Goal: Task Accomplishment & Management: Complete application form

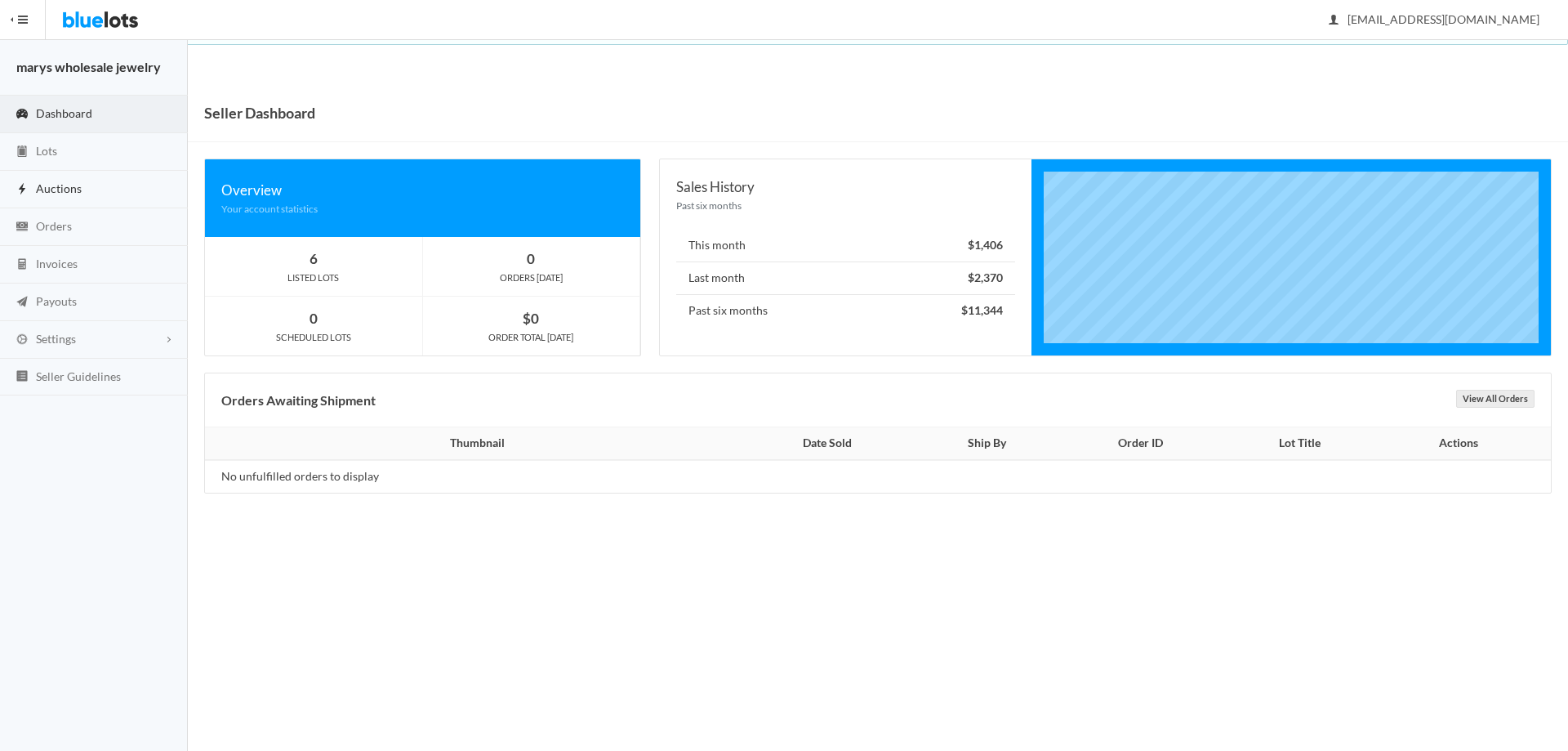
click at [59, 193] on span "Auctions" at bounding box center [59, 188] width 46 height 14
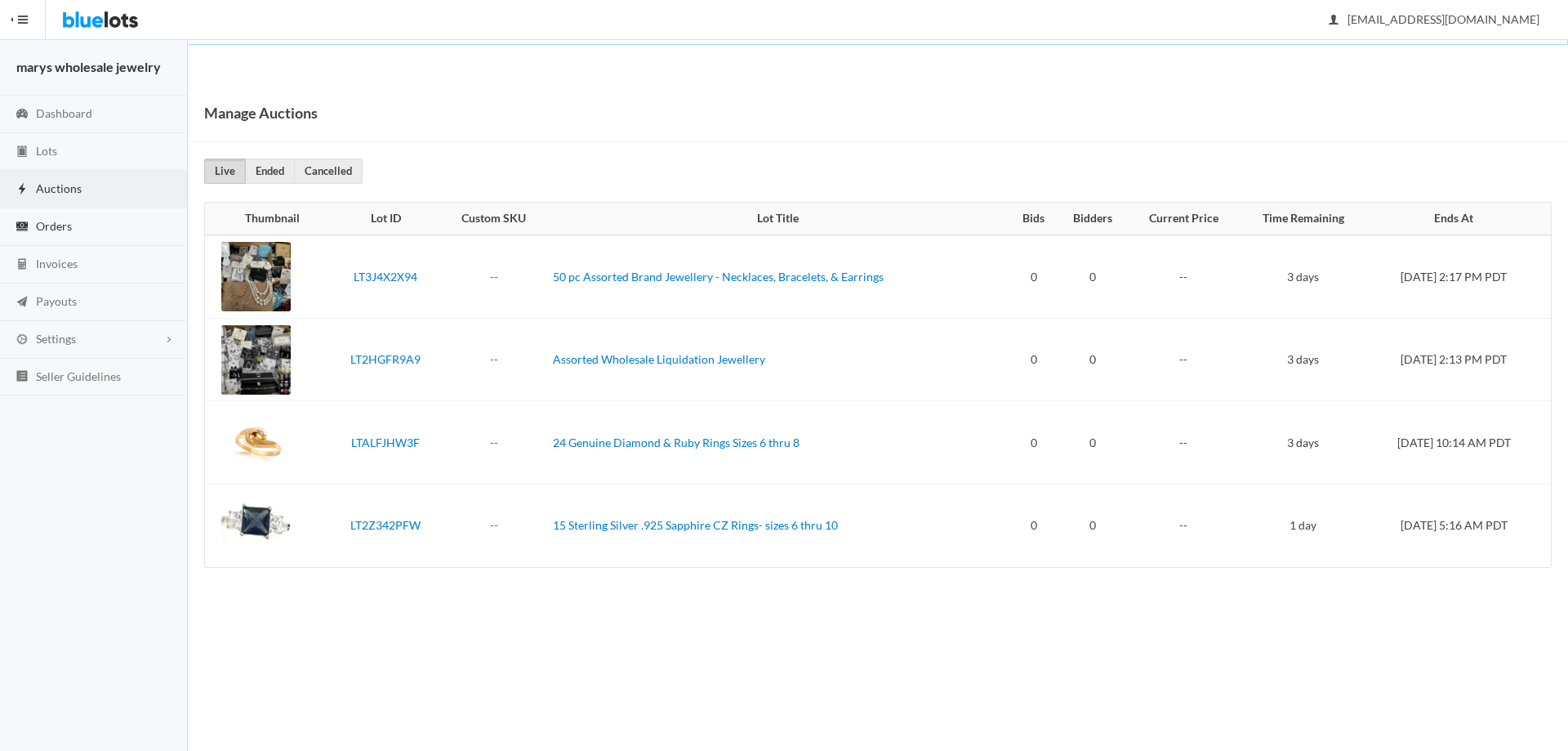
click at [54, 222] on span "Orders" at bounding box center [54, 226] width 36 height 14
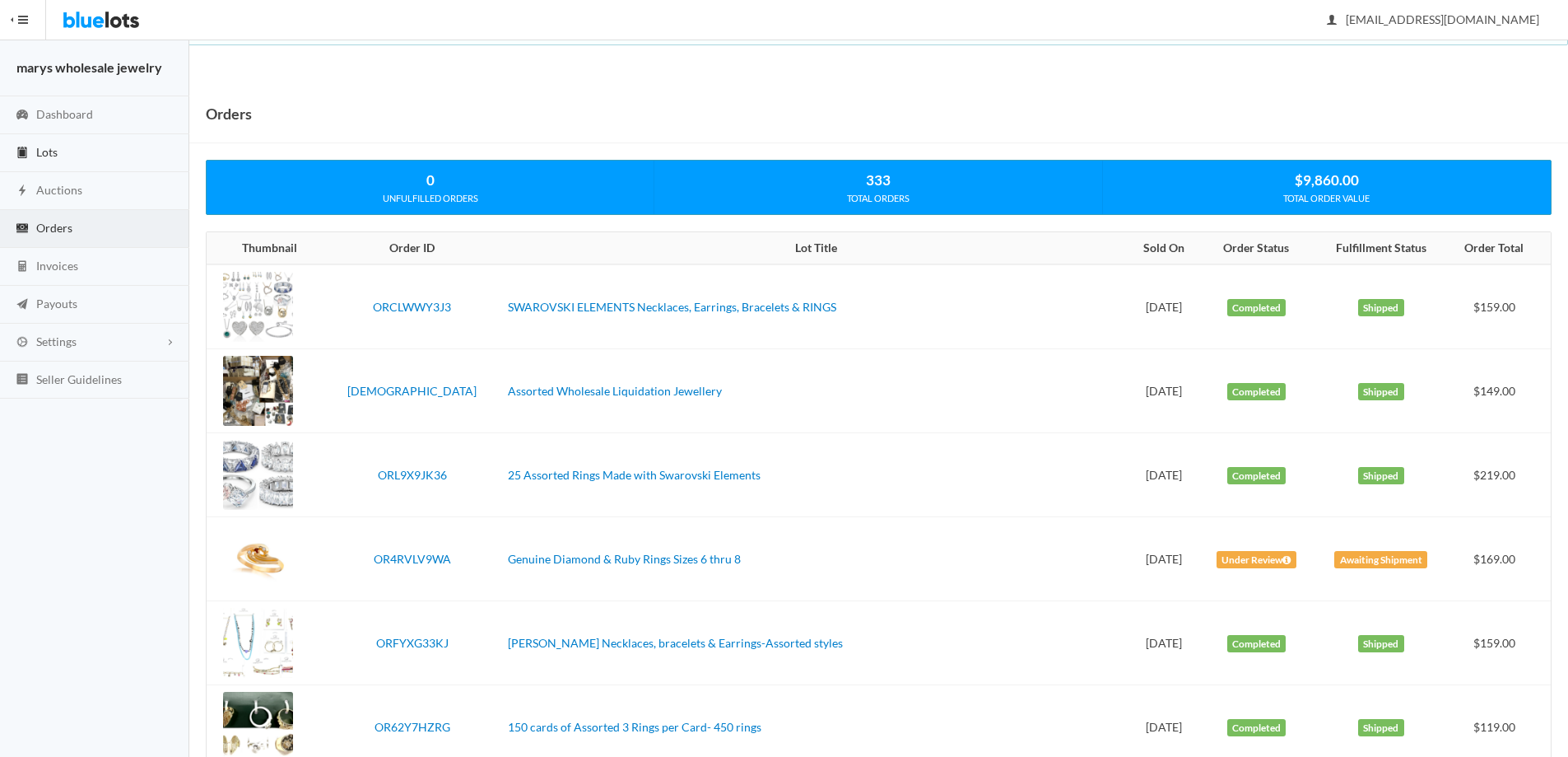
click at [37, 155] on span "Lots" at bounding box center [47, 151] width 21 height 14
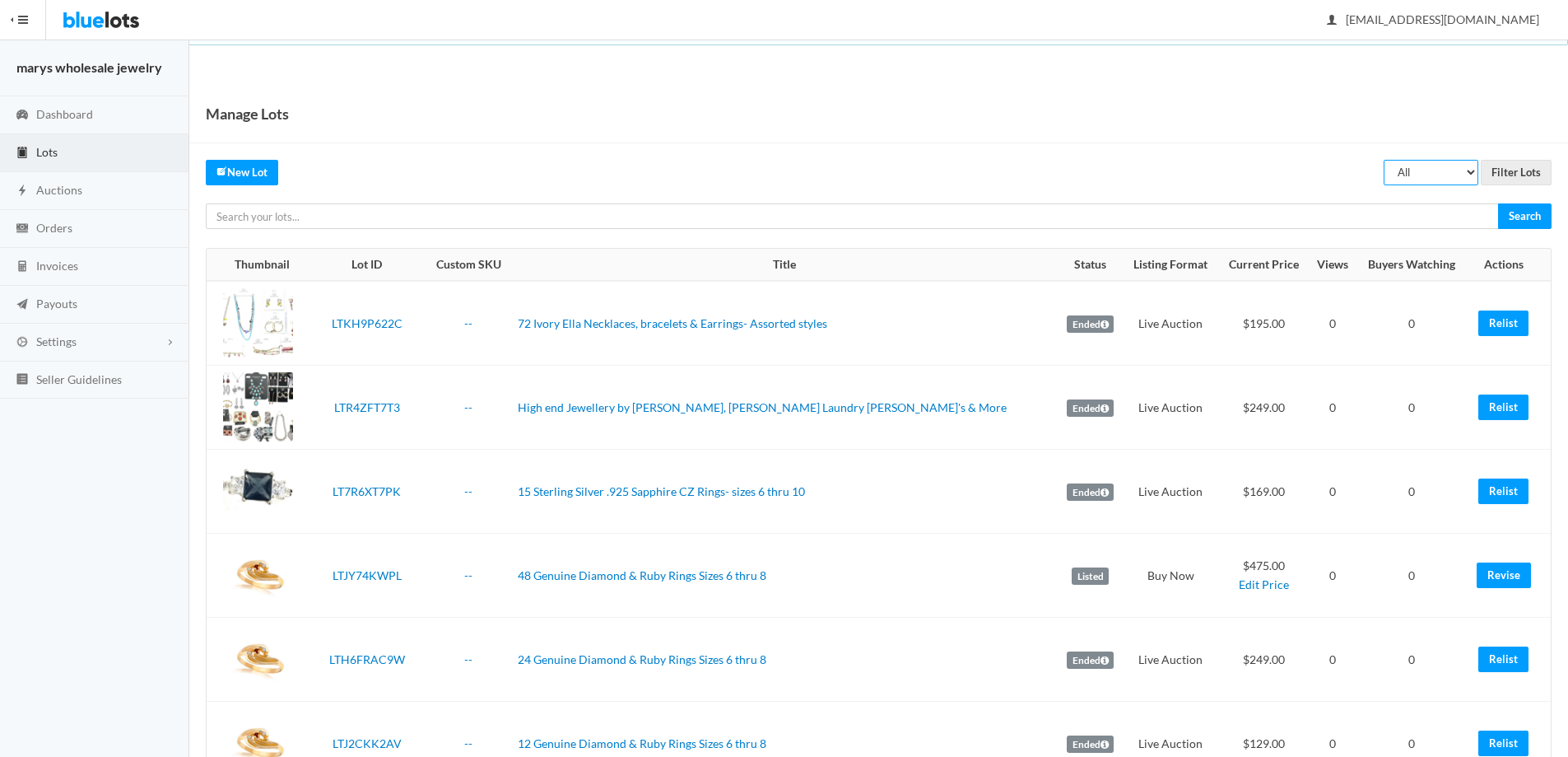
click at [1455, 168] on select "All Draft Unreviewed Rejected Scheduled Listed Sold Ended" at bounding box center [1431, 173] width 94 height 25
select select "ended"
click at [1384, 160] on select "All Draft Unreviewed Rejected Scheduled Listed Sold Ended" at bounding box center [1431, 173] width 94 height 25
click at [1528, 164] on input "Filter Lots" at bounding box center [1516, 173] width 70 height 25
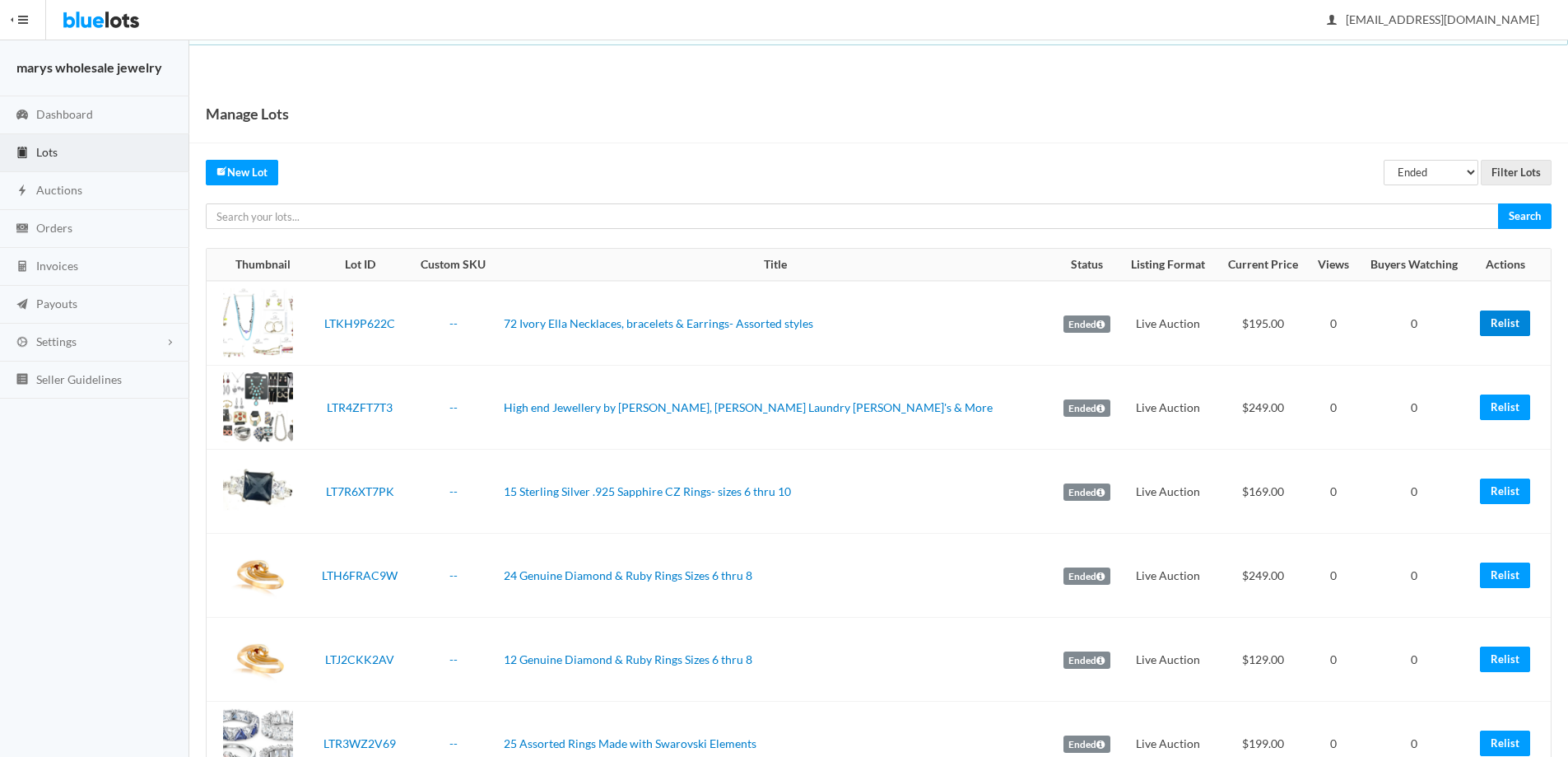
drag, startPoint x: 1508, startPoint y: 318, endPoint x: 880, endPoint y: 76, distance: 673.0
click at [1508, 317] on link "Relist" at bounding box center [1505, 323] width 50 height 25
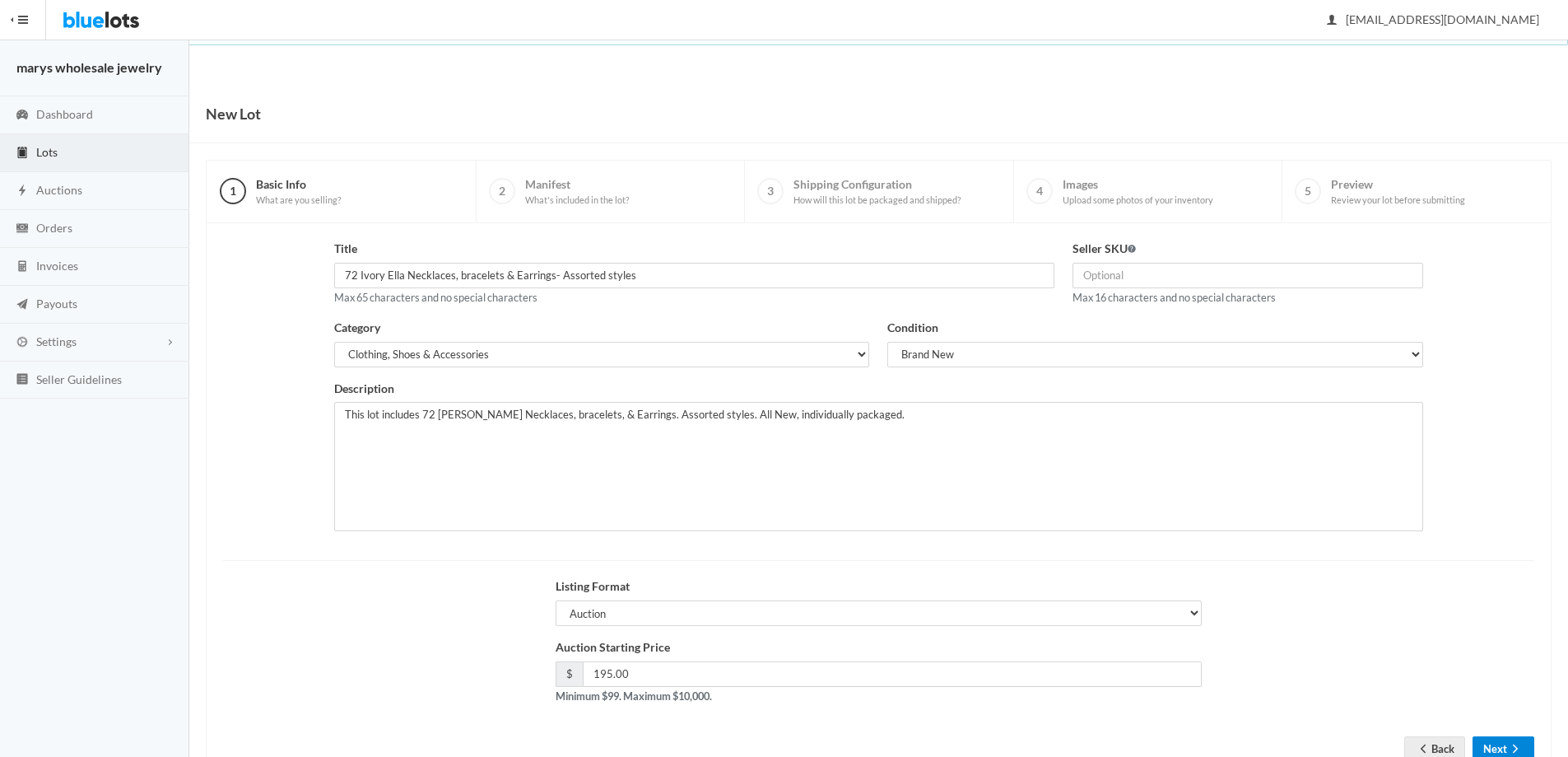
click at [1511, 743] on icon "arrow forward" at bounding box center [1515, 749] width 16 height 14
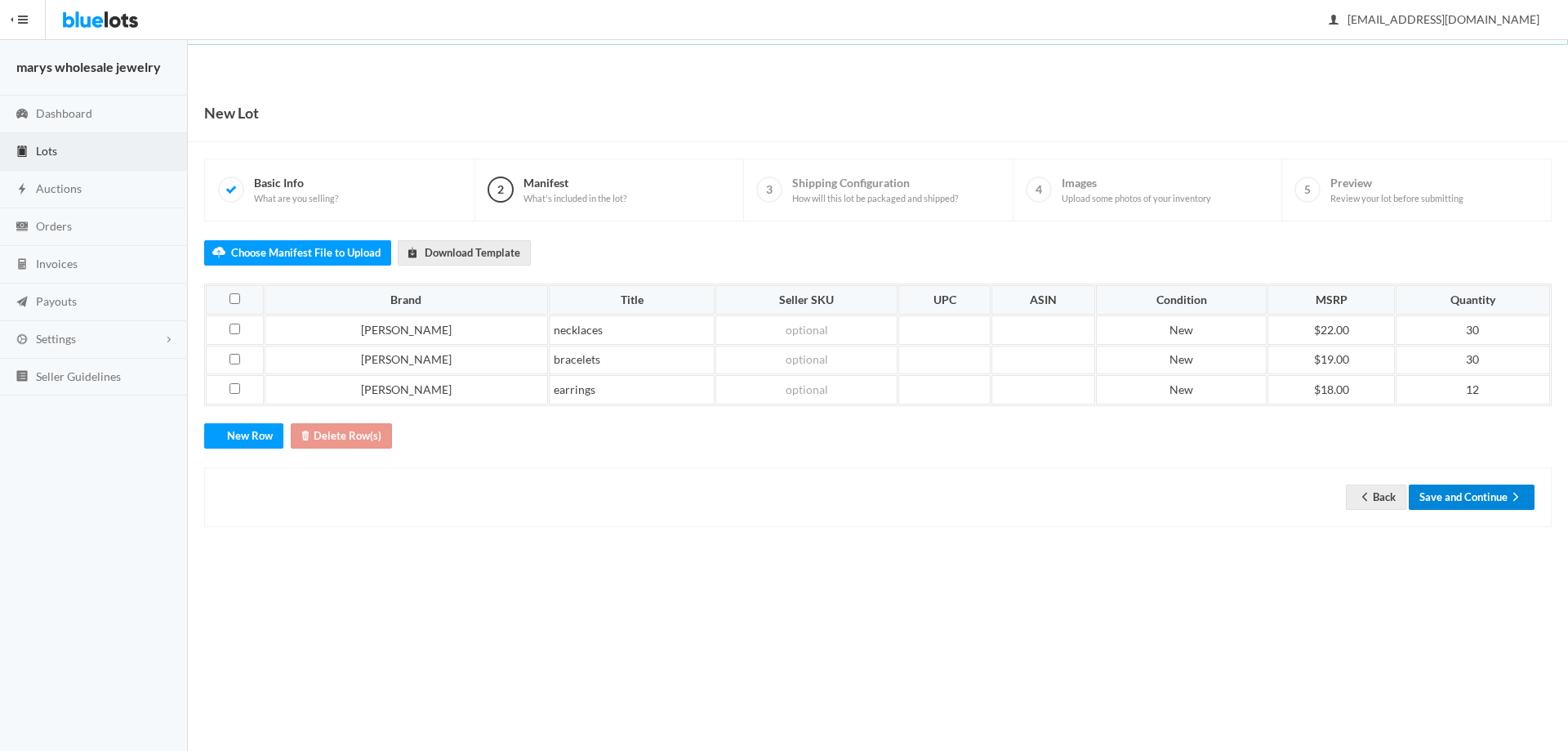
click at [1496, 494] on button "Save and Continue" at bounding box center [1471, 497] width 126 height 25
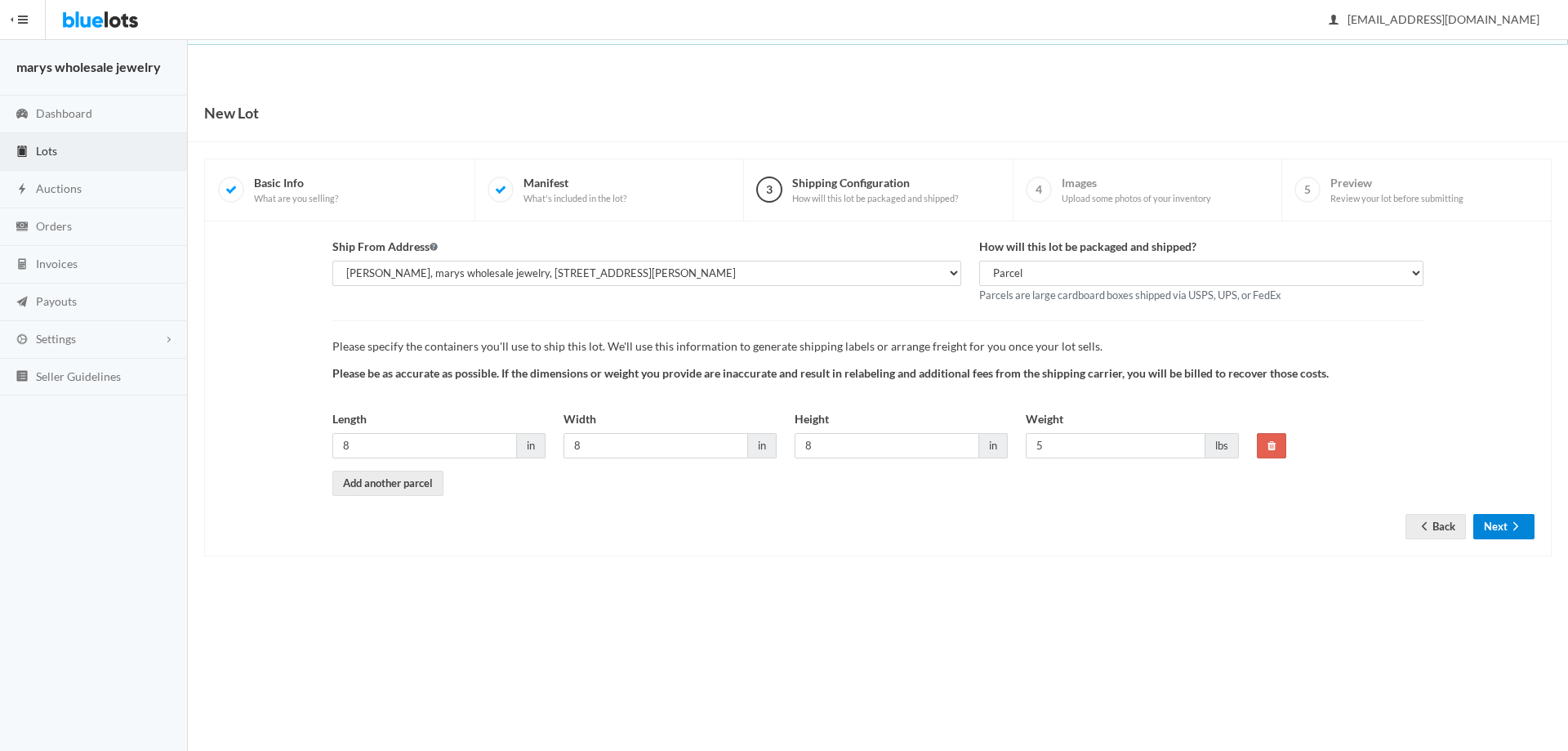
click at [1521, 516] on button "Next" at bounding box center [1504, 526] width 61 height 25
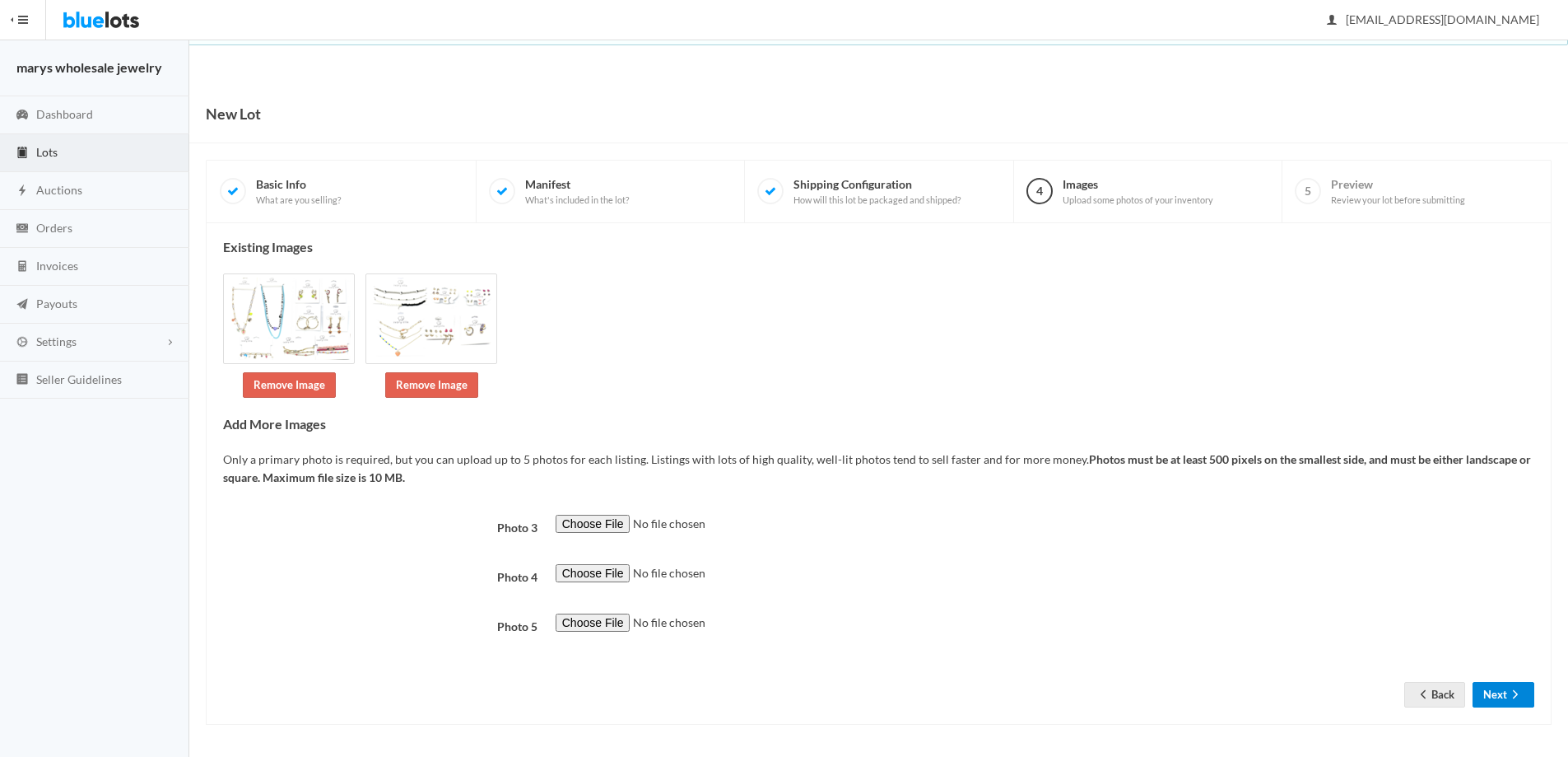
click at [1502, 689] on button "Next" at bounding box center [1503, 694] width 62 height 25
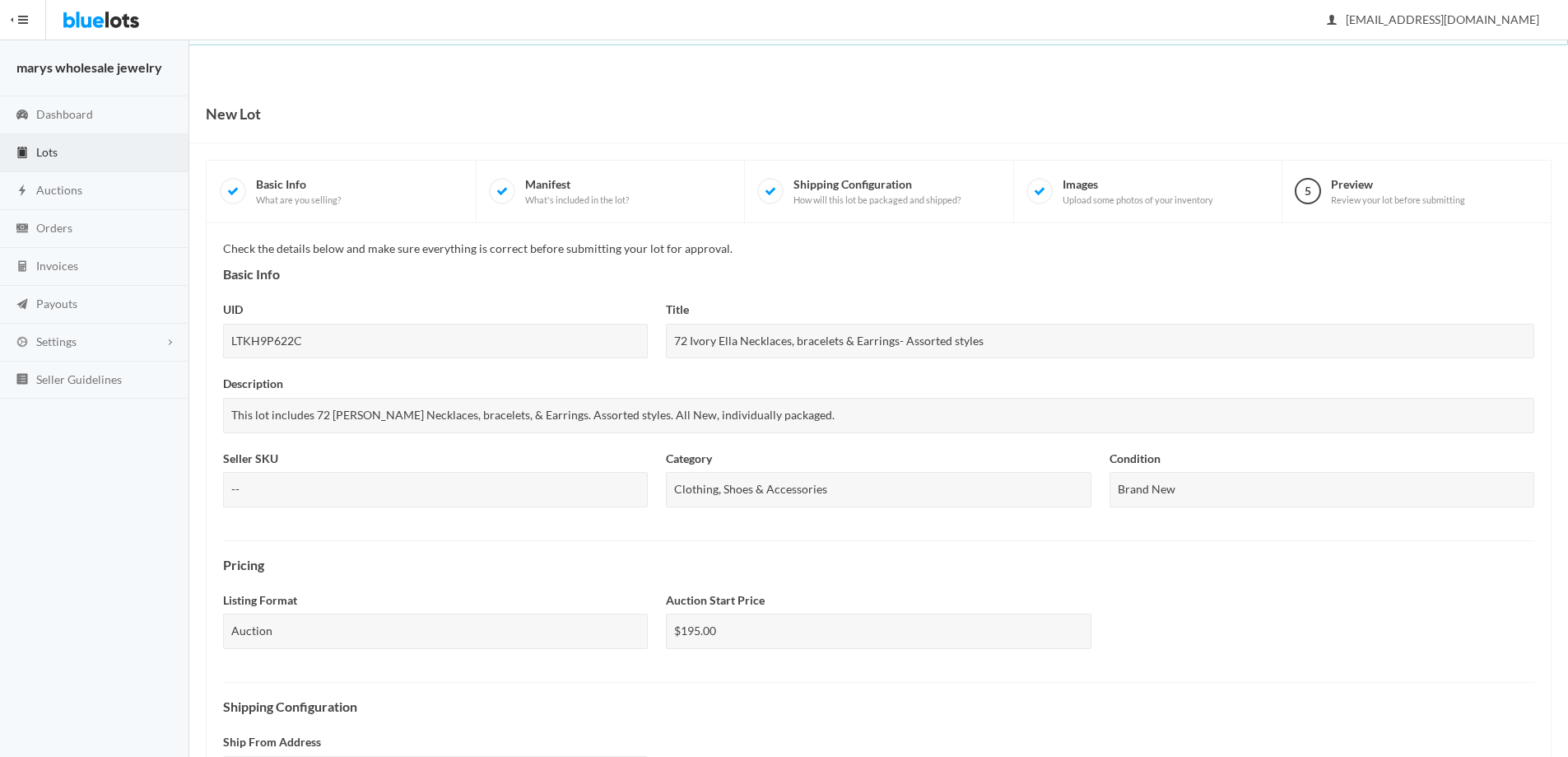
scroll to position [407, 0]
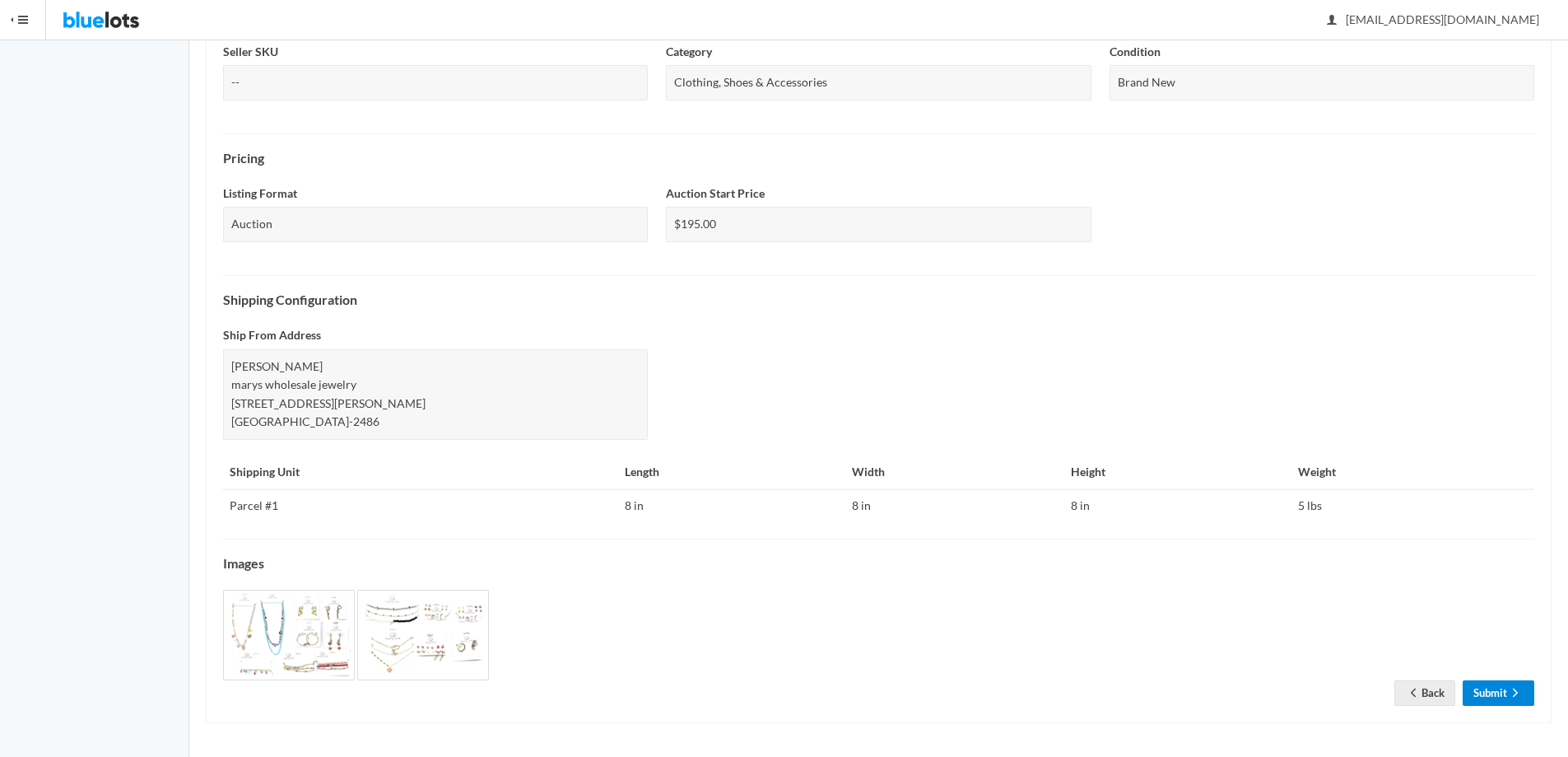
click at [1484, 686] on link "Submit" at bounding box center [1499, 693] width 71 height 25
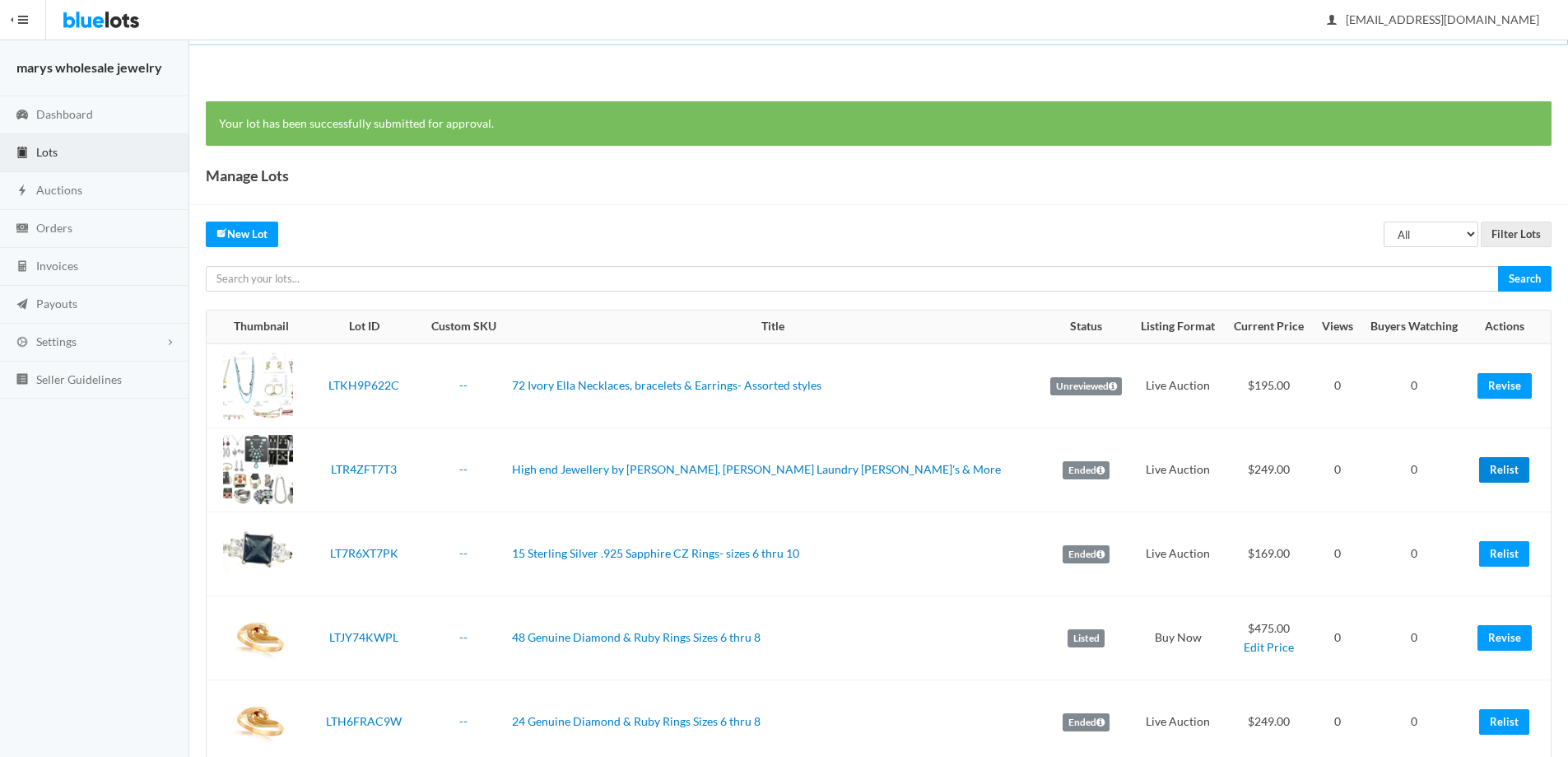
click at [1504, 475] on link "Relist" at bounding box center [1504, 470] width 50 height 25
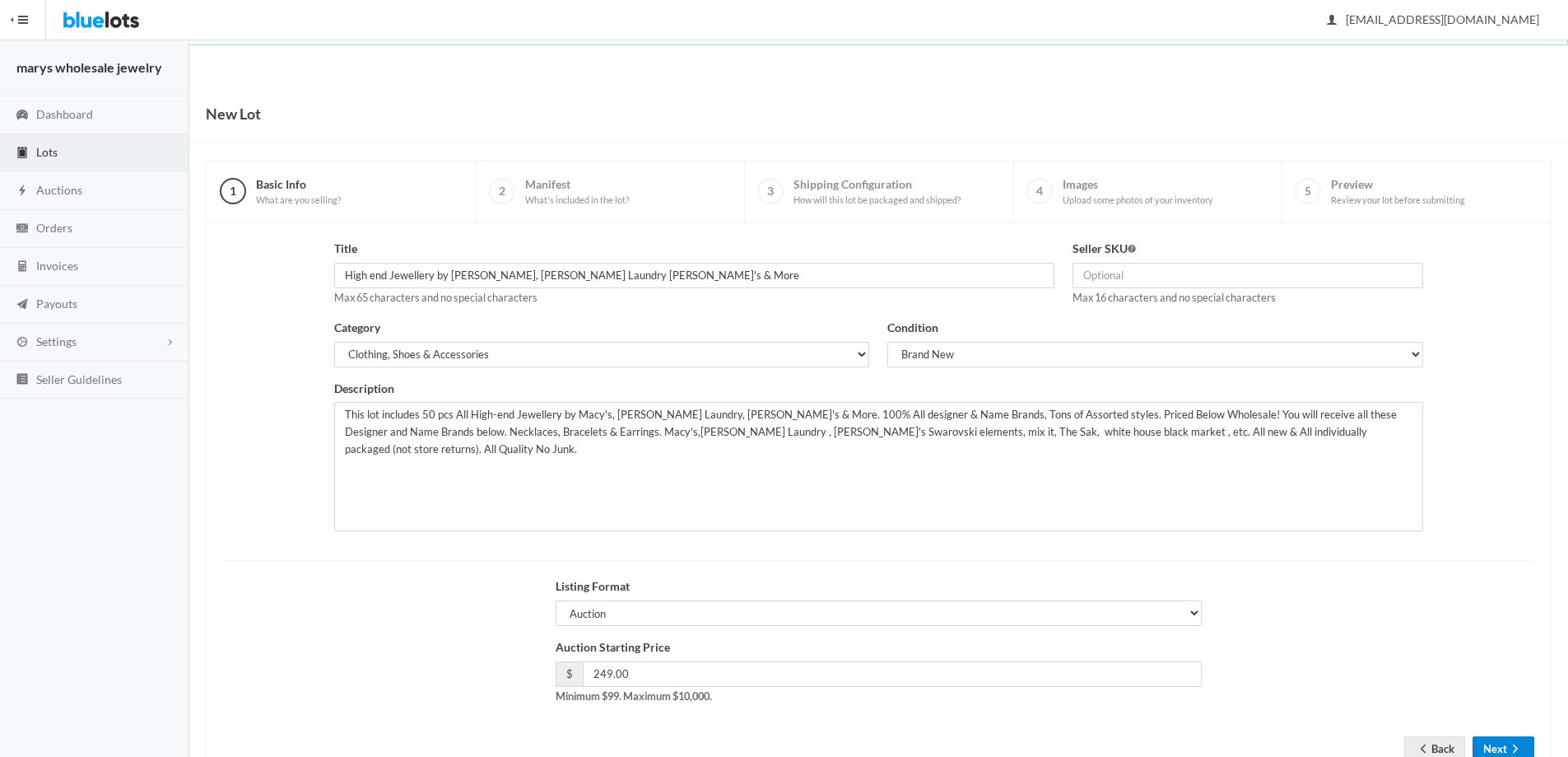
click at [1495, 739] on button "Next" at bounding box center [1503, 749] width 62 height 25
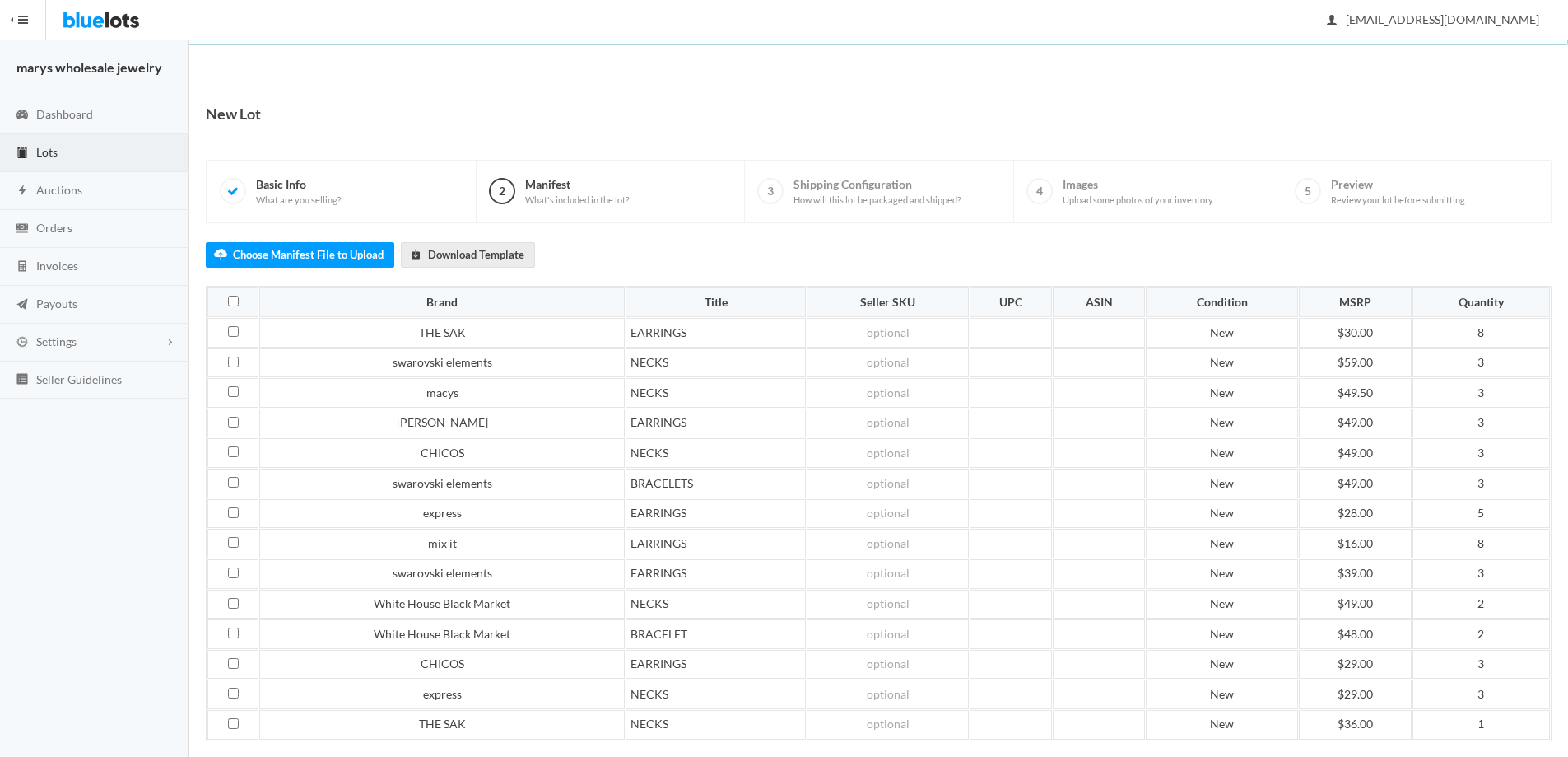
scroll to position [140, 0]
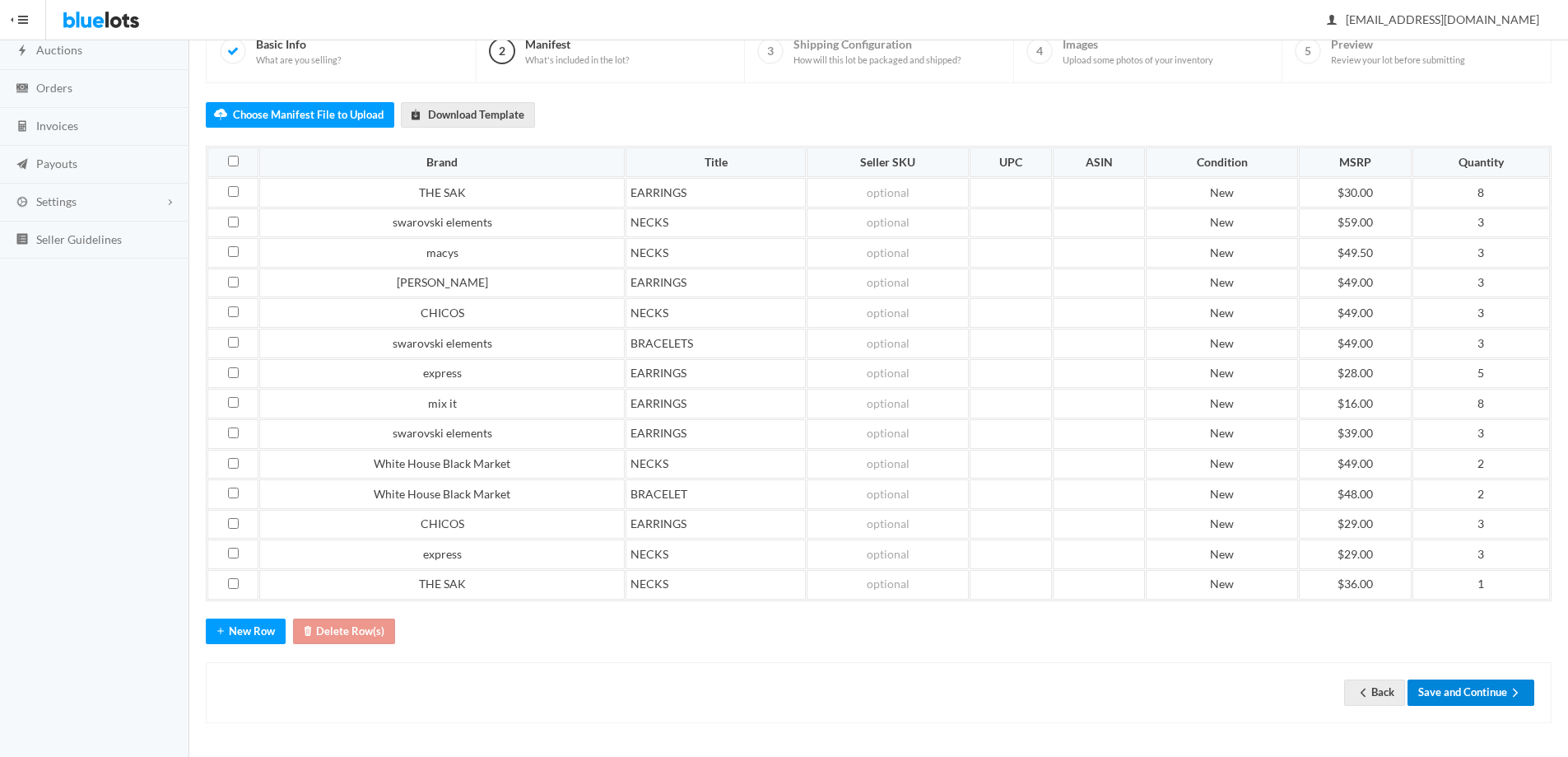
click at [1460, 689] on button "Save and Continue" at bounding box center [1472, 692] width 127 height 25
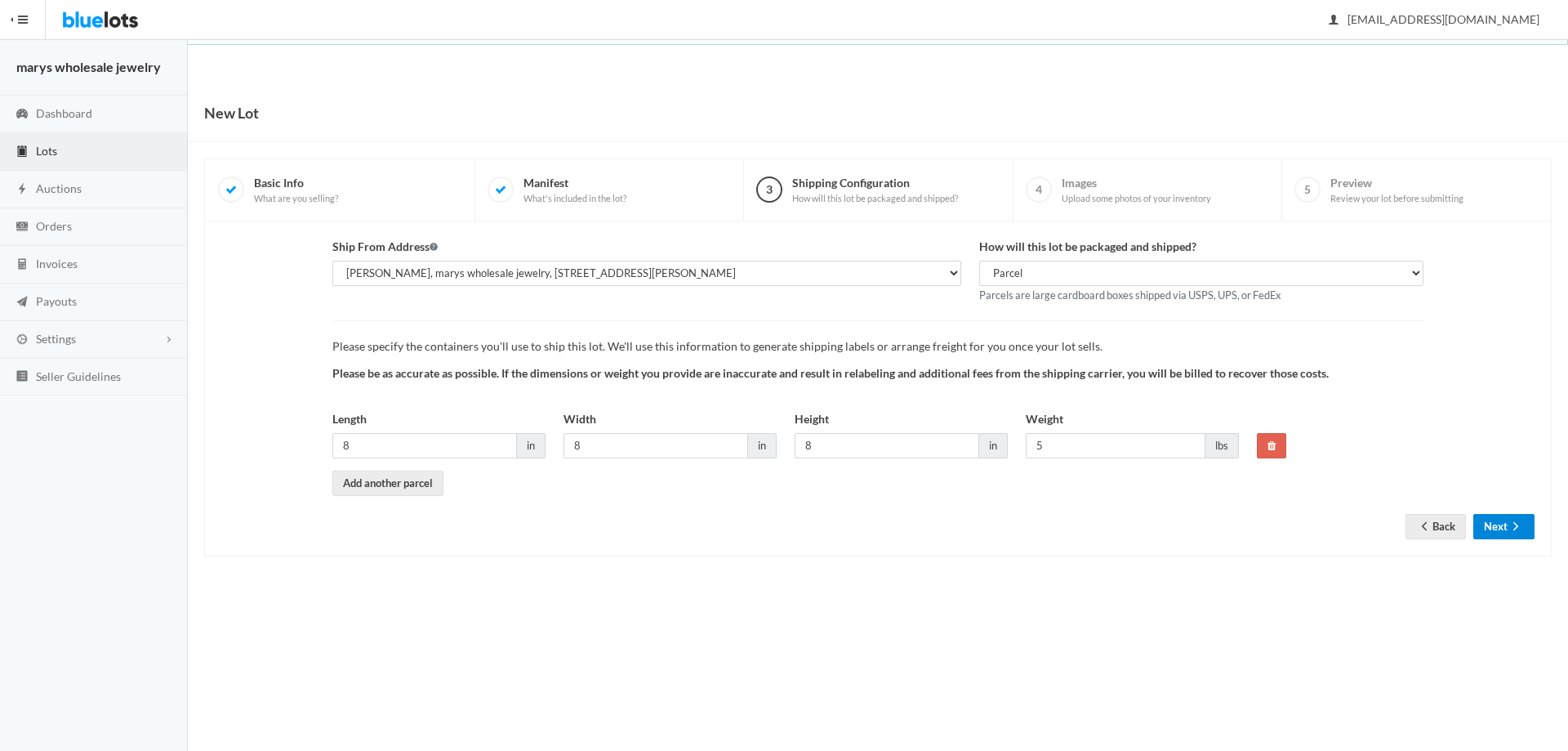
click at [1500, 535] on button "Next" at bounding box center [1504, 526] width 61 height 25
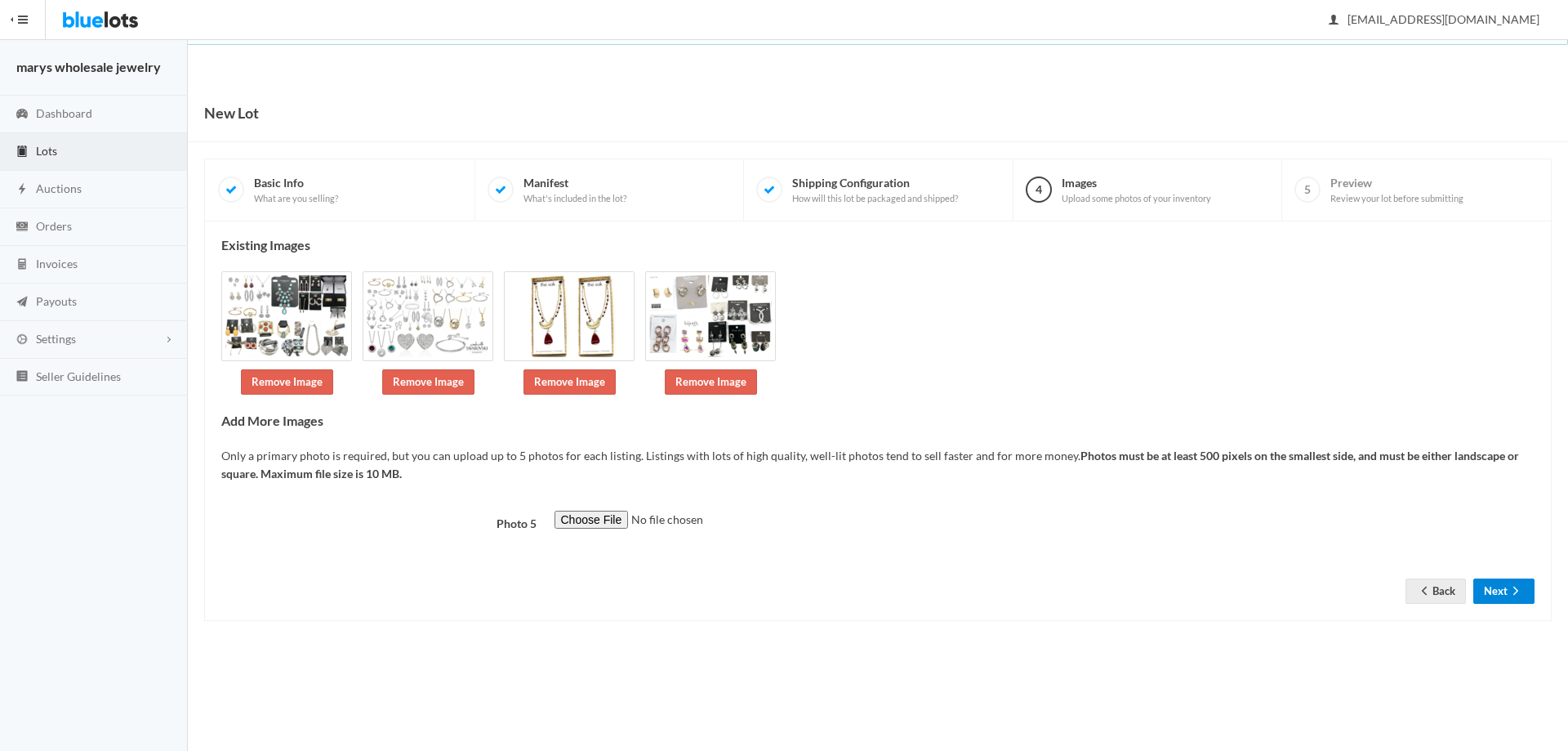
click at [1506, 587] on button "Next" at bounding box center [1504, 591] width 61 height 25
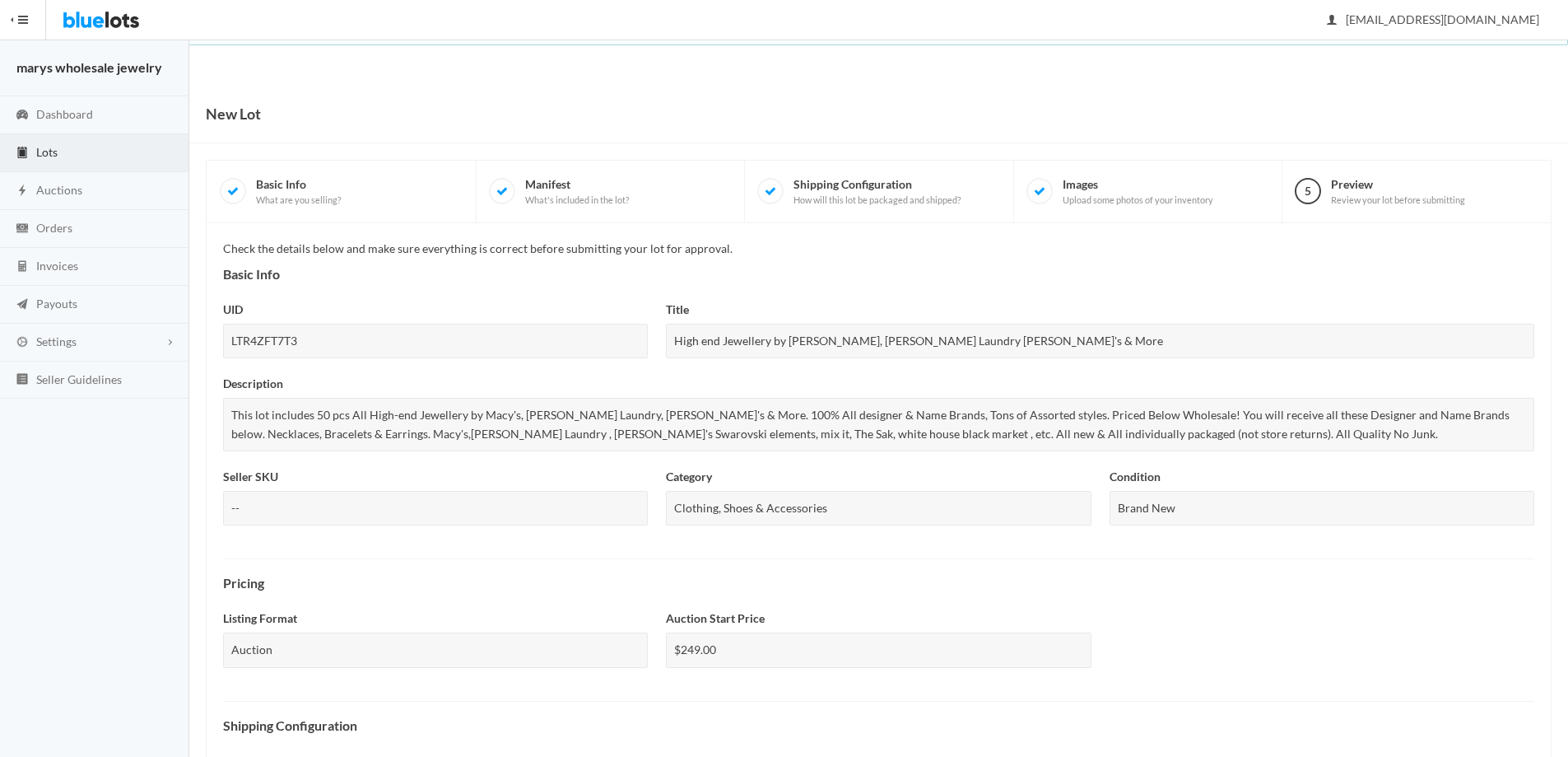
scroll to position [426, 0]
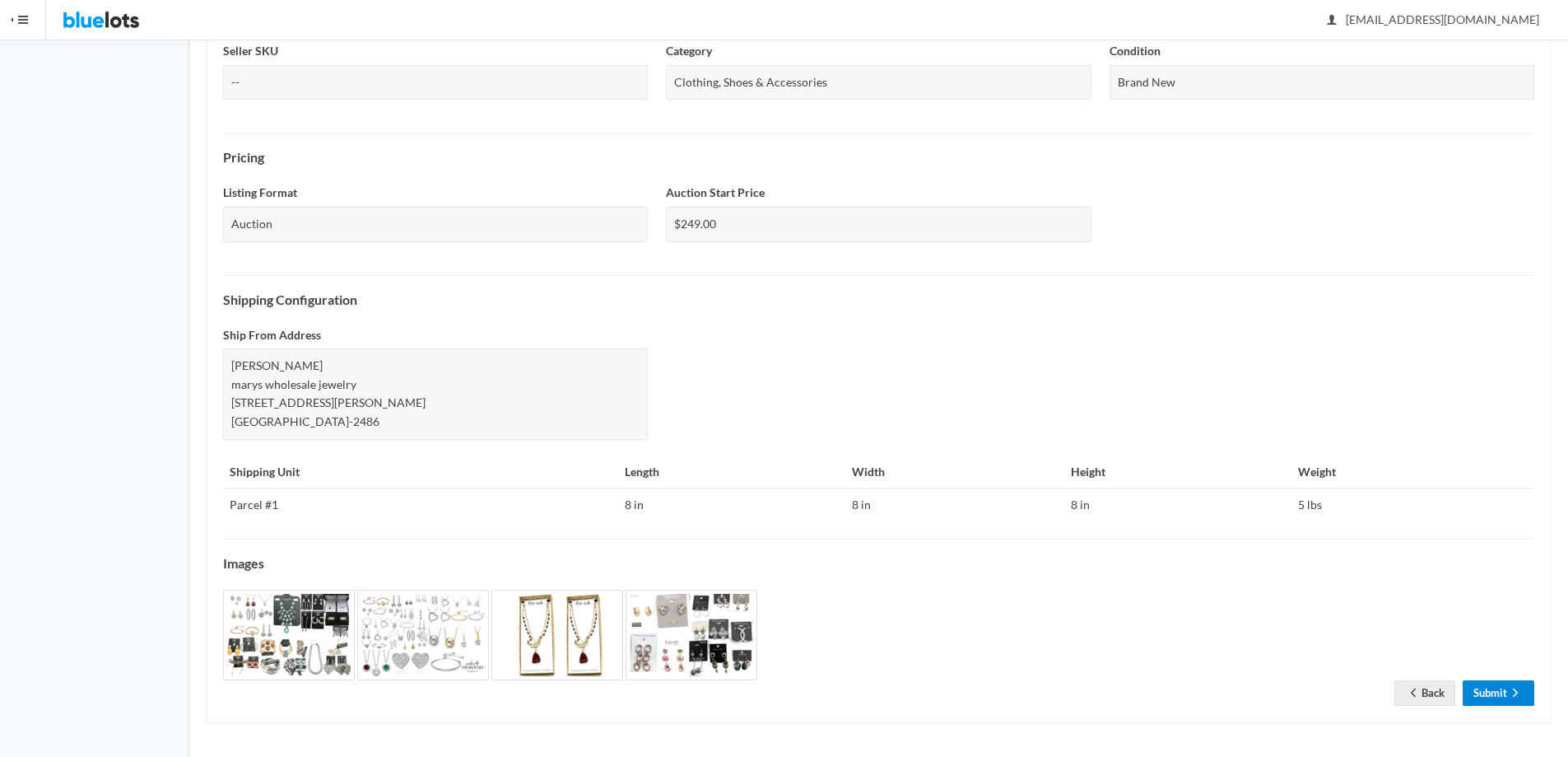
click at [1481, 697] on link "Submit" at bounding box center [1499, 693] width 71 height 25
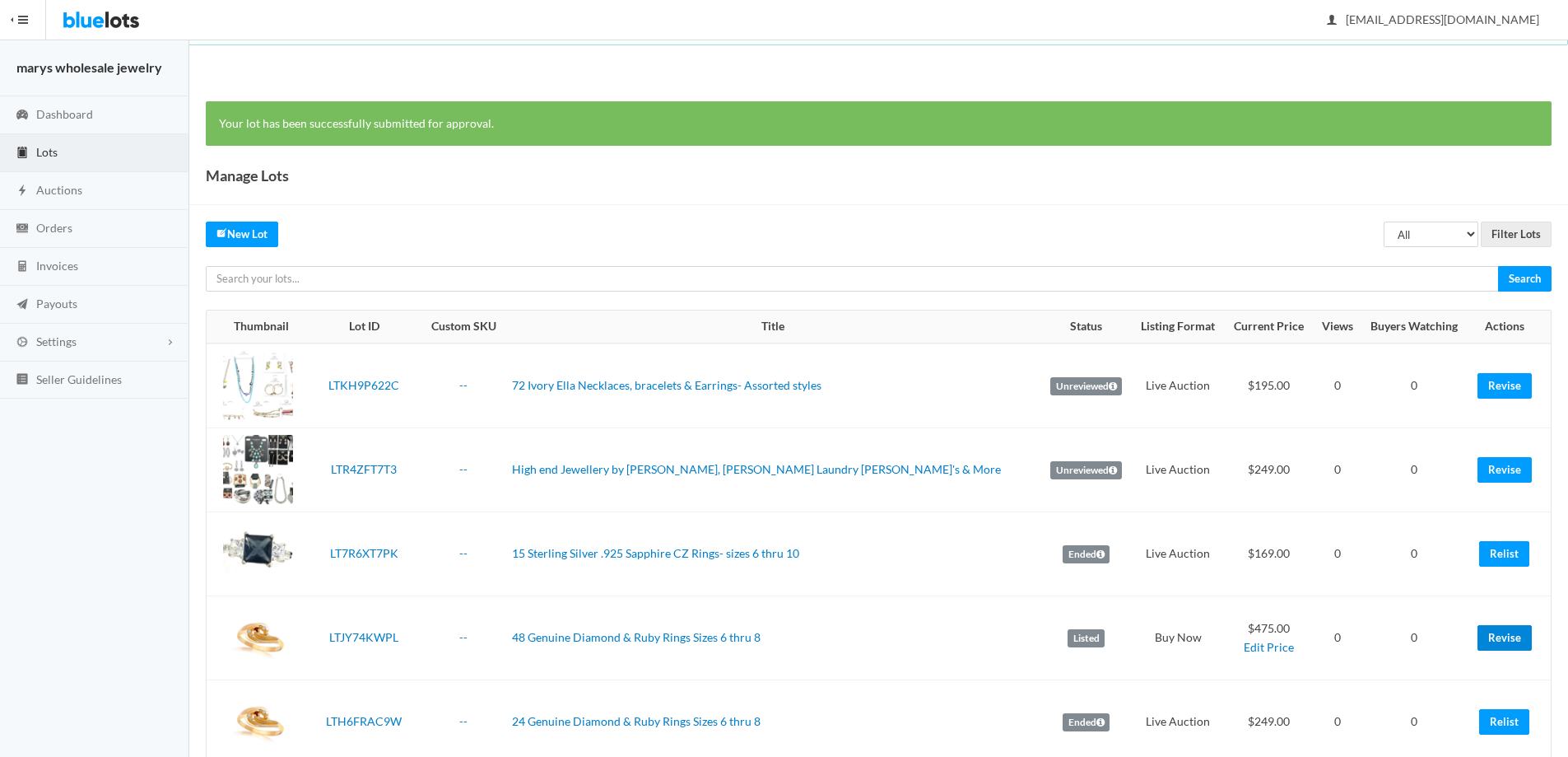
click at [1502, 641] on link "Revise" at bounding box center [1504, 637] width 54 height 25
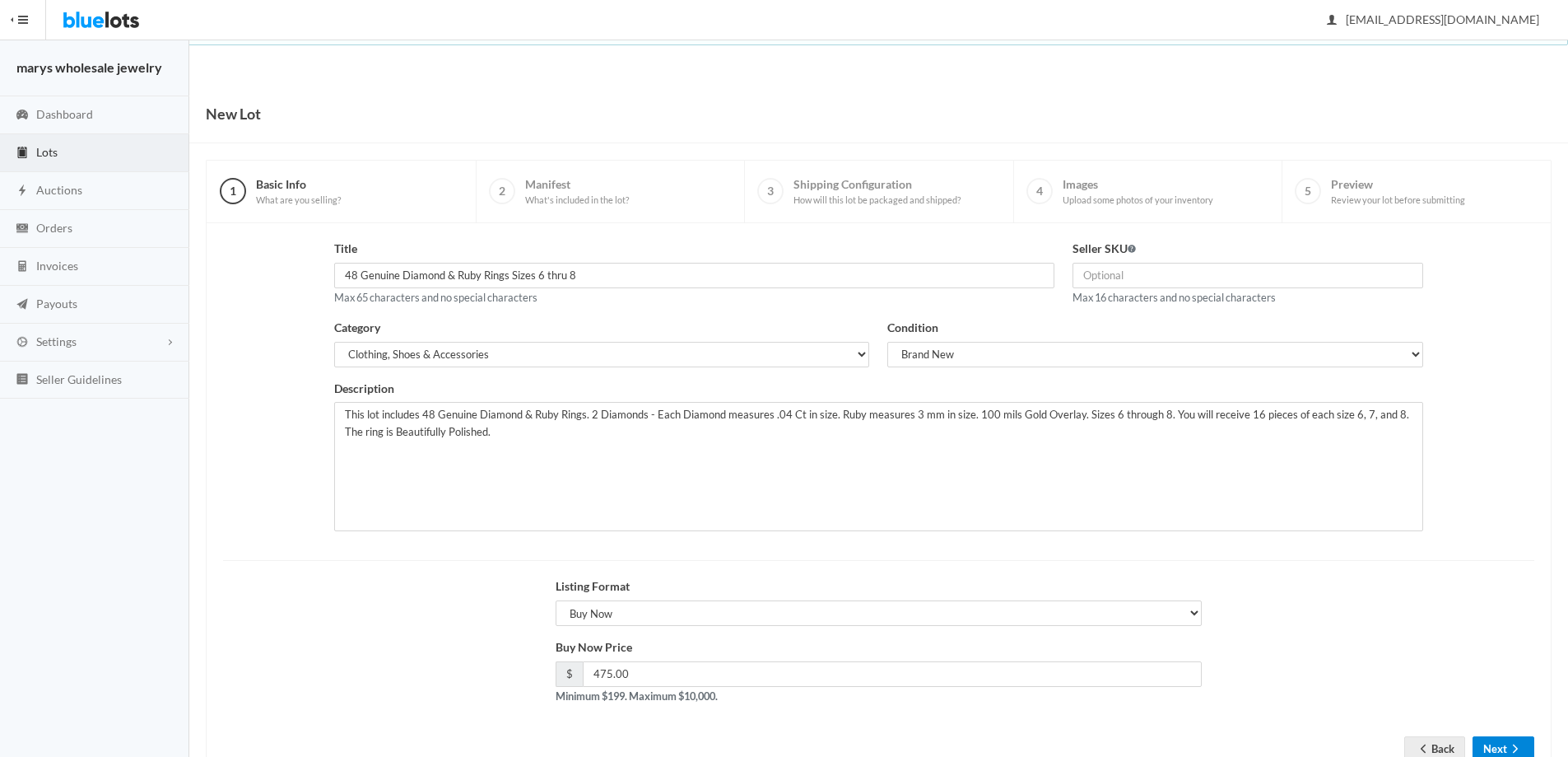
click at [1507, 745] on icon "arrow forward" at bounding box center [1515, 749] width 16 height 14
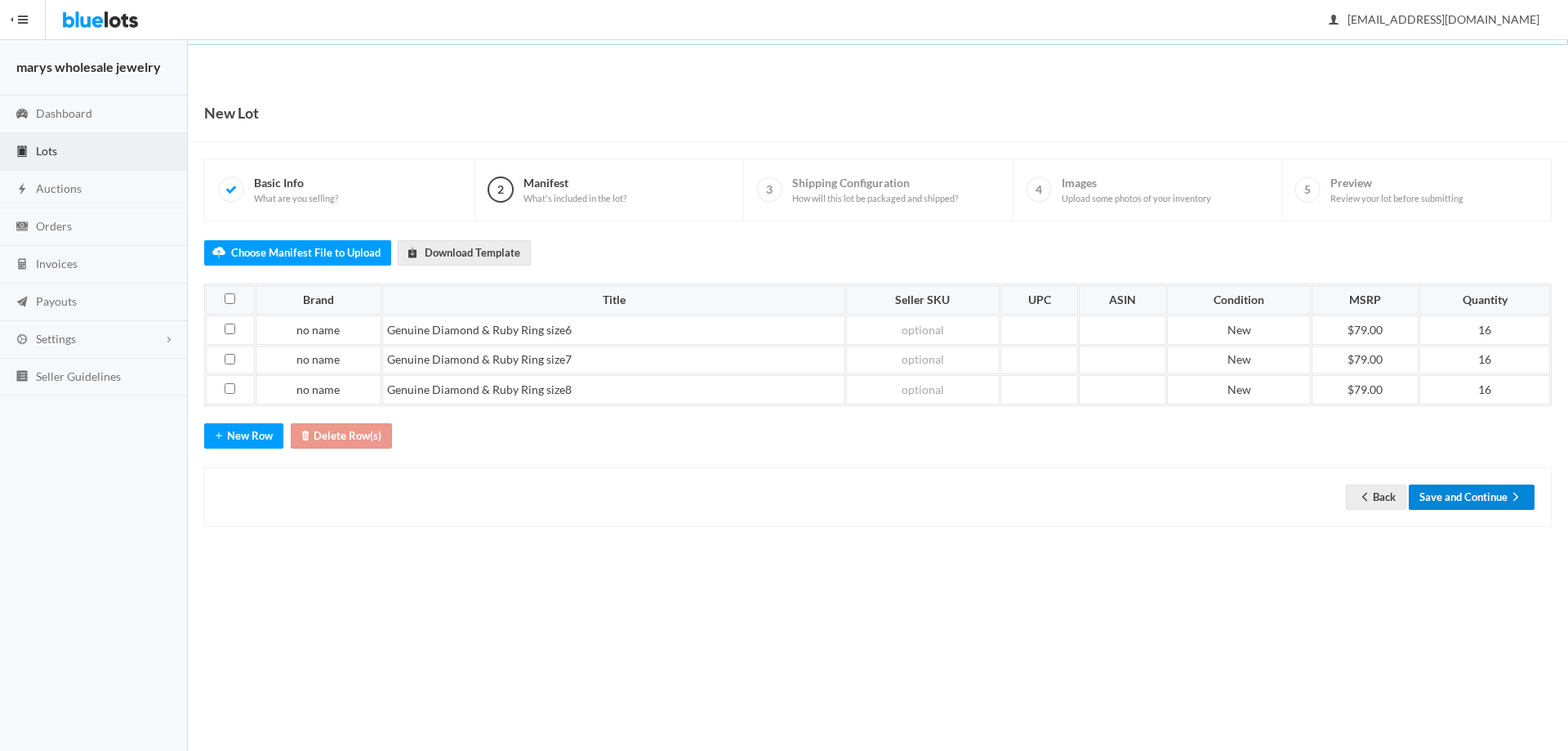
click at [1467, 497] on button "Save and Continue" at bounding box center [1471, 497] width 126 height 25
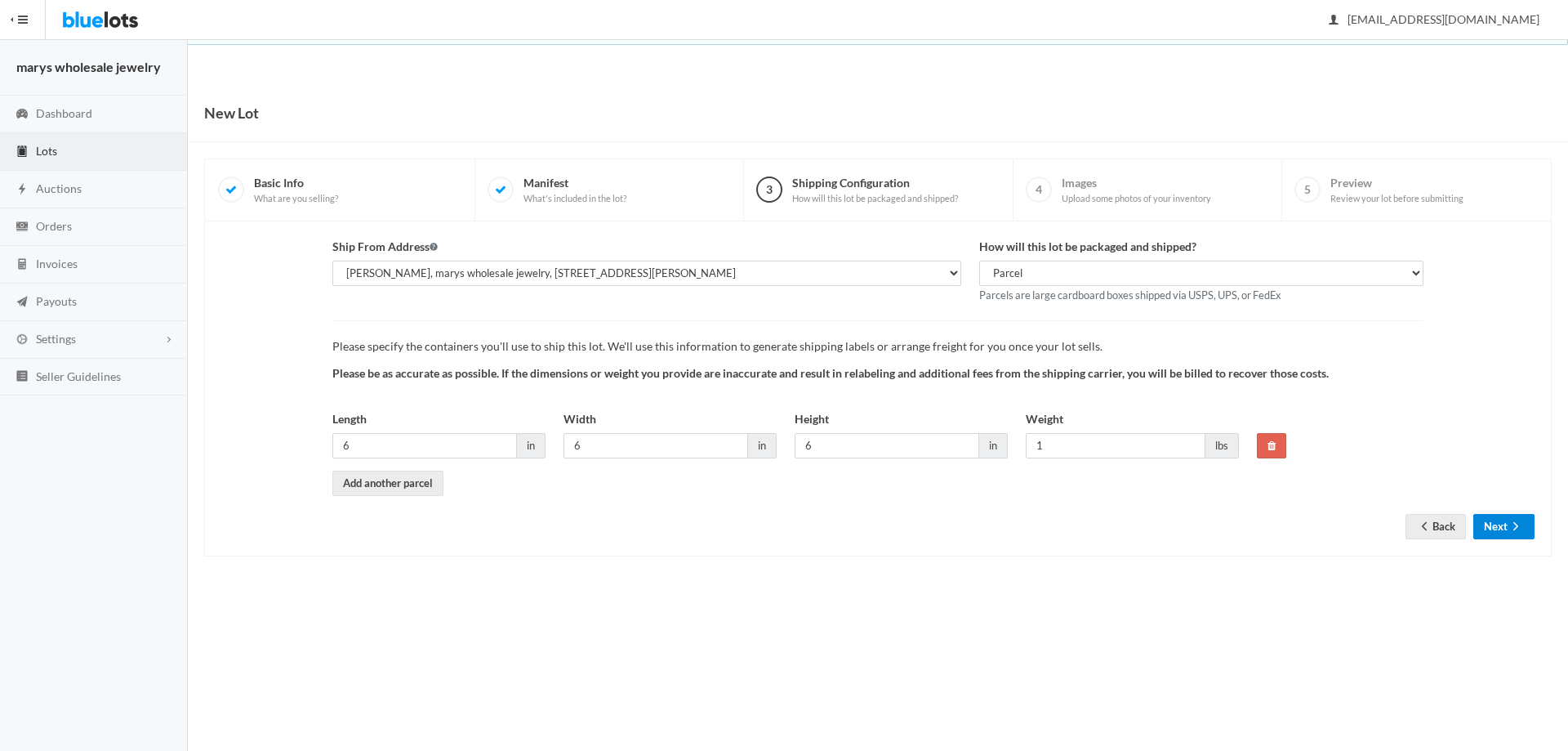
click at [1509, 527] on icon "arrow forward" at bounding box center [1515, 526] width 16 height 13
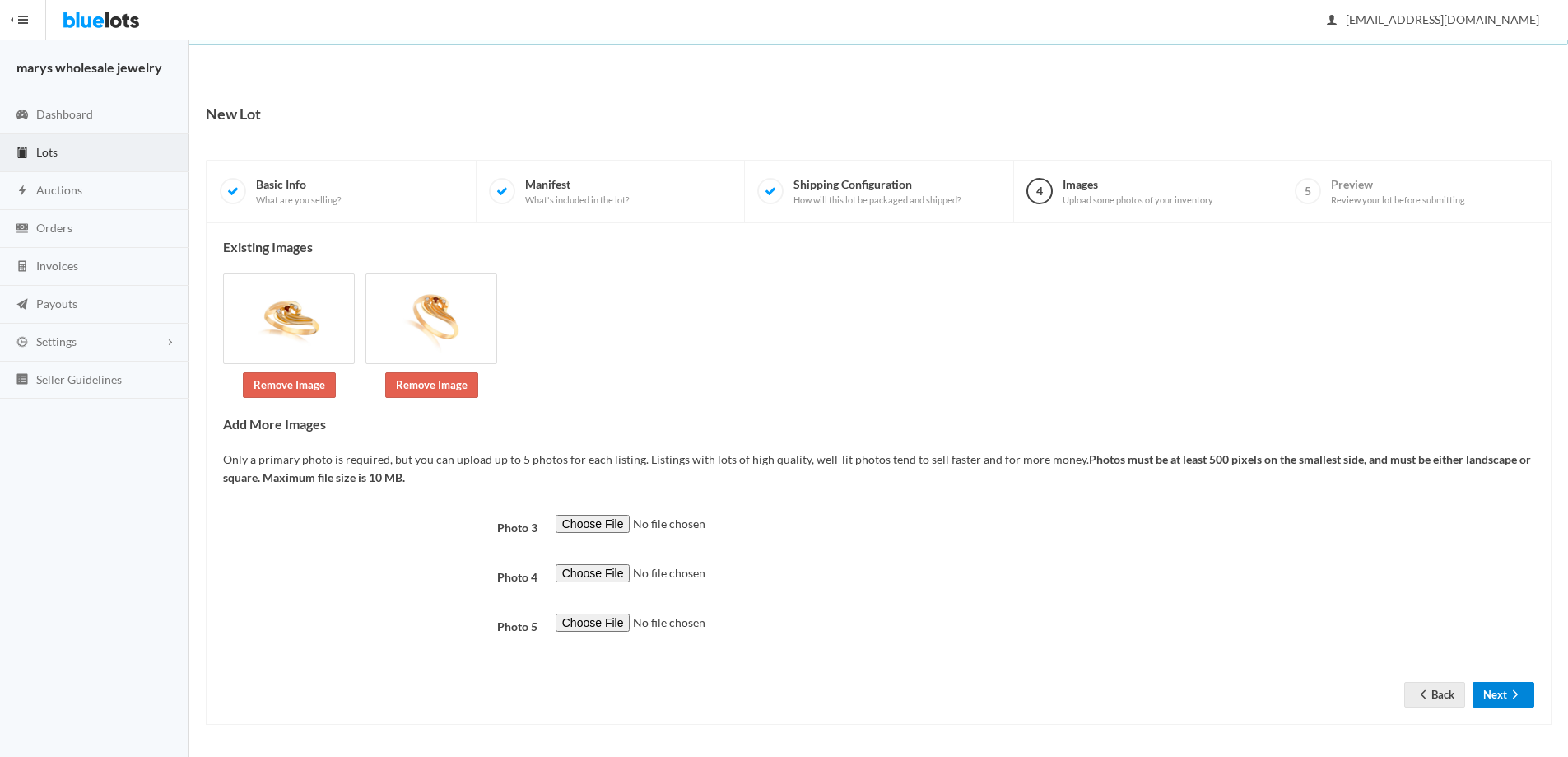
click at [1522, 695] on icon "arrow forward" at bounding box center [1515, 694] width 16 height 14
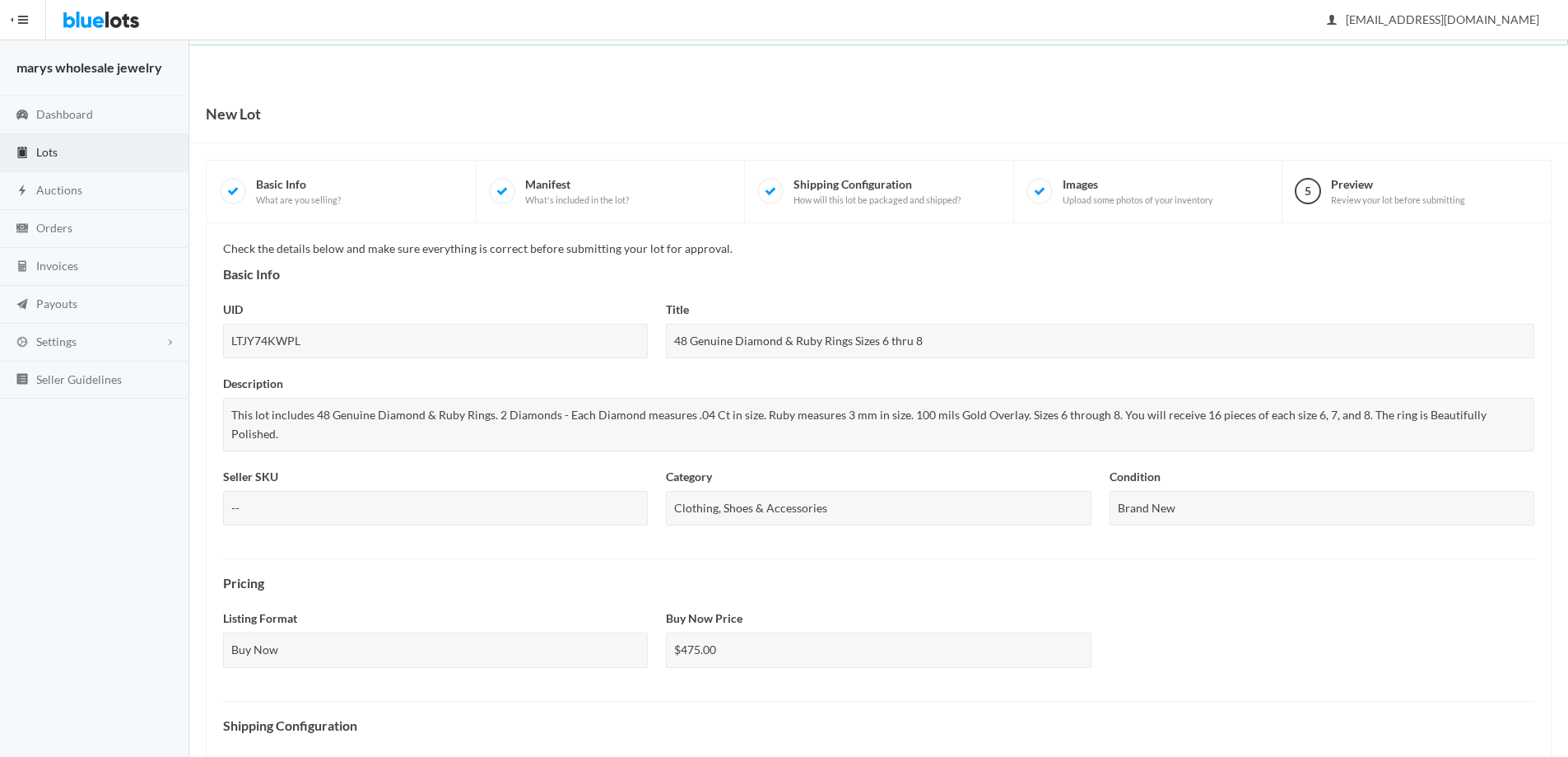
scroll to position [407, 0]
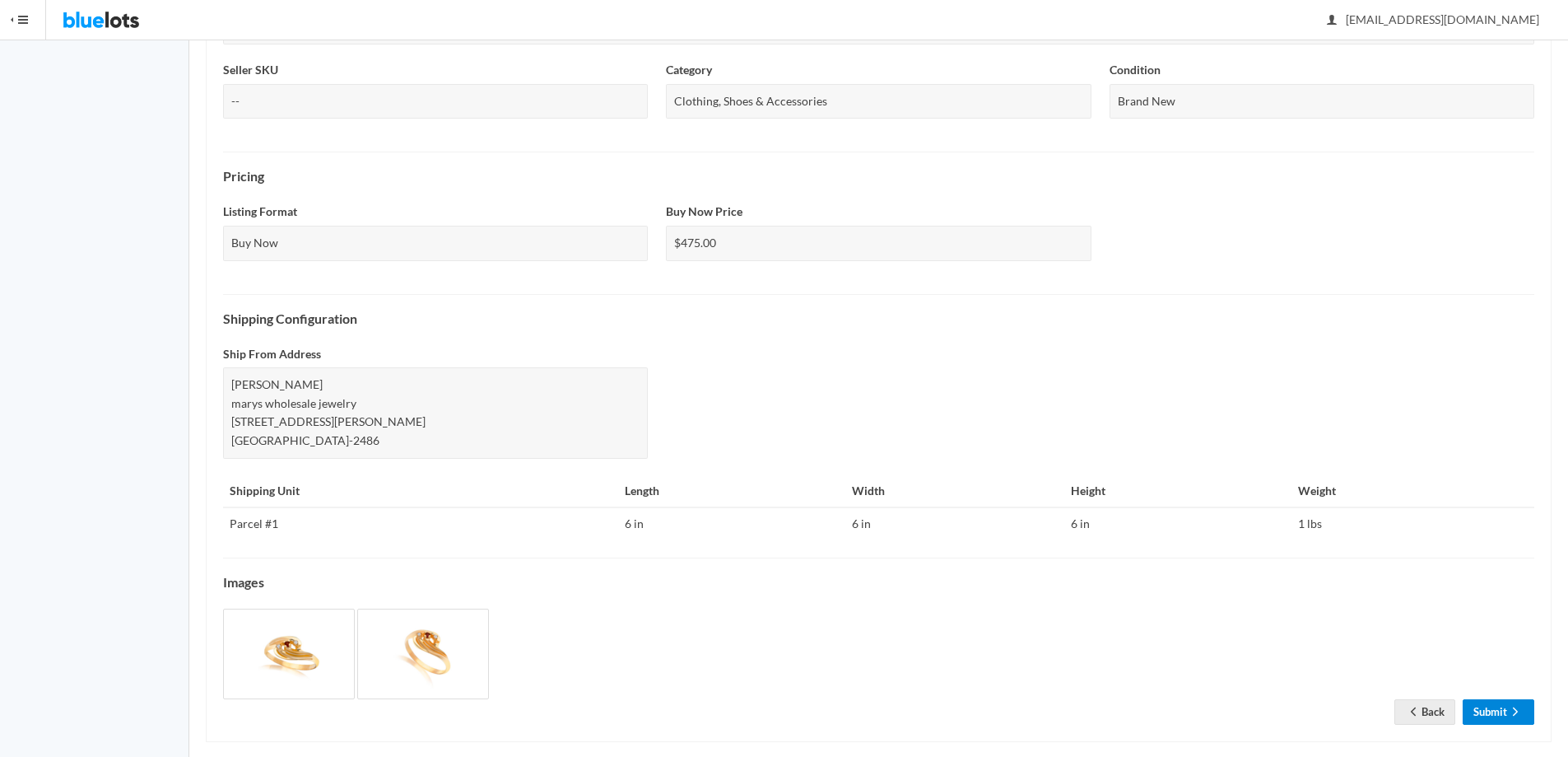
click at [1466, 699] on link "Submit" at bounding box center [1499, 712] width 71 height 25
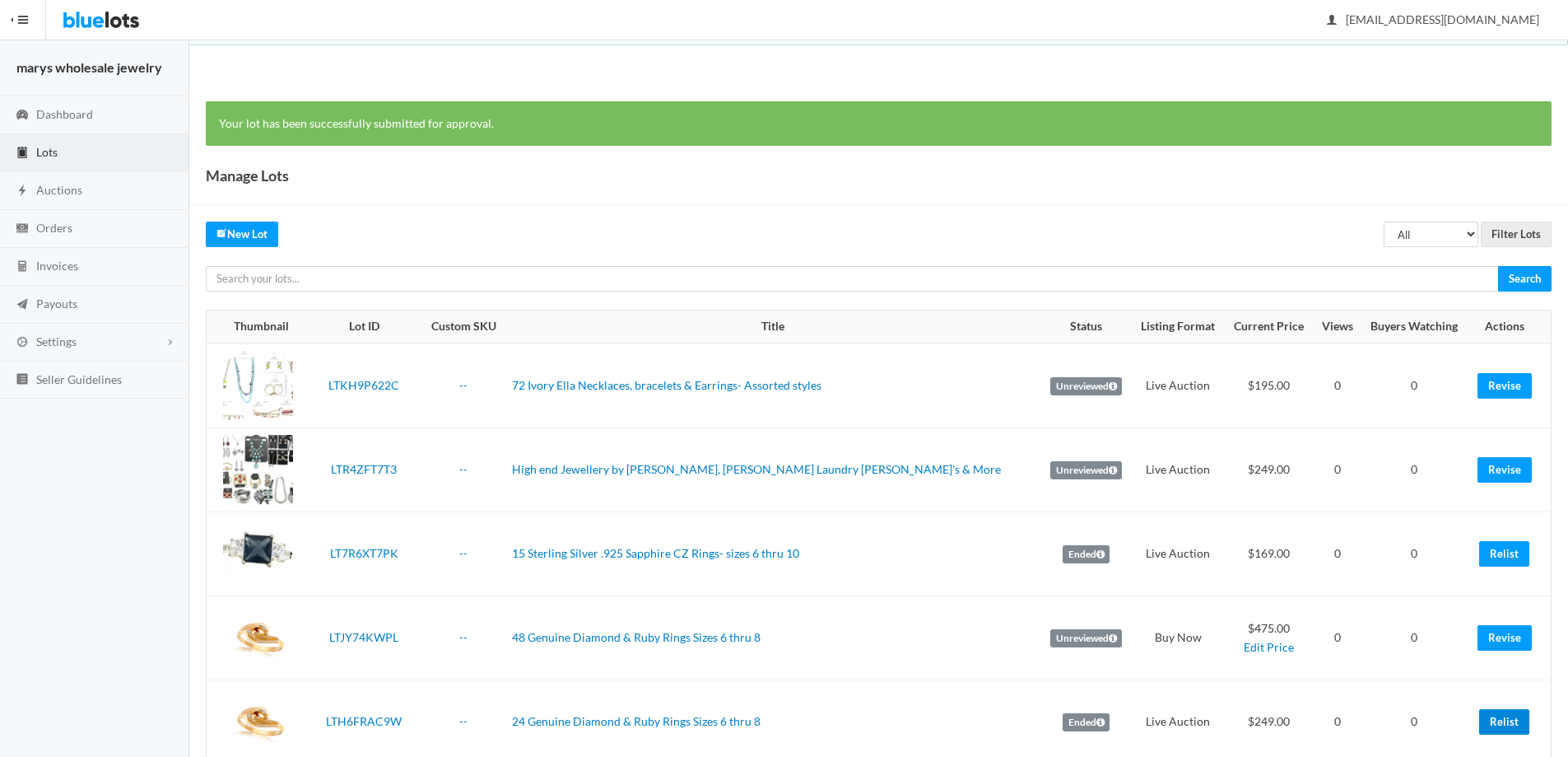
click at [1488, 726] on link "Relist" at bounding box center [1504, 721] width 50 height 25
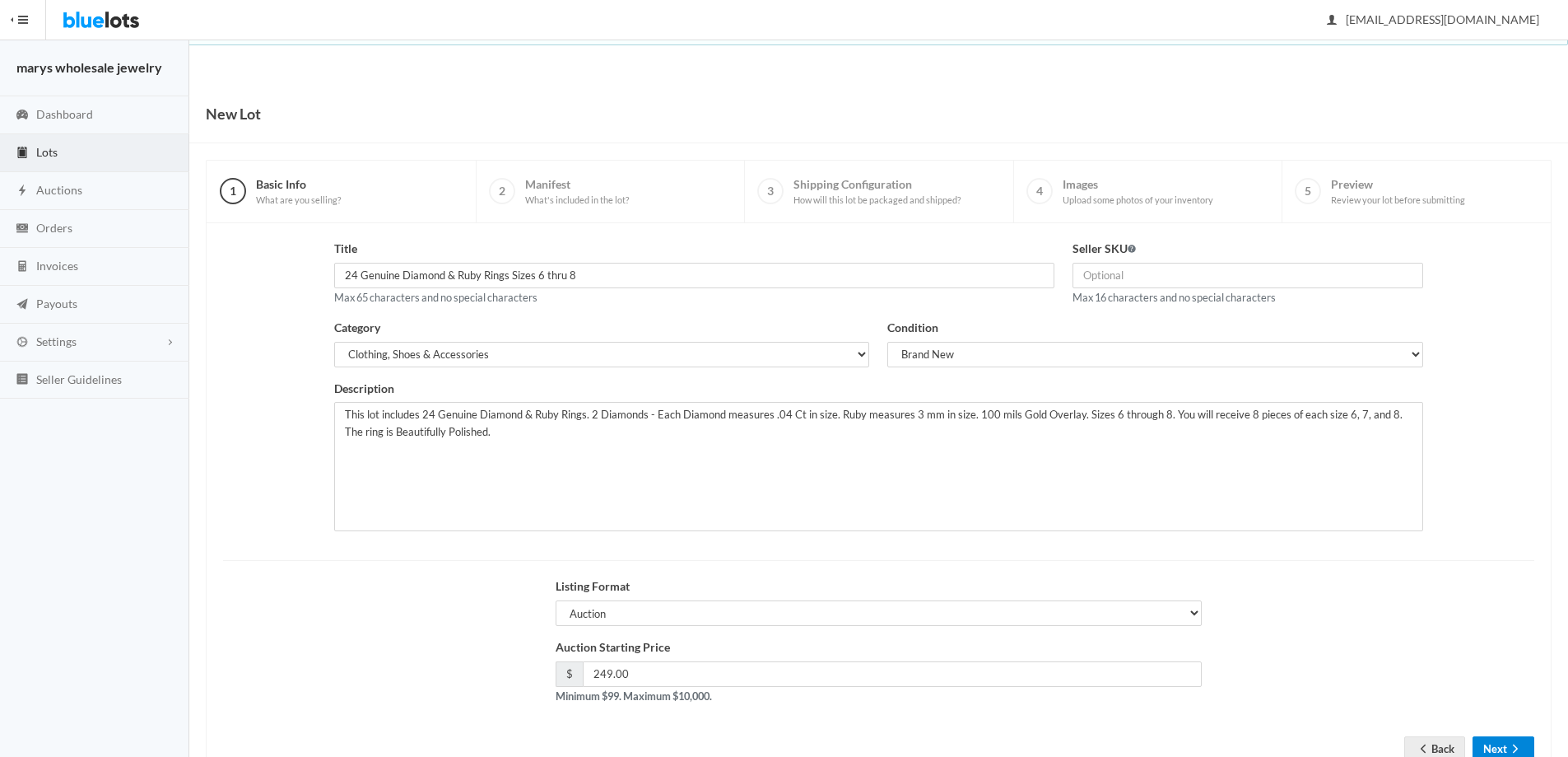
click at [1489, 748] on button "Next" at bounding box center [1503, 749] width 62 height 25
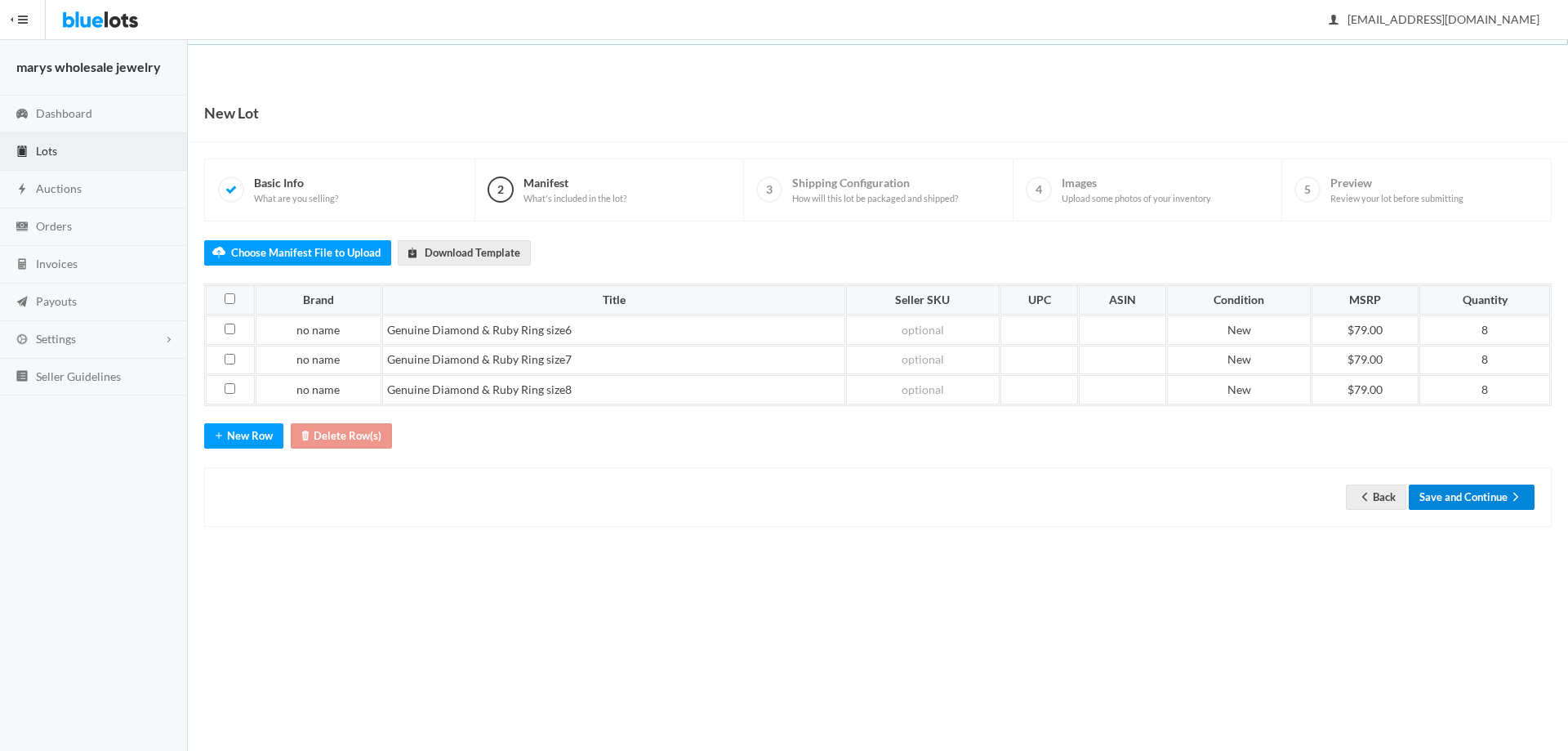
click at [1487, 492] on button "Save and Continue" at bounding box center [1471, 497] width 126 height 25
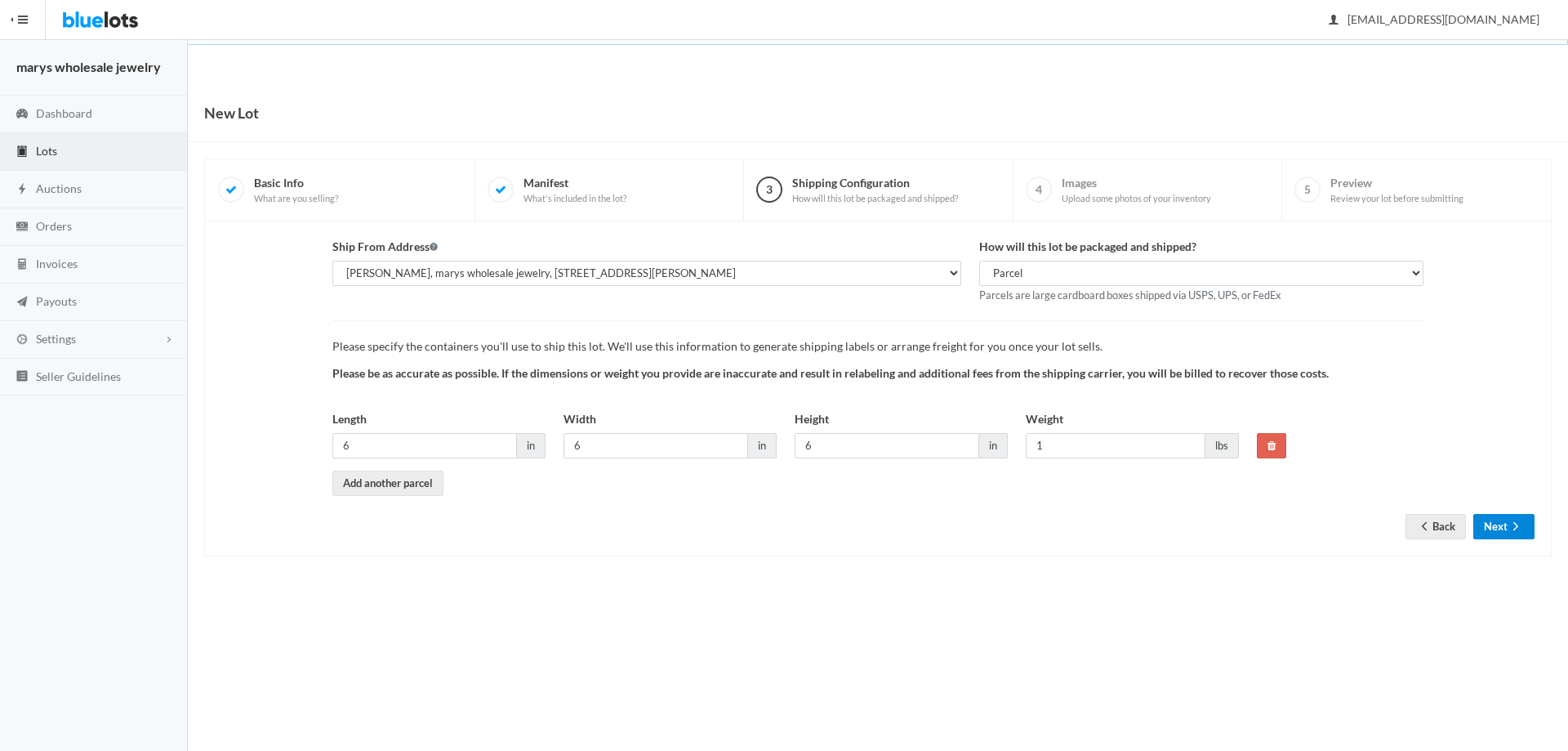
click at [1514, 532] on icon "arrow forward" at bounding box center [1515, 526] width 16 height 13
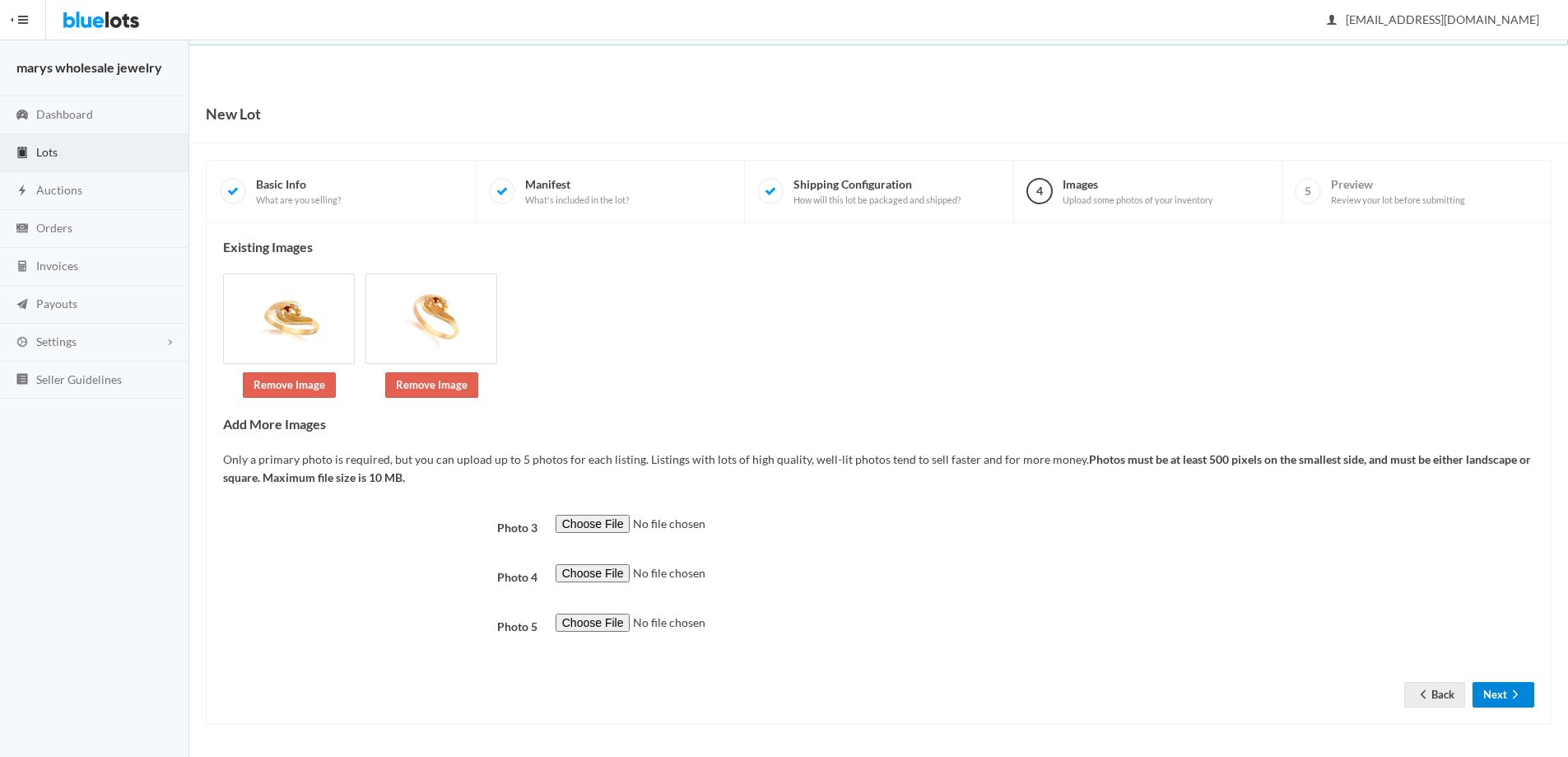
click at [1500, 699] on button "Next" at bounding box center [1503, 694] width 62 height 25
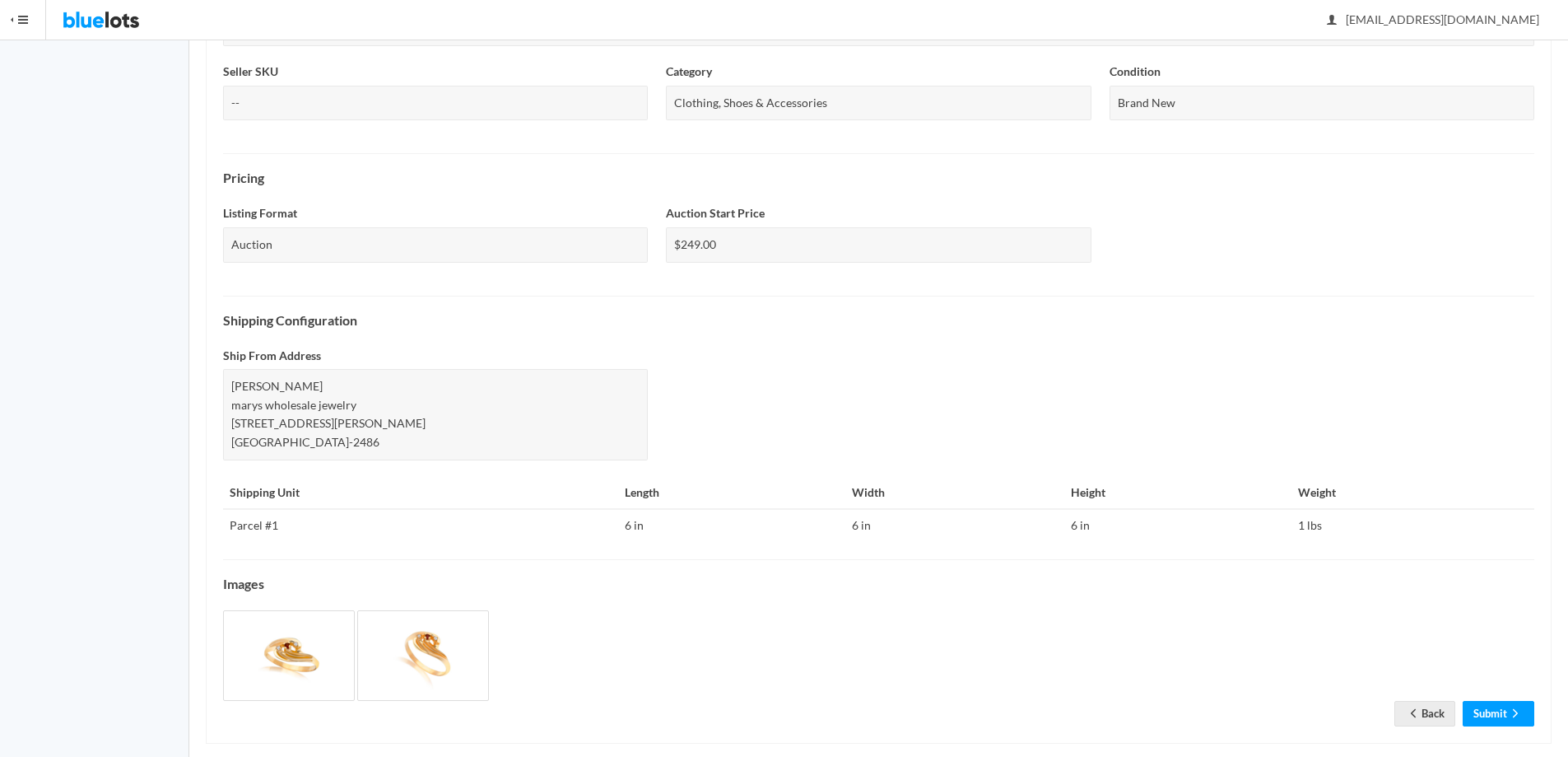
scroll to position [407, 0]
click at [1499, 699] on link "Submit" at bounding box center [1499, 712] width 71 height 25
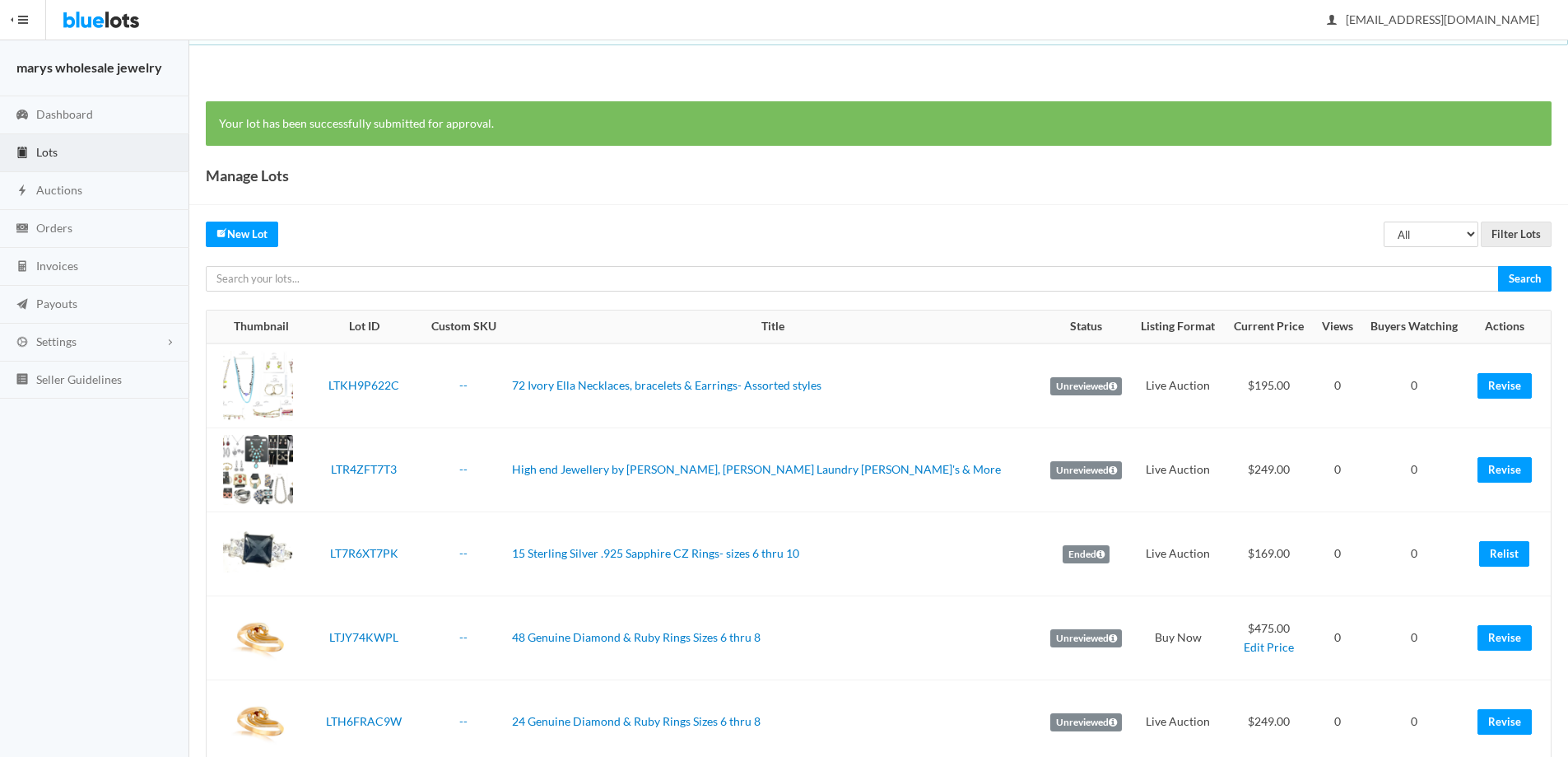
scroll to position [662, 0]
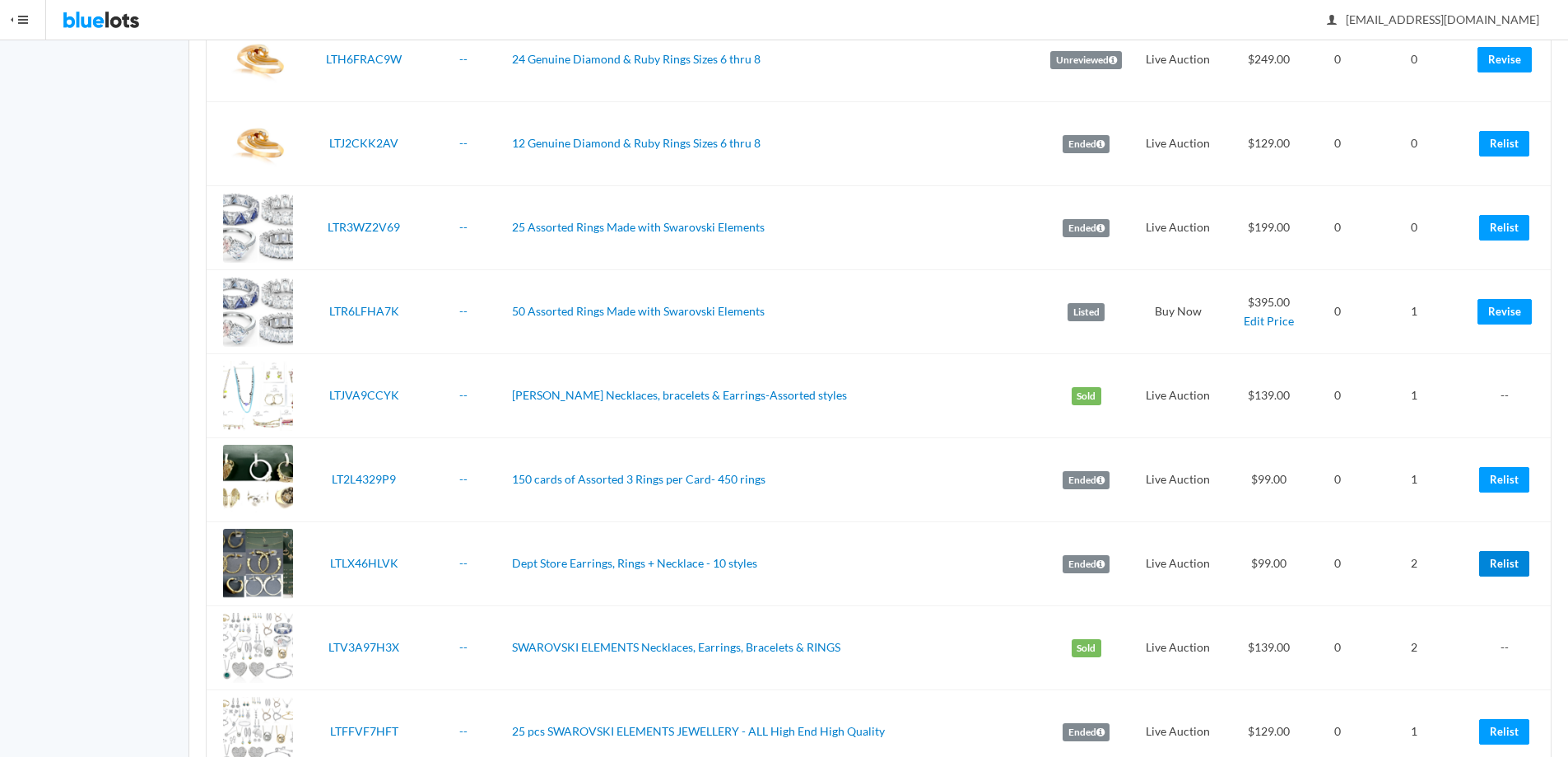
click at [1501, 556] on link "Relist" at bounding box center [1504, 563] width 50 height 25
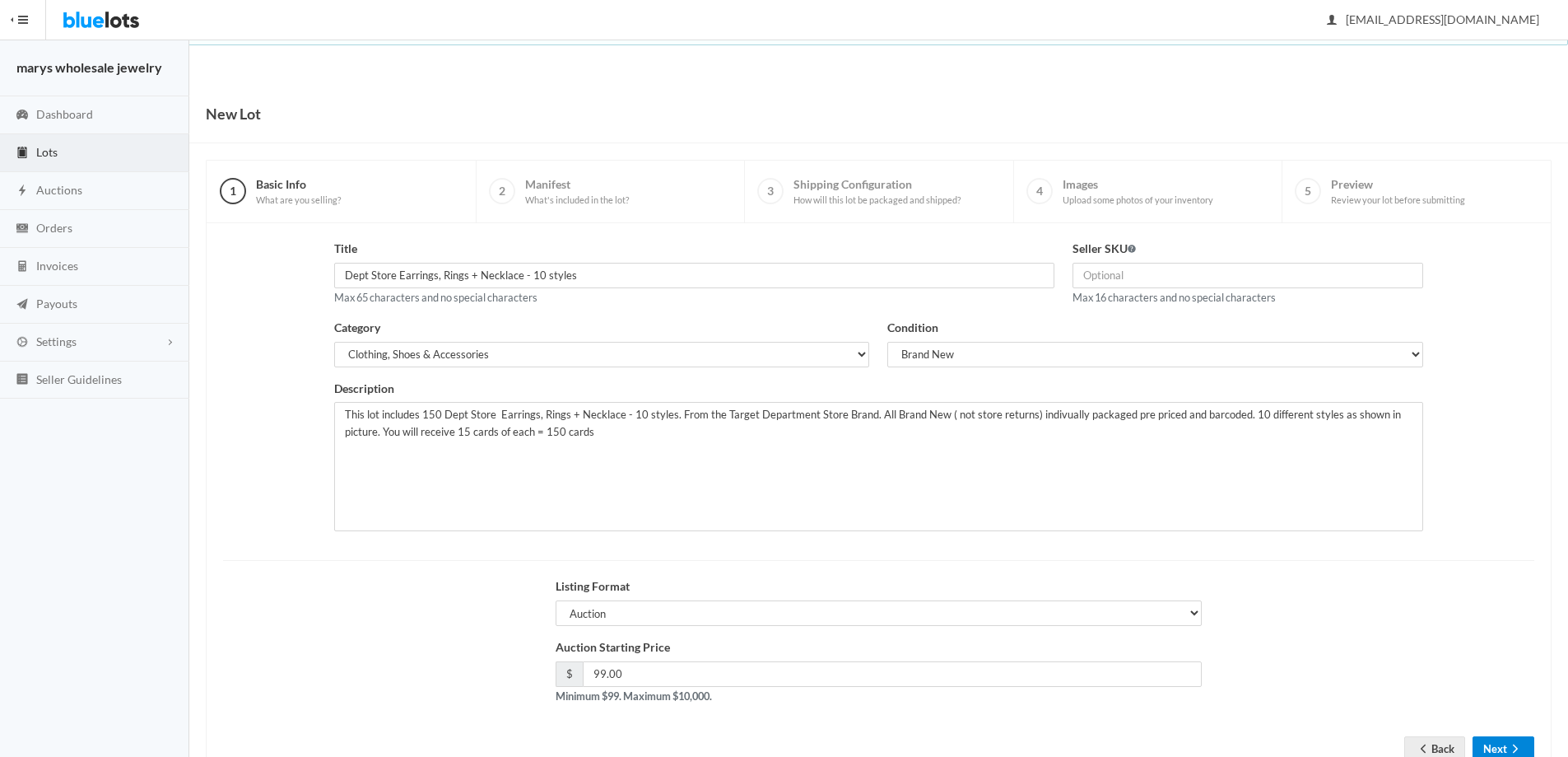
click at [1509, 738] on button "Next" at bounding box center [1503, 749] width 62 height 25
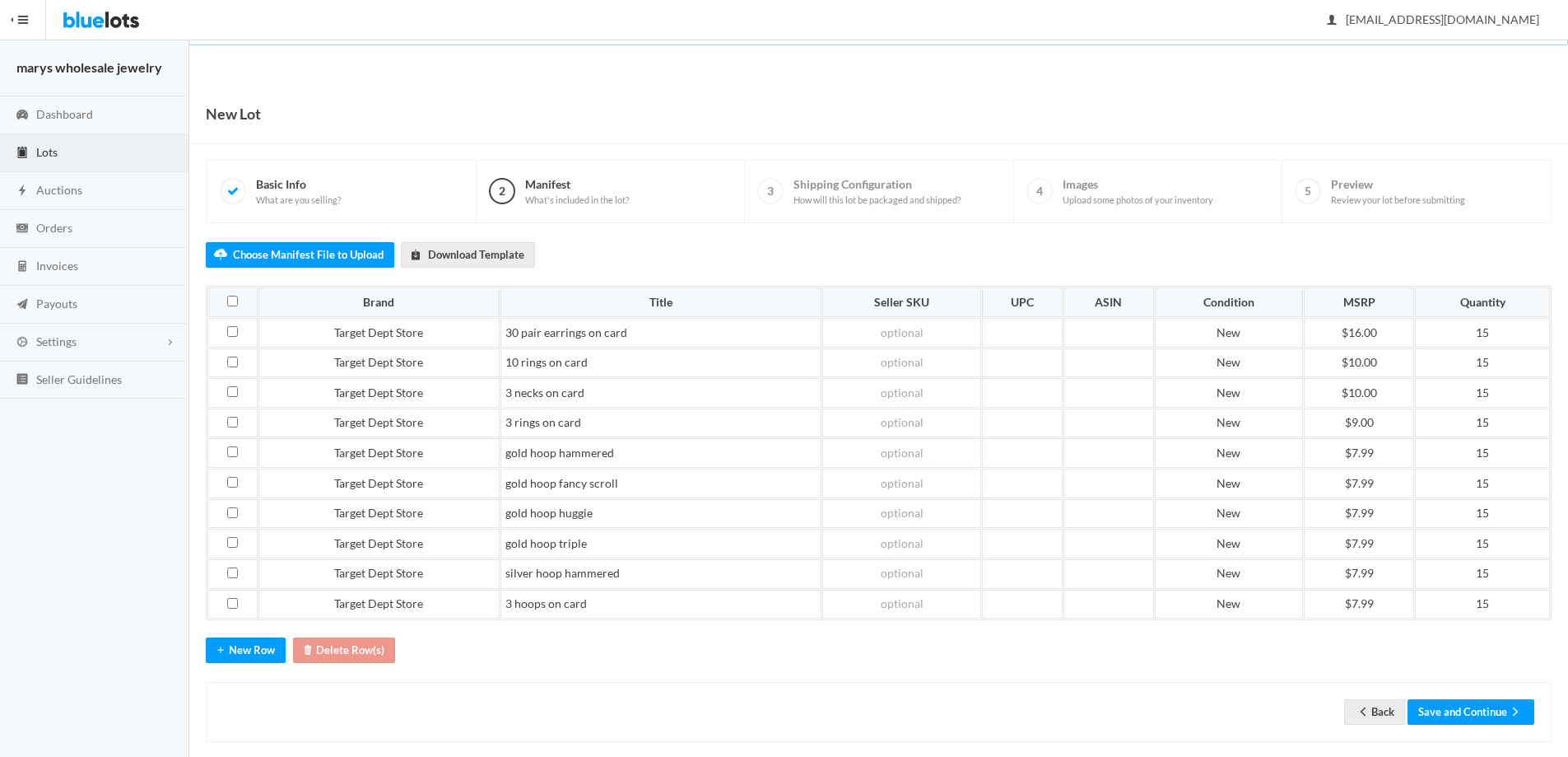
click at [1481, 696] on div "Back Save and Continue" at bounding box center [879, 712] width 1346 height 60
click at [1472, 723] on button "Save and Continue" at bounding box center [1472, 712] width 127 height 25
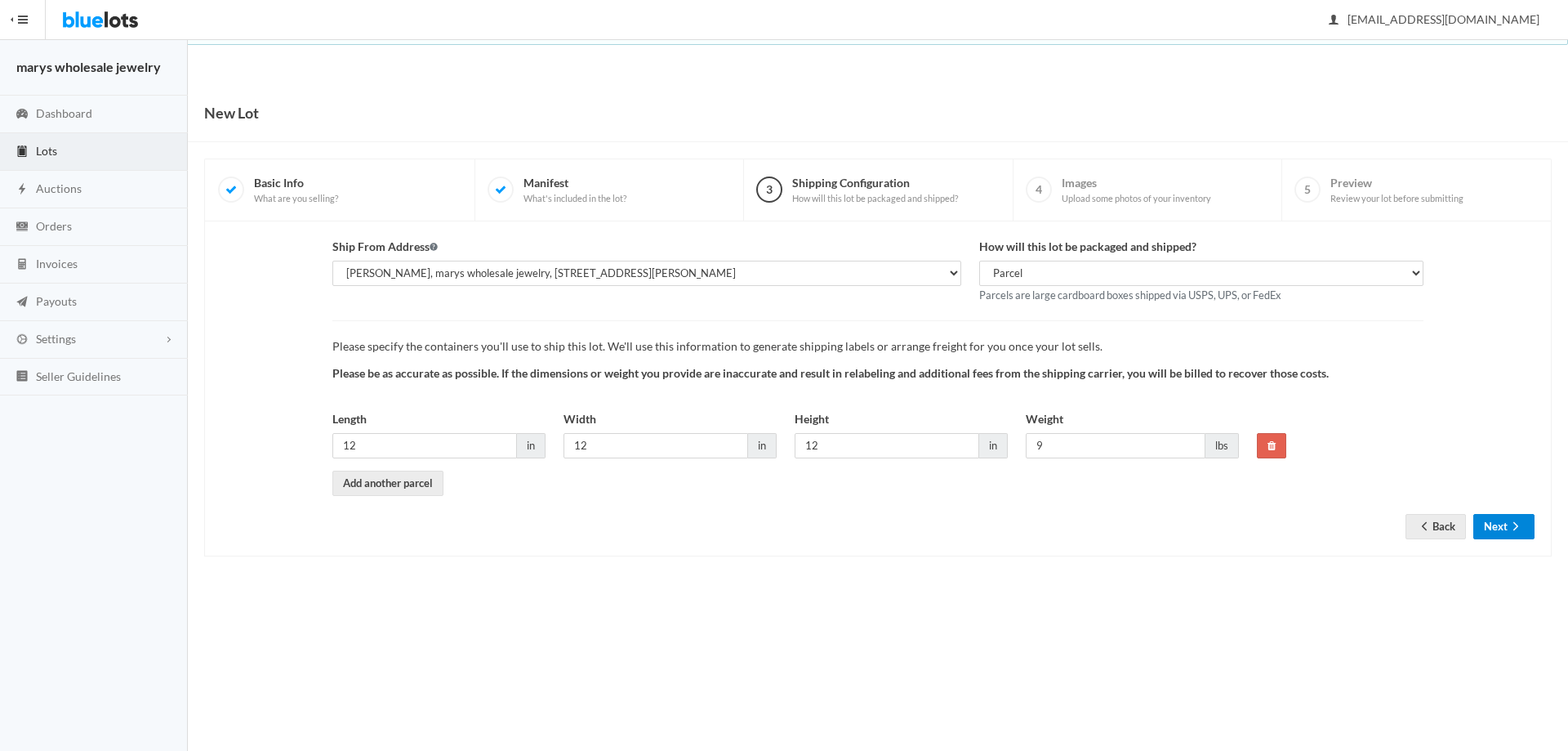
click at [1492, 523] on button "Next" at bounding box center [1504, 526] width 61 height 25
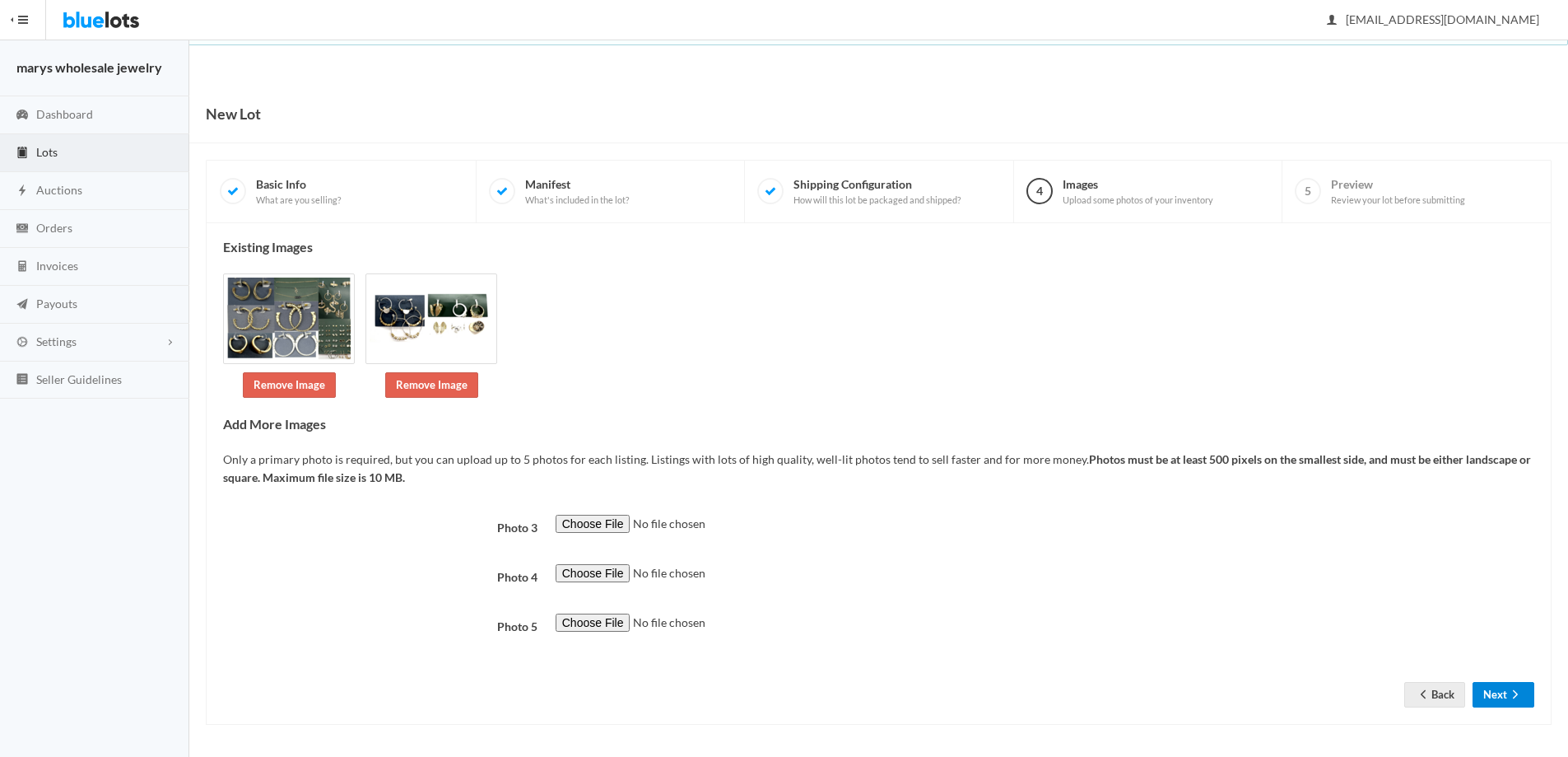
click at [1511, 703] on ion-icon "arrow forward" at bounding box center [1515, 695] width 16 height 15
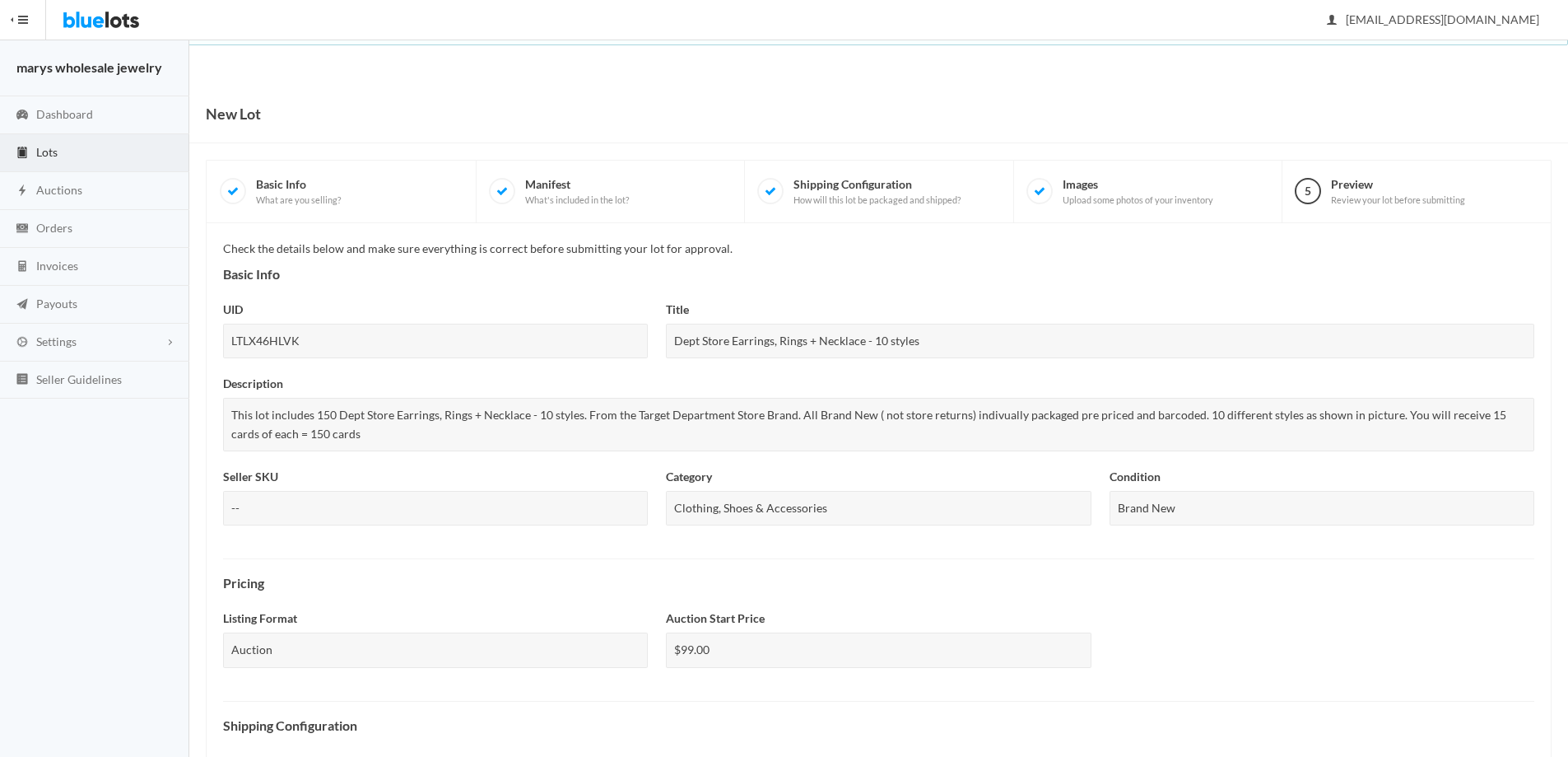
scroll to position [426, 0]
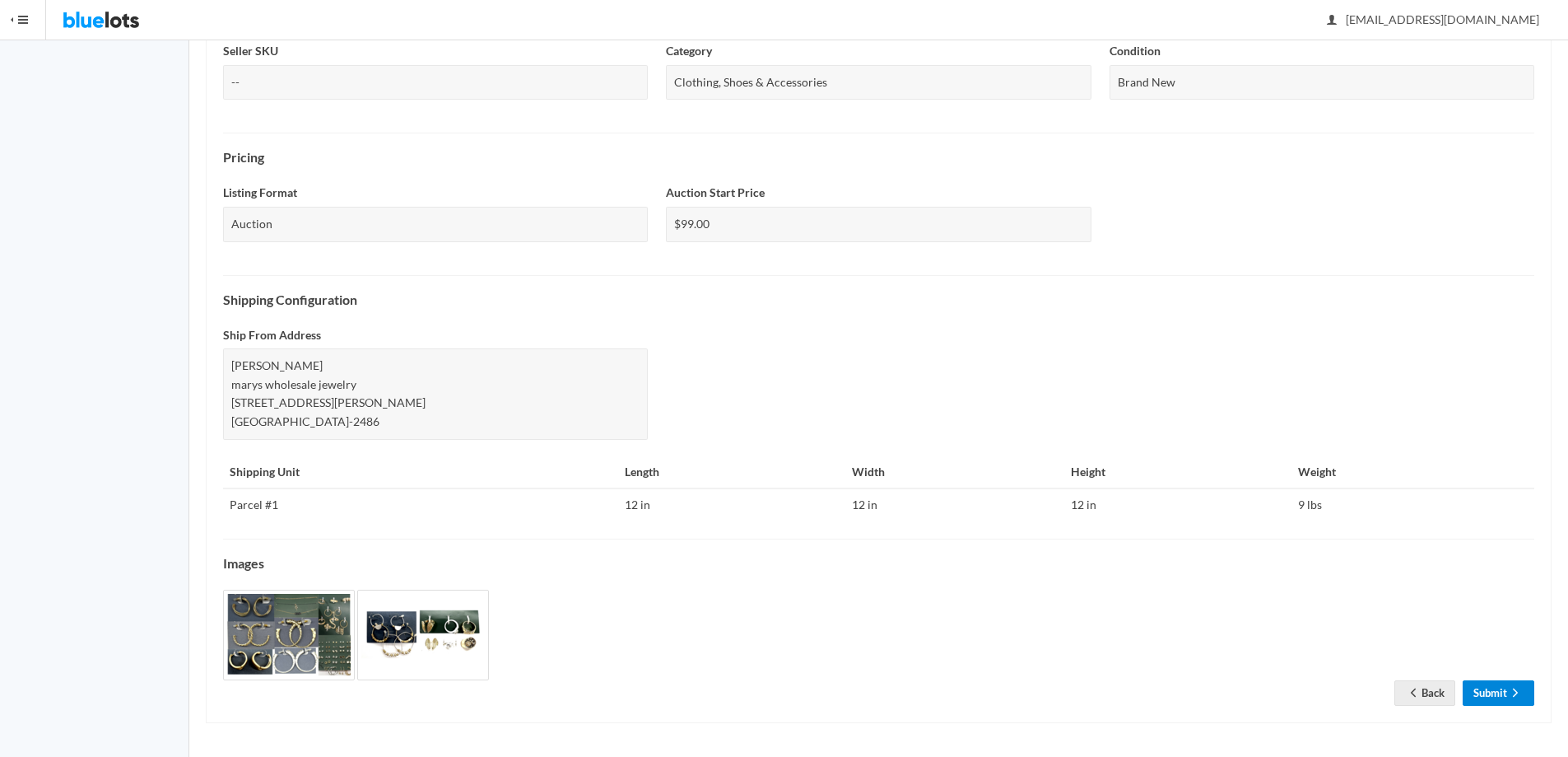
click at [1492, 692] on link "Submit" at bounding box center [1499, 693] width 71 height 25
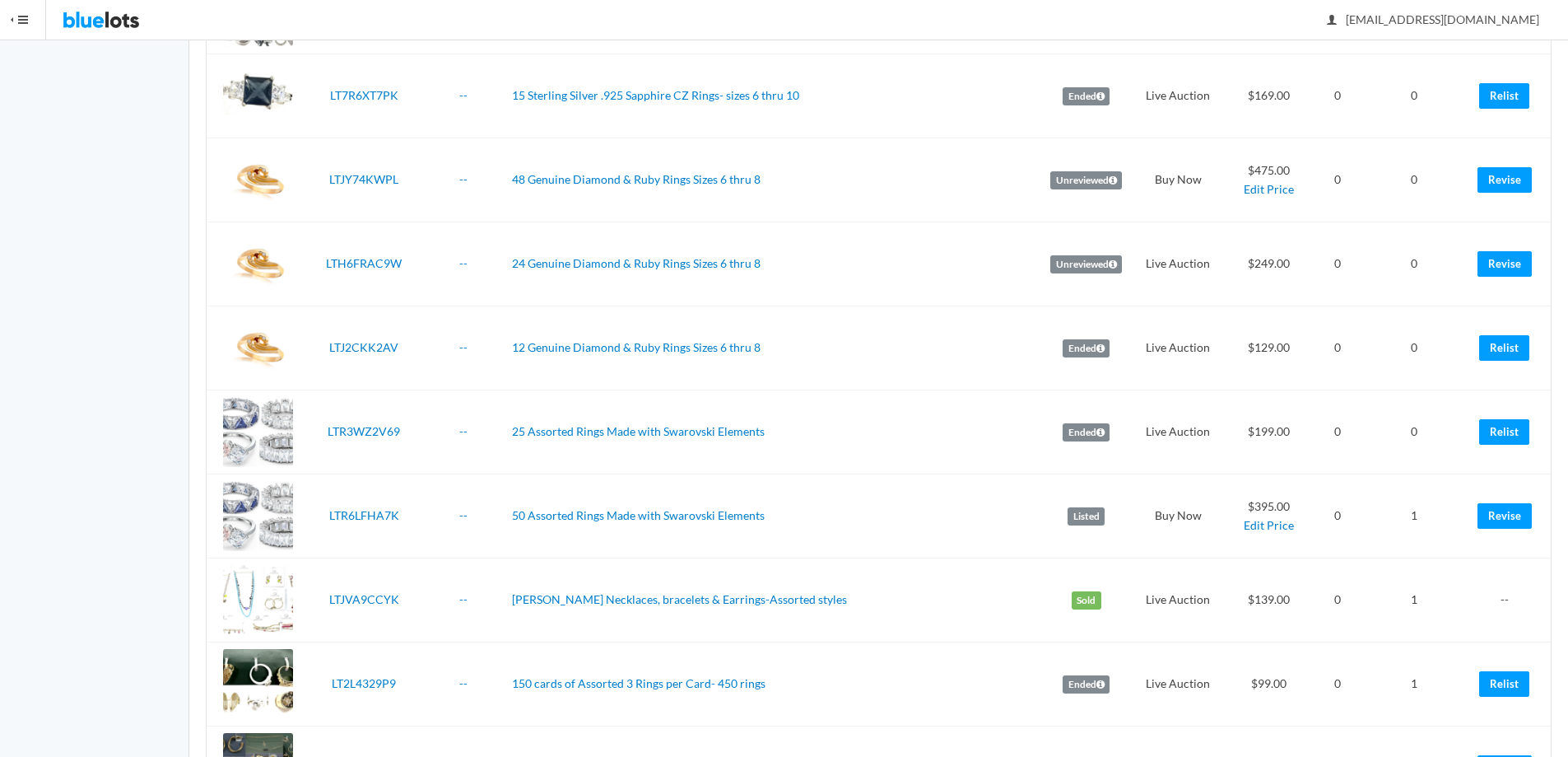
scroll to position [516, 0]
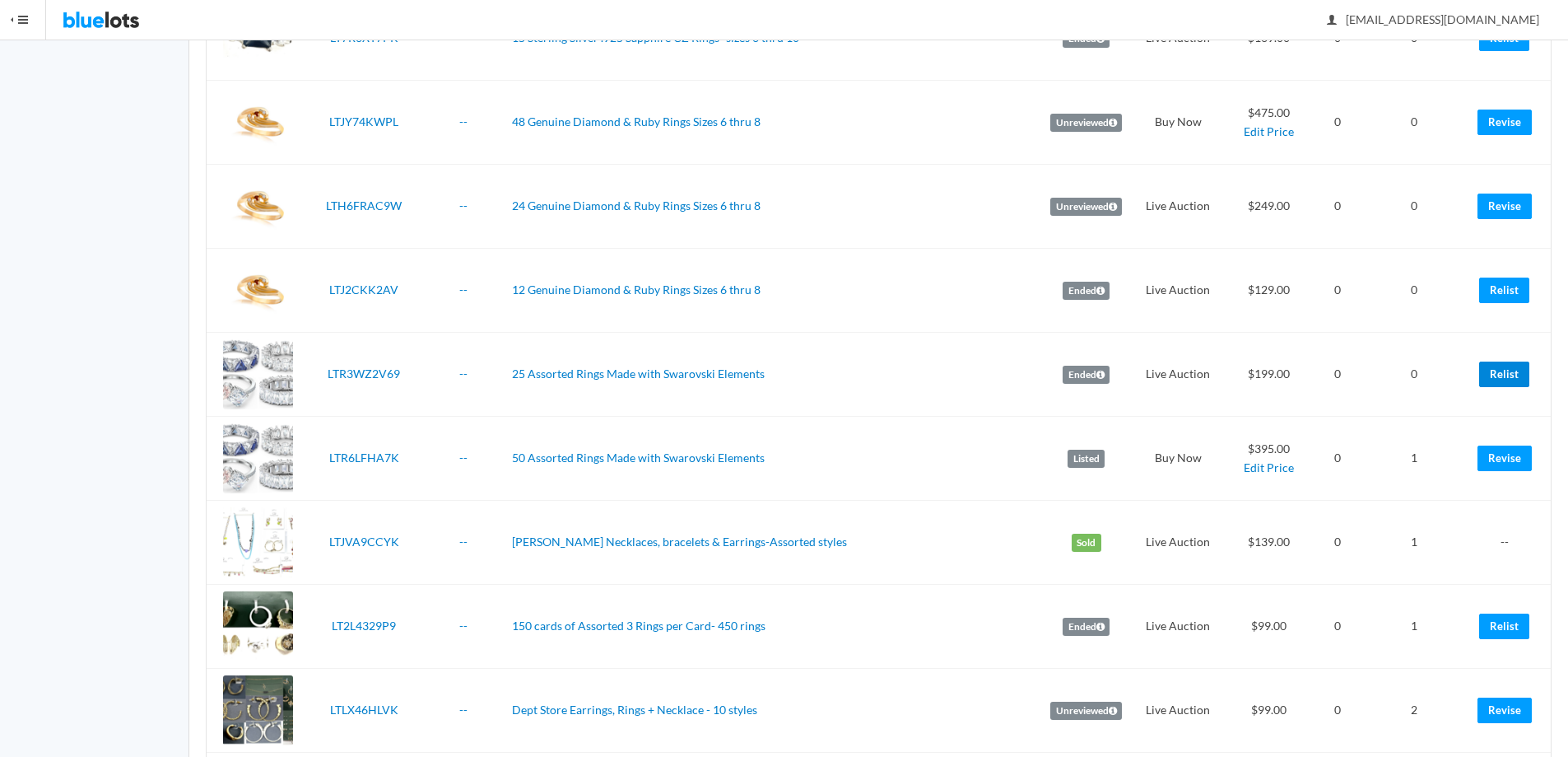
click at [1500, 375] on link "Relist" at bounding box center [1504, 374] width 50 height 25
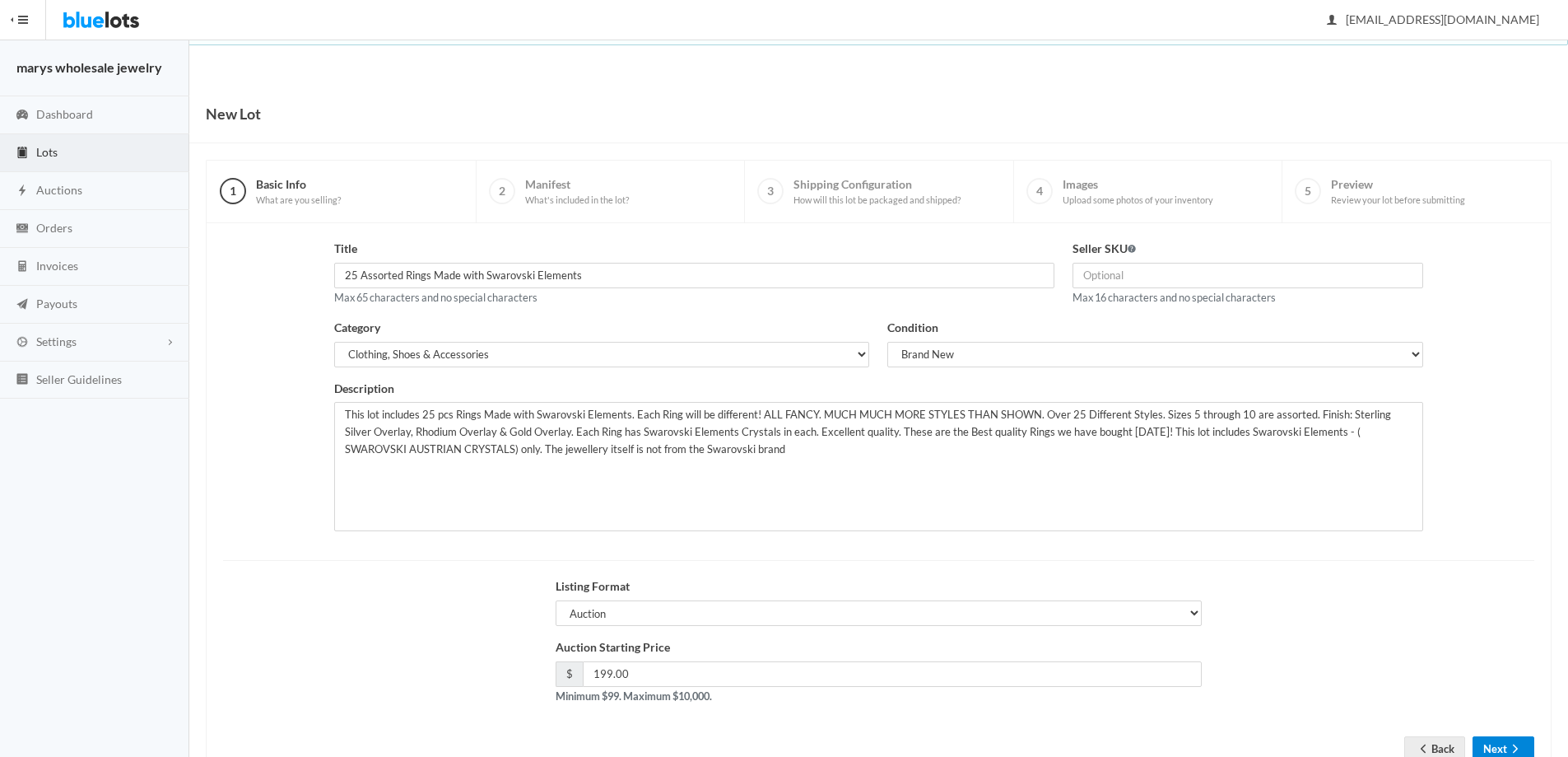
click at [1497, 748] on button "Next" at bounding box center [1503, 749] width 62 height 25
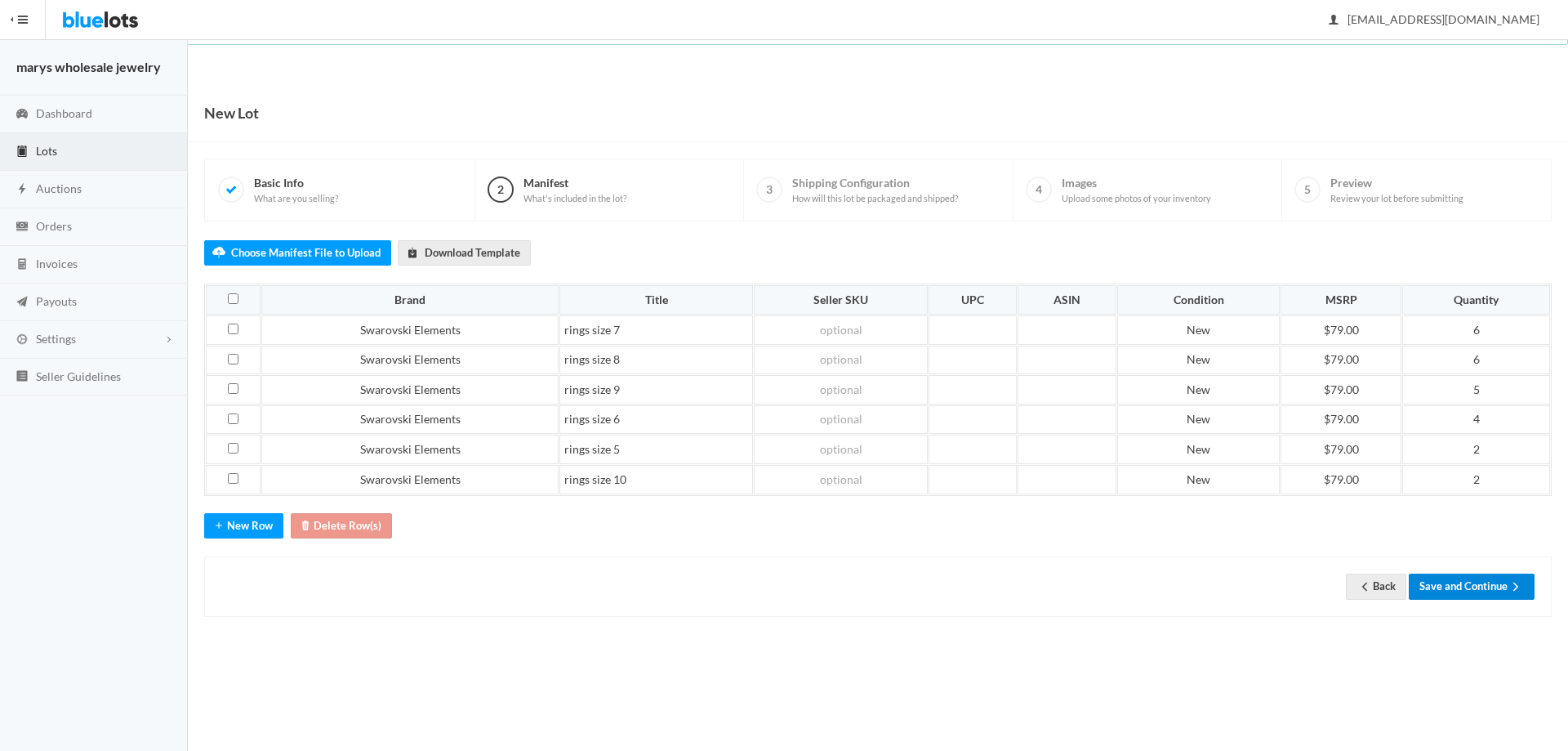
click at [1478, 584] on button "Save and Continue" at bounding box center [1471, 586] width 126 height 25
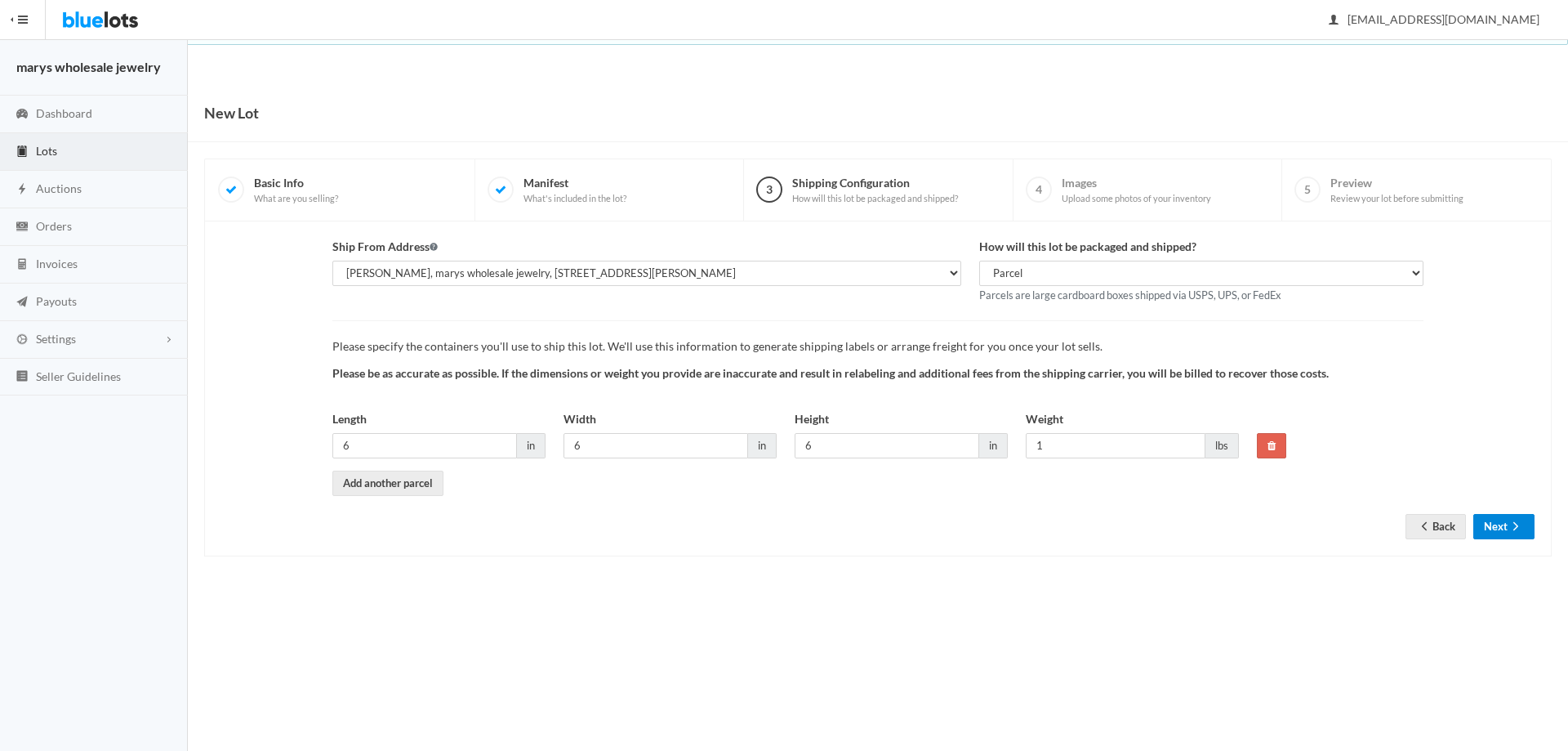
click at [1510, 523] on icon "arrow forward" at bounding box center [1515, 526] width 16 height 13
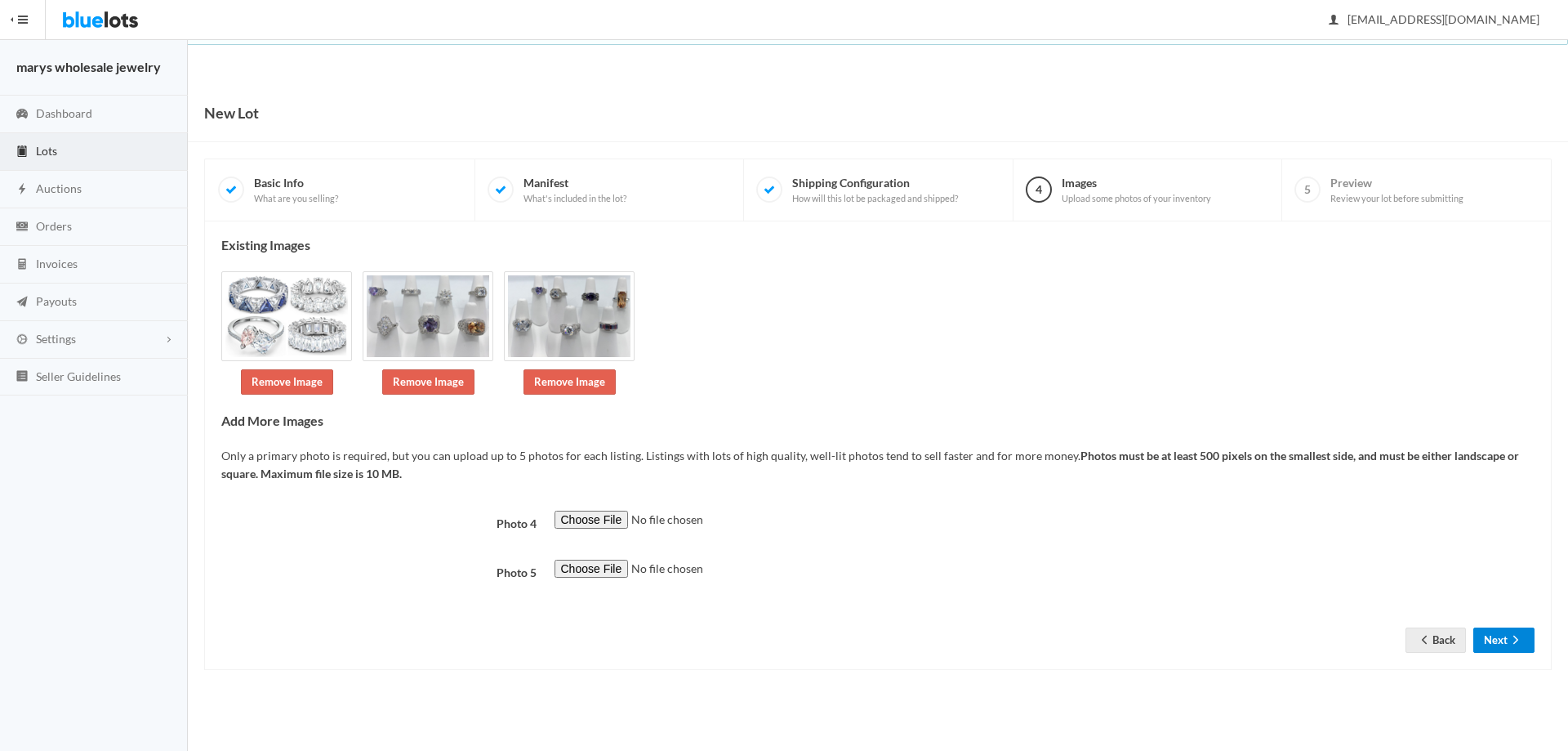
click at [1507, 643] on button "Next" at bounding box center [1504, 640] width 61 height 25
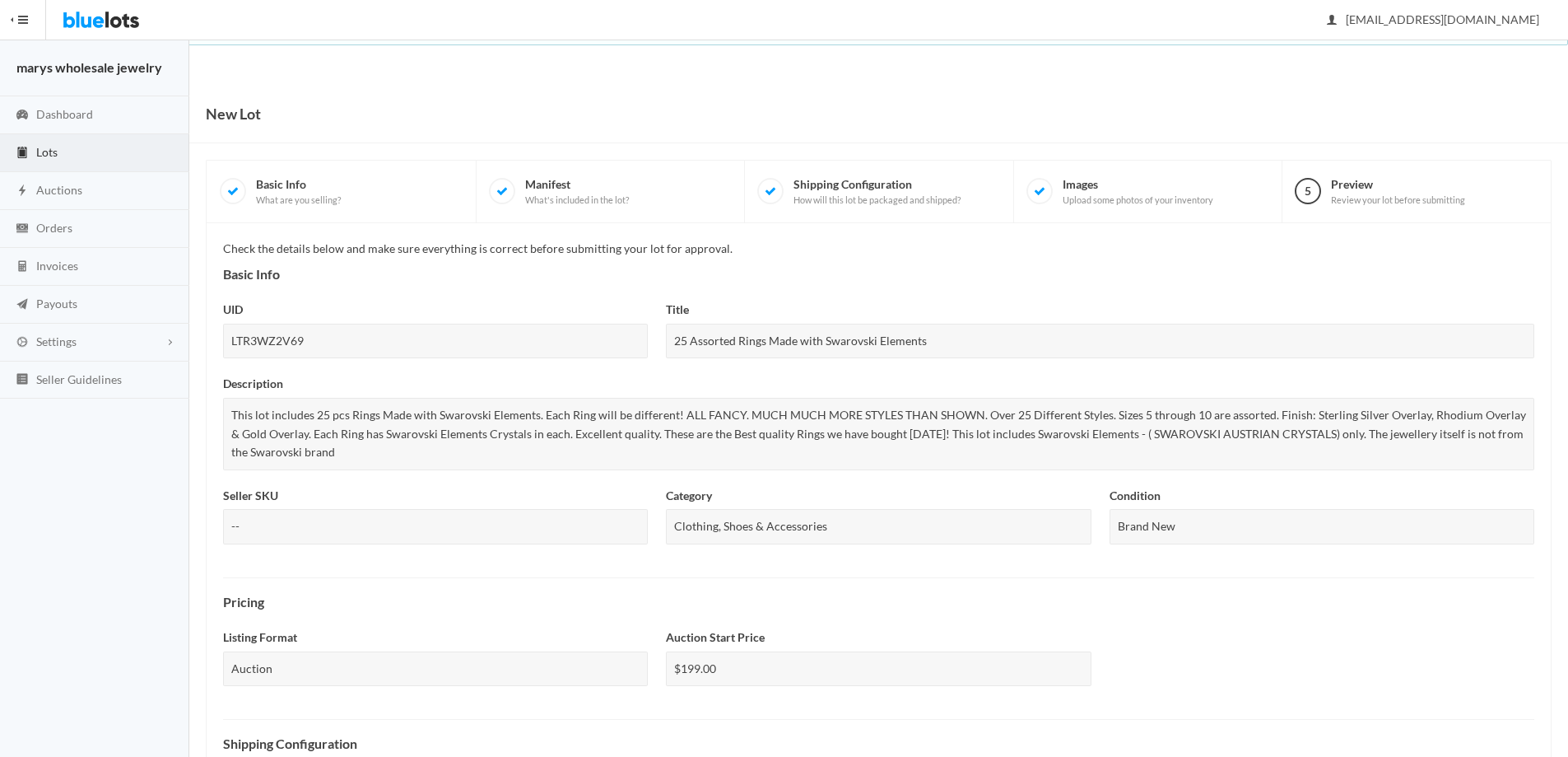
scroll to position [445, 0]
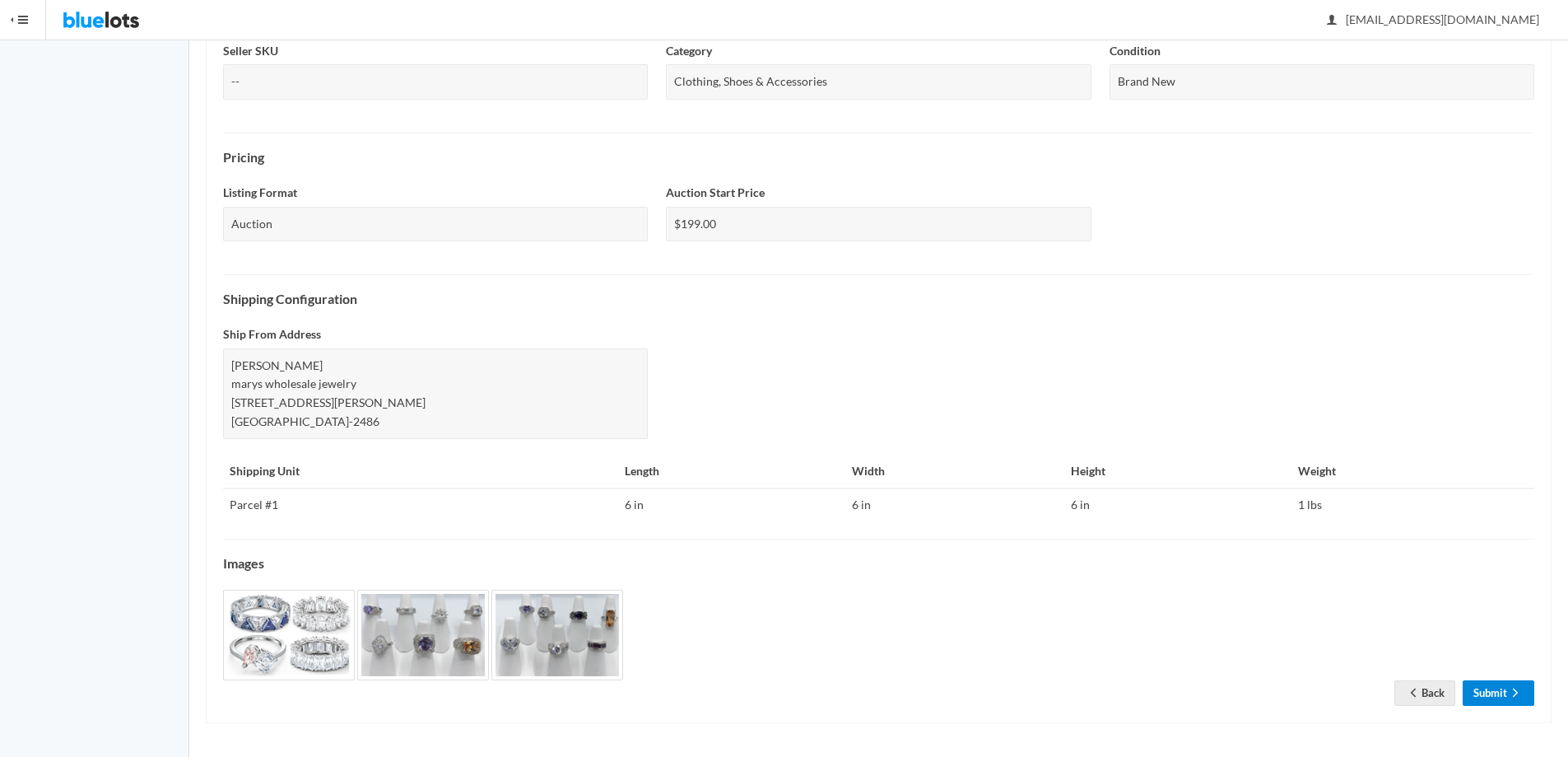
click at [1503, 691] on link "Submit" at bounding box center [1499, 693] width 71 height 25
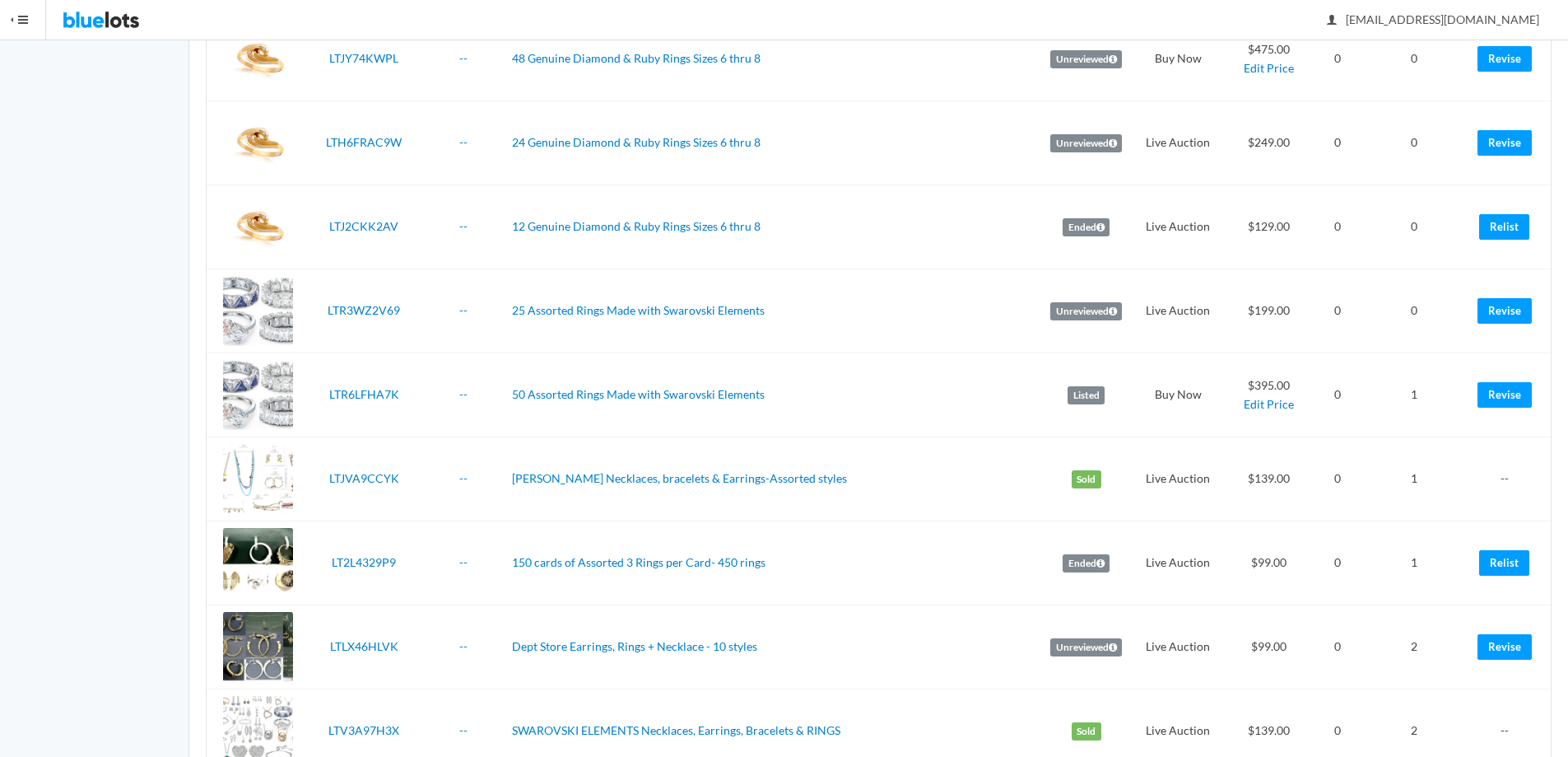
scroll to position [595, 0]
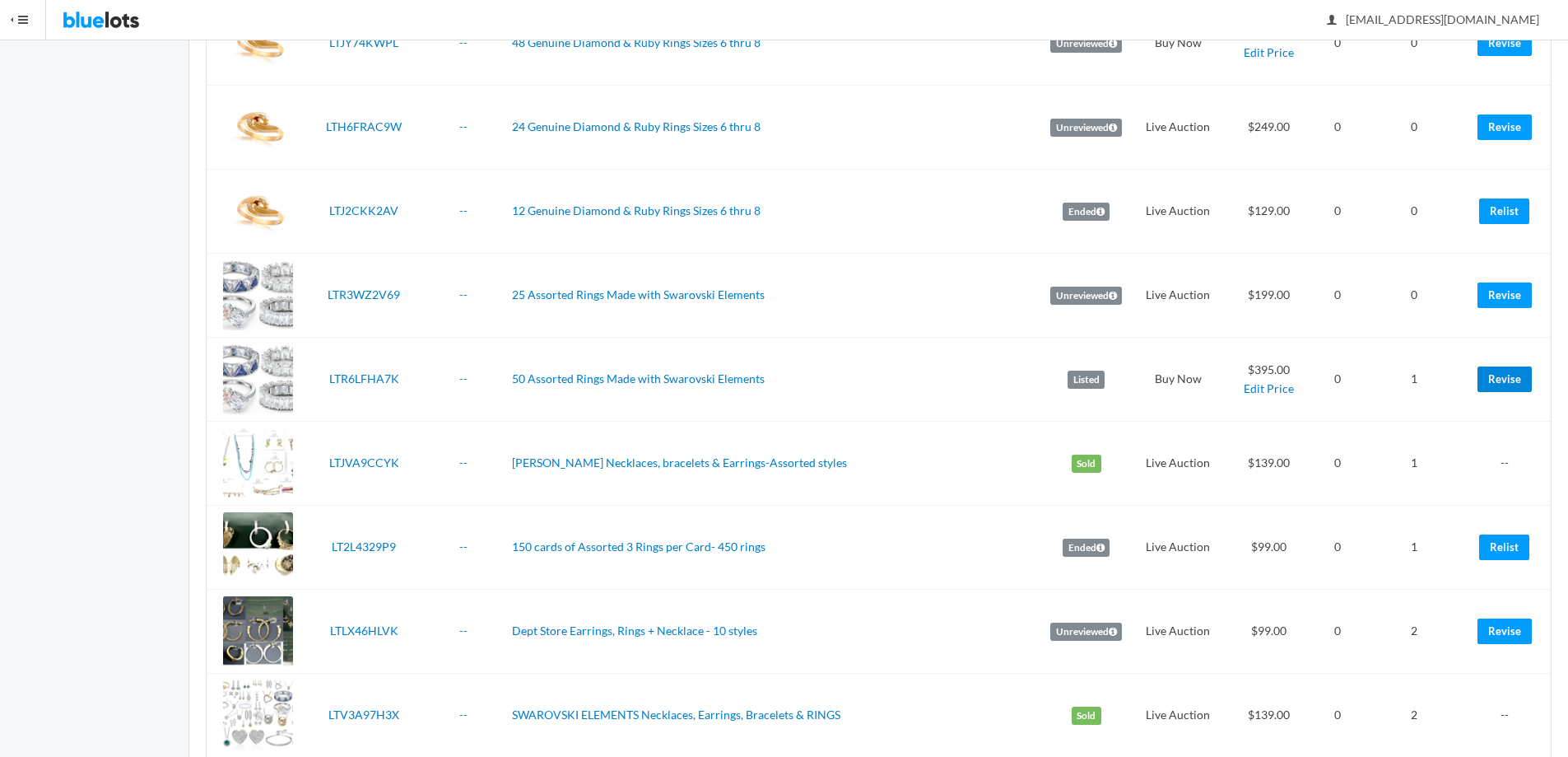
click at [1501, 392] on link "Revise" at bounding box center [1504, 379] width 54 height 25
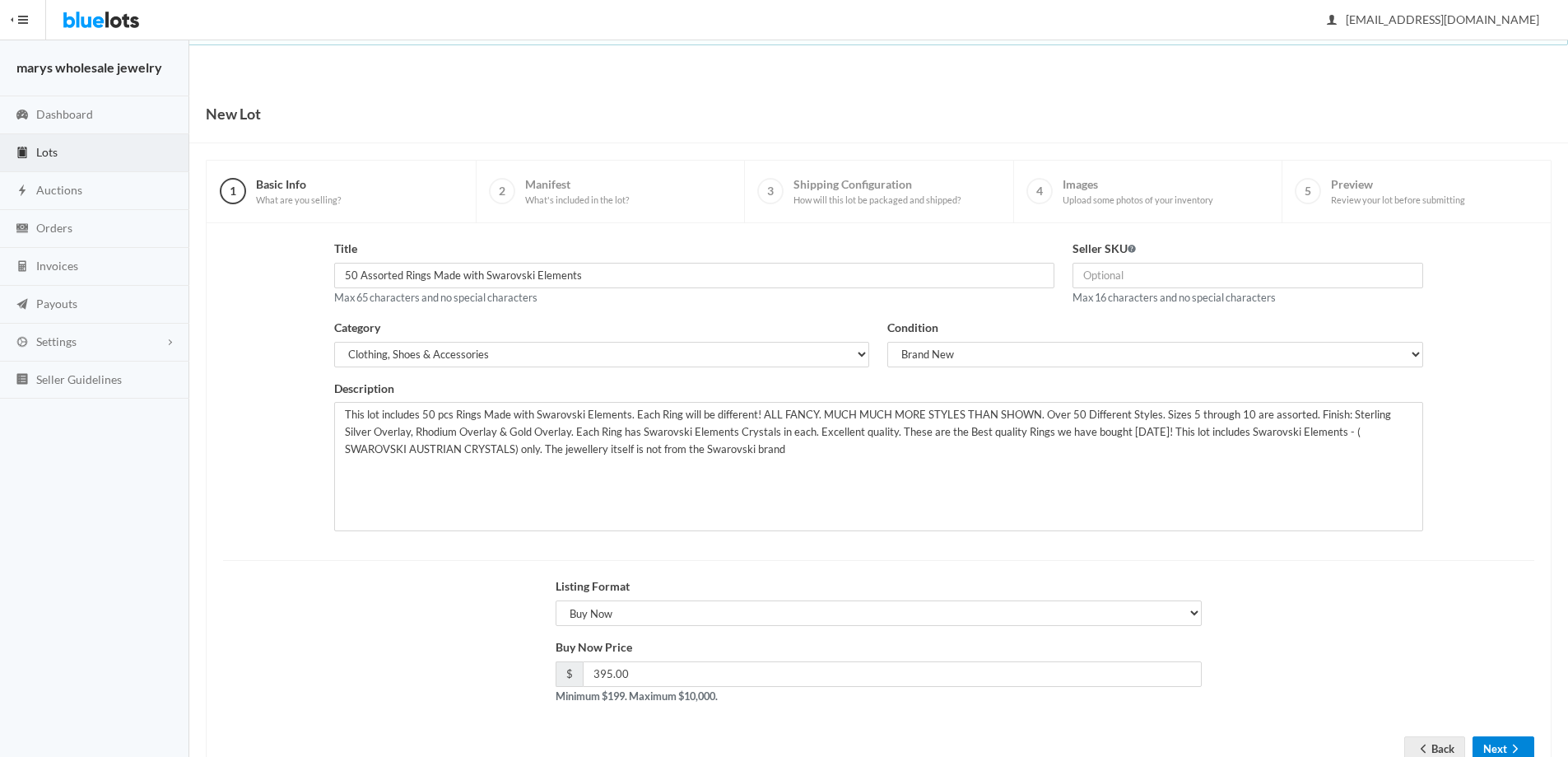
click at [1501, 755] on button "Next" at bounding box center [1503, 749] width 62 height 25
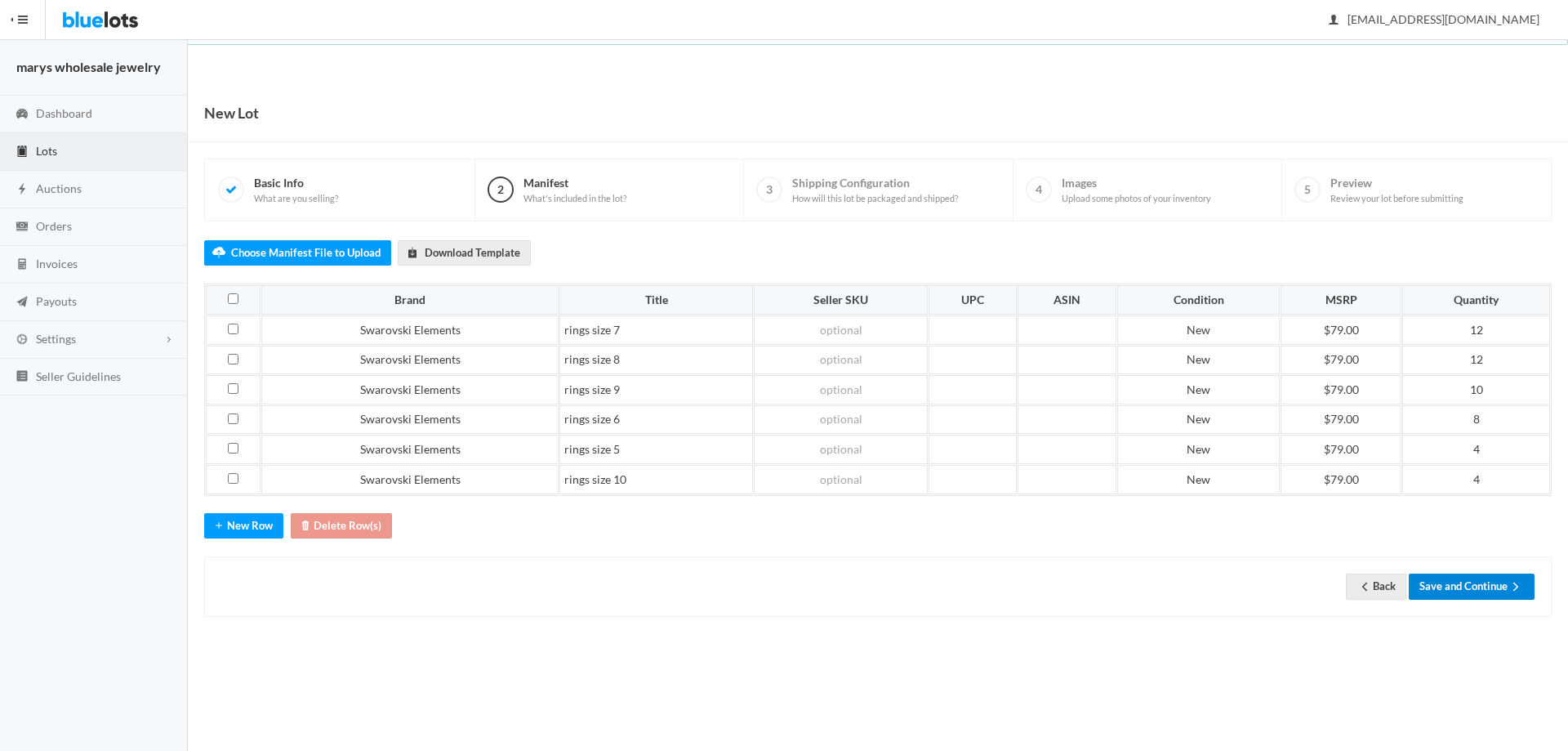
click at [1477, 585] on button "Save and Continue" at bounding box center [1471, 586] width 126 height 25
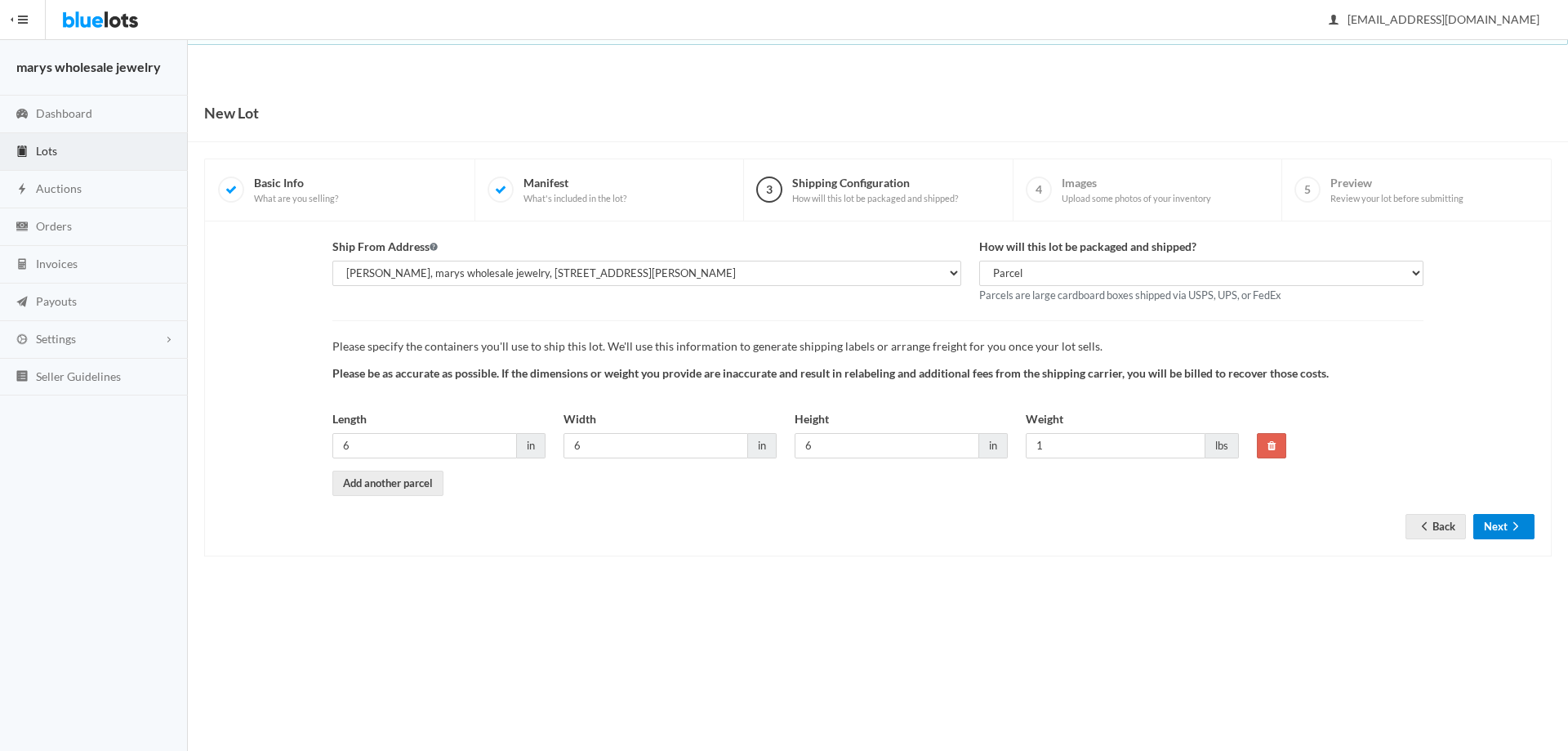
click at [1501, 528] on button "Next" at bounding box center [1504, 526] width 61 height 25
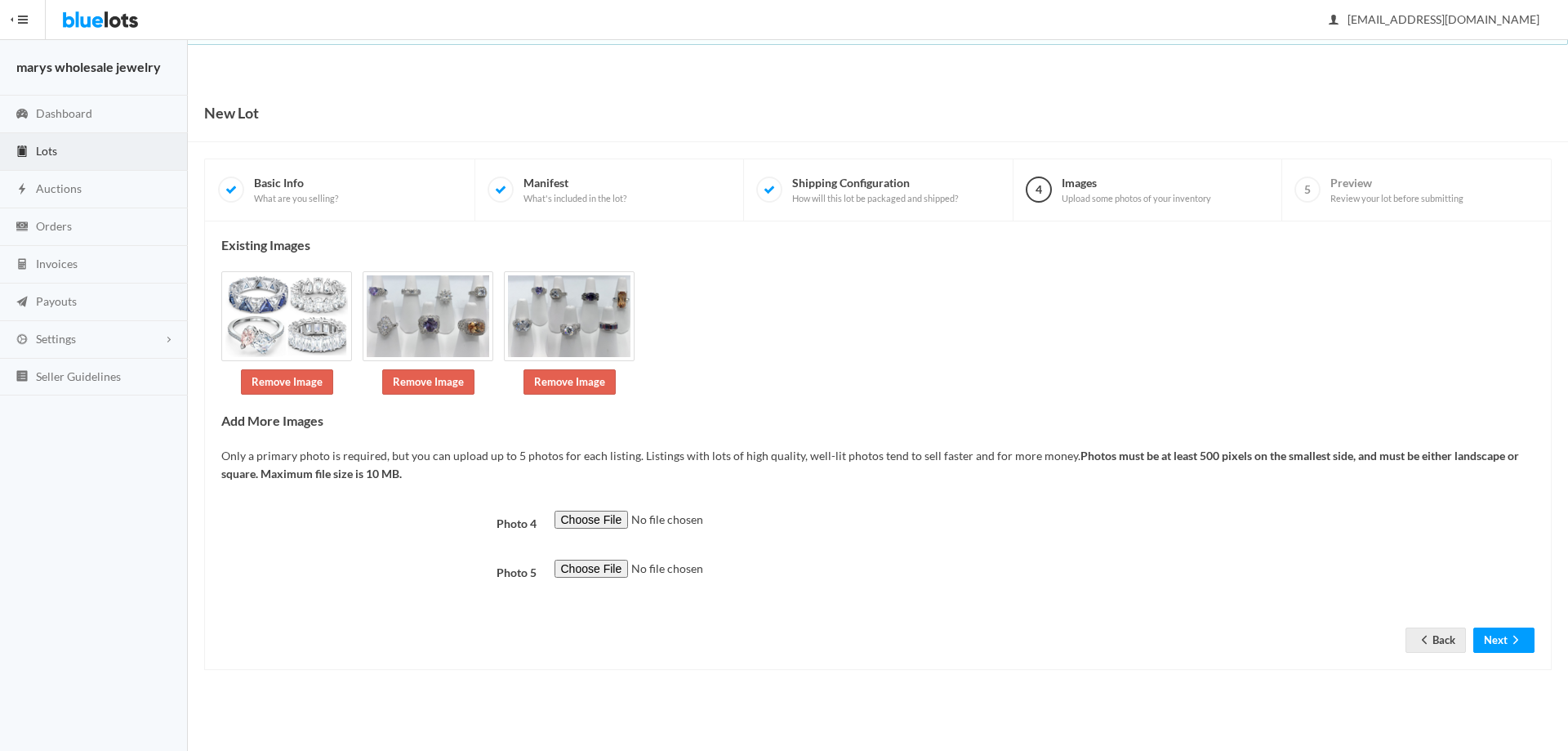
click at [1506, 626] on form "Photo 4 Photo 5 Back Next" at bounding box center [878, 569] width 1314 height 117
click at [1496, 652] on button "Next" at bounding box center [1504, 640] width 61 height 25
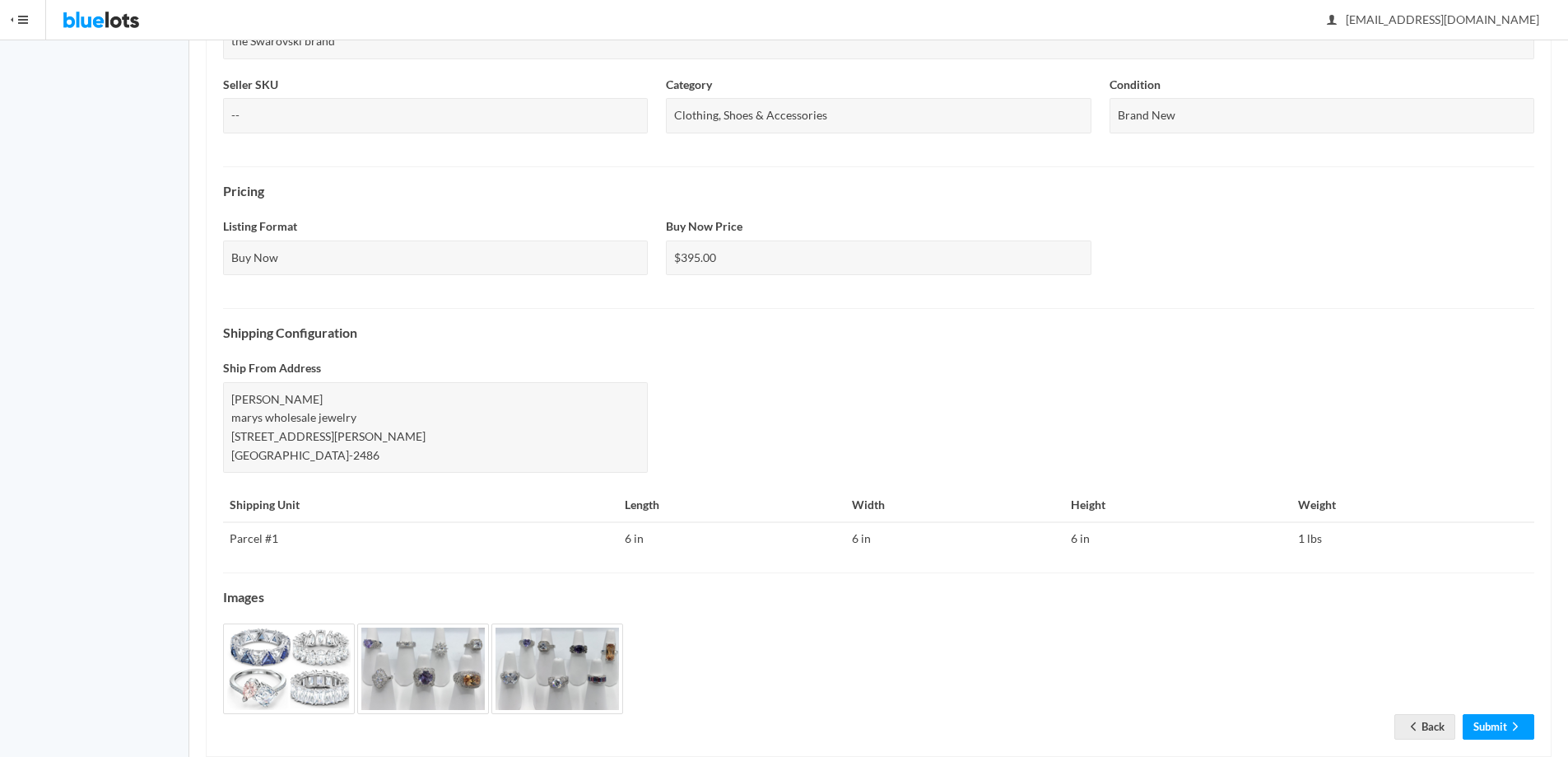
scroll to position [412, 0]
click at [1492, 726] on link "Submit" at bounding box center [1499, 726] width 71 height 25
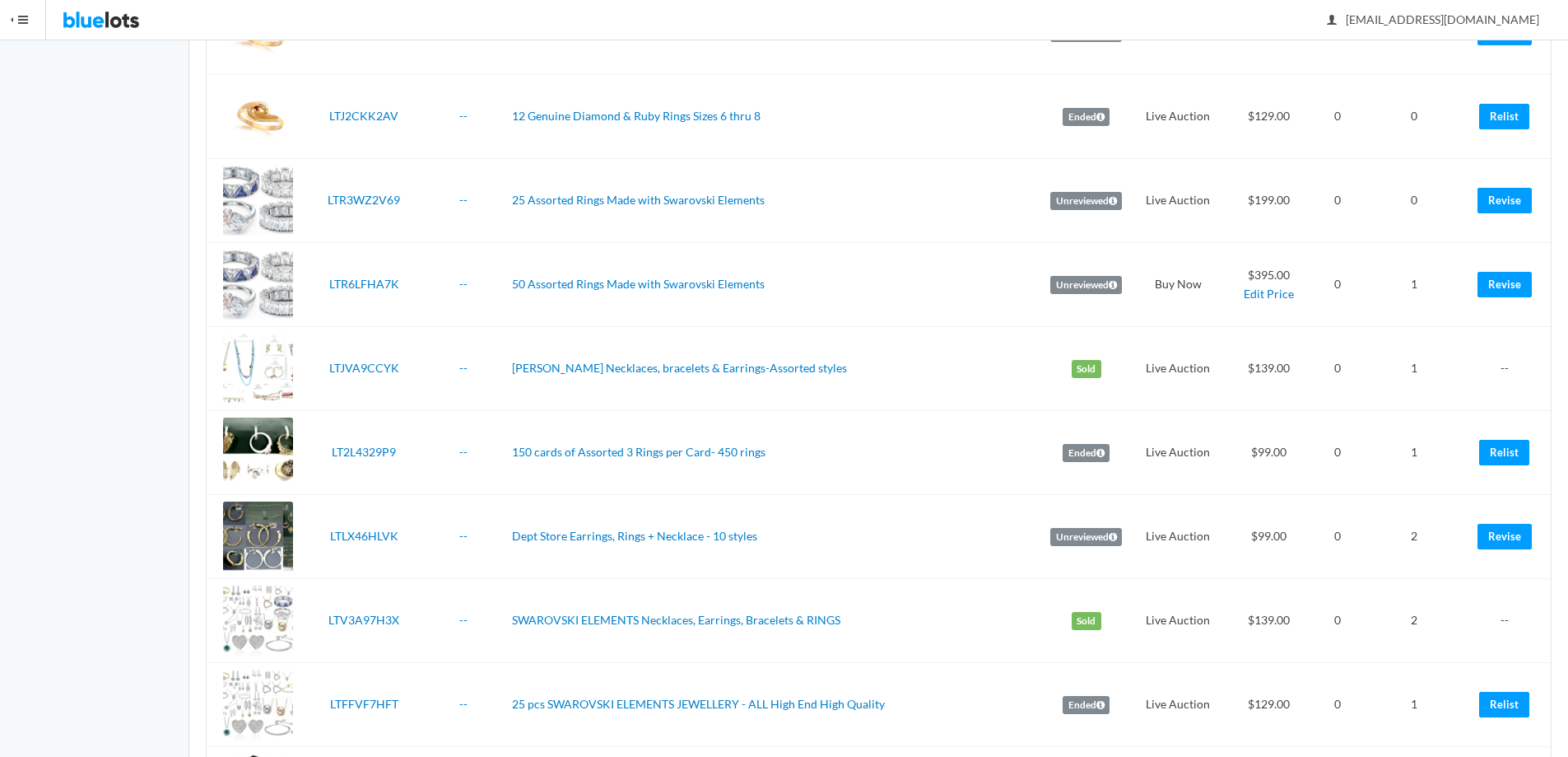
scroll to position [764, 0]
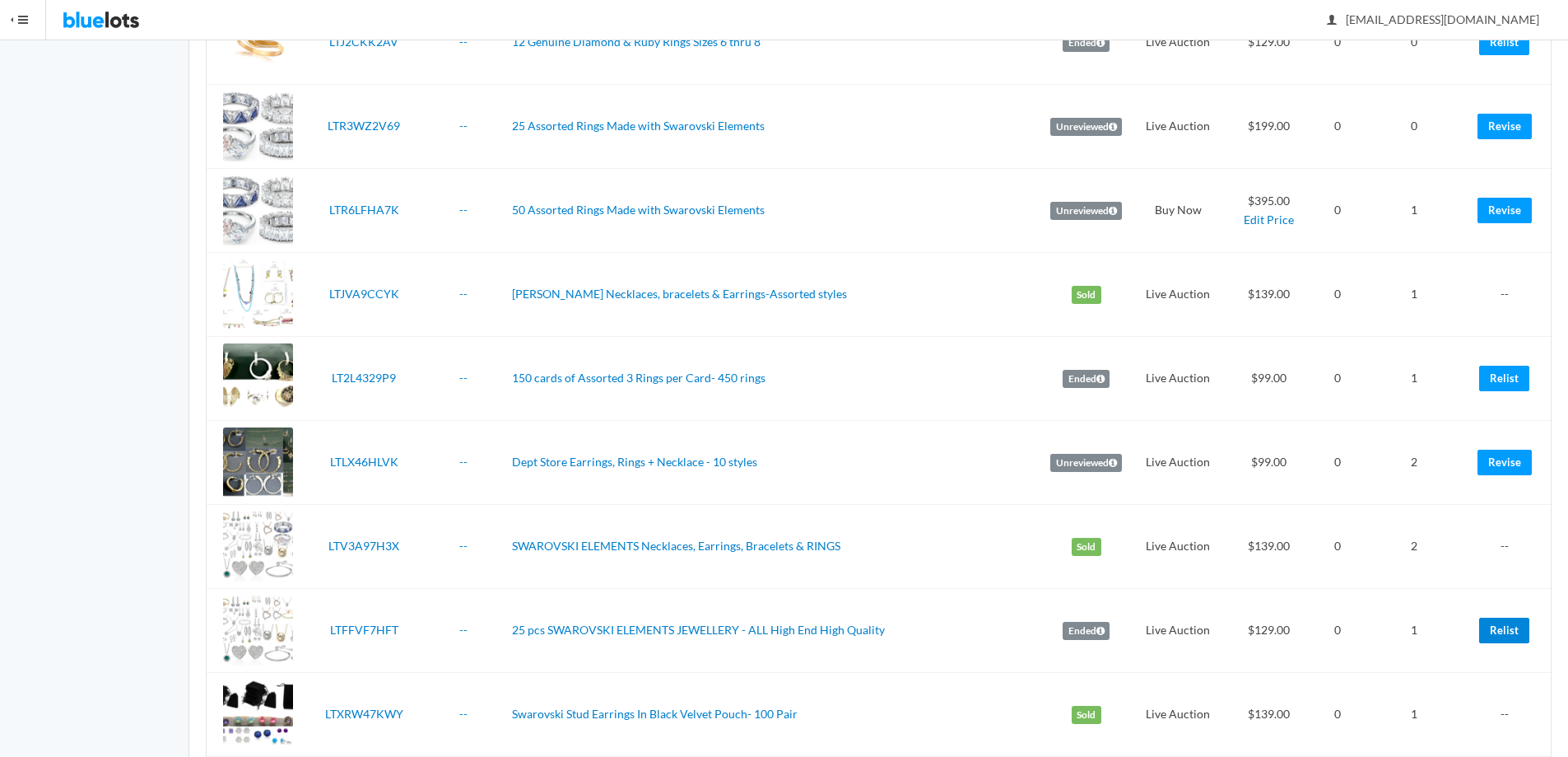
click at [1499, 630] on link "Relist" at bounding box center [1504, 631] width 50 height 25
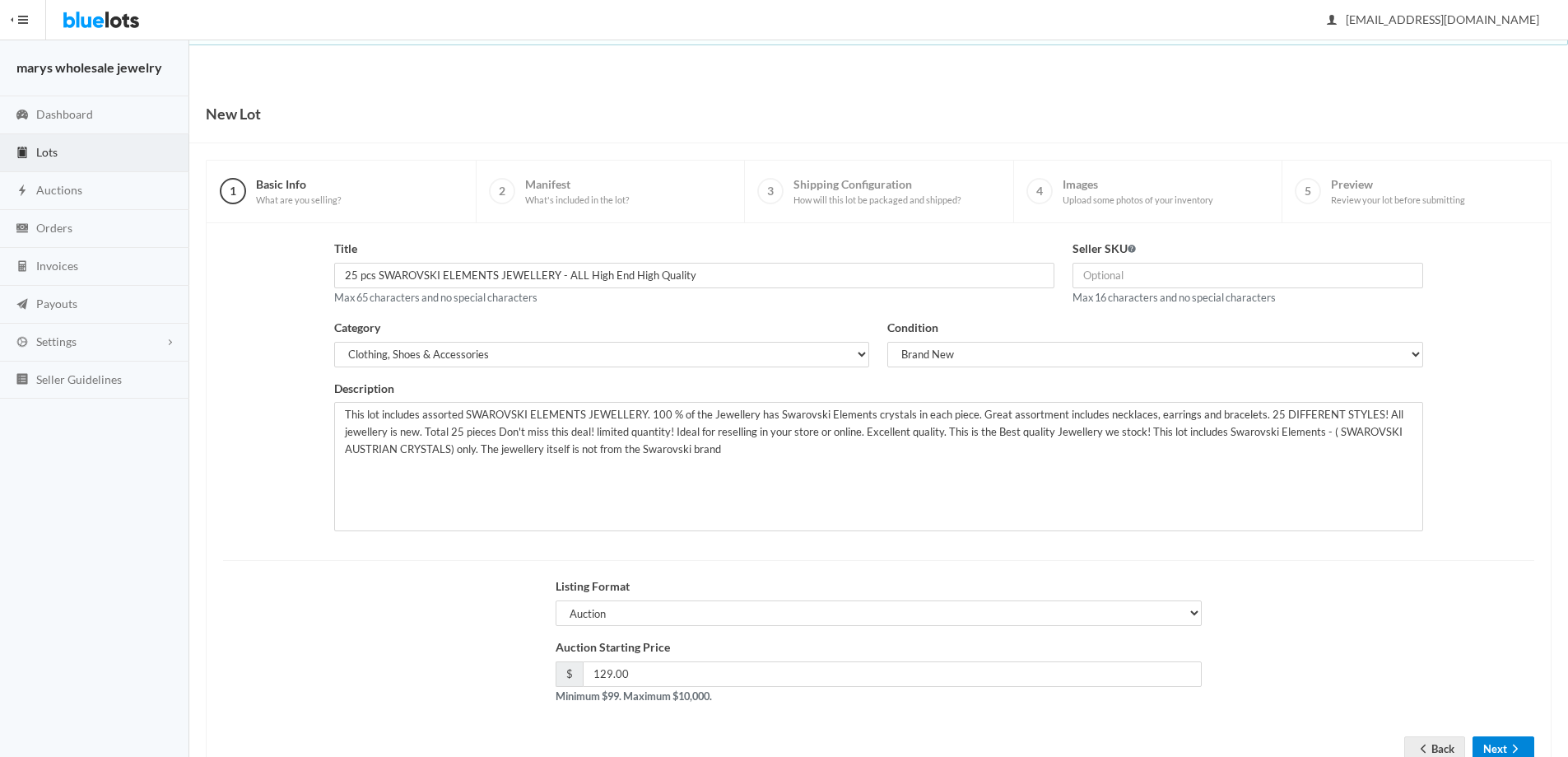
click at [1521, 744] on icon "arrow forward" at bounding box center [1515, 749] width 16 height 14
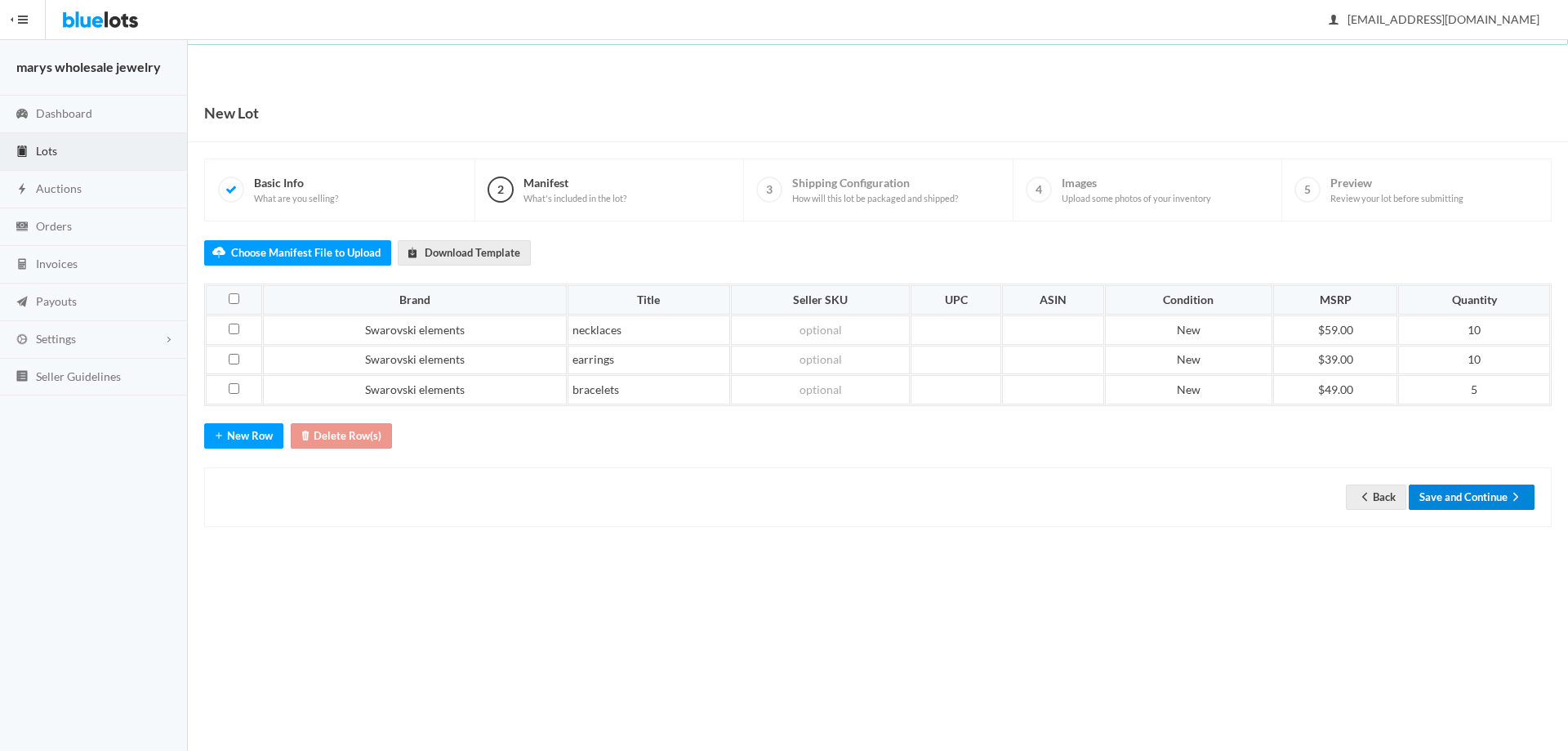
click at [1487, 487] on button "Save and Continue" at bounding box center [1471, 497] width 126 height 25
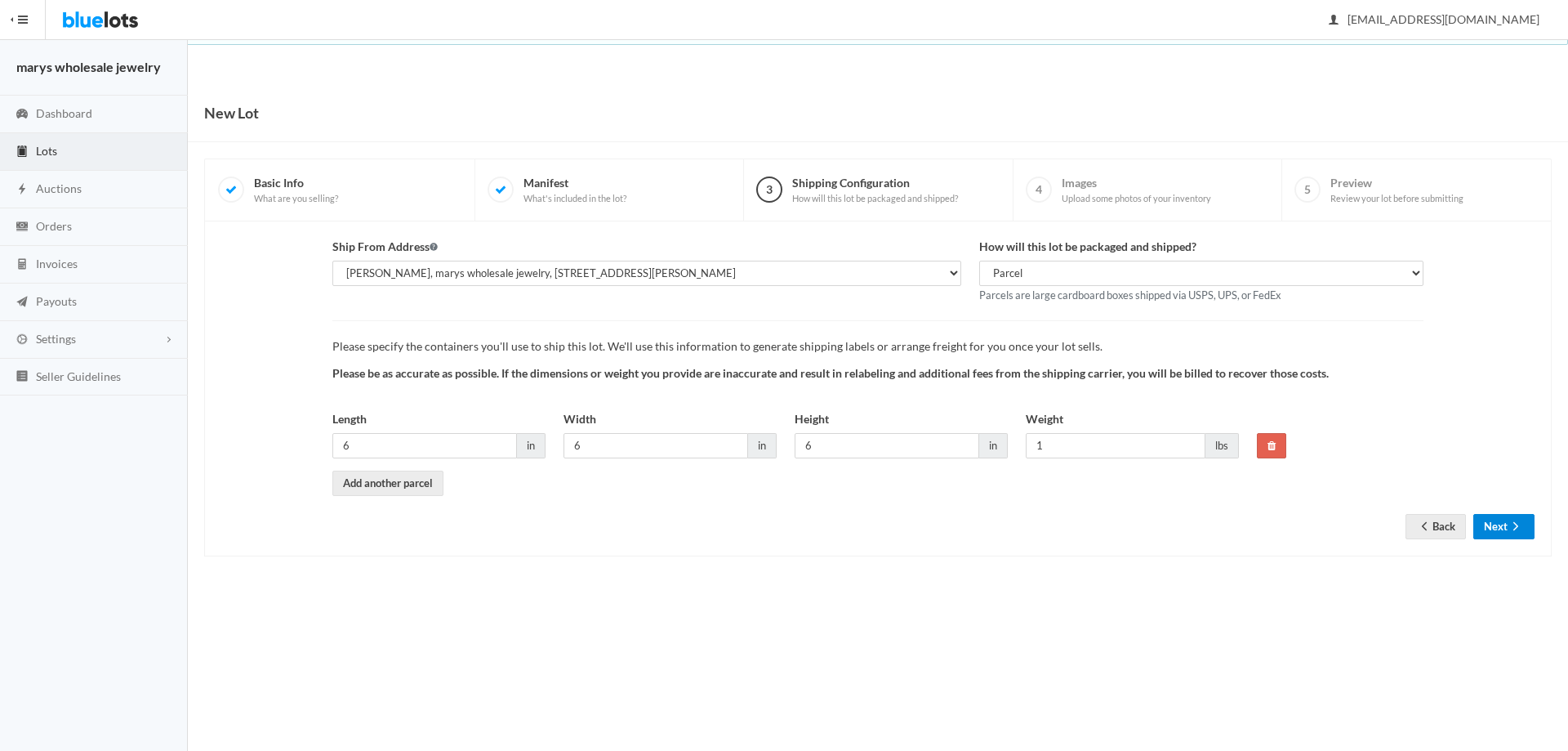
click at [1501, 535] on button "Next" at bounding box center [1504, 526] width 61 height 25
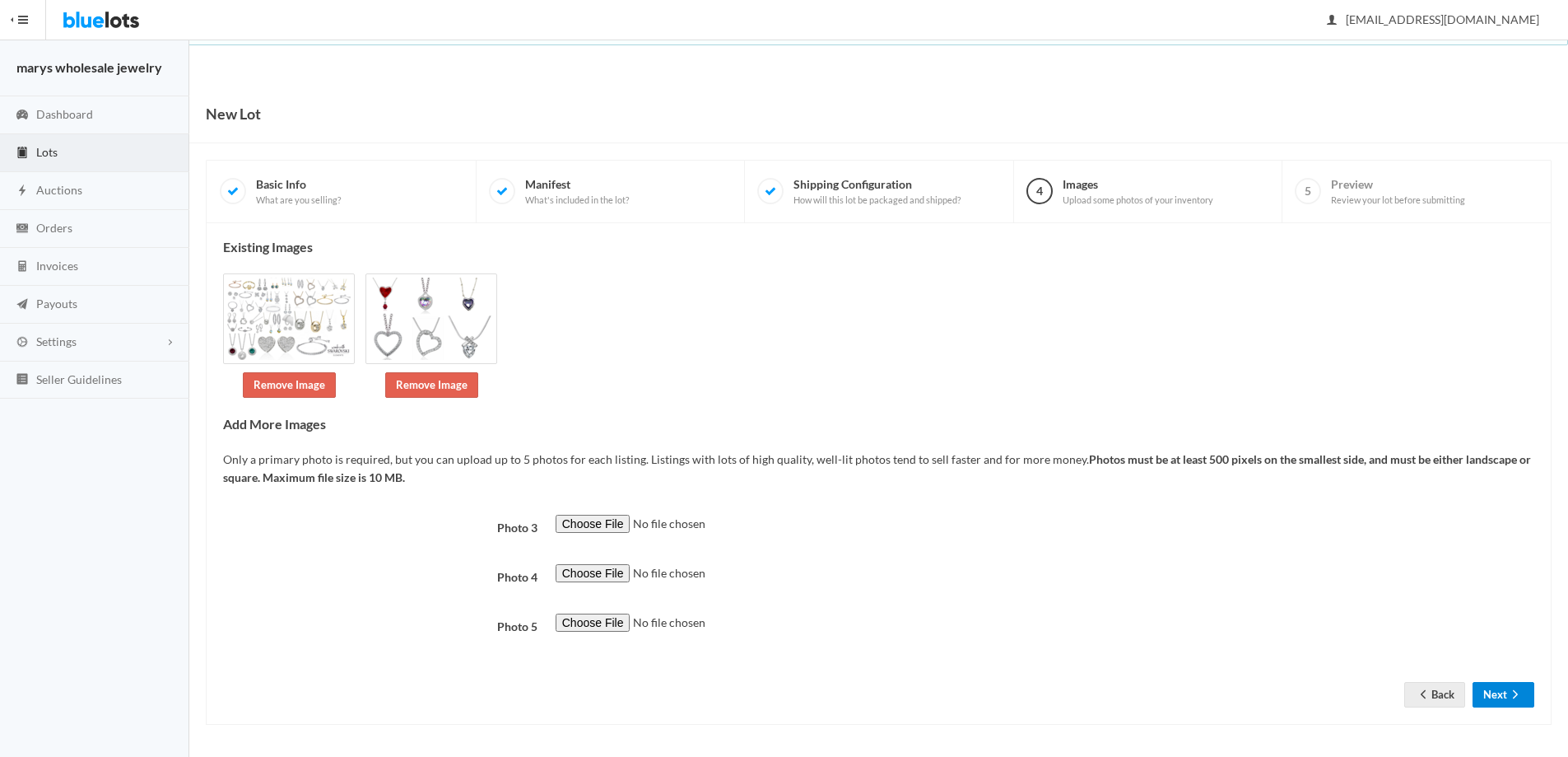
click at [1504, 705] on button "Next" at bounding box center [1503, 694] width 62 height 25
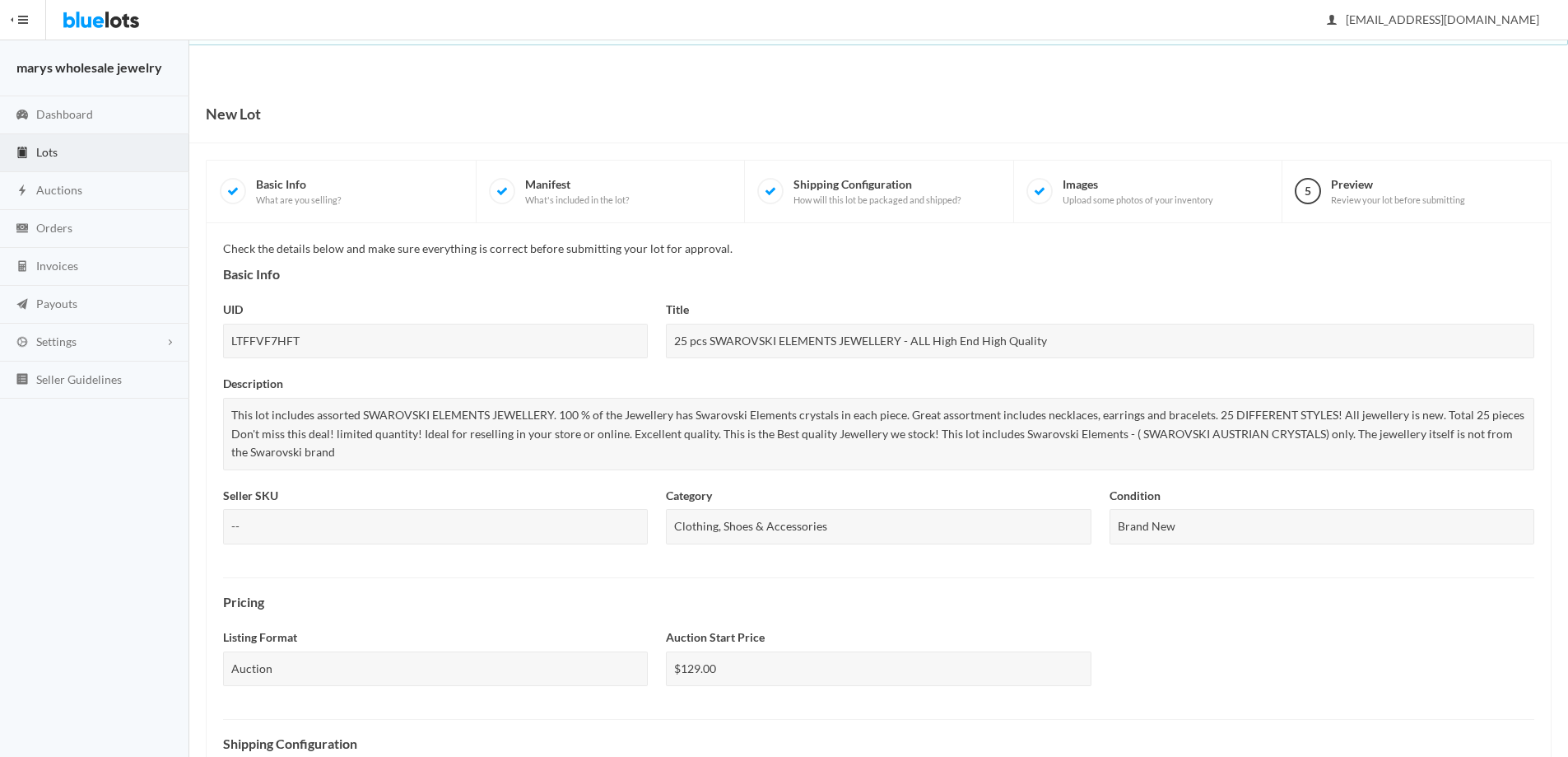
scroll to position [445, 0]
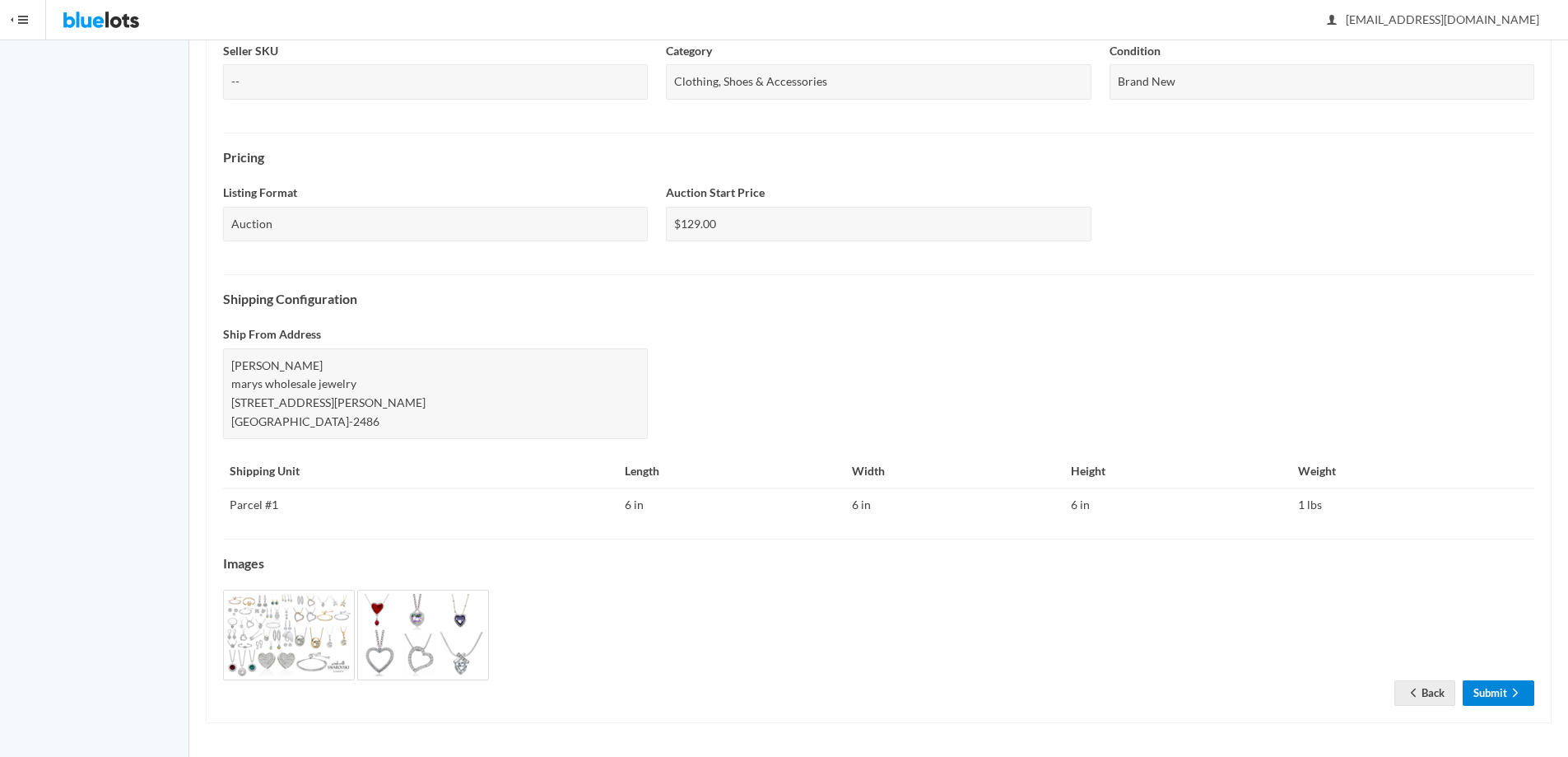
click at [1475, 702] on link "Submit" at bounding box center [1499, 693] width 71 height 25
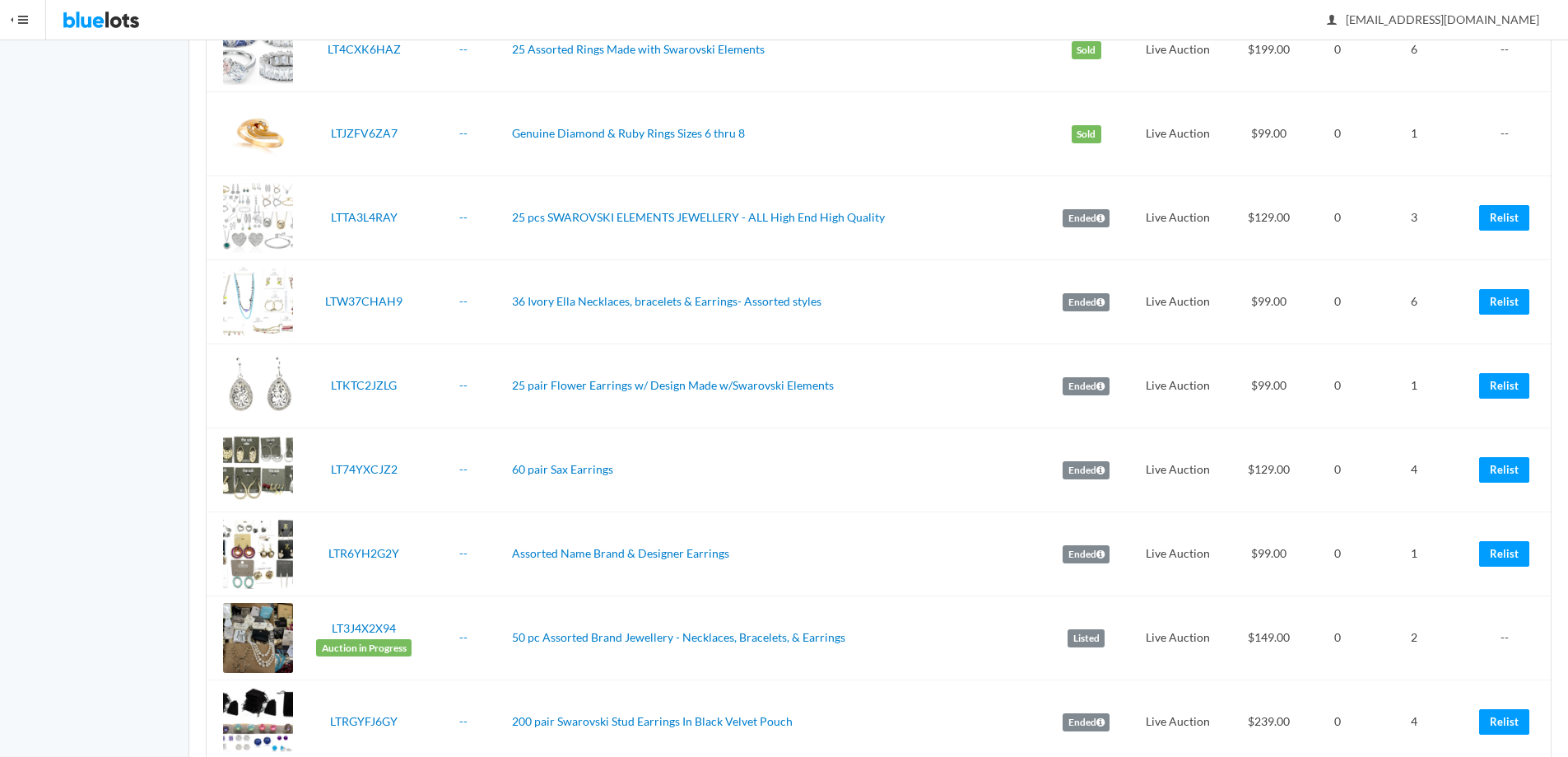
scroll to position [2075, 0]
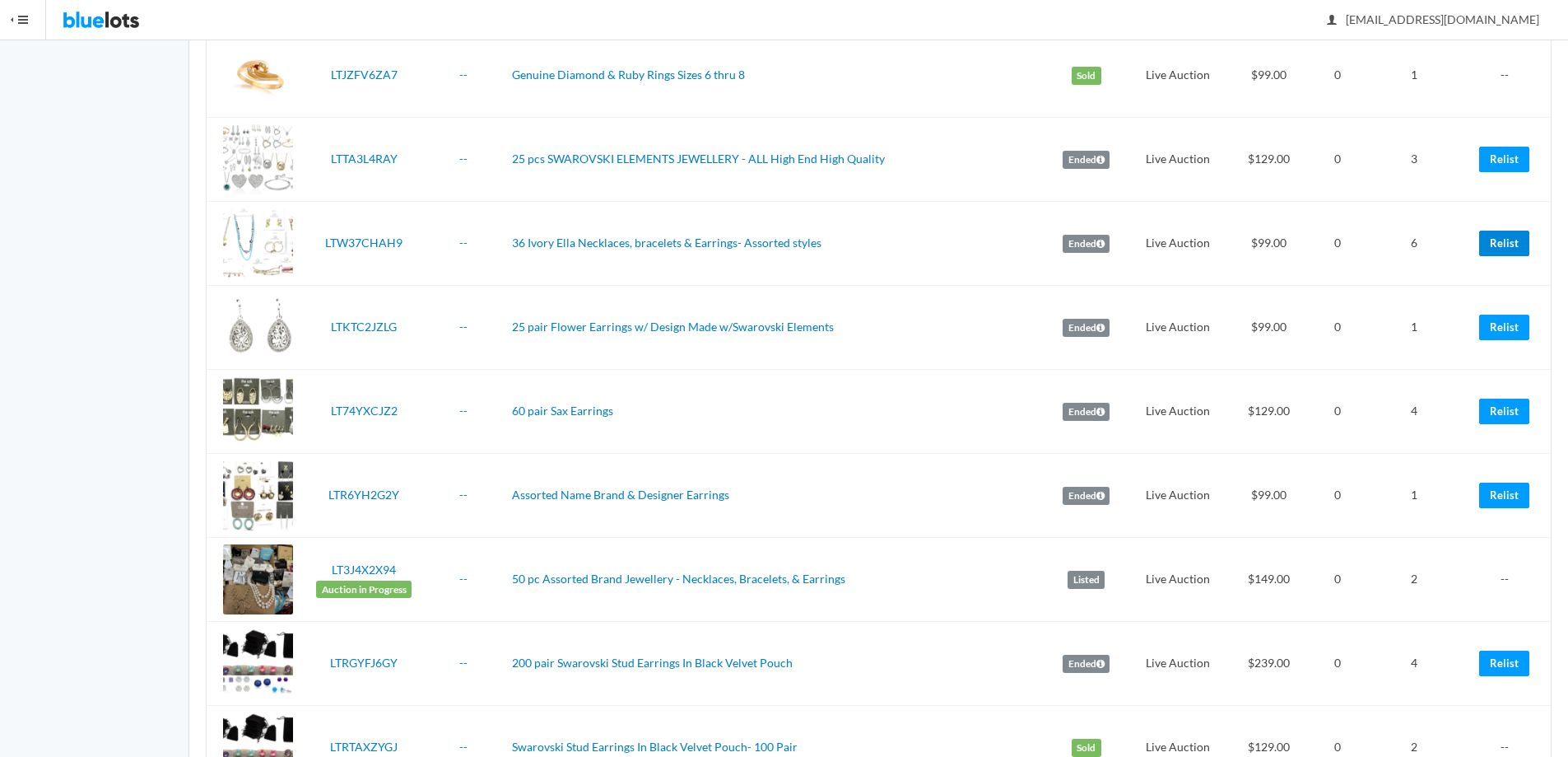
click at [1502, 240] on link "Relist" at bounding box center [1504, 243] width 50 height 25
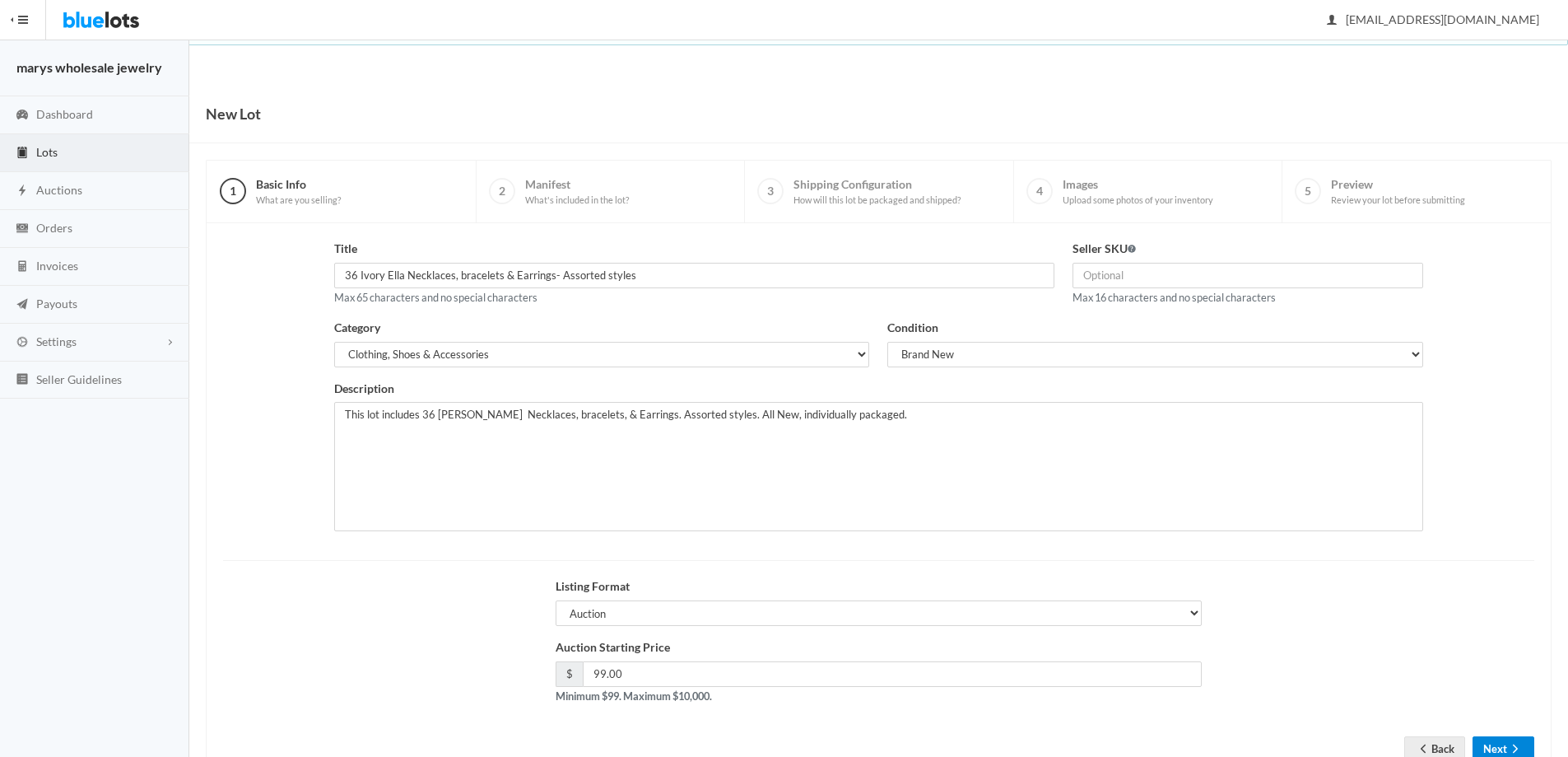
click at [1516, 738] on button "Next" at bounding box center [1503, 749] width 62 height 25
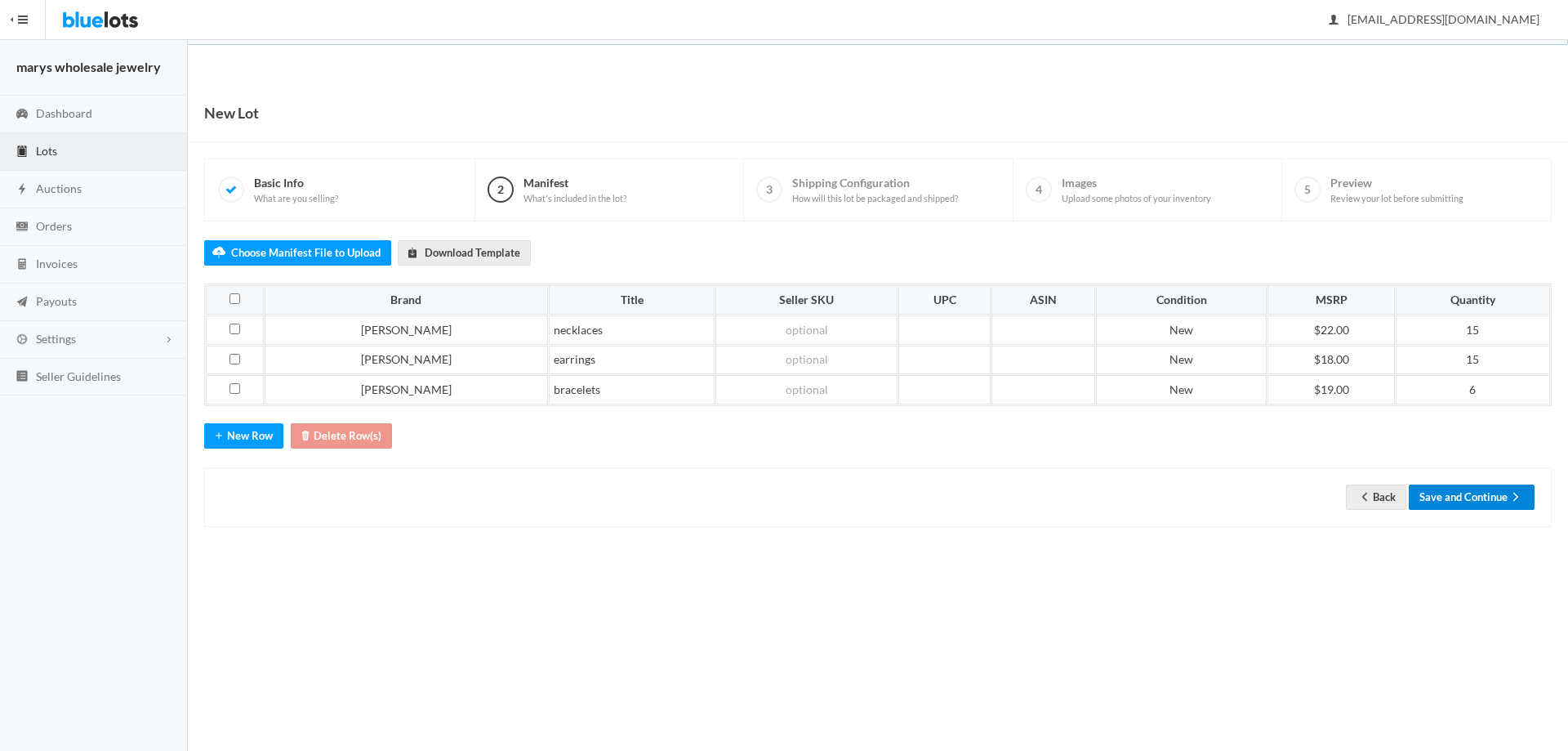
click at [1482, 492] on button "Save and Continue" at bounding box center [1471, 497] width 126 height 25
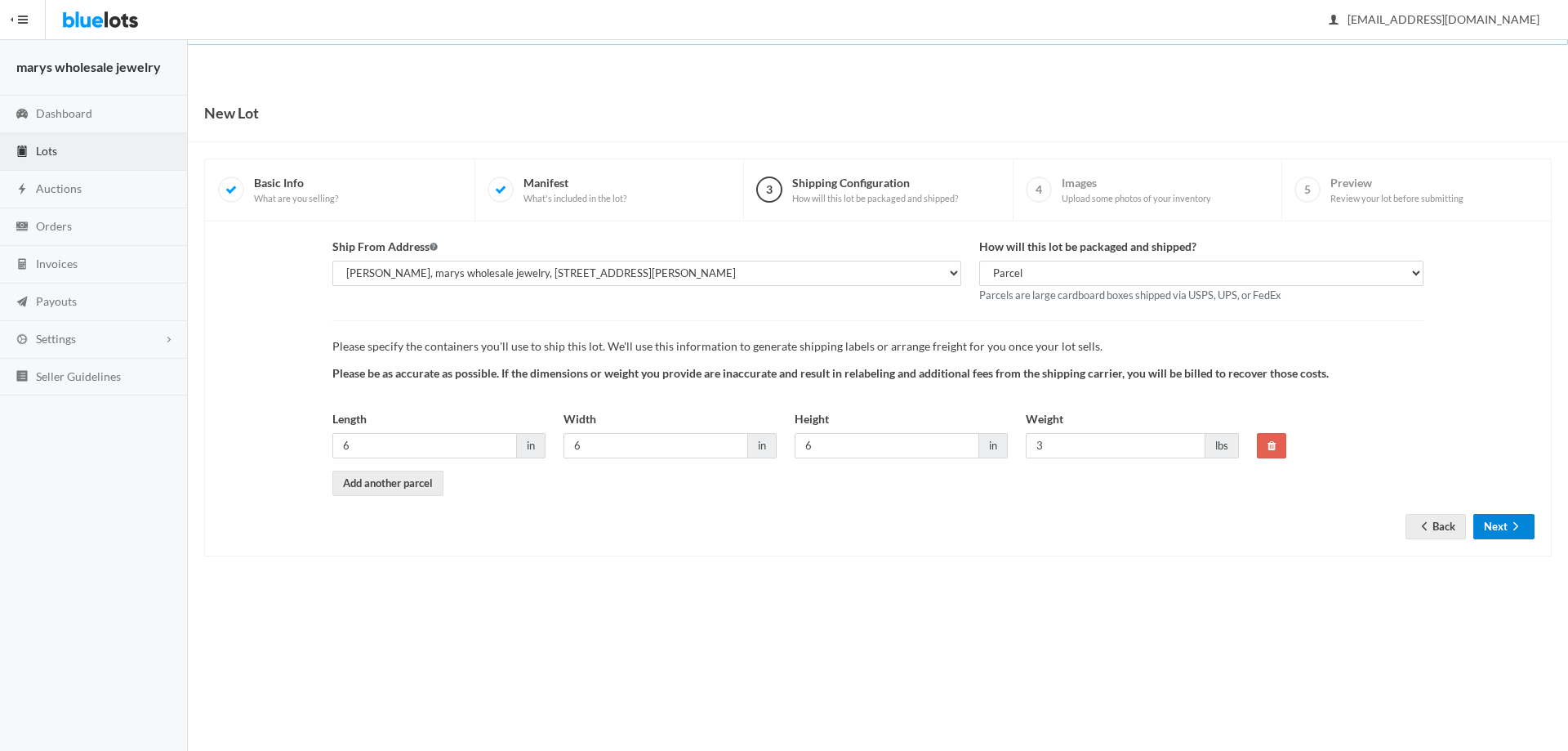
click at [1502, 519] on button "Next" at bounding box center [1504, 526] width 61 height 25
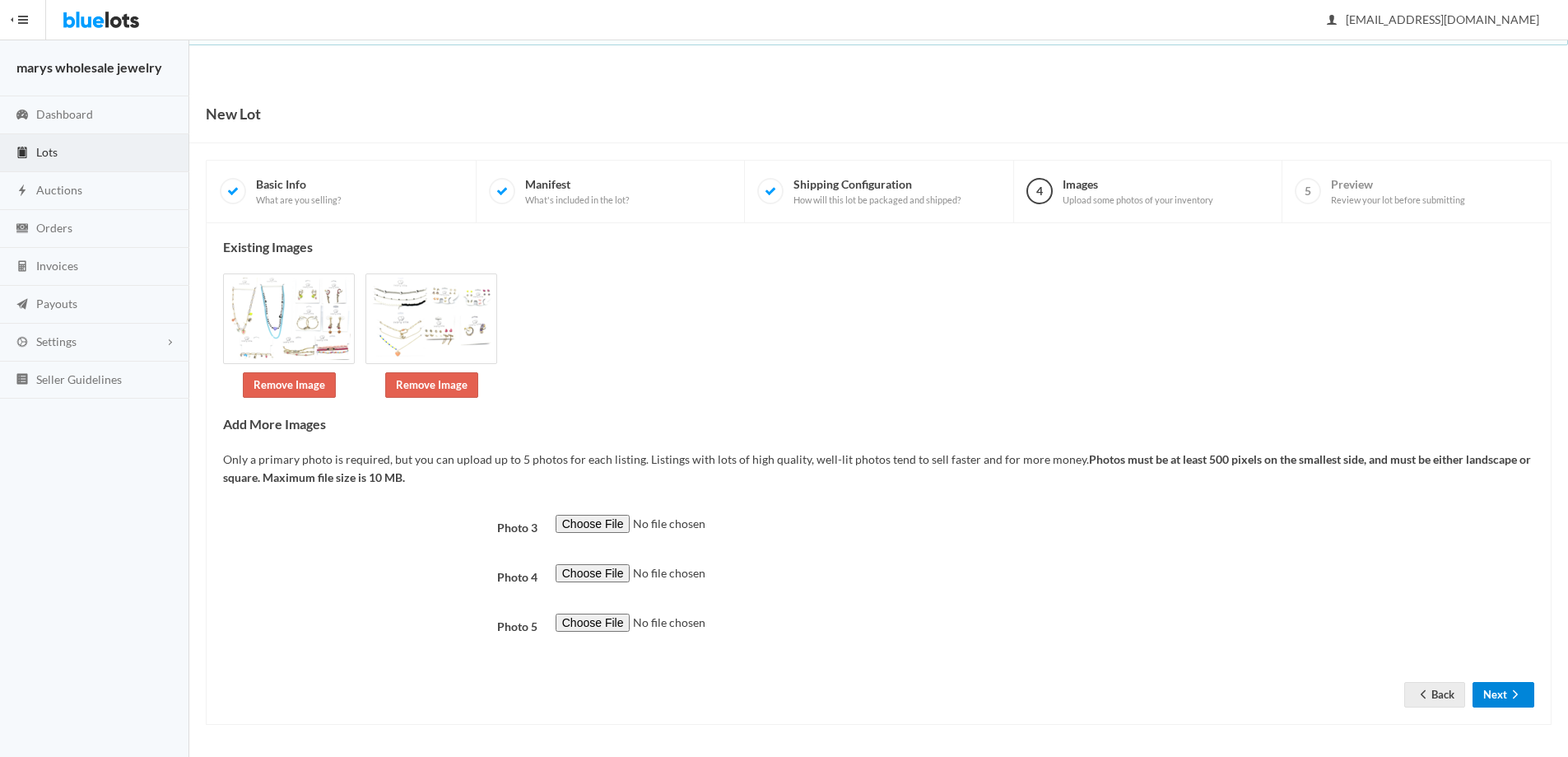
click at [1499, 687] on button "Next" at bounding box center [1503, 694] width 62 height 25
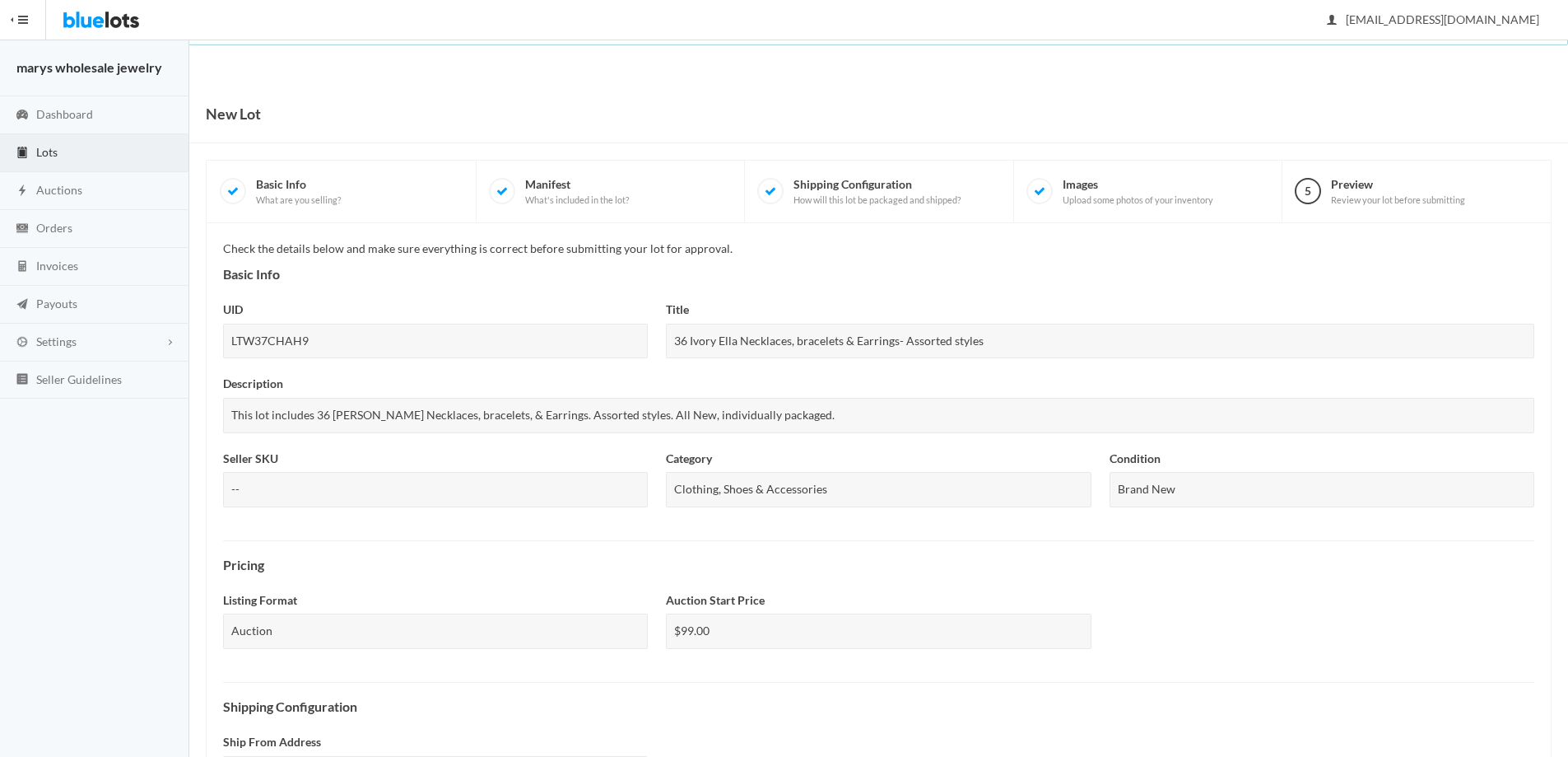
scroll to position [407, 0]
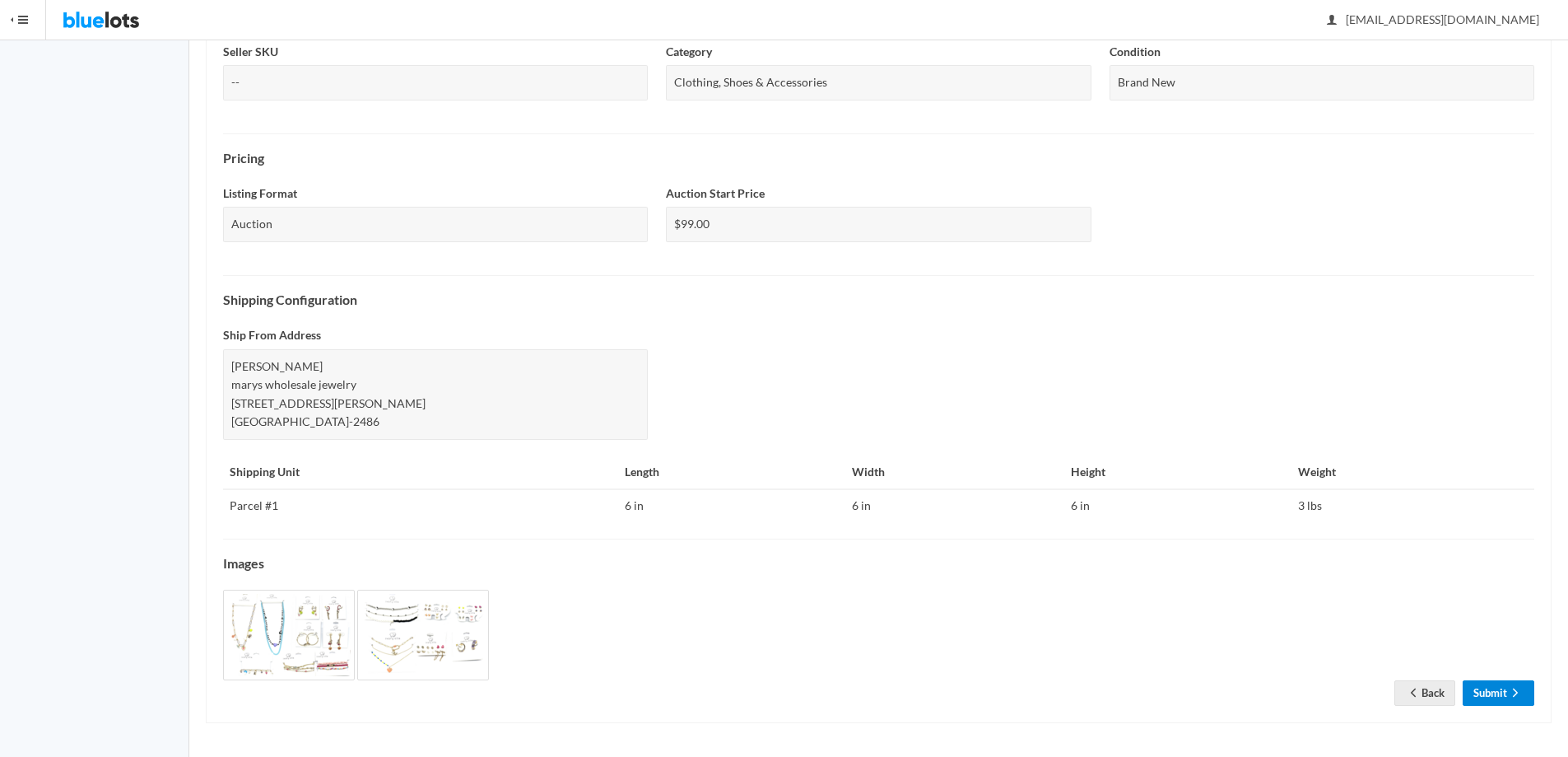
click at [1503, 687] on link "Submit" at bounding box center [1499, 693] width 71 height 25
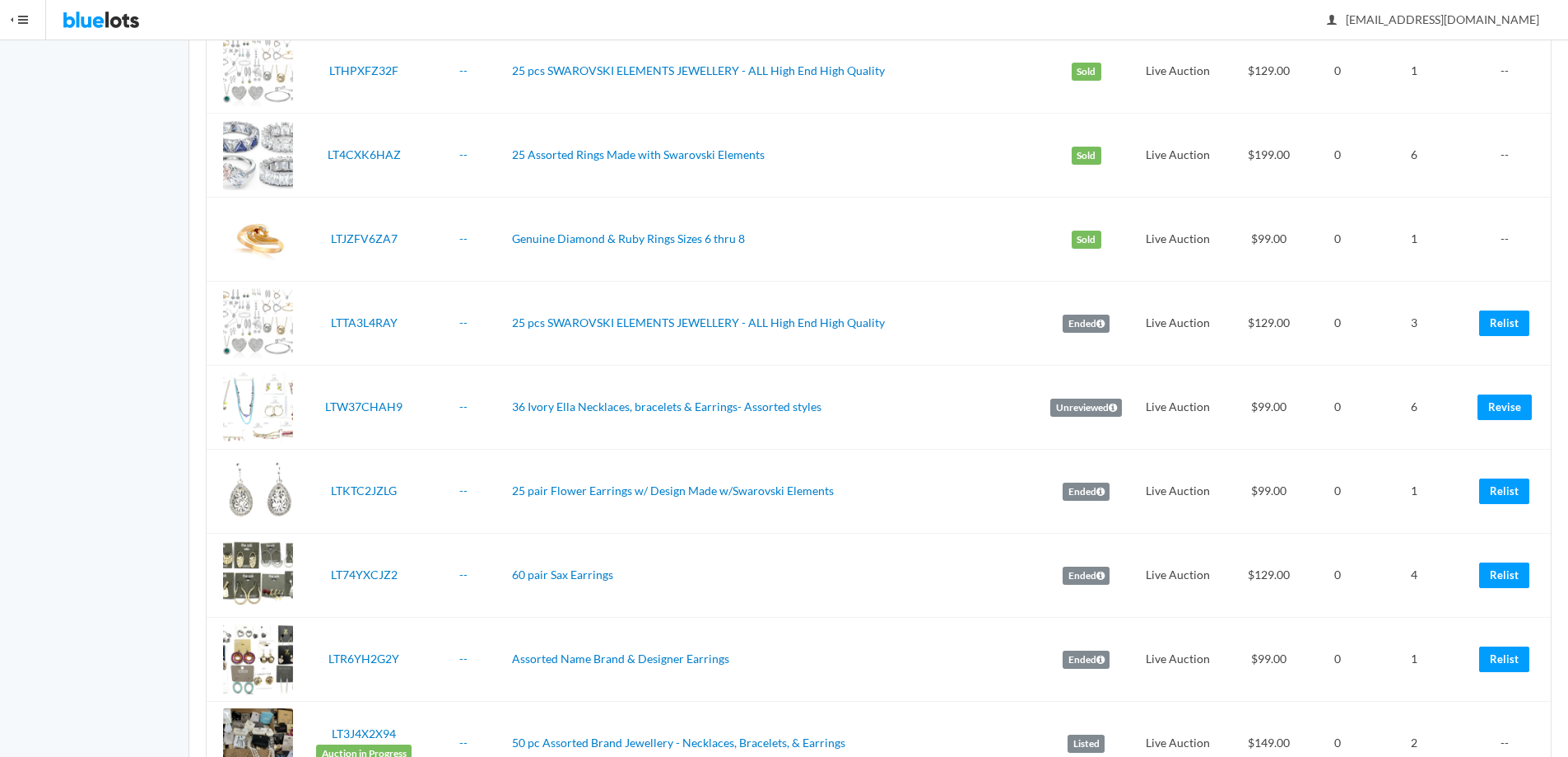
scroll to position [1917, 0]
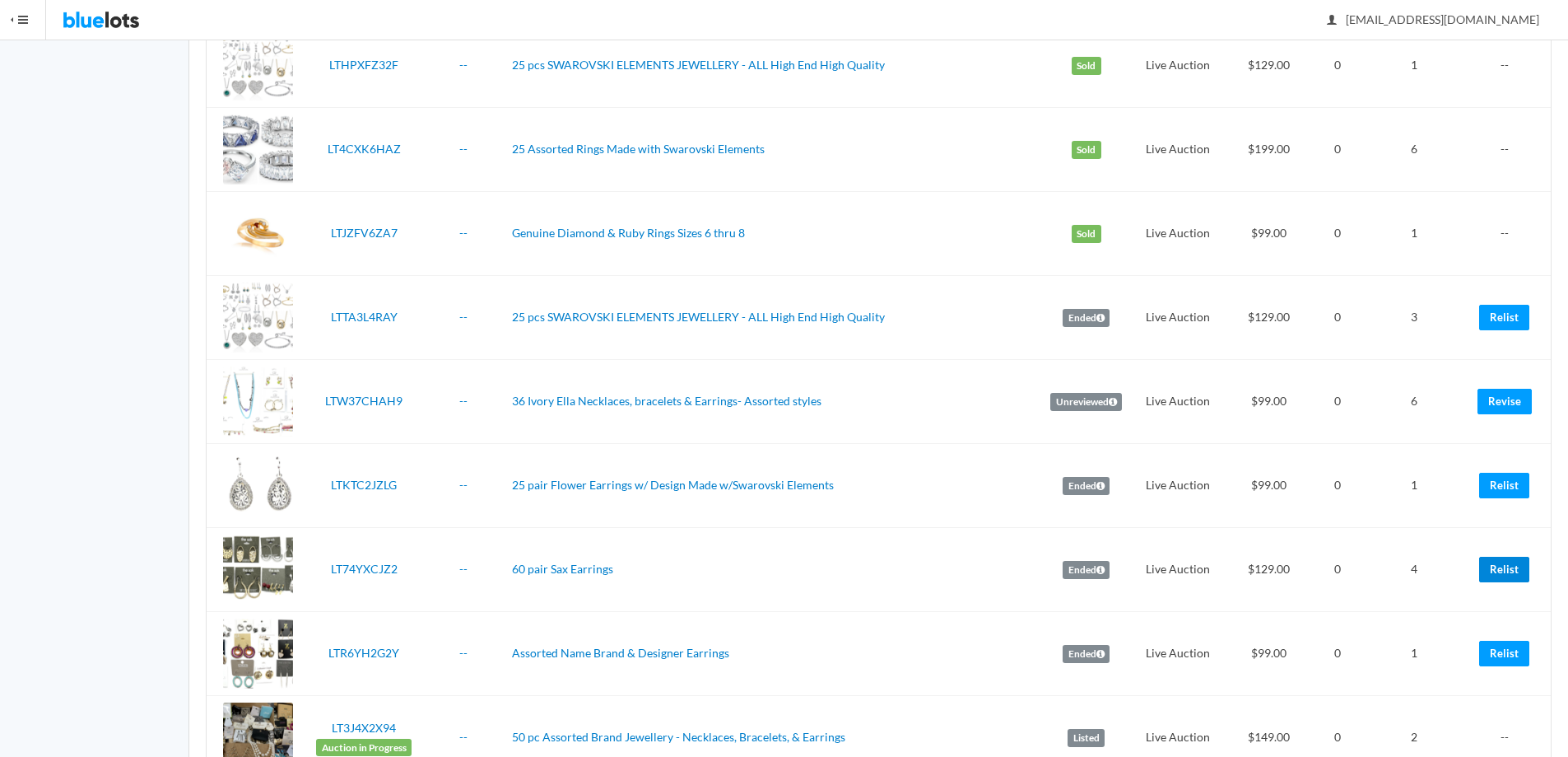
click at [1482, 571] on link "Relist" at bounding box center [1504, 569] width 50 height 25
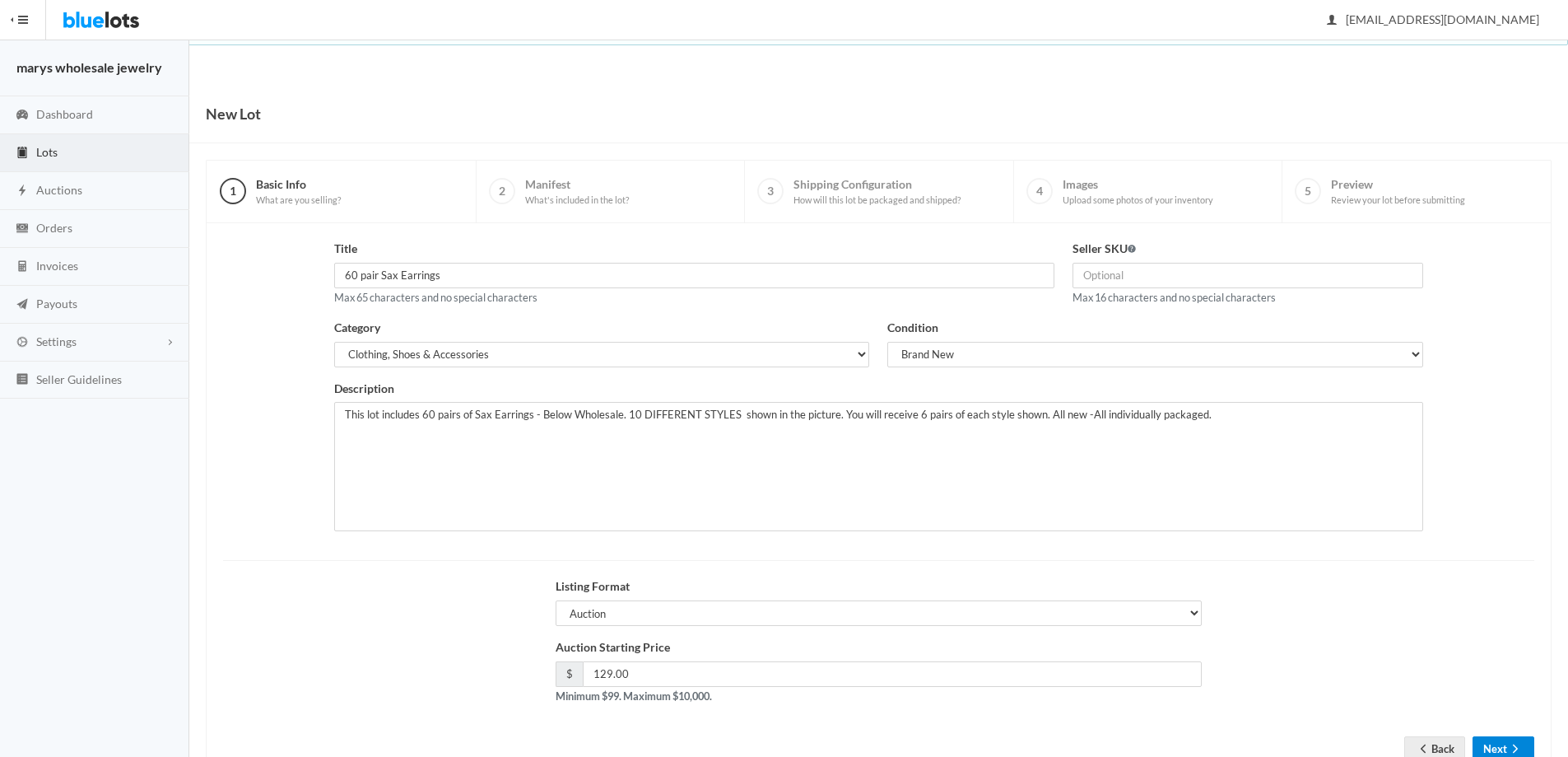
click at [1496, 749] on button "Next" at bounding box center [1503, 749] width 62 height 25
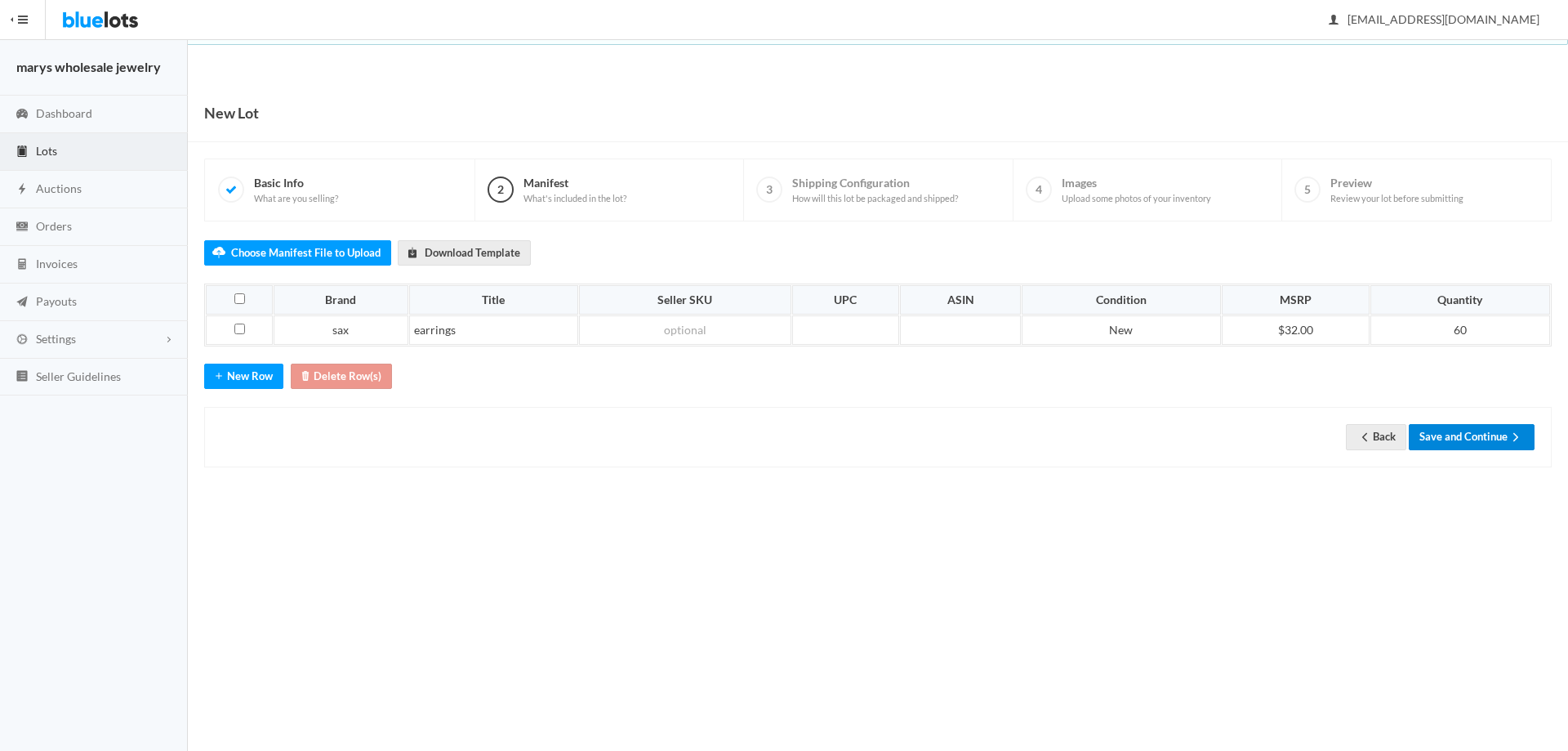
click at [1486, 431] on button "Save and Continue" at bounding box center [1471, 436] width 126 height 25
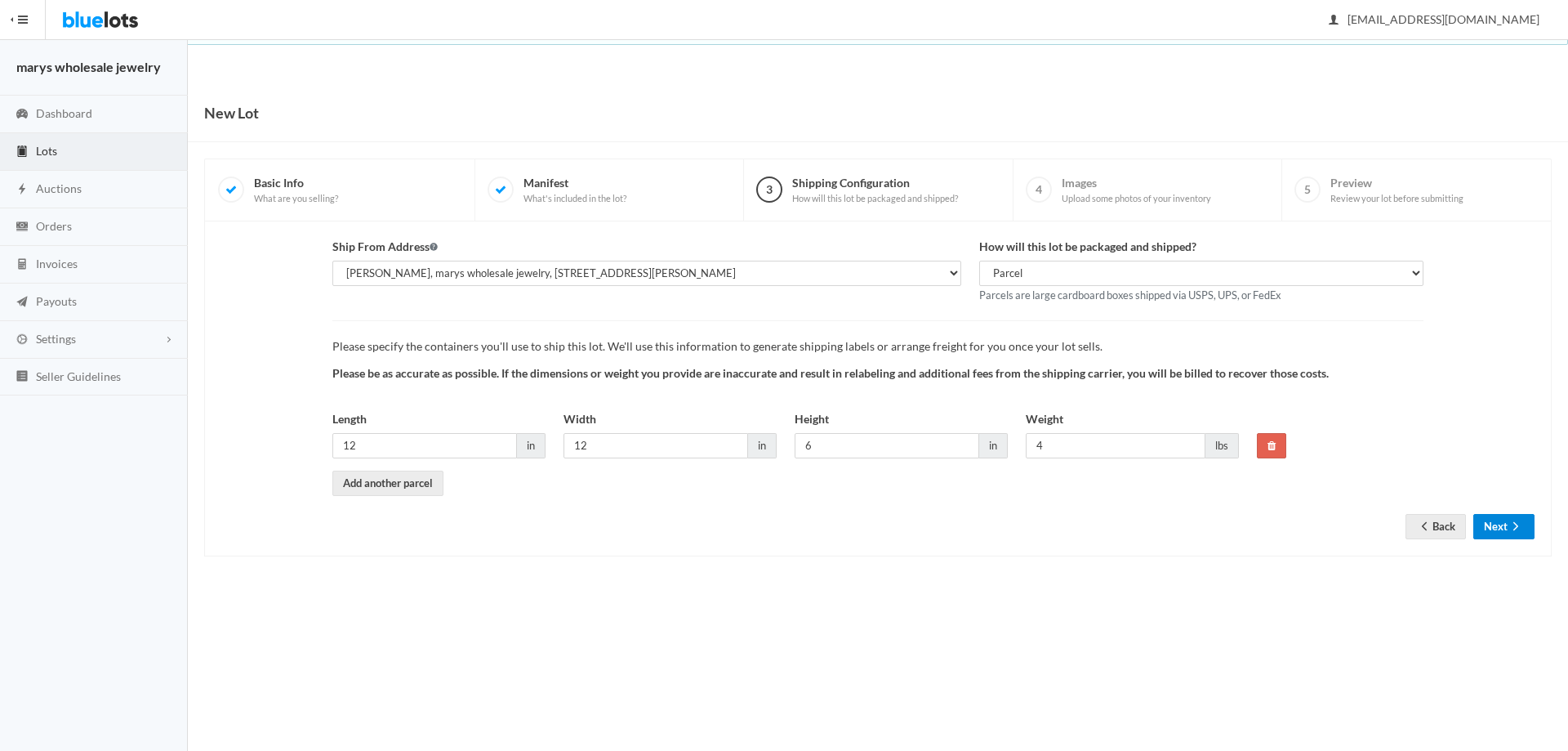
click at [1513, 518] on button "Next" at bounding box center [1504, 526] width 61 height 25
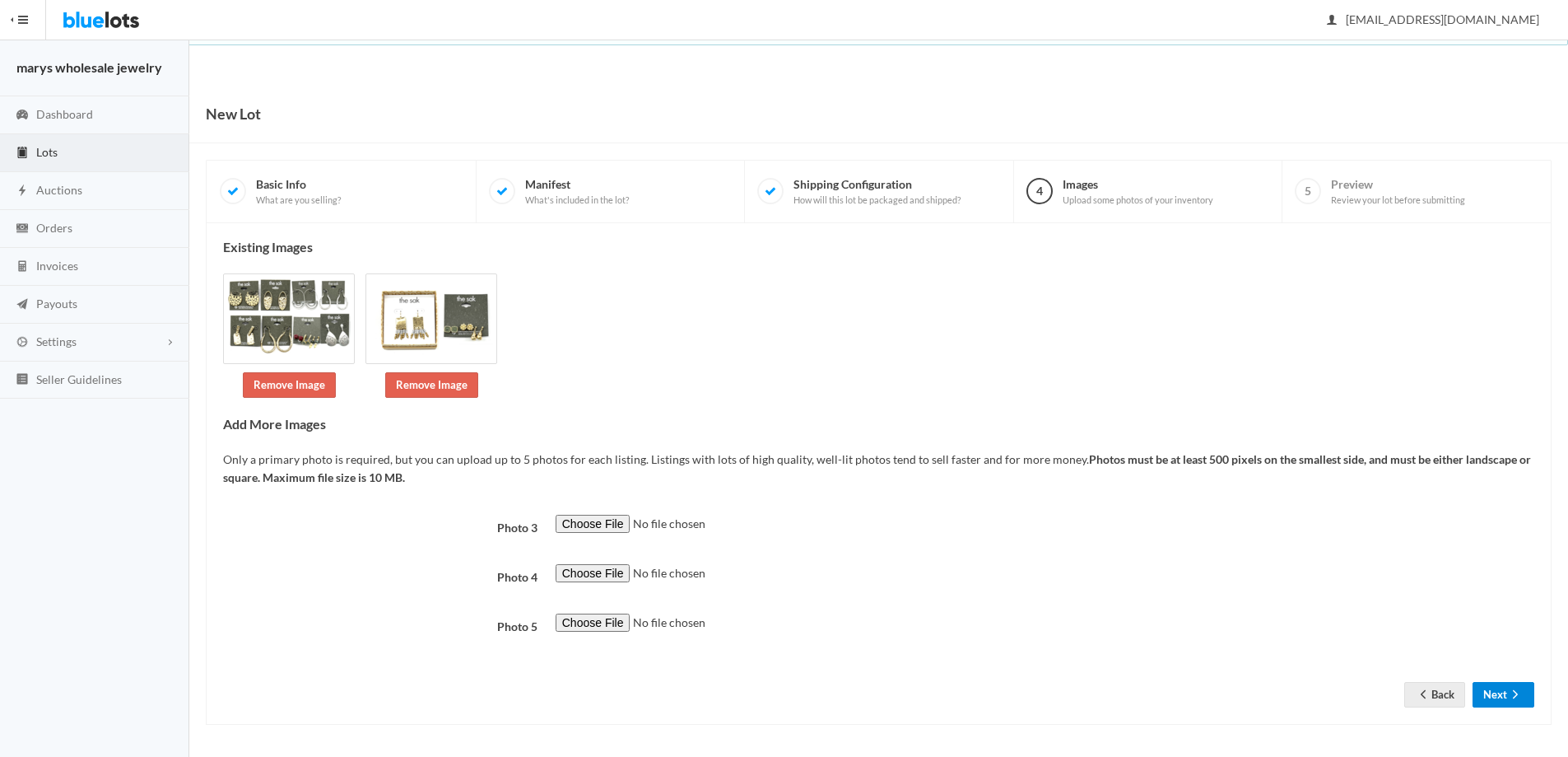
click at [1517, 704] on button "Next" at bounding box center [1503, 694] width 62 height 25
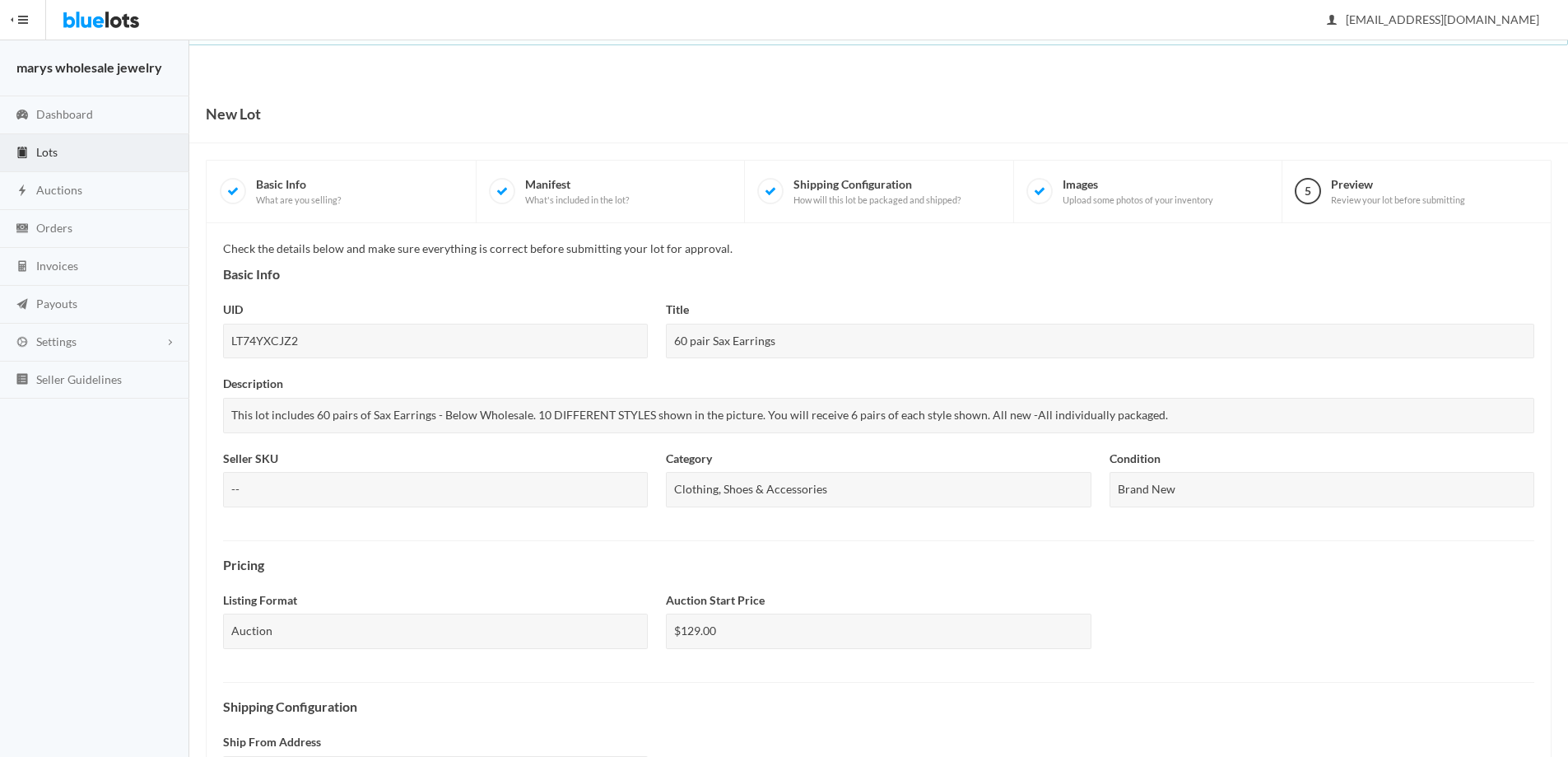
scroll to position [407, 0]
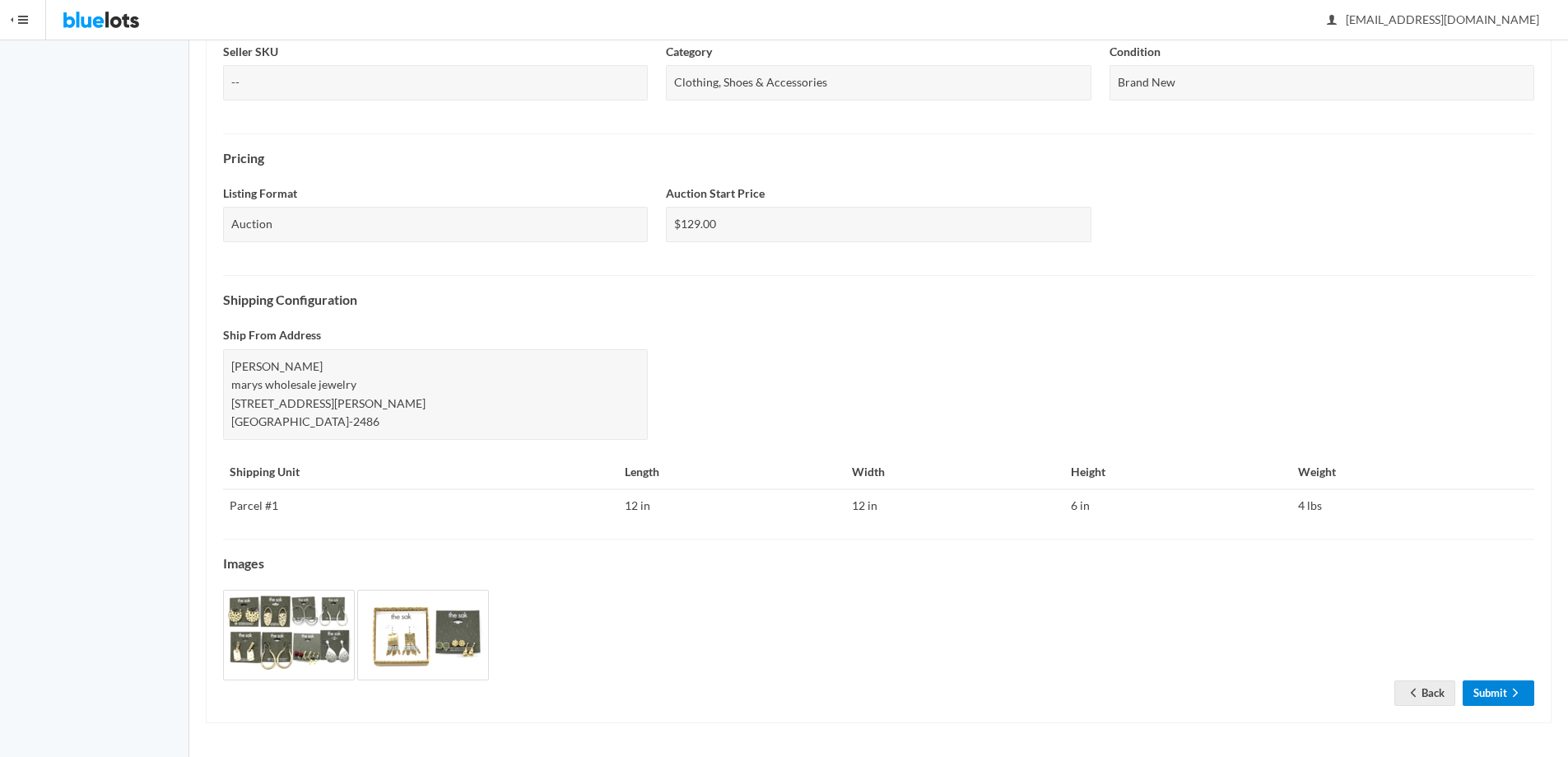
click at [1477, 685] on link "Submit" at bounding box center [1499, 693] width 71 height 25
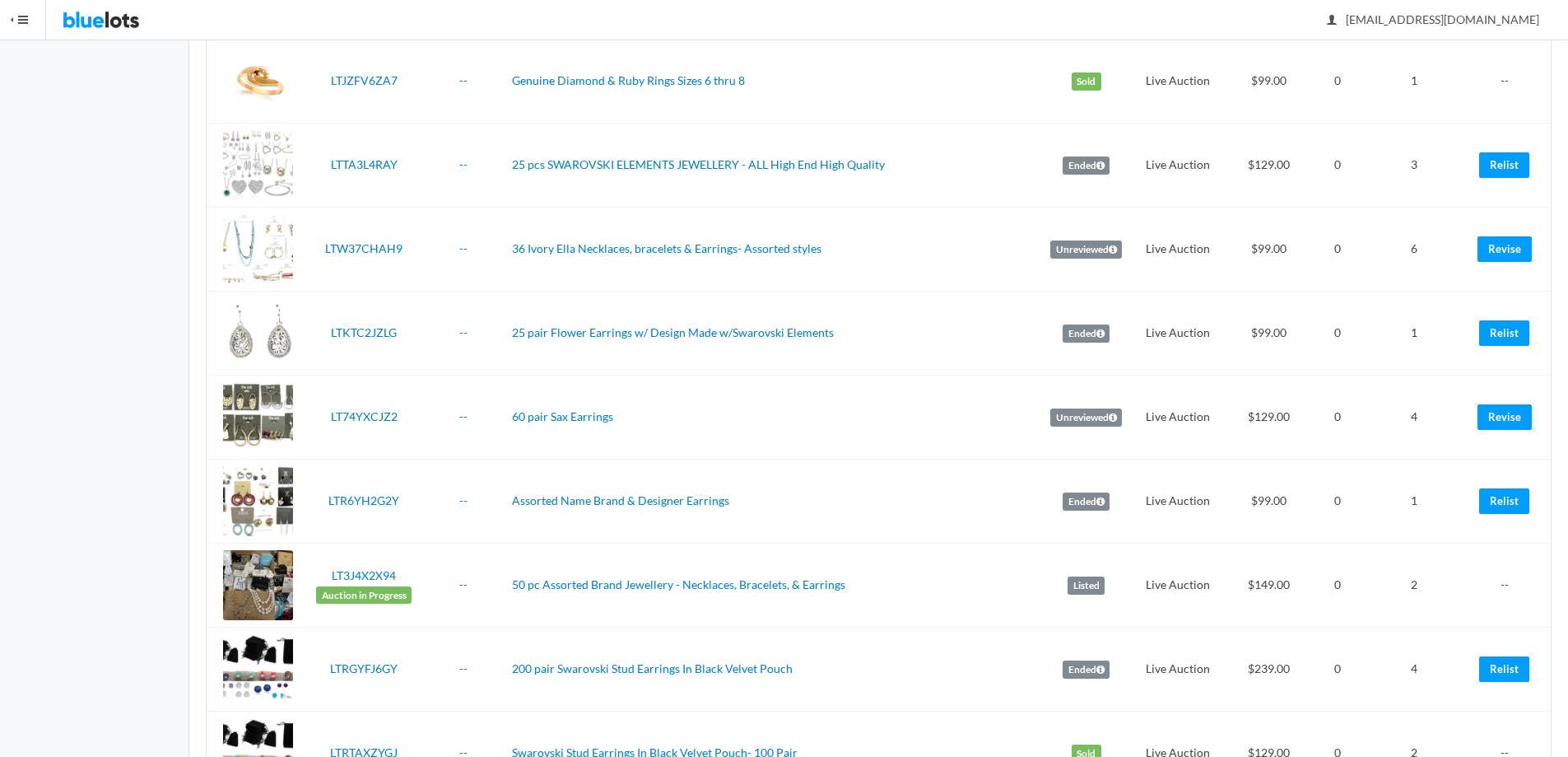
scroll to position [2133, 0]
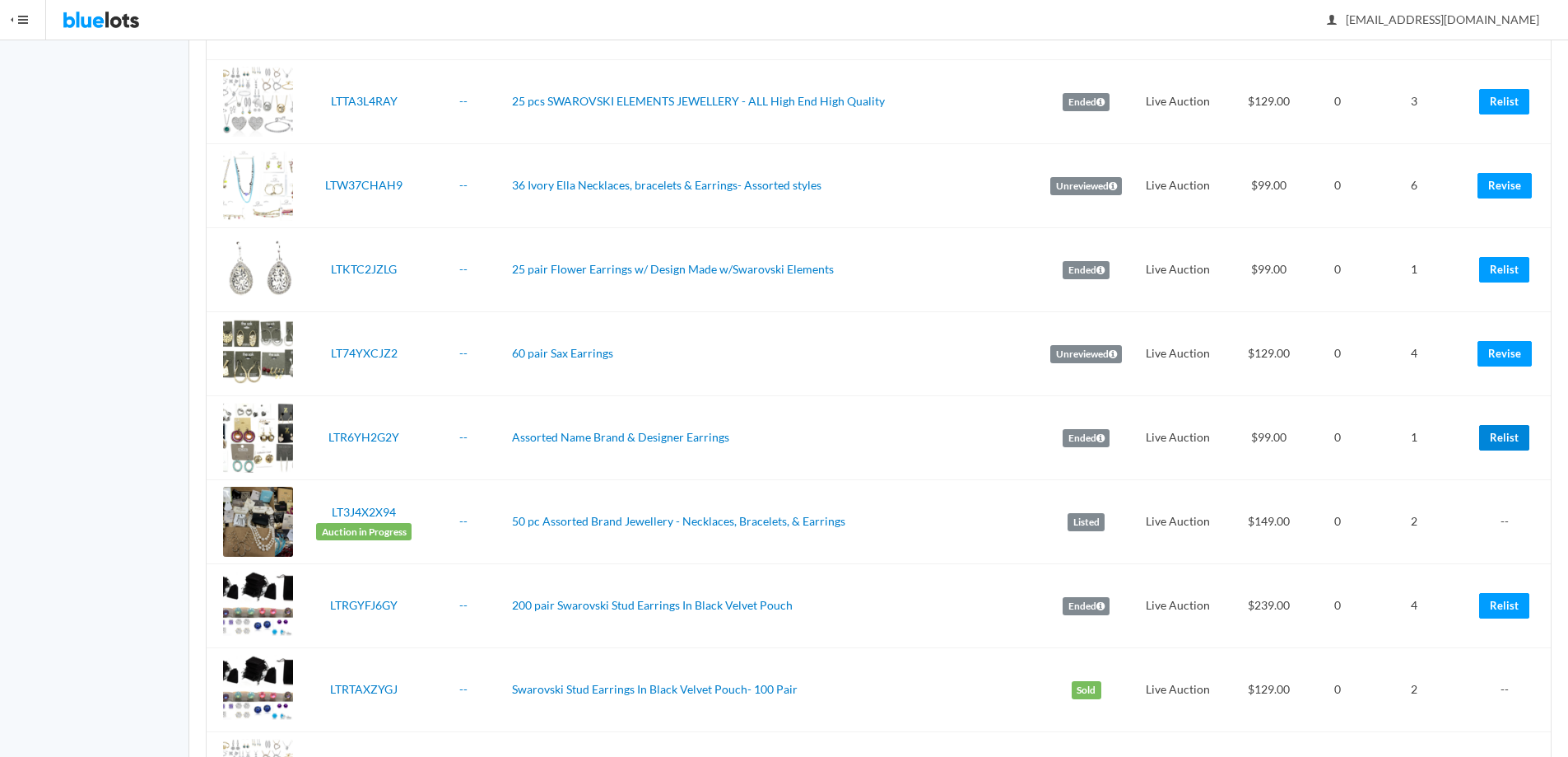
click at [1495, 439] on link "Relist" at bounding box center [1504, 438] width 50 height 25
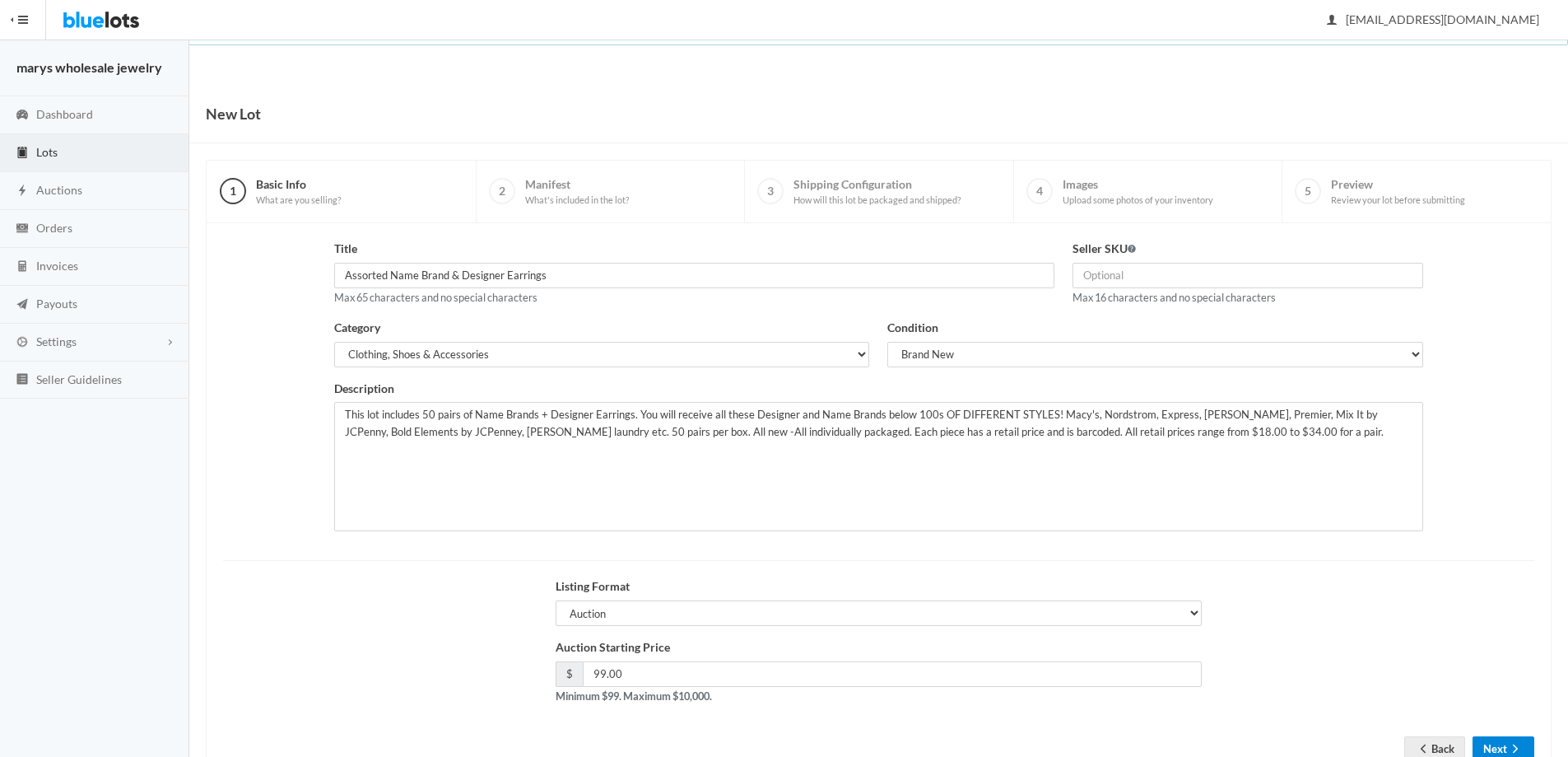
click at [1499, 742] on button "Next" at bounding box center [1503, 749] width 62 height 25
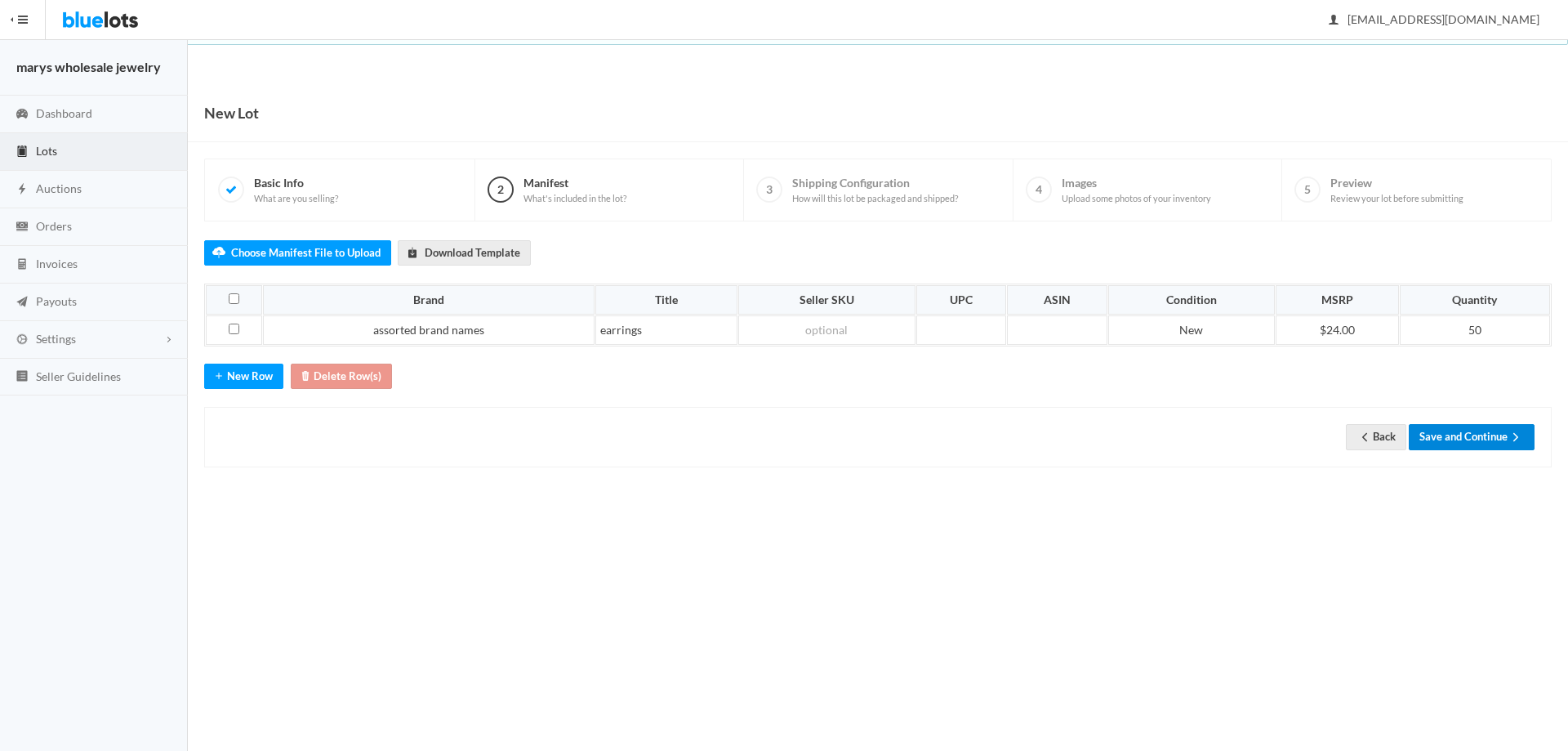
click at [1484, 444] on button "Save and Continue" at bounding box center [1471, 436] width 126 height 25
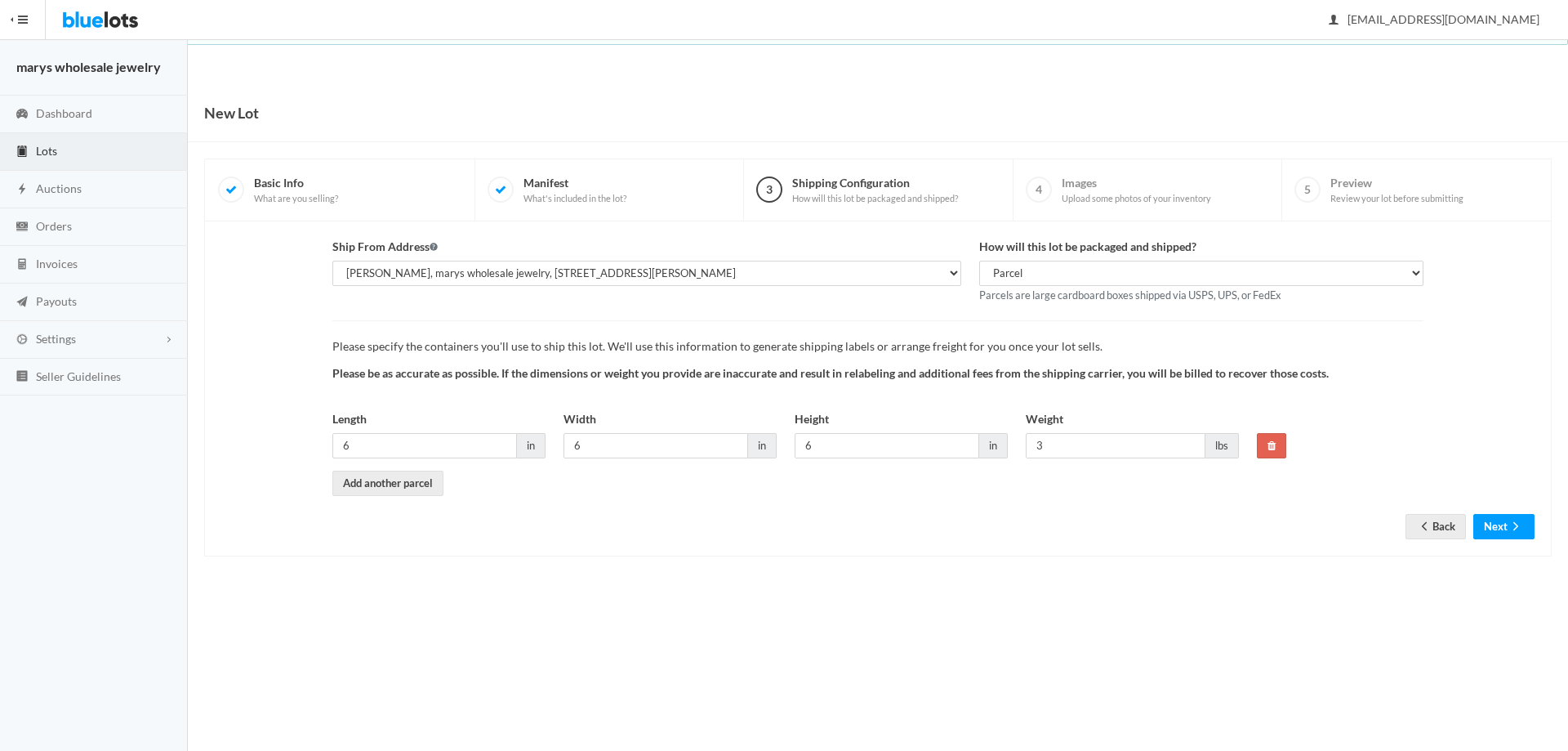
click at [1516, 513] on form "Ship From Address [PERSON_NAME], marys wholesale jewelry, [STREET_ADDRESS][PERS…" at bounding box center [878, 376] width 1314 height 276
click at [1512, 532] on icon "arrow forward" at bounding box center [1515, 526] width 16 height 13
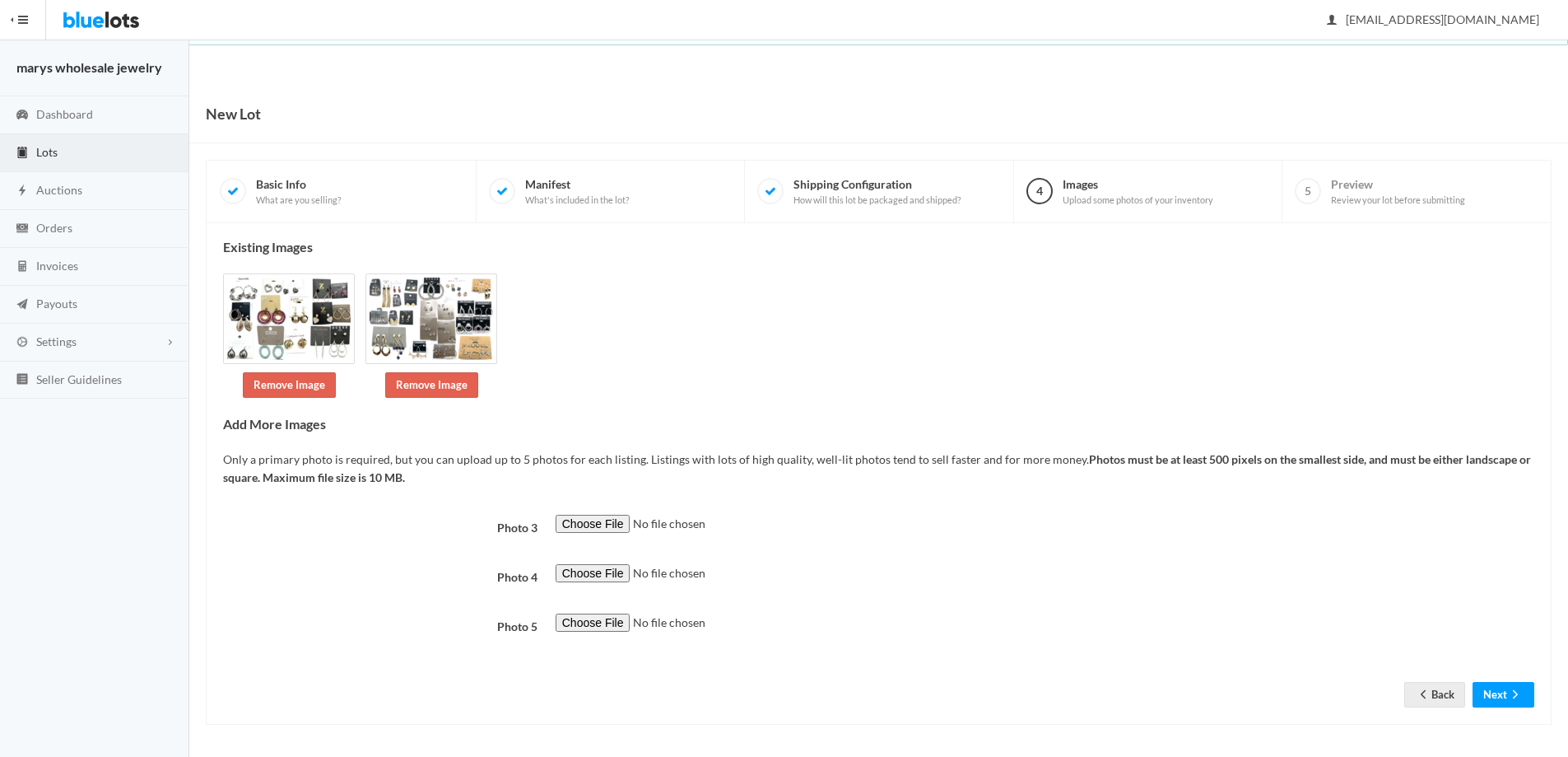
click at [1507, 679] on form "Photo 3 Photo 4 Photo 5 Back Next" at bounding box center [878, 598] width 1312 height 167
click at [1503, 687] on button "Next" at bounding box center [1503, 694] width 62 height 25
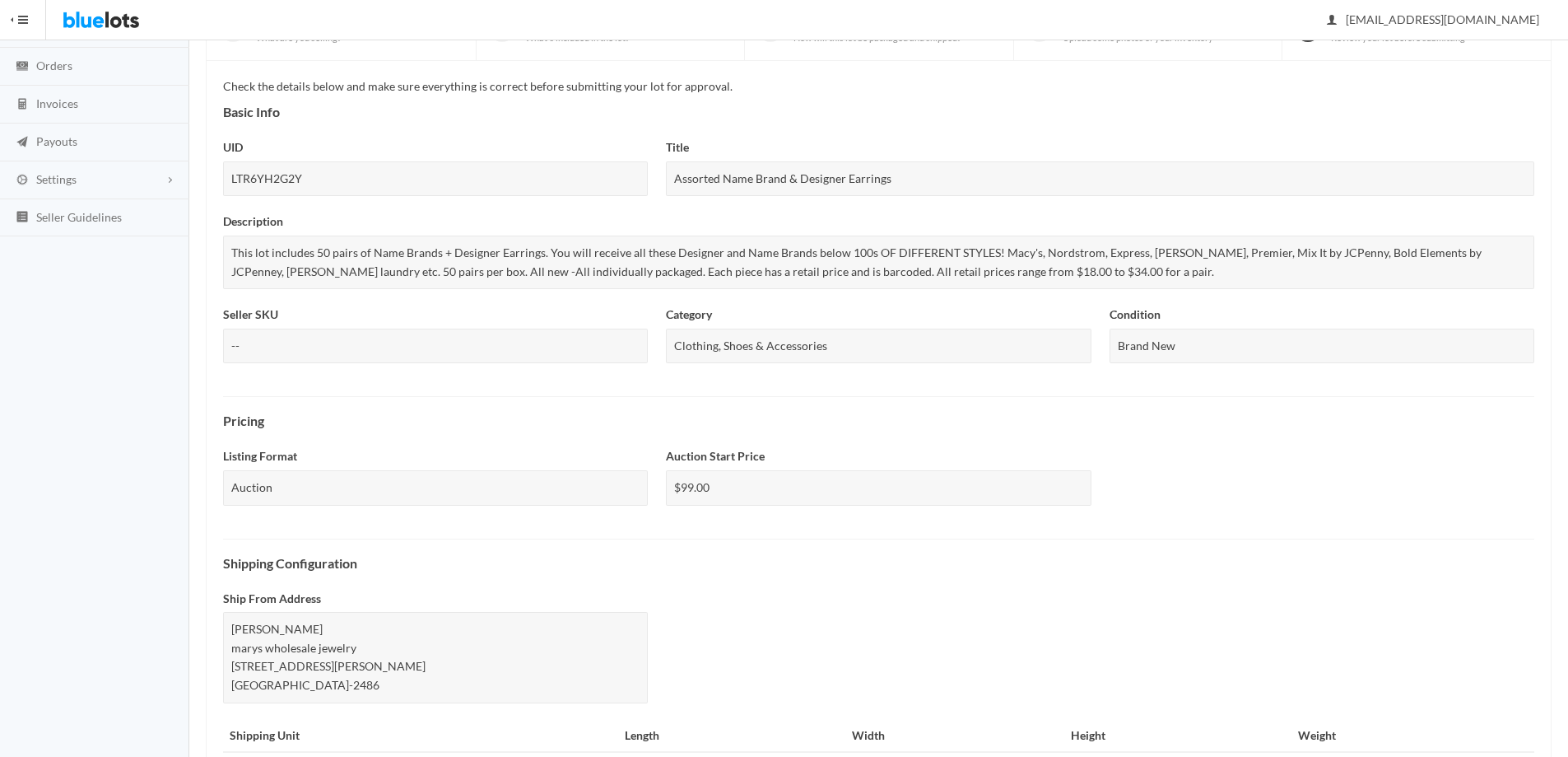
scroll to position [426, 0]
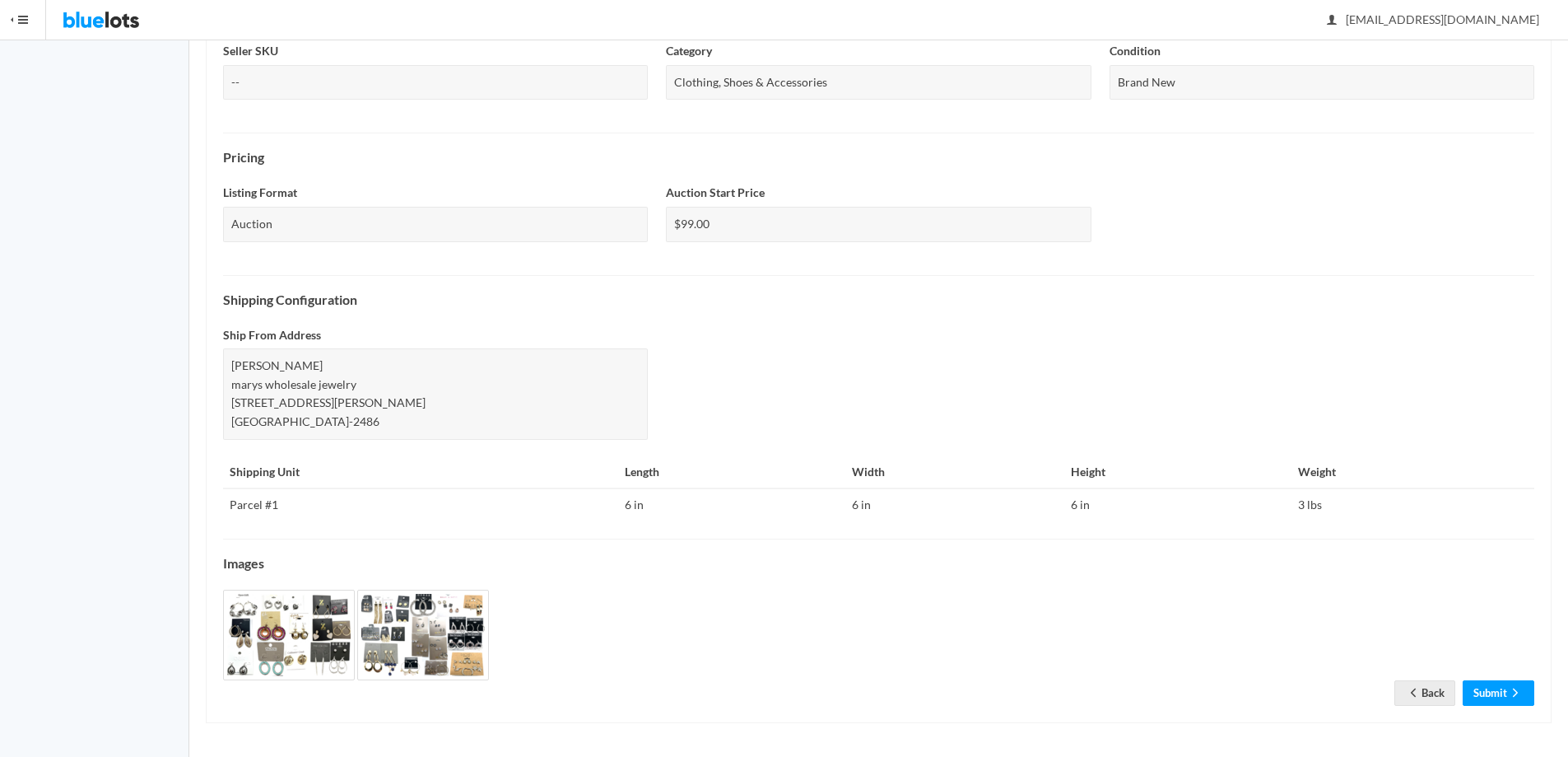
drag, startPoint x: 1575, startPoint y: 493, endPoint x: 1533, endPoint y: 667, distance: 179.0
click at [1489, 696] on link "Submit" at bounding box center [1499, 693] width 71 height 25
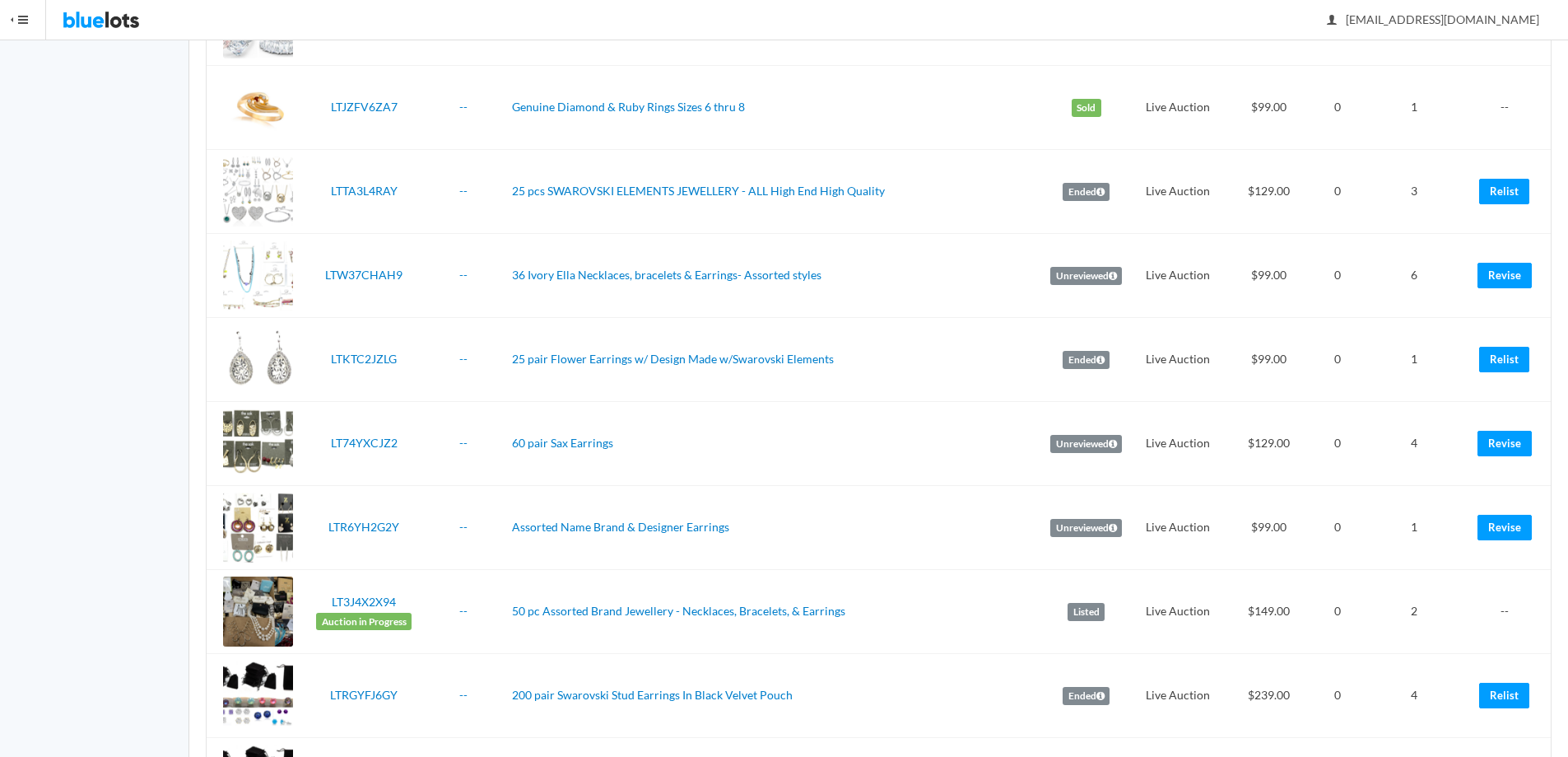
scroll to position [2065, 0]
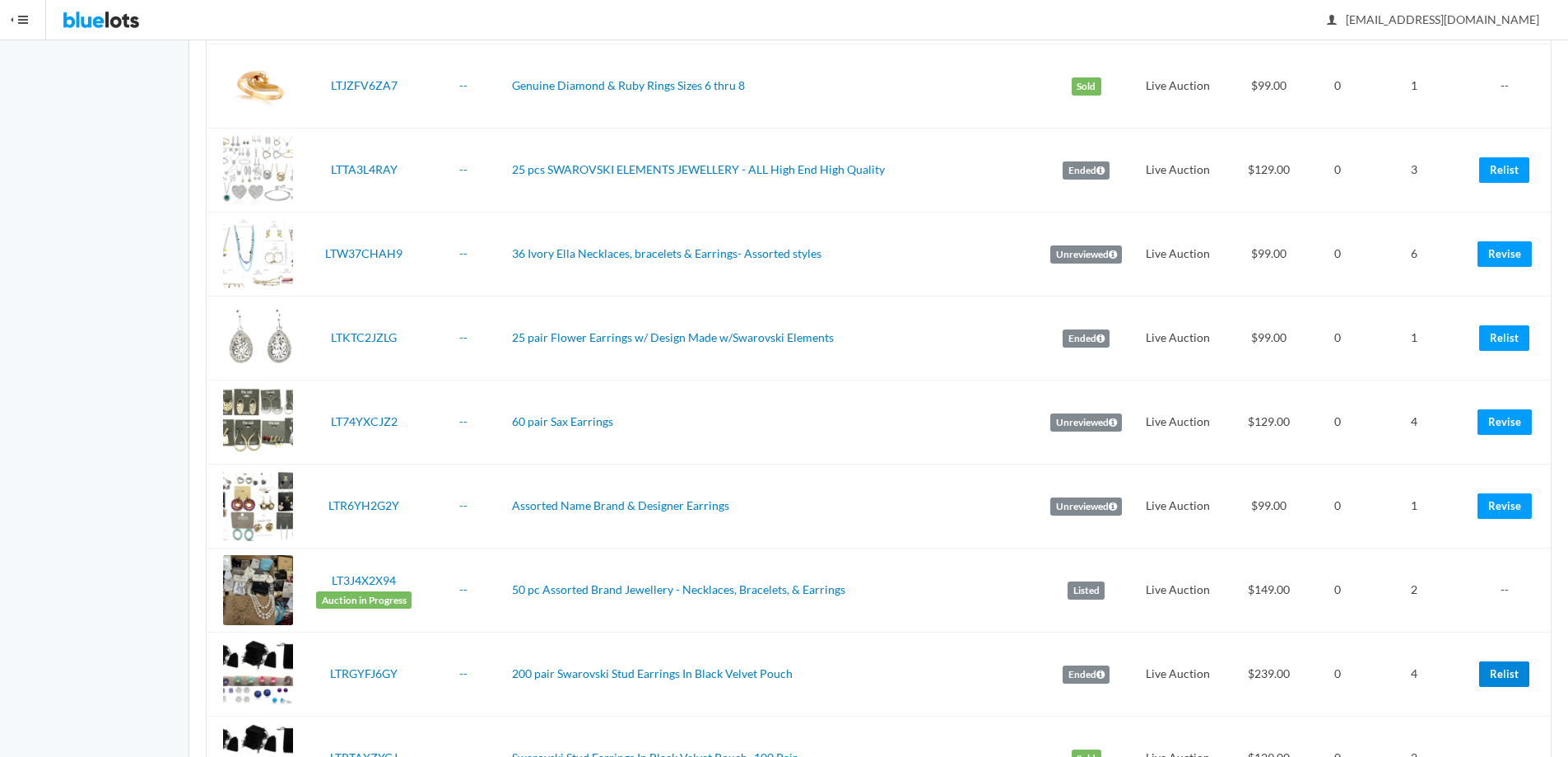
click at [1500, 673] on link "Relist" at bounding box center [1504, 674] width 50 height 25
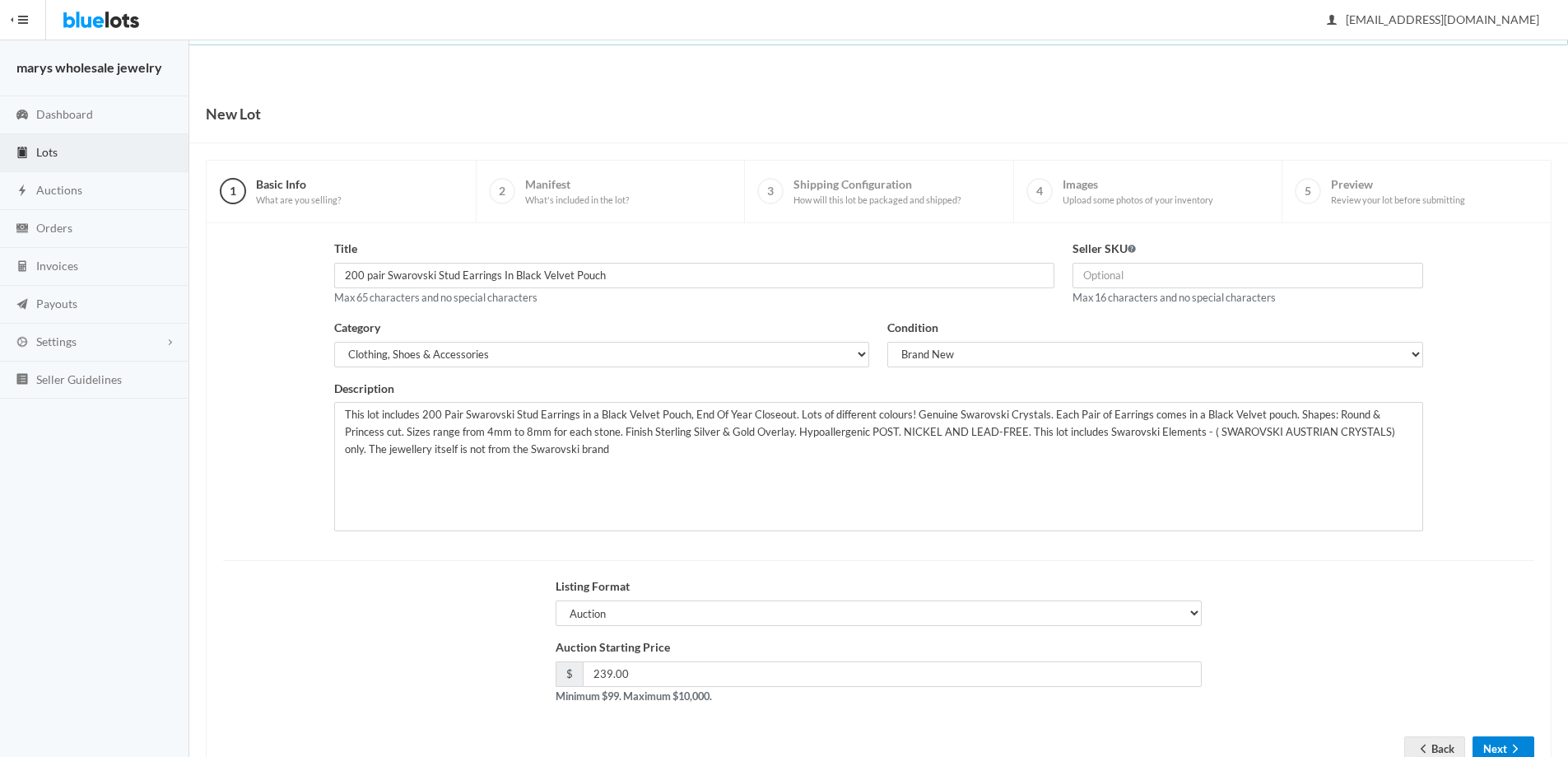
click at [1492, 749] on button "Next" at bounding box center [1503, 749] width 62 height 25
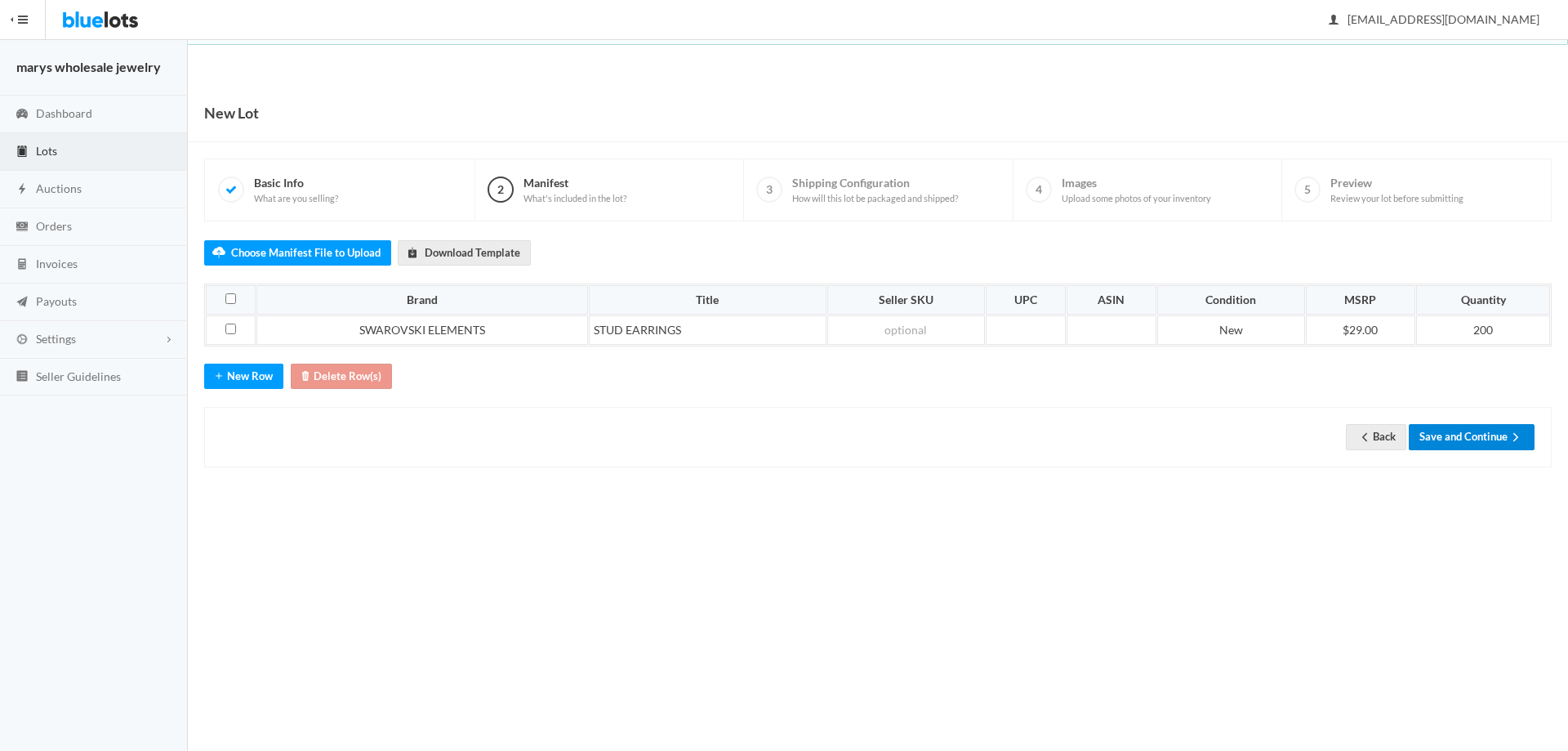
click at [1493, 435] on button "Save and Continue" at bounding box center [1471, 436] width 126 height 25
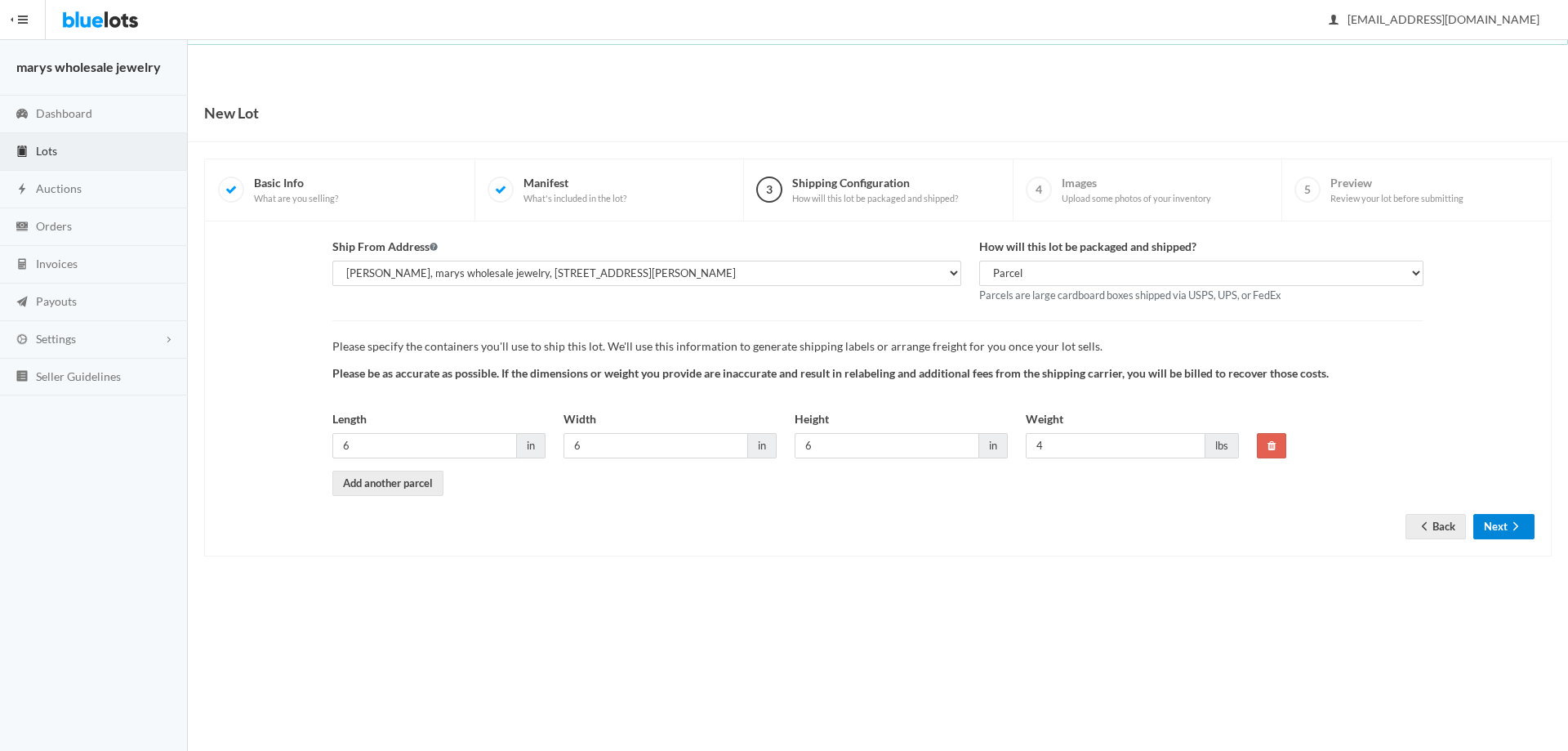
click at [1507, 519] on button "Next" at bounding box center [1504, 526] width 61 height 25
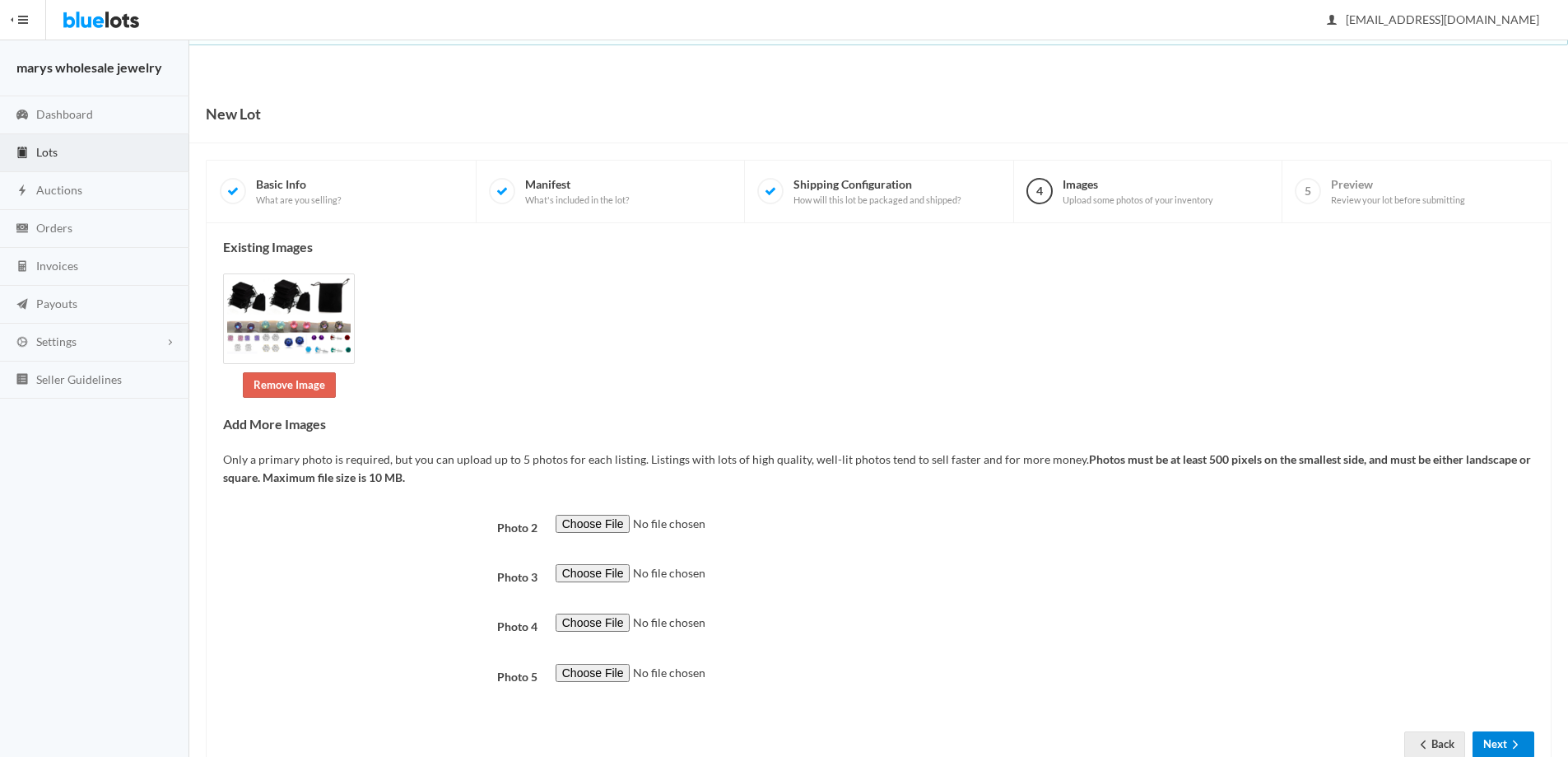
click at [1496, 751] on button "Next" at bounding box center [1503, 744] width 62 height 25
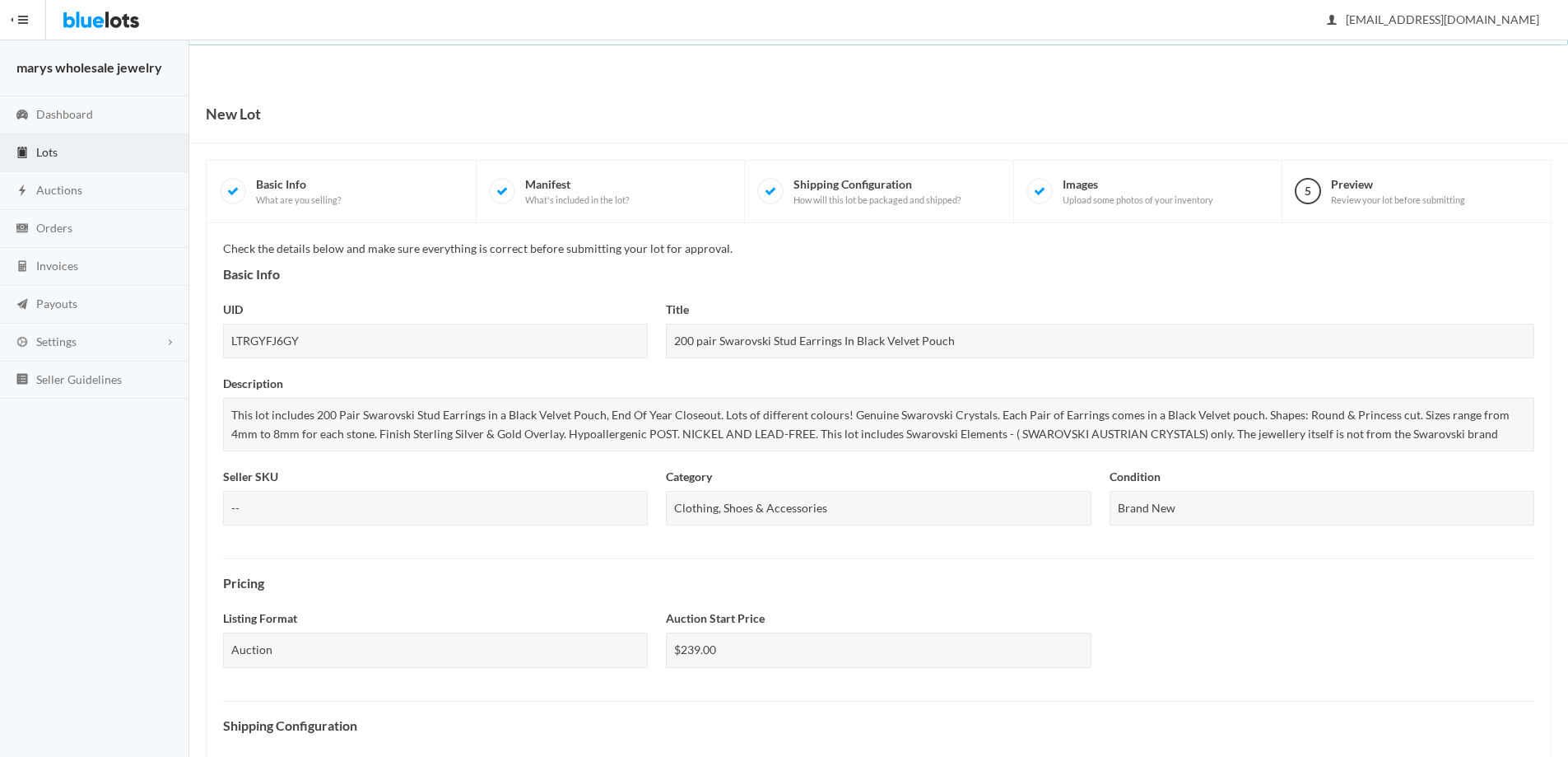
scroll to position [426, 0]
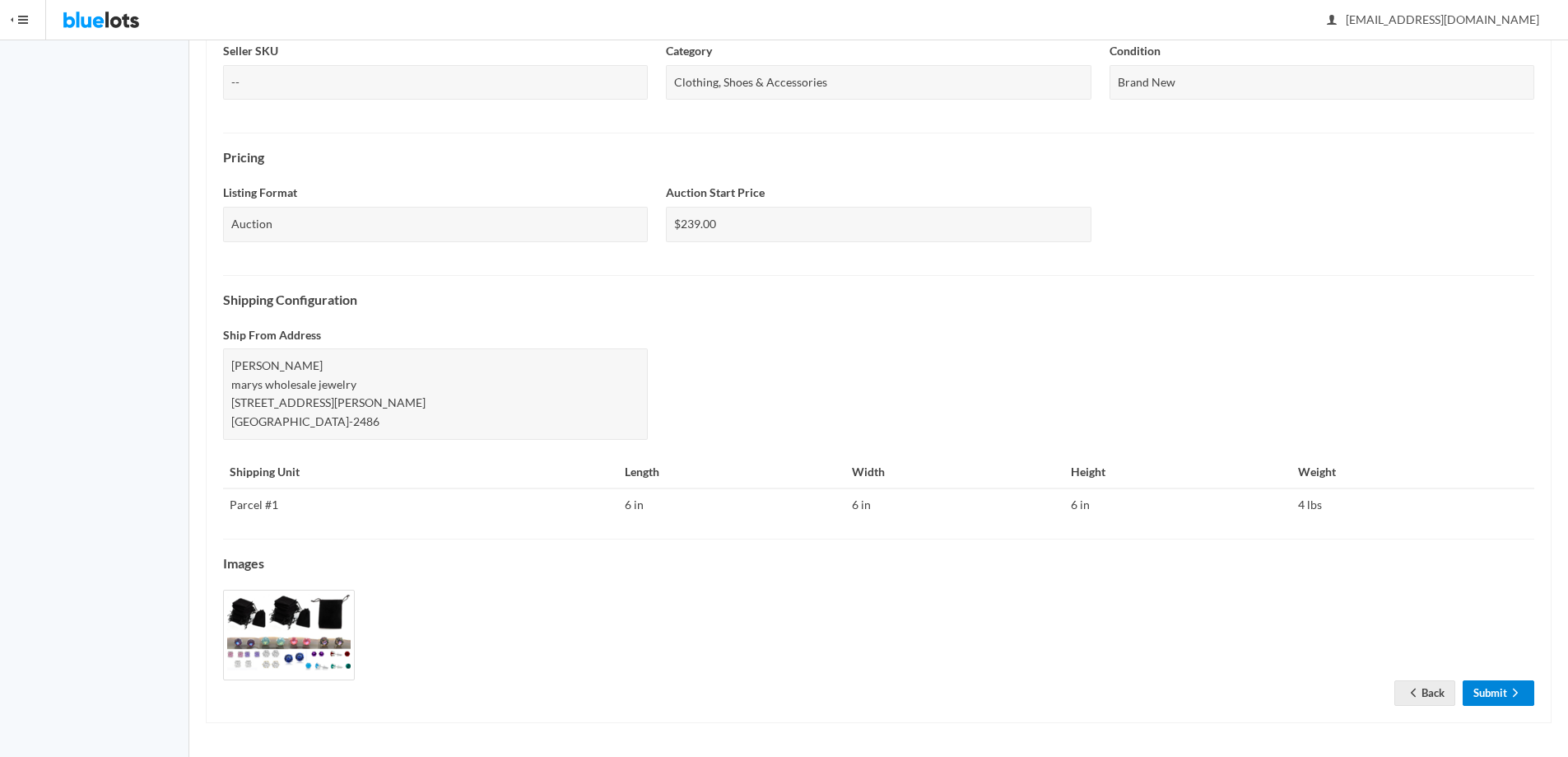
click at [1483, 698] on link "Submit" at bounding box center [1499, 693] width 71 height 25
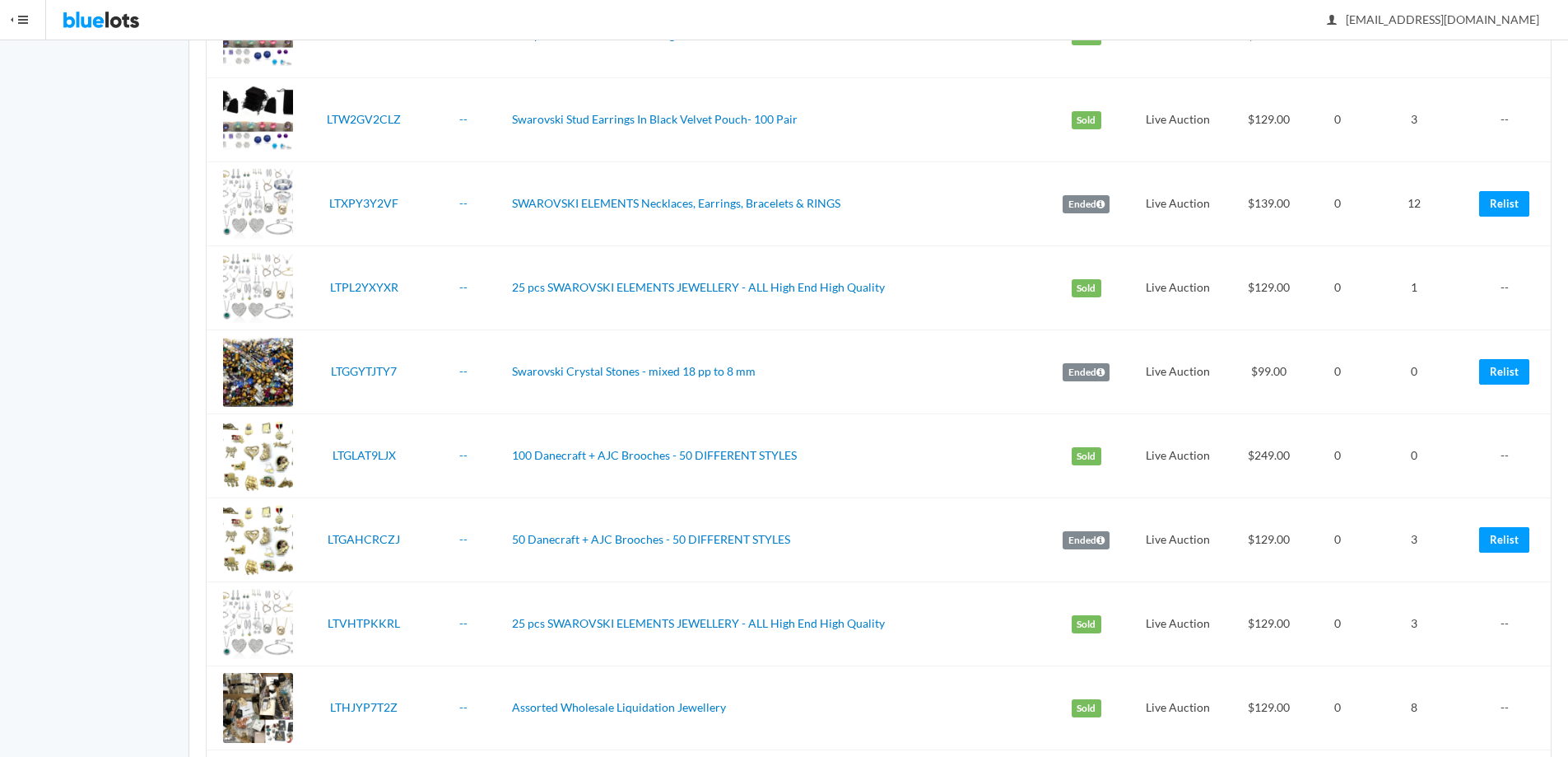
scroll to position [3323, 0]
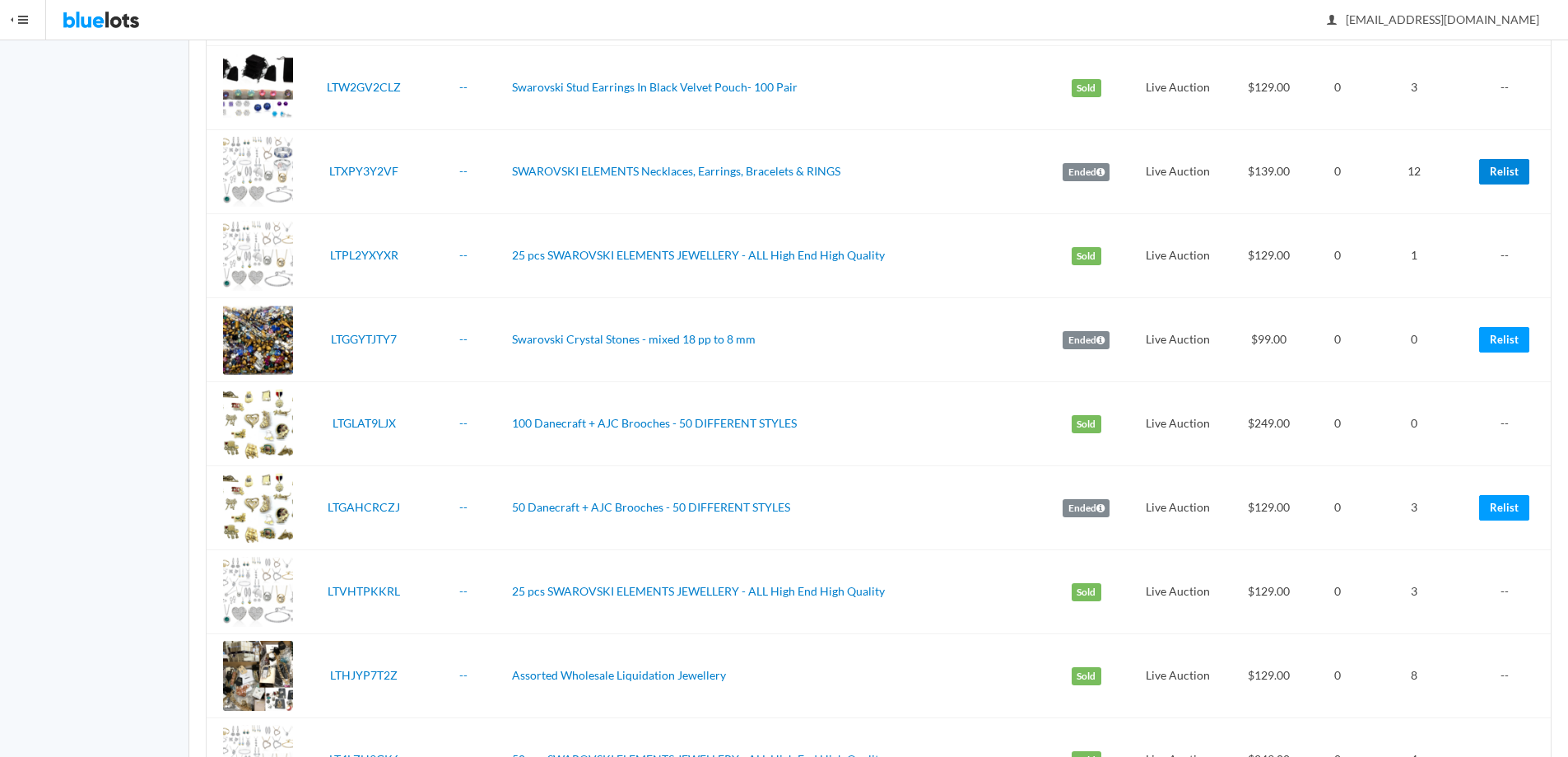
drag, startPoint x: 1507, startPoint y: 175, endPoint x: 838, endPoint y: 63, distance: 678.3
click at [1506, 175] on link "Relist" at bounding box center [1504, 172] width 50 height 25
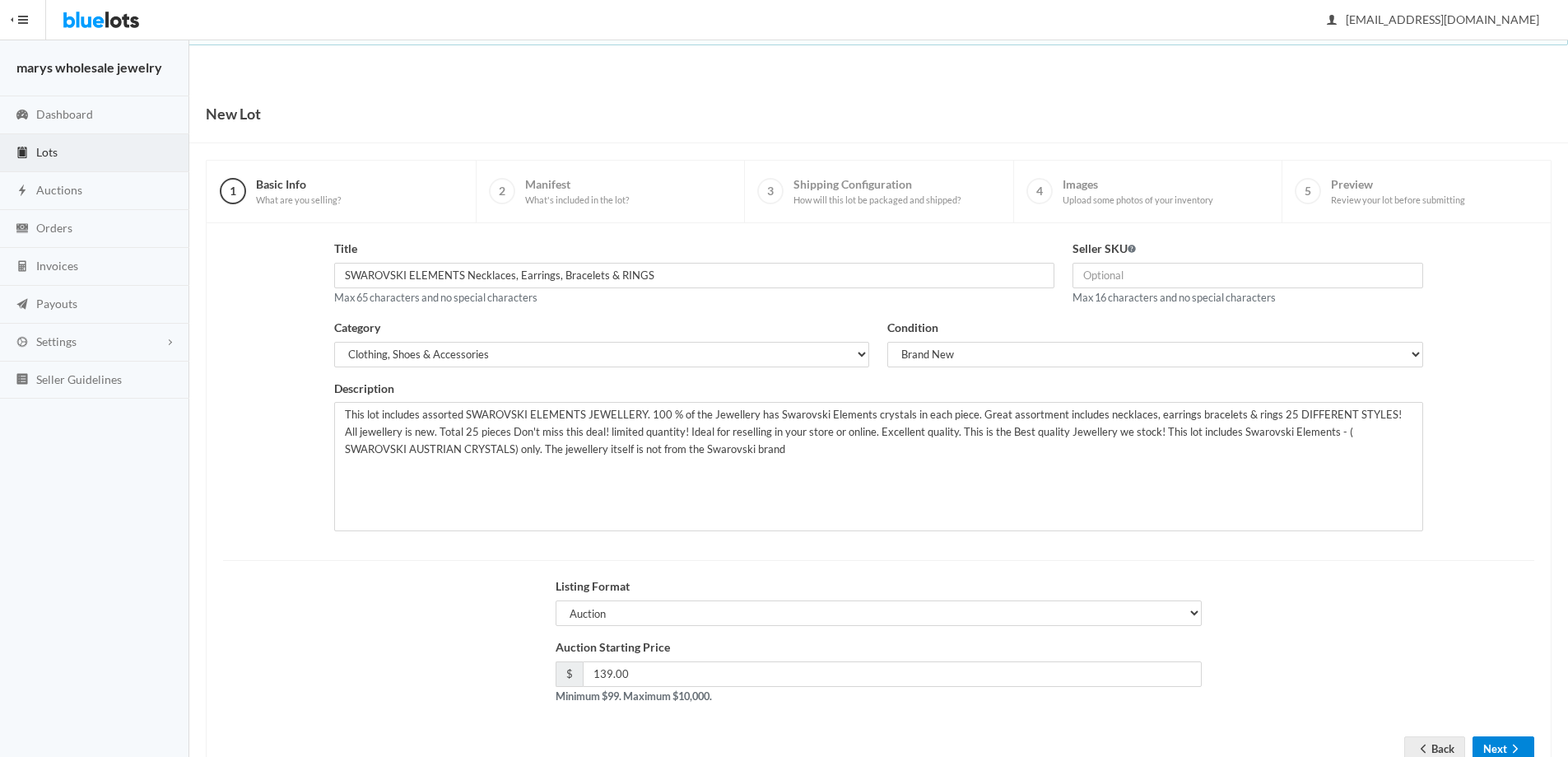
click at [1509, 738] on button "Next" at bounding box center [1503, 749] width 62 height 25
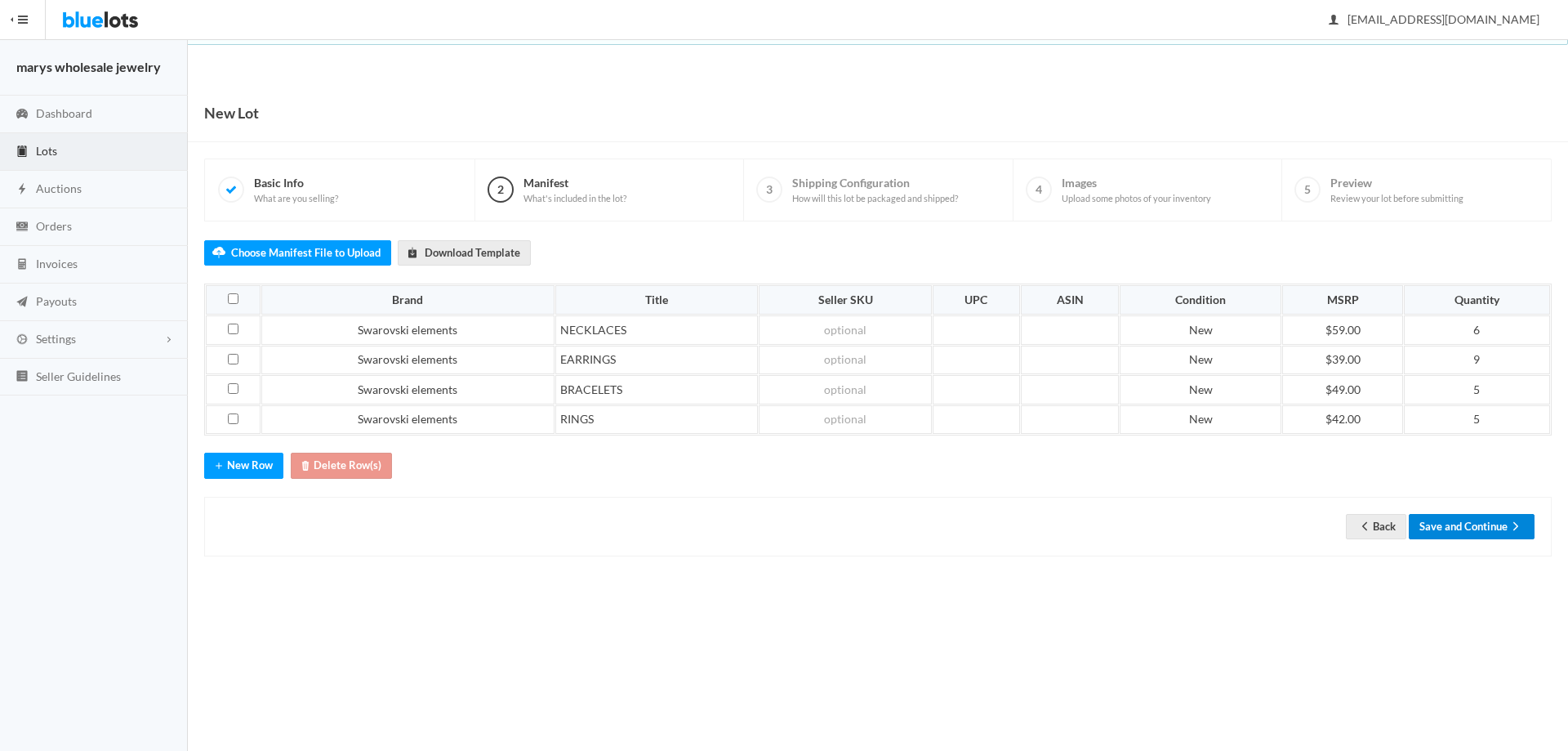
click at [1470, 531] on button "Save and Continue" at bounding box center [1471, 526] width 126 height 25
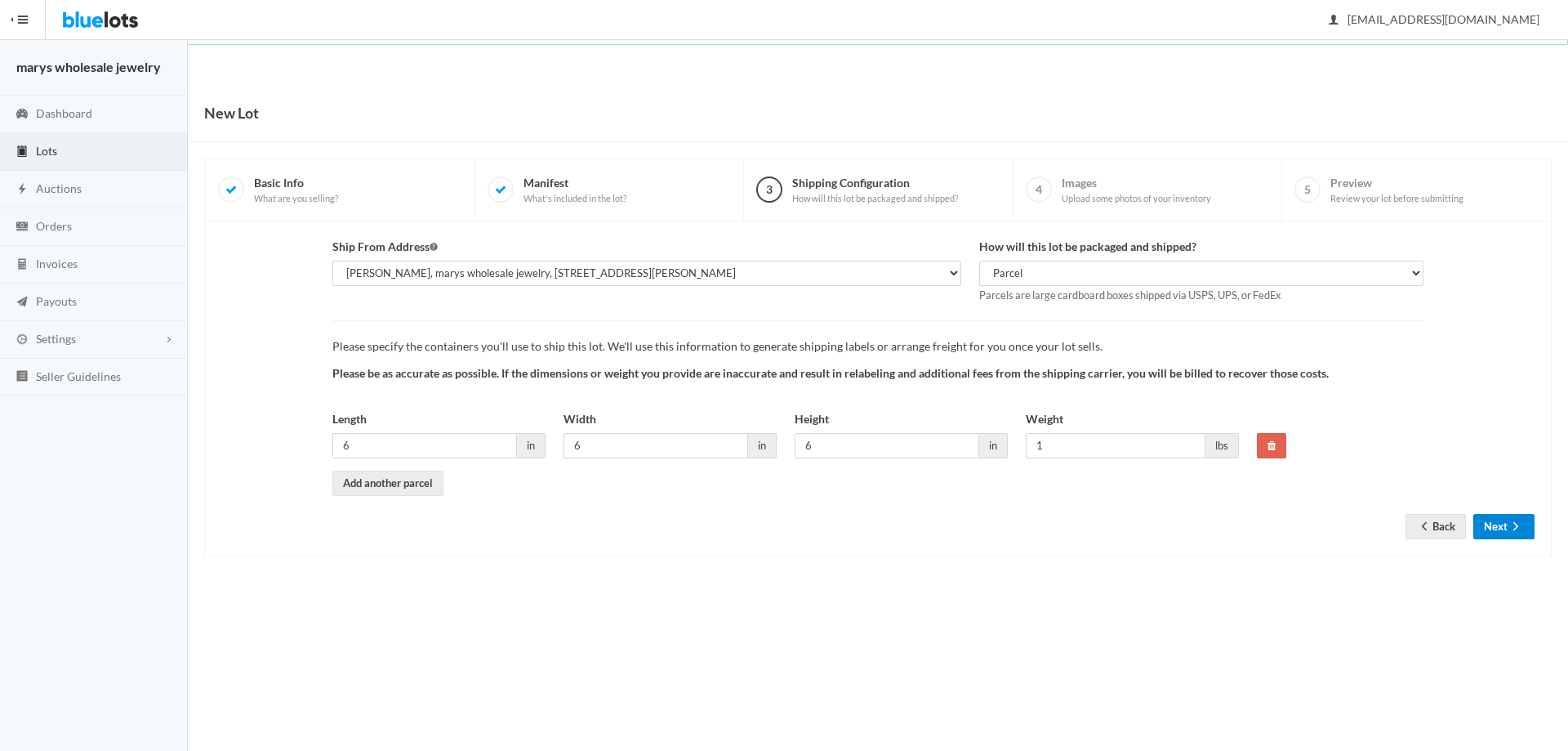
click at [1511, 518] on button "Next" at bounding box center [1504, 526] width 61 height 25
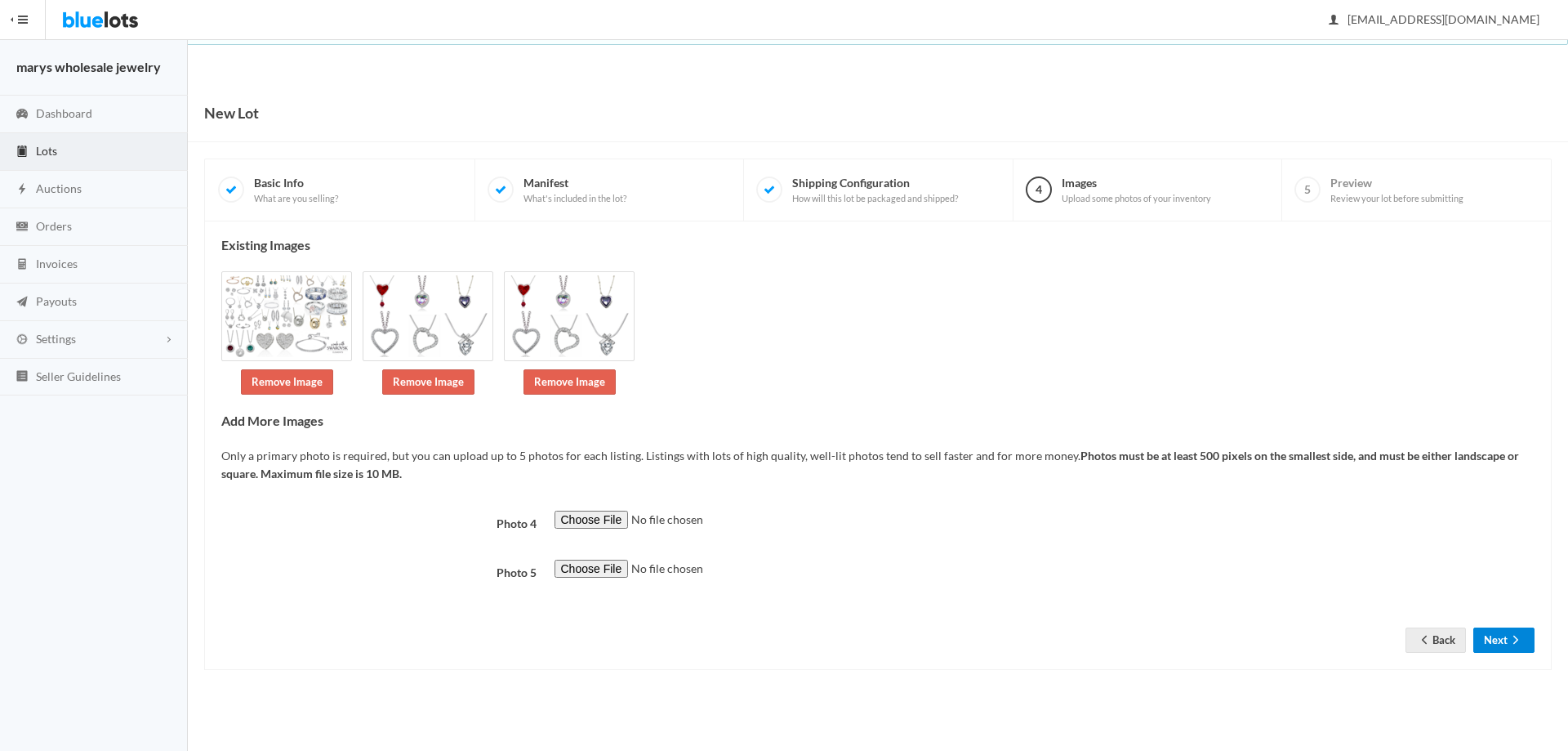
click at [1517, 645] on icon "arrow forward" at bounding box center [1515, 640] width 16 height 13
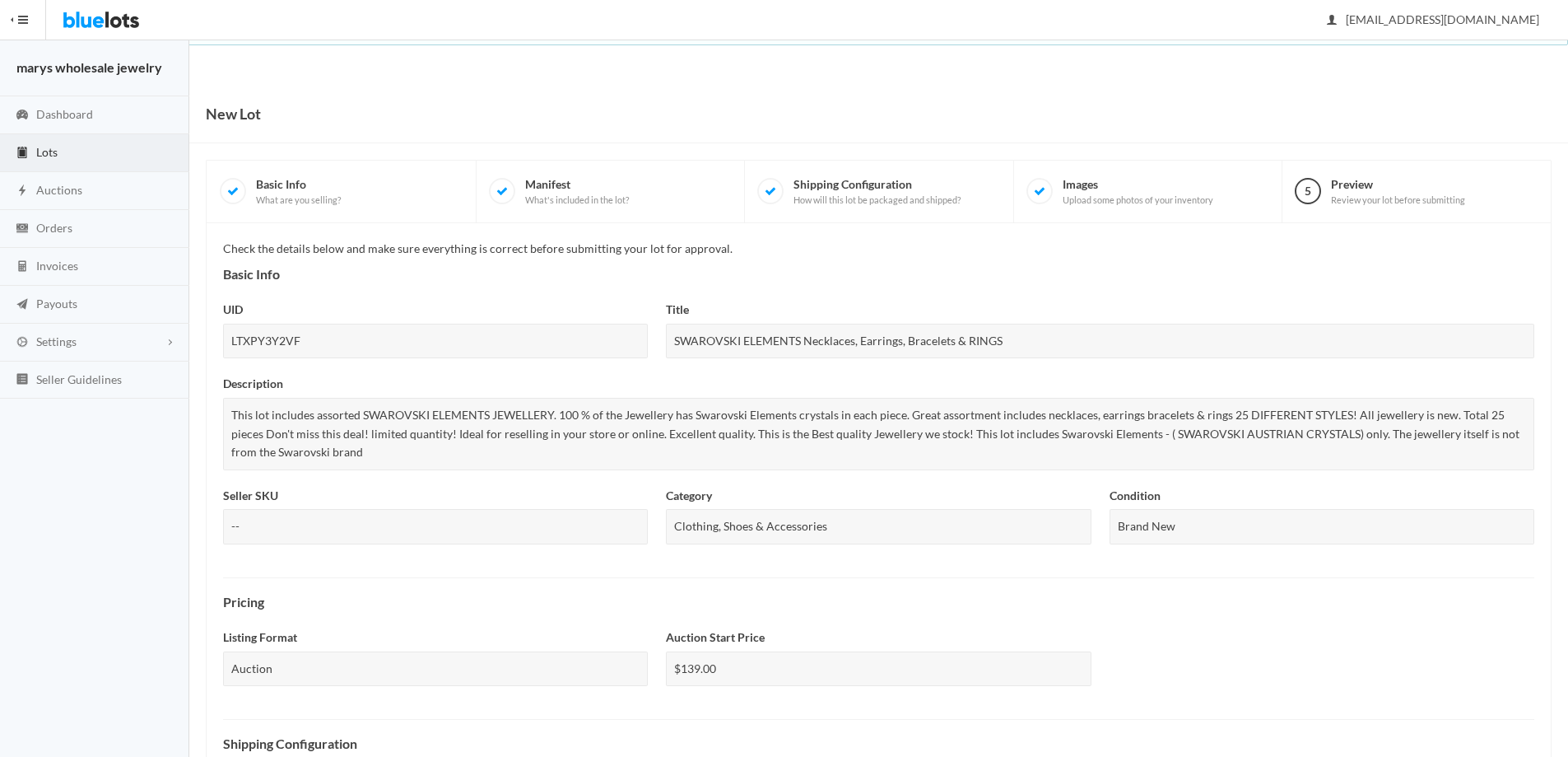
scroll to position [445, 0]
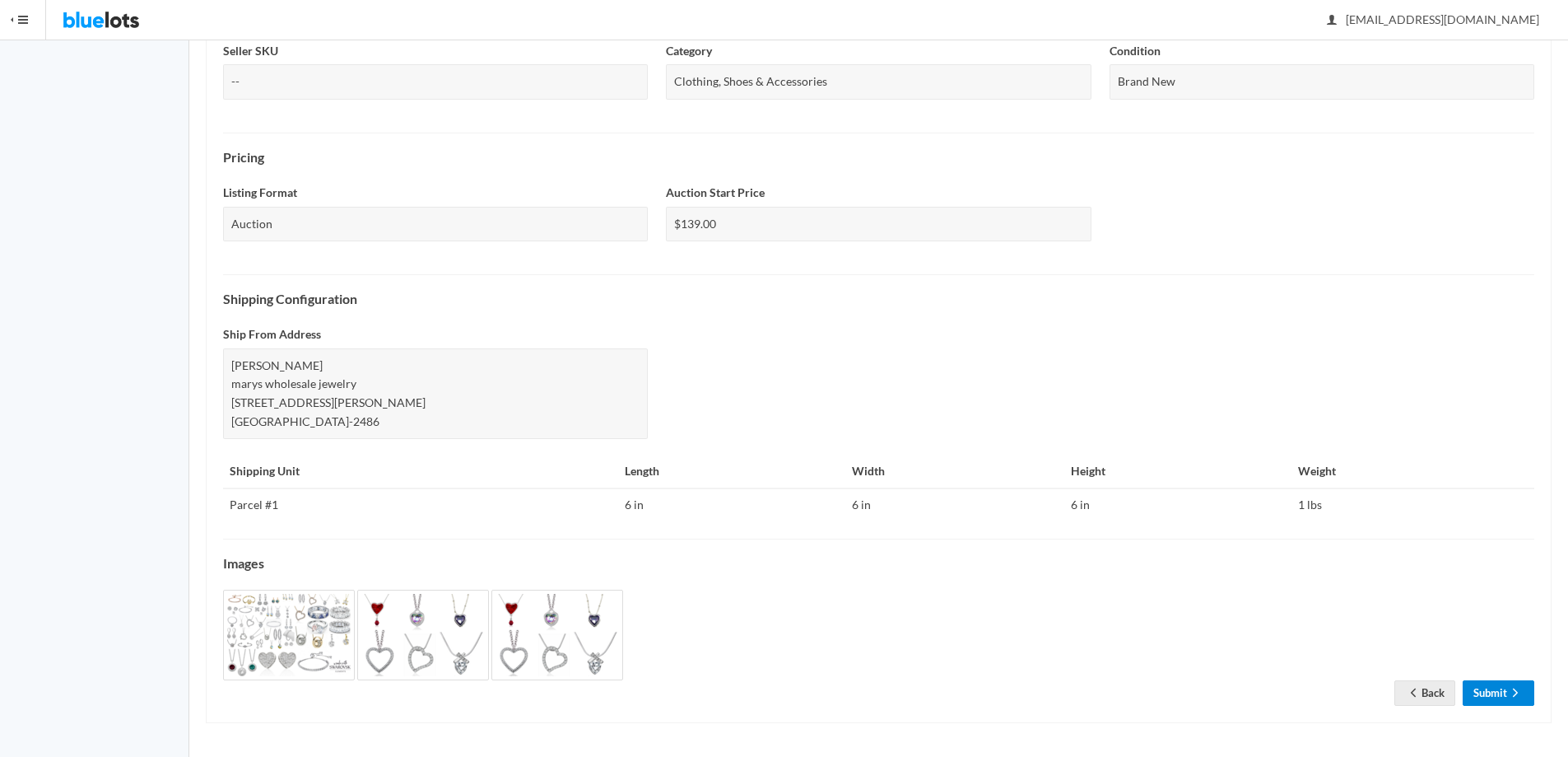
click at [1475, 694] on link "Submit" at bounding box center [1499, 693] width 71 height 25
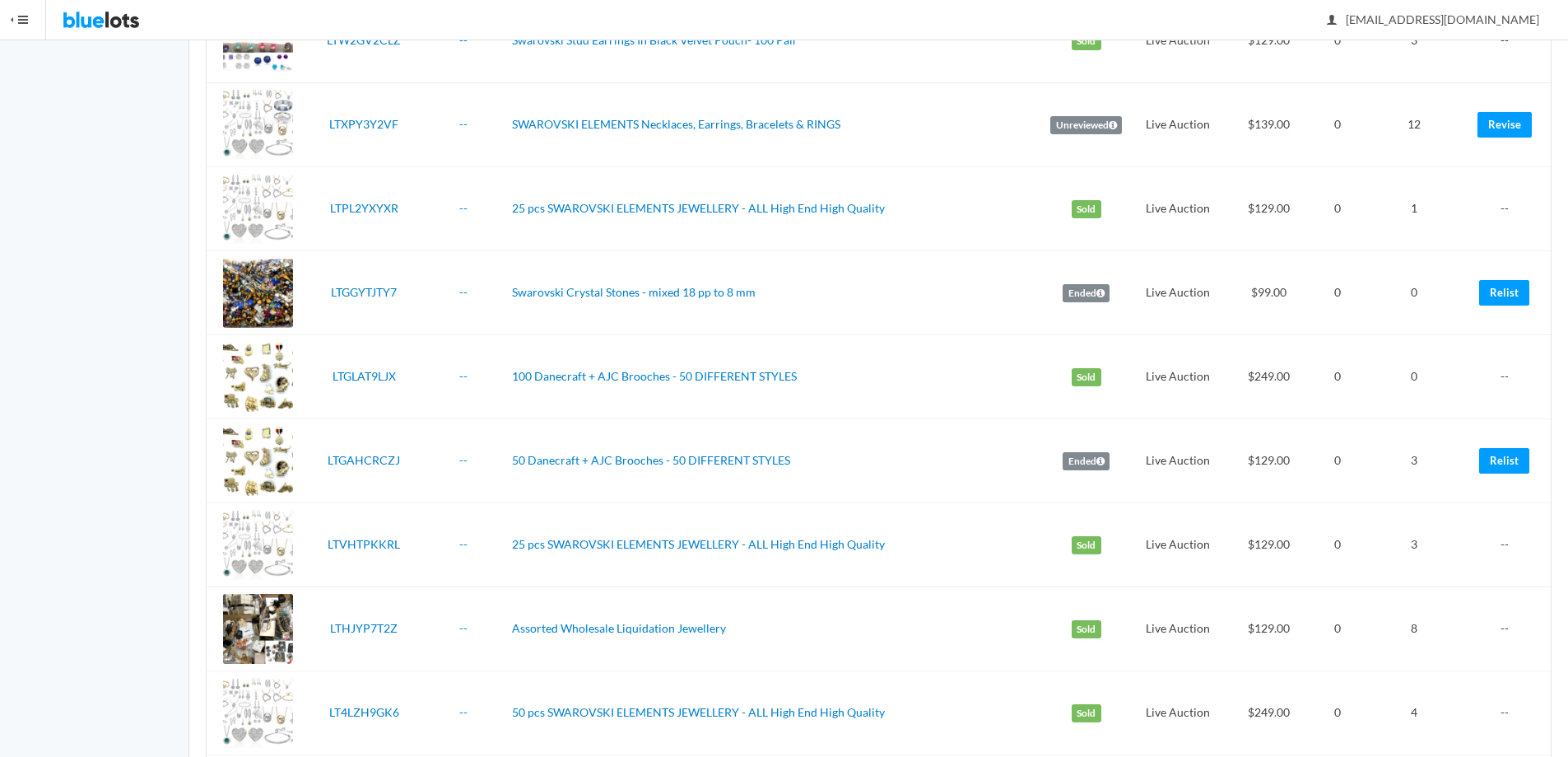
scroll to position [3512, 0]
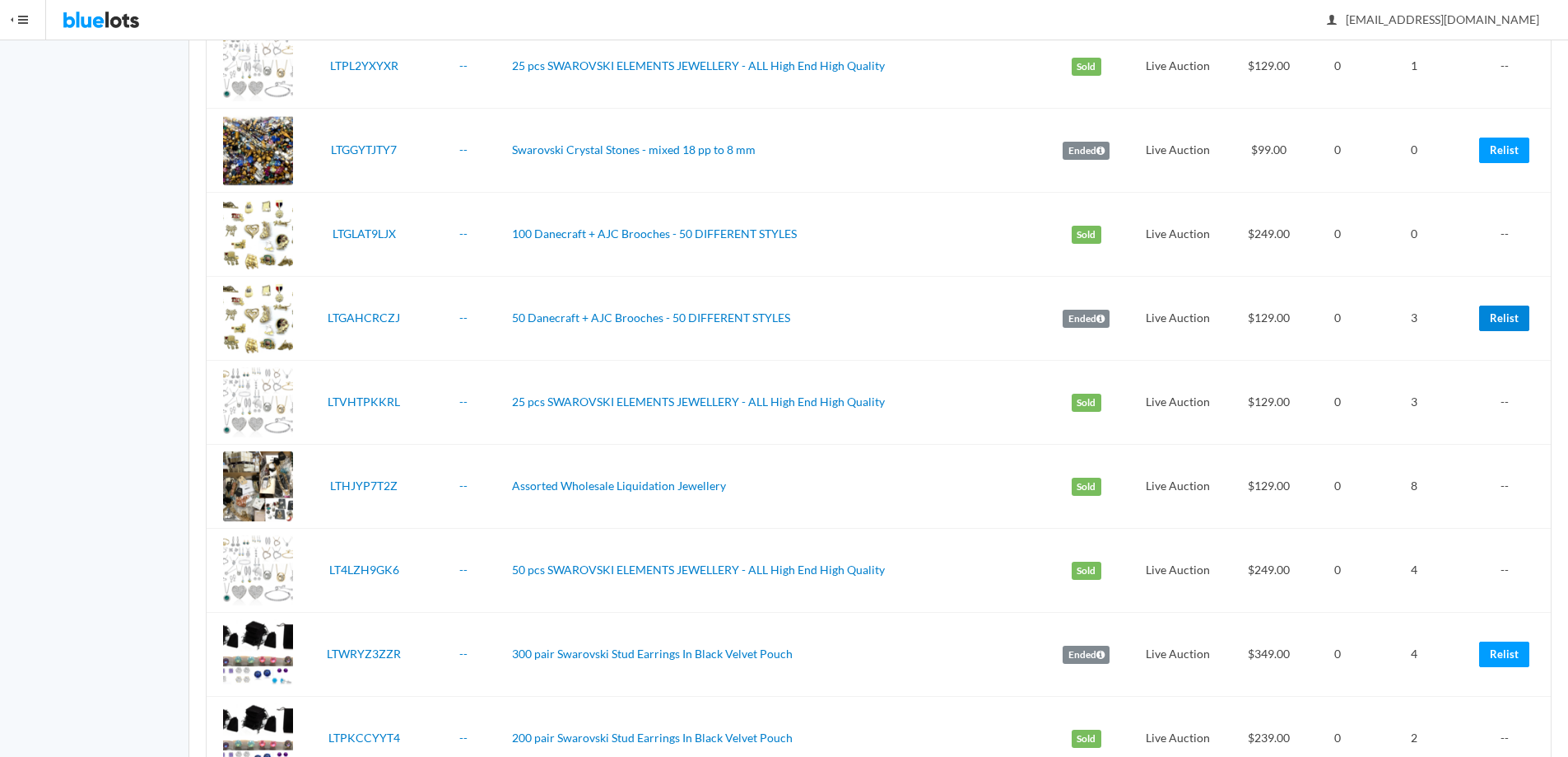
click at [1497, 316] on link "Relist" at bounding box center [1504, 318] width 50 height 25
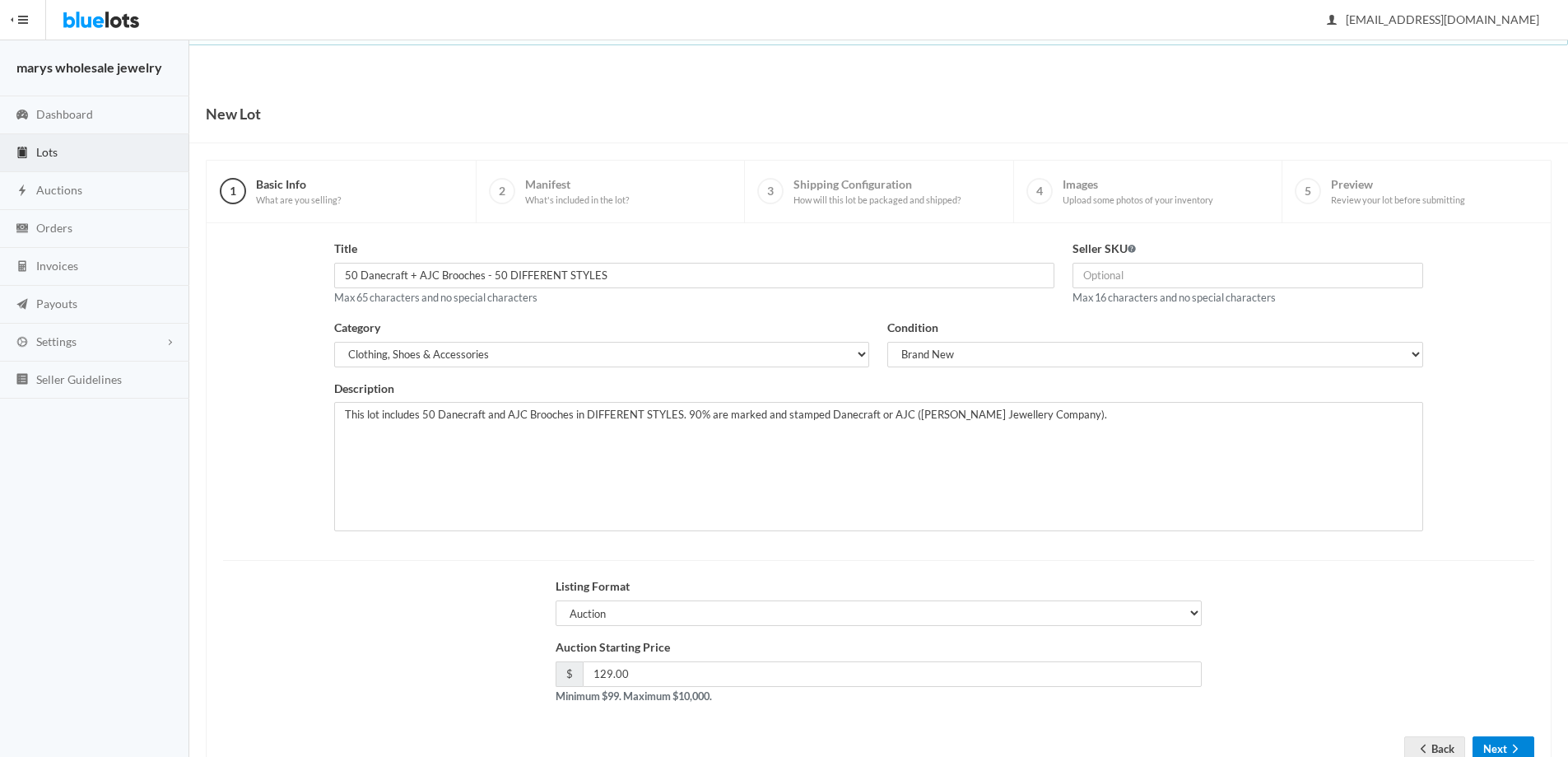
click at [1498, 750] on button "Next" at bounding box center [1503, 749] width 62 height 25
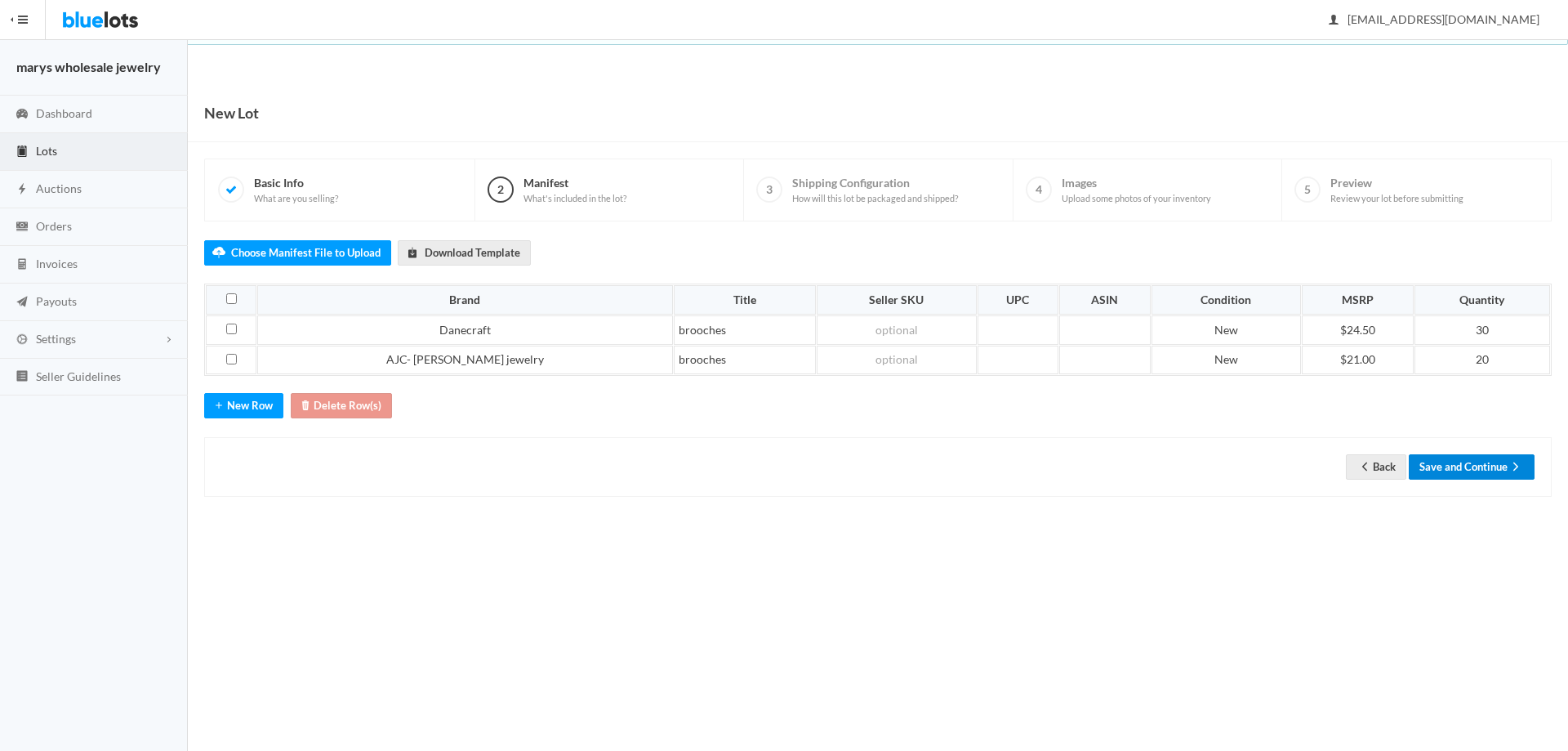
click at [1464, 460] on button "Save and Continue" at bounding box center [1471, 467] width 126 height 25
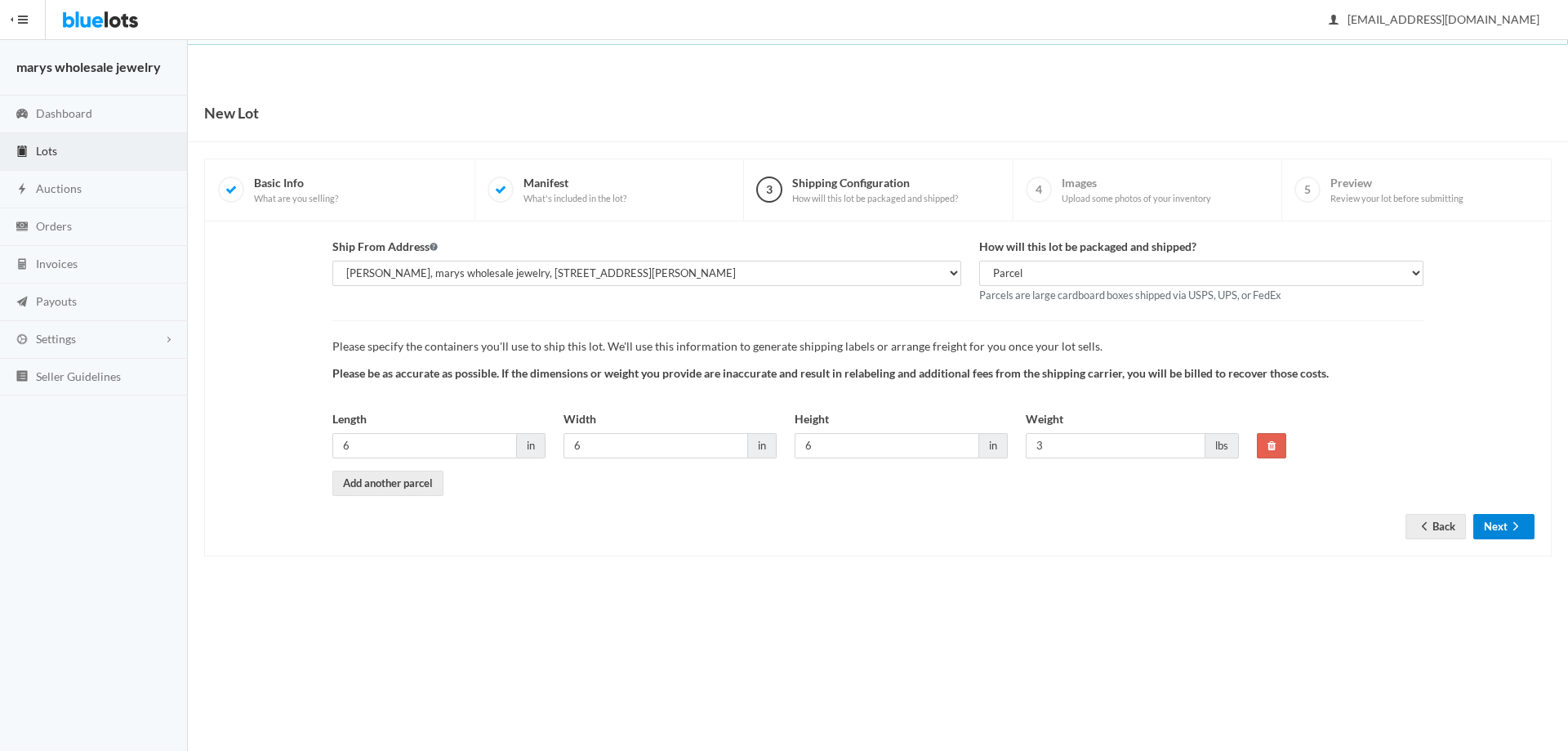
click at [1503, 519] on button "Next" at bounding box center [1504, 526] width 61 height 25
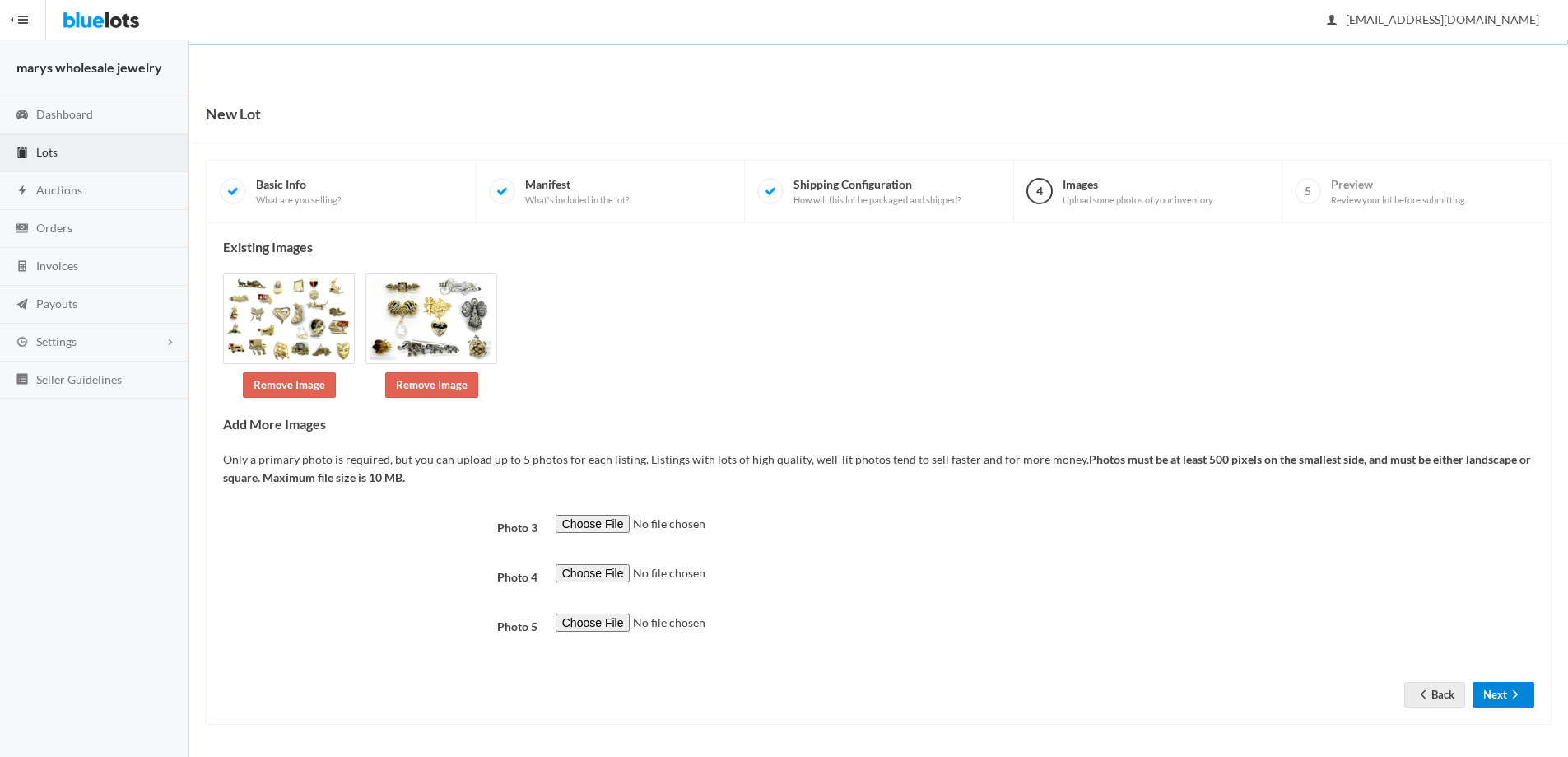
click at [1499, 686] on button "Next" at bounding box center [1503, 694] width 62 height 25
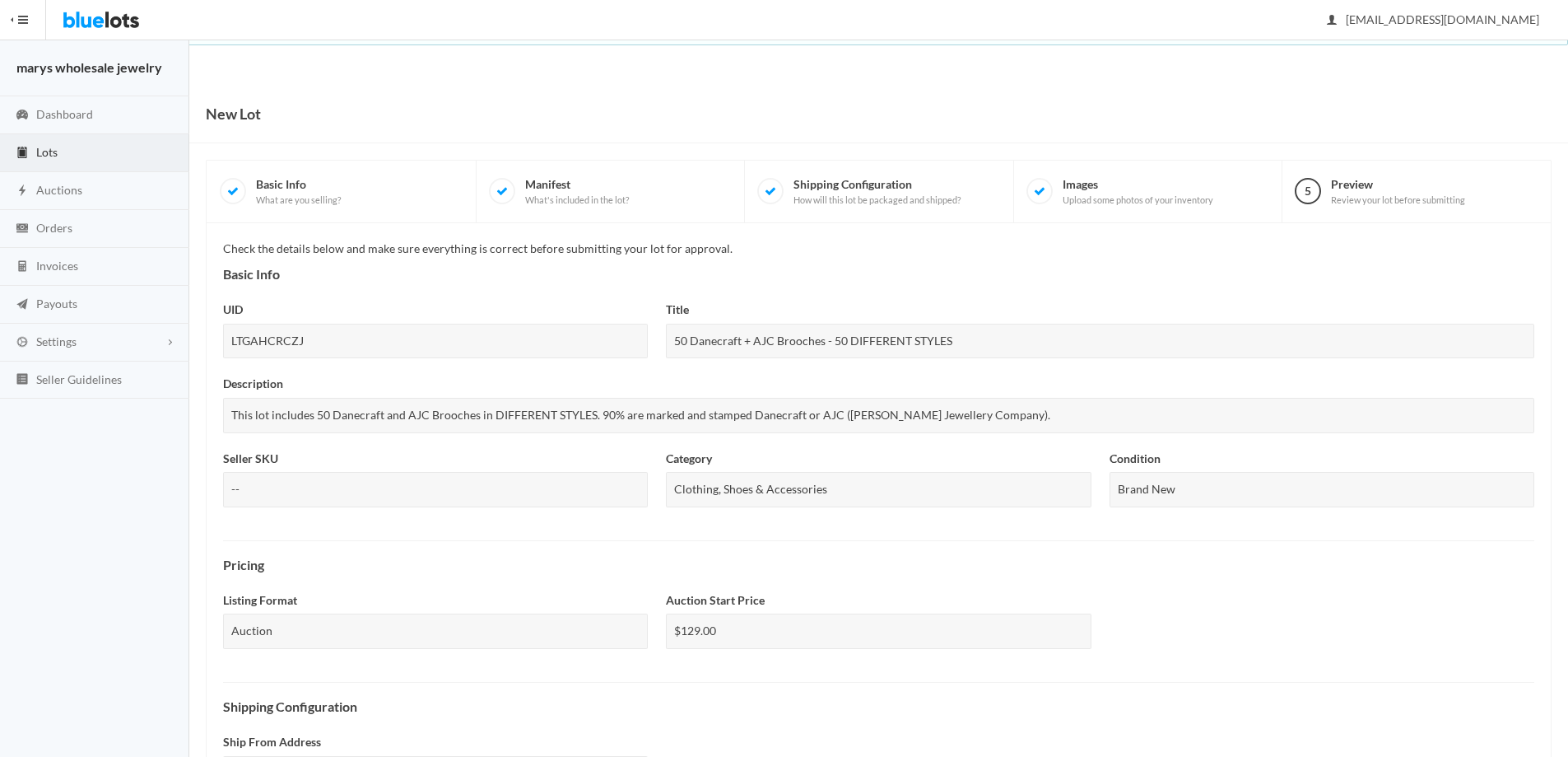
scroll to position [407, 0]
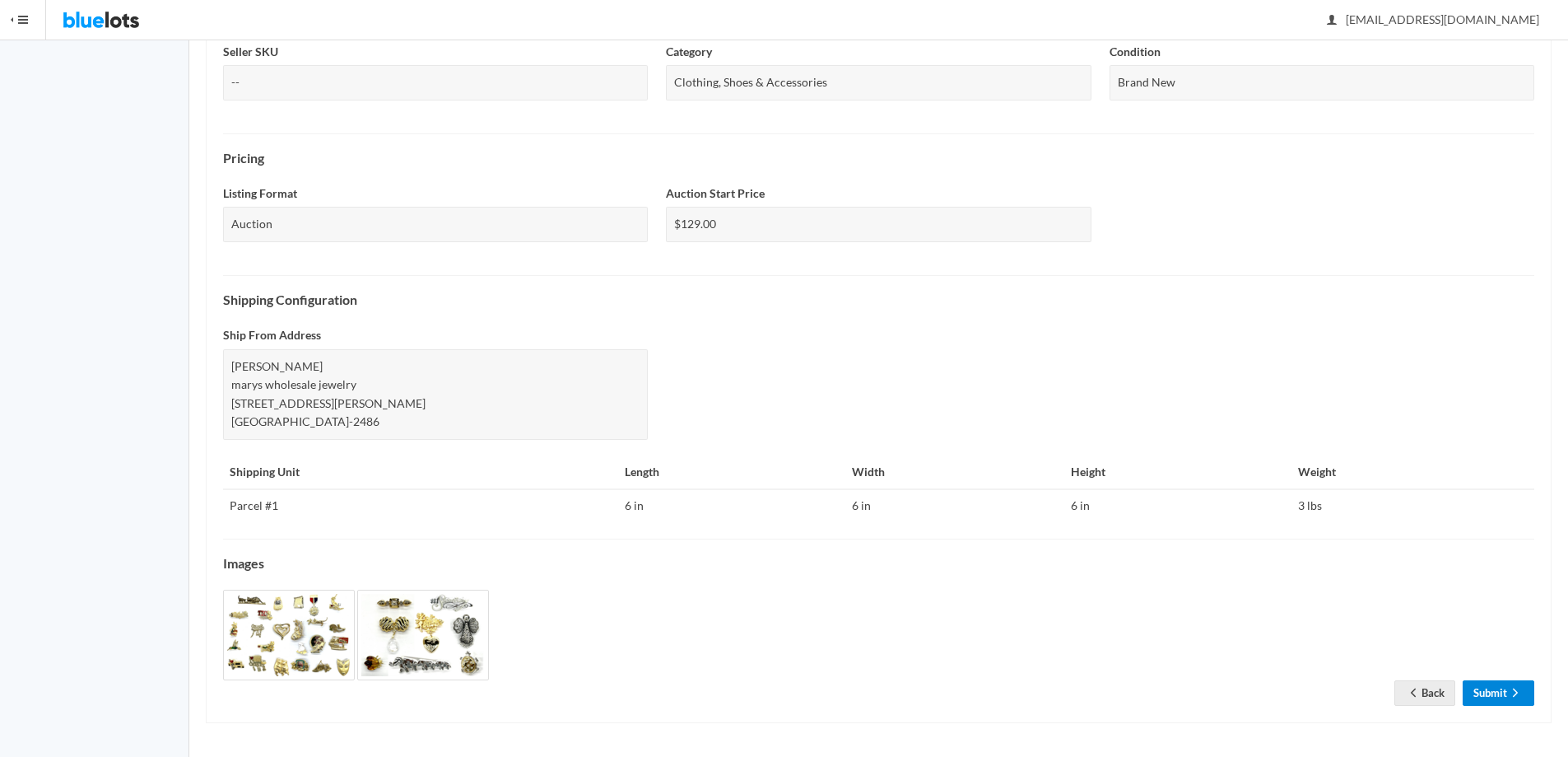
click at [1479, 691] on link "Submit" at bounding box center [1499, 693] width 71 height 25
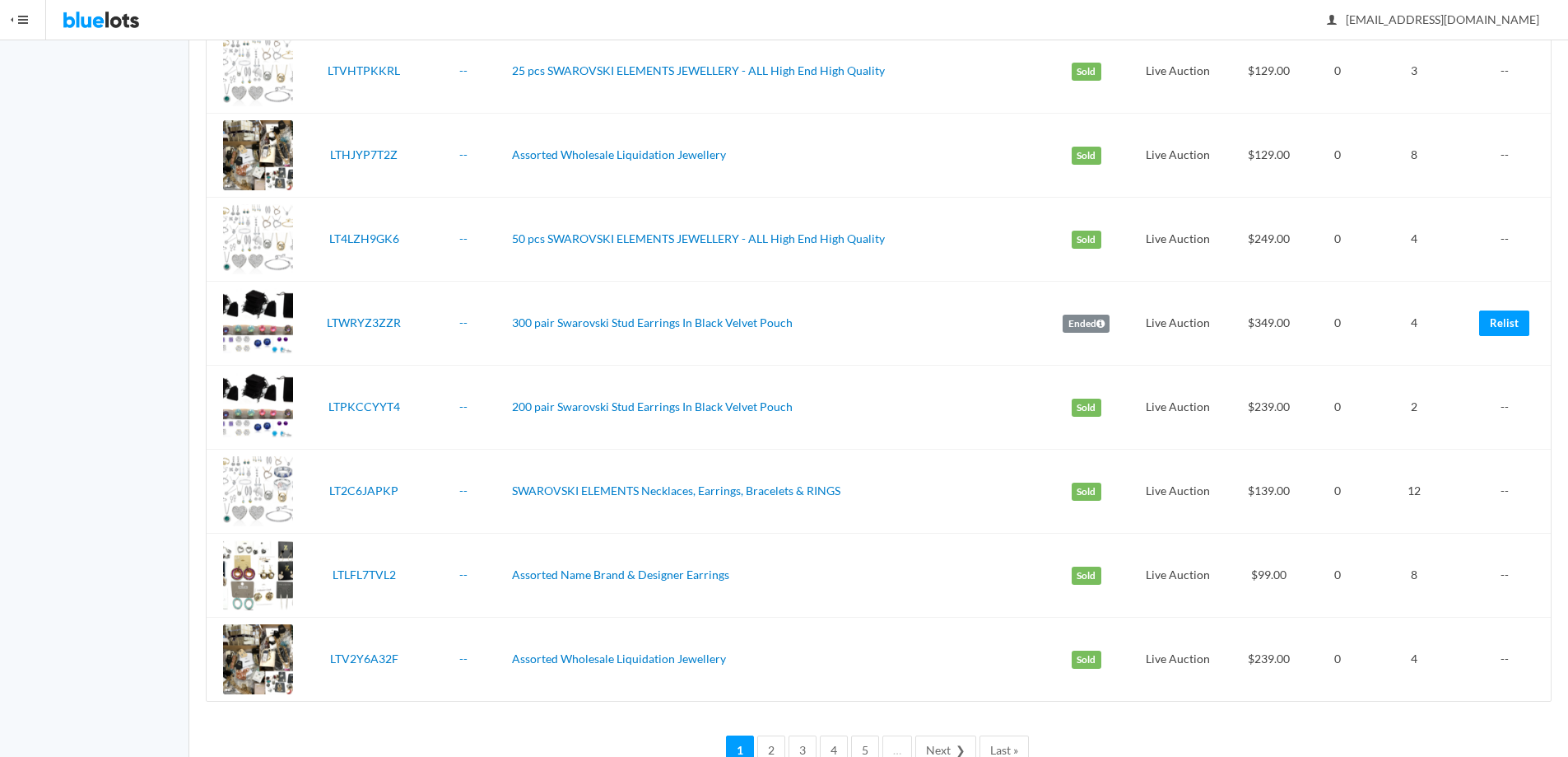
scroll to position [3891, 0]
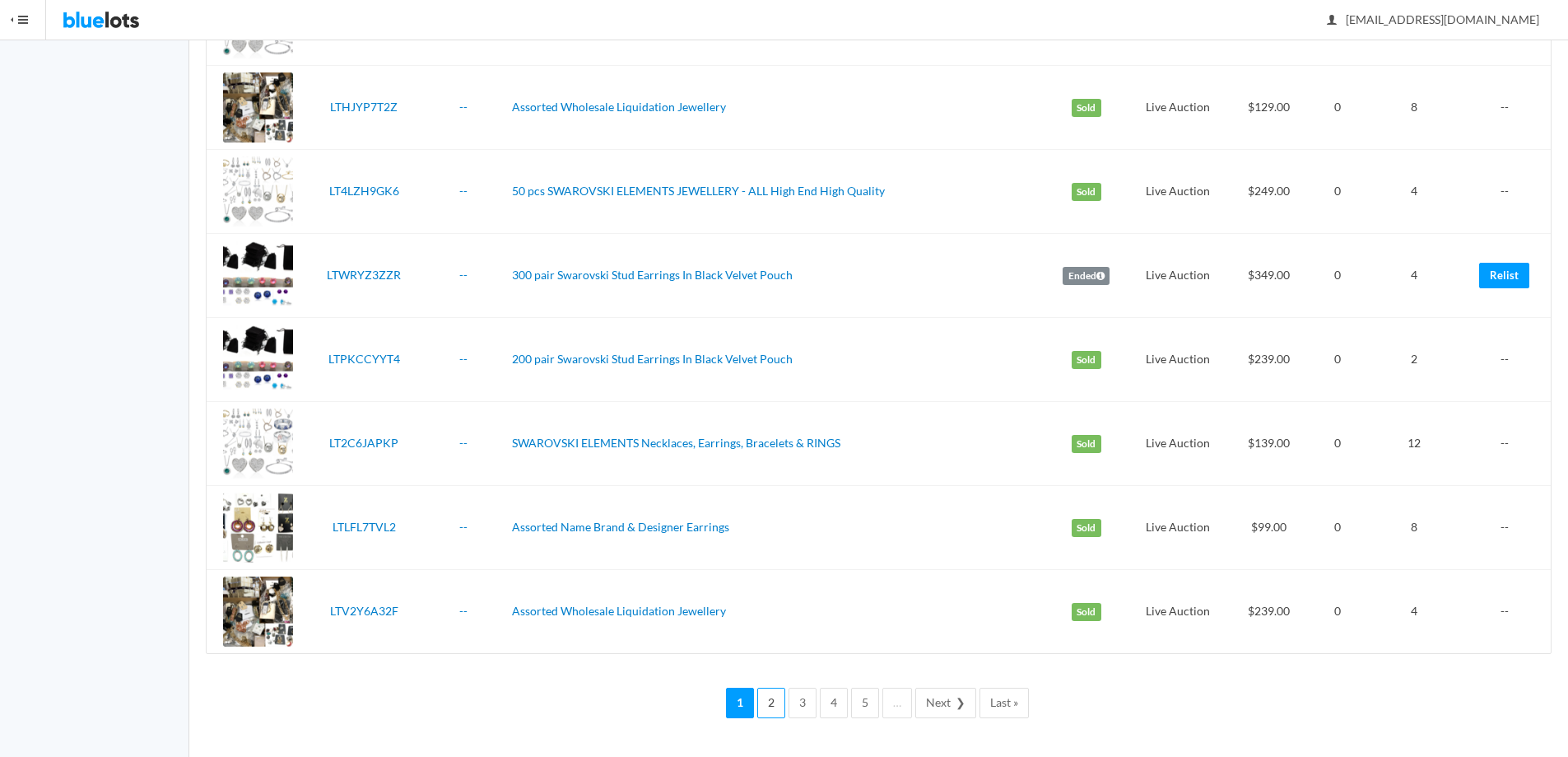
click at [770, 705] on link "2" at bounding box center [771, 703] width 28 height 31
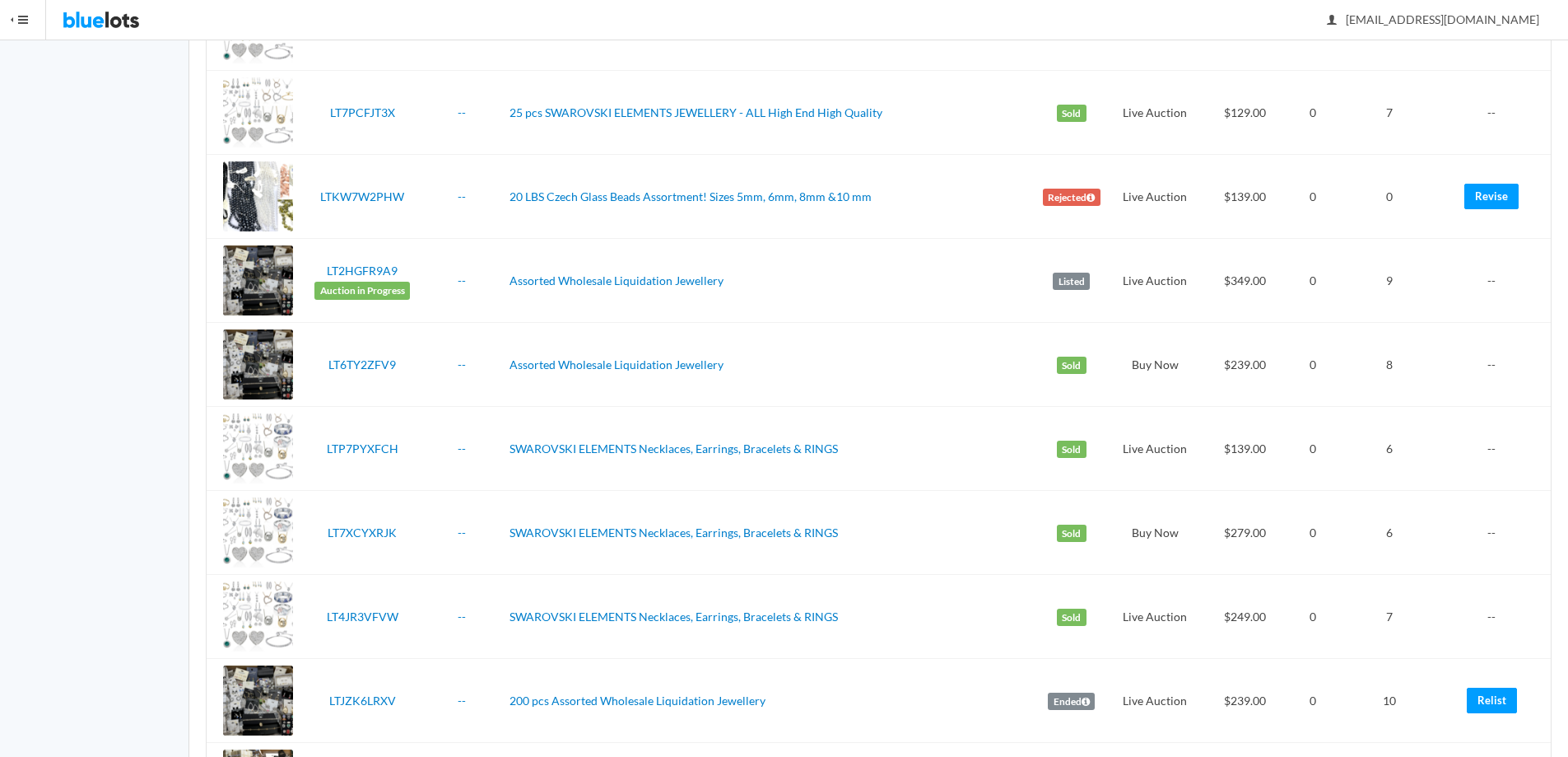
scroll to position [2058, 0]
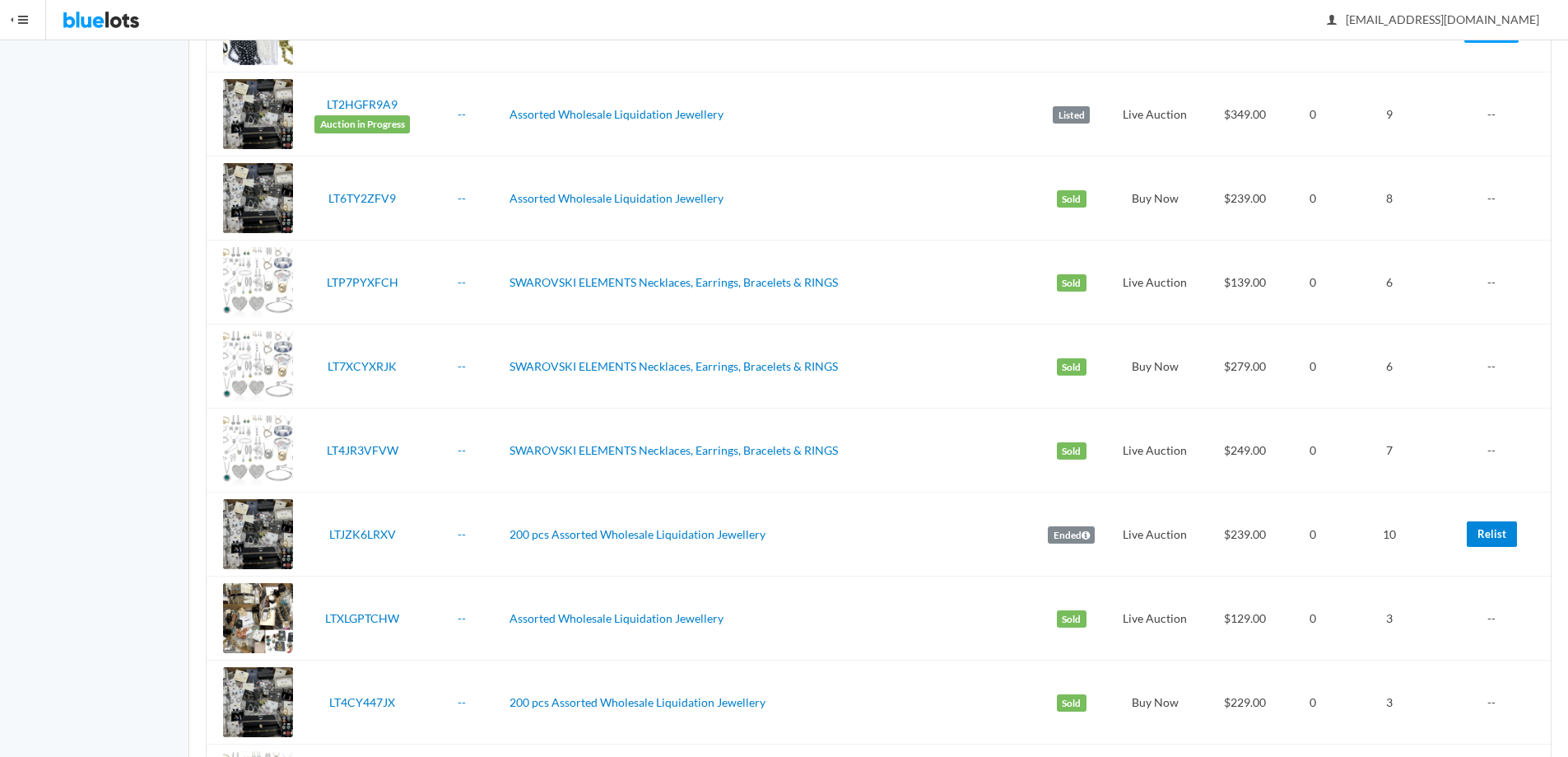
click at [1481, 531] on link "Relist" at bounding box center [1492, 534] width 50 height 25
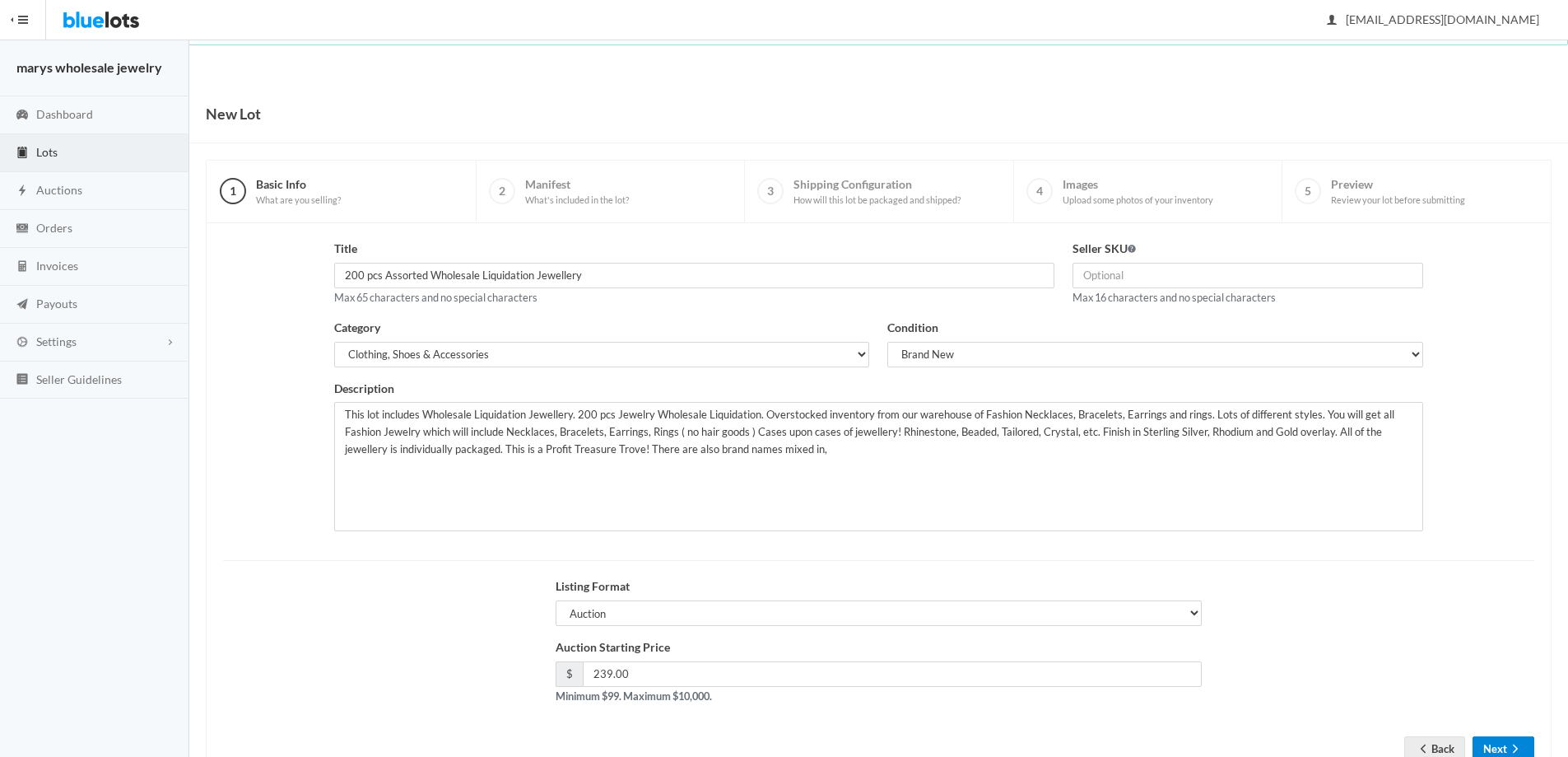
click at [1510, 747] on icon "arrow forward" at bounding box center [1515, 749] width 16 height 14
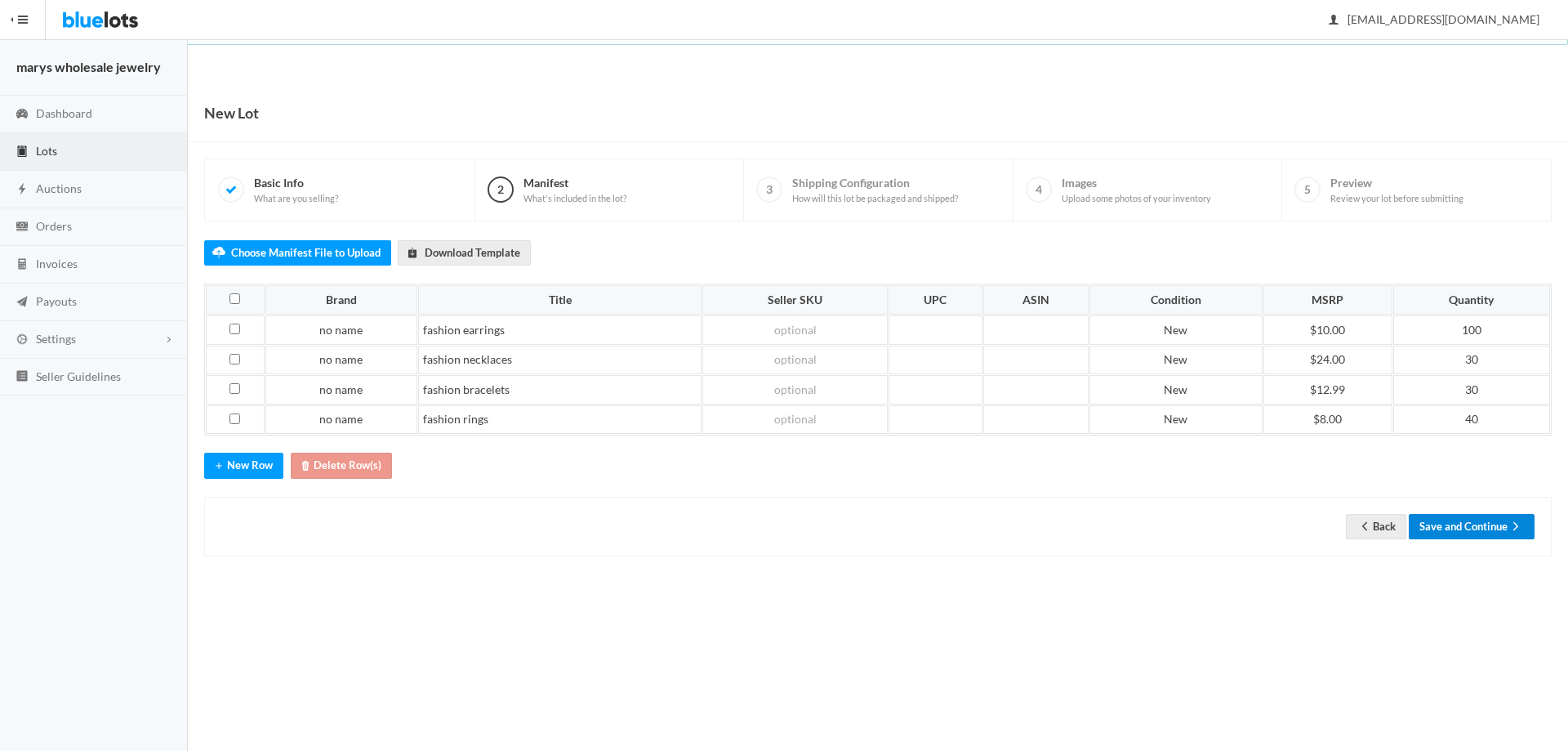
click at [1453, 530] on button "Save and Continue" at bounding box center [1471, 526] width 126 height 25
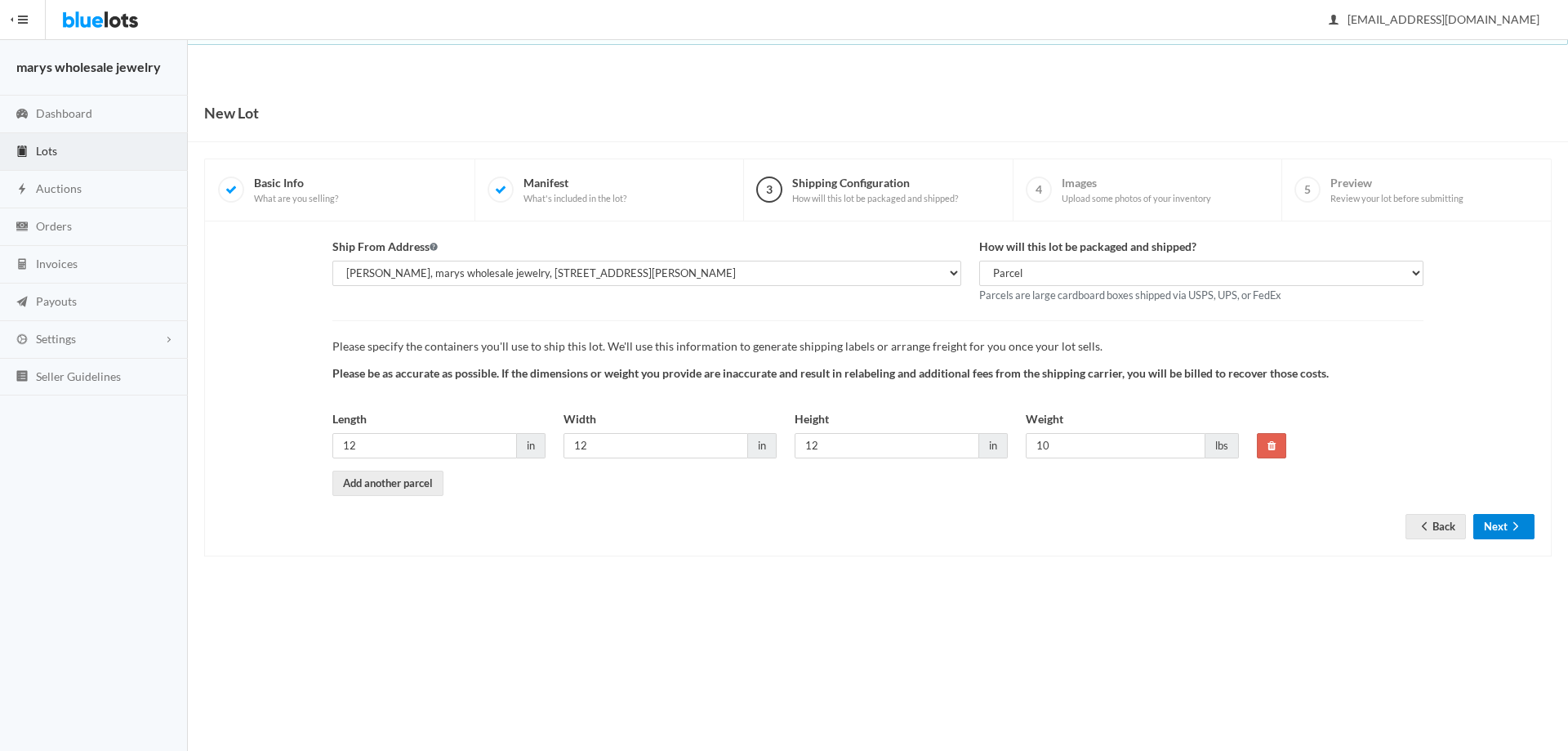
click at [1511, 519] on button "Next" at bounding box center [1504, 526] width 61 height 25
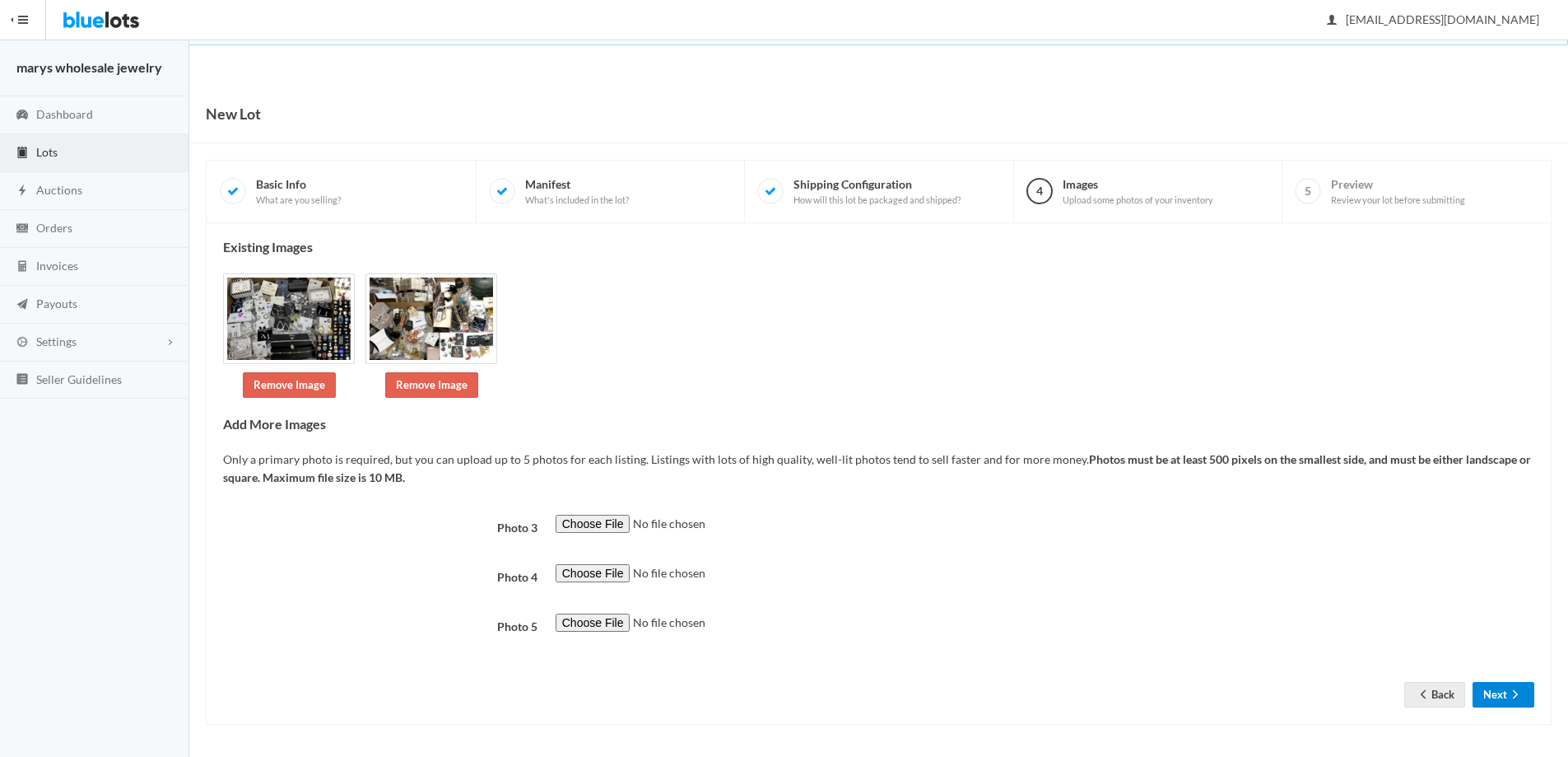
click at [1488, 703] on button "Next" at bounding box center [1503, 694] width 62 height 25
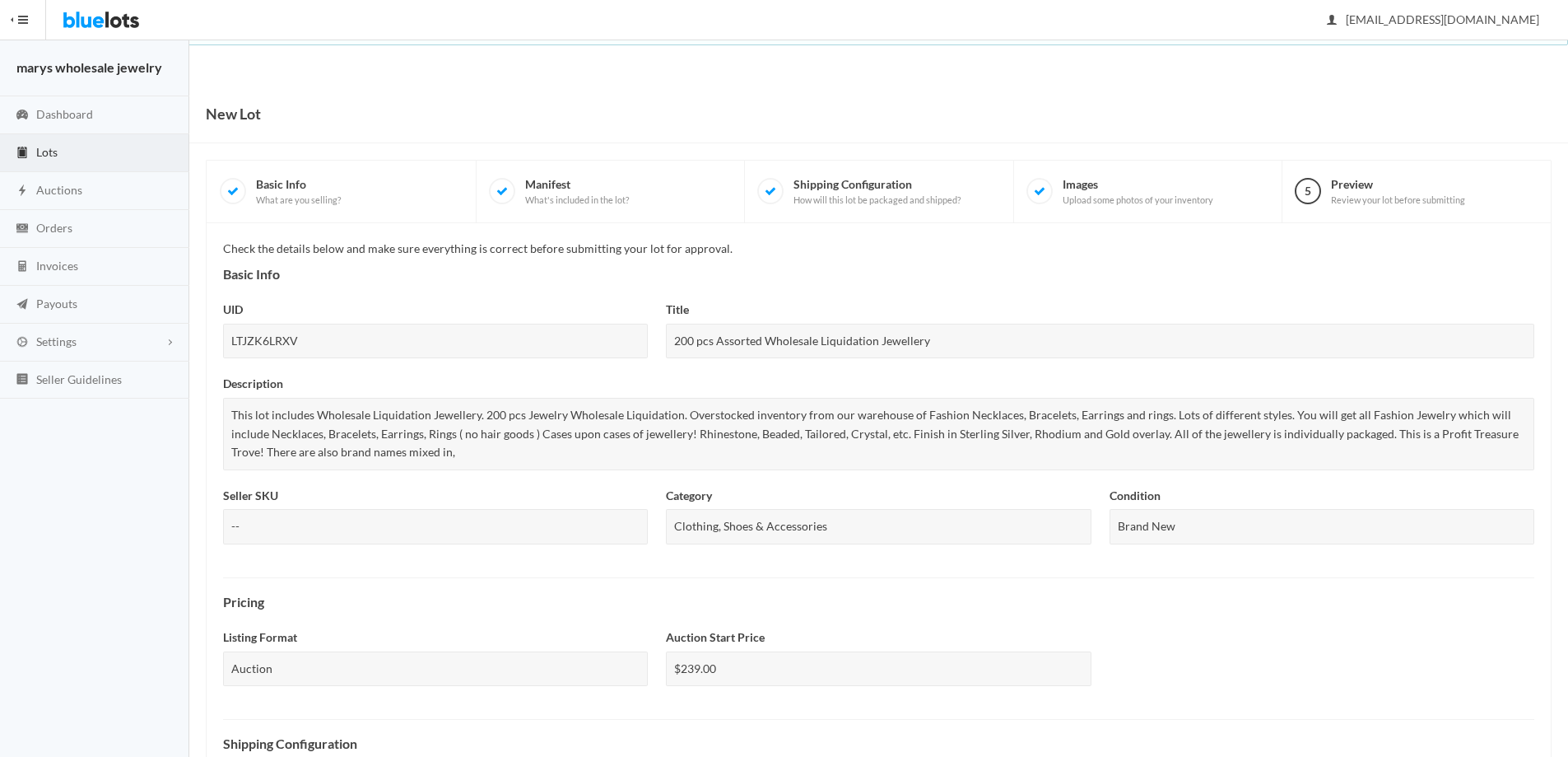
scroll to position [445, 0]
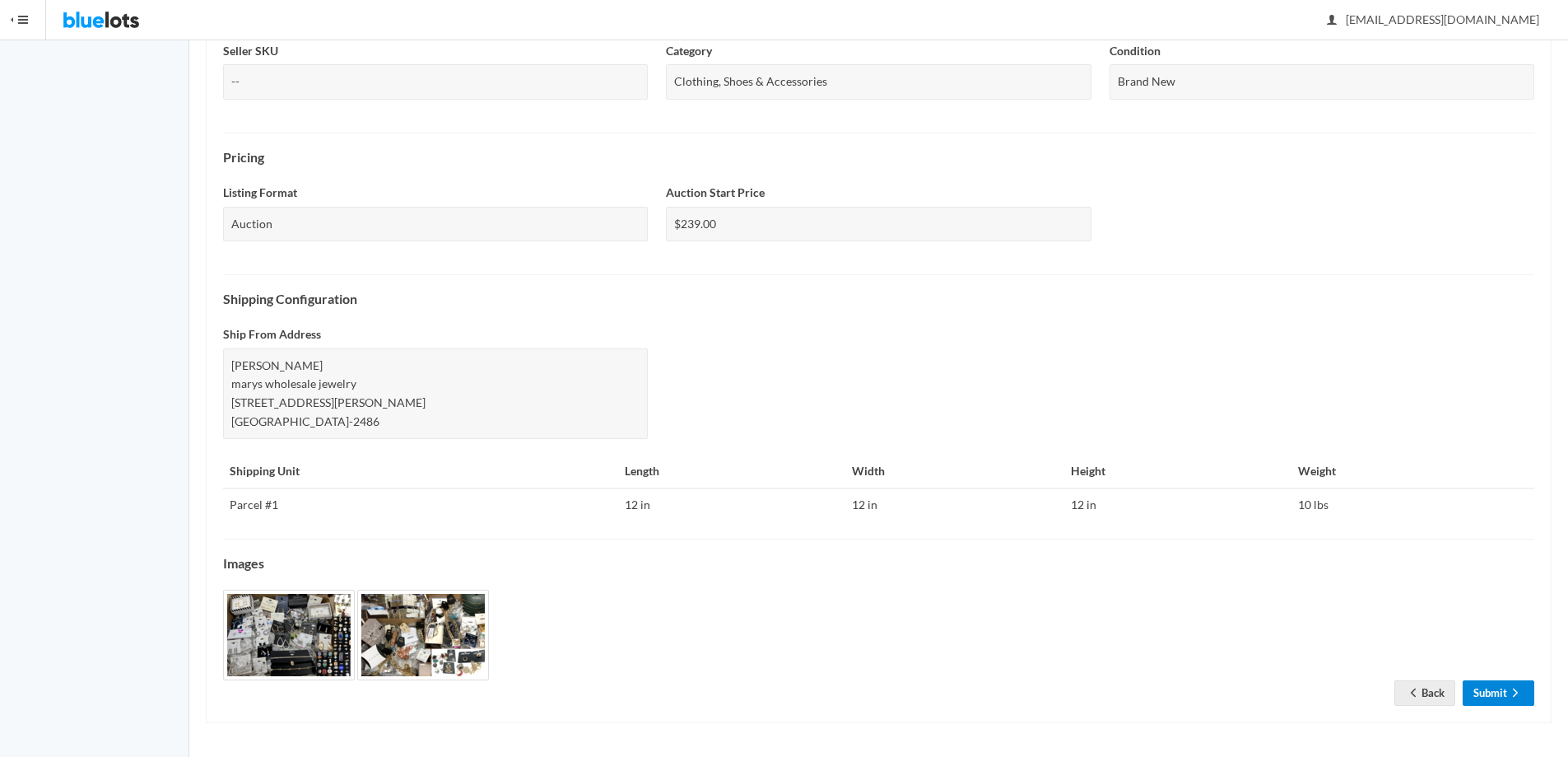
click at [1501, 693] on link "Submit" at bounding box center [1499, 693] width 71 height 25
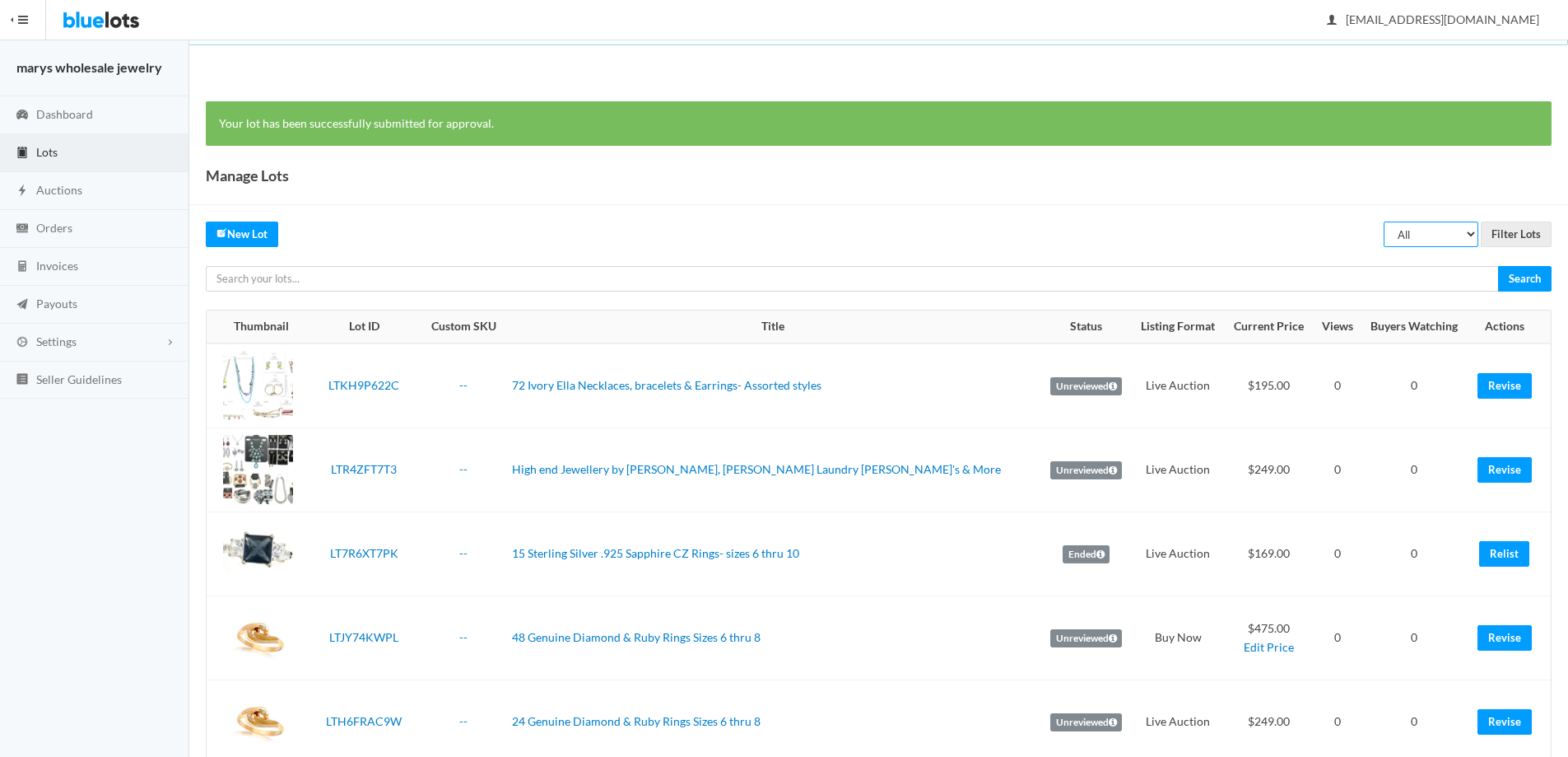
drag, startPoint x: 1468, startPoint y: 234, endPoint x: 1461, endPoint y: 243, distance: 11.4
click at [1461, 243] on select "All Draft Unreviewed Rejected Scheduled Listed Sold Ended" at bounding box center [1431, 234] width 94 height 25
select select "ended"
click at [1384, 222] on select "All Draft Unreviewed Rejected Scheduled Listed Sold Ended" at bounding box center [1431, 234] width 94 height 25
click at [1528, 238] on input "Filter Lots" at bounding box center [1516, 234] width 70 height 25
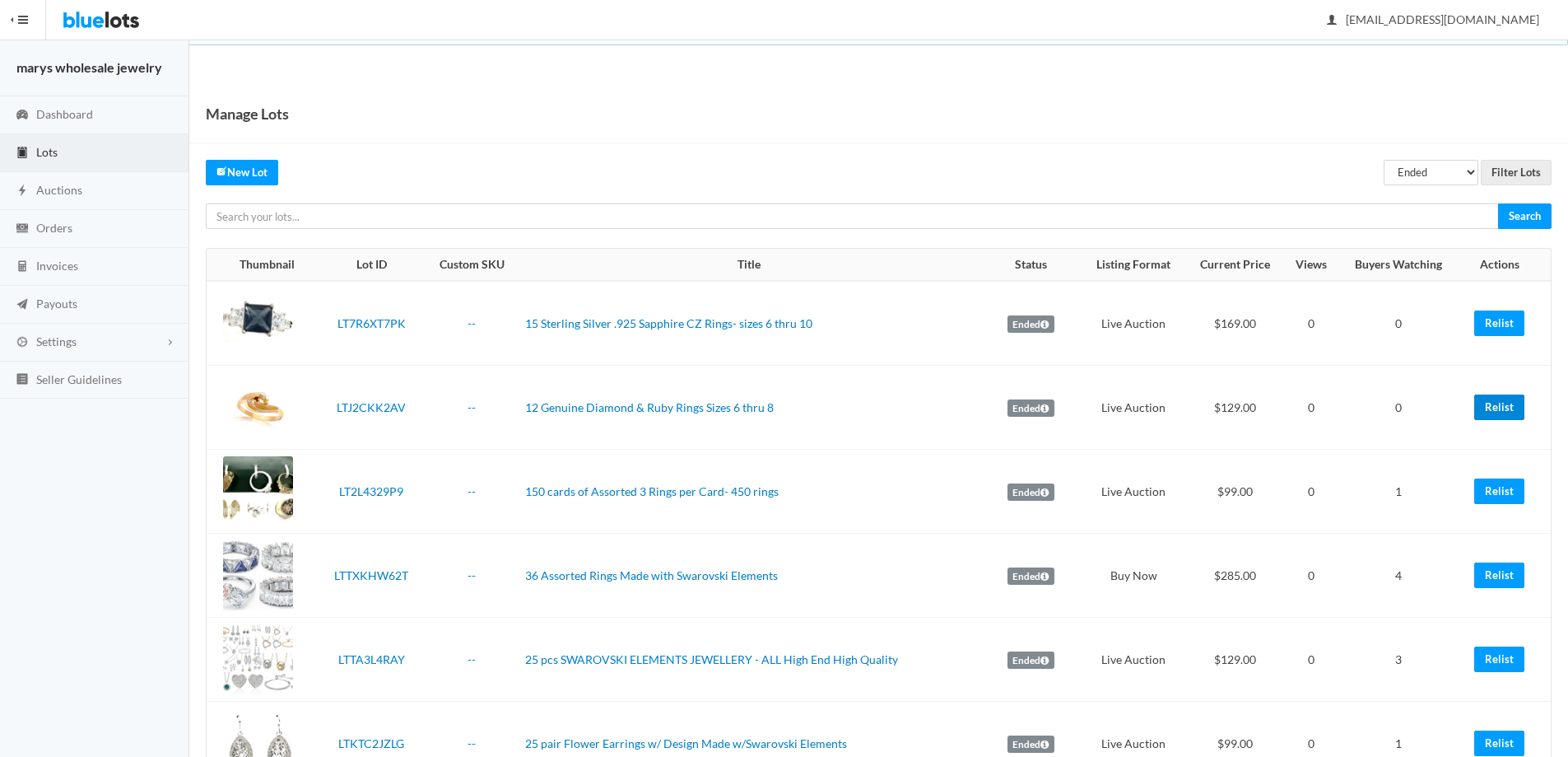
click at [1503, 401] on link "Relist" at bounding box center [1500, 407] width 50 height 25
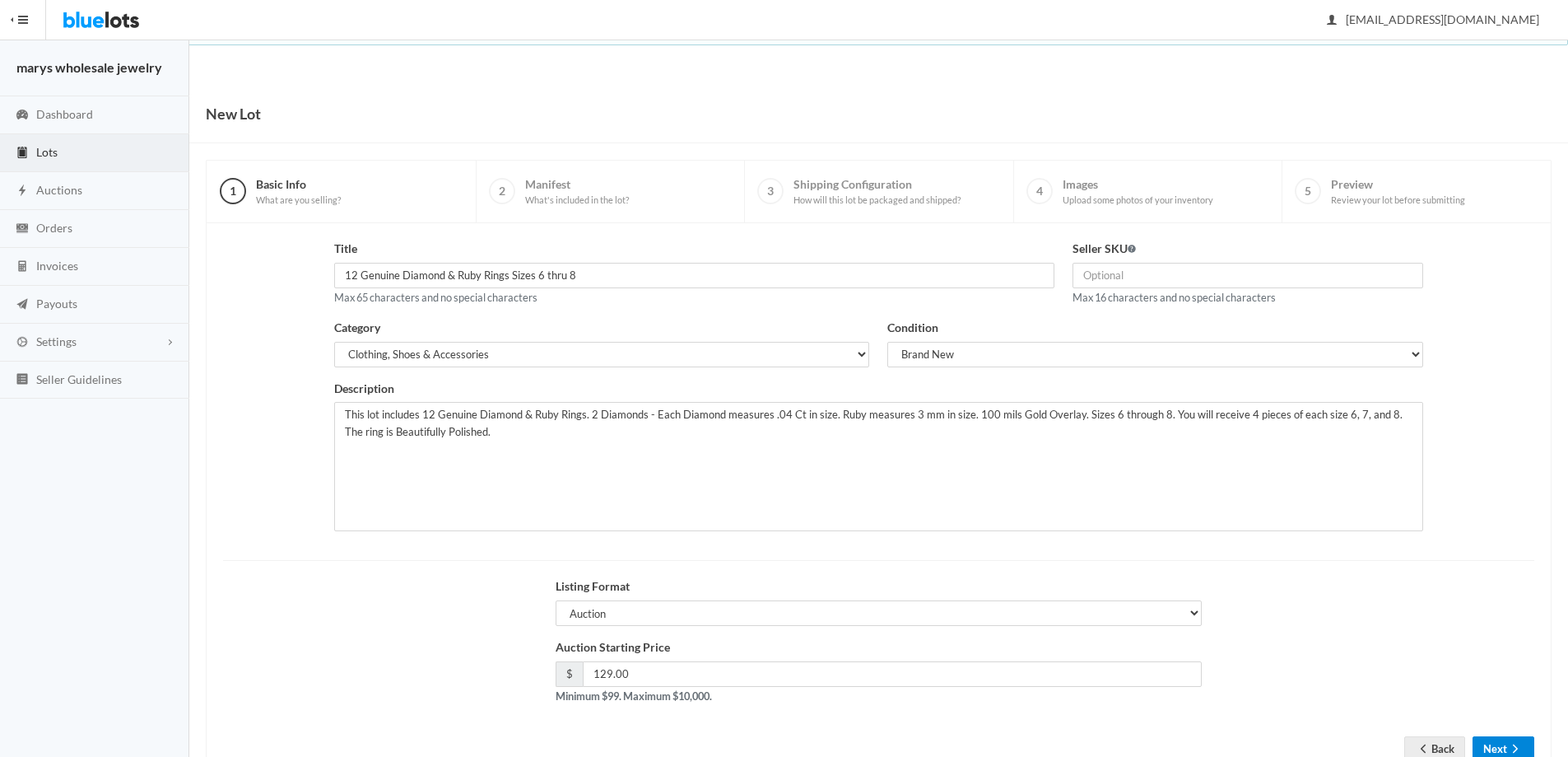
click at [1506, 741] on button "Next" at bounding box center [1503, 749] width 62 height 25
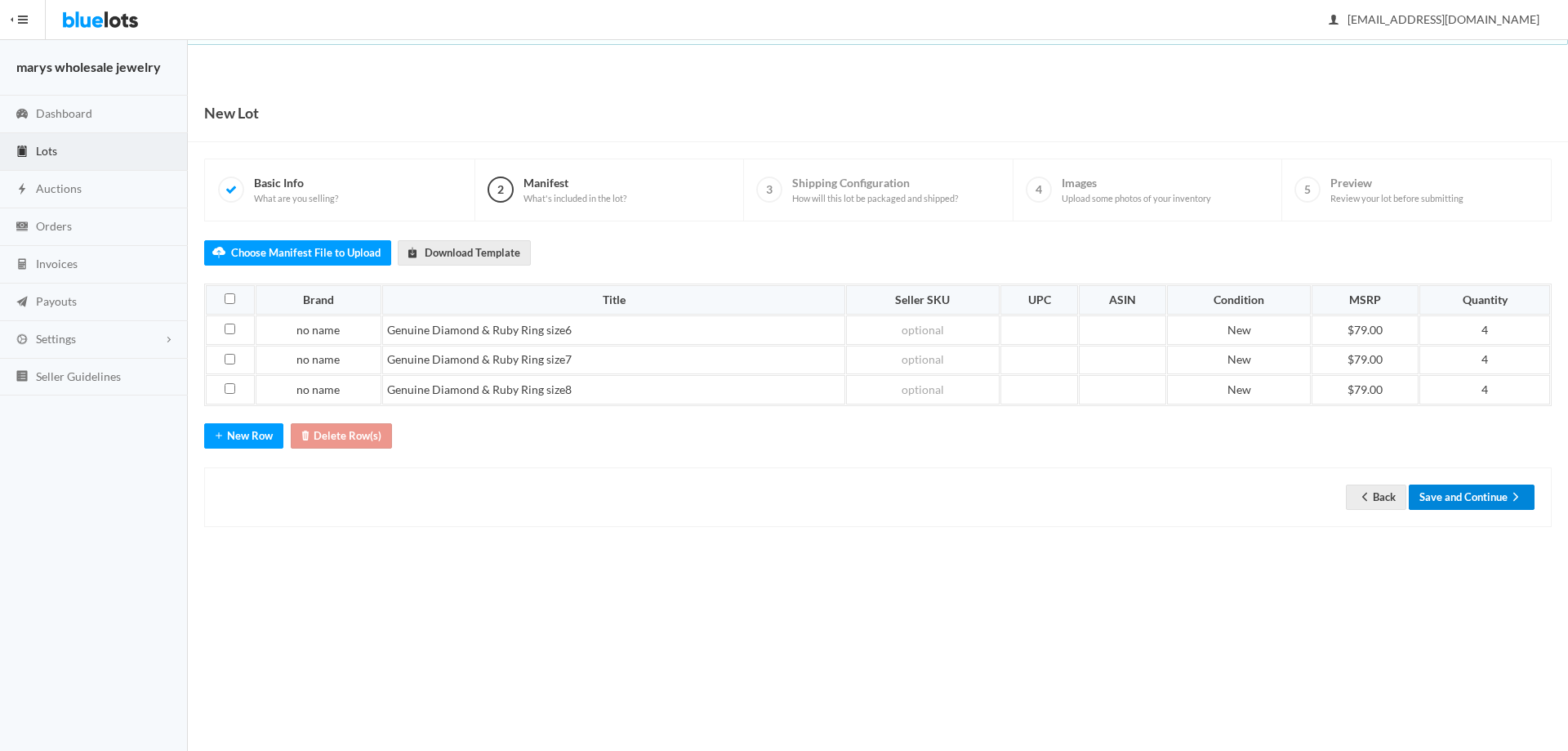
click at [1466, 506] on button "Save and Continue" at bounding box center [1471, 497] width 126 height 25
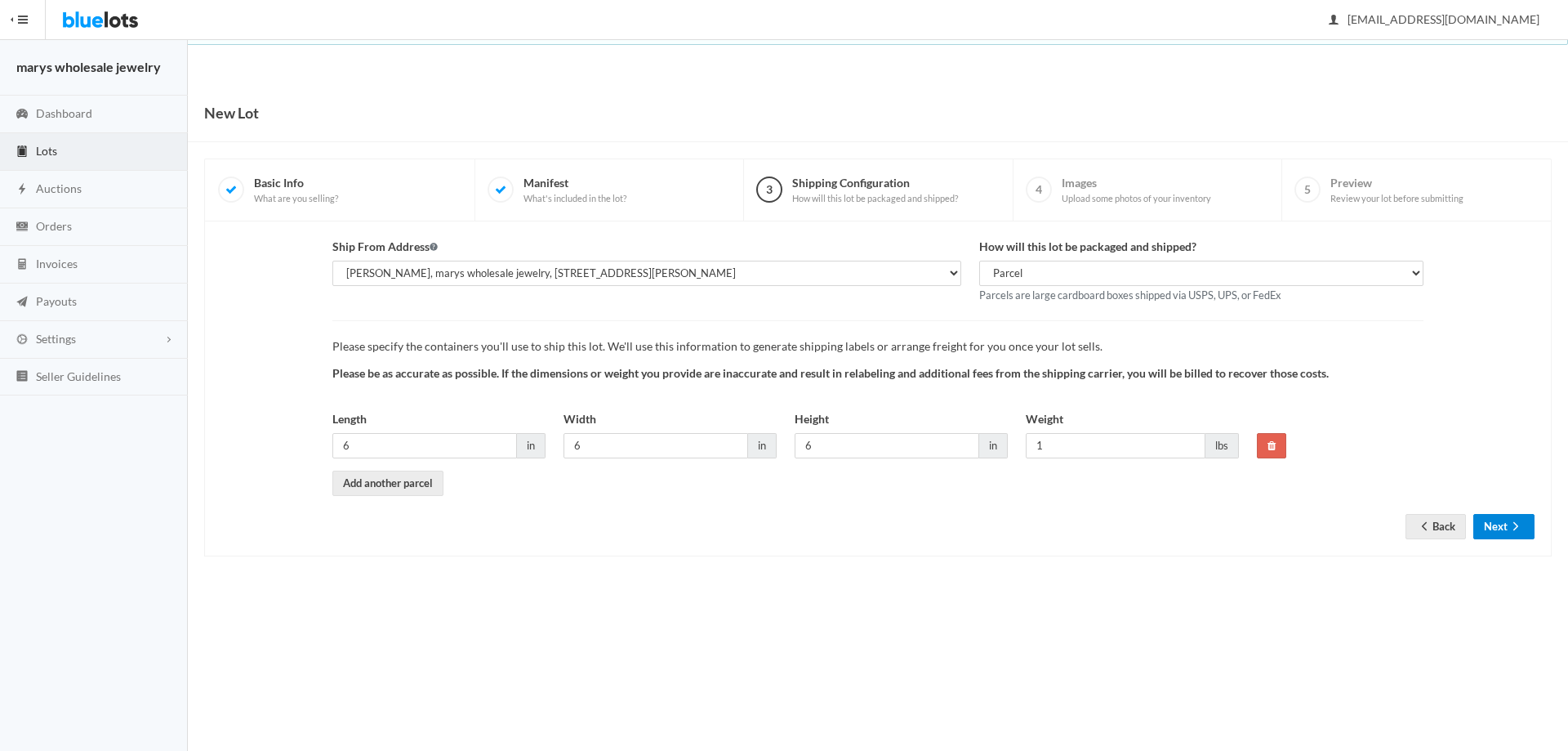
click at [1527, 528] on button "Next" at bounding box center [1504, 526] width 61 height 25
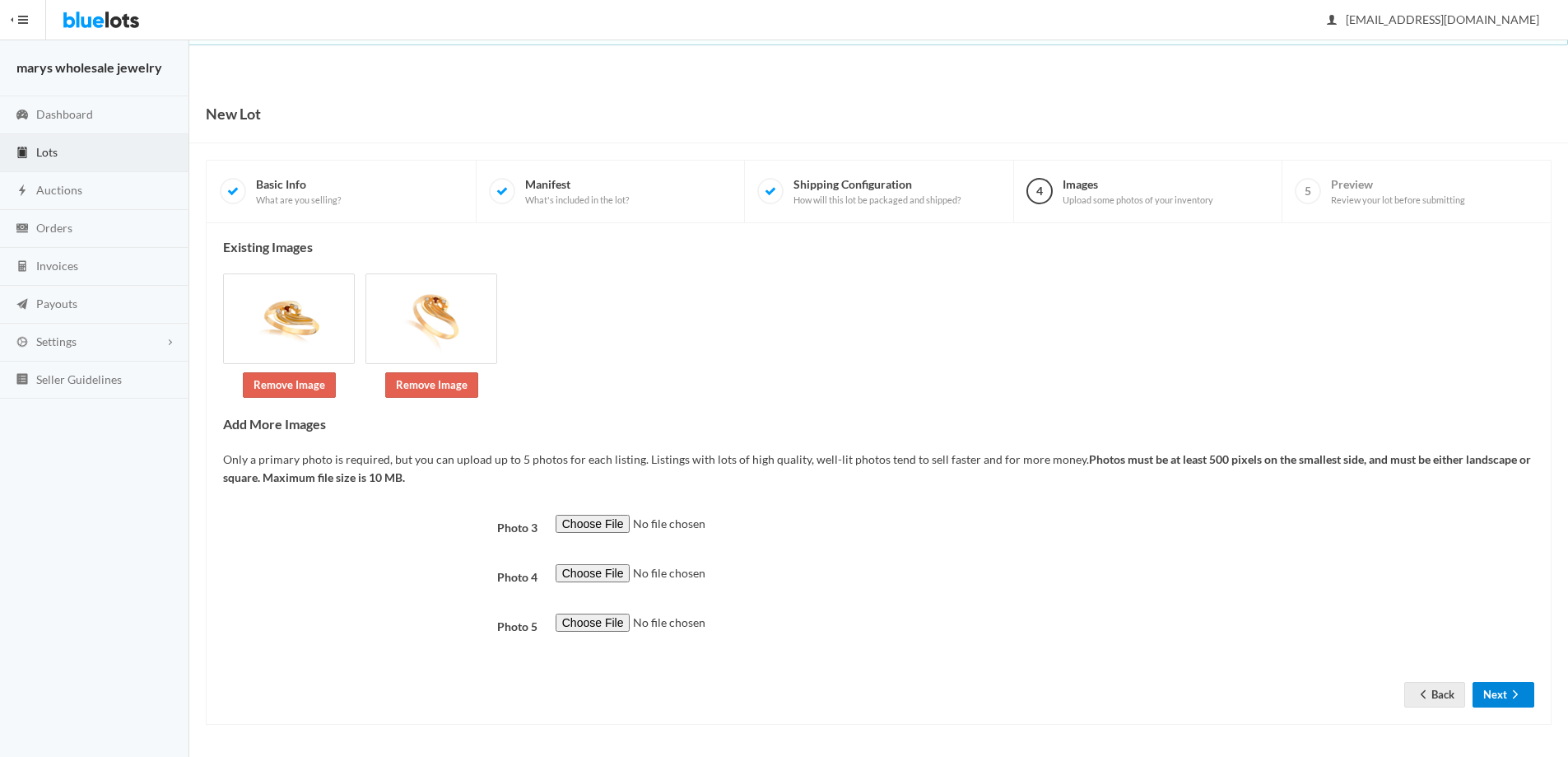
click at [1483, 705] on button "Next" at bounding box center [1503, 694] width 62 height 25
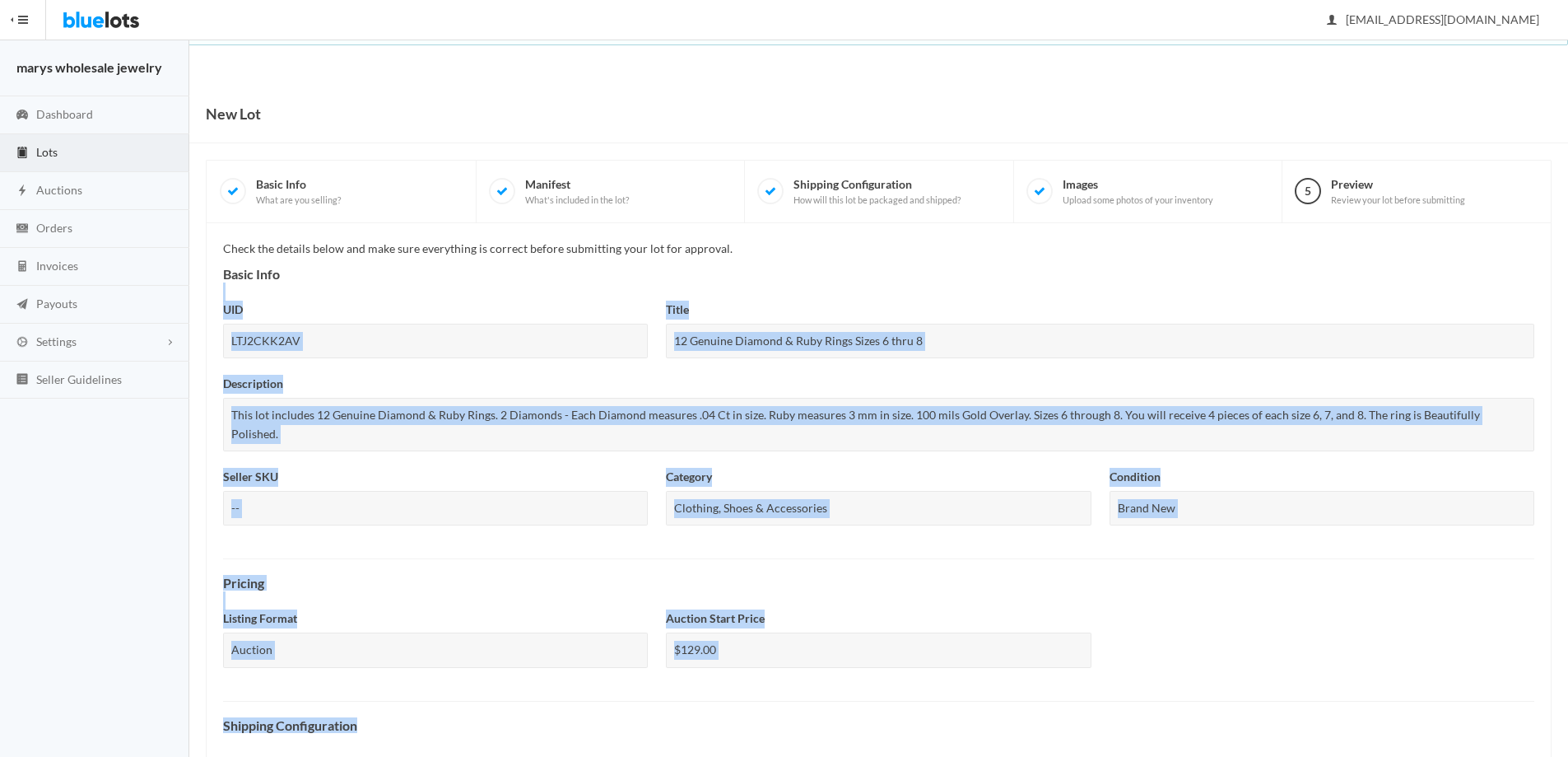
click at [1473, 687] on div "New Lot 1 Basic Info What are you selling? 2 Manifest What's included in the lo…" at bounding box center [878, 634] width 1379 height 1098
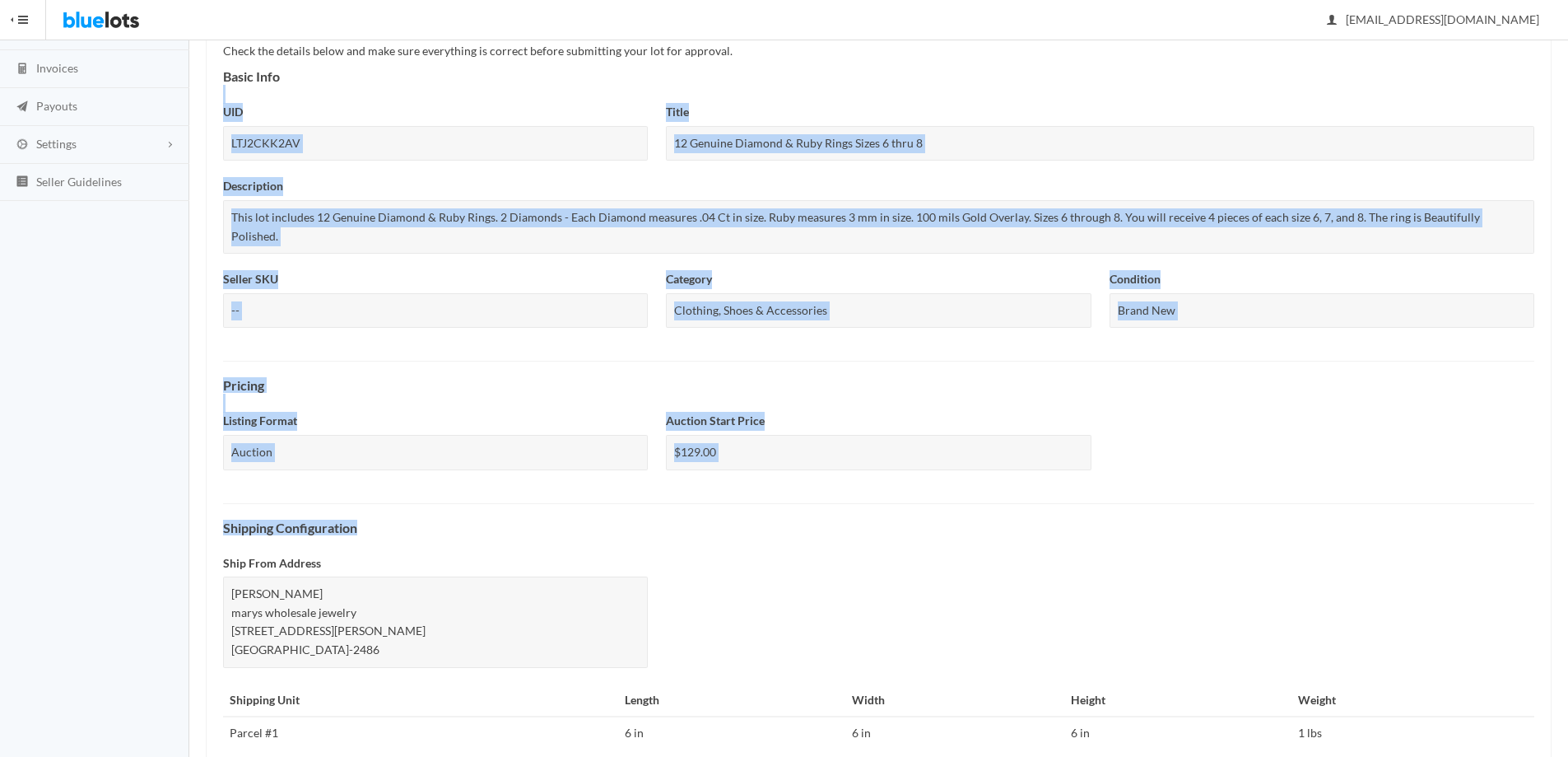
scroll to position [407, 0]
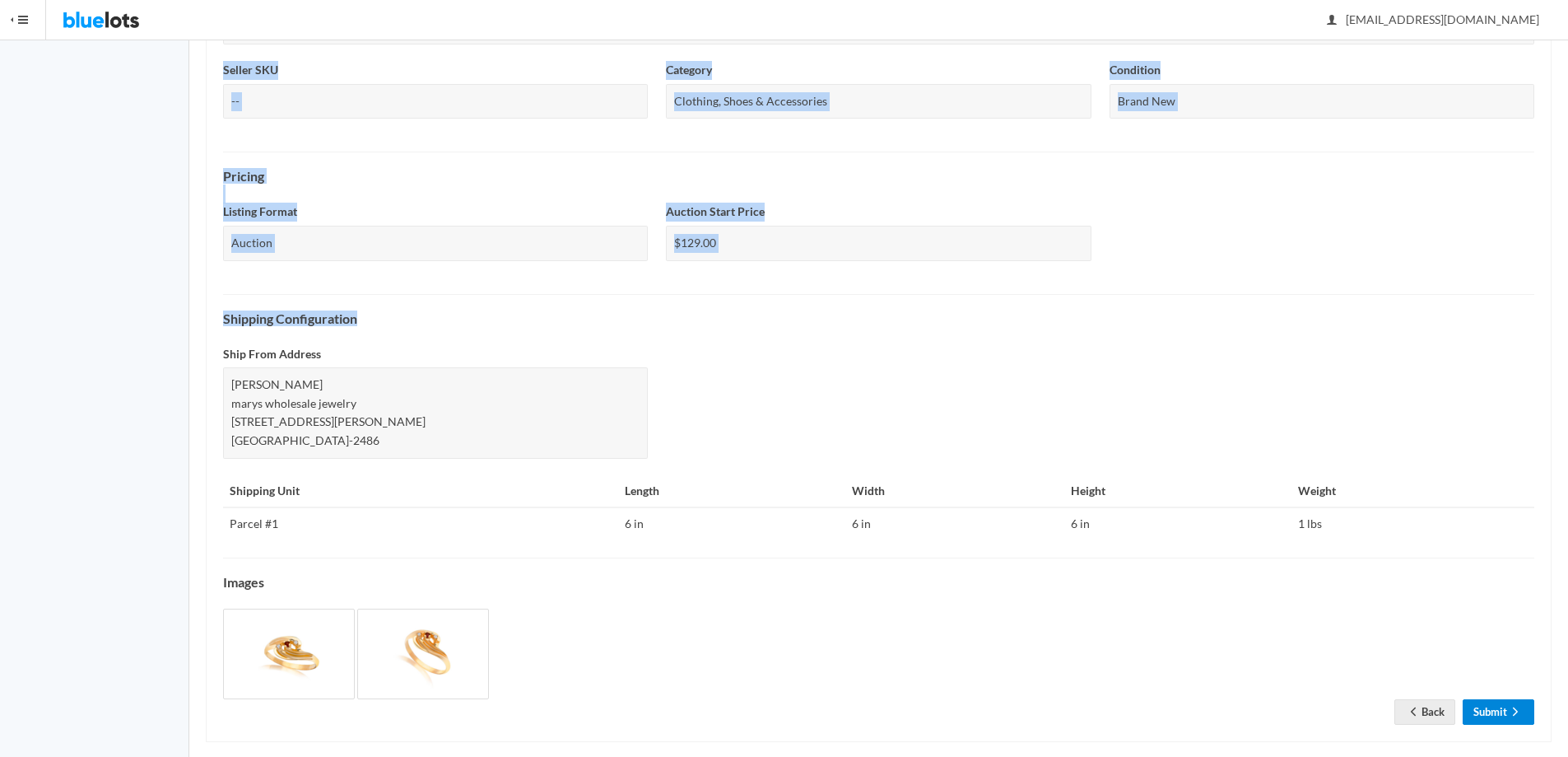
click at [1481, 699] on link "Submit" at bounding box center [1499, 712] width 71 height 25
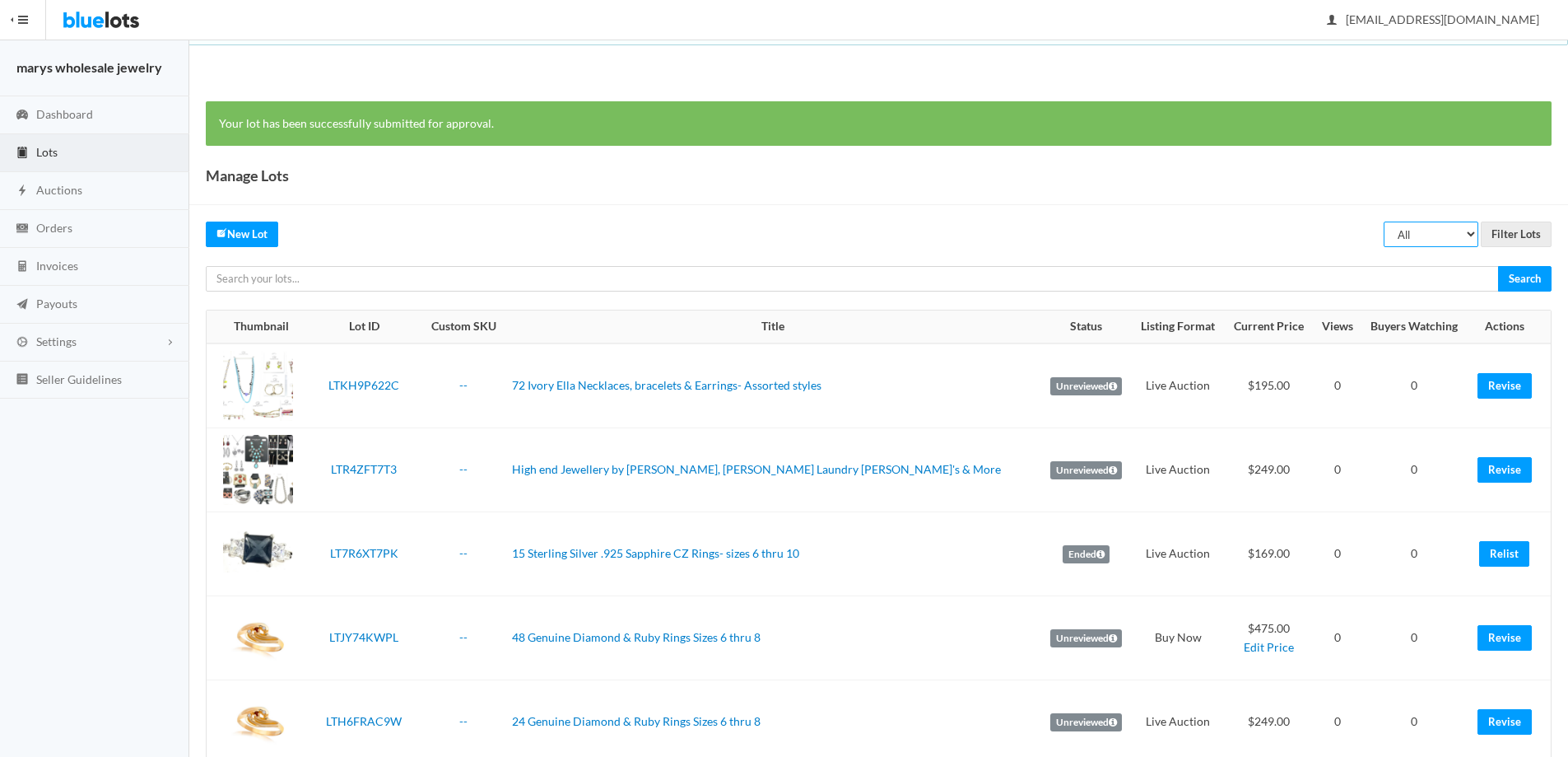
click at [1433, 234] on select "All Draft Unreviewed Rejected Scheduled Listed Sold Ended" at bounding box center [1431, 234] width 94 height 25
select select "ended"
click at [1384, 222] on select "All Draft Unreviewed Rejected Scheduled Listed Sold Ended" at bounding box center [1431, 234] width 94 height 25
click at [1524, 240] on input "Filter Lots" at bounding box center [1516, 234] width 70 height 25
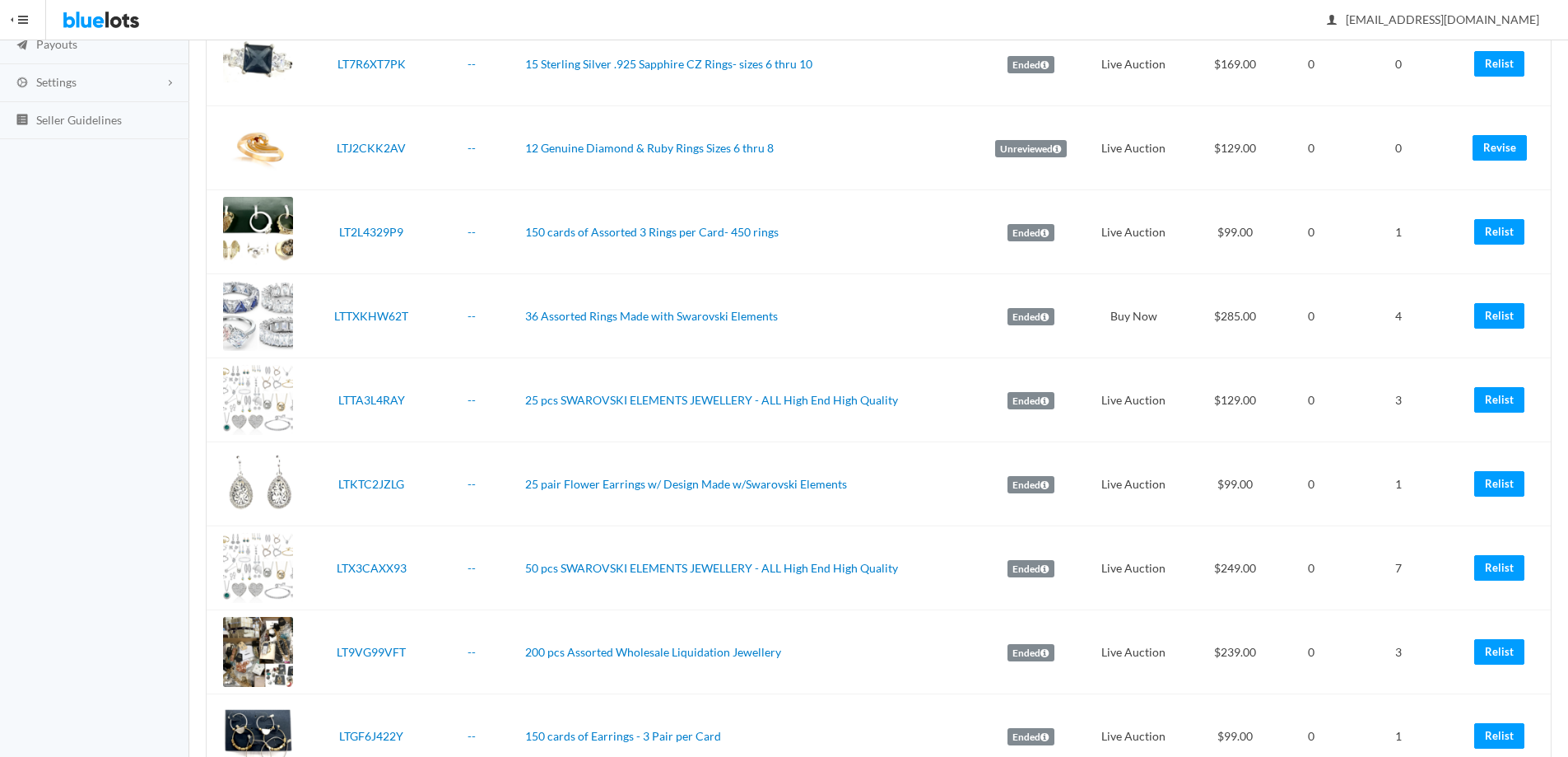
scroll to position [311, 0]
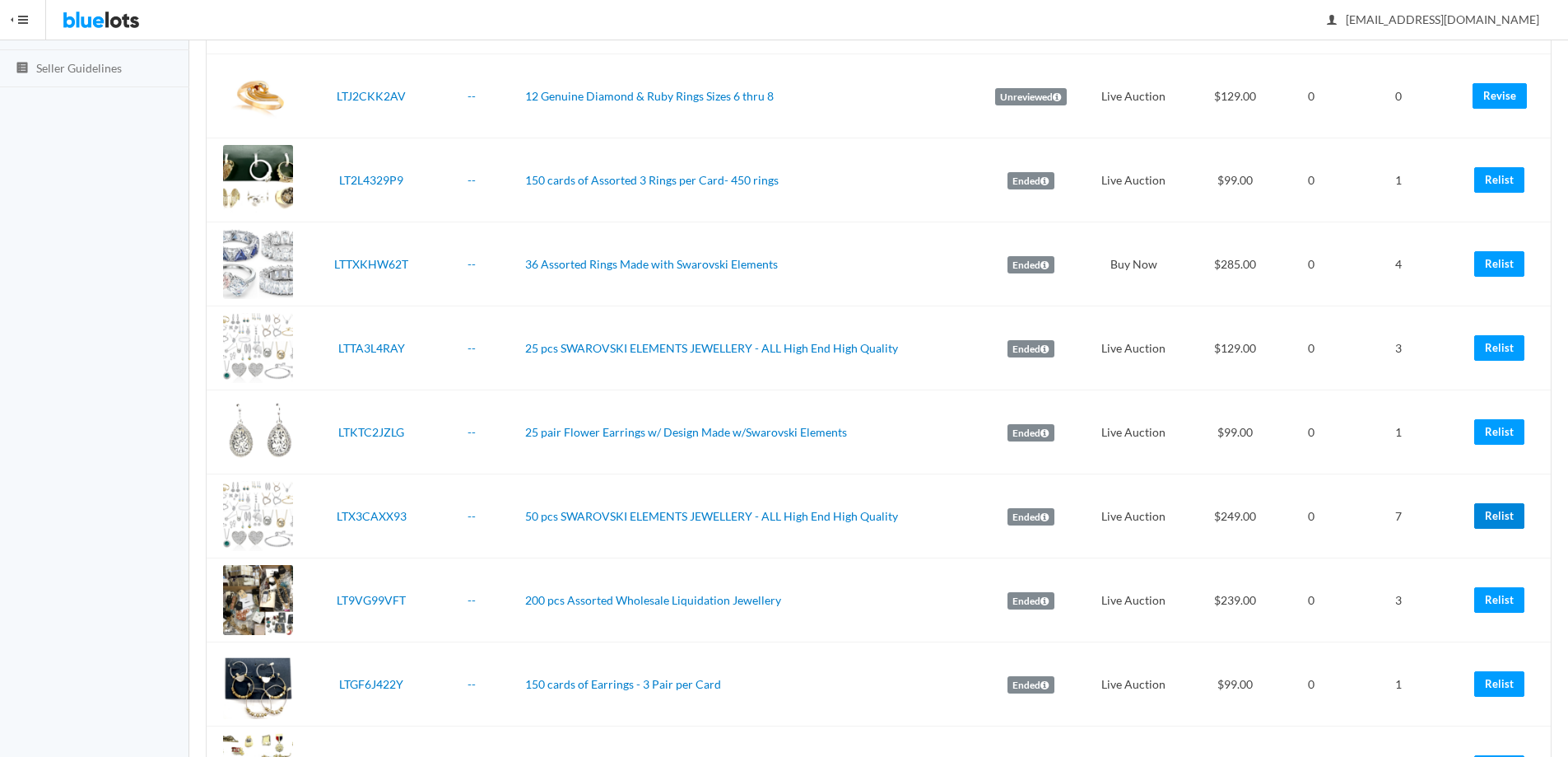
click at [1509, 507] on link "Relist" at bounding box center [1500, 516] width 50 height 25
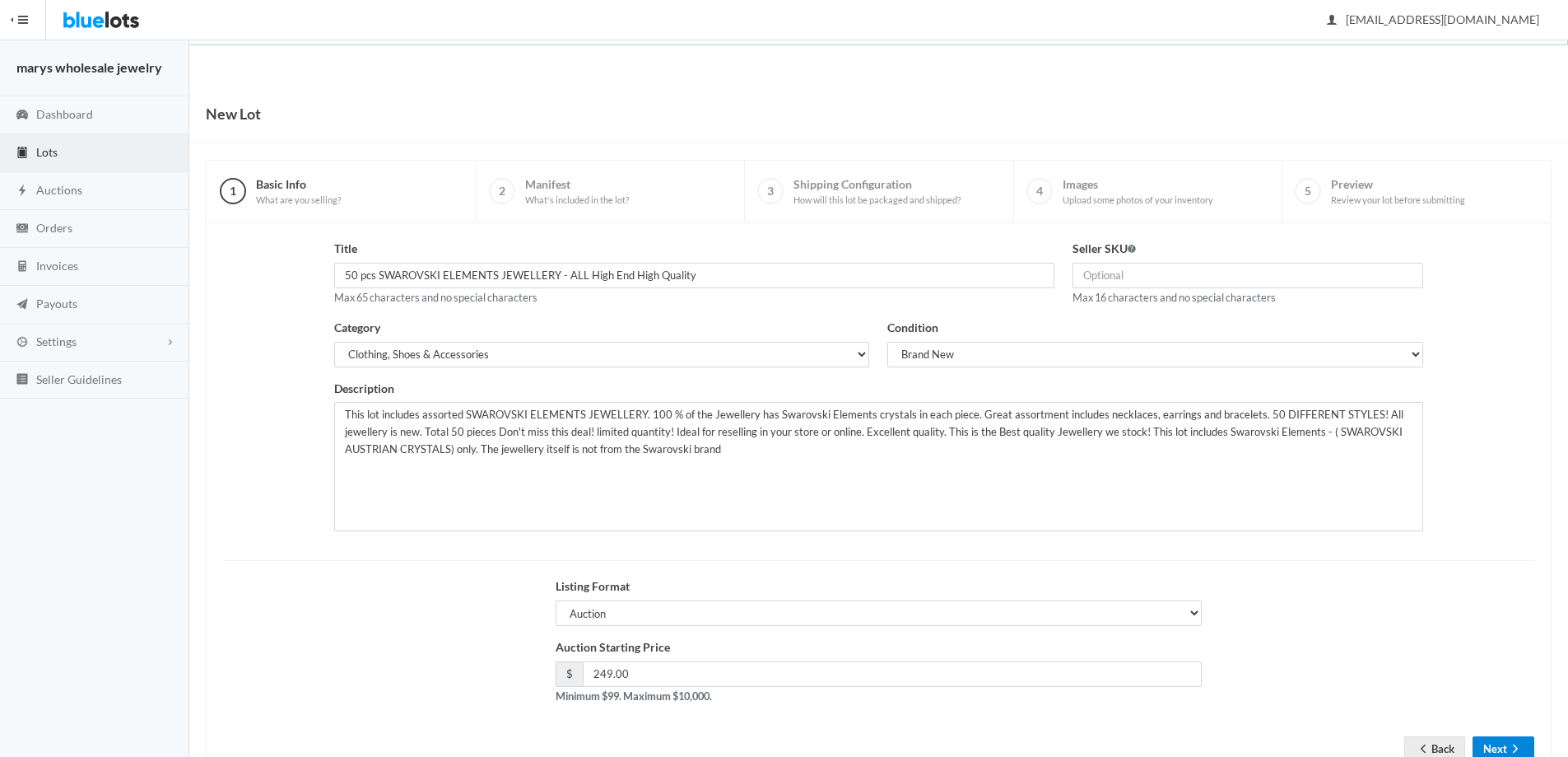
click at [1506, 747] on button "Next" at bounding box center [1503, 749] width 62 height 25
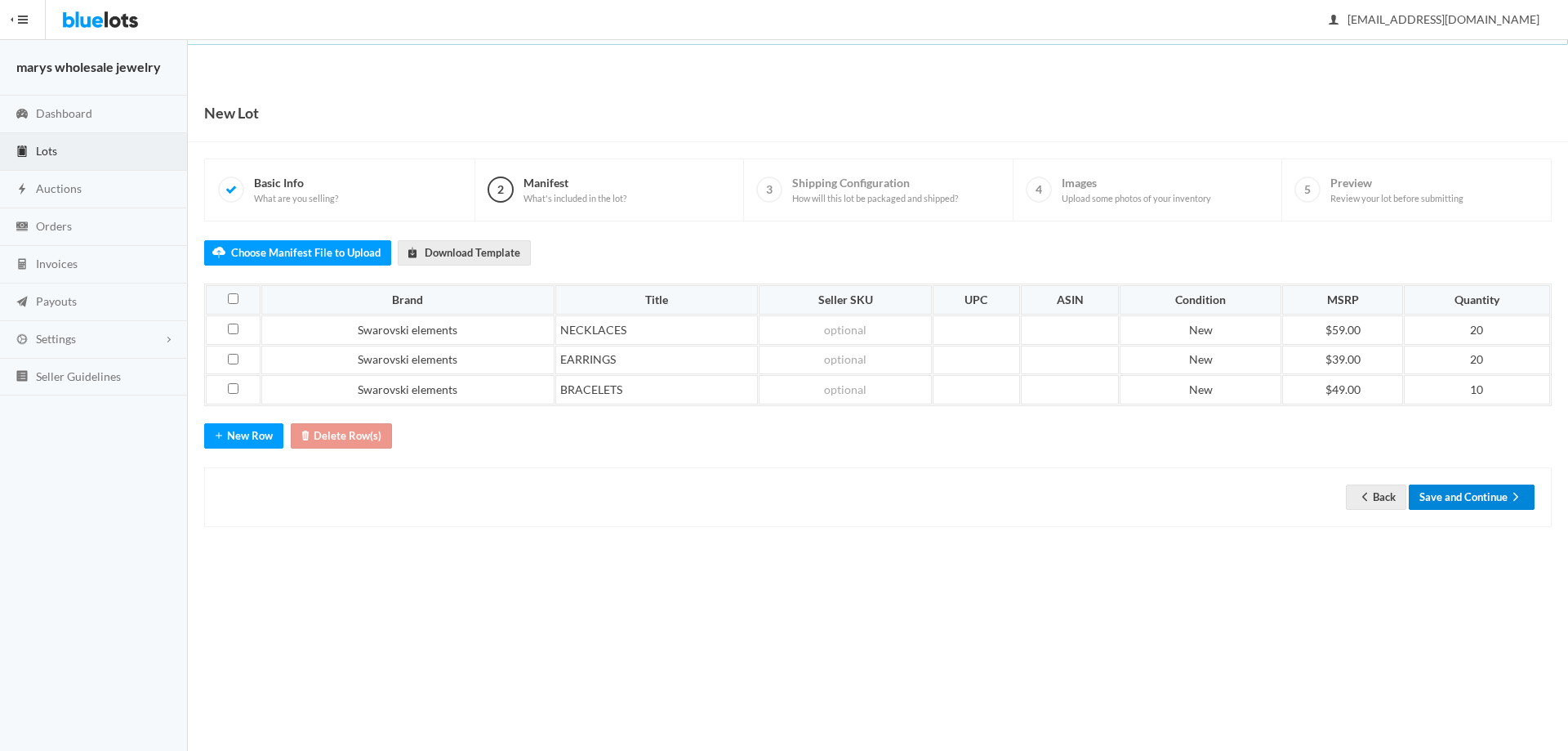
click at [1483, 489] on button "Save and Continue" at bounding box center [1471, 497] width 126 height 25
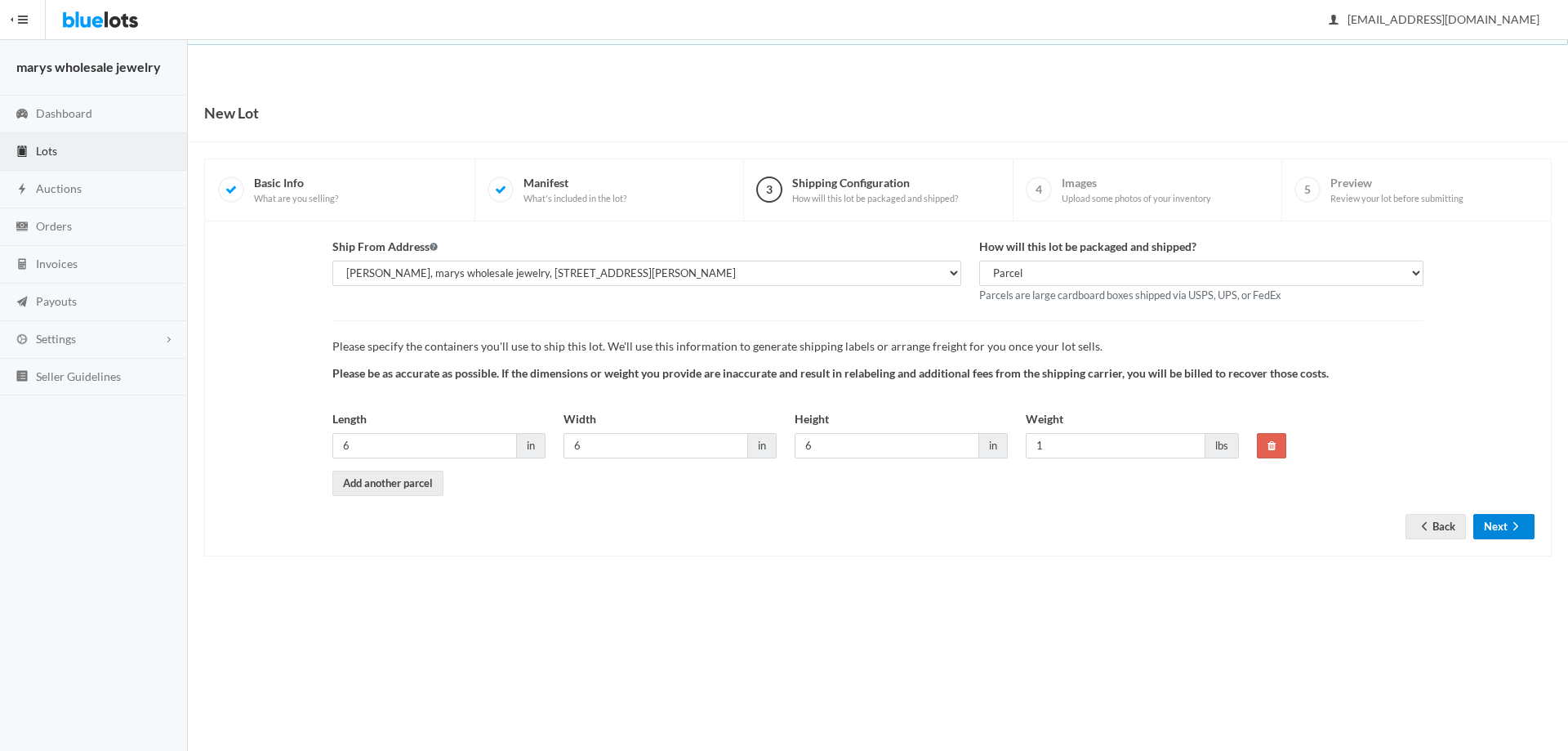
click at [1491, 530] on button "Next" at bounding box center [1504, 526] width 61 height 25
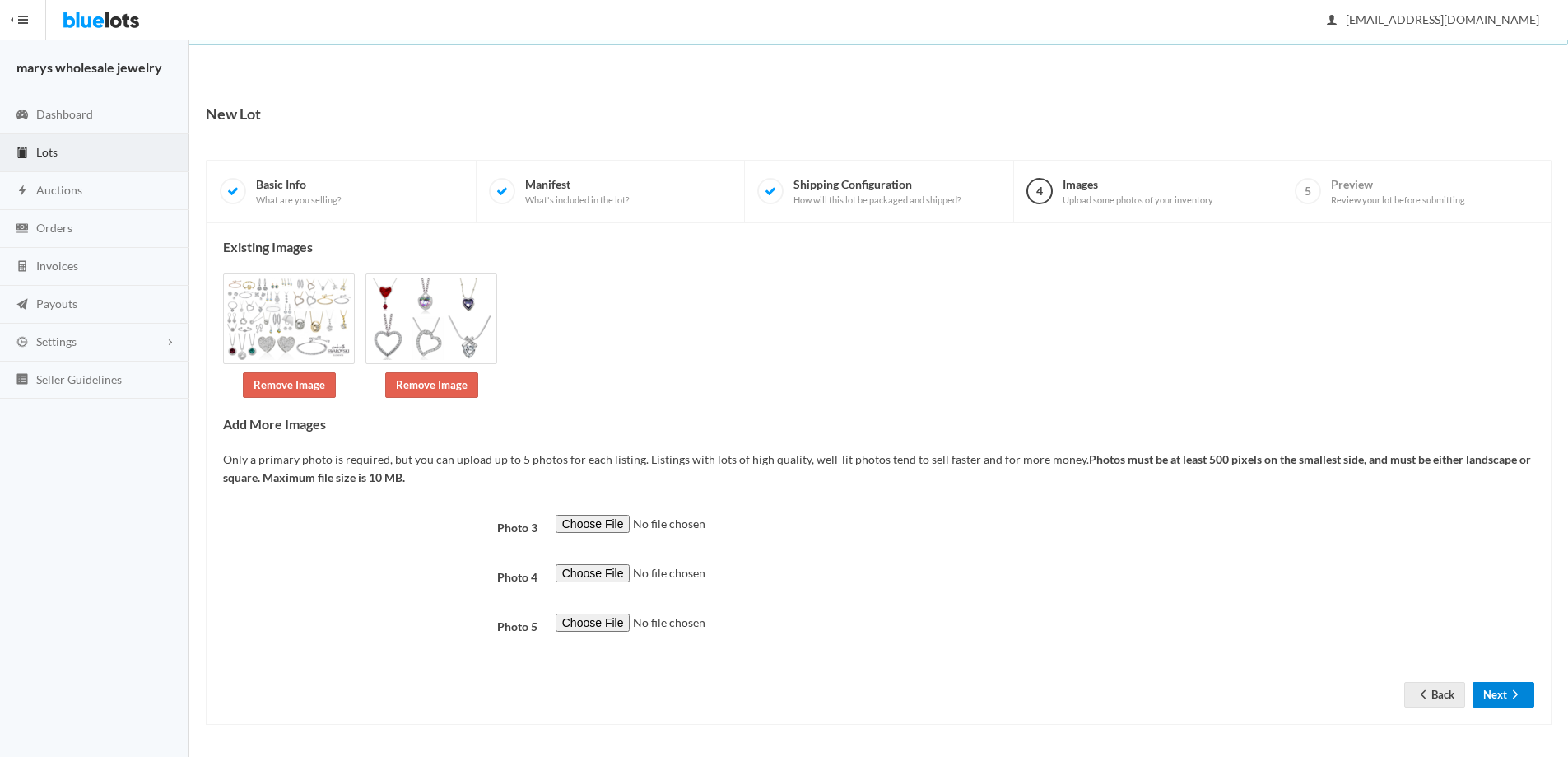
click at [1507, 698] on icon "arrow forward" at bounding box center [1515, 694] width 16 height 14
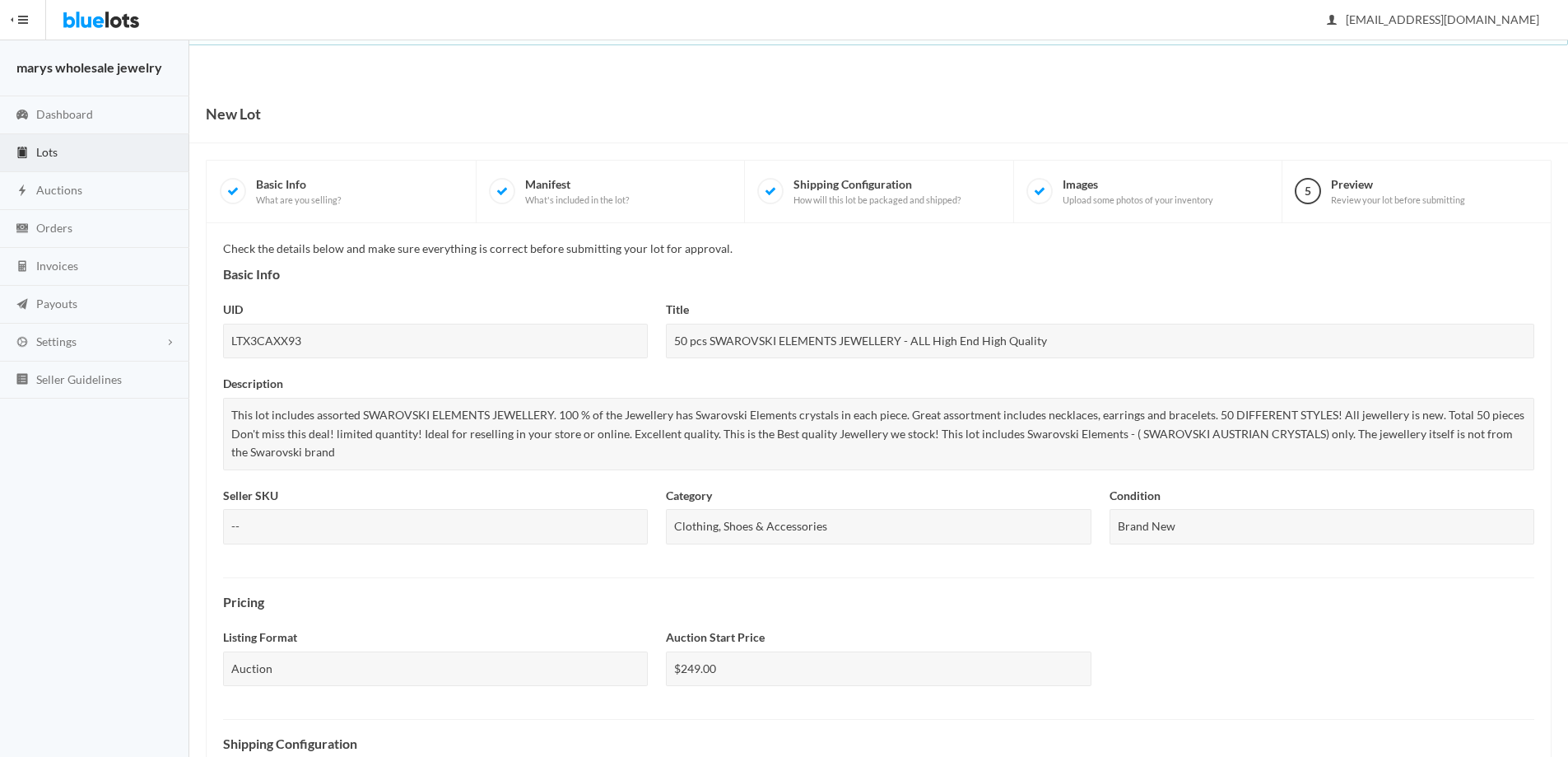
scroll to position [445, 0]
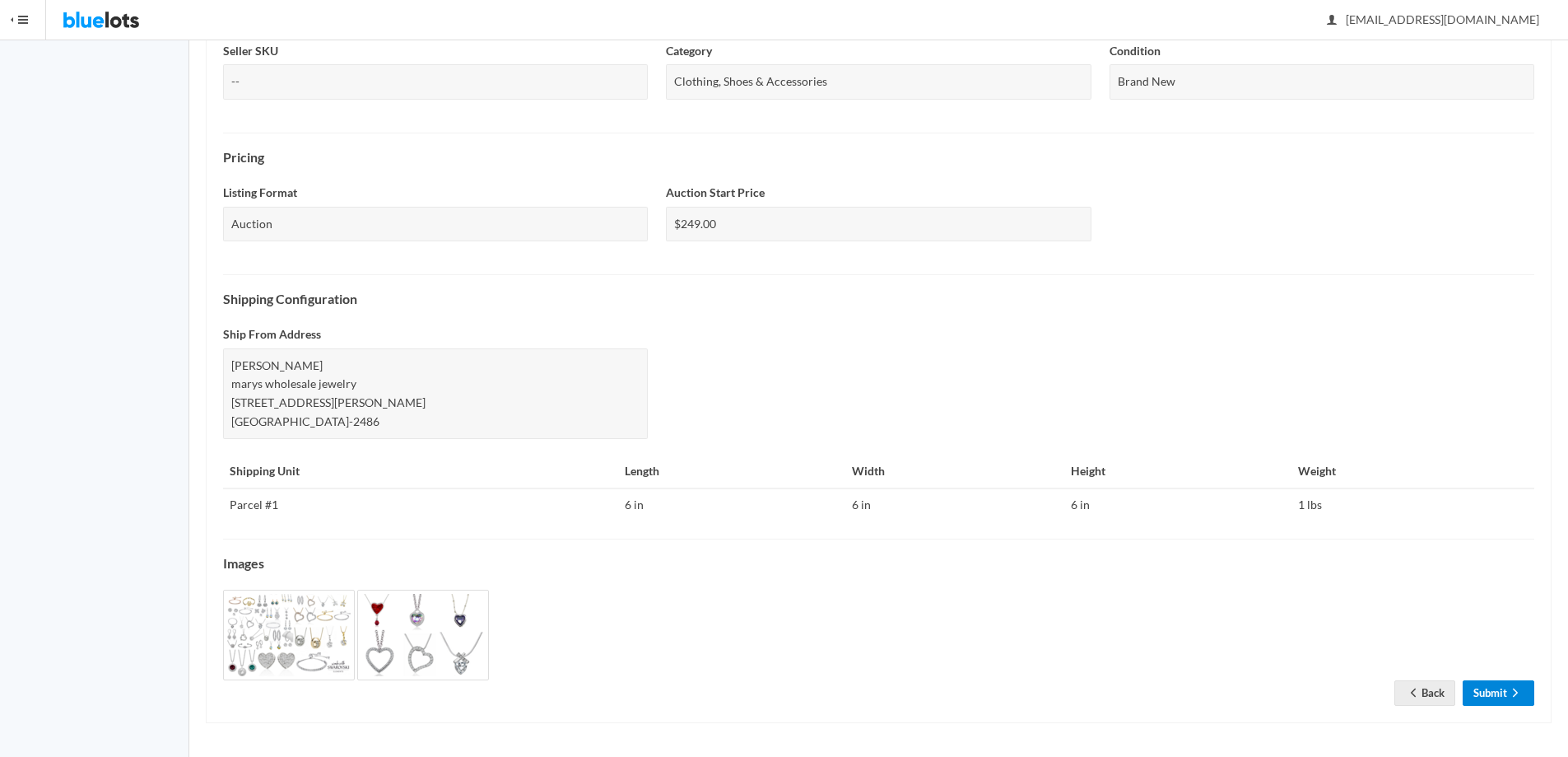
click at [1495, 688] on link "Submit" at bounding box center [1499, 693] width 71 height 25
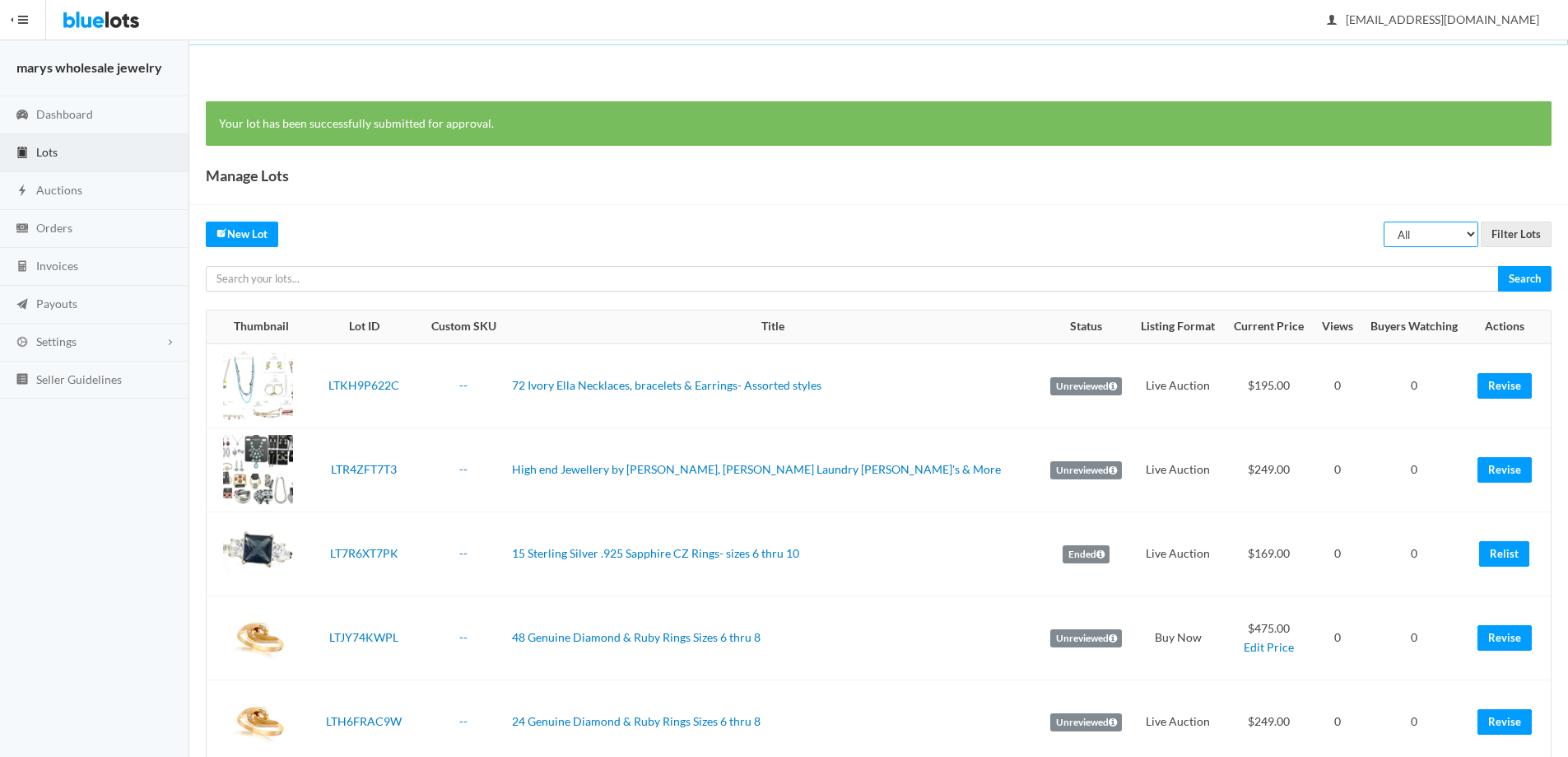
click at [1442, 243] on select "All Draft Unreviewed Rejected Scheduled Listed Sold Ended" at bounding box center [1431, 234] width 94 height 25
select select "ended"
click at [1384, 222] on select "All Draft Unreviewed Rejected Scheduled Listed Sold Ended" at bounding box center [1431, 234] width 94 height 25
click at [1509, 227] on input "Filter Lots" at bounding box center [1516, 234] width 70 height 25
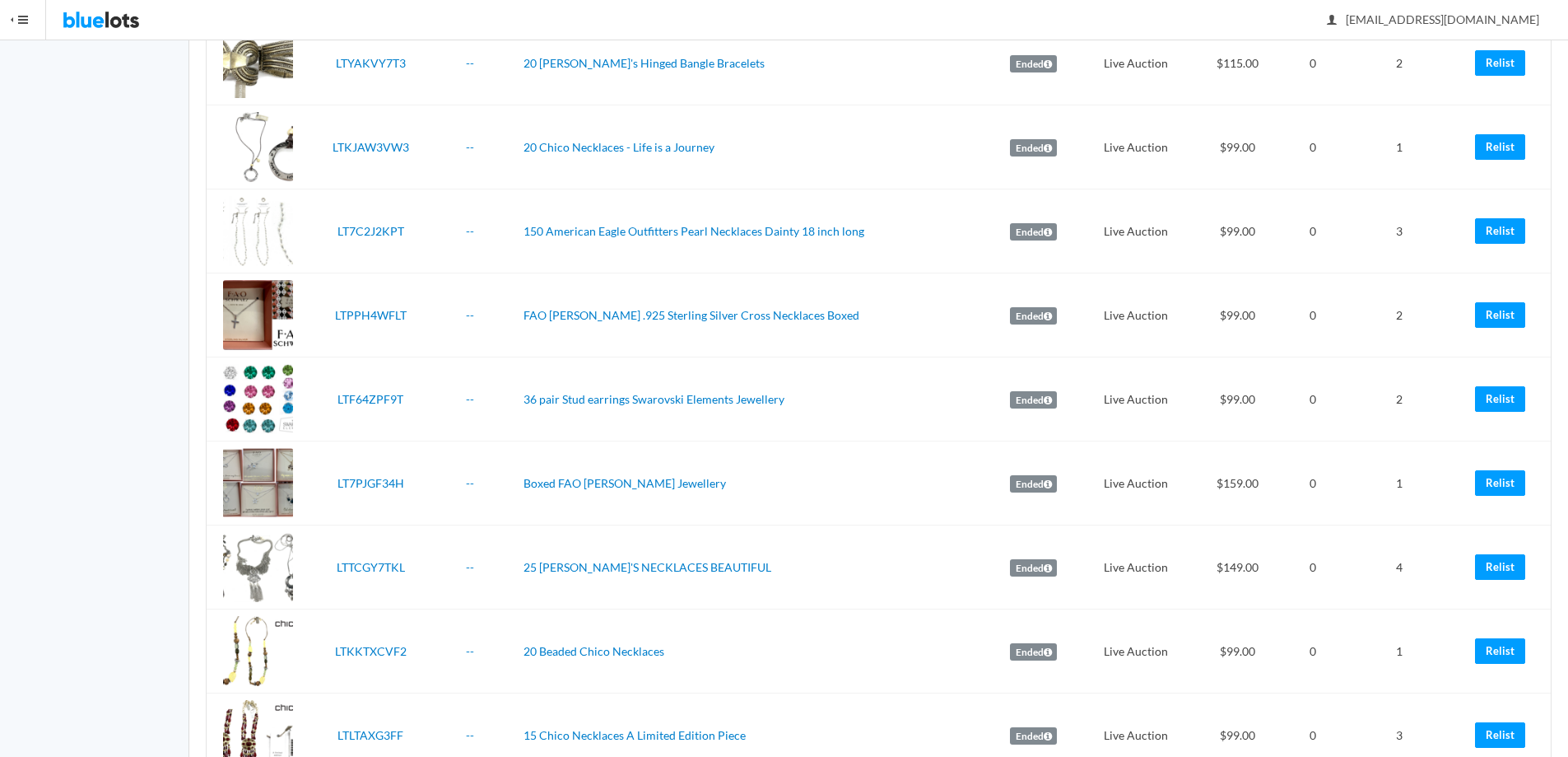
scroll to position [2707, 0]
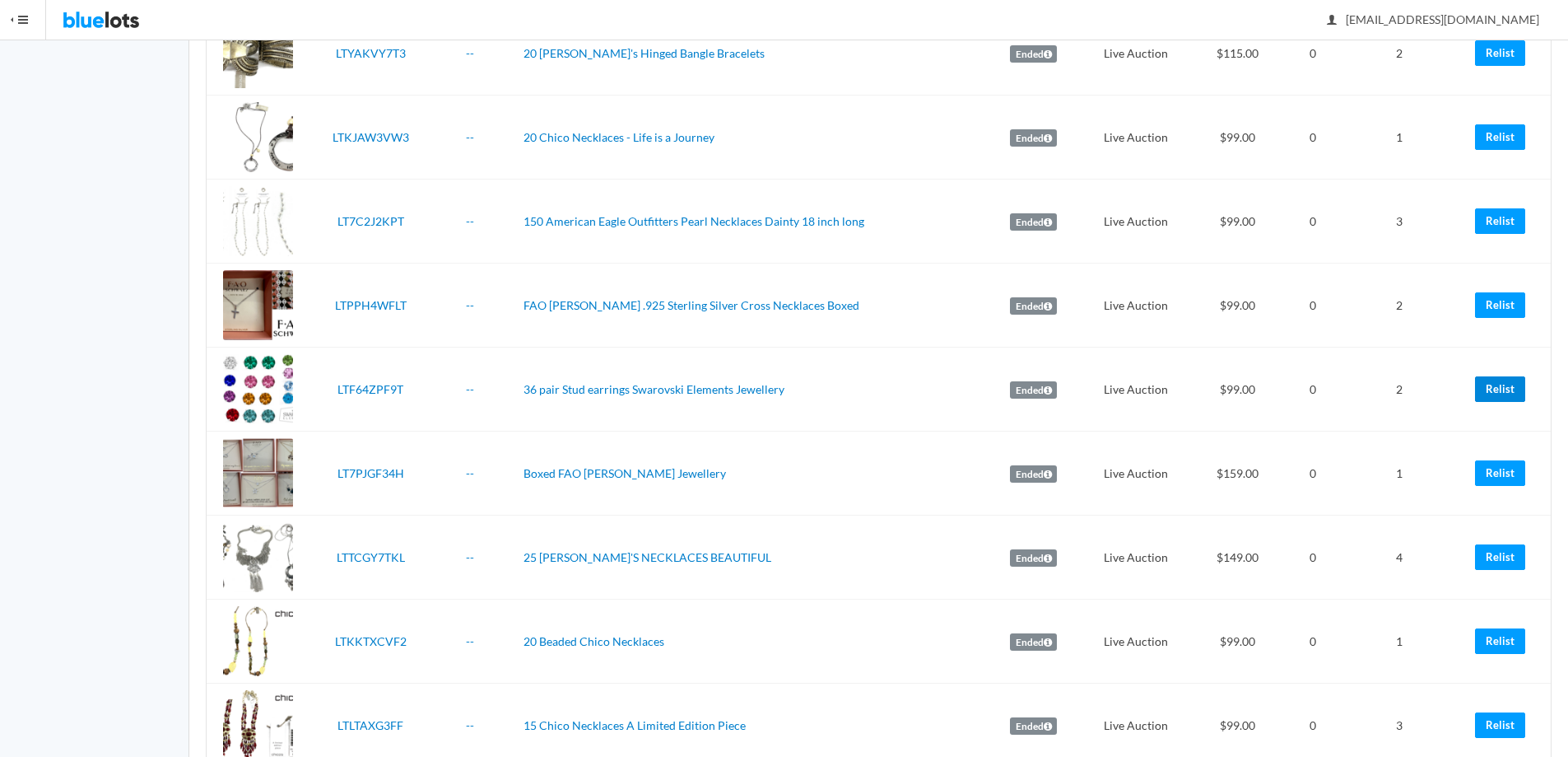
click at [1502, 381] on link "Relist" at bounding box center [1501, 389] width 50 height 25
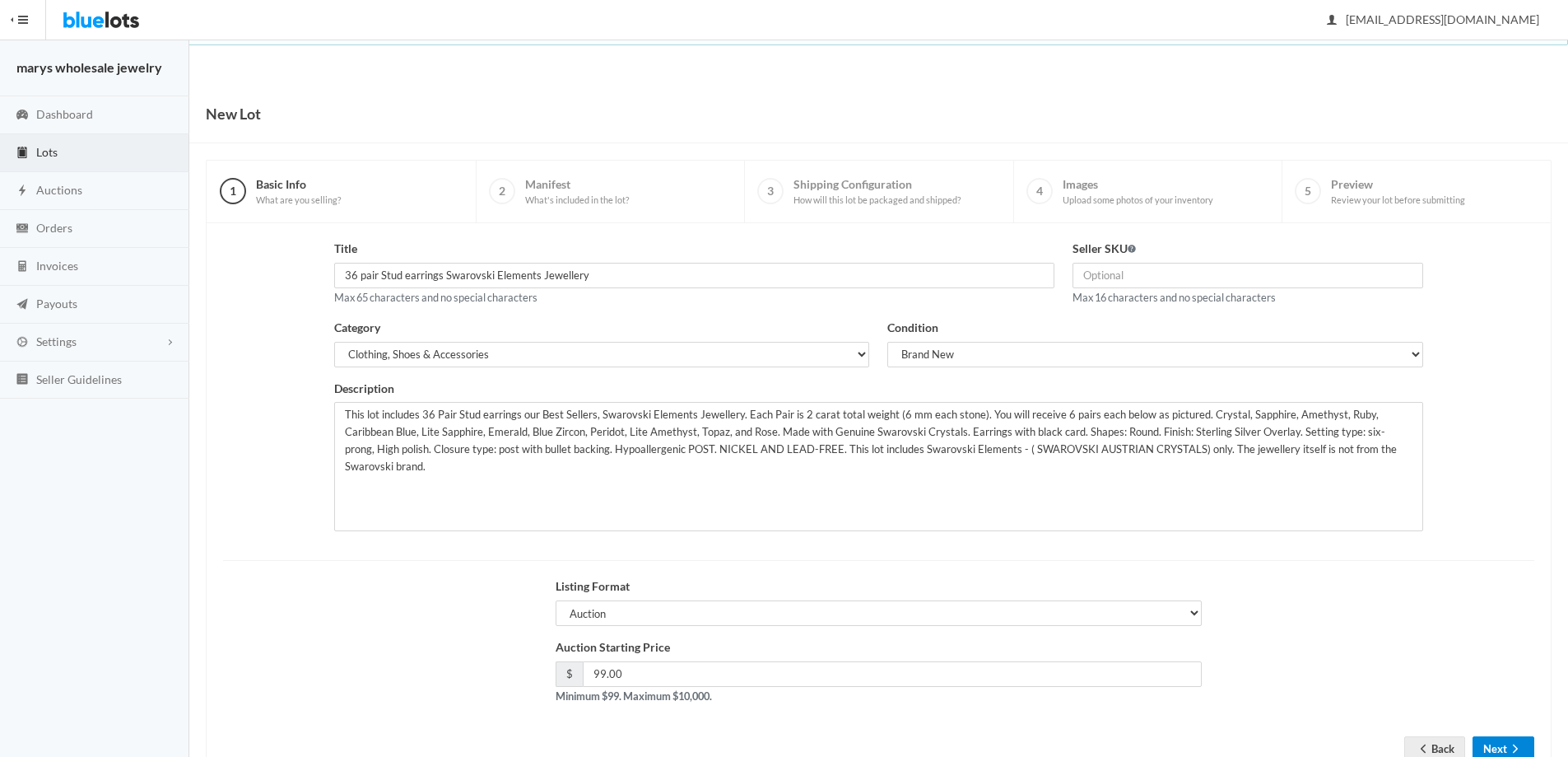
click at [1507, 743] on icon "arrow forward" at bounding box center [1515, 749] width 16 height 14
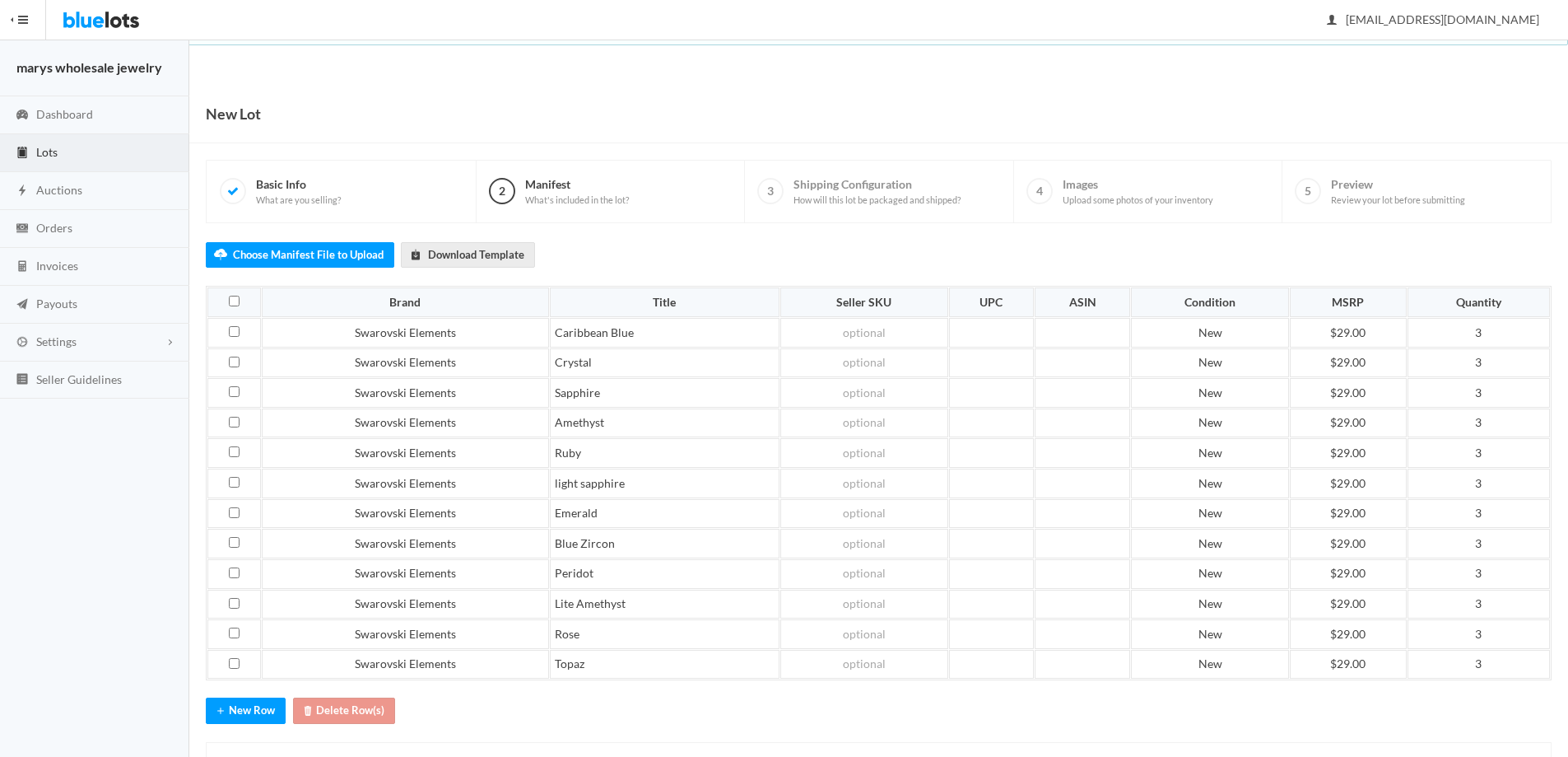
scroll to position [79, 0]
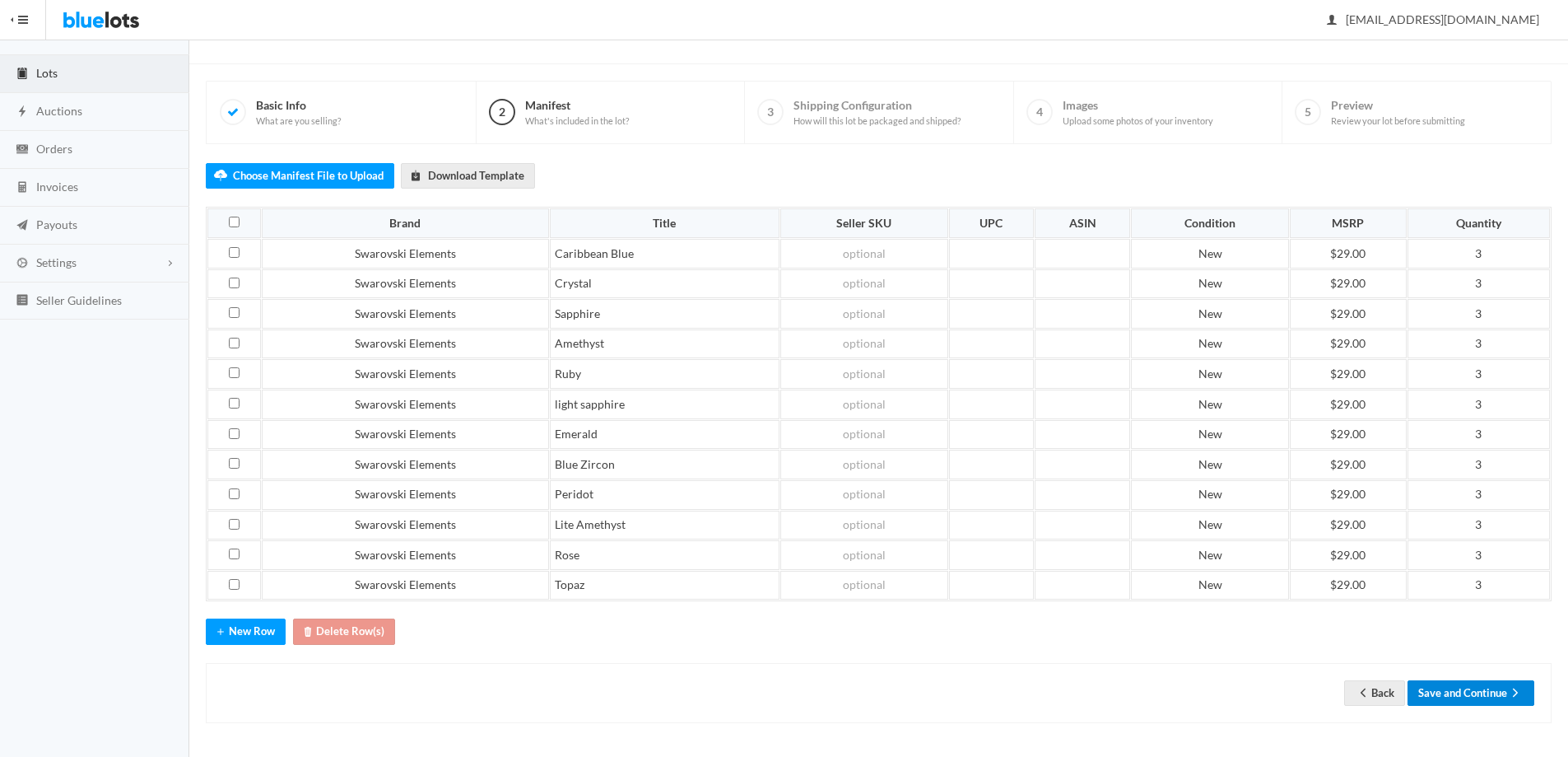
click at [1497, 696] on button "Save and Continue" at bounding box center [1472, 693] width 127 height 25
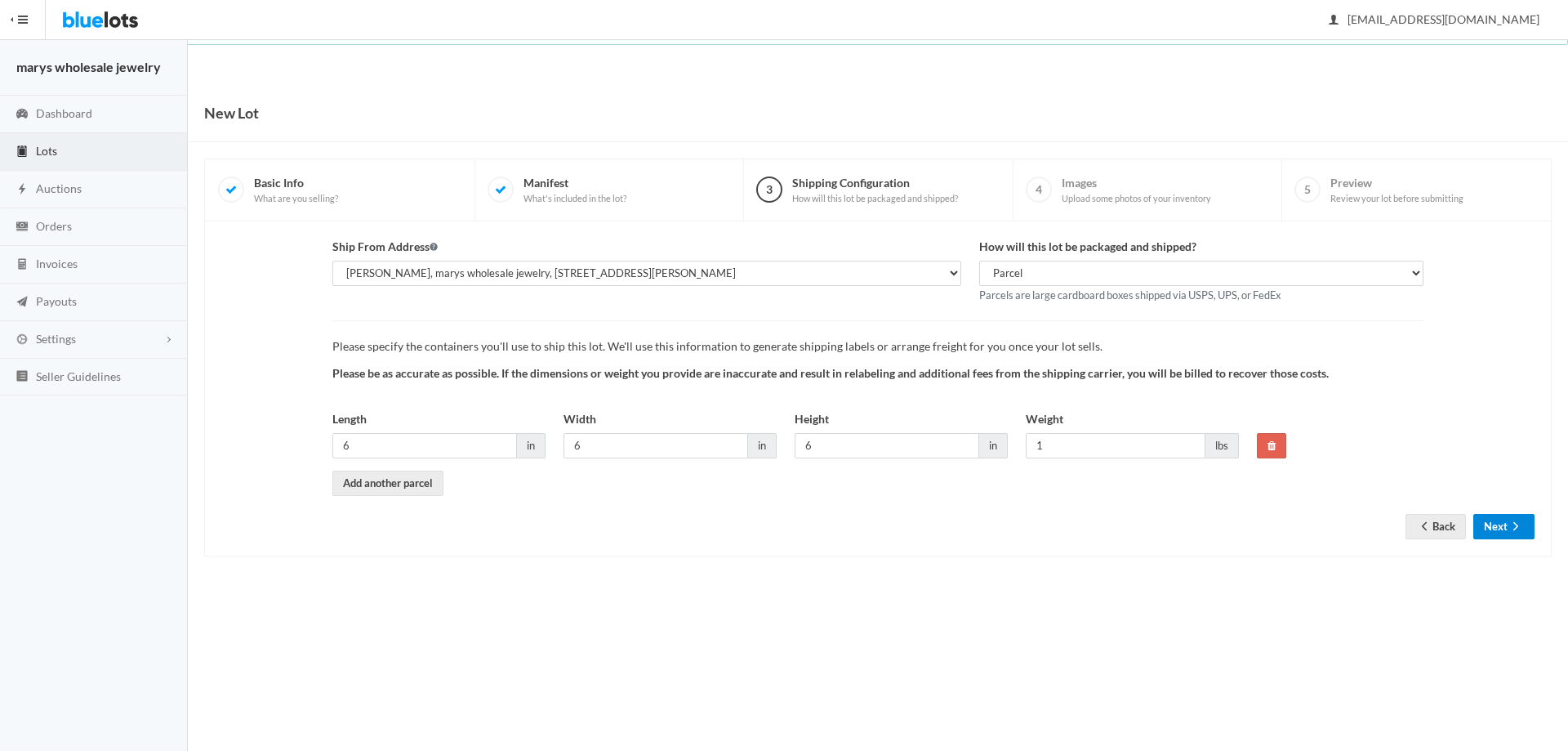
click at [1500, 514] on button "Next" at bounding box center [1504, 526] width 61 height 25
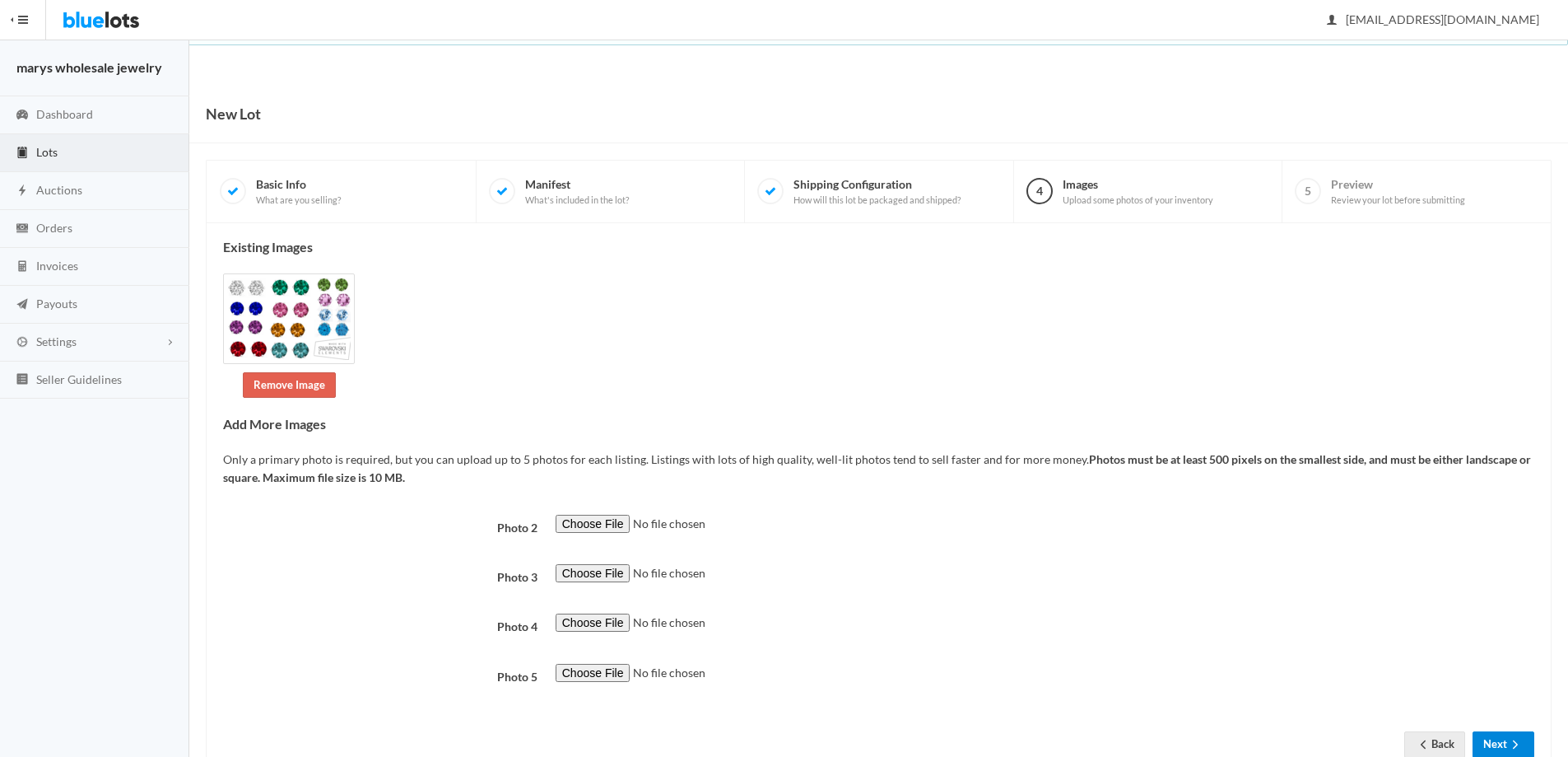
click at [1488, 737] on button "Next" at bounding box center [1503, 744] width 62 height 25
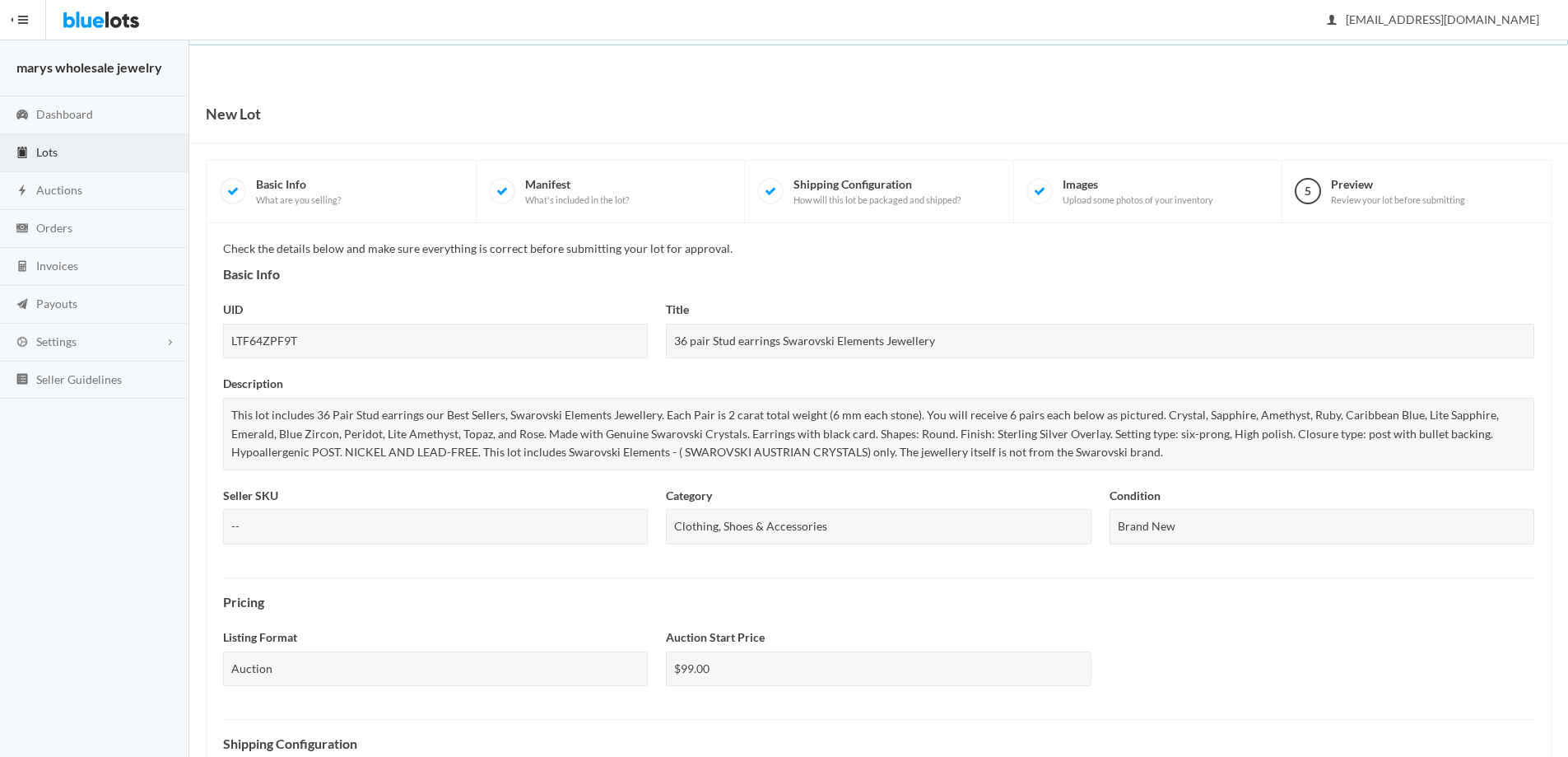
scroll to position [445, 0]
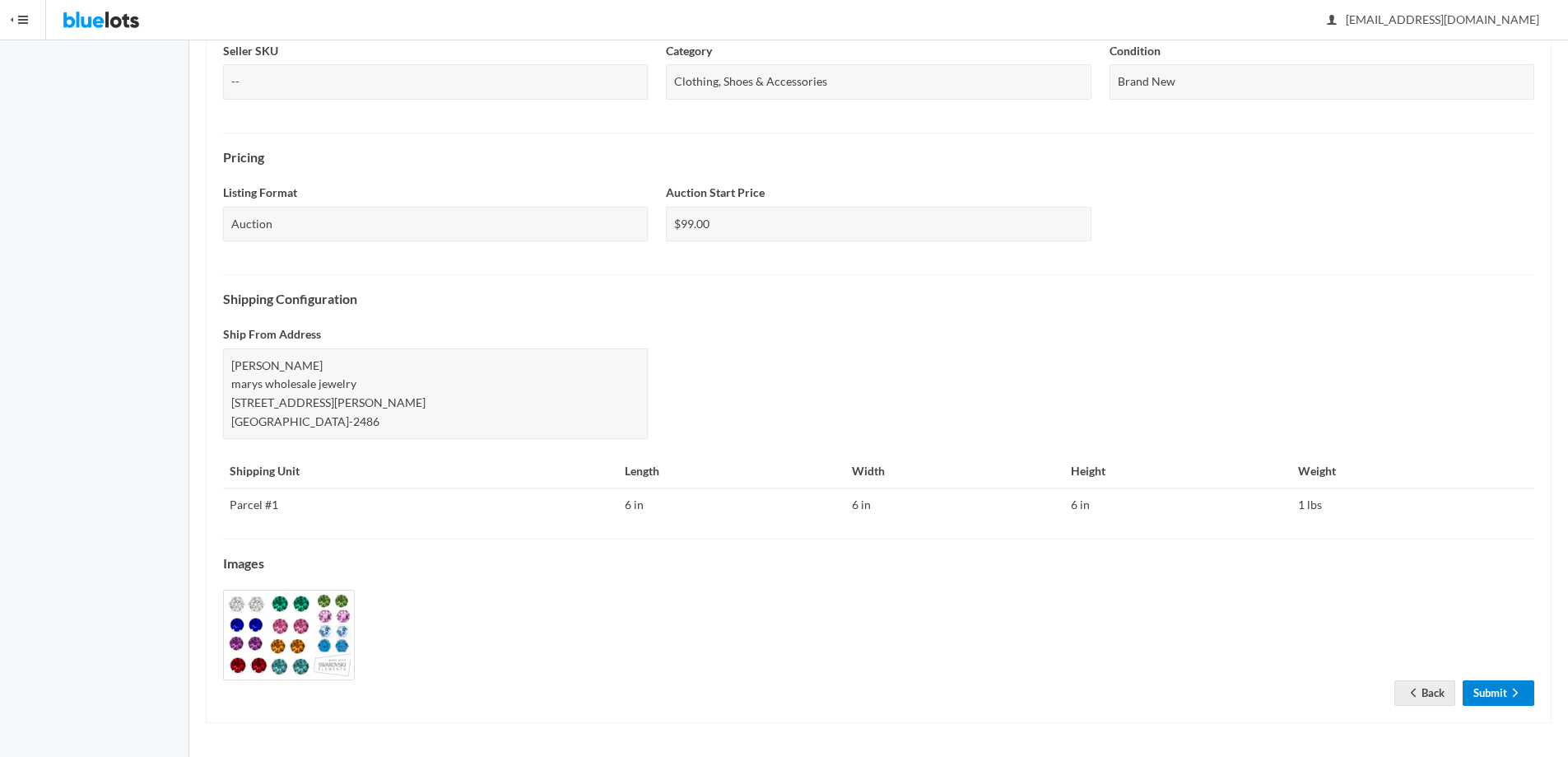
click at [1504, 696] on link "Submit" at bounding box center [1499, 693] width 71 height 25
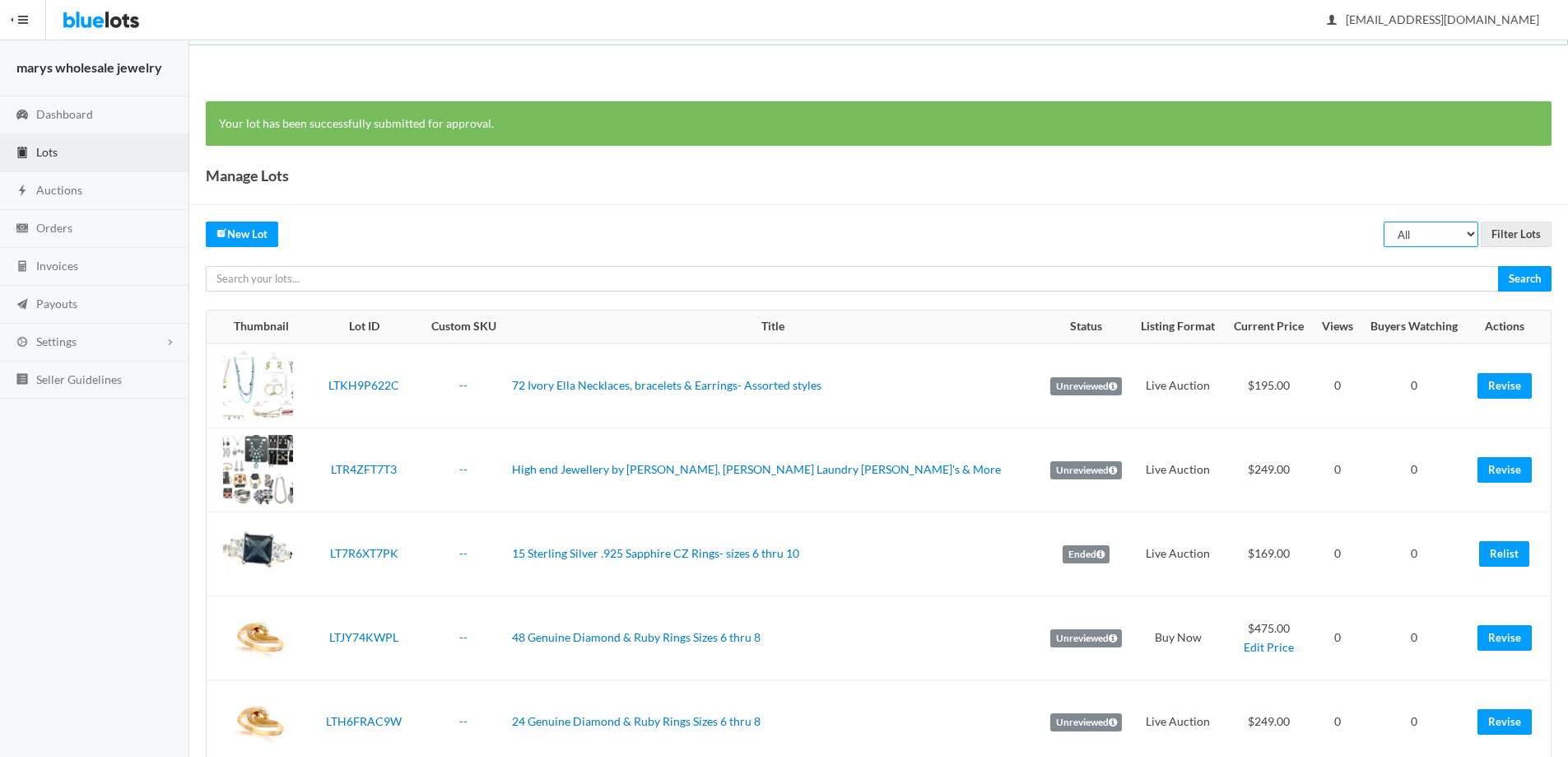
drag, startPoint x: 1440, startPoint y: 235, endPoint x: 1435, endPoint y: 248, distance: 13.9
select select "ended"
click at [1384, 222] on select "All Draft Unreviewed Rejected Scheduled Listed Sold Ended" at bounding box center [1431, 234] width 94 height 25
click at [1524, 231] on input "Filter Lots" at bounding box center [1516, 234] width 70 height 25
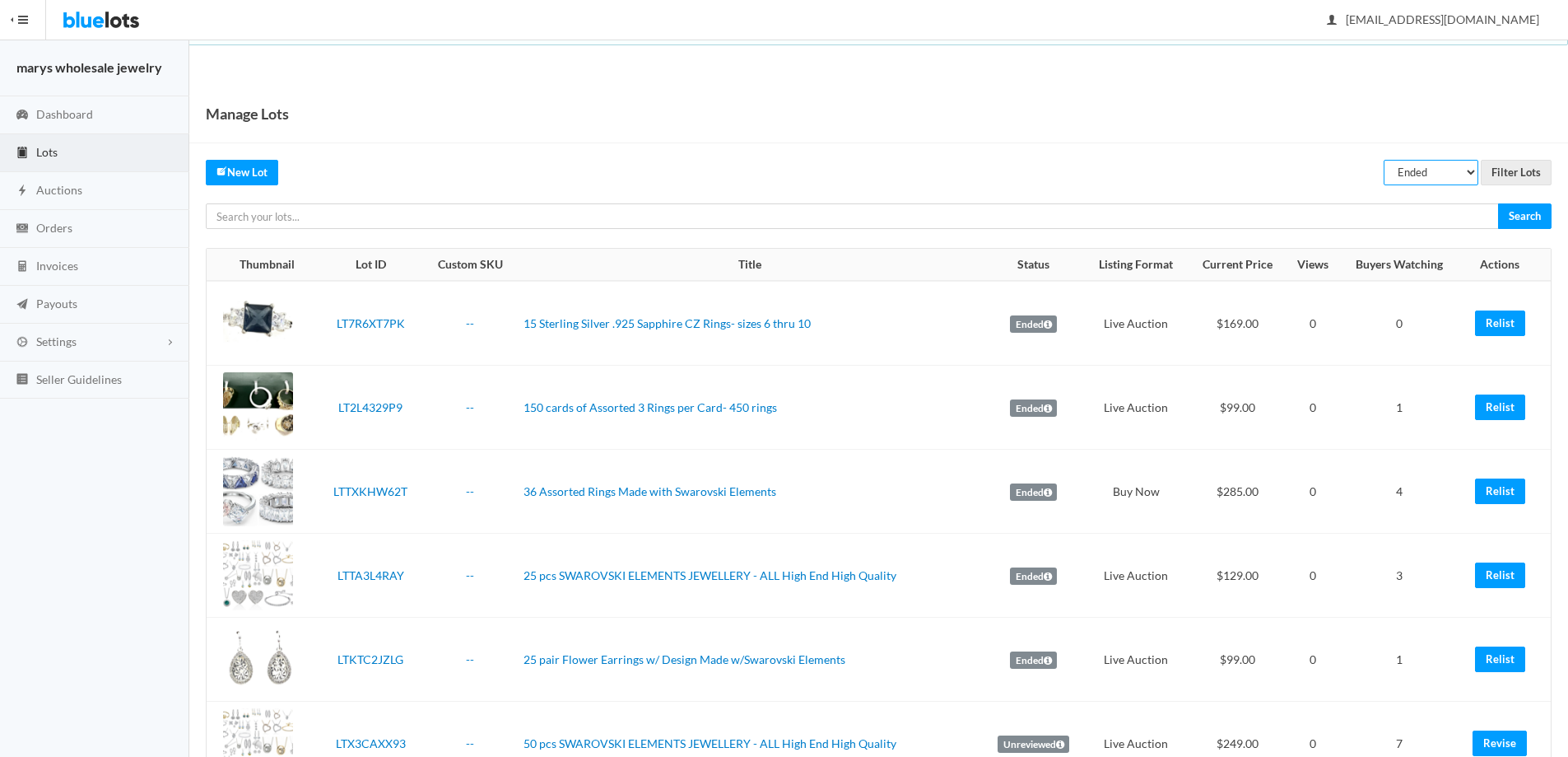
click at [1443, 173] on select "All Draft Unreviewed Rejected Scheduled Listed Sold Ended" at bounding box center [1431, 173] width 94 height 25
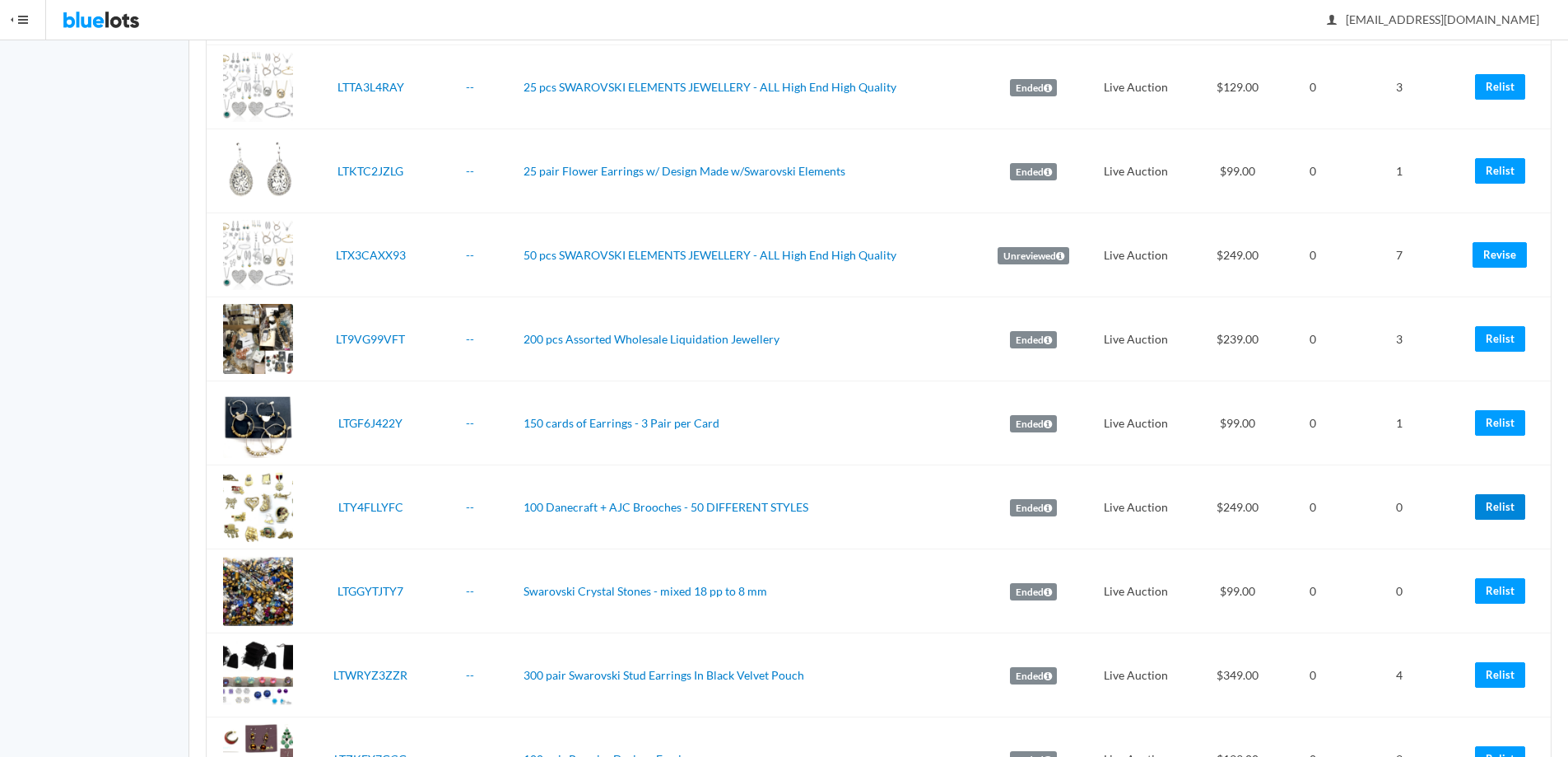
click at [1514, 505] on link "Relist" at bounding box center [1501, 507] width 50 height 25
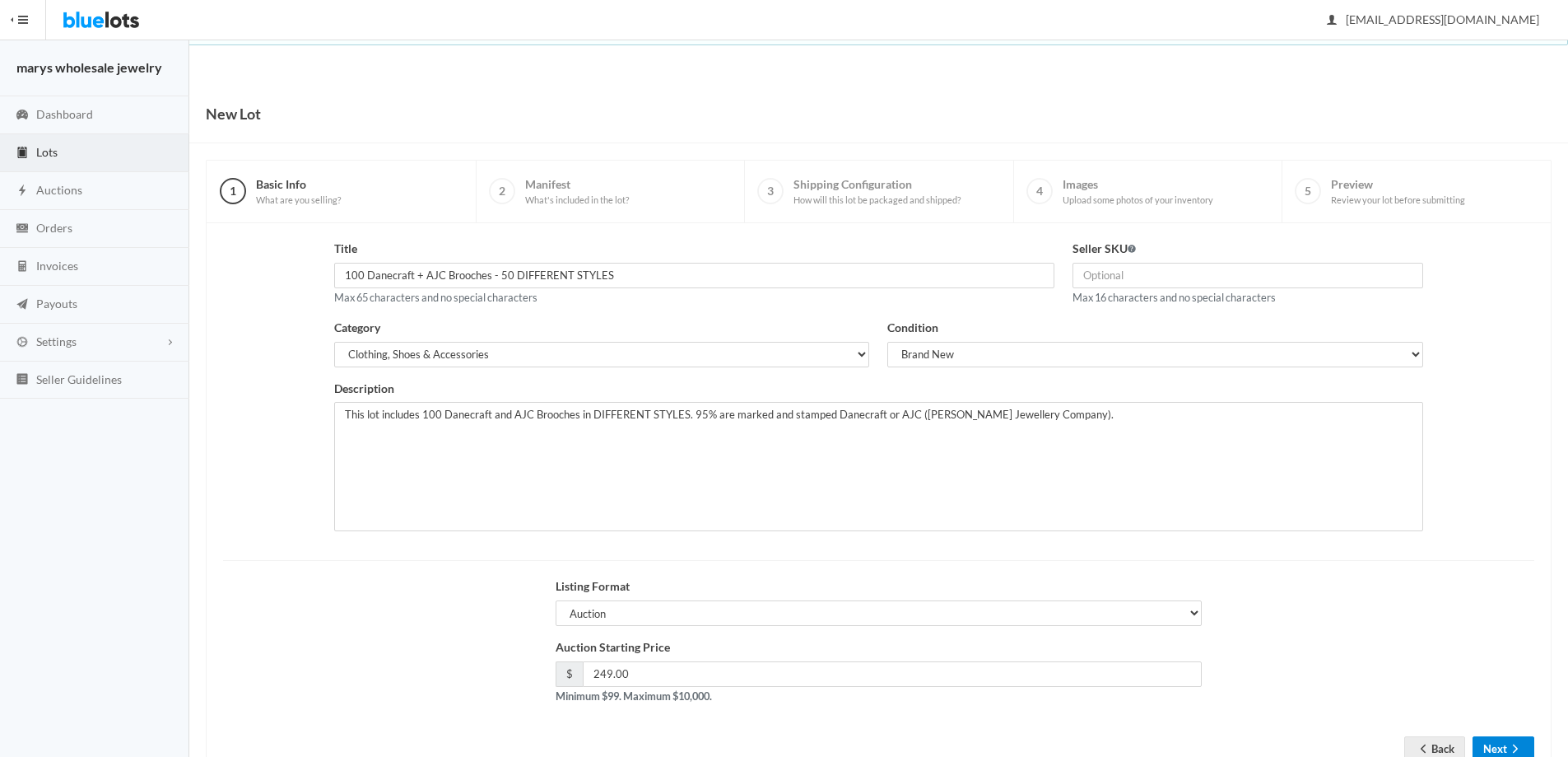
click at [1497, 747] on button "Next" at bounding box center [1503, 749] width 62 height 25
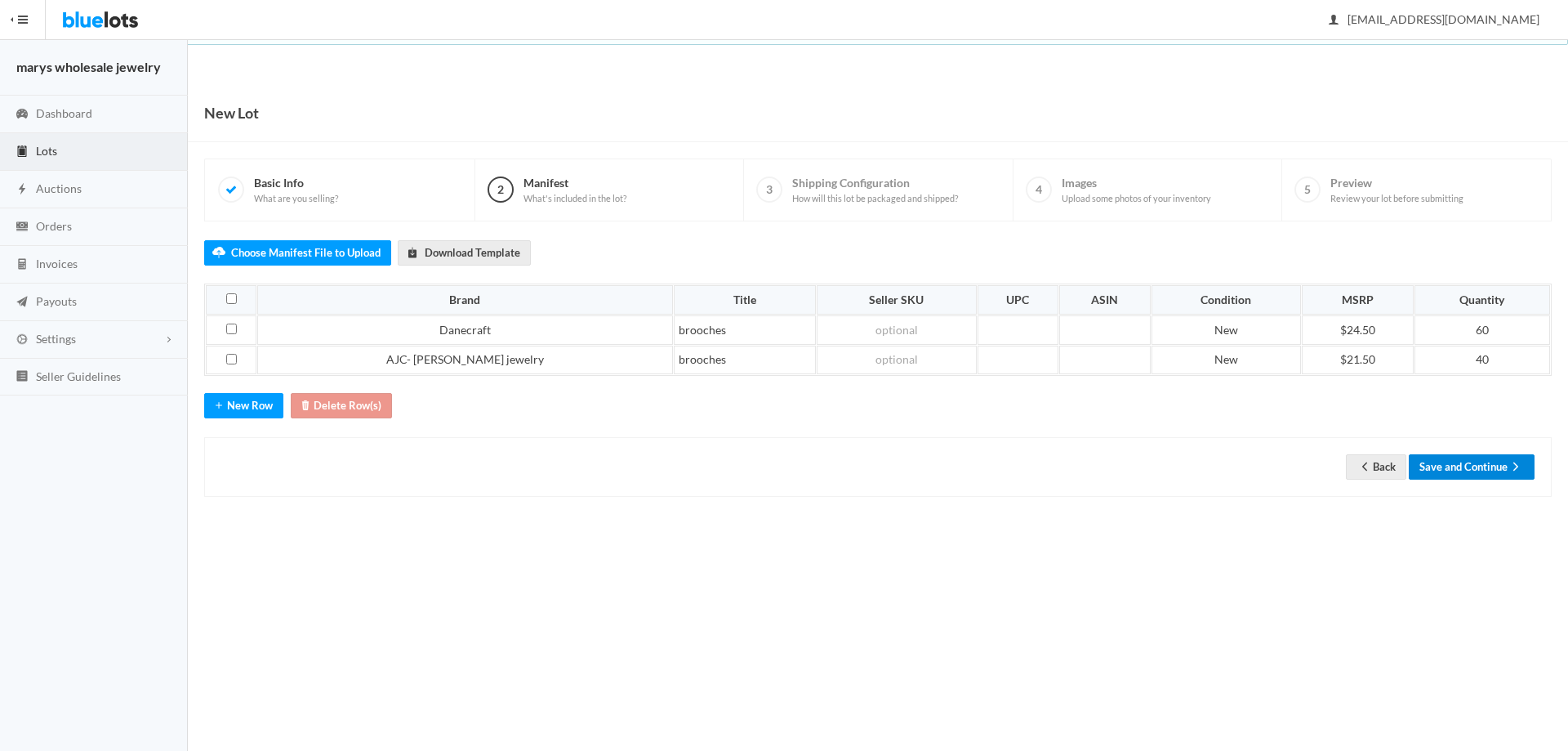
click at [1504, 463] on button "Save and Continue" at bounding box center [1471, 467] width 126 height 25
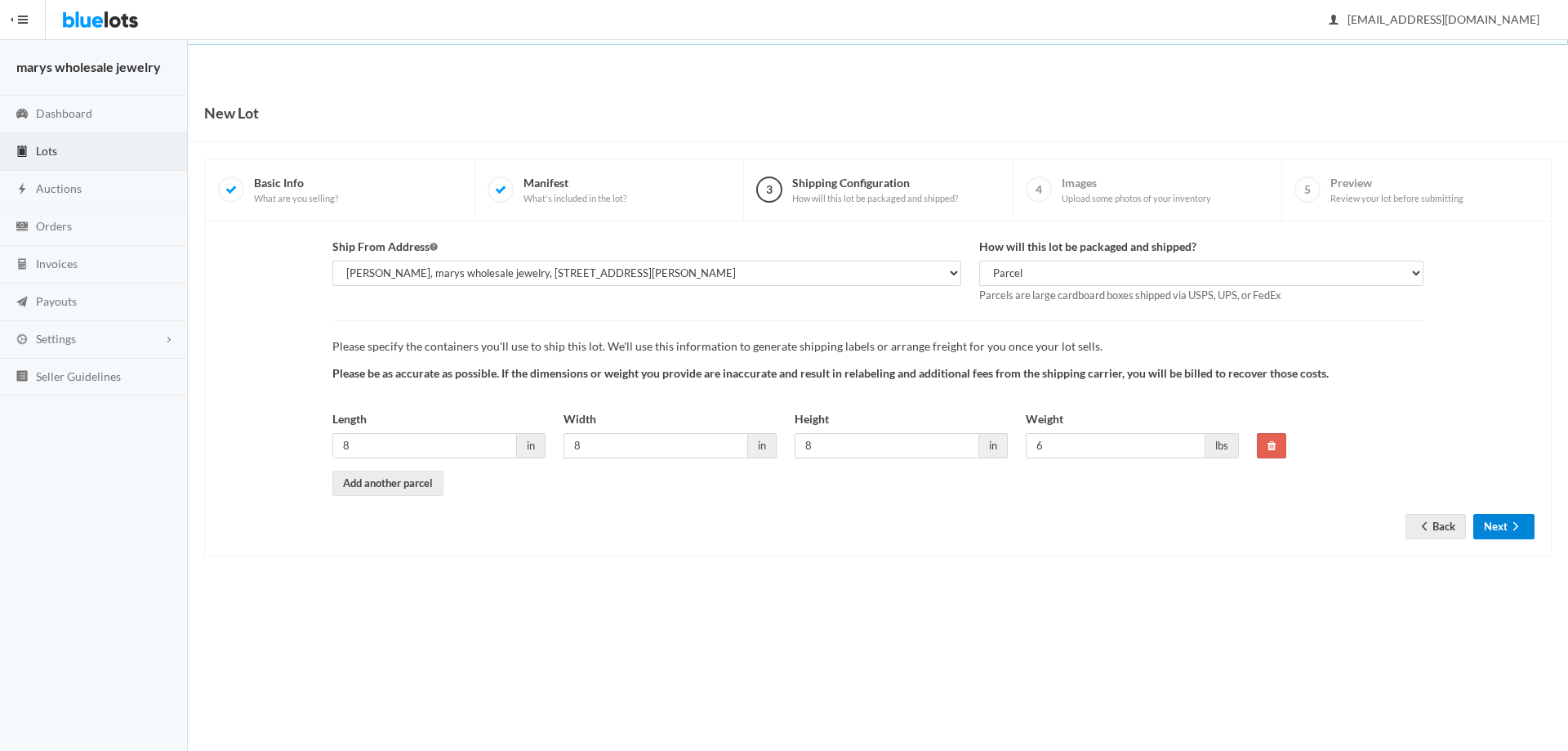
click at [1491, 530] on button "Next" at bounding box center [1504, 526] width 61 height 25
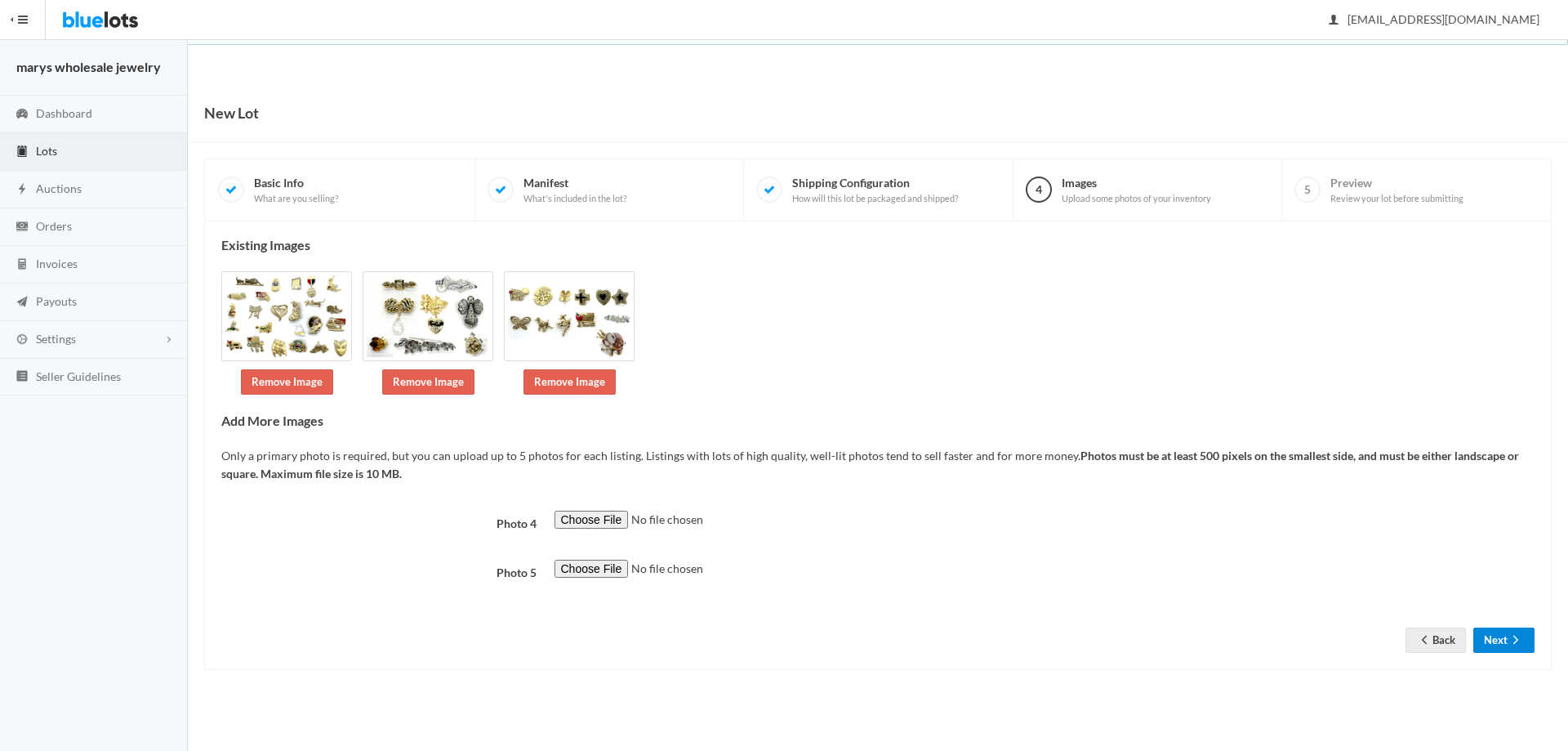
click at [1503, 640] on button "Next" at bounding box center [1504, 640] width 61 height 25
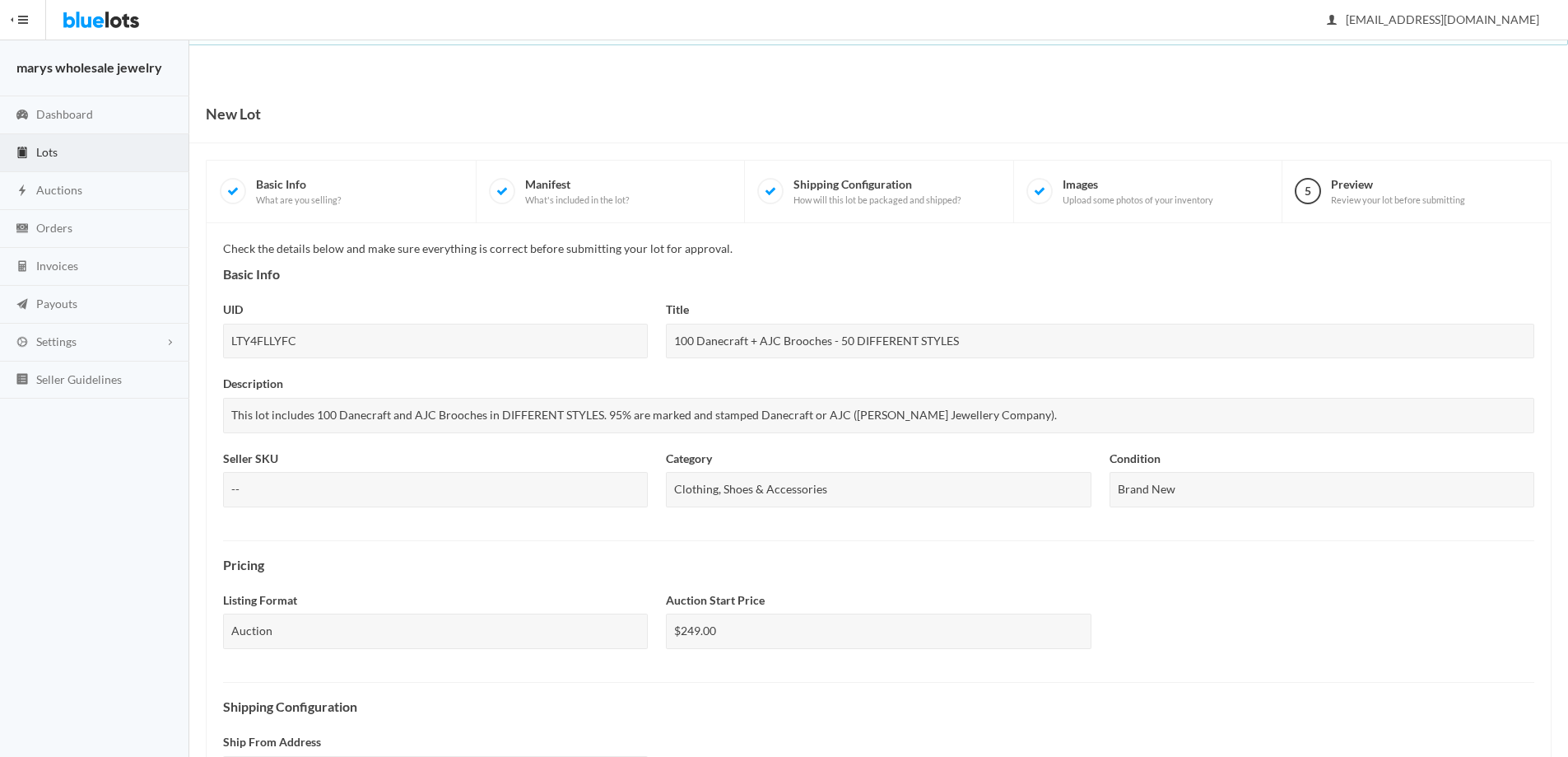
scroll to position [407, 0]
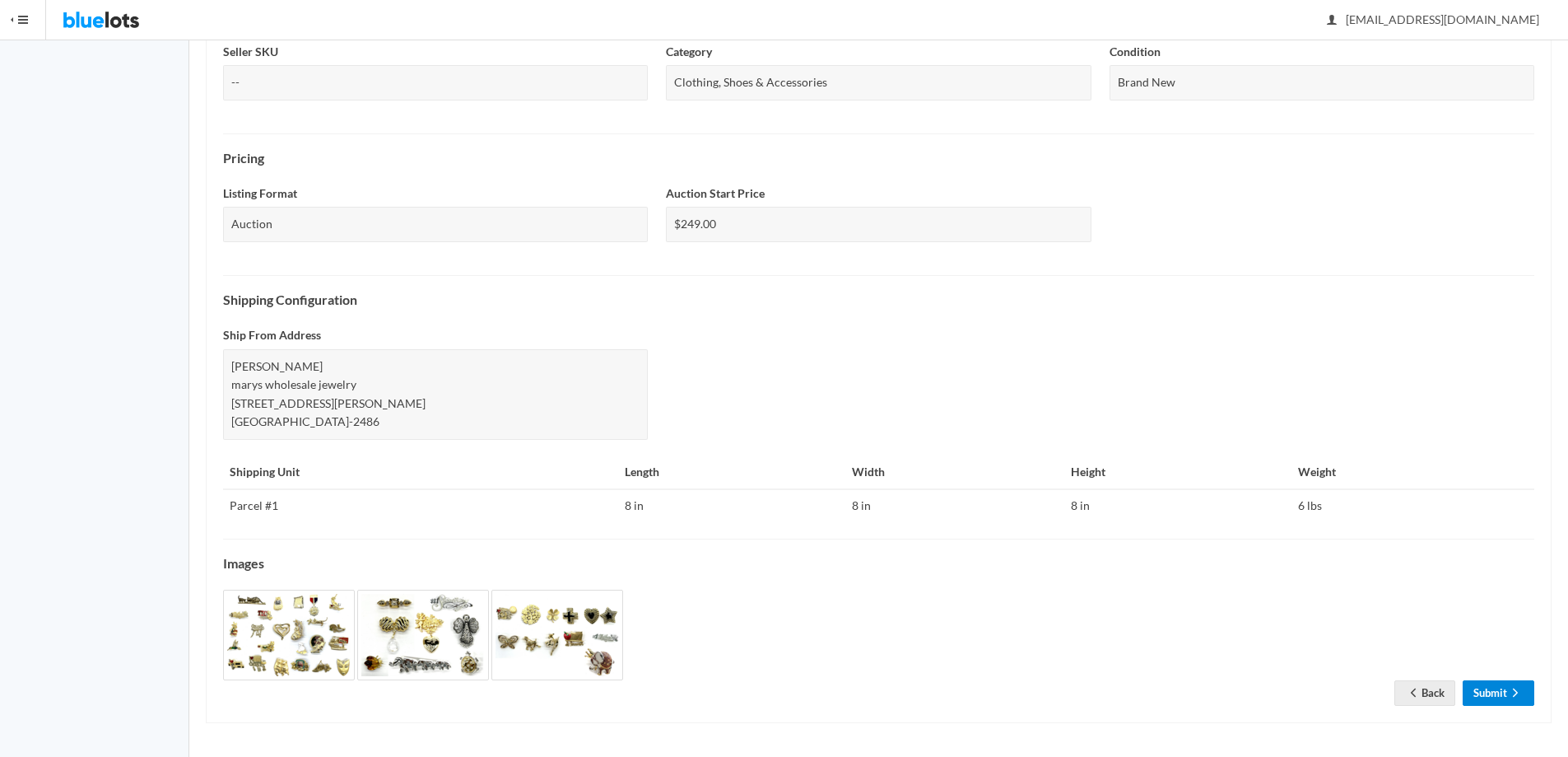
click at [1502, 686] on link "Submit" at bounding box center [1499, 693] width 71 height 25
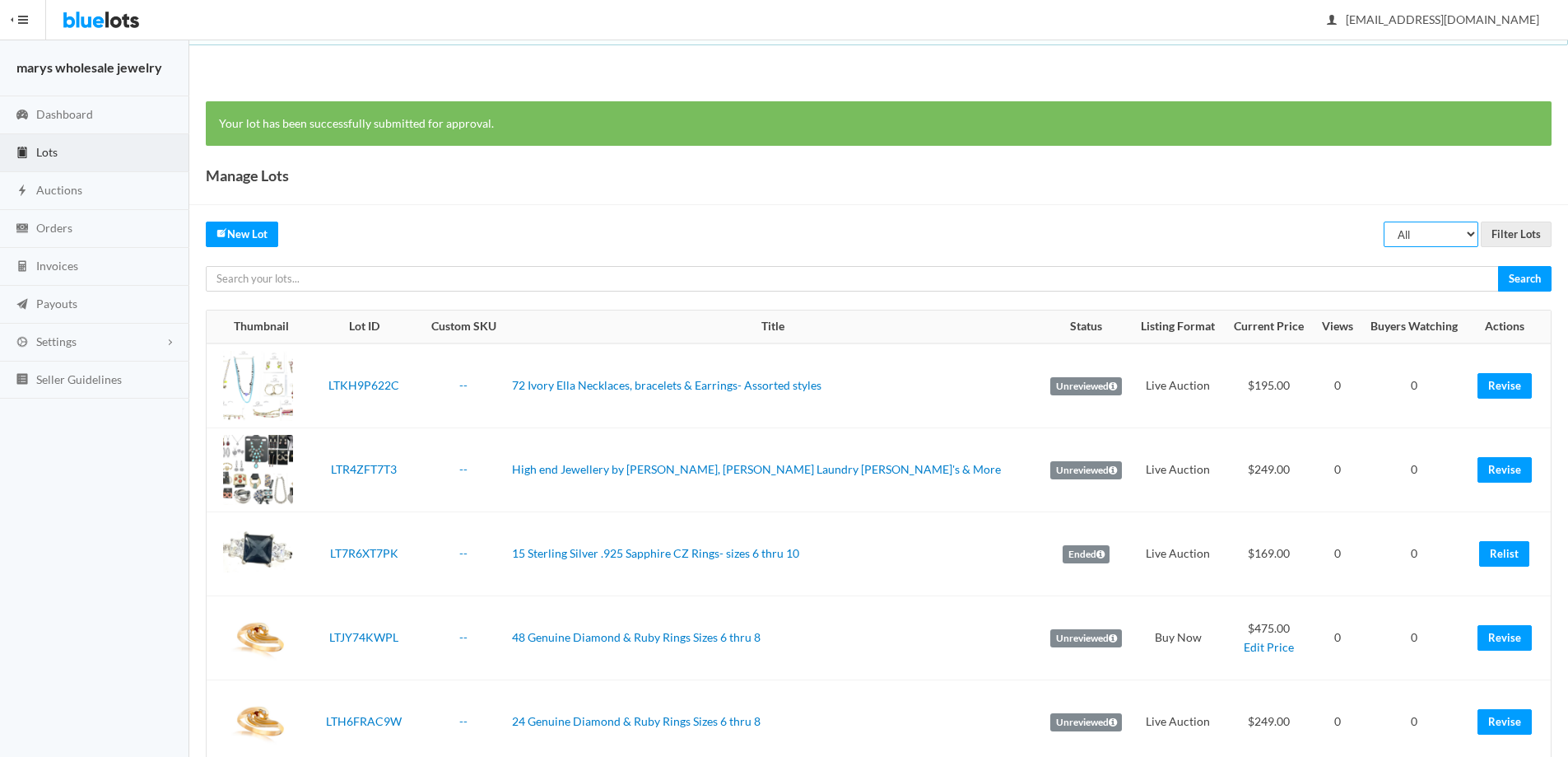
click at [1466, 243] on select "All Draft Unreviewed Rejected Scheduled Listed Sold Ended" at bounding box center [1431, 234] width 94 height 25
select select "ended"
click at [1384, 222] on select "All Draft Unreviewed Rejected Scheduled Listed Sold Ended" at bounding box center [1431, 234] width 94 height 25
click at [1509, 230] on input "Filter Lots" at bounding box center [1516, 234] width 70 height 25
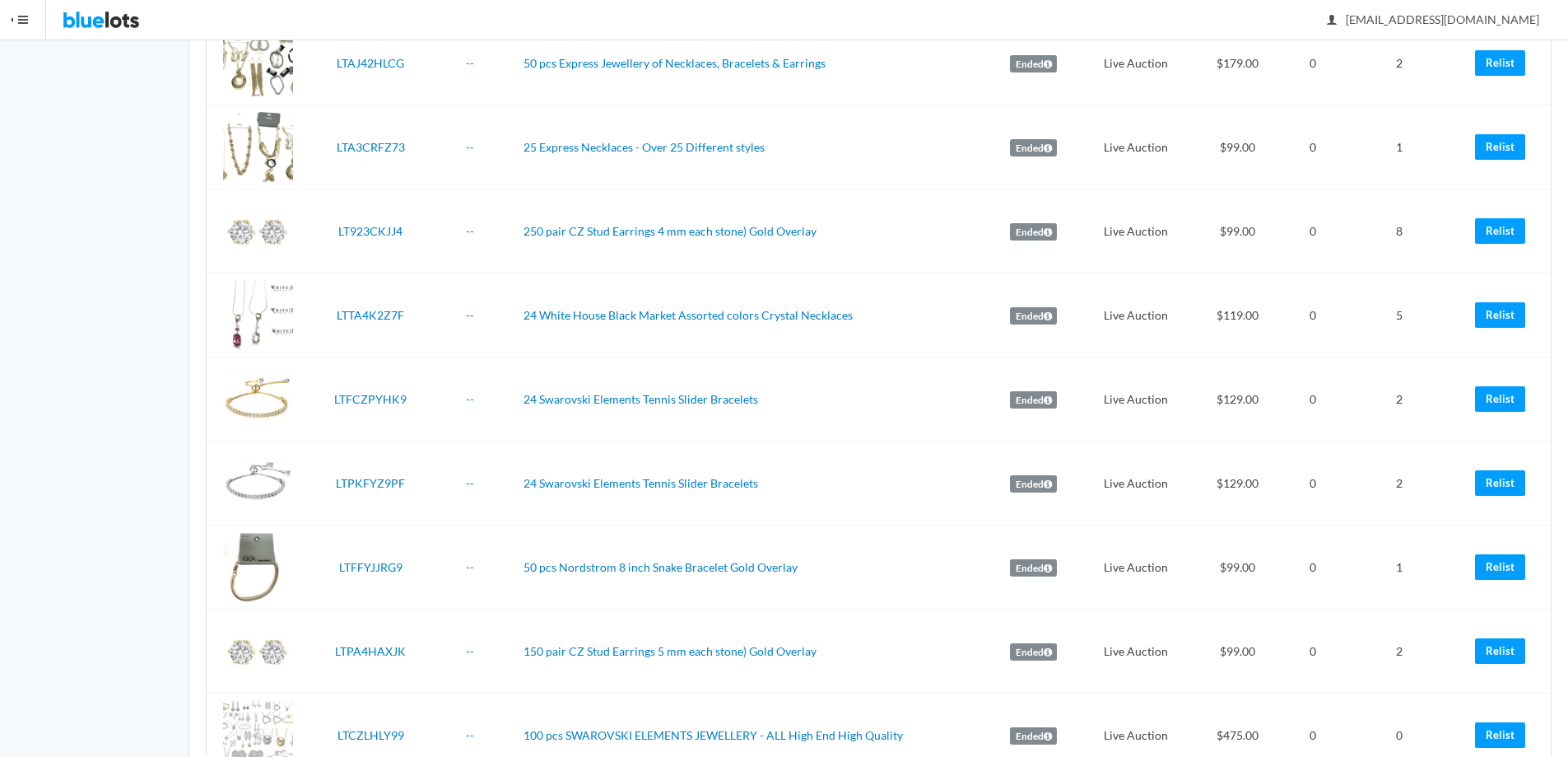
scroll to position [3710, 0]
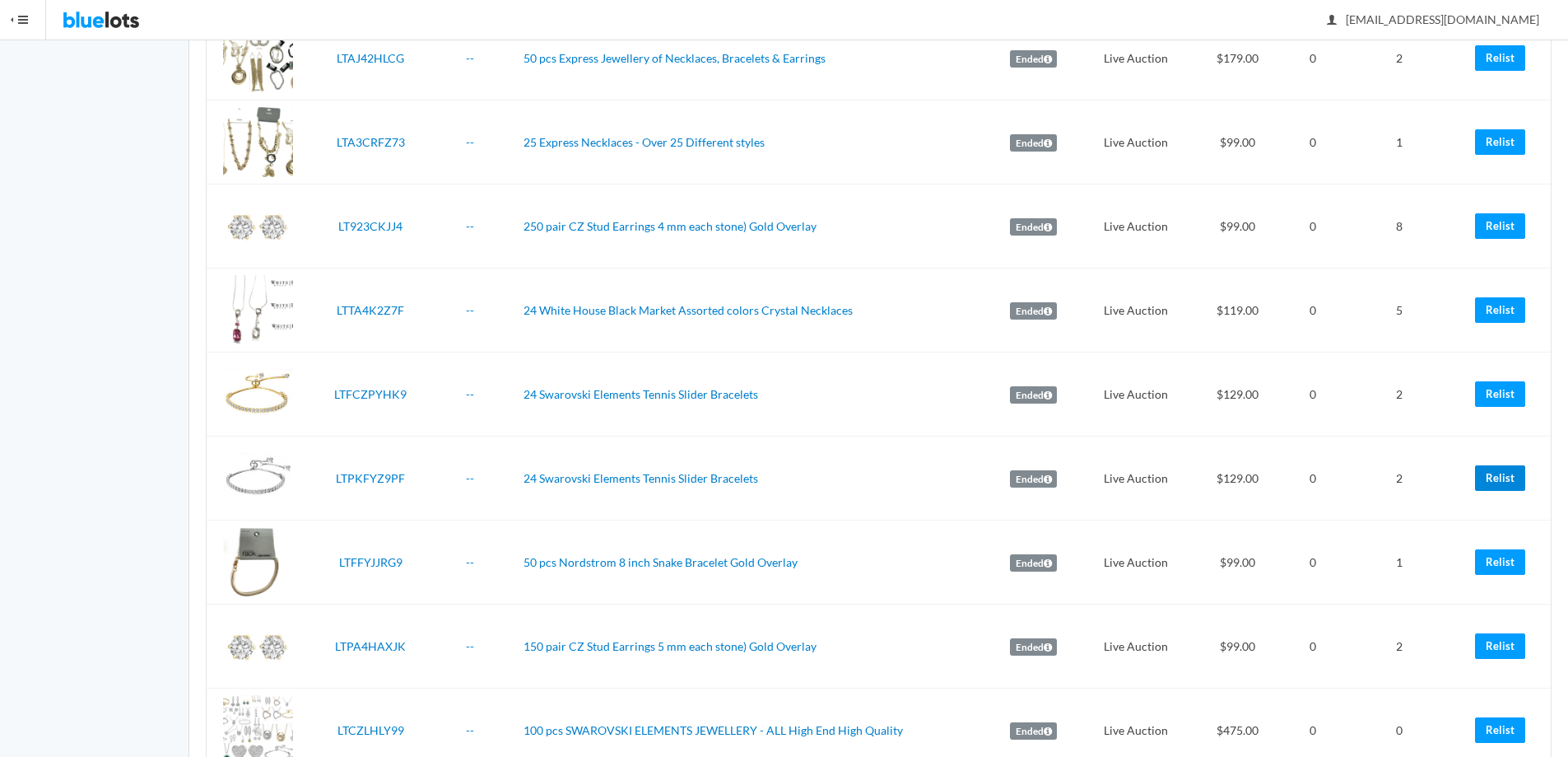
drag, startPoint x: 1499, startPoint y: 475, endPoint x: 862, endPoint y: 48, distance: 766.9
click at [1499, 474] on link "Relist" at bounding box center [1501, 478] width 50 height 25
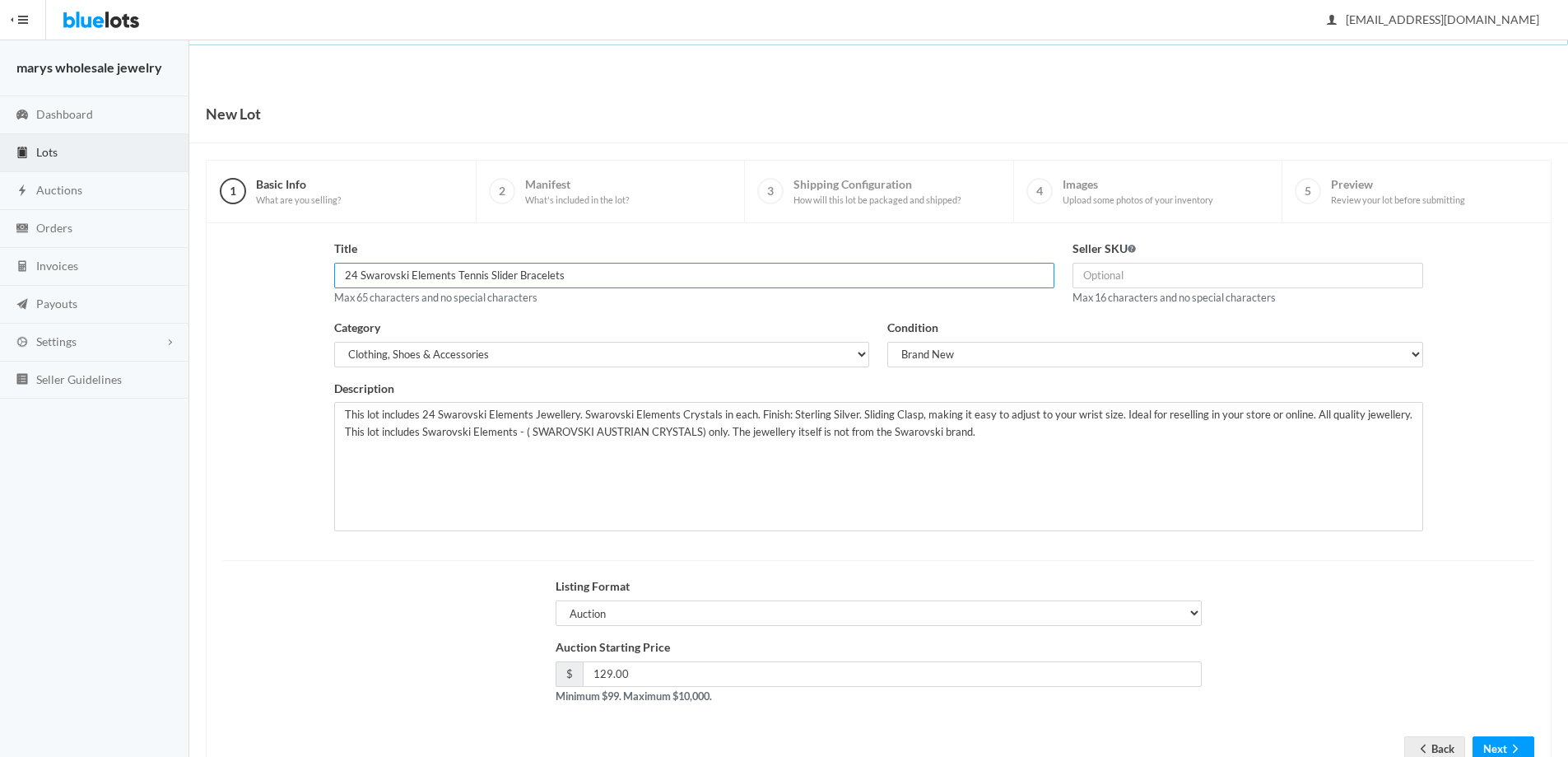
click at [356, 280] on input "24 Swarovski Elements Tennis Slider Bracelets" at bounding box center [694, 275] width 720 height 25
type input "20 Swarovski Elements Tennis Slider Bracelets"
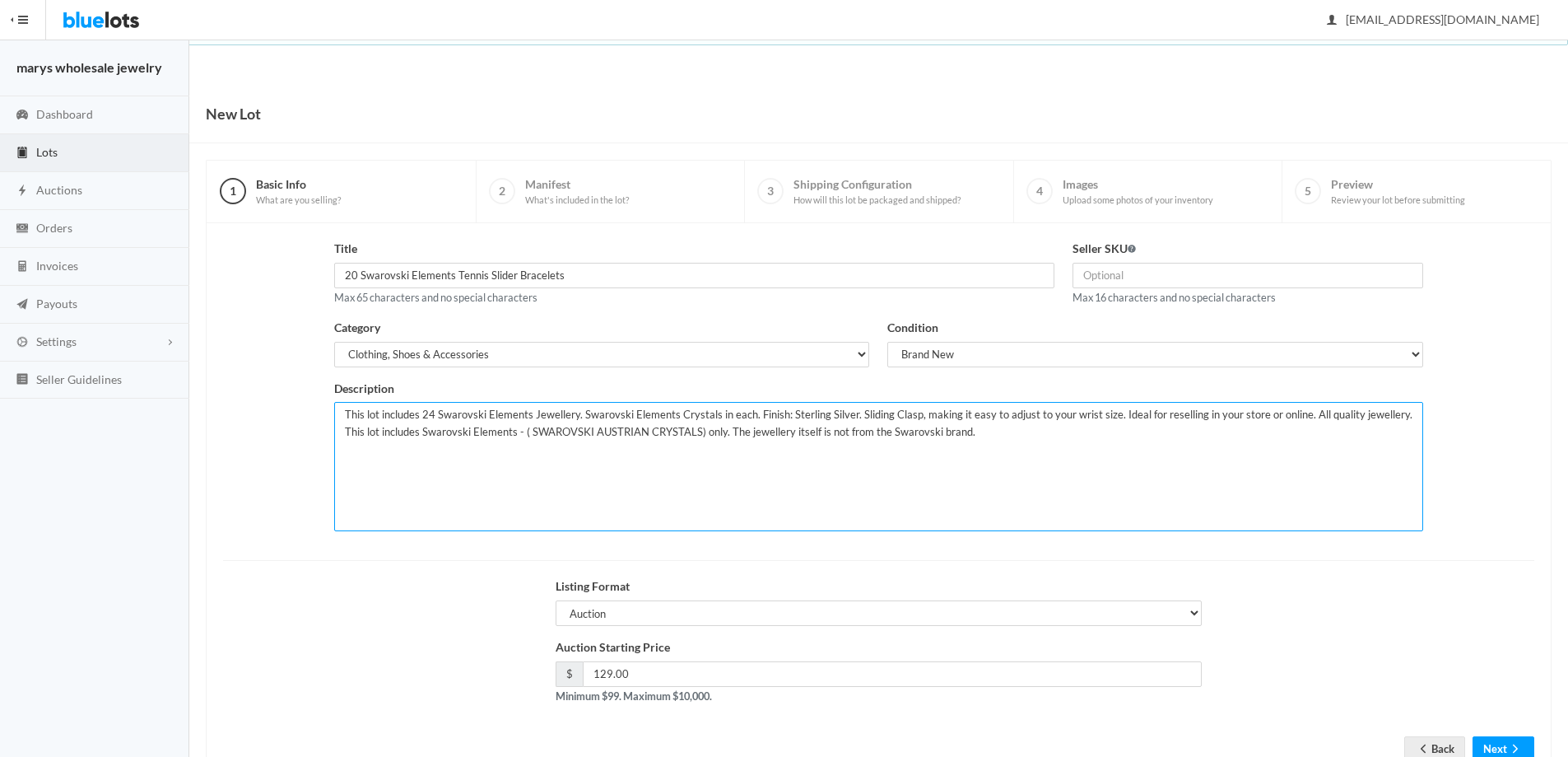
click at [432, 416] on textarea "This lot includes 24 Swarovski Elements Jewellery. Swarovski Elements Crystals …" at bounding box center [879, 467] width 1090 height 129
type textarea "This lot includes 20 Swarovski Elements Jewellery. Swarovski Elements Crystals …"
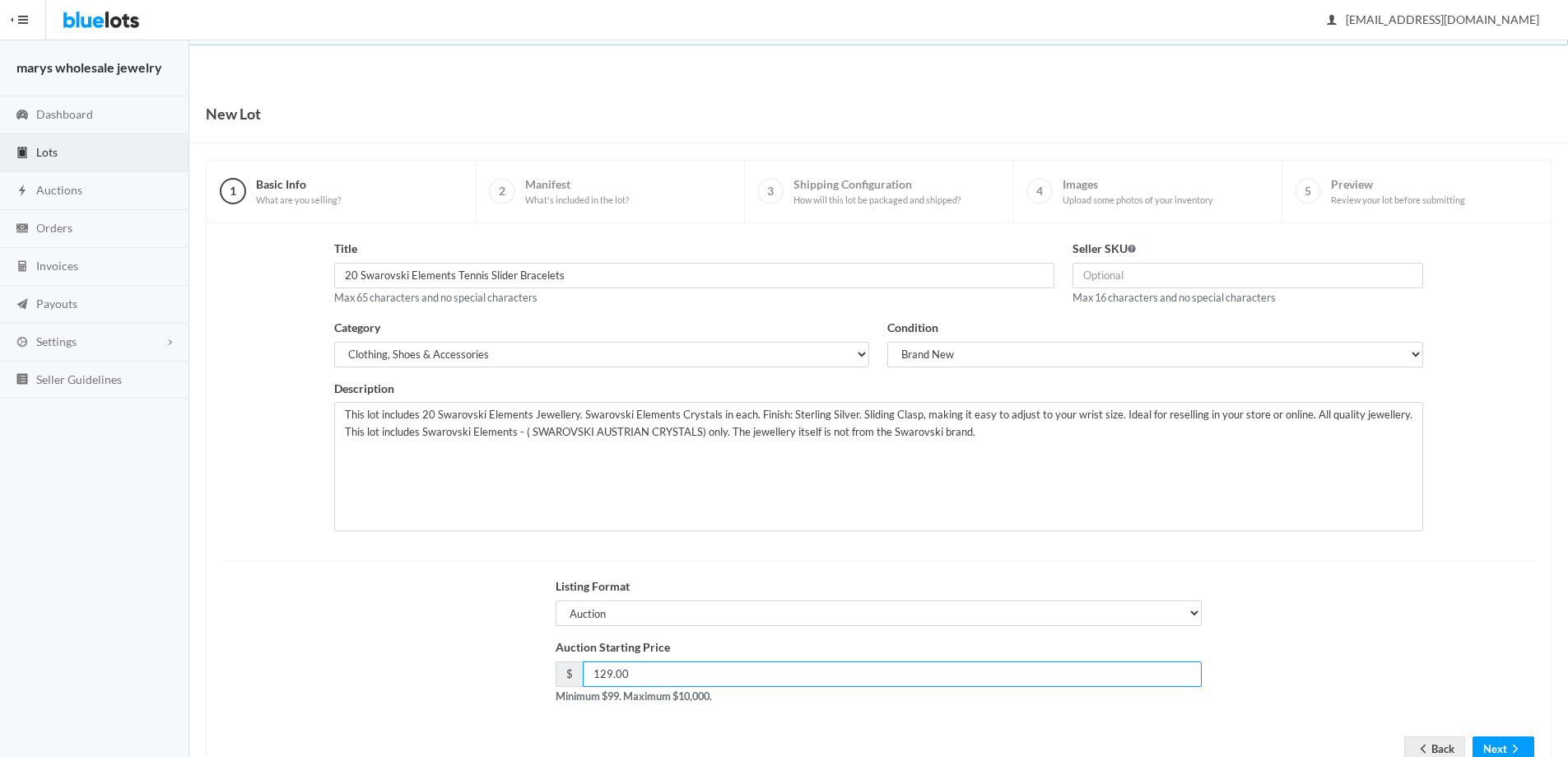
click at [604, 673] on input "129.00" at bounding box center [892, 674] width 620 height 25
type input "109.00"
click at [1499, 743] on button "Next" at bounding box center [1503, 749] width 62 height 25
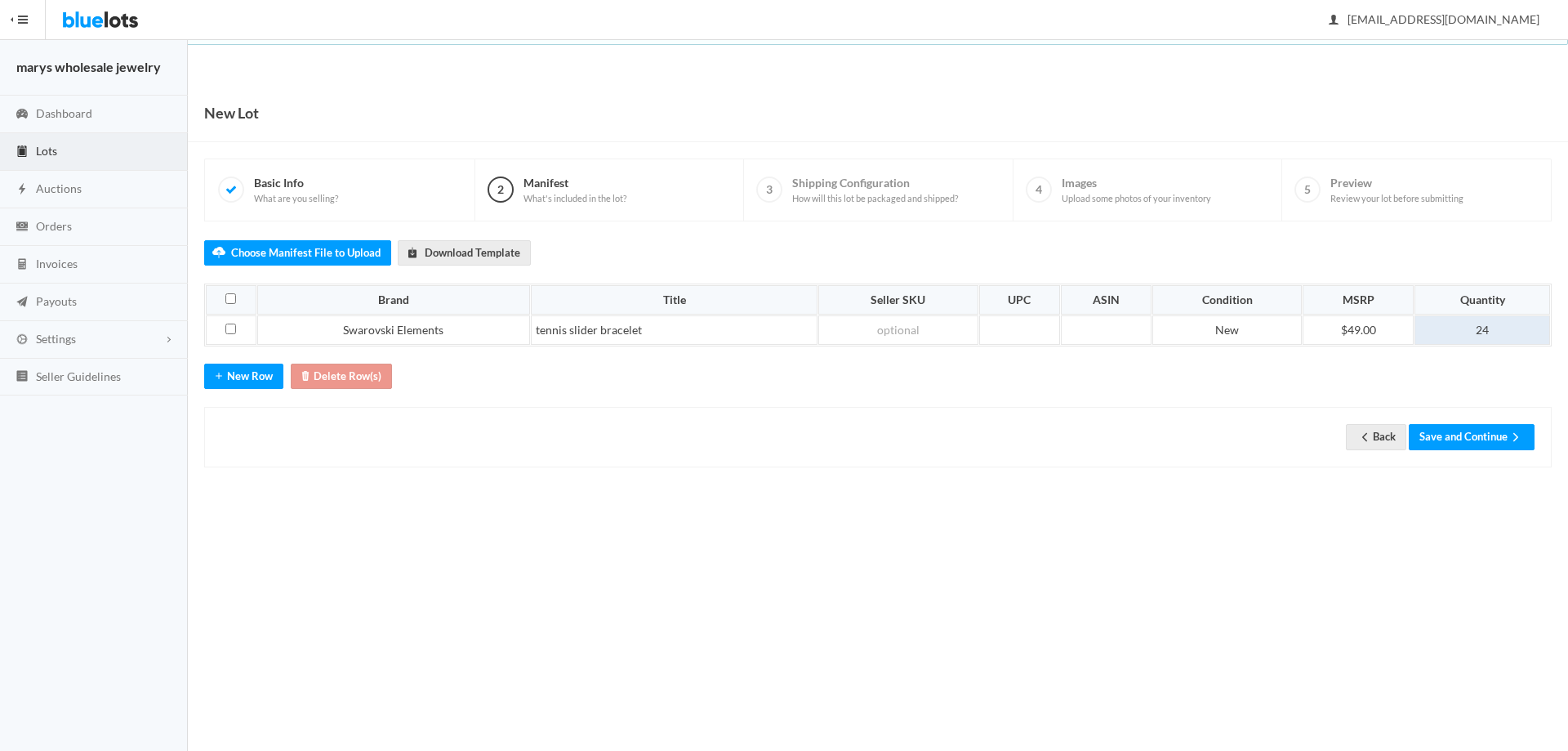
click at [1506, 329] on td "24" at bounding box center [1482, 330] width 136 height 30
click at [1514, 434] on icon "arrow forward" at bounding box center [1515, 437] width 16 height 13
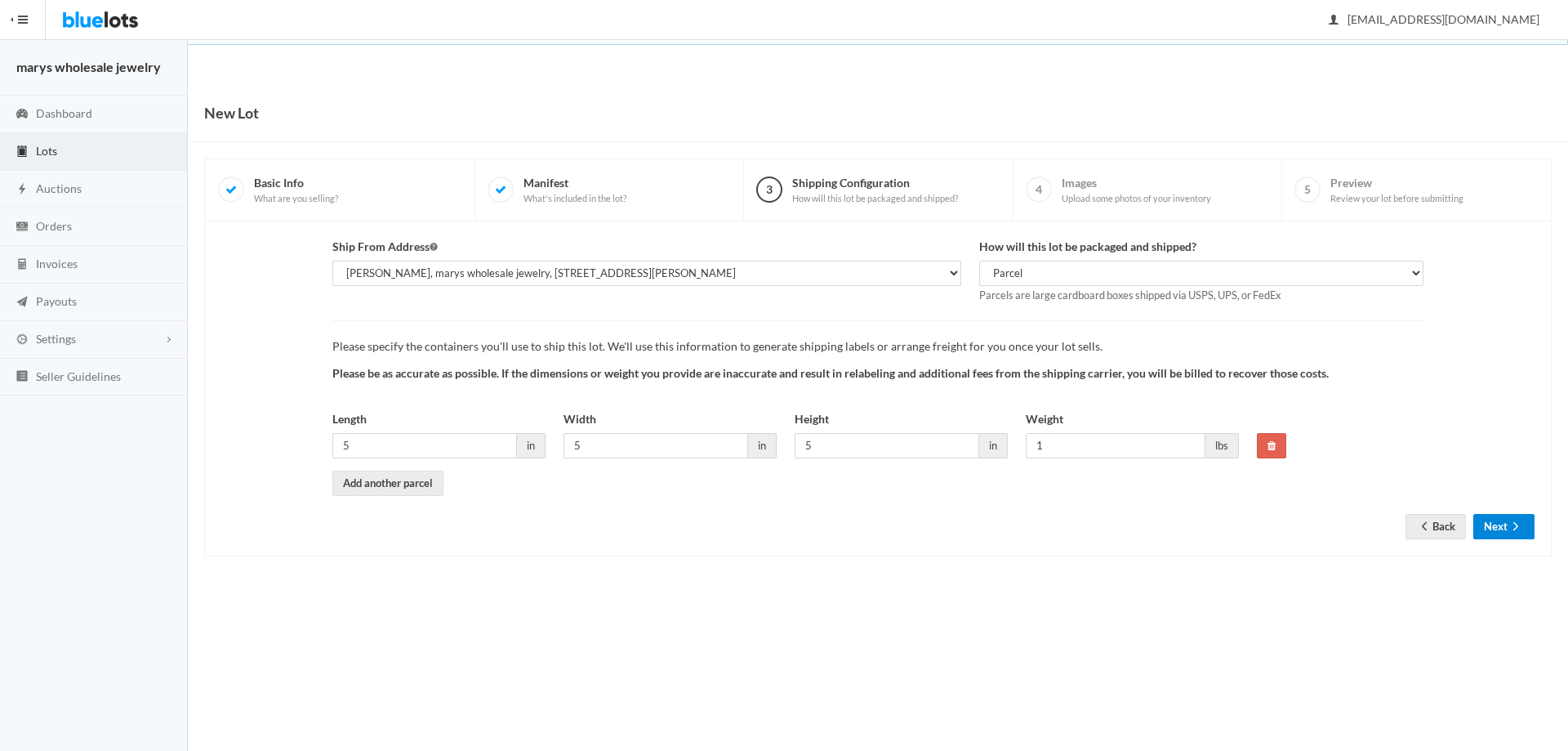
click at [1501, 528] on button "Next" at bounding box center [1504, 526] width 61 height 25
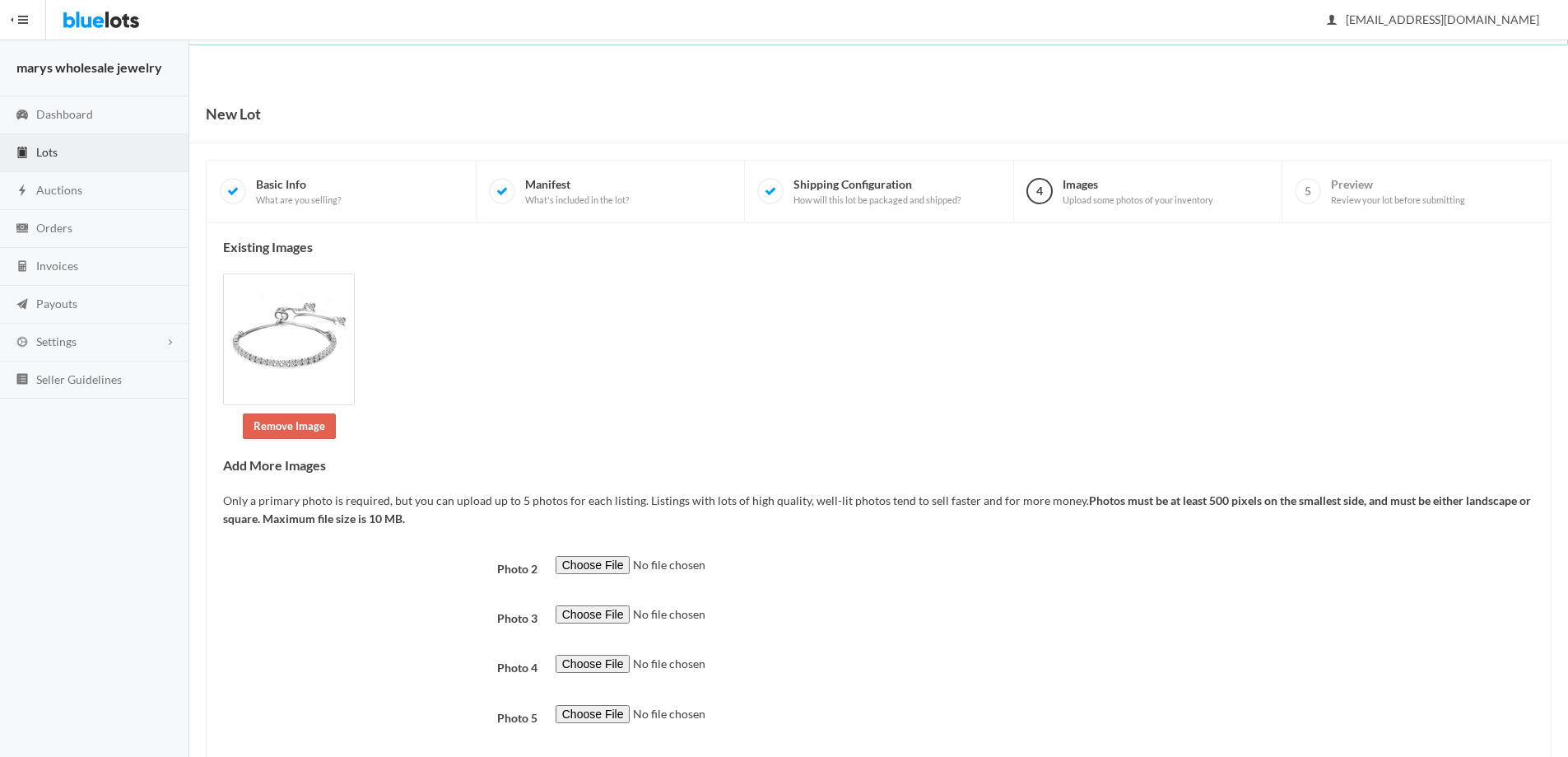
scroll to position [94, 0]
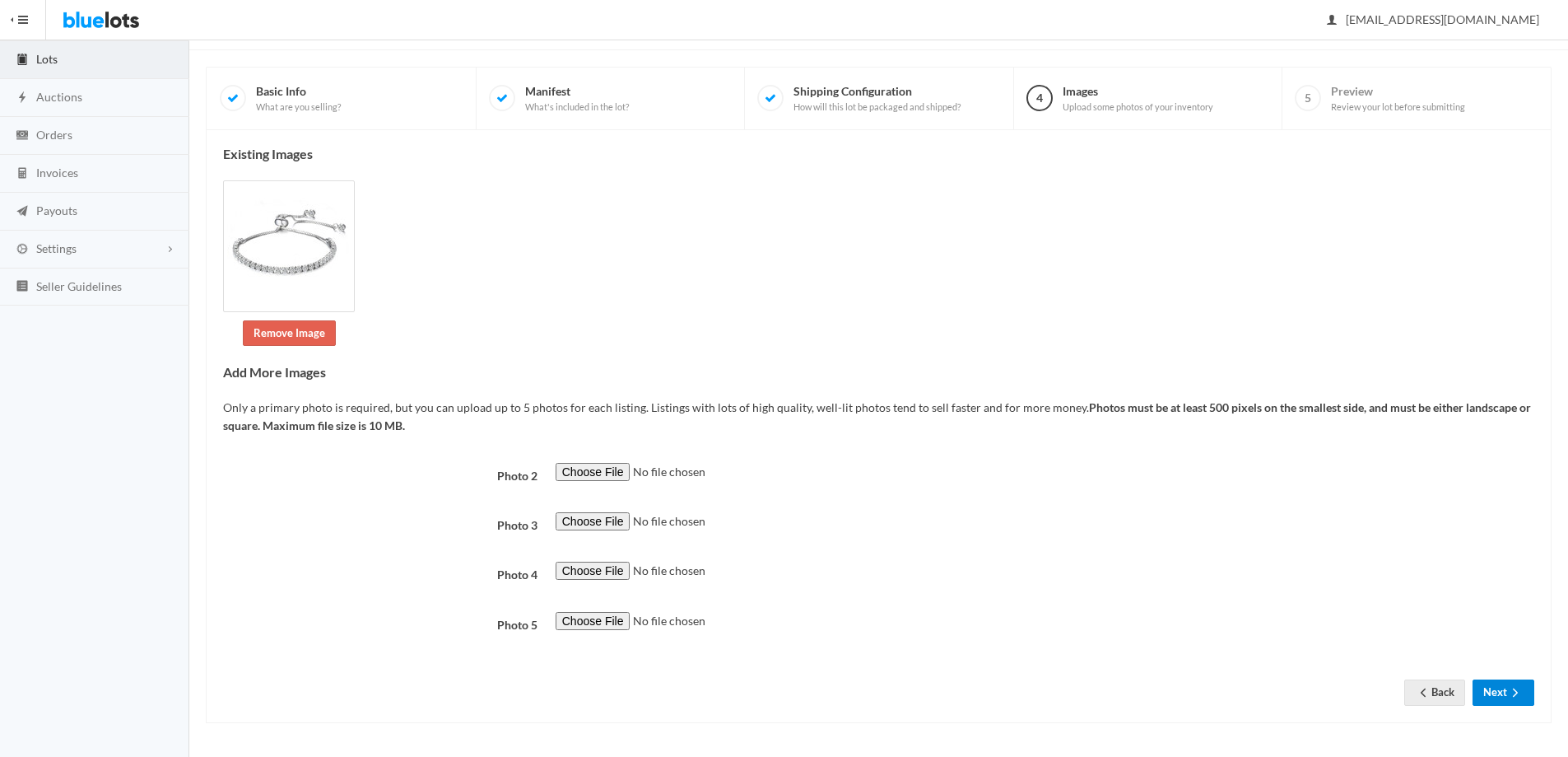
click at [1492, 692] on button "Next" at bounding box center [1503, 692] width 62 height 25
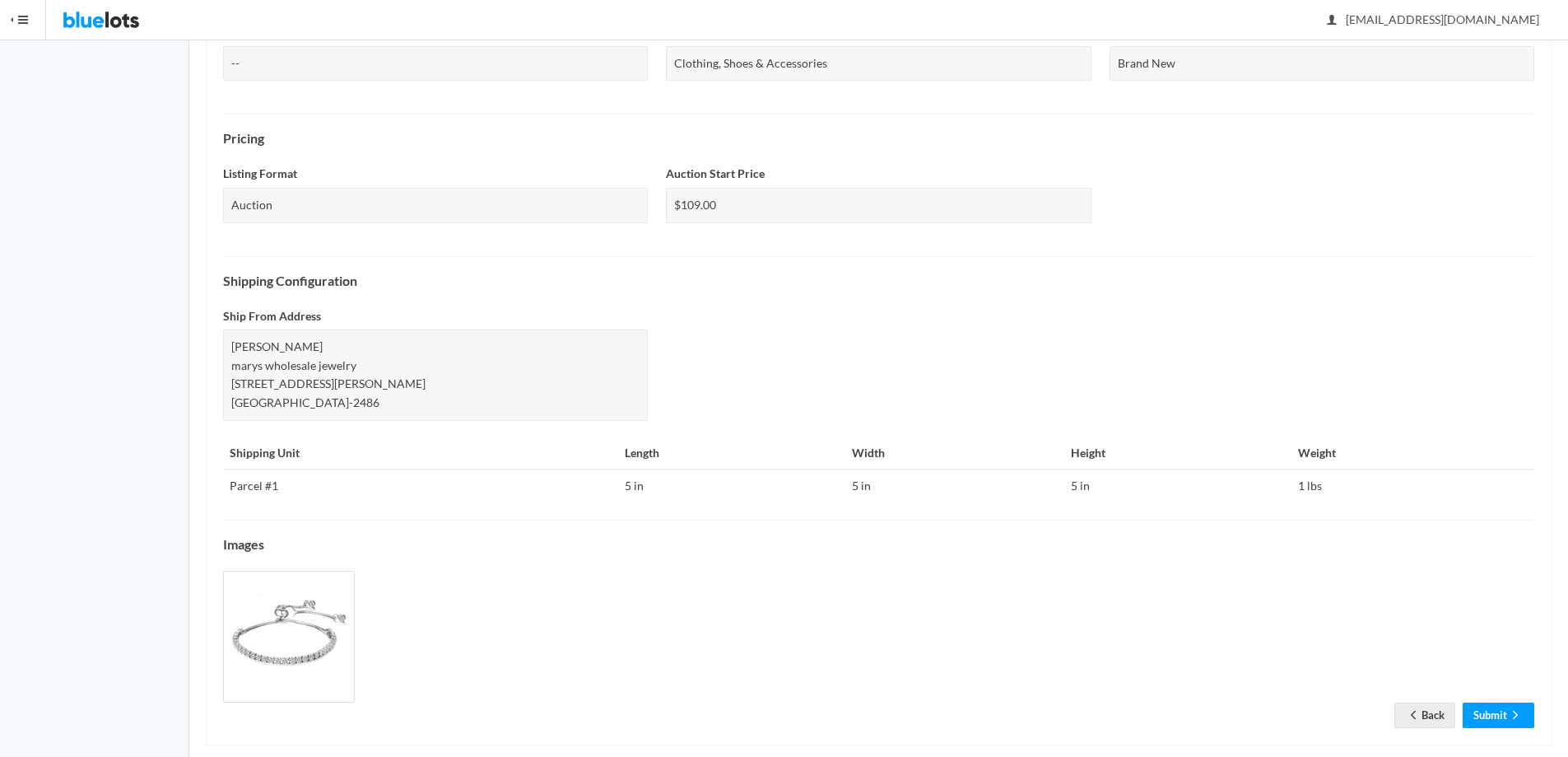
scroll to position [467, 0]
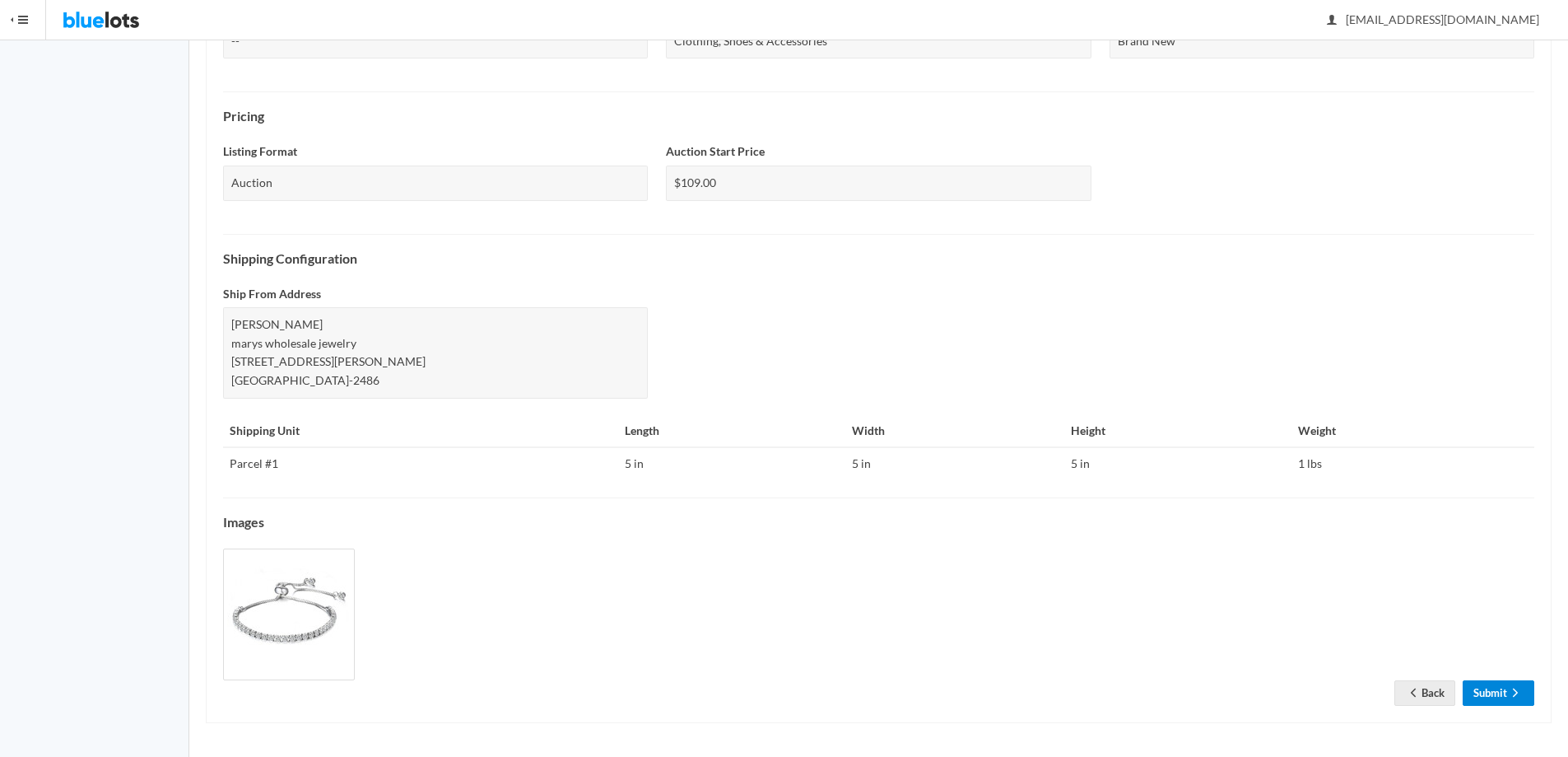
click at [1471, 686] on link "Submit" at bounding box center [1499, 693] width 71 height 25
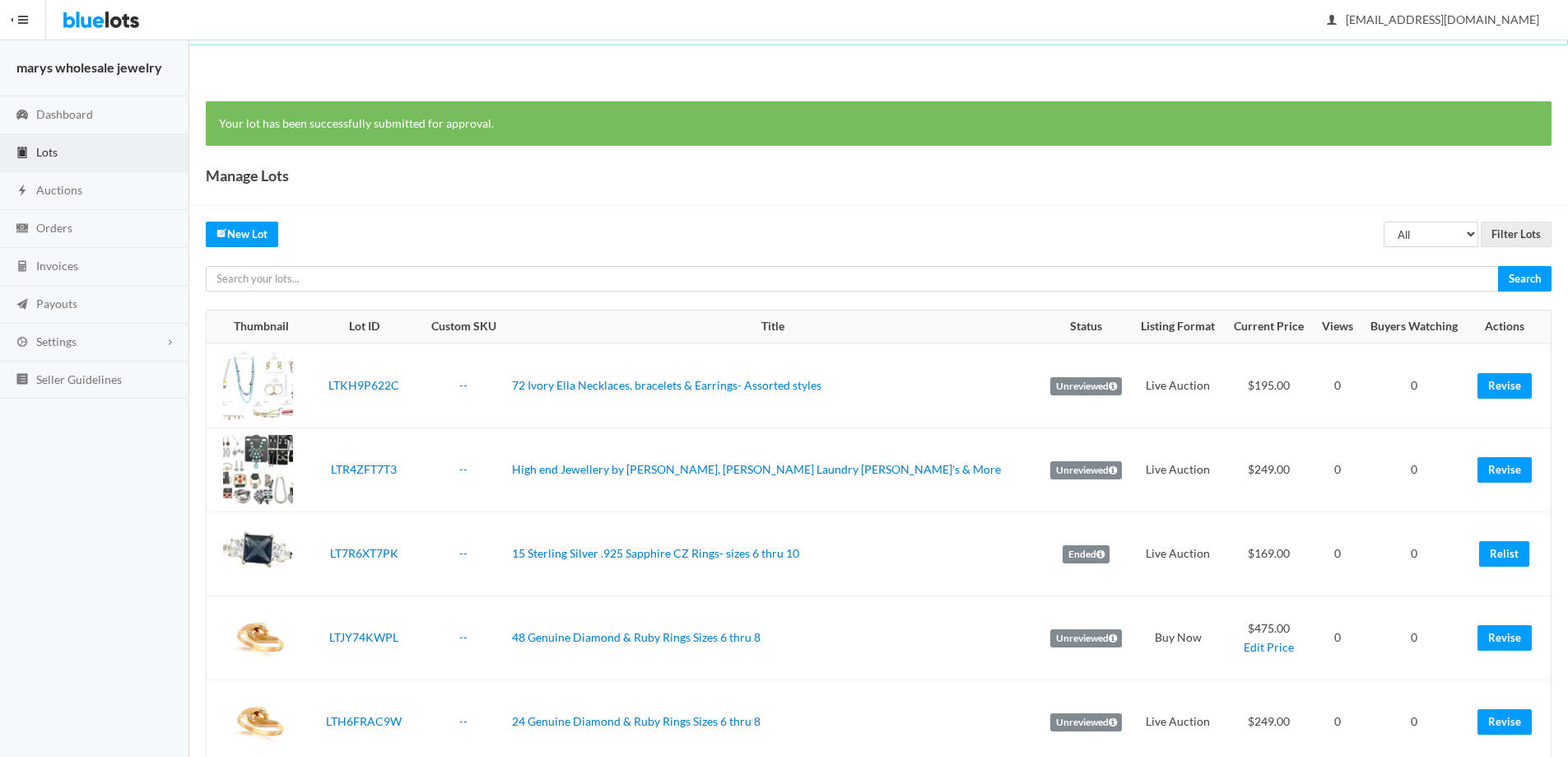
click at [1433, 228] on select "All Draft Unreviewed Rejected Scheduled Listed Sold Ended" at bounding box center [1431, 234] width 94 height 25
select select "ended"
click at [1384, 222] on select "All Draft Unreviewed Rejected Scheduled Listed Sold Ended" at bounding box center [1431, 234] width 94 height 25
click at [1542, 224] on input "Filter Lots" at bounding box center [1516, 234] width 70 height 25
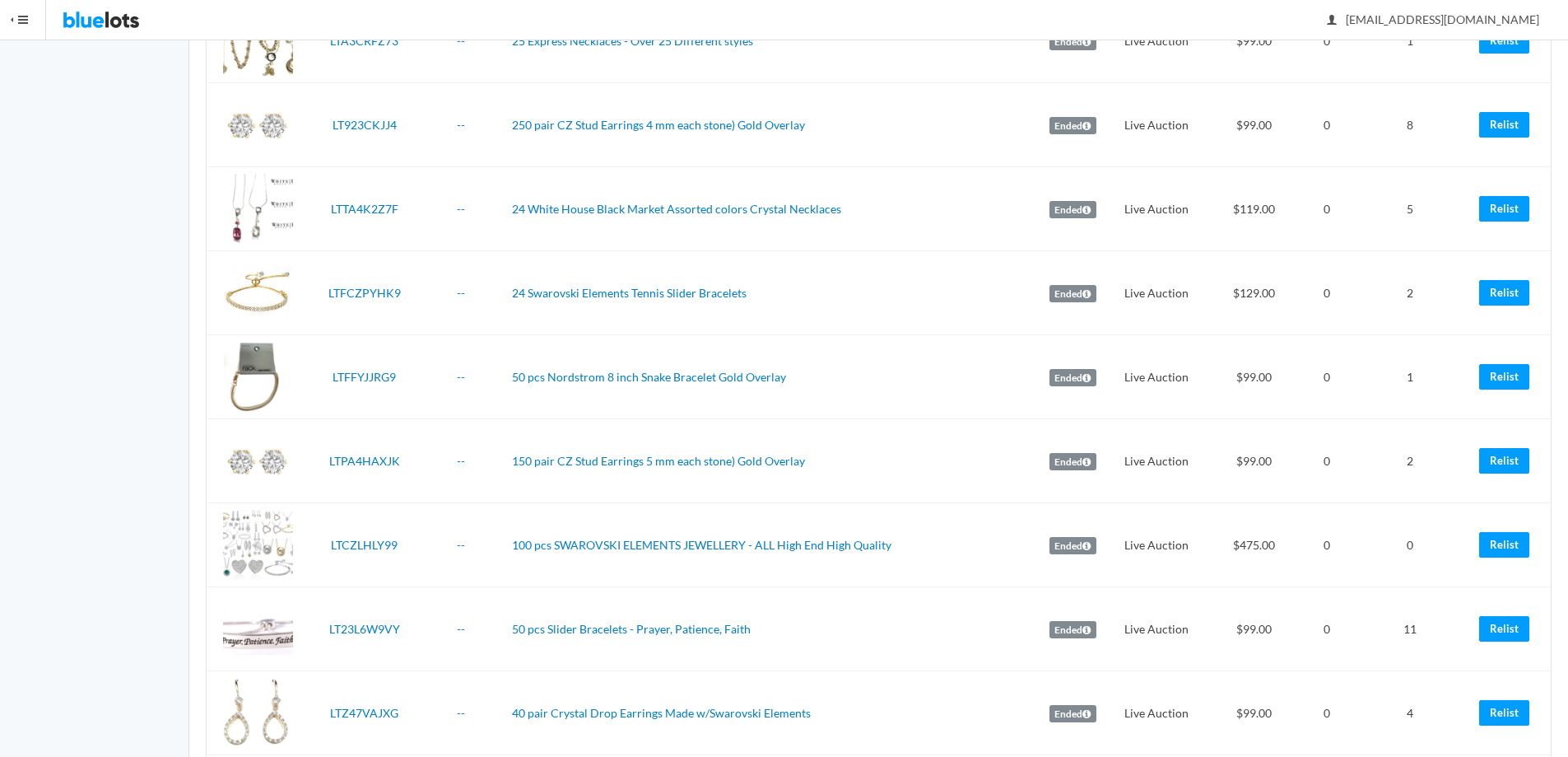
scroll to position [3782, 0]
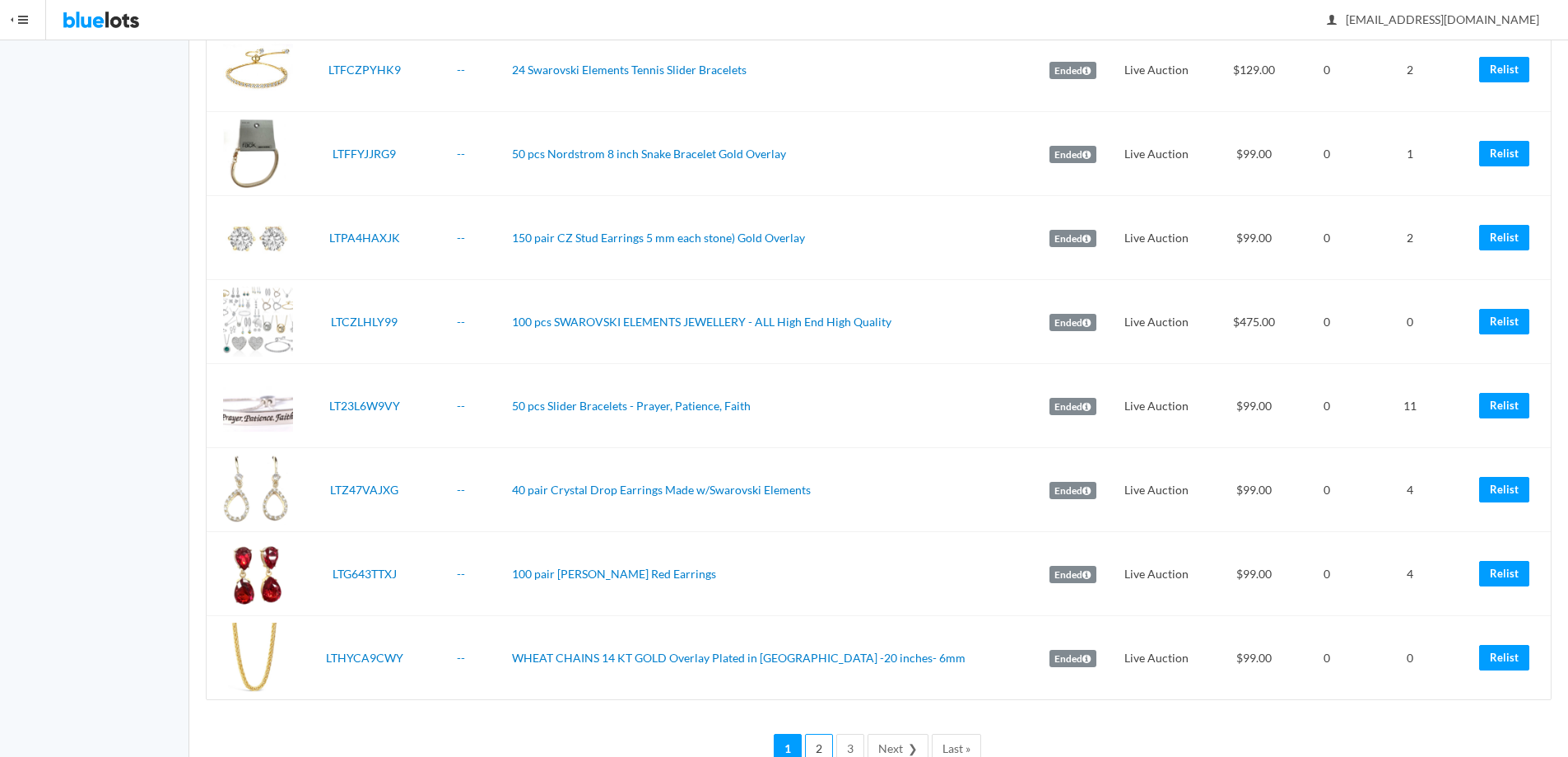
click at [820, 743] on link "2" at bounding box center [818, 749] width 28 height 31
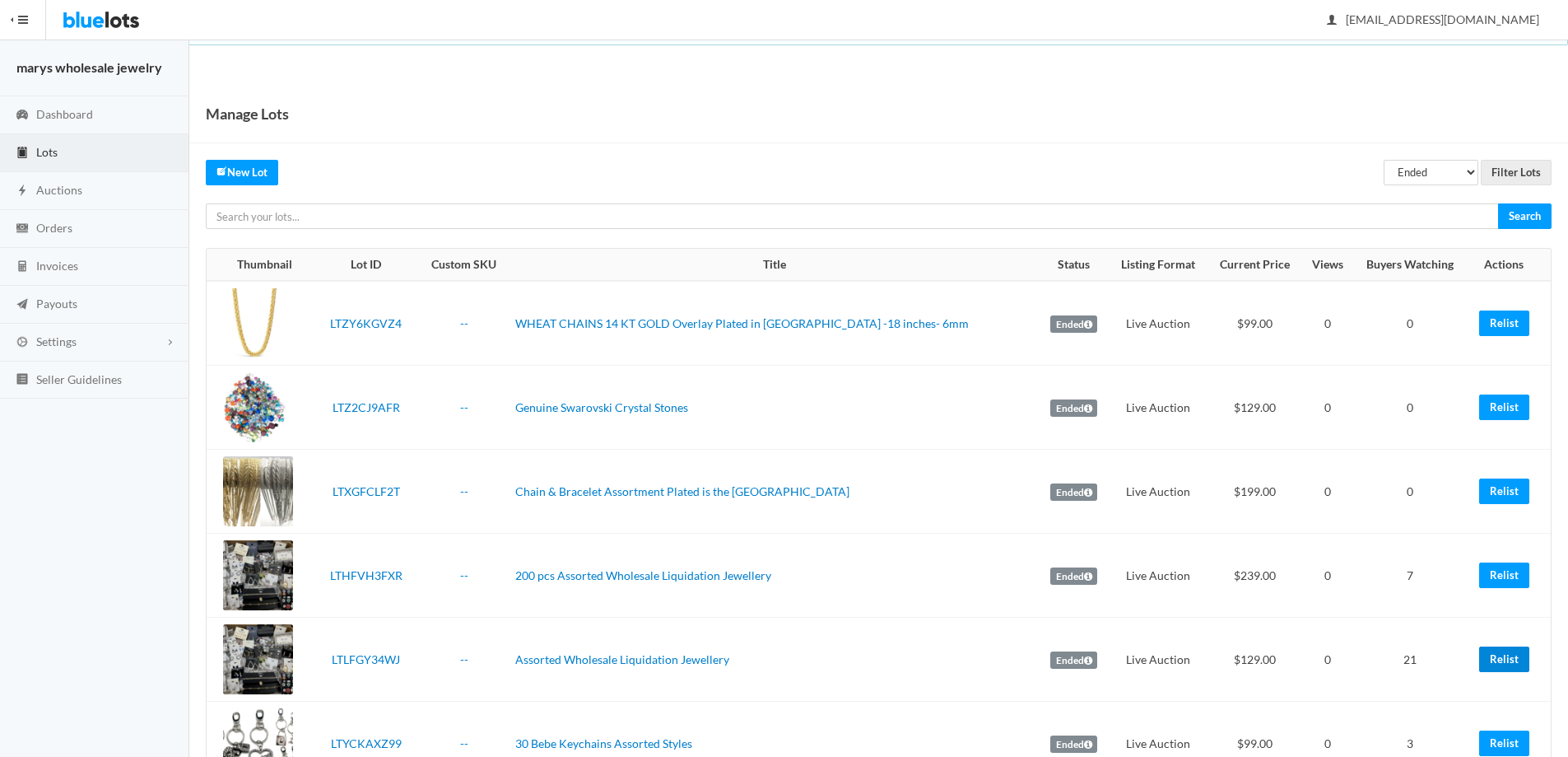
click at [1497, 662] on link "Relist" at bounding box center [1504, 660] width 50 height 25
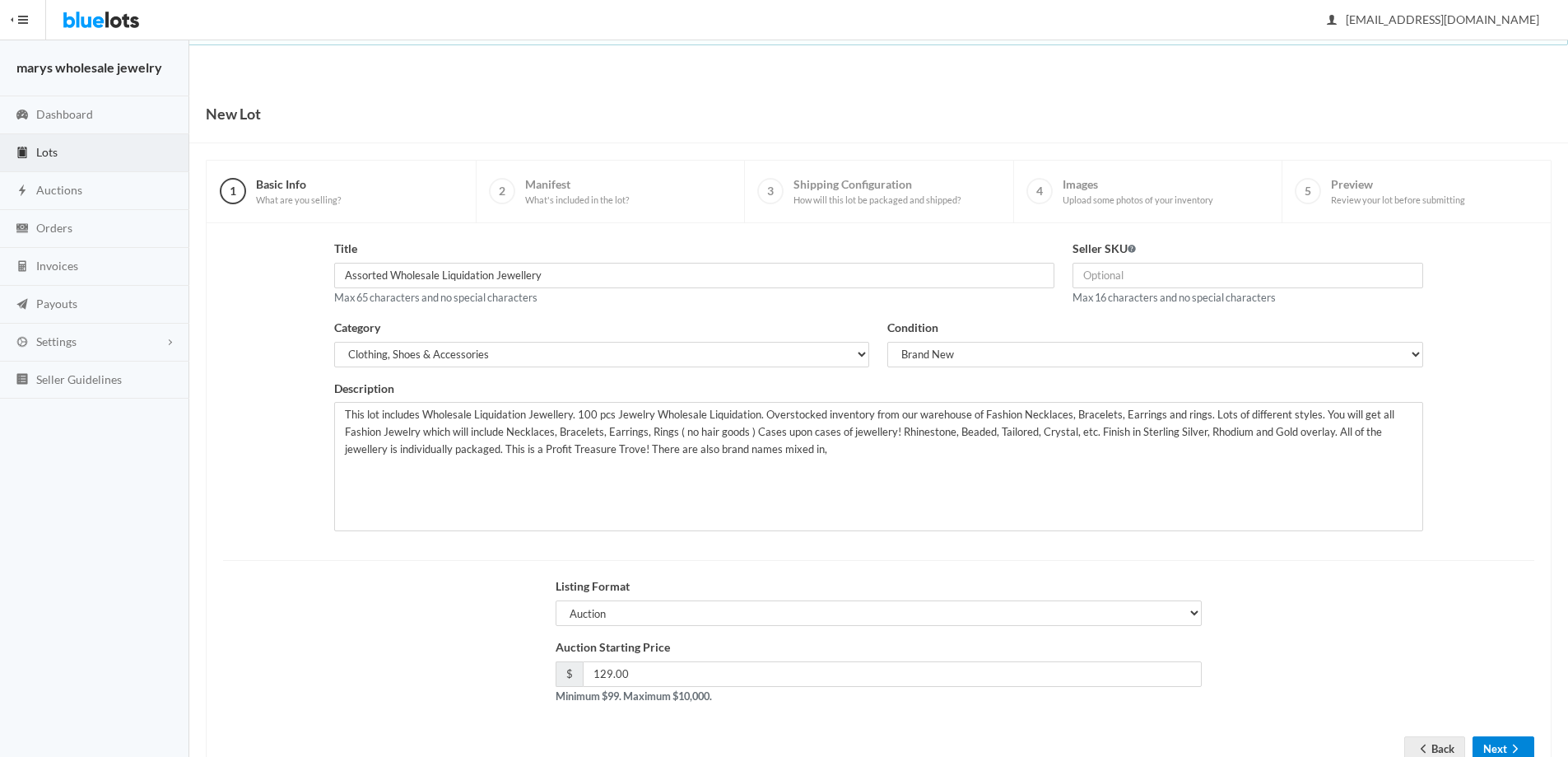
click at [1513, 746] on icon "arrow forward" at bounding box center [1515, 749] width 16 height 14
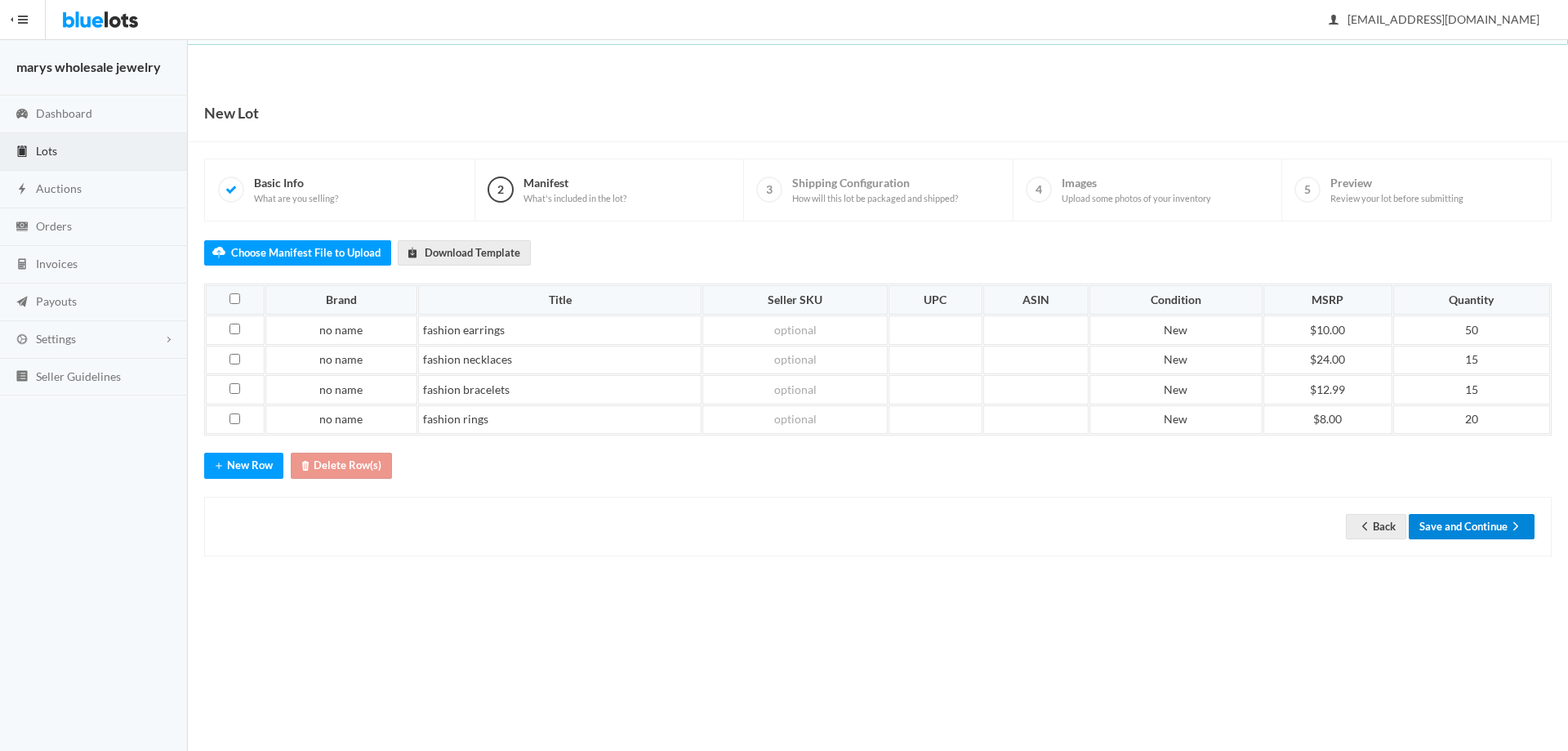
click at [1455, 521] on button "Save and Continue" at bounding box center [1471, 526] width 126 height 25
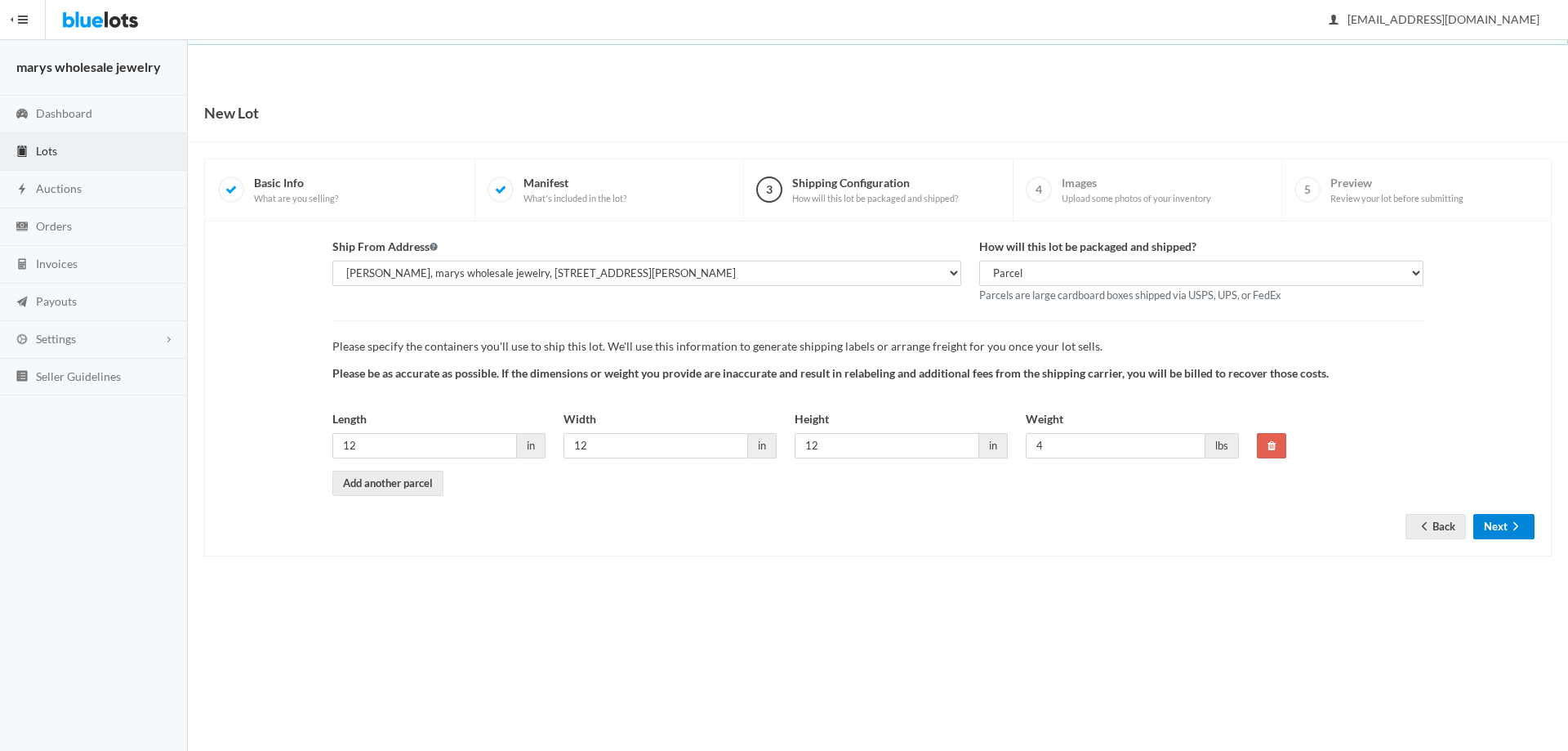
click at [1493, 533] on button "Next" at bounding box center [1504, 526] width 61 height 25
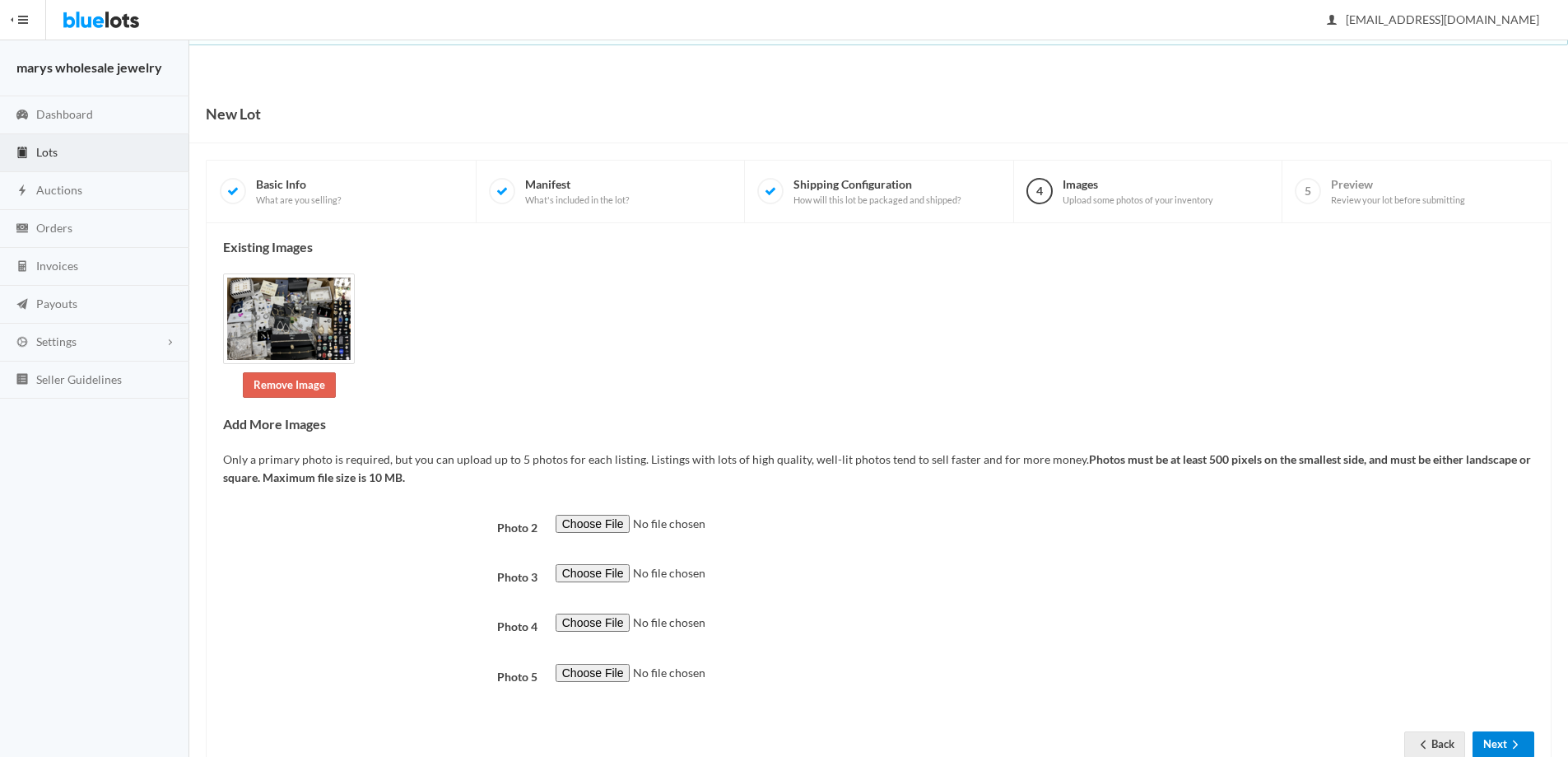
click at [1493, 747] on button "Next" at bounding box center [1503, 744] width 62 height 25
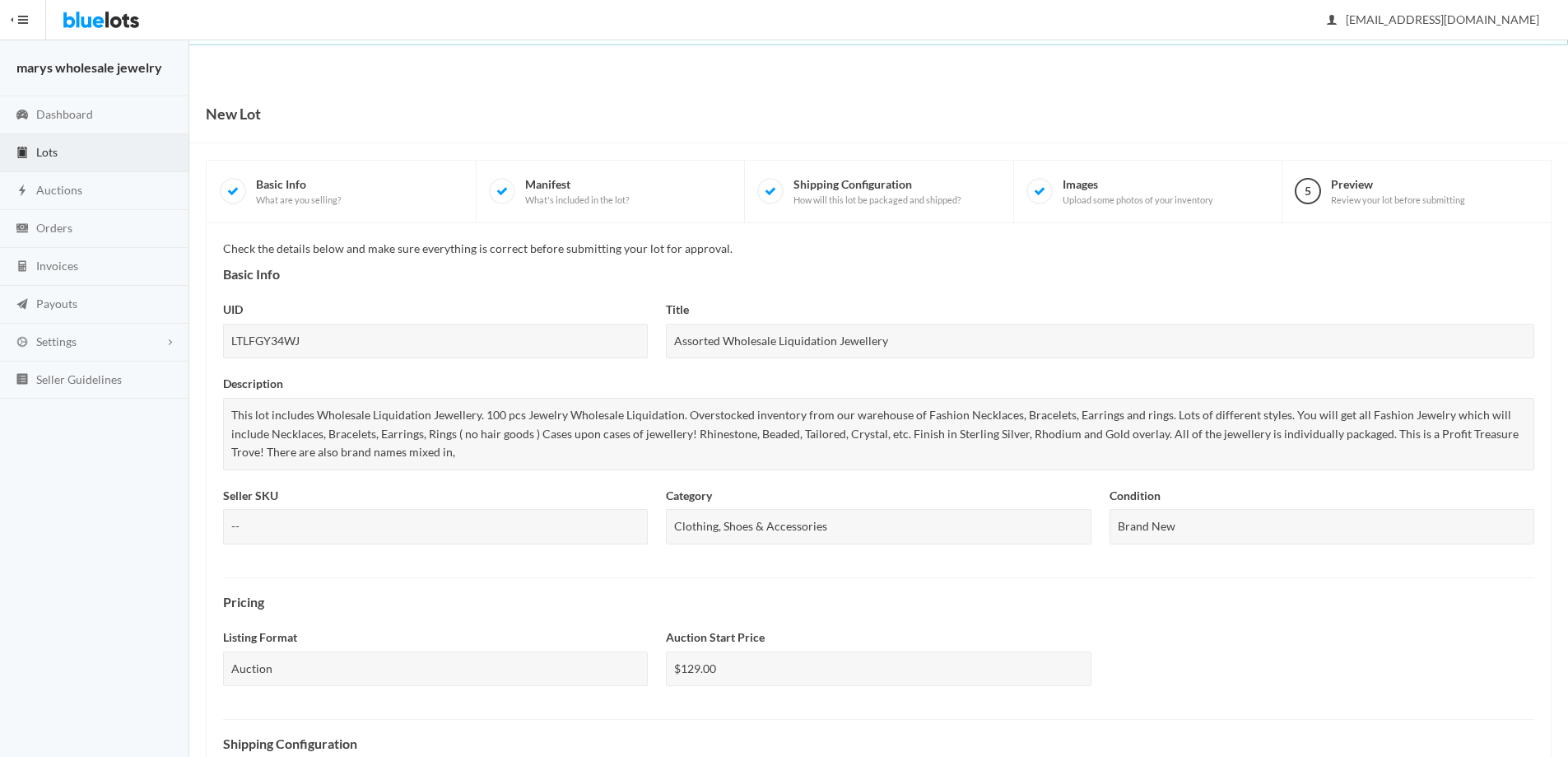
scroll to position [445, 0]
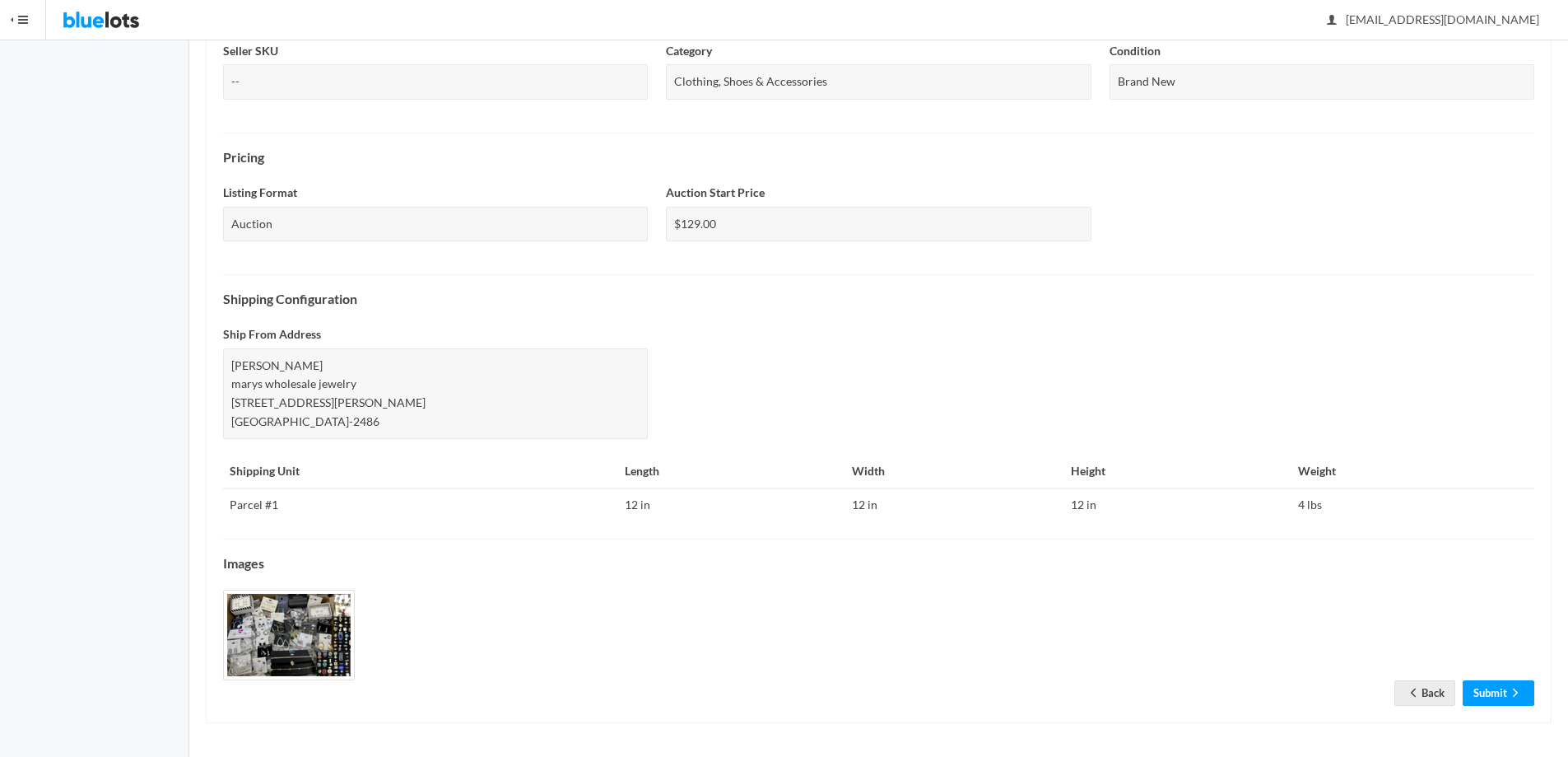
drag, startPoint x: 1580, startPoint y: 410, endPoint x: 1510, endPoint y: 742, distance: 339.3
click at [1501, 689] on link "Submit" at bounding box center [1499, 693] width 71 height 25
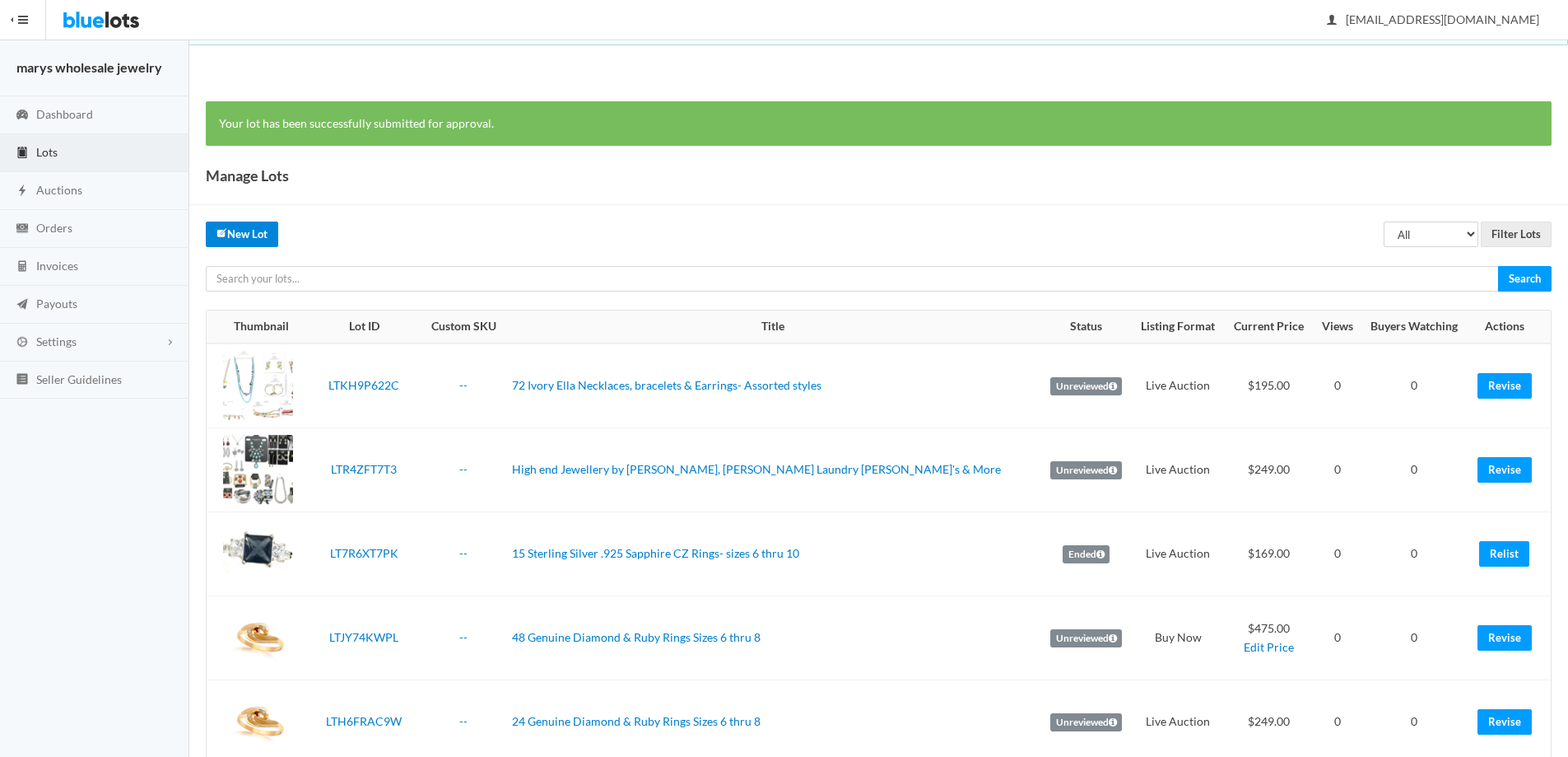
click at [251, 240] on link "New Lot" at bounding box center [242, 234] width 72 height 25
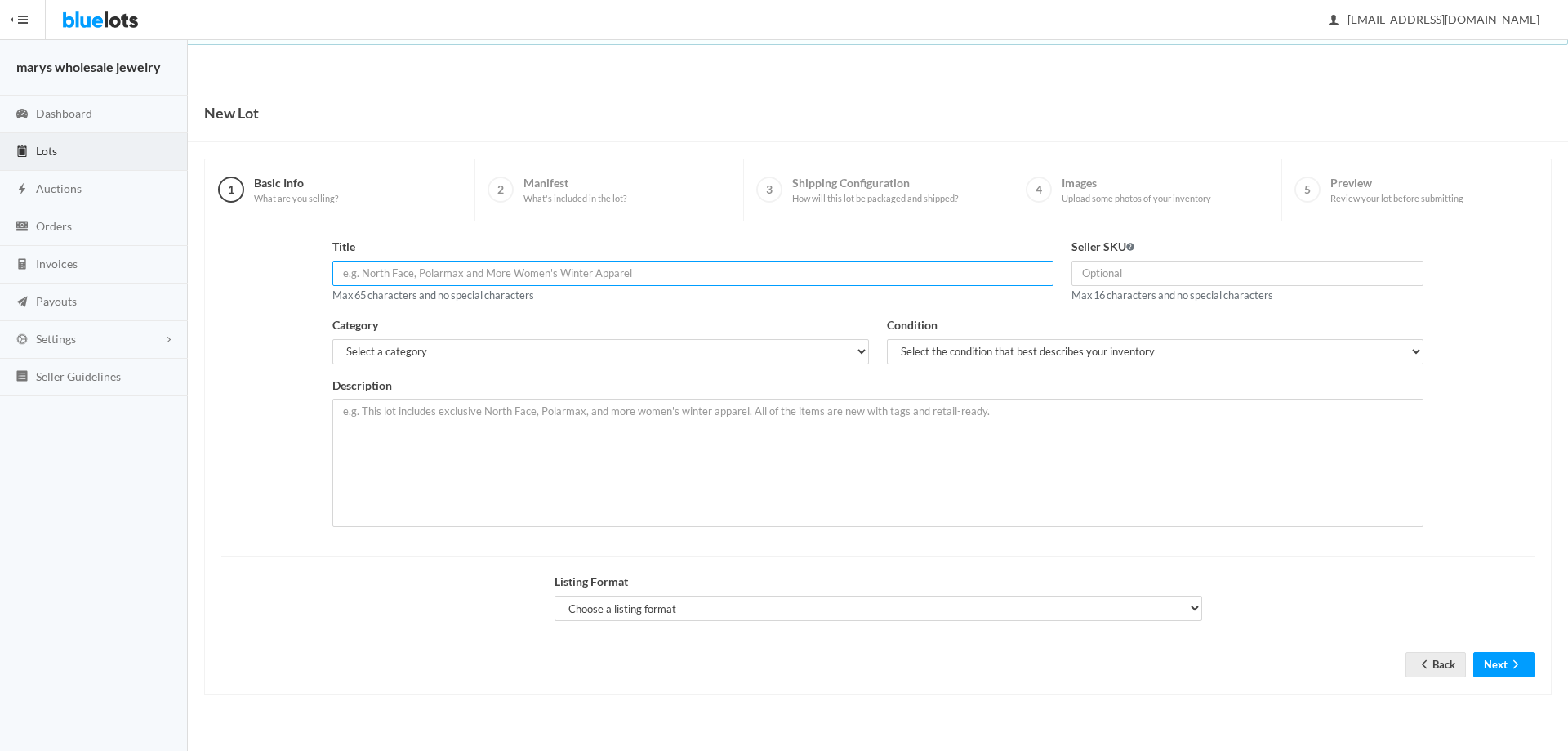
click at [604, 266] on input "text" at bounding box center [693, 273] width 722 height 25
click at [604, 272] on input "text" at bounding box center [693, 273] width 722 height 25
paste input "Guess Bracelets 3 per pack - Genuine tiger eye- leather - herring"
click at [344, 277] on input "Guess Bracelets 3 per pack - Genuine tiger eye" at bounding box center [693, 273] width 722 height 25
type input "24 Guess Bracelets 3 per pack - Genuine tiger eye"
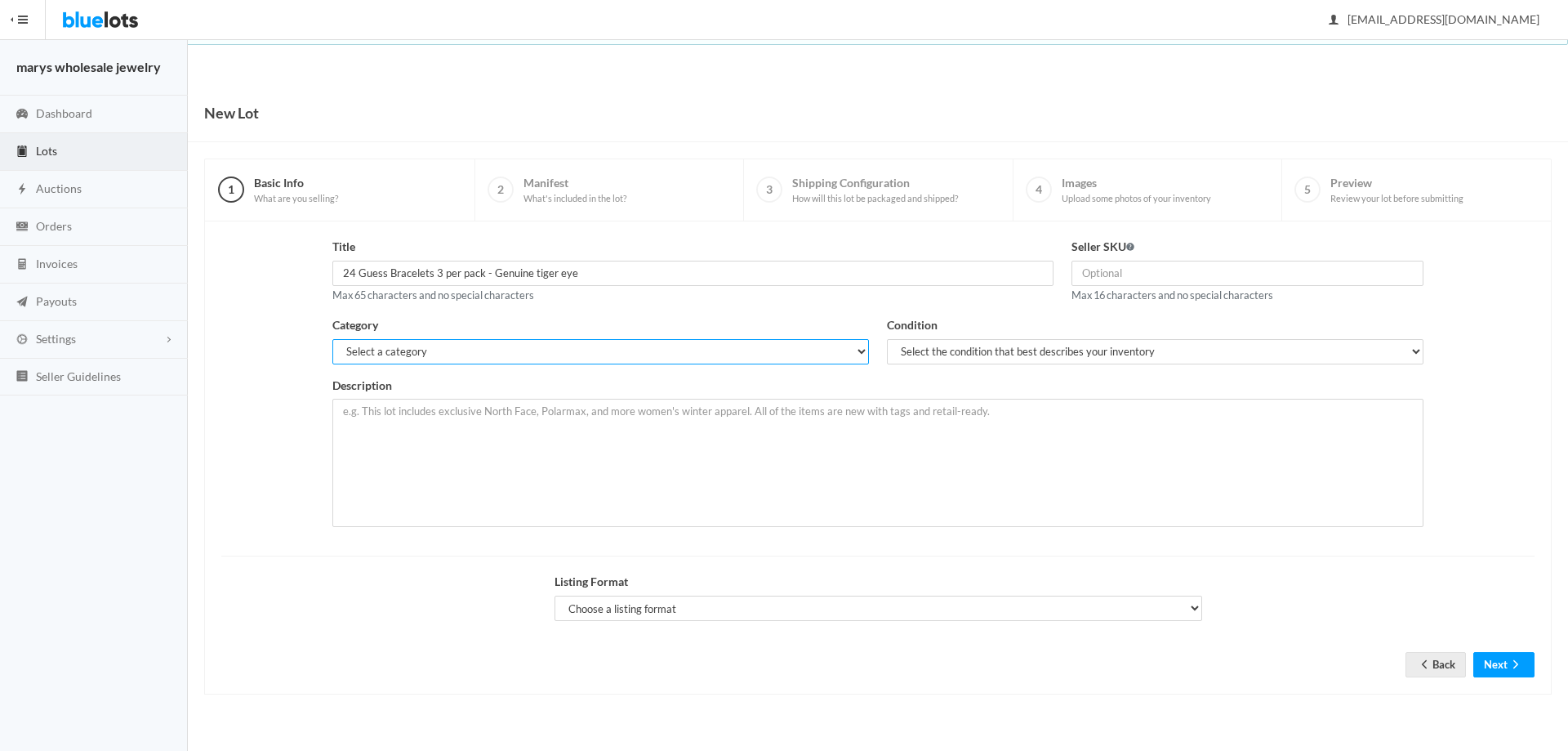
click at [441, 356] on select "Select a category Electronics Clothing, Shoes & Accessories Appliances Home & G…" at bounding box center [600, 351] width 536 height 25
select select "2"
click at [333, 339] on select "Select a category Electronics Clothing, Shoes & Accessories Appliances Home & G…" at bounding box center [600, 351] width 536 height 25
click at [1131, 350] on select "Select the condition that best describes your inventory Brand New Shelf Pulls C…" at bounding box center [1155, 351] width 536 height 25
select select "1"
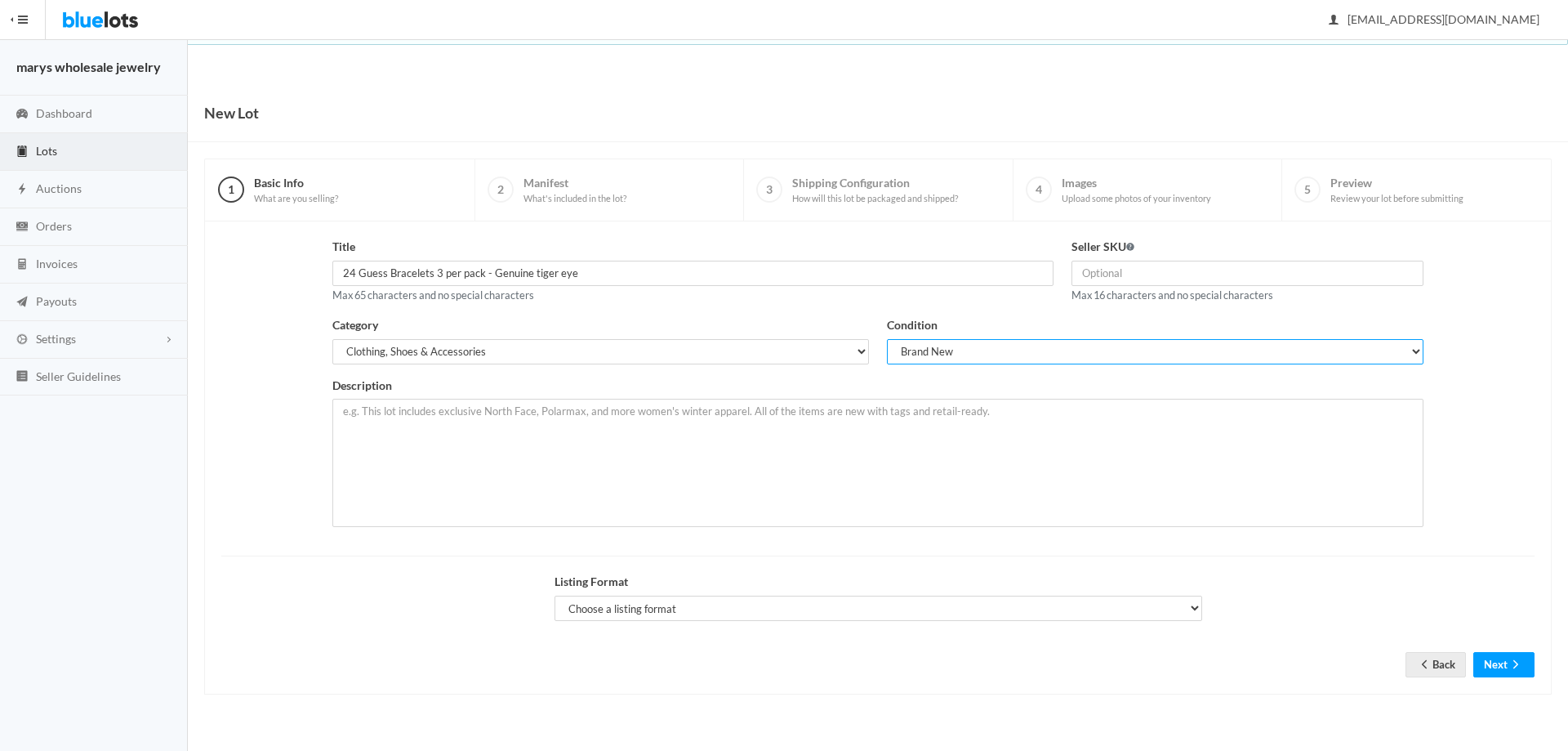
click at [887, 339] on select "Select the condition that best describes your inventory Brand New Shelf Pulls C…" at bounding box center [1155, 351] width 536 height 25
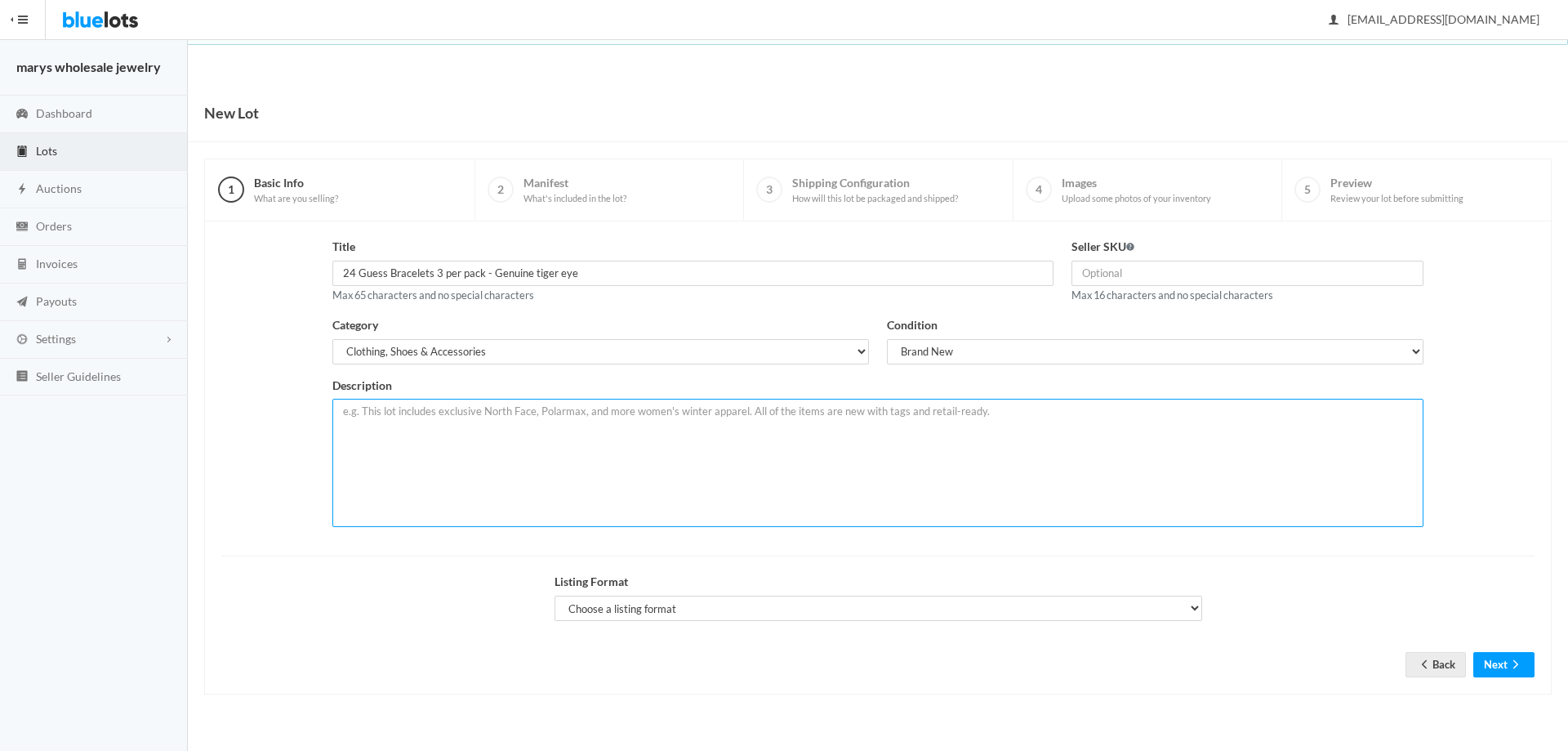
paste textarea "Guess Bracelets 3 per pack - Genuine tiger eye- leather - herringbone 3 Bracele…"
click at [343, 448] on textarea "Guess Bracelets 3 per pack - Genuine tiger eye- leather - herringbone 3 Bracele…" at bounding box center [878, 463] width 1091 height 128
click at [372, 445] on textarea "Guess Bracelets 3 per pack - Genuine tiger eye- leather - herringbone 24- 3 Bra…" at bounding box center [878, 463] width 1091 height 128
click at [428, 443] on textarea "Guess Bracelets 3 per pack - Genuine tiger eye- leather - herringbone 24- 3 Bra…" at bounding box center [878, 463] width 1091 height 128
click at [359, 444] on textarea "Guess Bracelets 3 per pack - Genuine tiger eye- leather - herringbone 24r pack …" at bounding box center [878, 463] width 1091 height 128
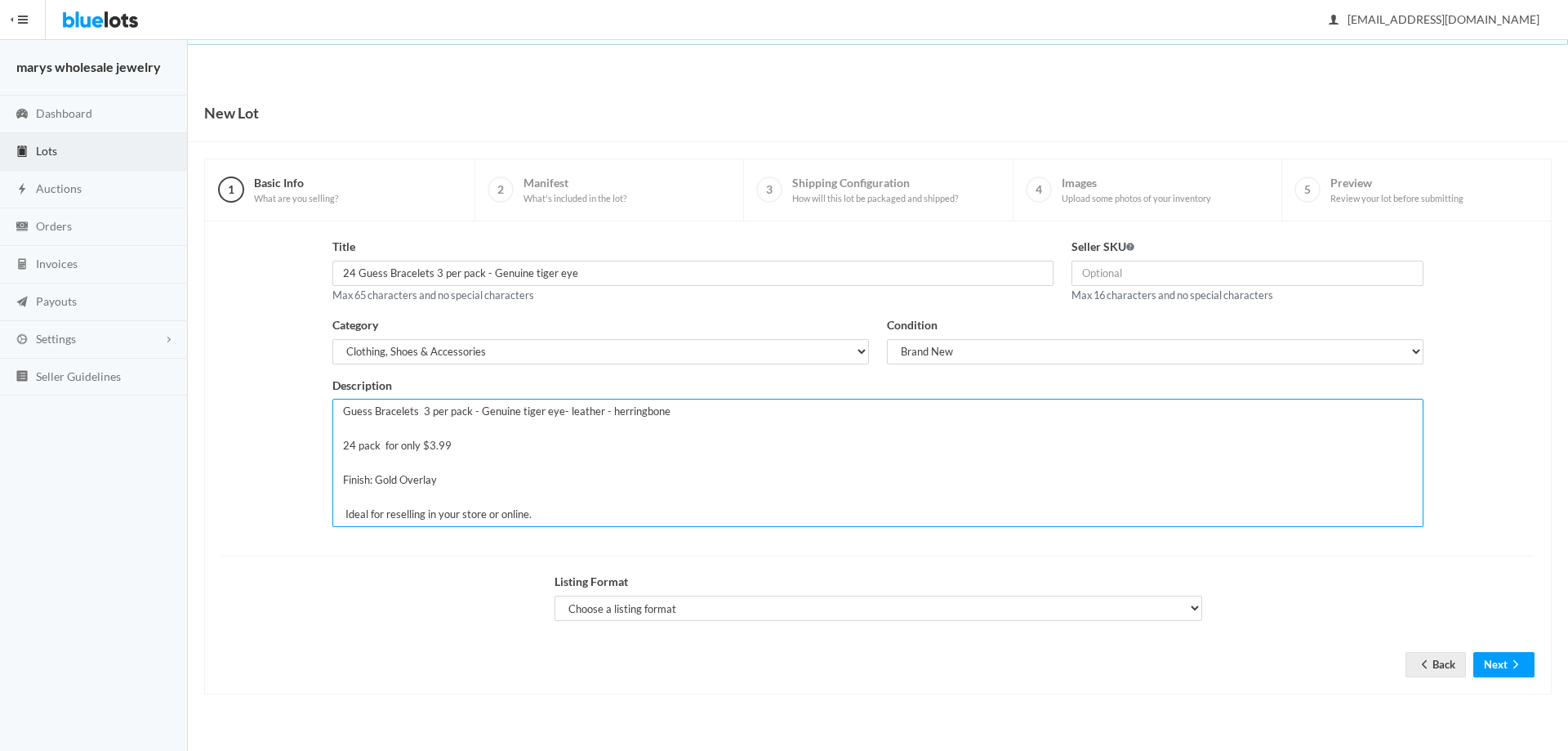
click at [379, 448] on textarea "Guess Bracelets 3 per pack - Genuine tiger eye- leather - herringbone 24 pack f…" at bounding box center [878, 463] width 1091 height 128
click at [392, 446] on textarea "Guess Bracelets 3 per pack - Genuine tiger eye- leather - herringbone 24 packs …" at bounding box center [878, 463] width 1091 height 128
click at [570, 447] on textarea "Guess Bracelets 3 per pack - Genuine tiger eye- leather - herringbone 24 packs …" at bounding box center [878, 463] width 1091 height 128
type textarea "Guess Bracelets 3 per pack - Genuine tiger eye- leather - herringbone 24 packs …"
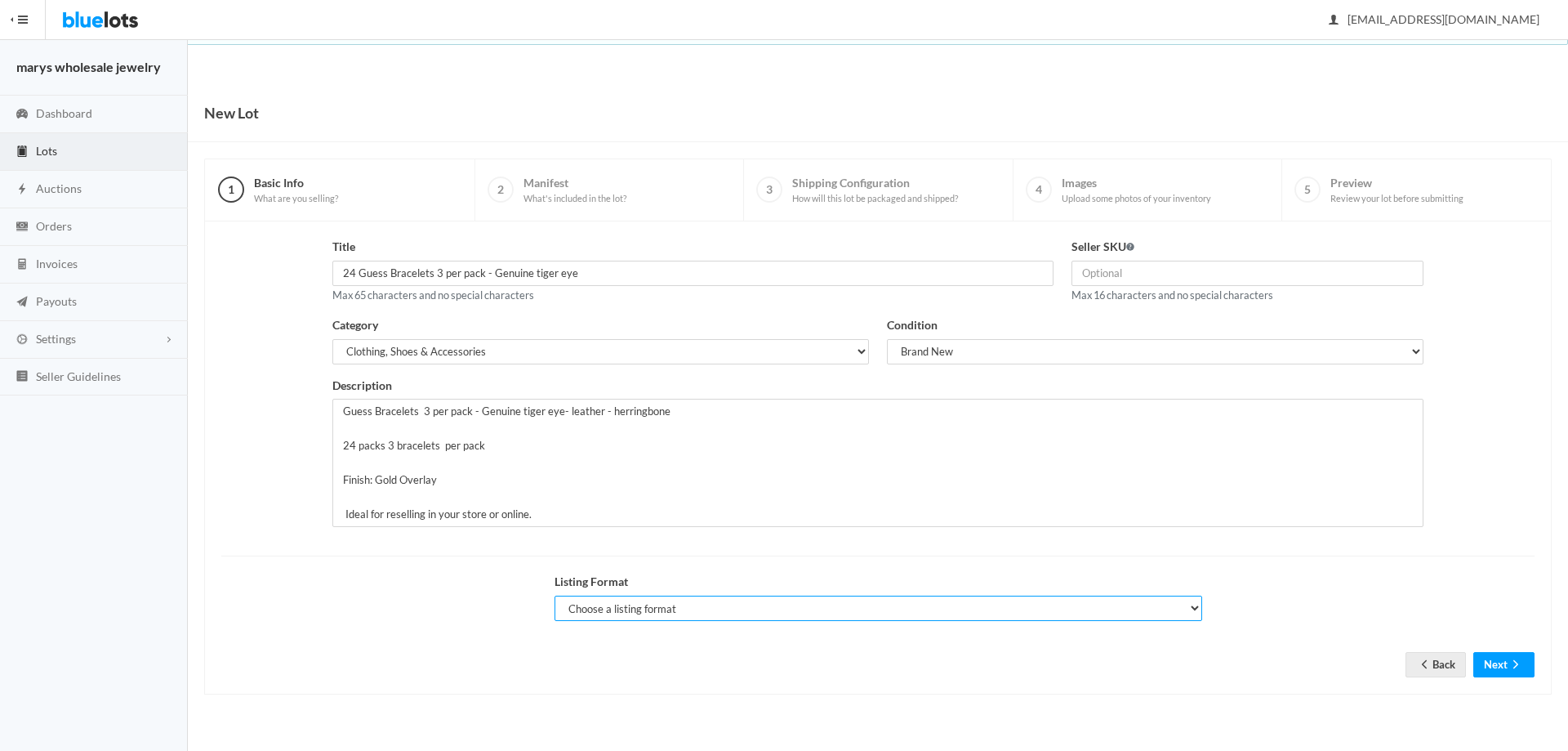
click at [708, 608] on select "Choose a listing format Auction Buy Now" at bounding box center [878, 608] width 647 height 25
select select "true"
click at [555, 596] on select "Choose a listing format Auction Buy Now" at bounding box center [878, 608] width 647 height 25
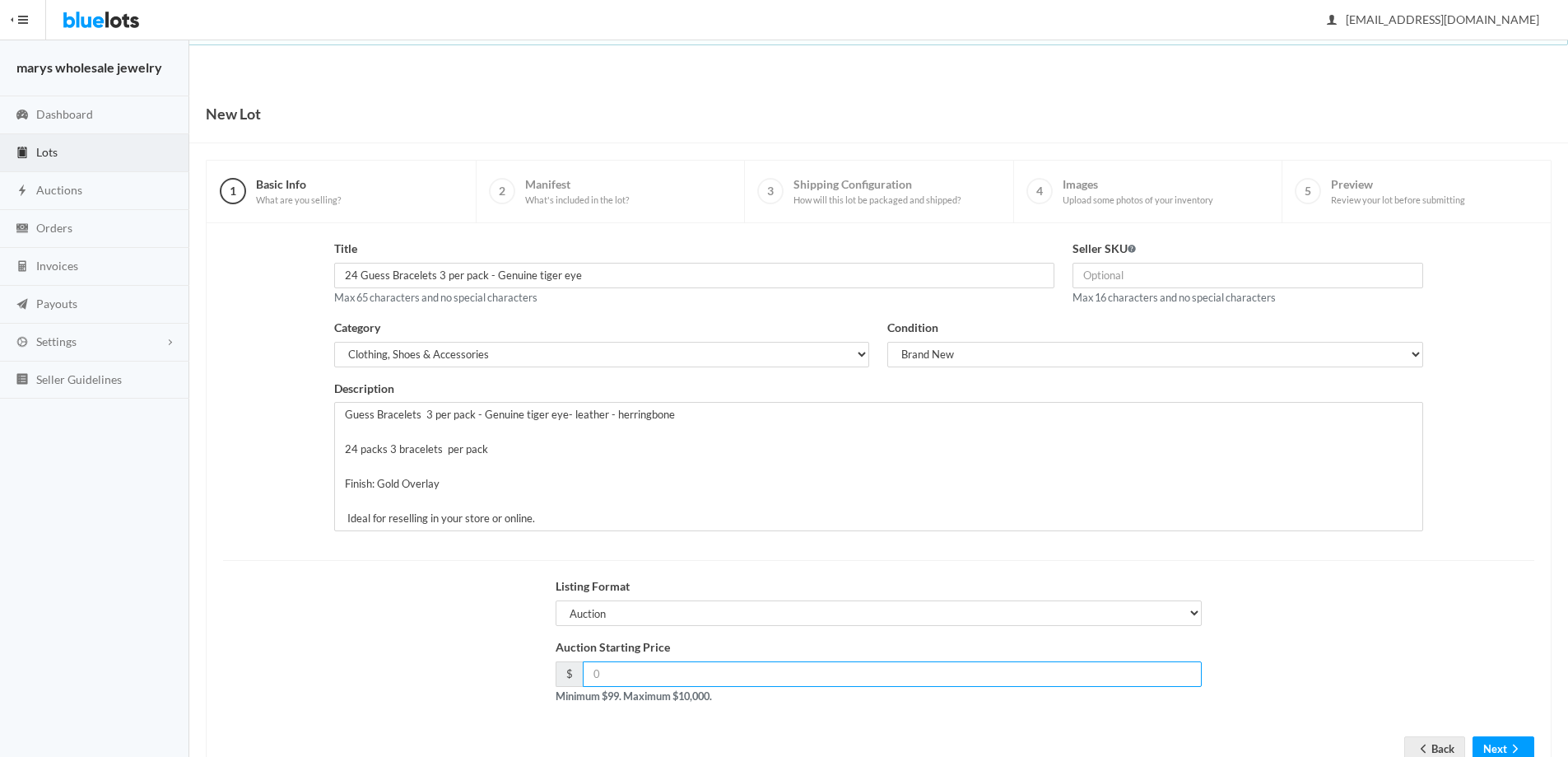
click at [681, 663] on input "number" at bounding box center [892, 674] width 620 height 25
type input "99.00"
click at [1497, 747] on button "Next" at bounding box center [1503, 749] width 62 height 25
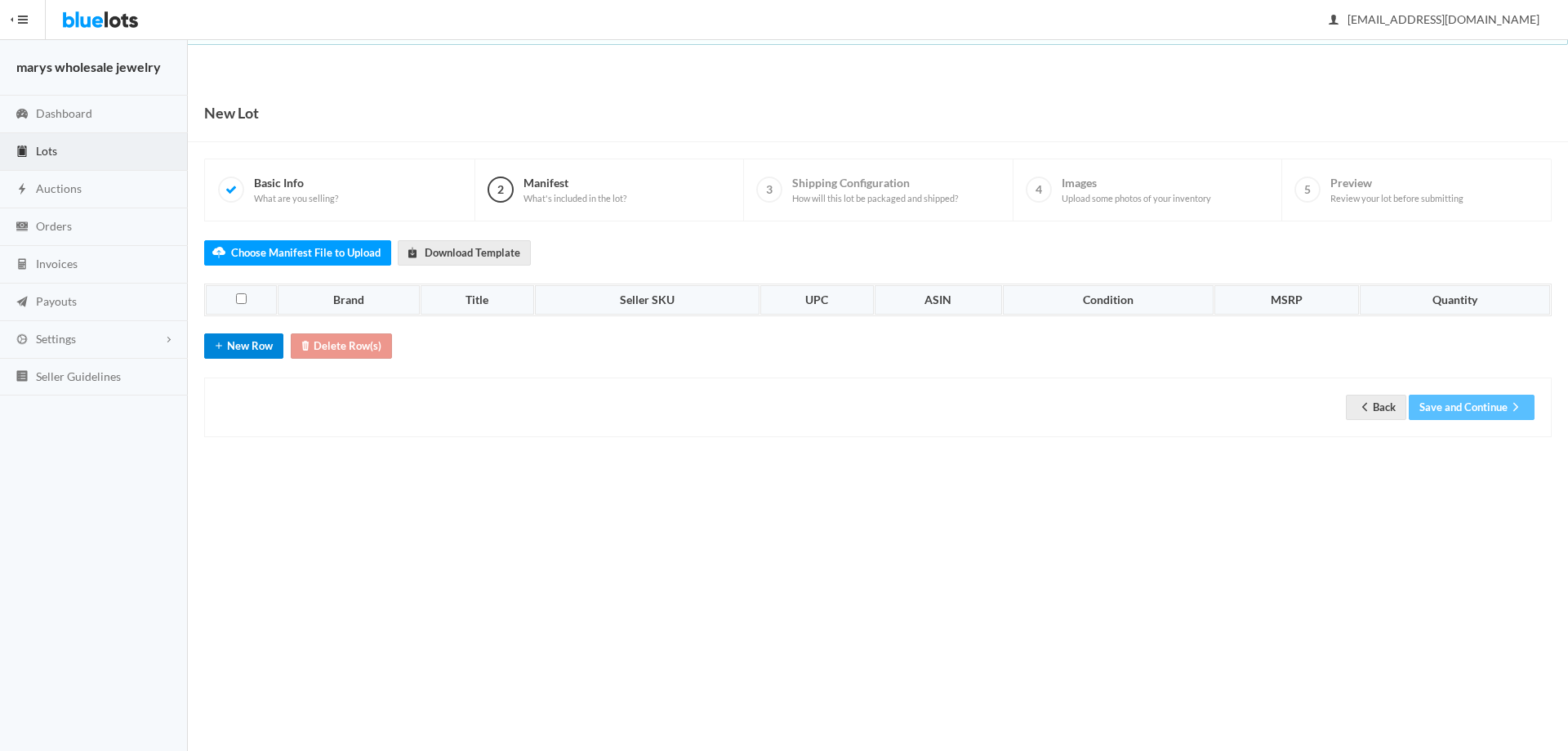
click at [248, 345] on button "New Row" at bounding box center [244, 346] width 79 height 25
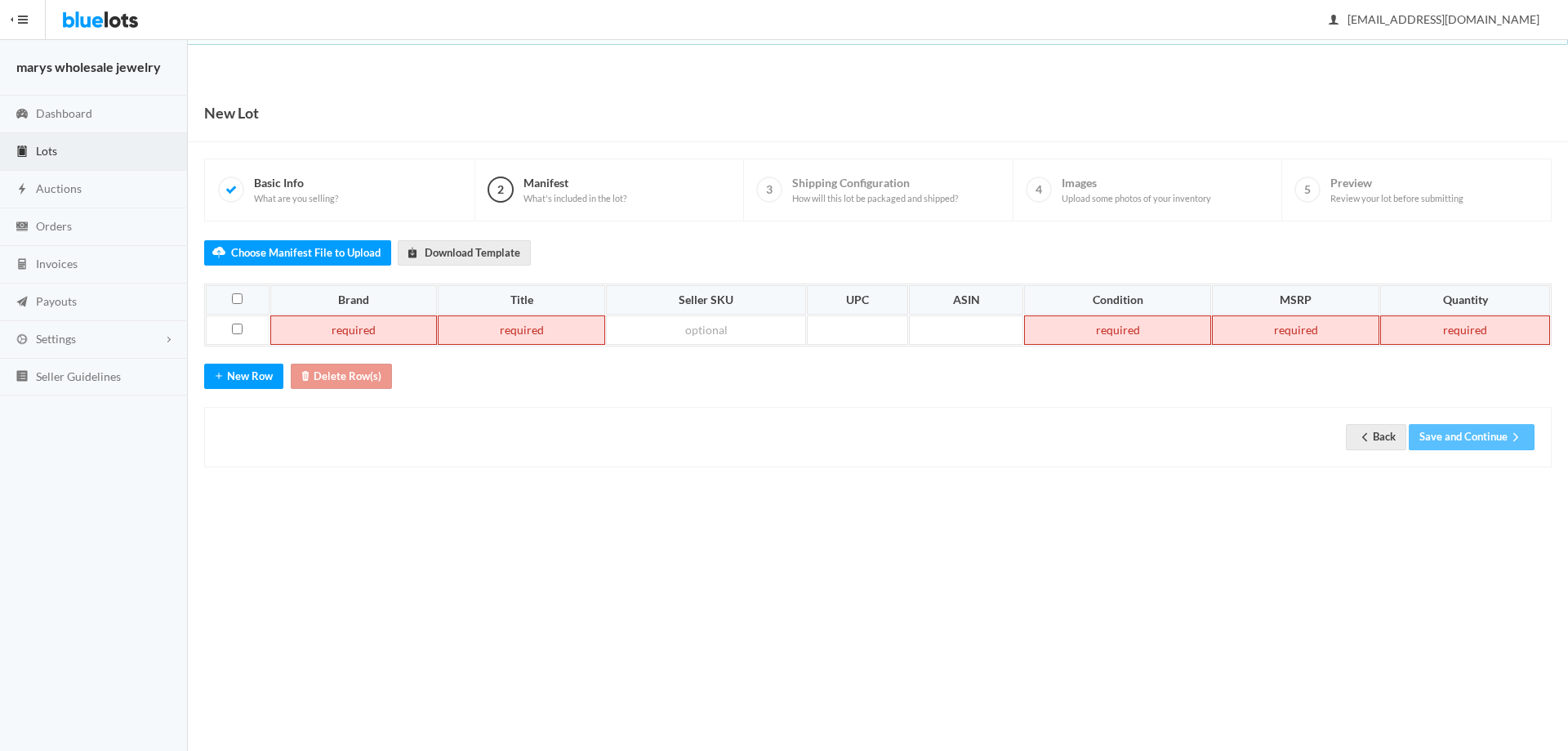
click at [367, 337] on td at bounding box center [354, 330] width 167 height 30
click at [501, 331] on td at bounding box center [490, 330] width 172 height 30
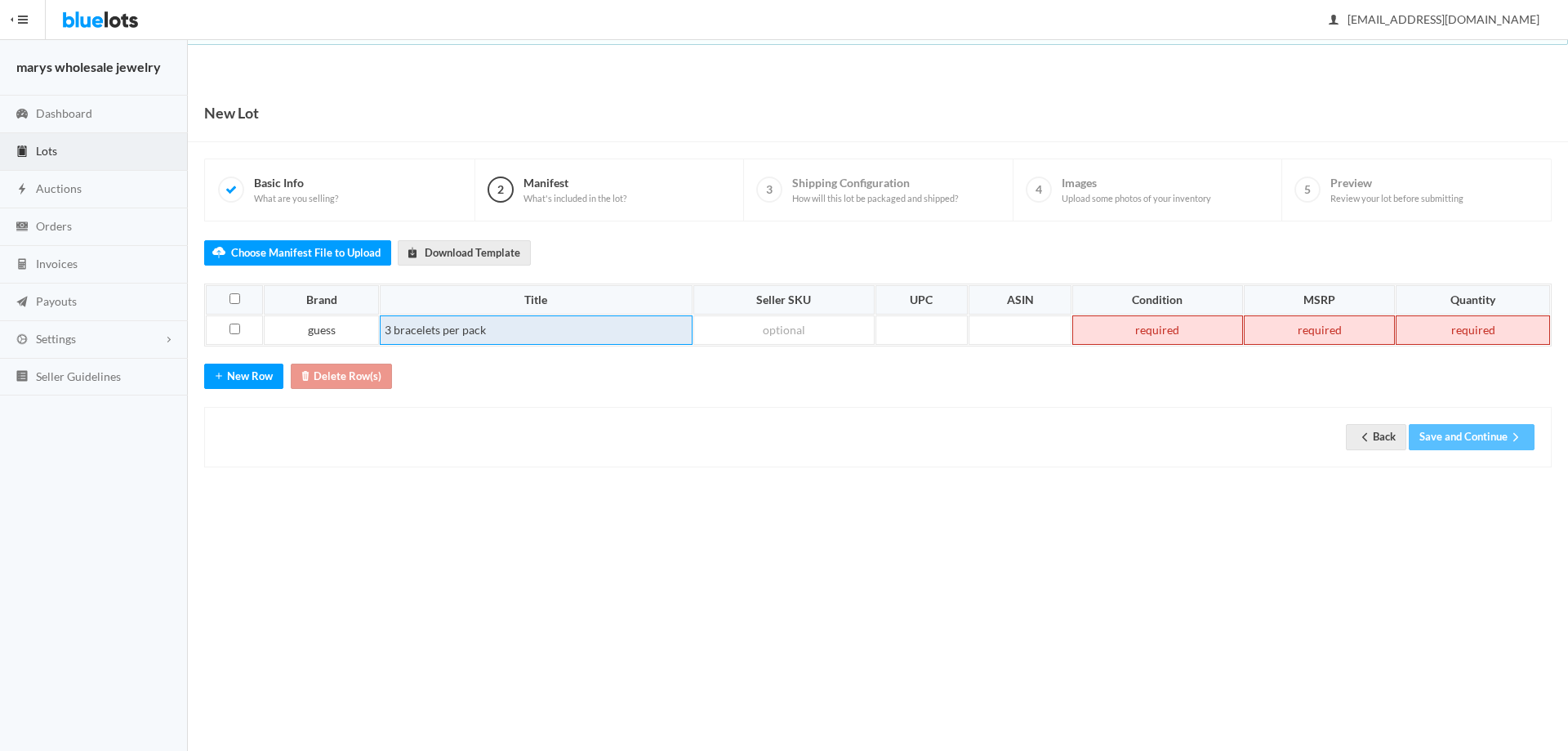
click at [460, 325] on td "3 bracelets per pack" at bounding box center [535, 330] width 313 height 30
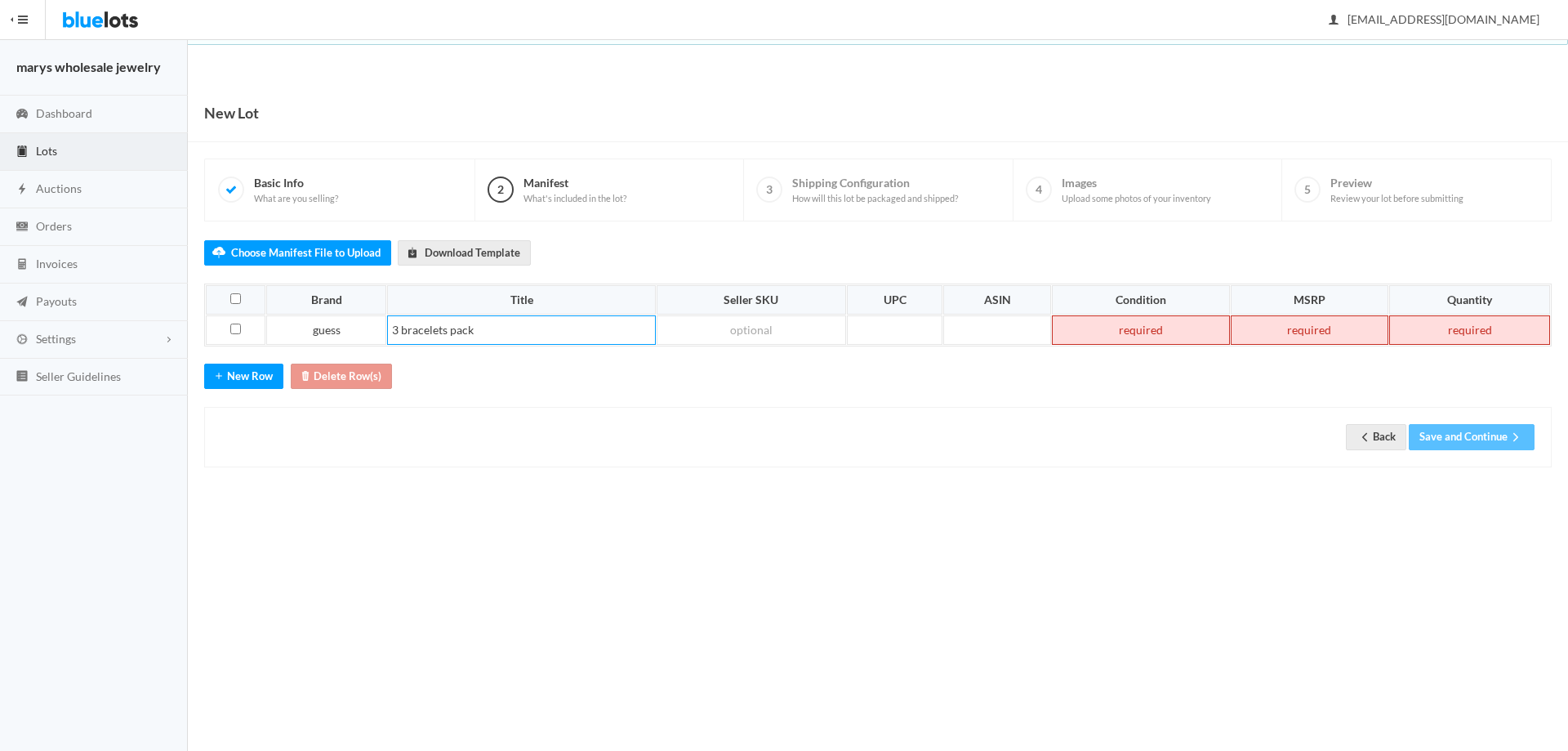
click at [1165, 322] on td at bounding box center [1140, 330] width 177 height 30
click at [1302, 340] on td at bounding box center [1310, 330] width 159 height 30
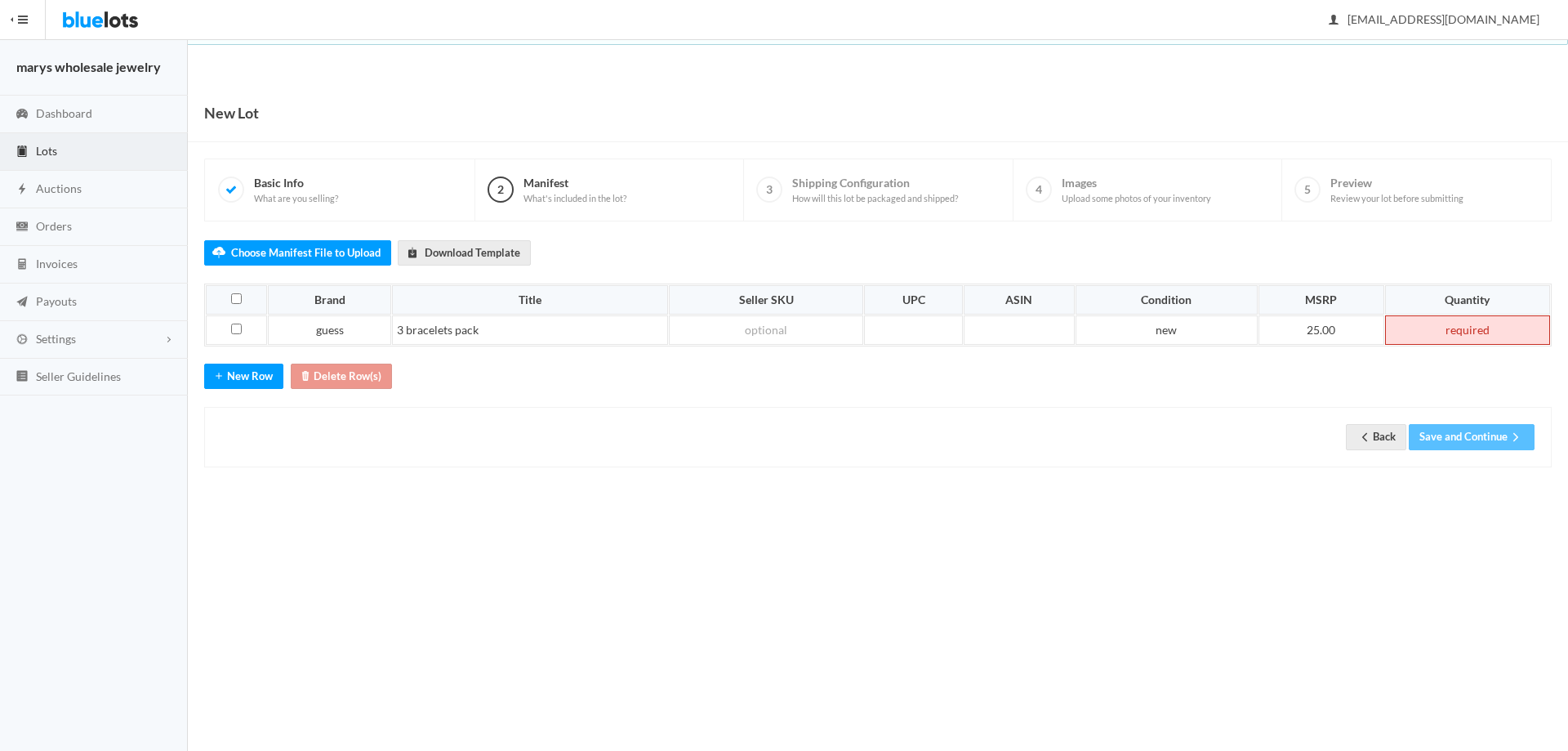
click at [1438, 329] on td at bounding box center [1468, 330] width 165 height 30
click at [1500, 437] on button "Save and Continue" at bounding box center [1471, 436] width 126 height 25
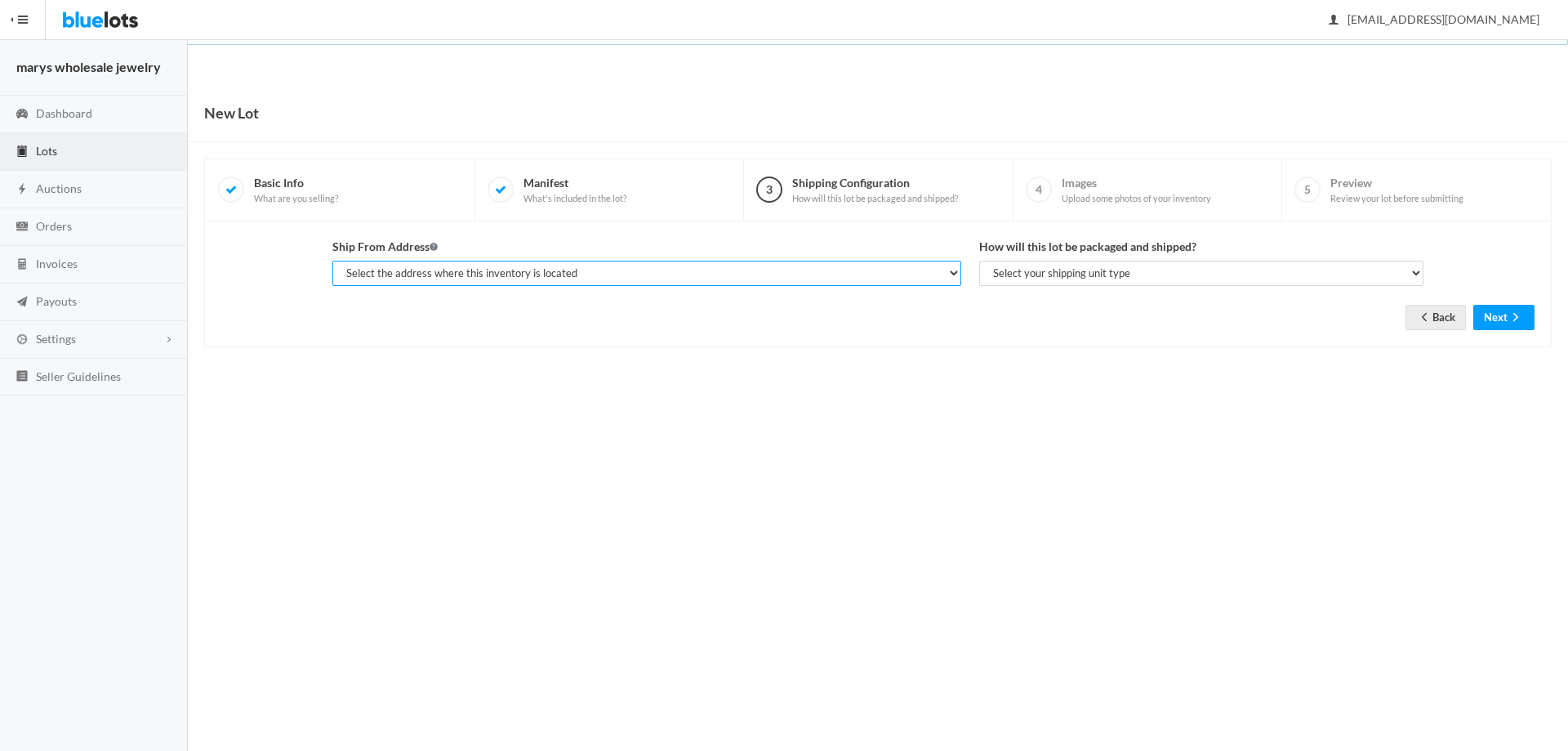
click at [628, 283] on select "Select the address where this inventory is located [PERSON_NAME], marys wholesa…" at bounding box center [647, 273] width 629 height 25
select select "19963"
click at [333, 260] on select "Select the address where this inventory is located [PERSON_NAME], marys wholesa…" at bounding box center [647, 273] width 629 height 25
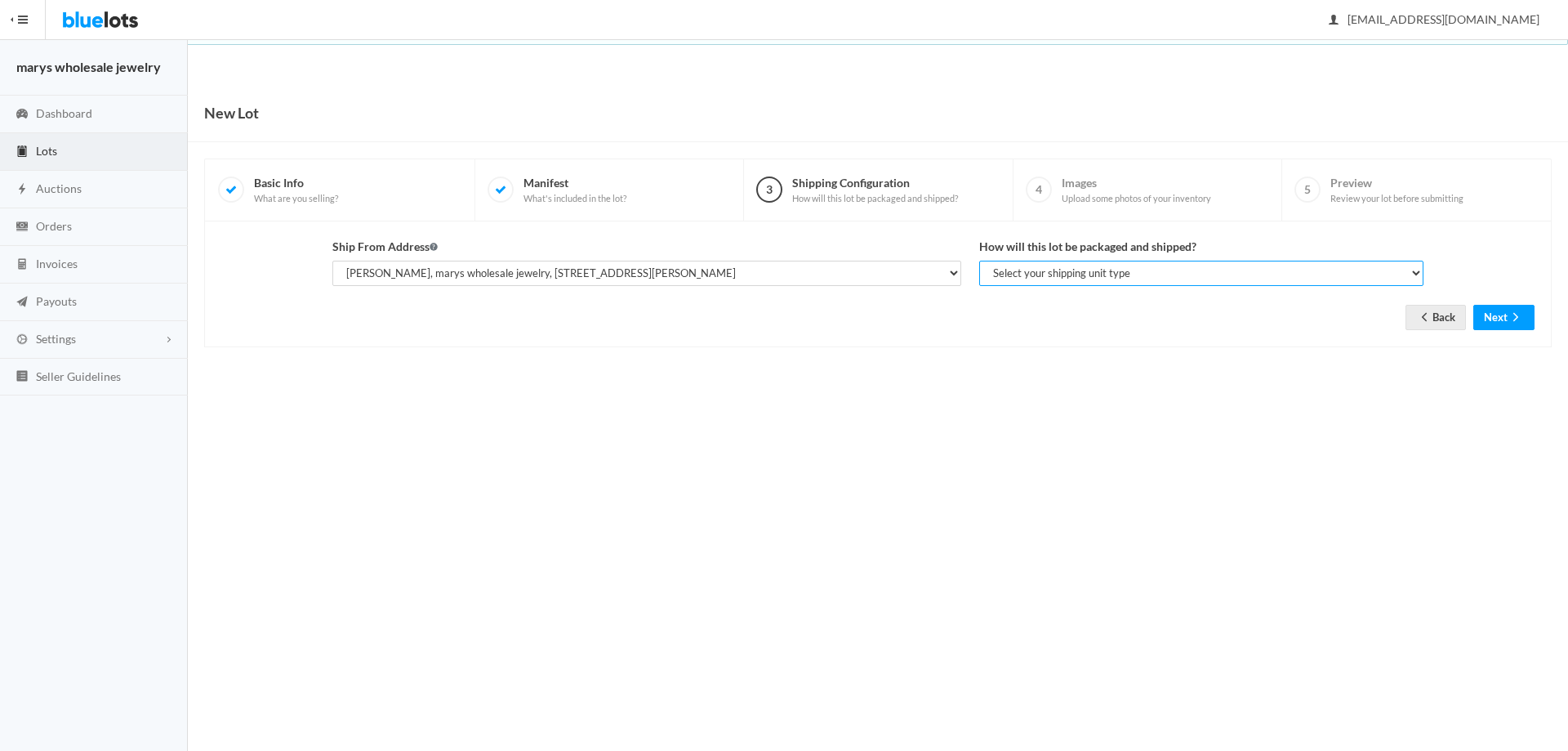
click at [1049, 276] on select "Select your shipping unit type Parcel Pallet Truckload" at bounding box center [1201, 273] width 445 height 25
select select "parcel"
click at [979, 260] on select "Select your shipping unit type Parcel Pallet Truckload" at bounding box center [1201, 273] width 445 height 25
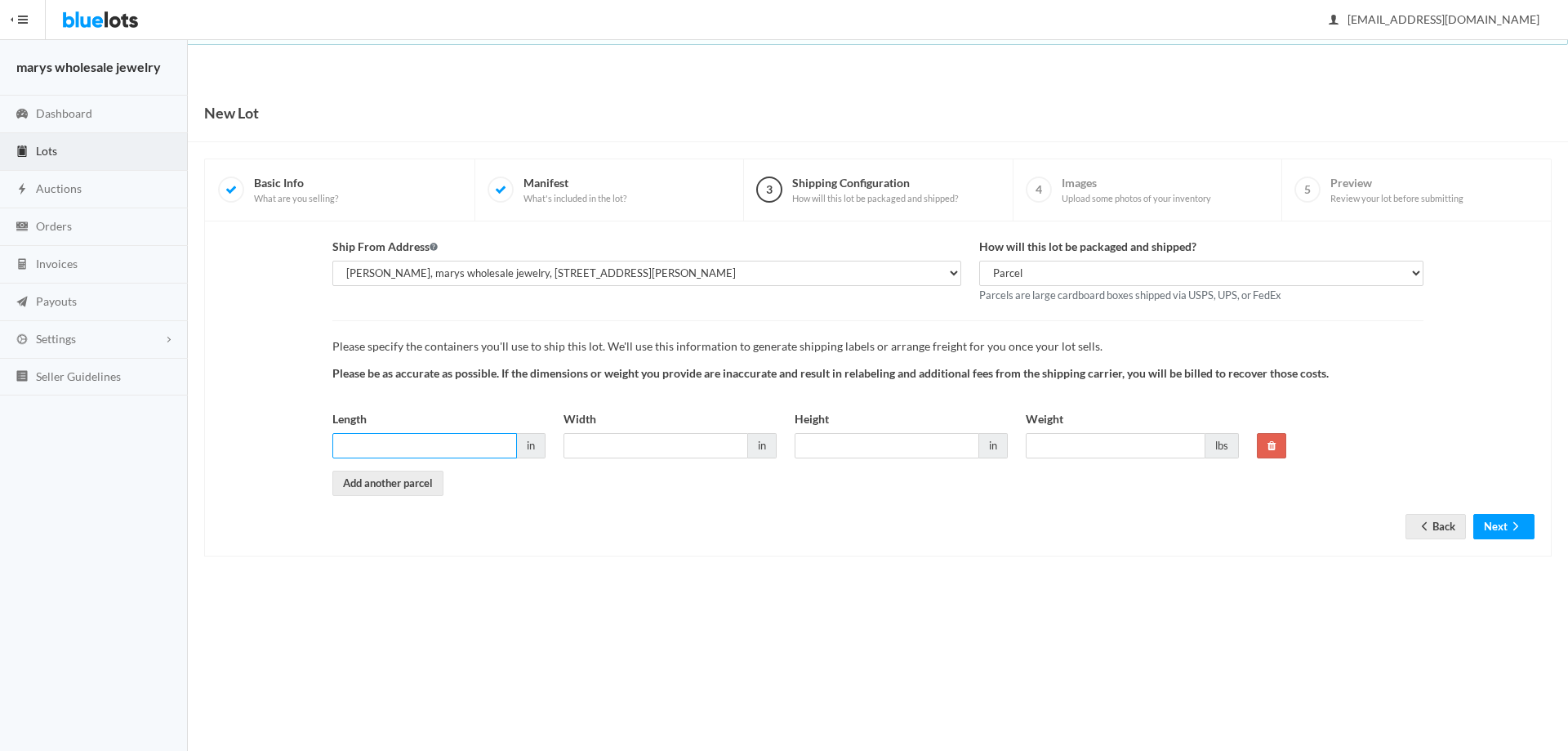
click at [480, 447] on input "Length" at bounding box center [425, 446] width 185 height 25
type input "6"
click at [633, 441] on input "Width" at bounding box center [655, 446] width 185 height 25
type input "6"
click at [872, 452] on input "Height" at bounding box center [886, 446] width 185 height 25
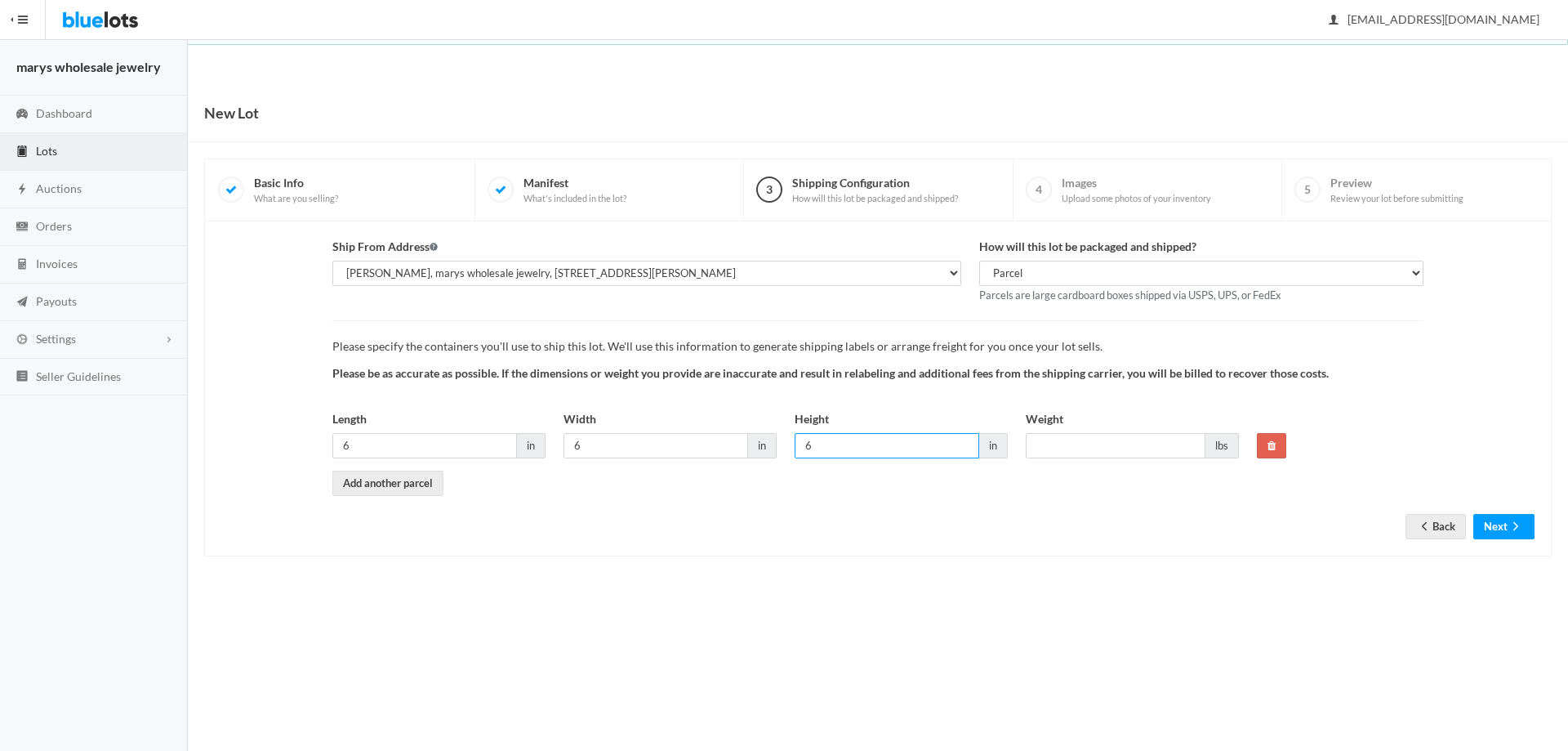
type input "6"
click at [1094, 439] on input "Weight" at bounding box center [1116, 446] width 180 height 25
type input "2"
click at [1504, 513] on form "Ship From Address Select the address where this inventory is located gerald ken…" at bounding box center [878, 376] width 1314 height 276
click at [1505, 530] on button "Next" at bounding box center [1504, 526] width 61 height 25
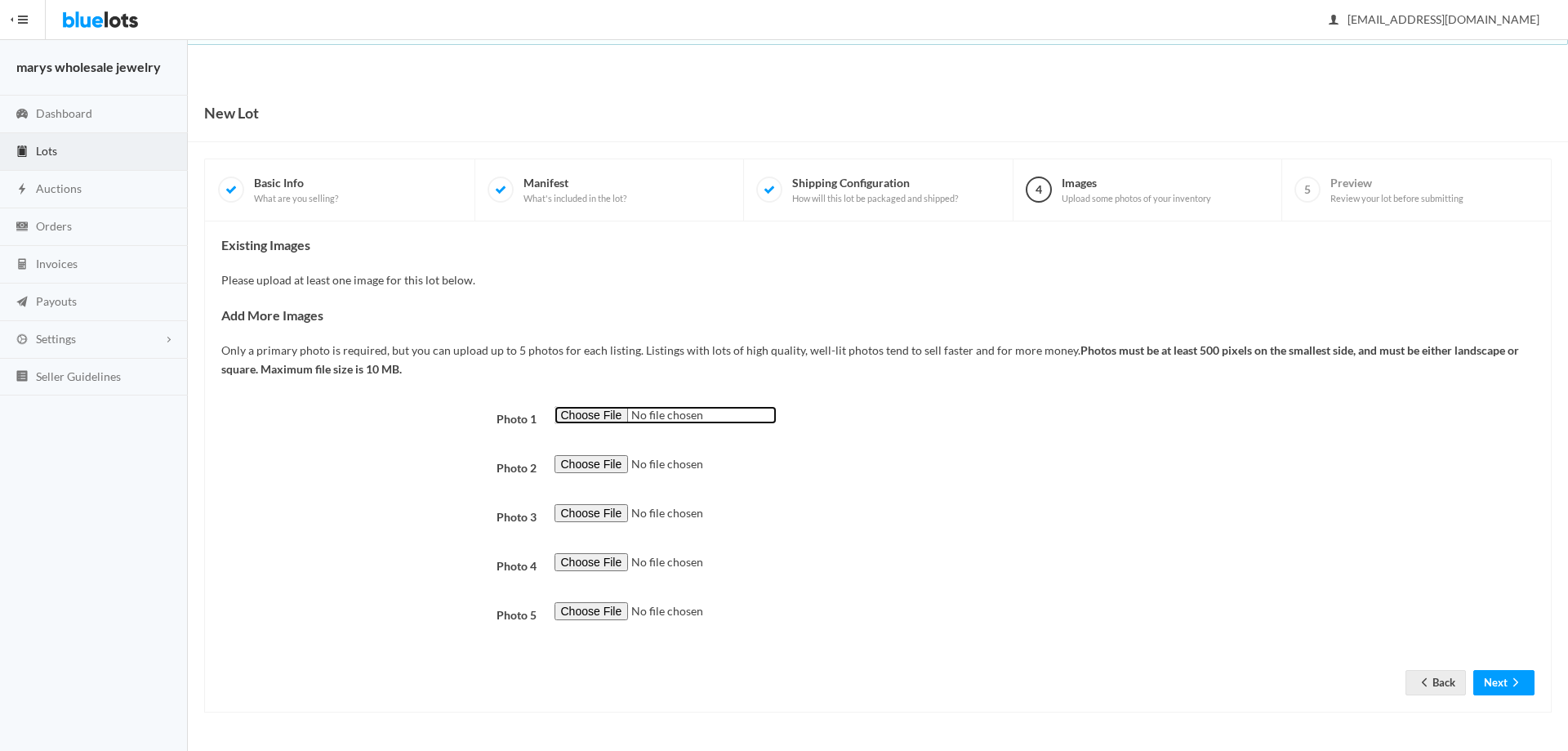
click at [569, 417] on input "file" at bounding box center [665, 416] width 222 height 19
type input "C:\fakepath\GUESSTI8.png"
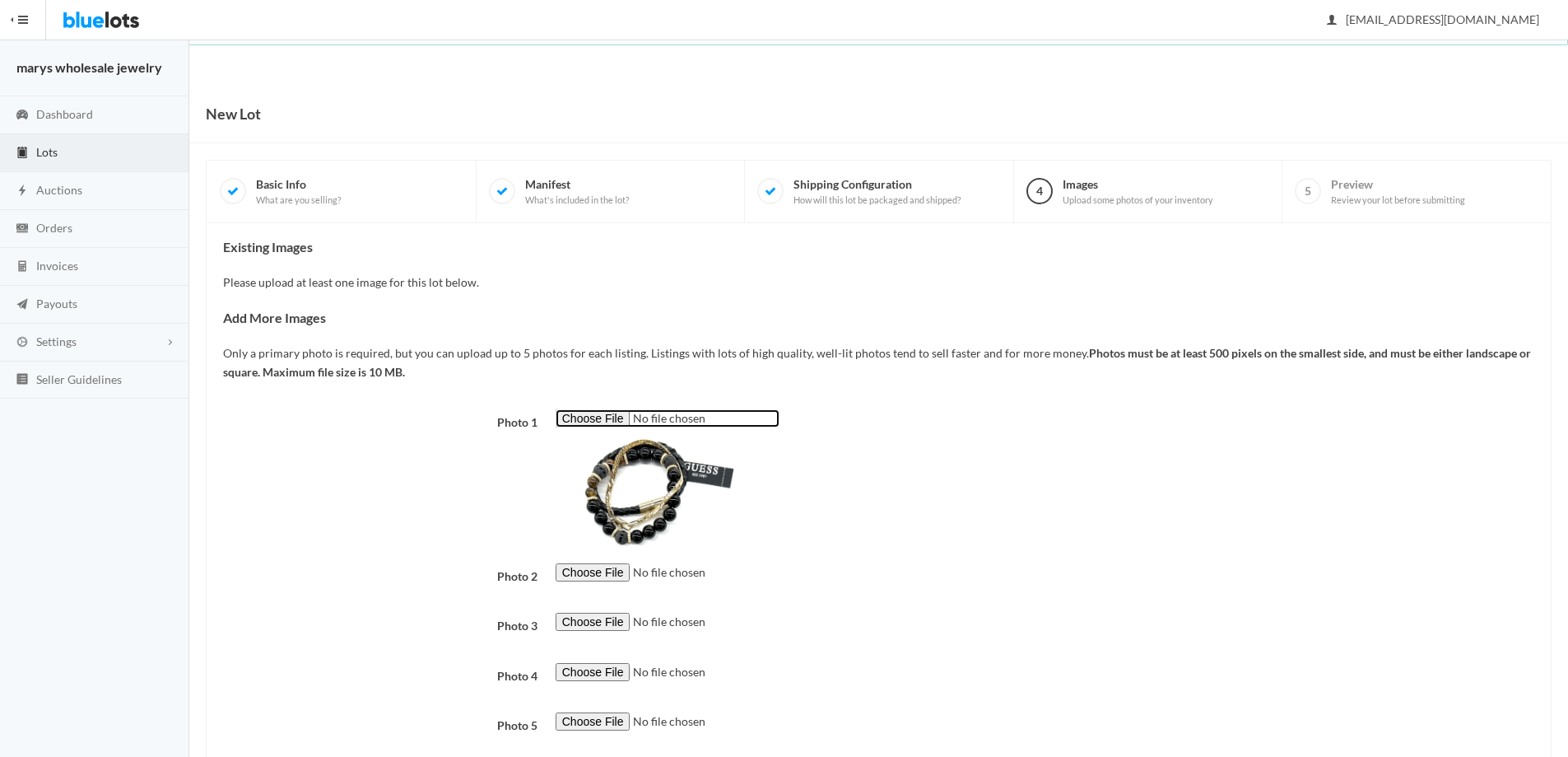
scroll to position [100, 0]
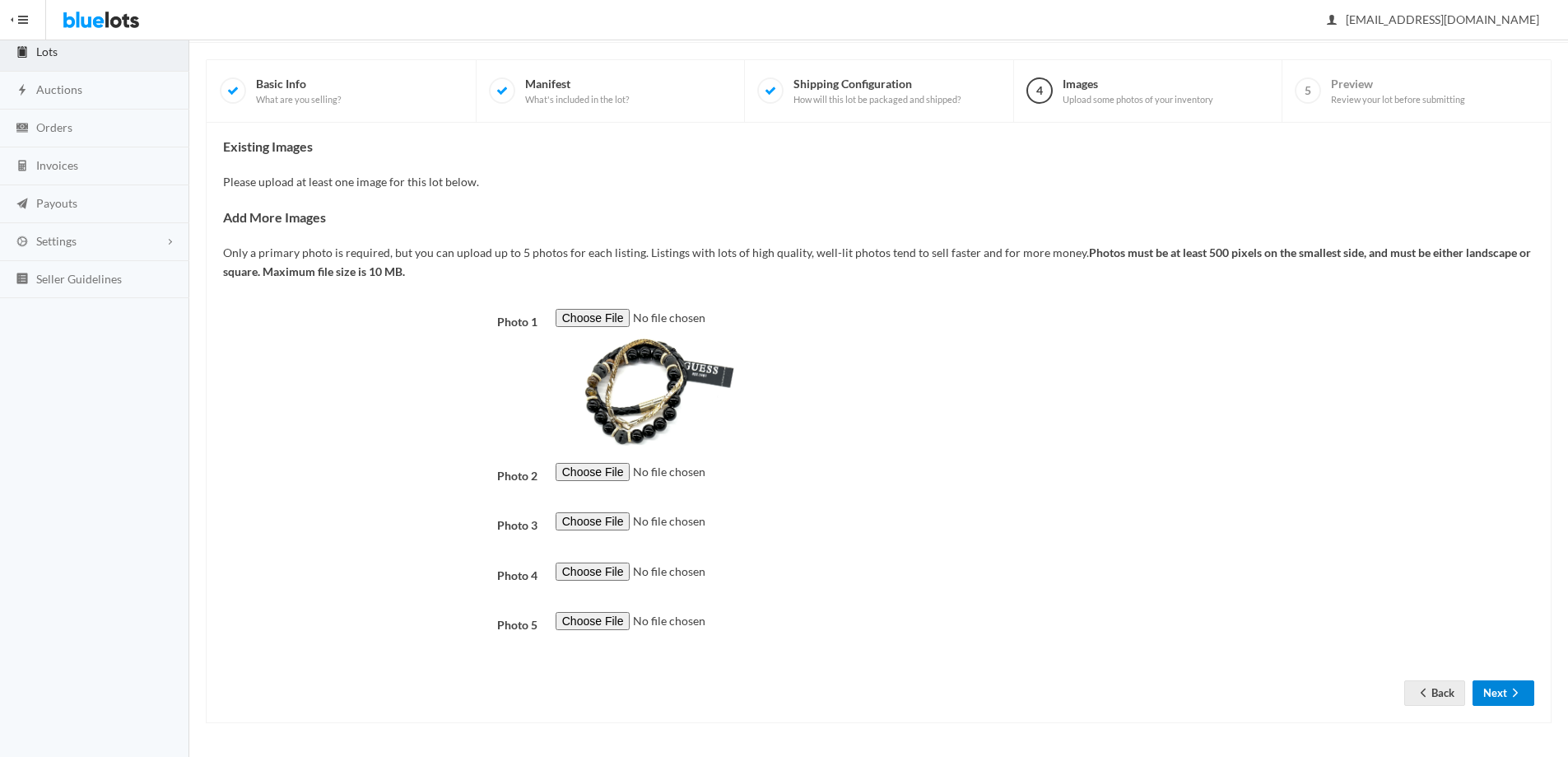
click at [1504, 697] on button "Next" at bounding box center [1503, 693] width 62 height 25
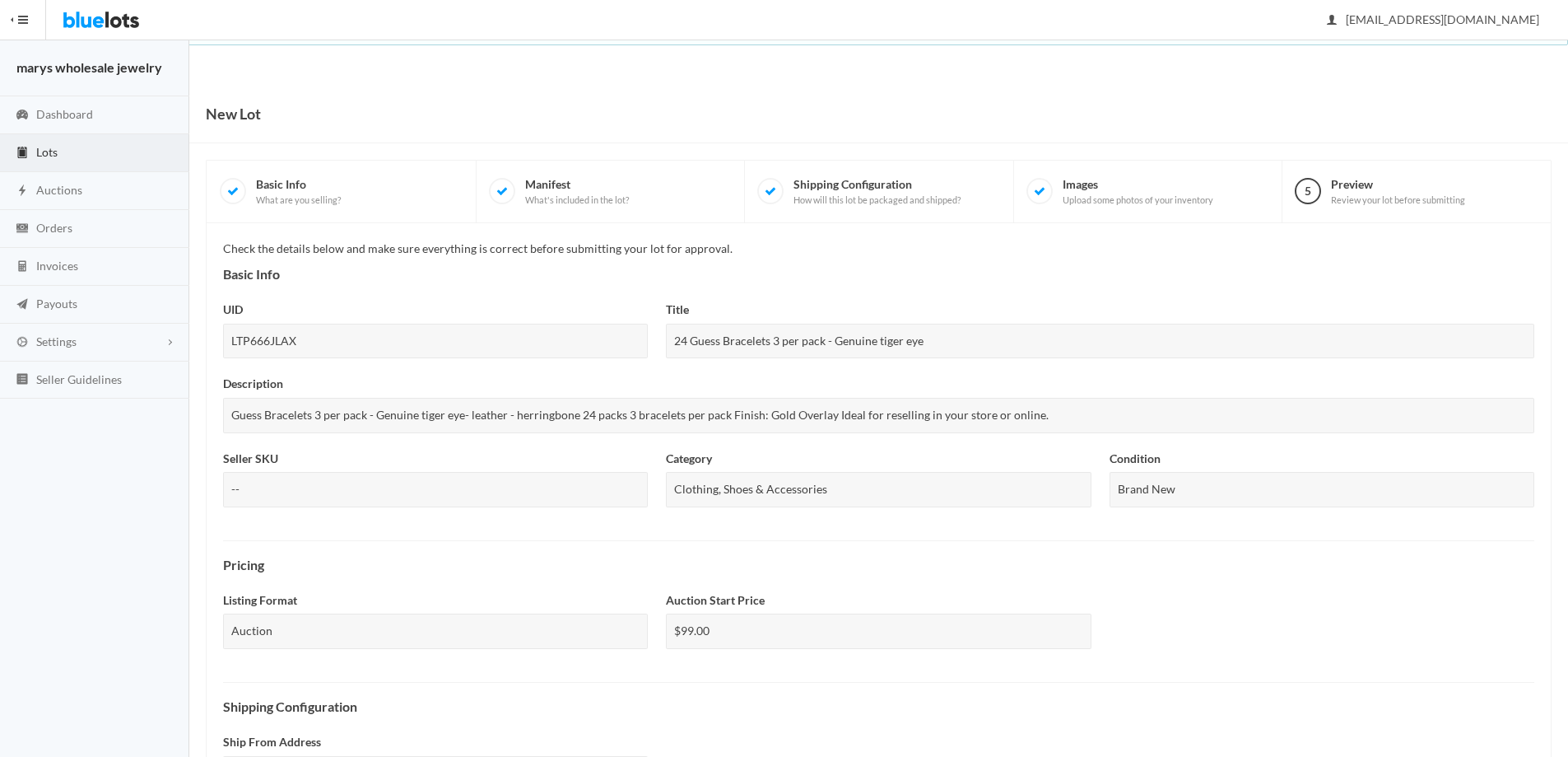
scroll to position [407, 0]
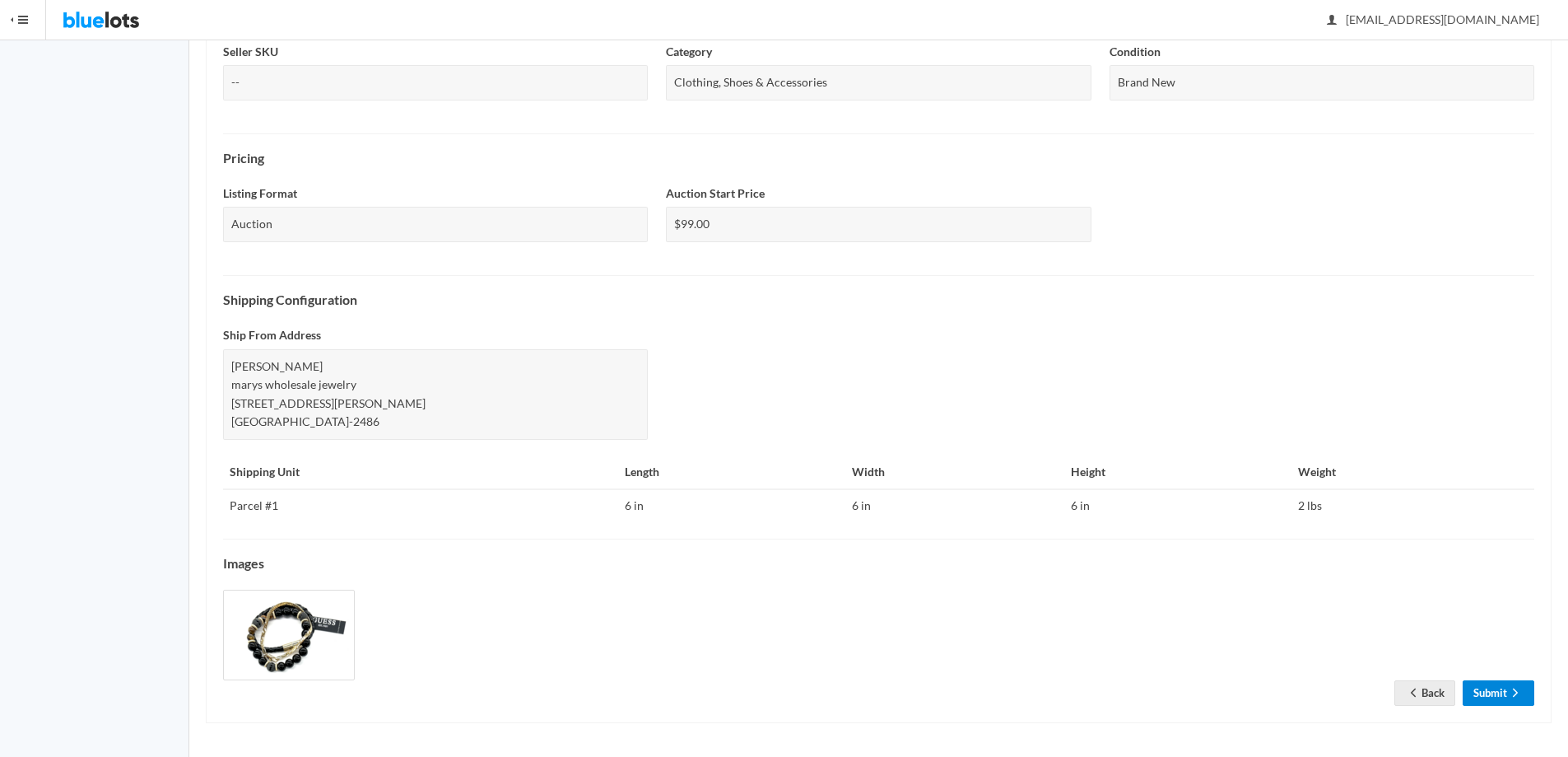
click at [1499, 690] on link "Submit" at bounding box center [1499, 693] width 71 height 25
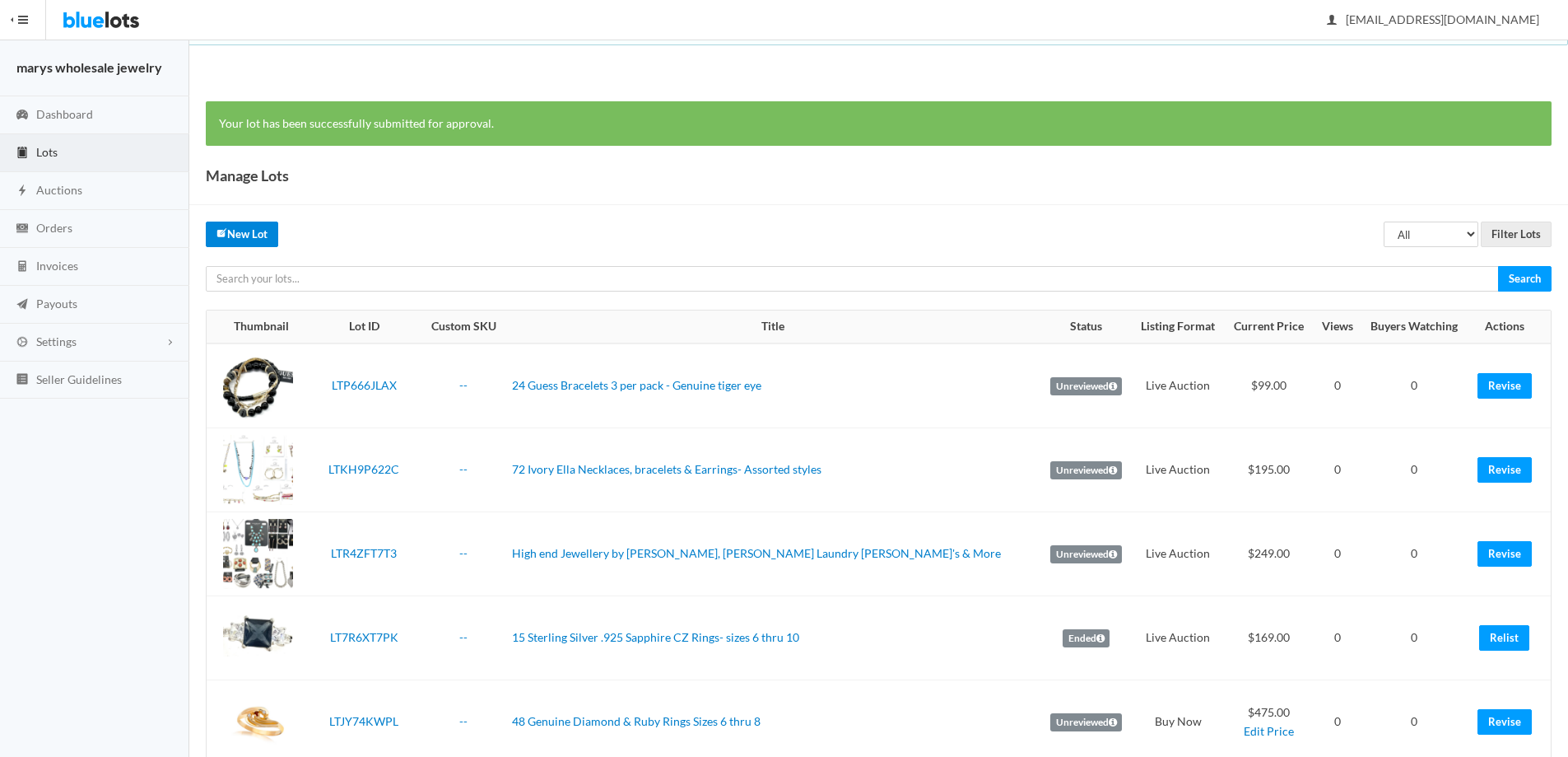
click at [249, 234] on link "New Lot" at bounding box center [242, 234] width 72 height 25
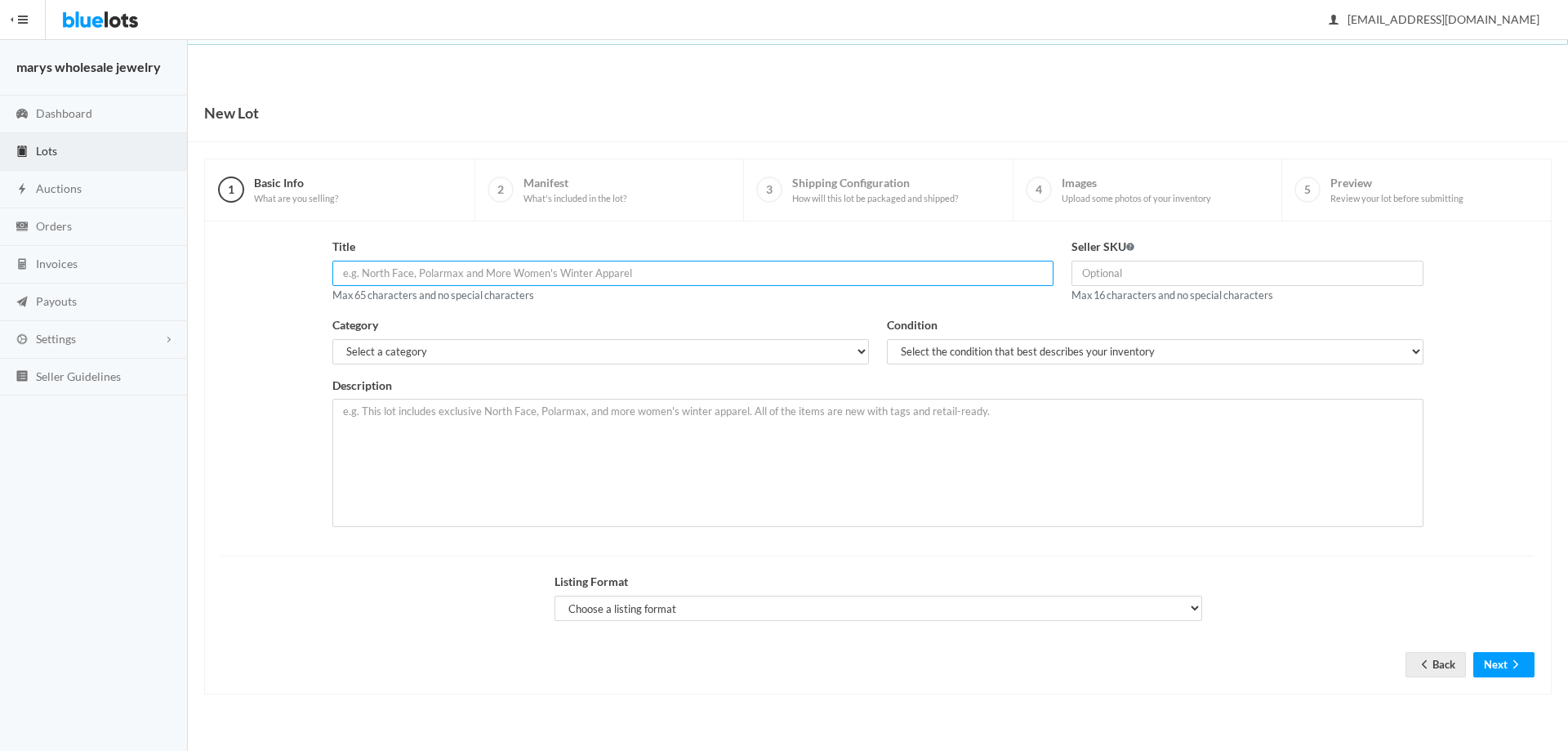
paste input "Tennis Bracelets made with Swarovski Crystals- 12 Assorted Colors"
click at [344, 280] on input "Tennis Bracelets made with Swarovski Crystals- 12 Assorted Colors" at bounding box center [693, 273] width 722 height 25
click at [622, 272] on input "Tennis Bracelets made with Swarovski Crystals- 12 Assorted Colors" at bounding box center [693, 273] width 722 height 25
click at [341, 274] on input "Tennis Bracelets made with Swarovski Crystals- 12 Asst Colors" at bounding box center [693, 273] width 722 height 25
type input "24 Tennis Bracelets made with Swarovski Crystals- 12 Asst Colors"
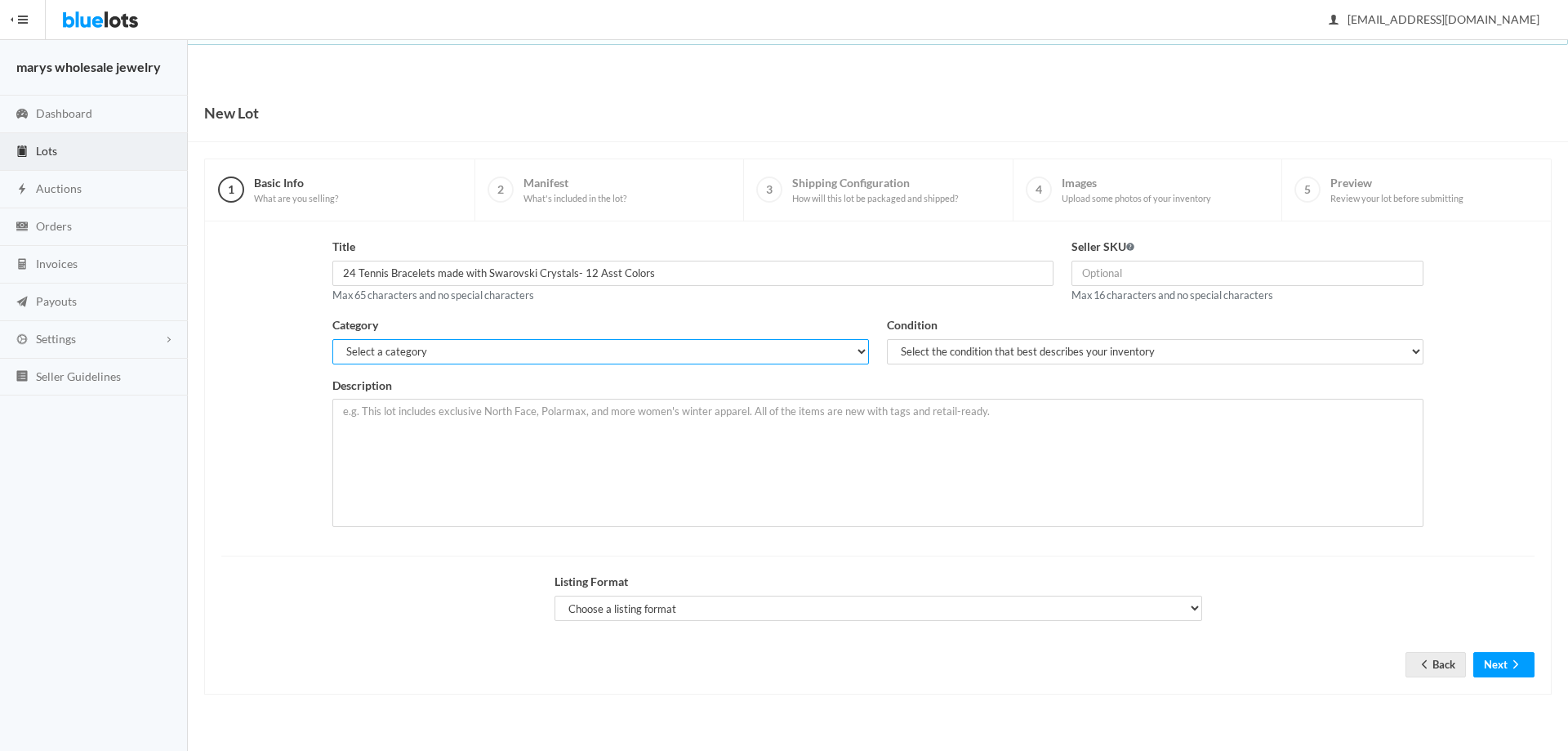
click at [419, 359] on select "Select a category Electronics Clothing, Shoes & Accessories Appliances Home & G…" at bounding box center [600, 351] width 536 height 25
select select "2"
click at [333, 339] on select "Select a category Electronics Clothing, Shoes & Accessories Appliances Home & G…" at bounding box center [600, 351] width 536 height 25
click at [1106, 351] on select "Select the condition that best describes your inventory Brand New Shelf Pulls C…" at bounding box center [1155, 351] width 536 height 25
select select "1"
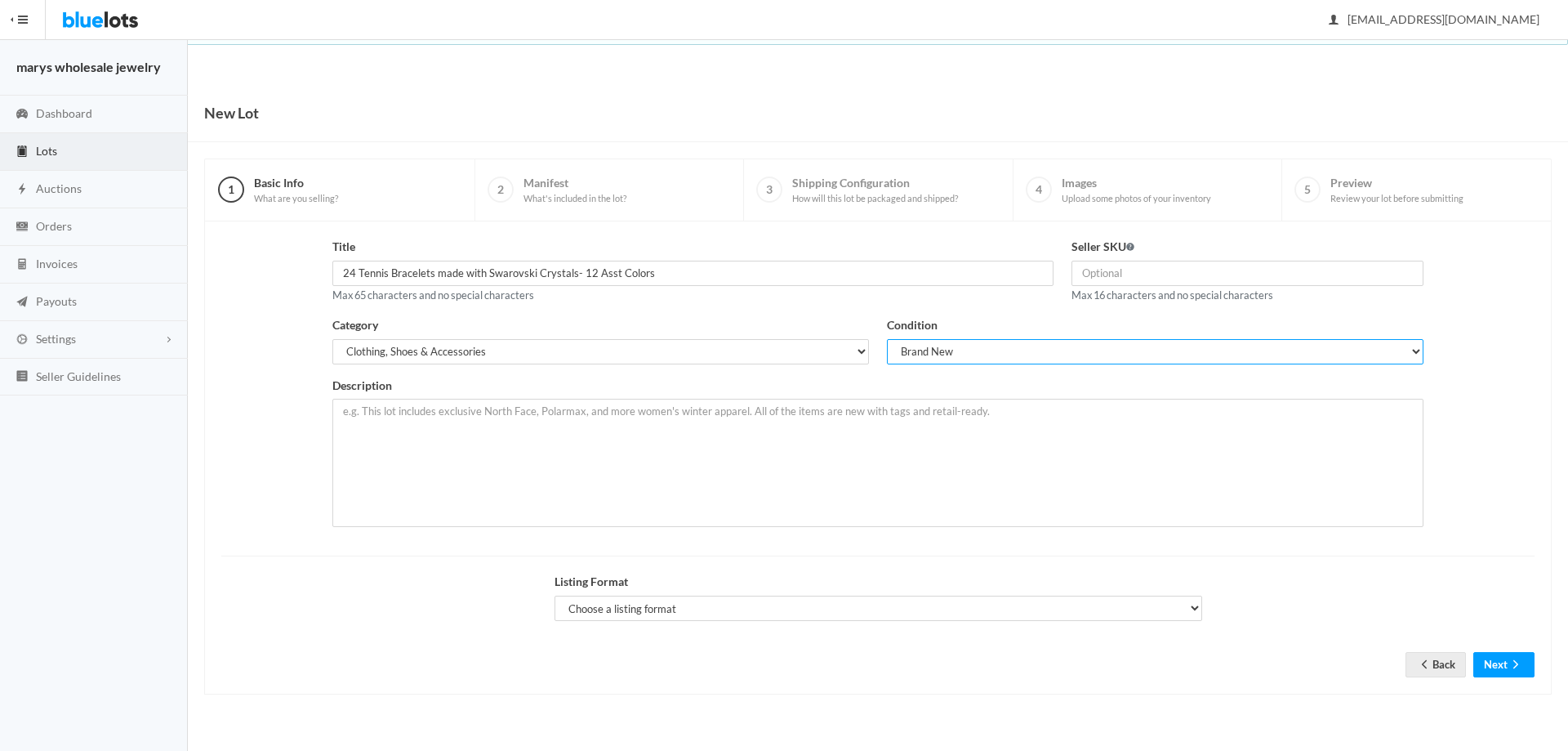
click at [887, 339] on select "Select the condition that best describes your inventory Brand New Shelf Pulls C…" at bounding box center [1155, 351] width 536 height 25
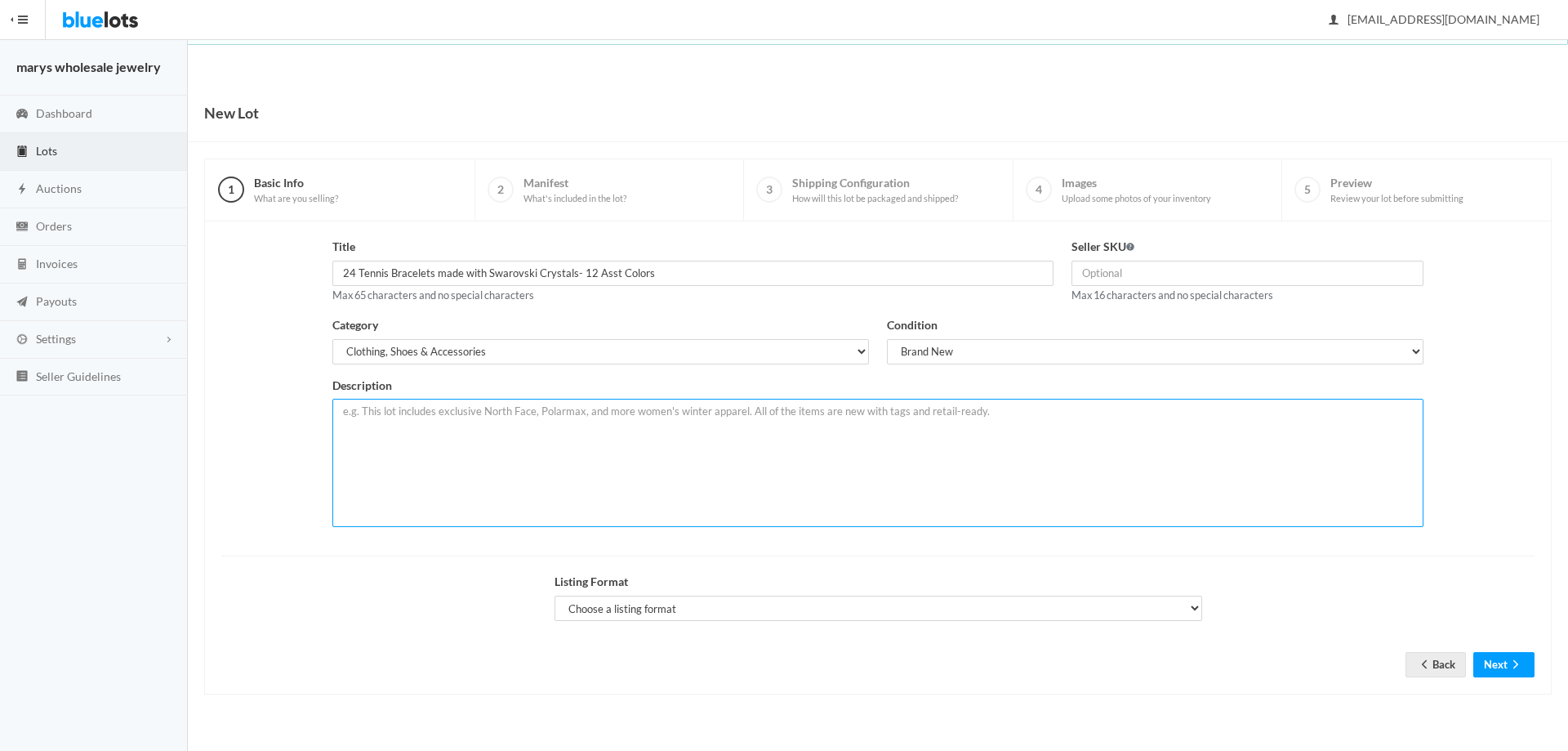
paste textarea "12 Tennis Bracelets made with Swarovski Crystals- 12 Assorted Colors as shown S…"
click at [787, 409] on textarea "12 Tennis Bracelets made with Swarovski Crystals- 12 Assorted Colors as shown S…" at bounding box center [878, 463] width 1091 height 128
click at [341, 444] on textarea "12 Tennis Bracelets made with Swarovski Crystals- 12 Assorted Colors Swarovski …" at bounding box center [878, 463] width 1091 height 128
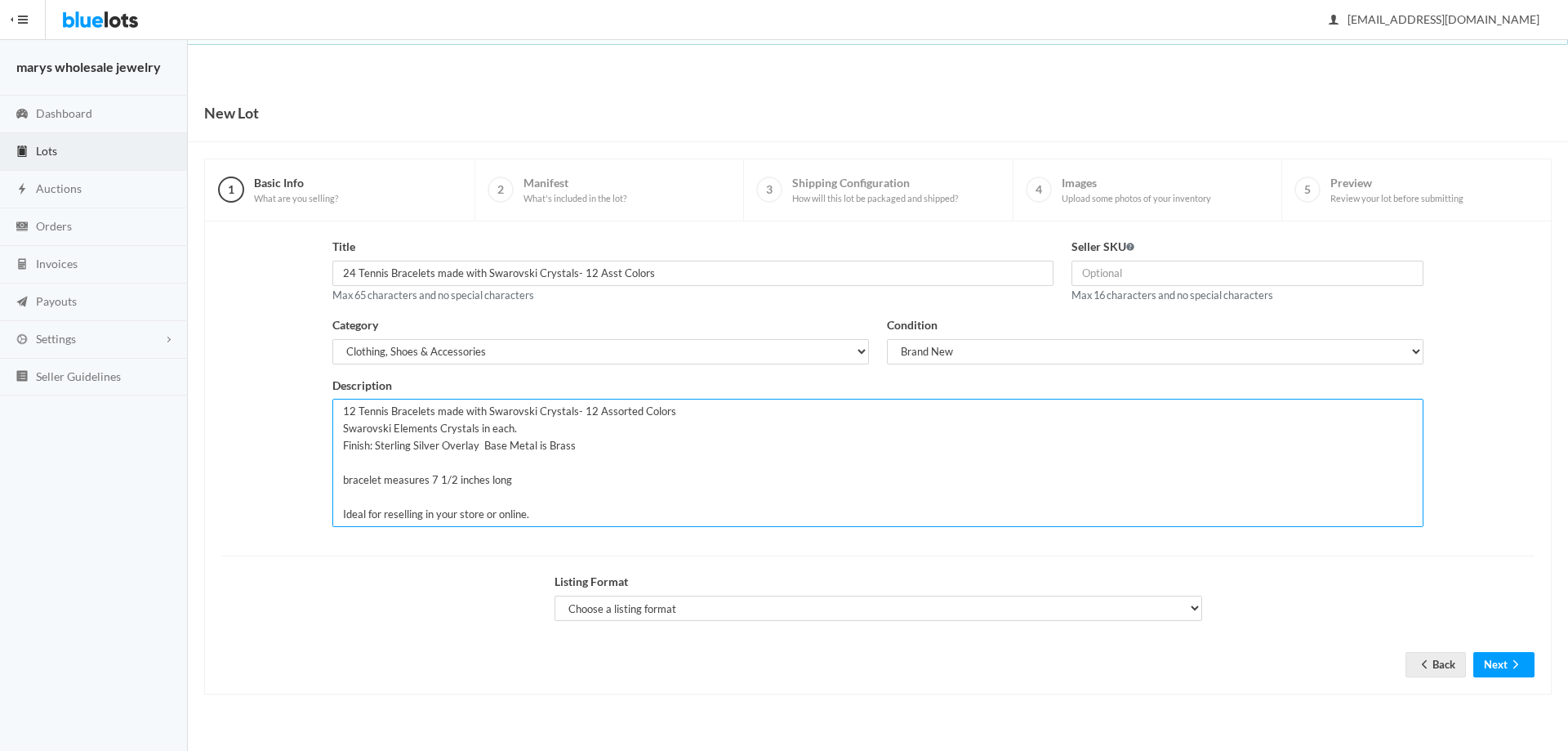
click at [342, 476] on textarea "12 Tennis Bracelets made with Swarovski Crystals- 12 Assorted Colors Swarovski …" at bounding box center [878, 463] width 1091 height 128
click at [344, 496] on textarea "12 Tennis Bracelets made with Swarovski Crystals- 12 Assorted Colors Swarovski …" at bounding box center [878, 463] width 1091 height 128
click at [339, 497] on textarea "12 Tennis Bracelets made with Swarovski Crystals- 12 Assorted Colors Swarovski …" at bounding box center [878, 463] width 1091 height 128
click at [416, 516] on textarea "12 Tennis Bracelets made with Swarovski Crystals- 12 Assorted Colors Swarovski …" at bounding box center [878, 463] width 1091 height 128
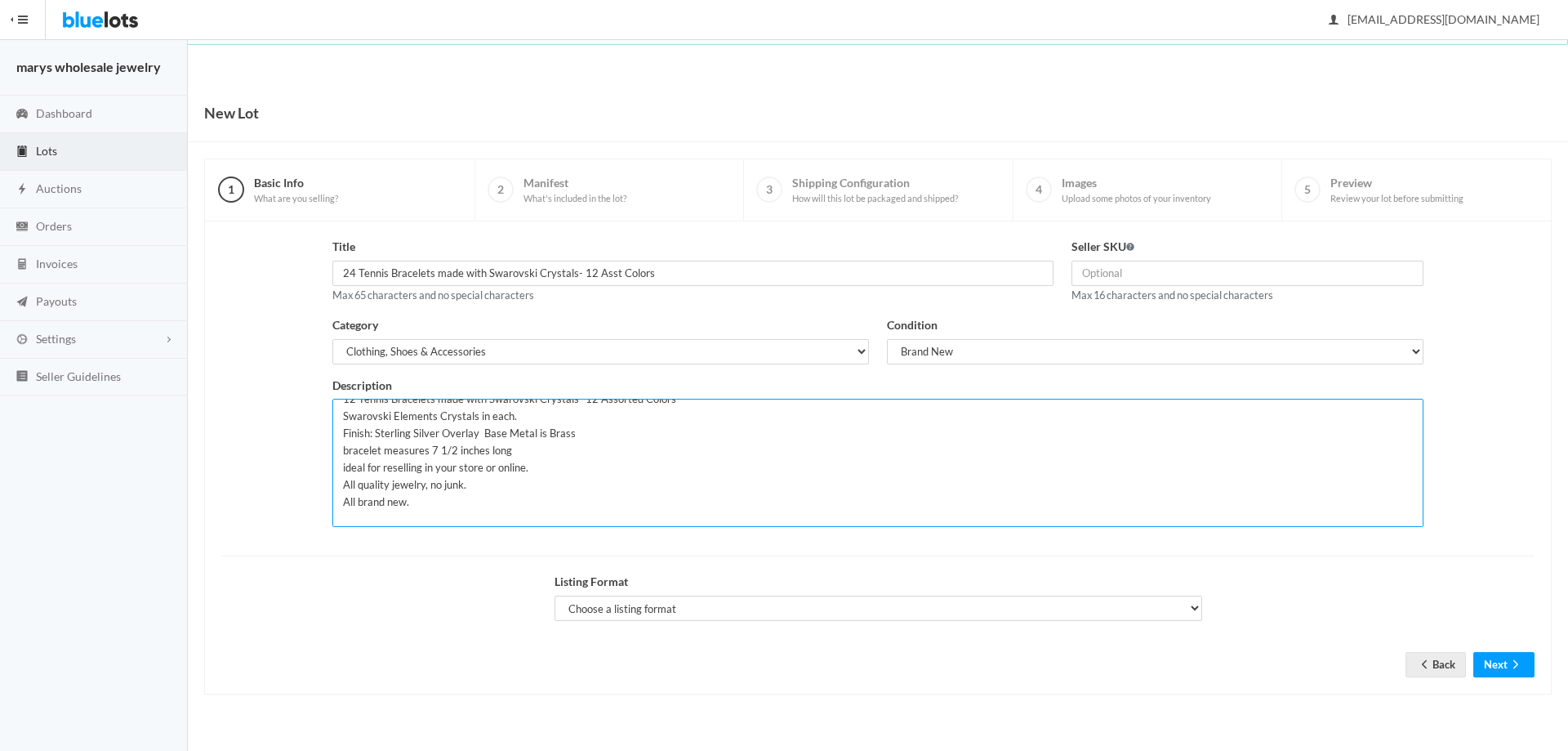
paste textarea "This lot includes Swarovski Elements - ( SWAROVSKI AUSTRIAN CRYSTALS) only. The…"
click at [406, 501] on textarea "12 Tennis Bracelets made with Swarovski Crystals- 12 Assorted Colors Swarovski …" at bounding box center [878, 463] width 1091 height 128
type textarea "12 Tennis Bracelets made with Swarovski Crystals- 12 Assorted Colors Swarovski …"
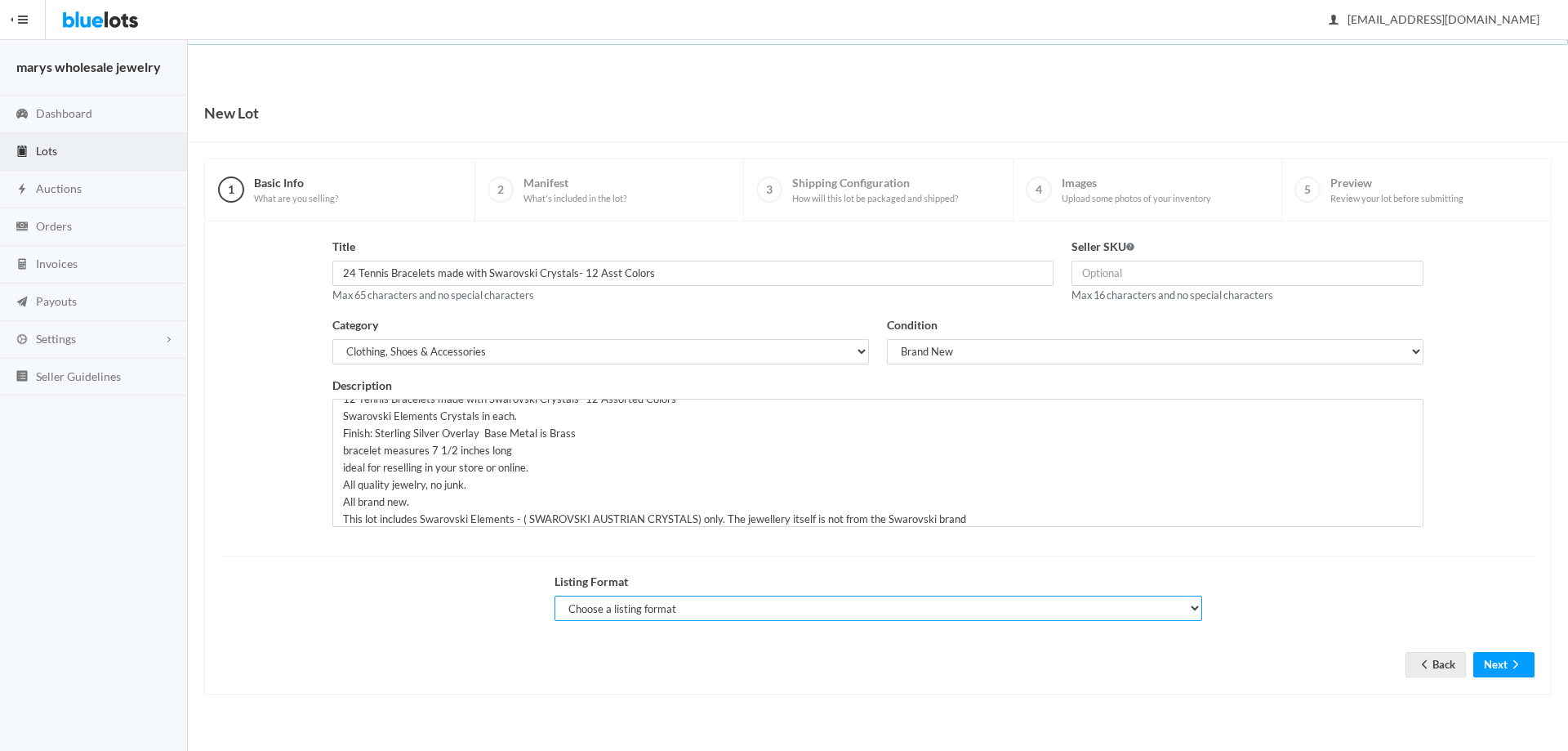
click at [747, 611] on select "Choose a listing format Auction Buy Now" at bounding box center [878, 608] width 647 height 25
select select "true"
click at [555, 596] on select "Choose a listing format Auction Buy Now" at bounding box center [878, 608] width 647 height 25
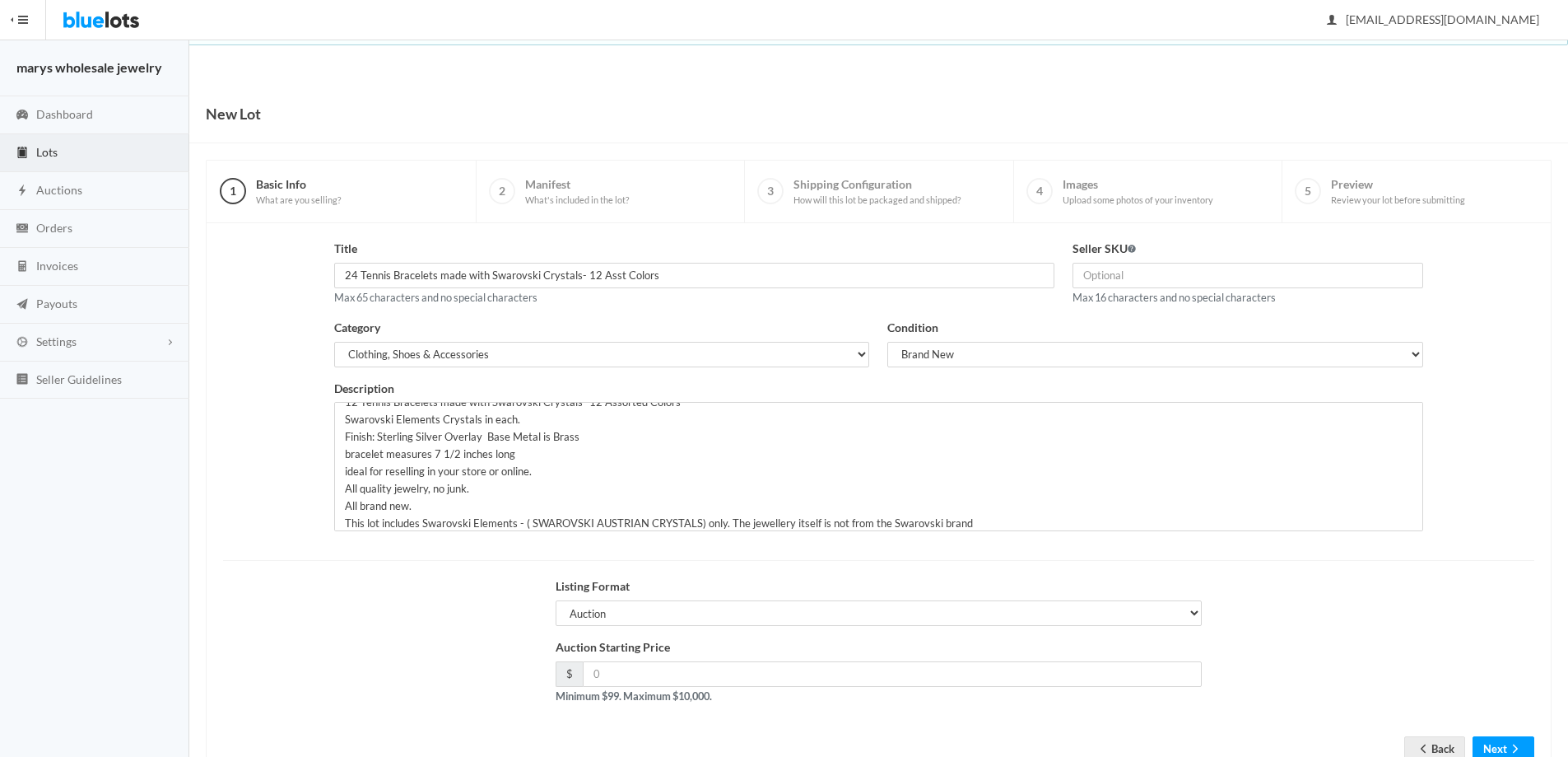
click at [720, 660] on div "Auction Starting Price $ Minimum $99. Maximum $10,000." at bounding box center [879, 671] width 647 height 67
click at [711, 671] on input "number" at bounding box center [892, 674] width 620 height 25
type input "99.00"
click at [1501, 745] on button "Next" at bounding box center [1503, 749] width 62 height 25
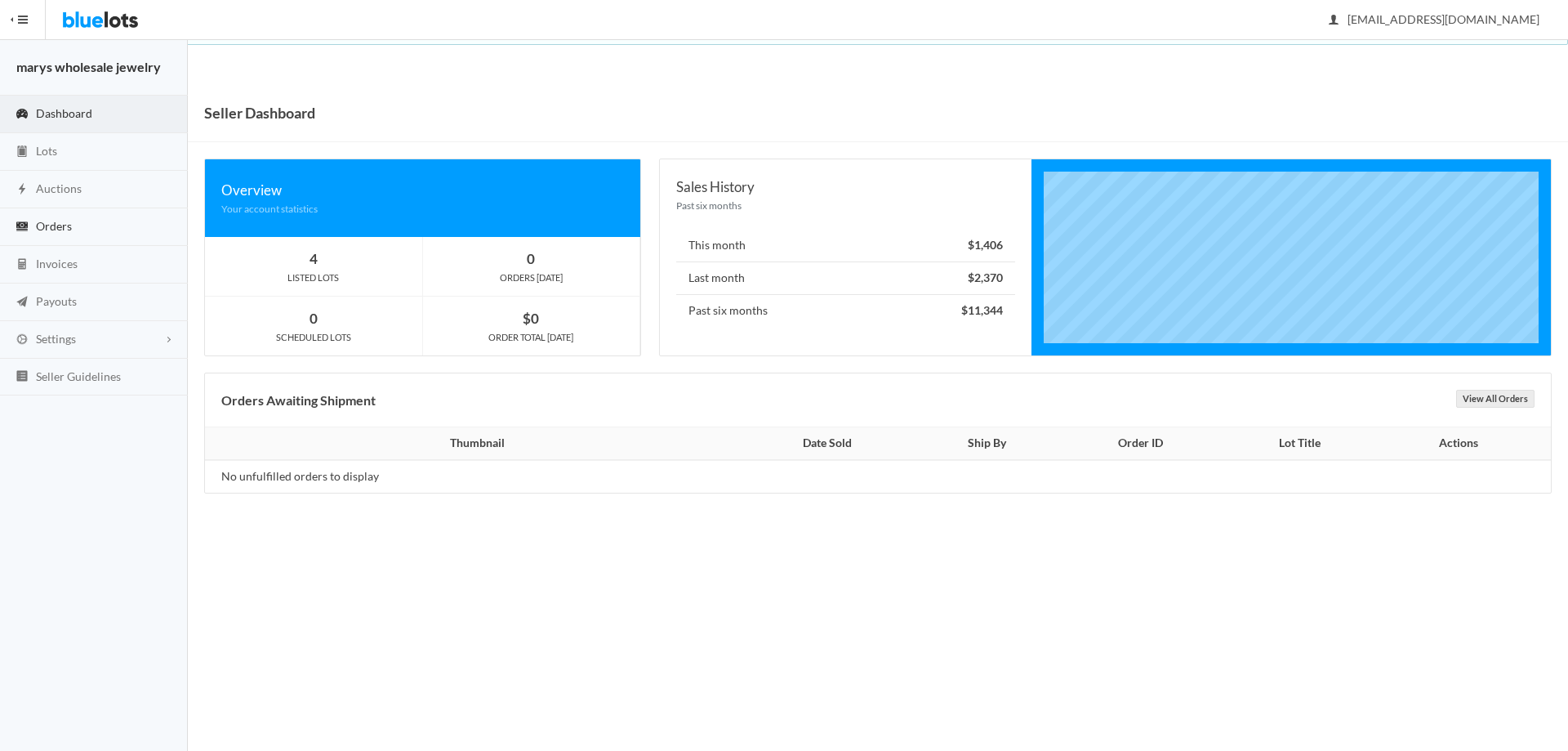
click at [81, 224] on link "Orders" at bounding box center [94, 227] width 187 height 37
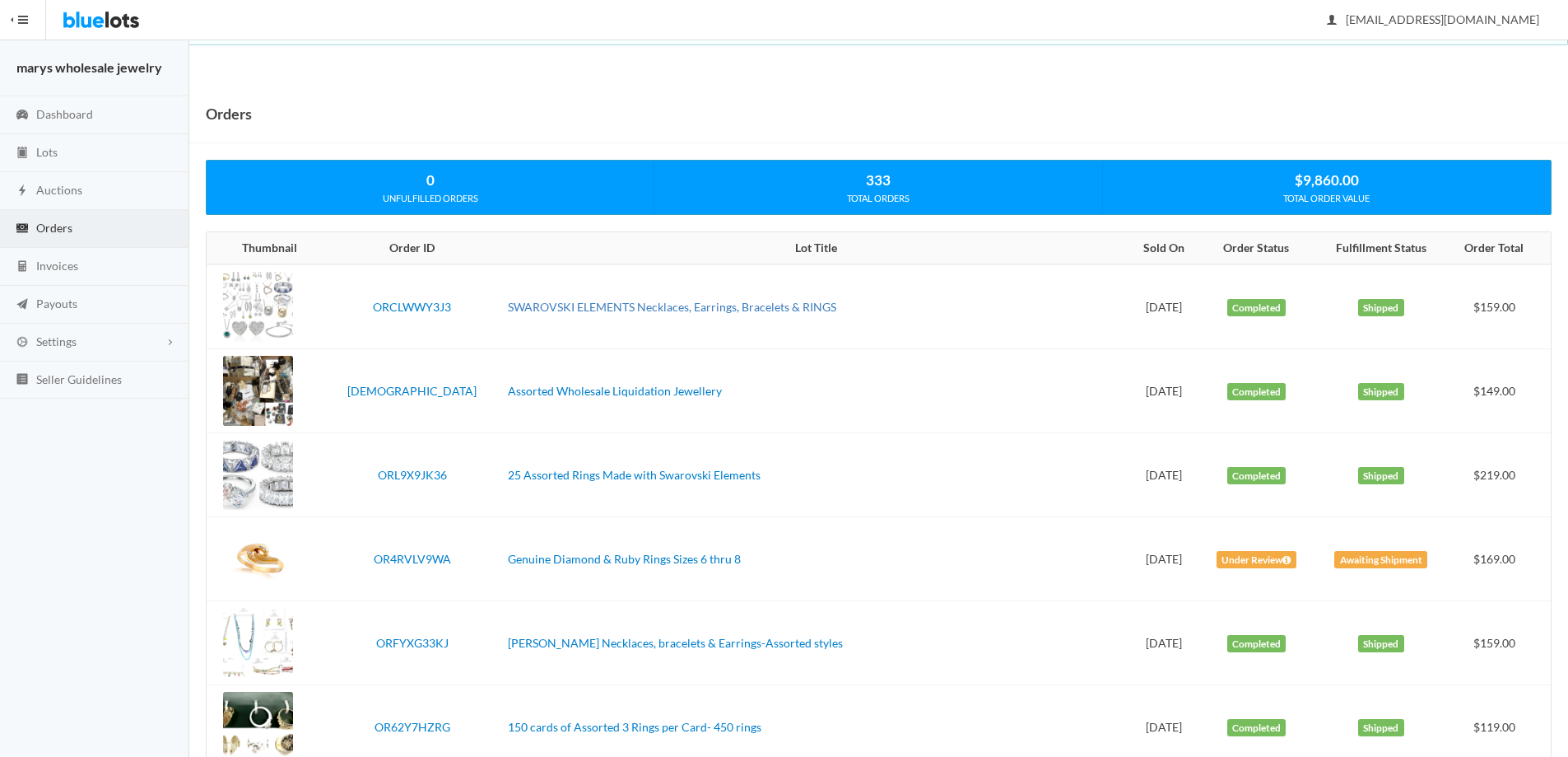
click at [603, 307] on link "SWAROVSKI ELEMENTS Necklaces, Earrings, Bracelets & RINGS" at bounding box center [672, 307] width 329 height 14
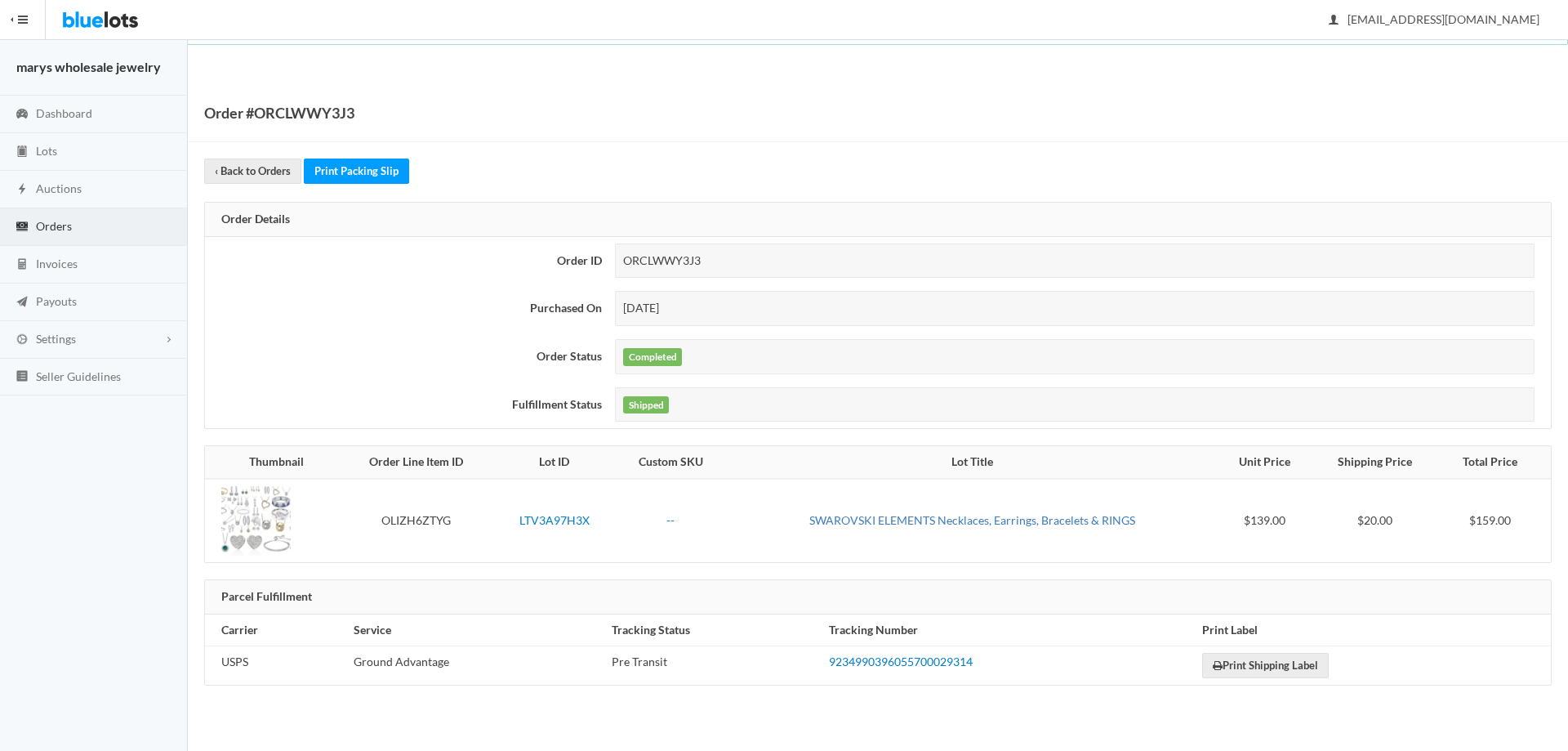
click at [970, 520] on link "SWAROVSKI ELEMENTS Necklaces, Earrings, Bracelets & RINGS" at bounding box center [972, 519] width 326 height 14
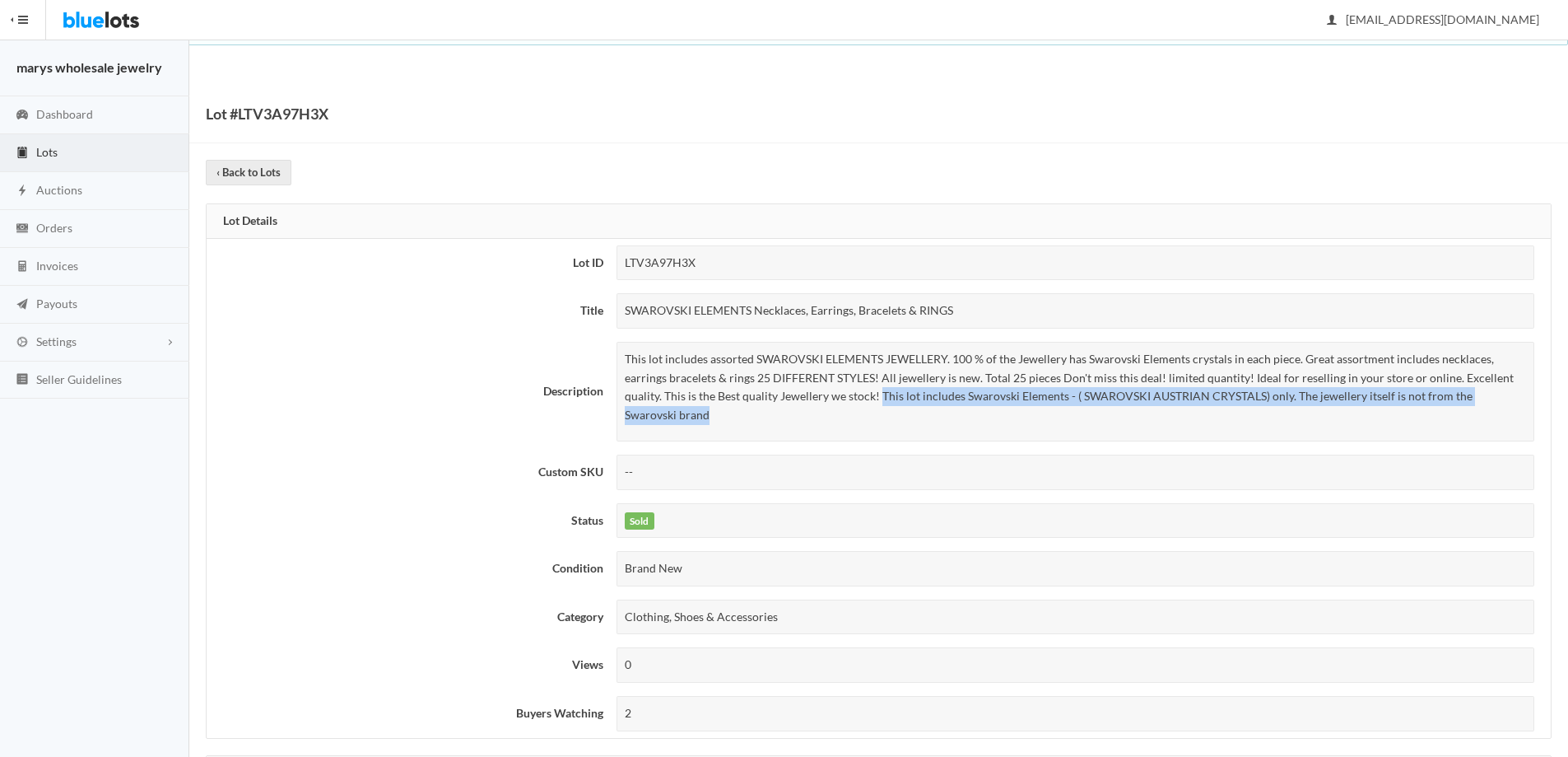
drag, startPoint x: 882, startPoint y: 395, endPoint x: 895, endPoint y: 414, distance: 23.0
click at [895, 414] on p "This lot includes assorted SWAROVSKI ELEMENTS JEWELLERY. 100 % of the Jewellery…" at bounding box center [1075, 387] width 901 height 74
copy p "This lot includes Swarovski Elements - ( SWAROVSKI AUSTRIAN CRYSTALS) only. The…"
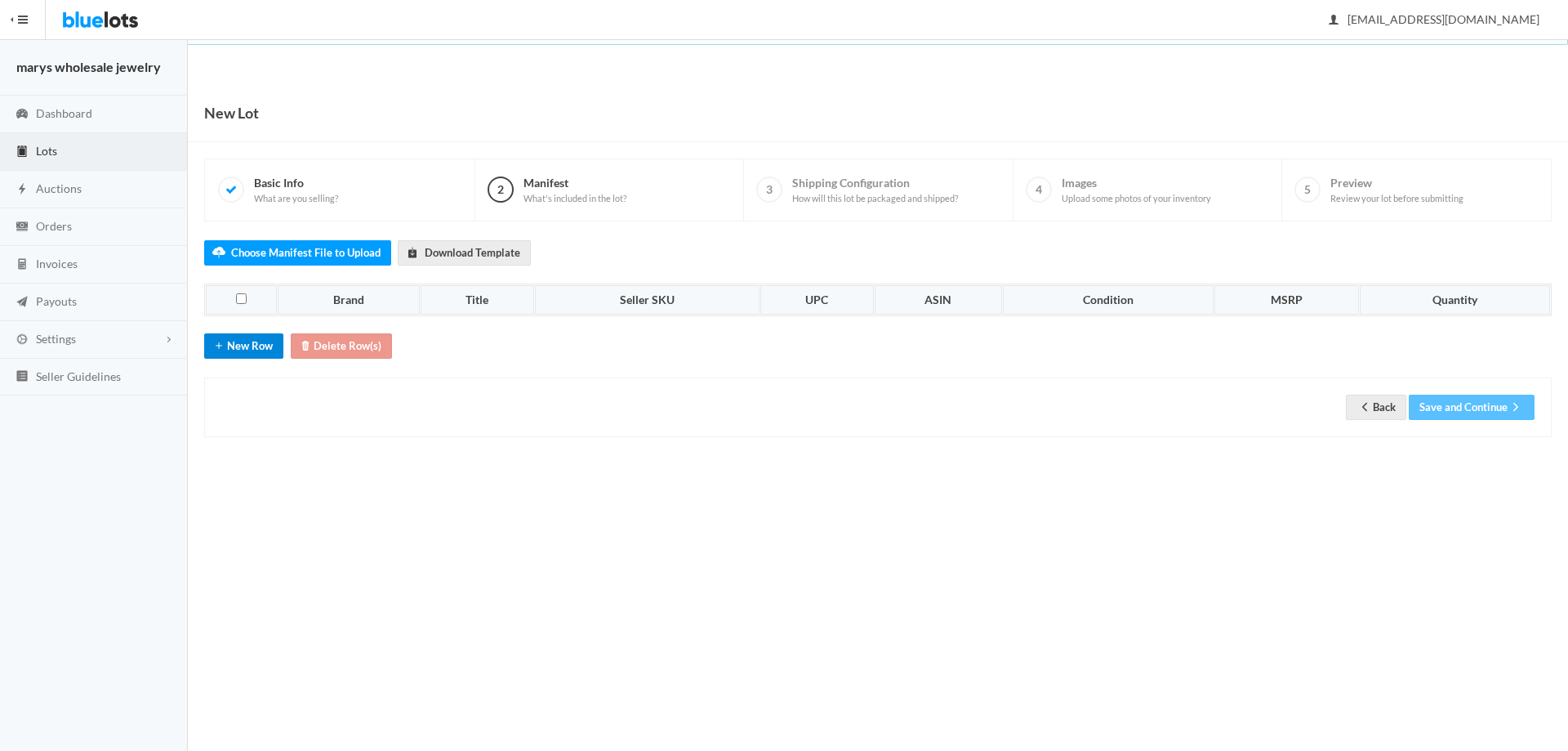
click at [262, 336] on button "New Row" at bounding box center [244, 346] width 79 height 25
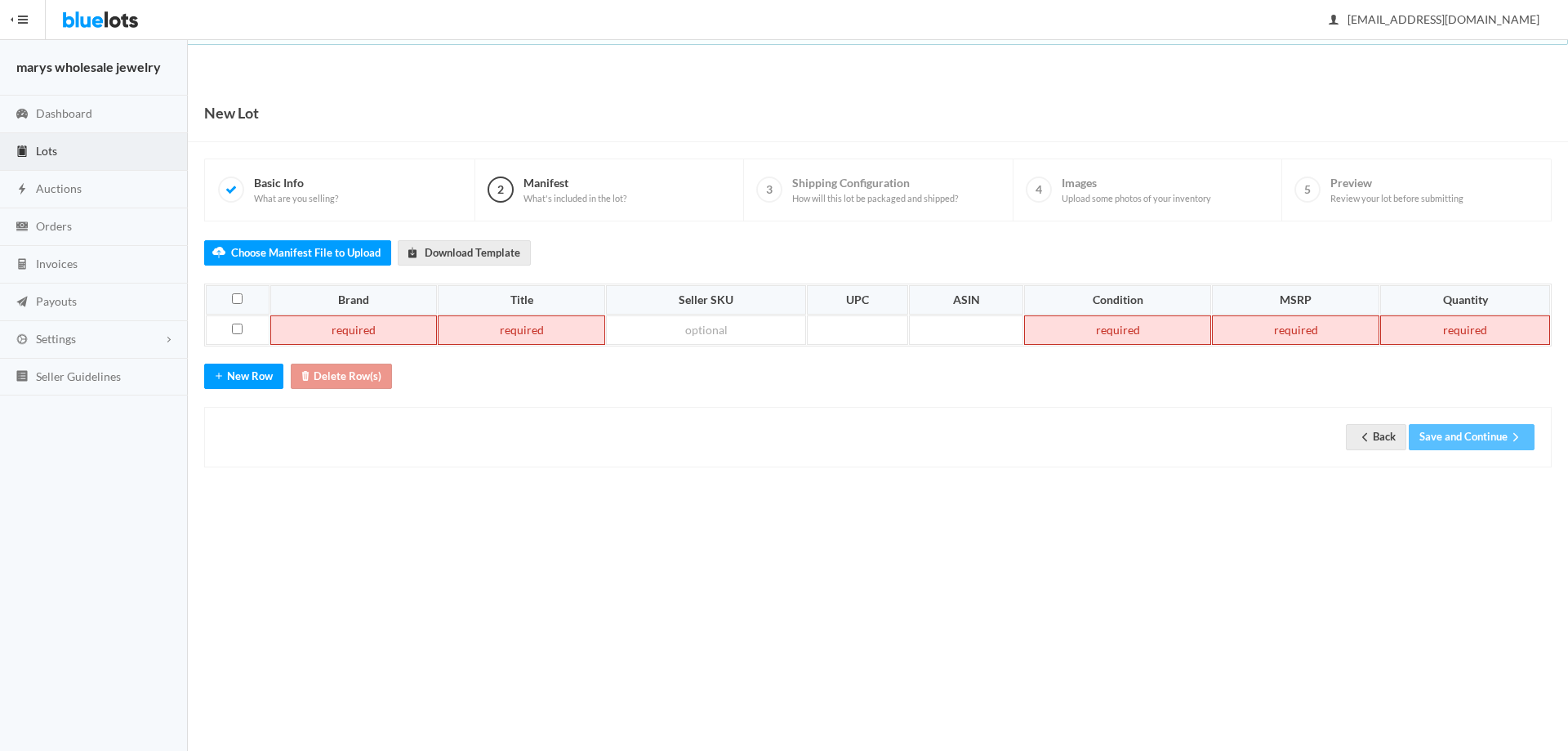
click at [330, 322] on td at bounding box center [354, 330] width 167 height 30
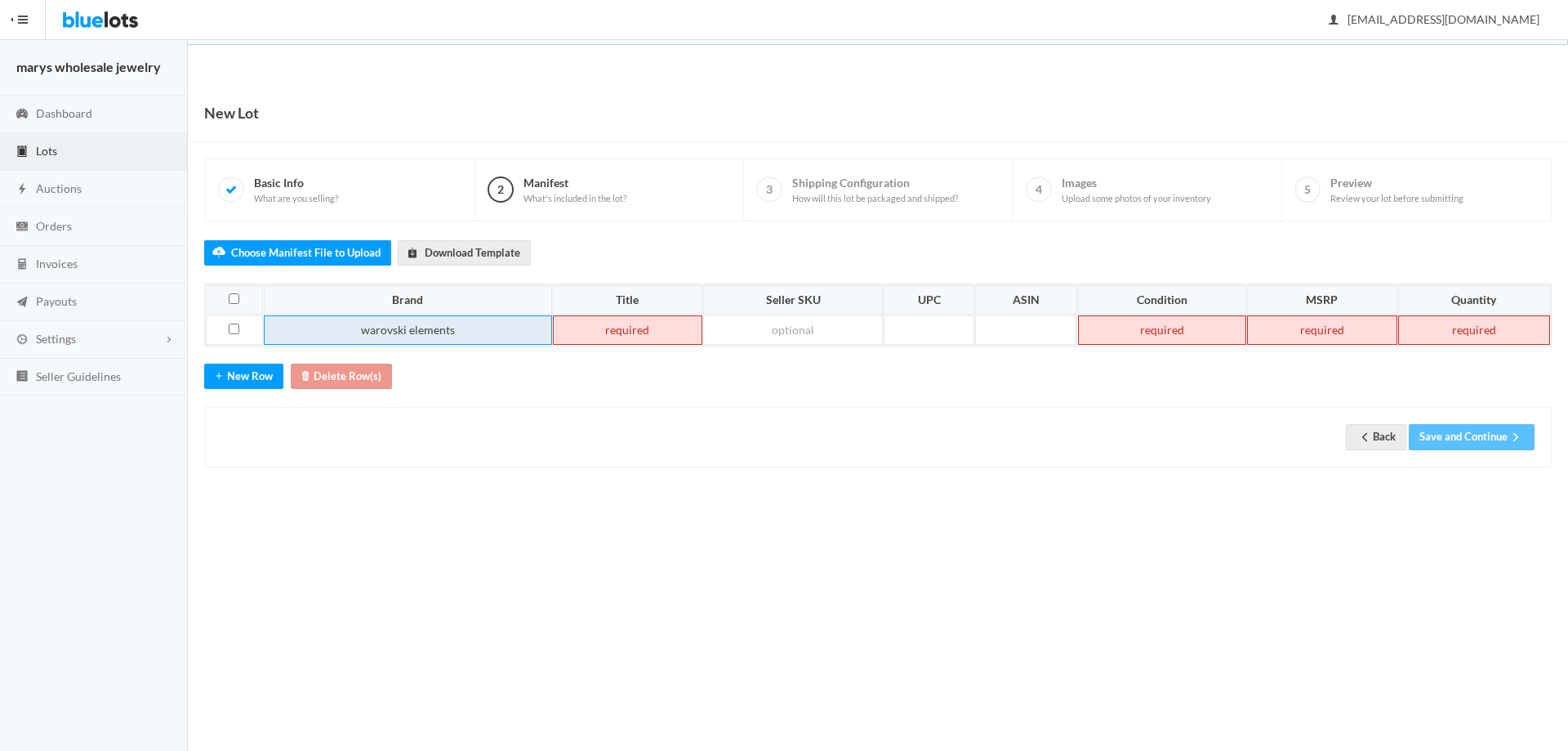
click at [360, 329] on td "warovski elements" at bounding box center [408, 330] width 289 height 30
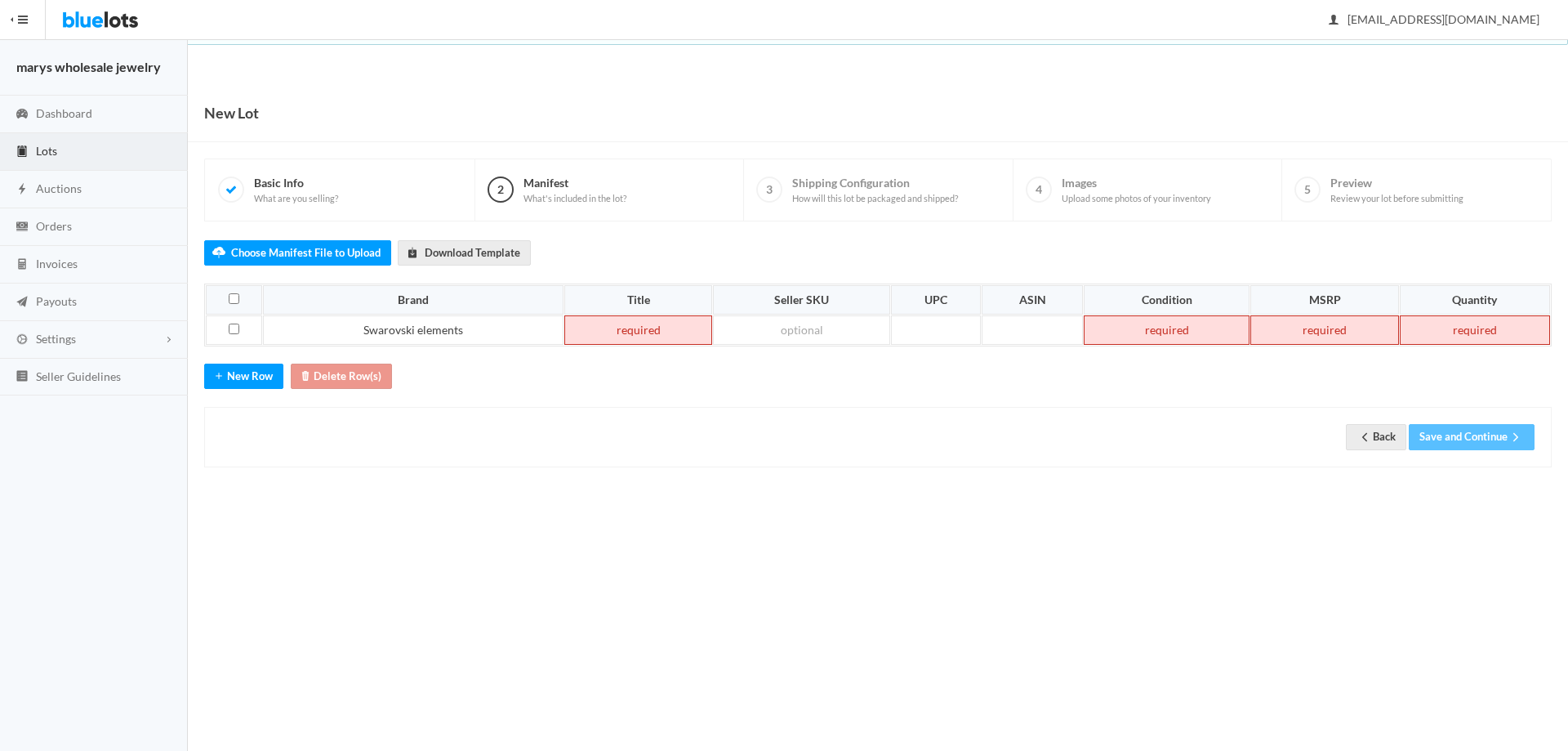
click at [602, 334] on td at bounding box center [638, 330] width 148 height 30
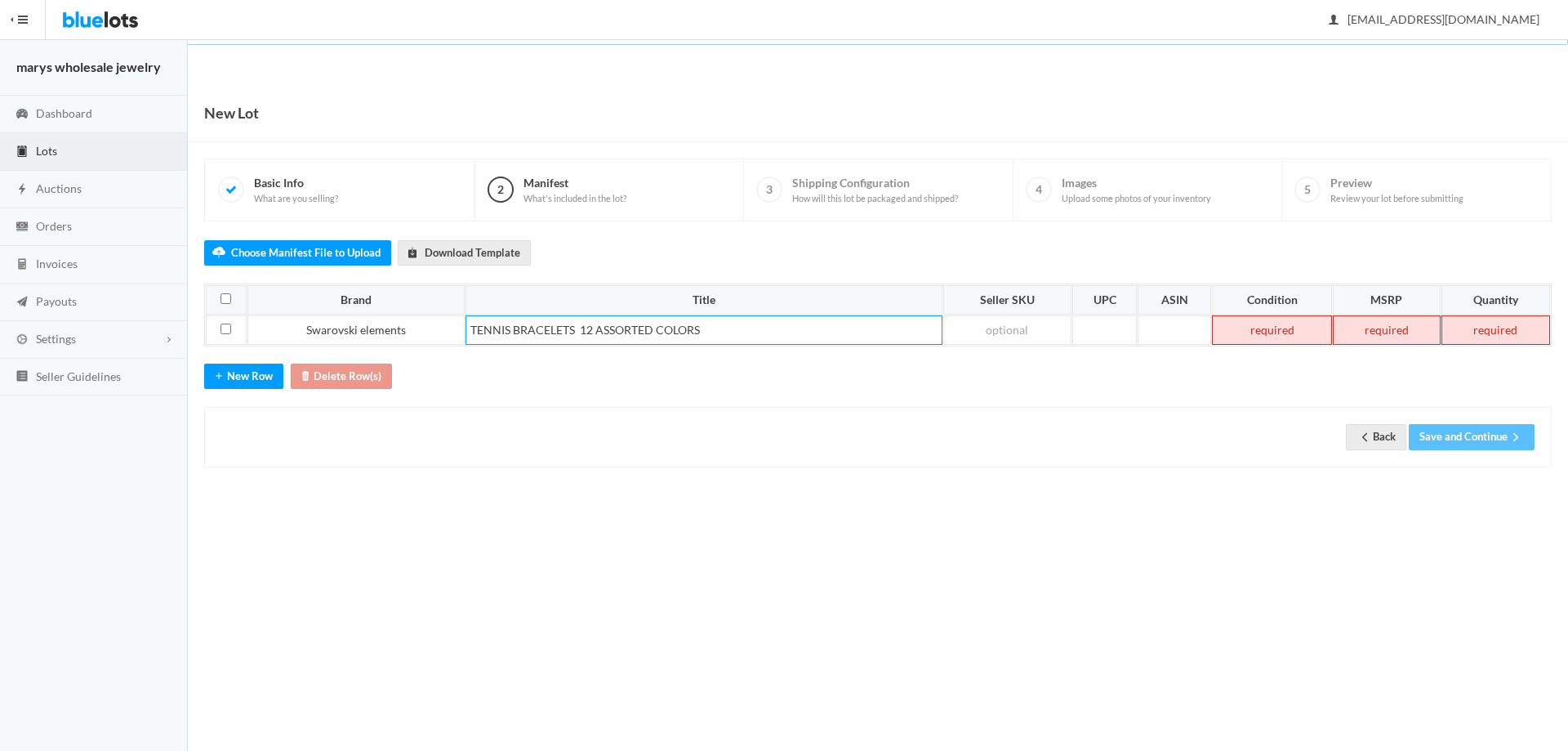
click at [1282, 333] on td at bounding box center [1273, 330] width 120 height 30
click at [1365, 334] on td at bounding box center [1386, 330] width 107 height 30
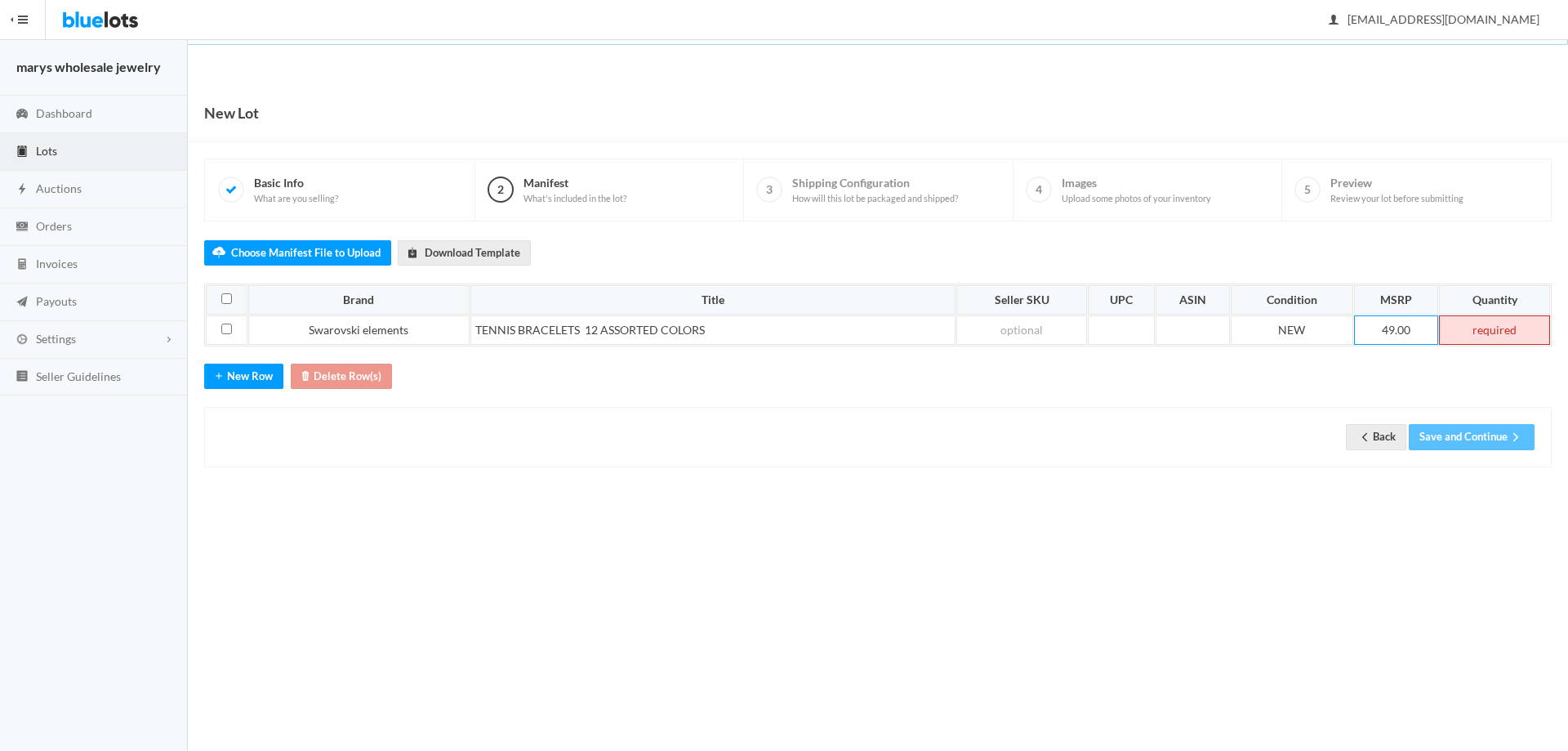
click at [1490, 329] on td at bounding box center [1494, 330] width 111 height 30
click at [1465, 440] on button "Save and Continue" at bounding box center [1471, 436] width 126 height 25
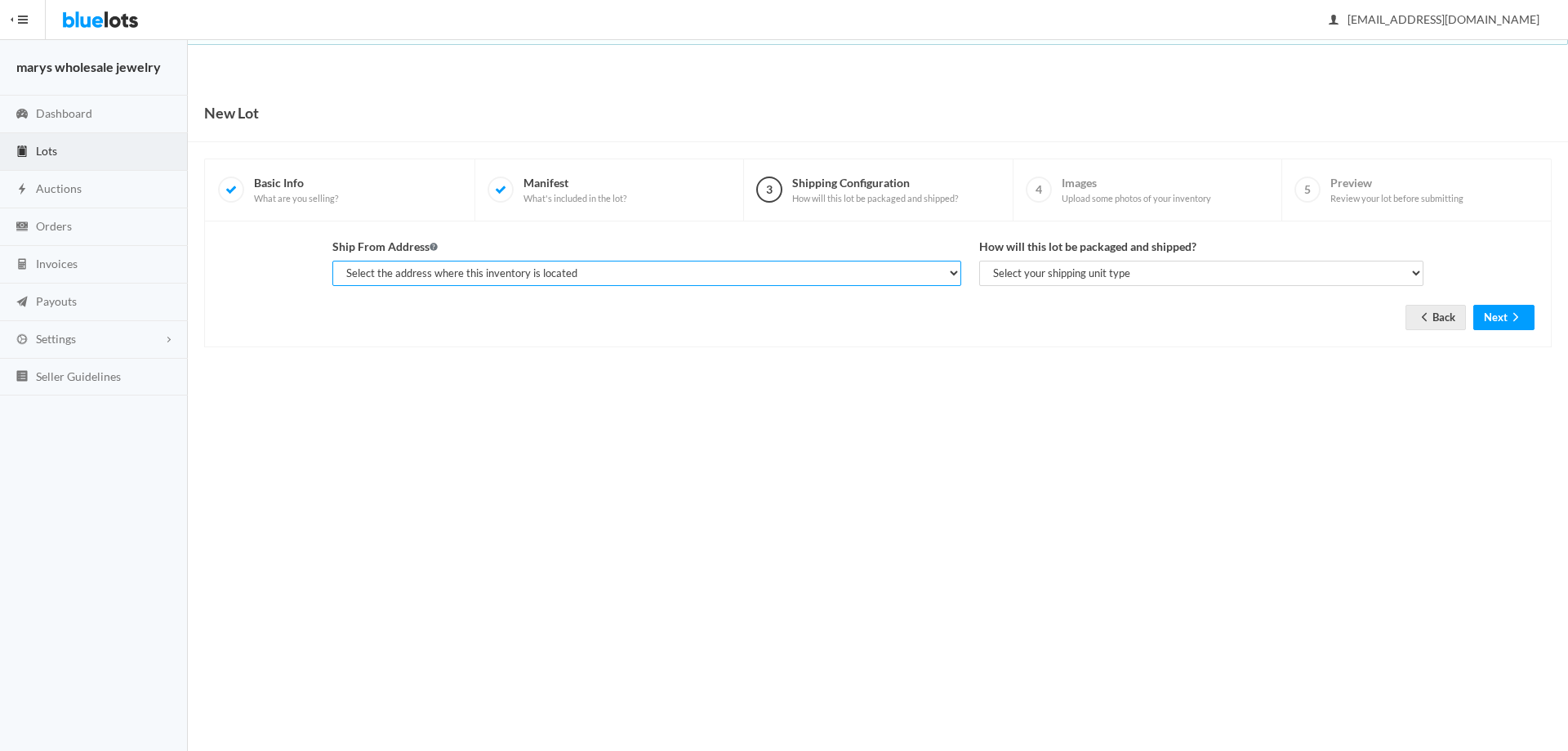
click at [656, 279] on select "Select the address where this inventory is located gerald kent, marys wholesale…" at bounding box center [647, 273] width 629 height 25
select select "19963"
click at [333, 260] on select "Select the address where this inventory is located gerald kent, marys wholesale…" at bounding box center [647, 273] width 629 height 25
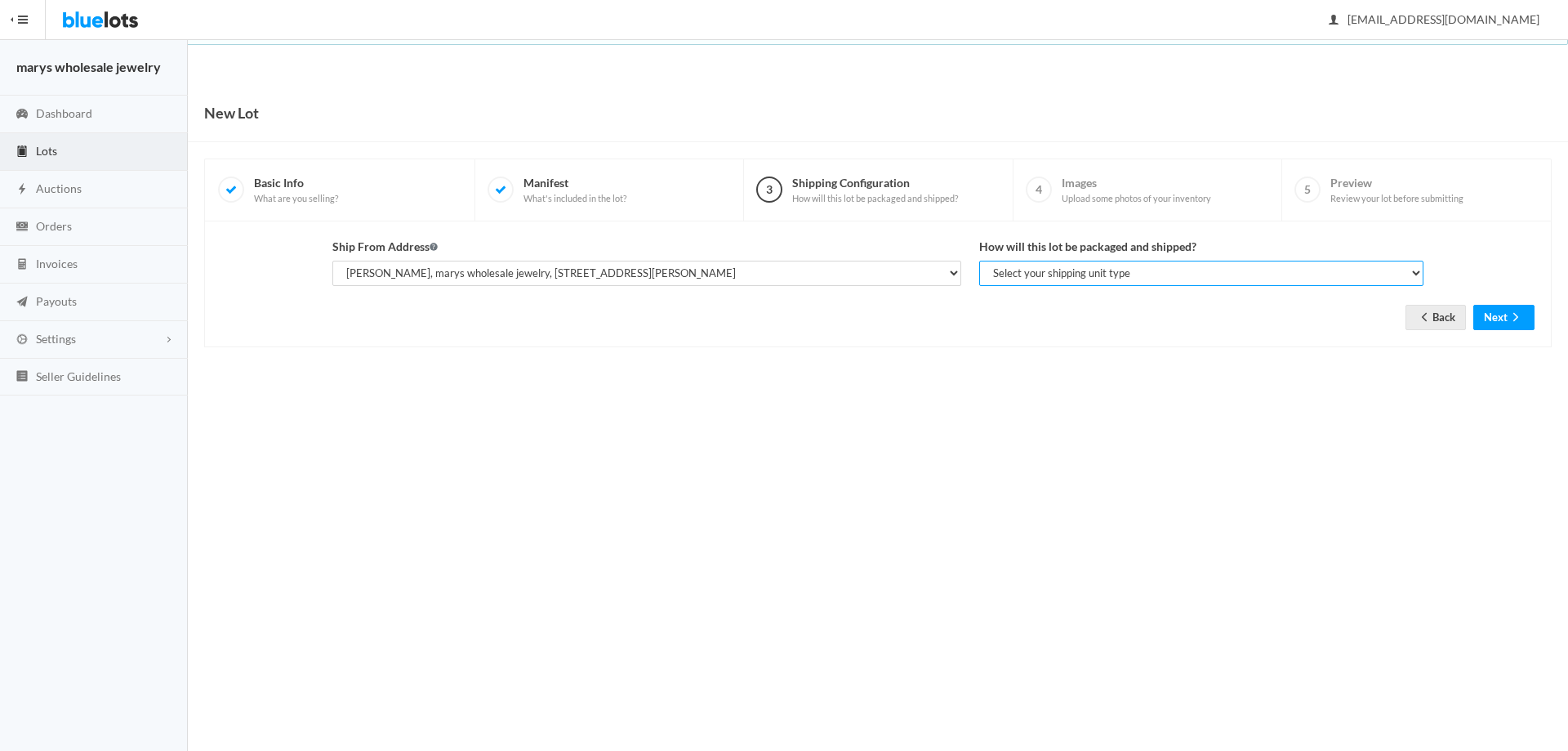
click at [1007, 283] on select "Select your shipping unit type Parcel Pallet Truckload" at bounding box center [1201, 273] width 445 height 25
select select "parcel"
click at [979, 260] on select "Select your shipping unit type Parcel Pallet Truckload" at bounding box center [1201, 273] width 445 height 25
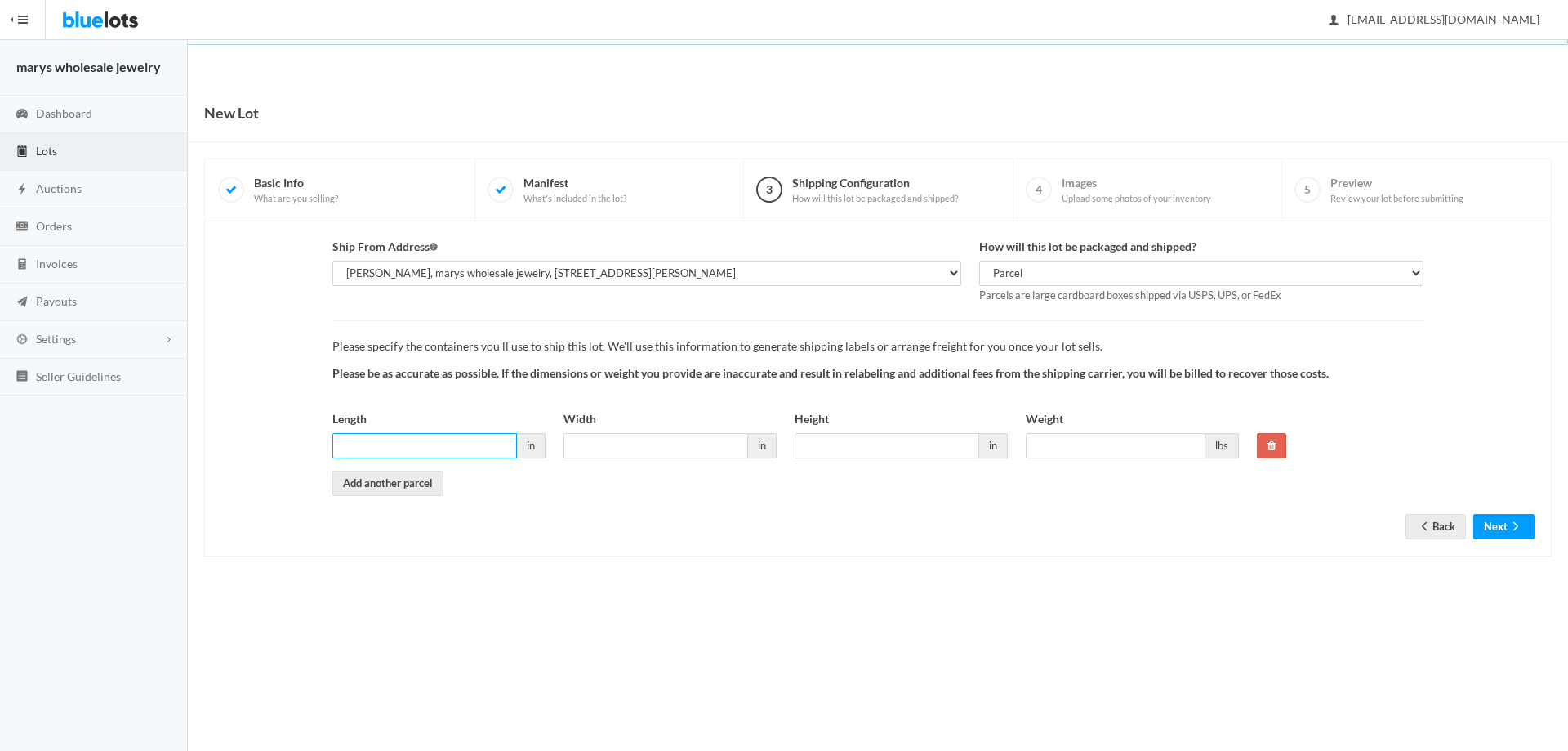
click at [391, 450] on input "Length" at bounding box center [425, 446] width 185 height 25
type input "5"
click at [631, 436] on input "Width" at bounding box center [655, 446] width 185 height 25
type input "5"
click at [837, 446] on input "Height" at bounding box center [886, 446] width 185 height 25
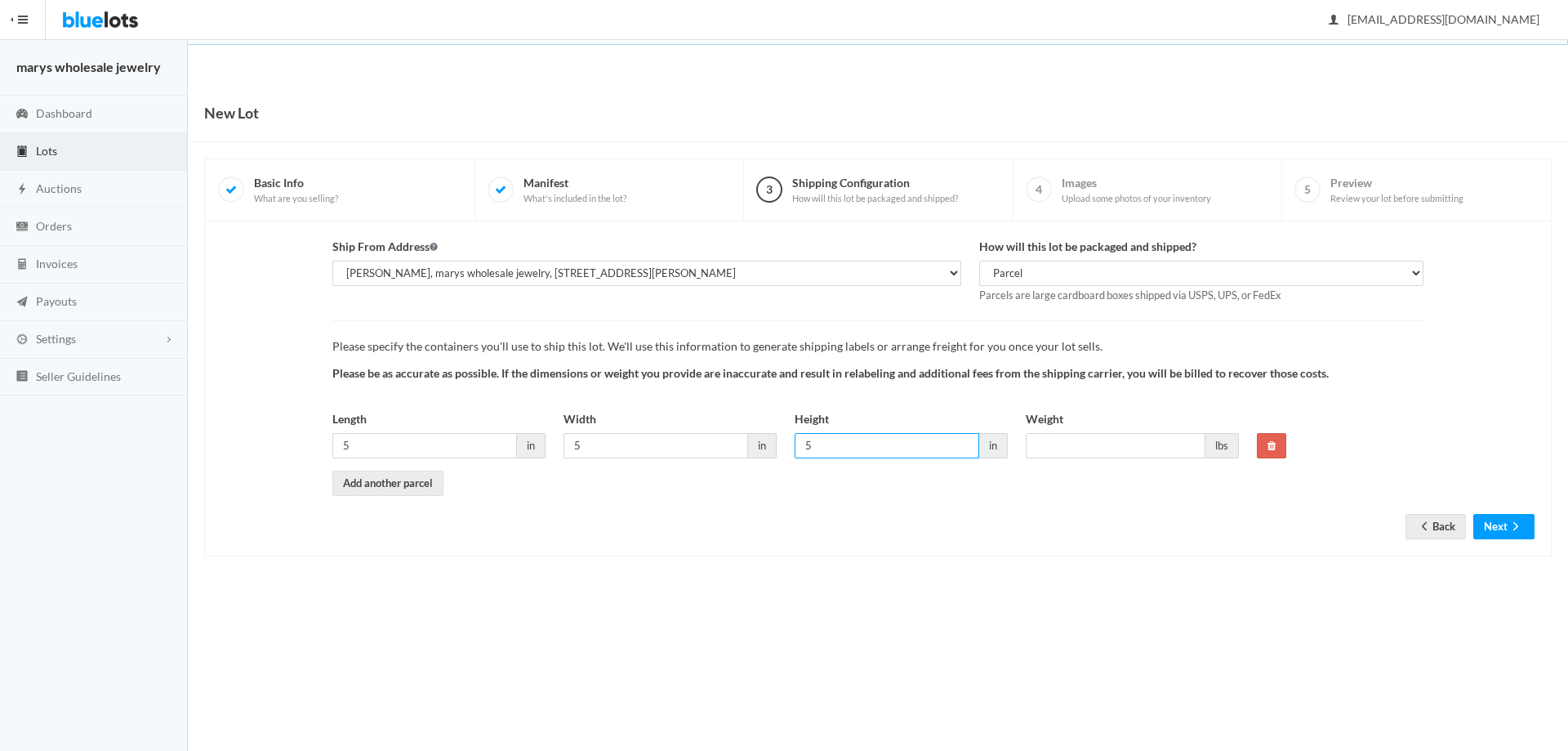
type input "5"
click at [1109, 456] on input "Weight" at bounding box center [1116, 446] width 180 height 25
type input "1"
click at [1503, 525] on button "Next" at bounding box center [1504, 526] width 61 height 25
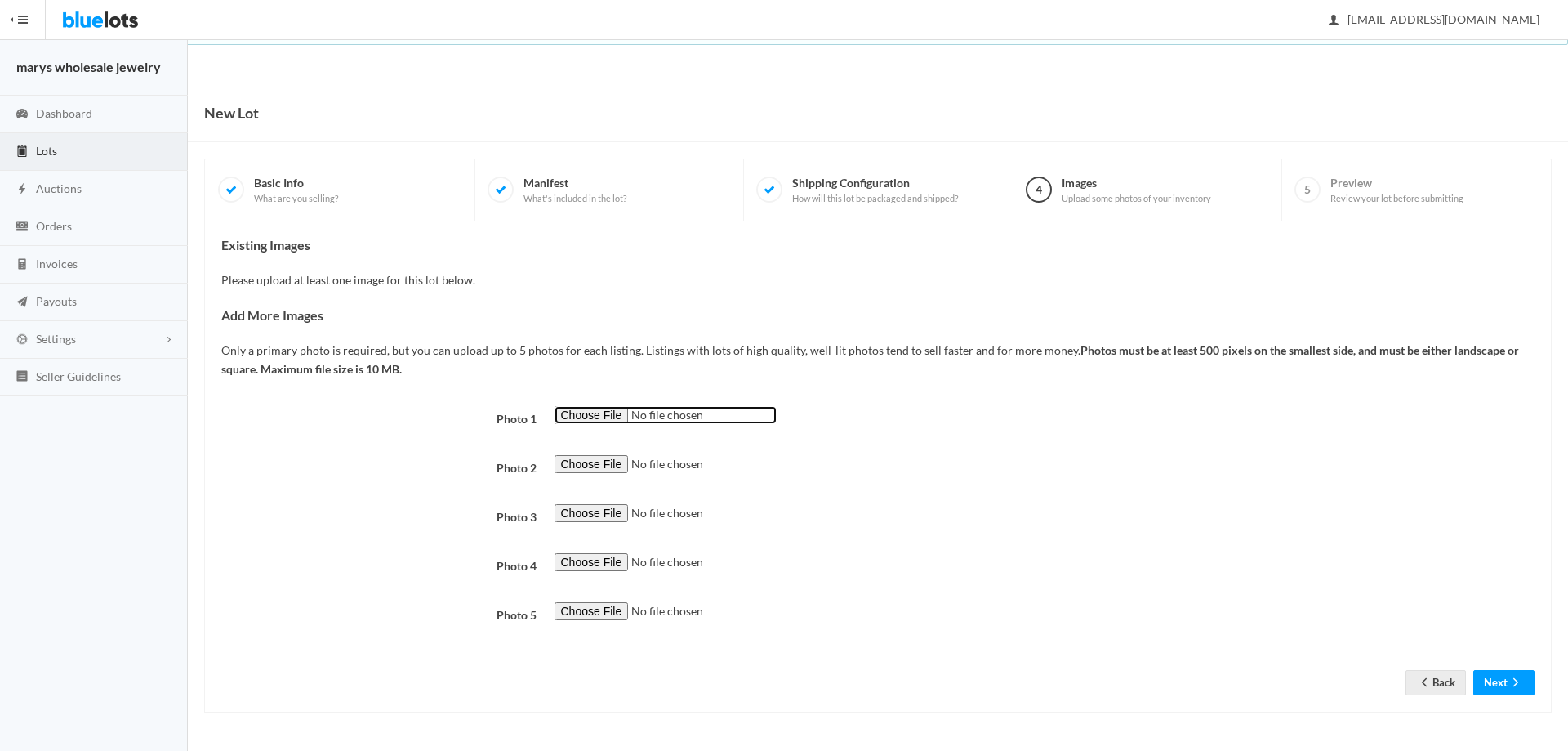
click at [619, 412] on input "file" at bounding box center [665, 416] width 222 height 19
type input "C:\fakepath\new tennis bracelets.png"
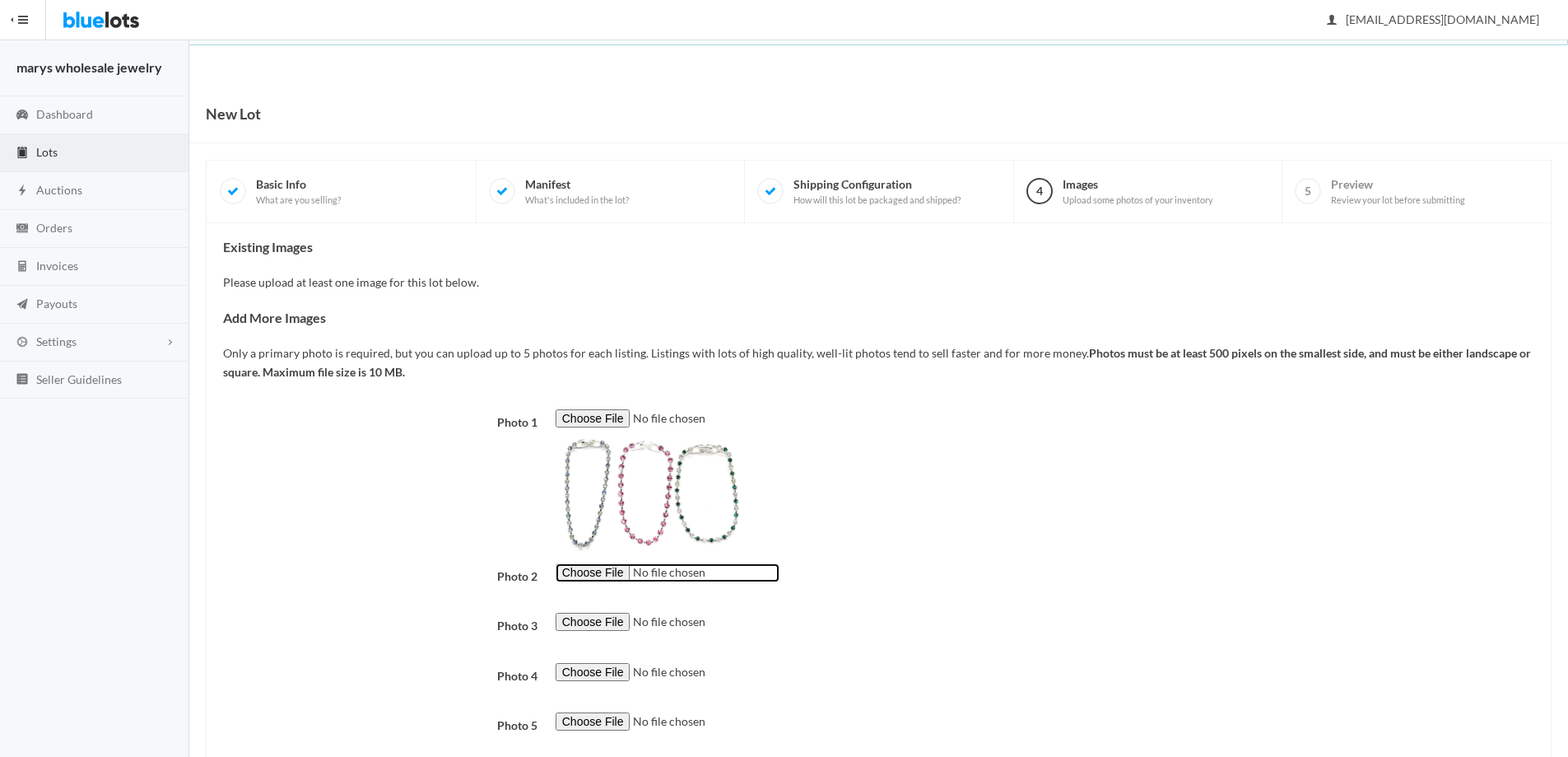
click at [591, 574] on input "file" at bounding box center [668, 573] width 224 height 19
type input "C:\fakepath\tb500.png"
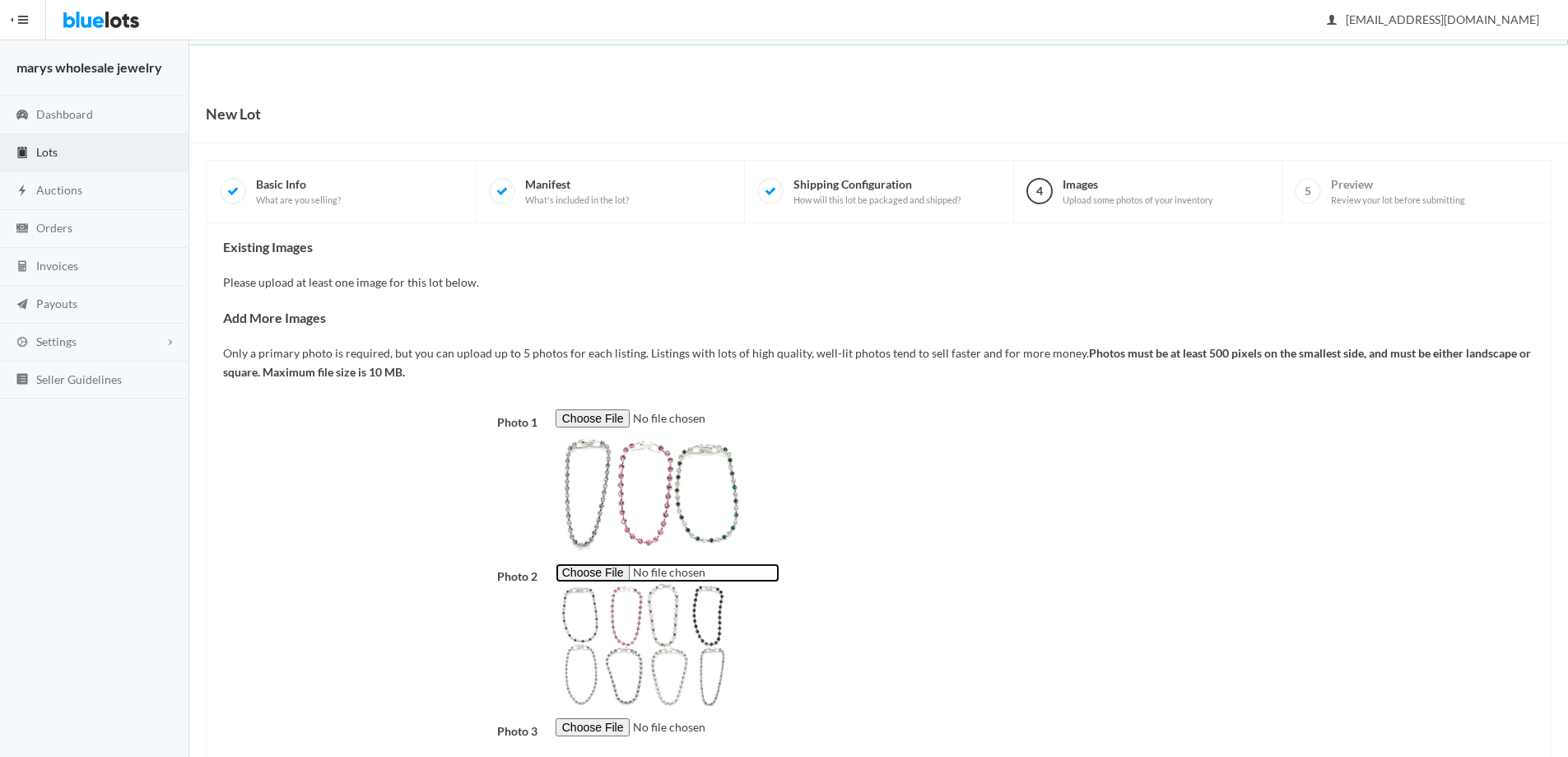
scroll to position [205, 0]
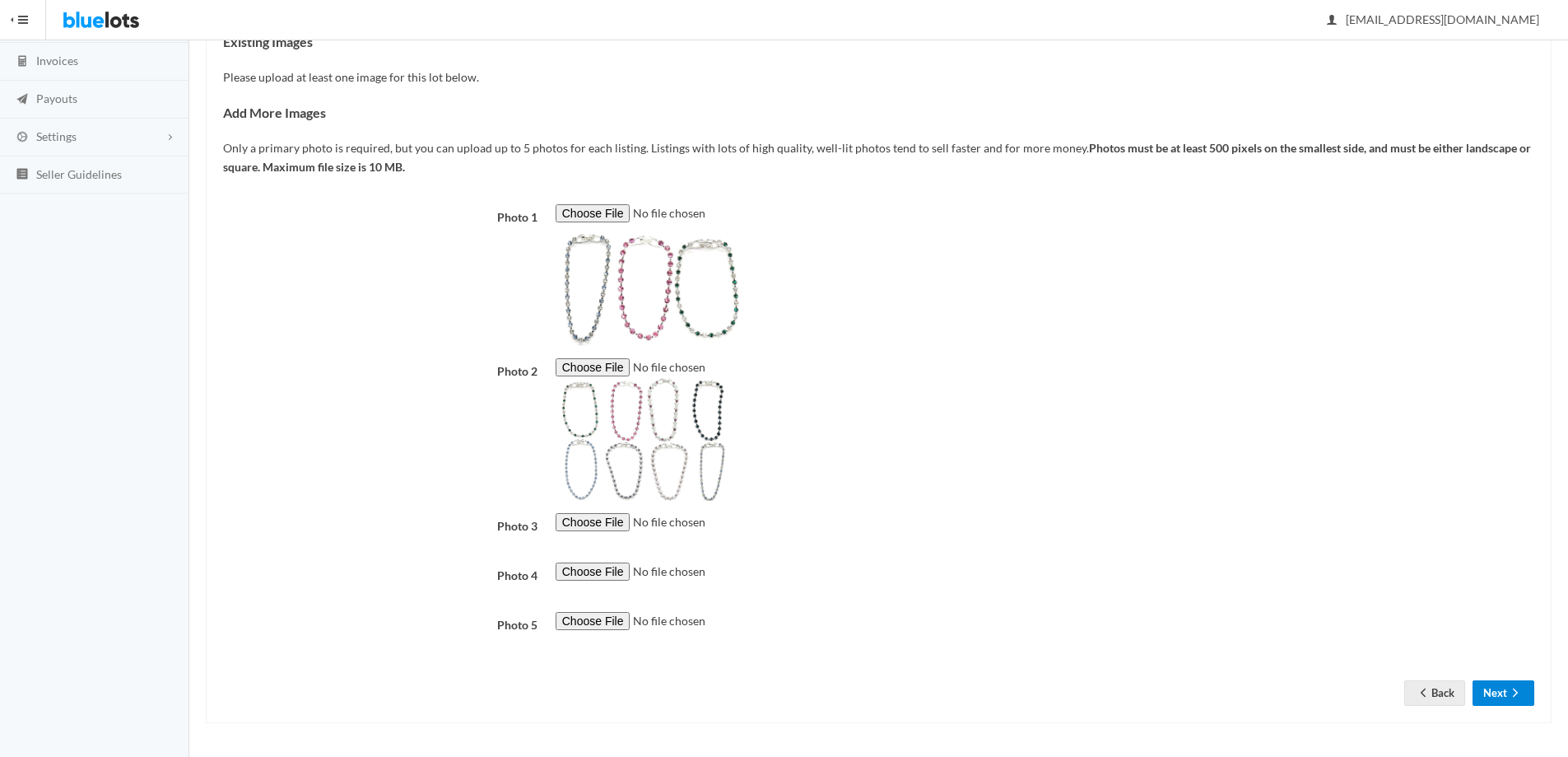
click at [1497, 696] on button "Next" at bounding box center [1503, 693] width 62 height 25
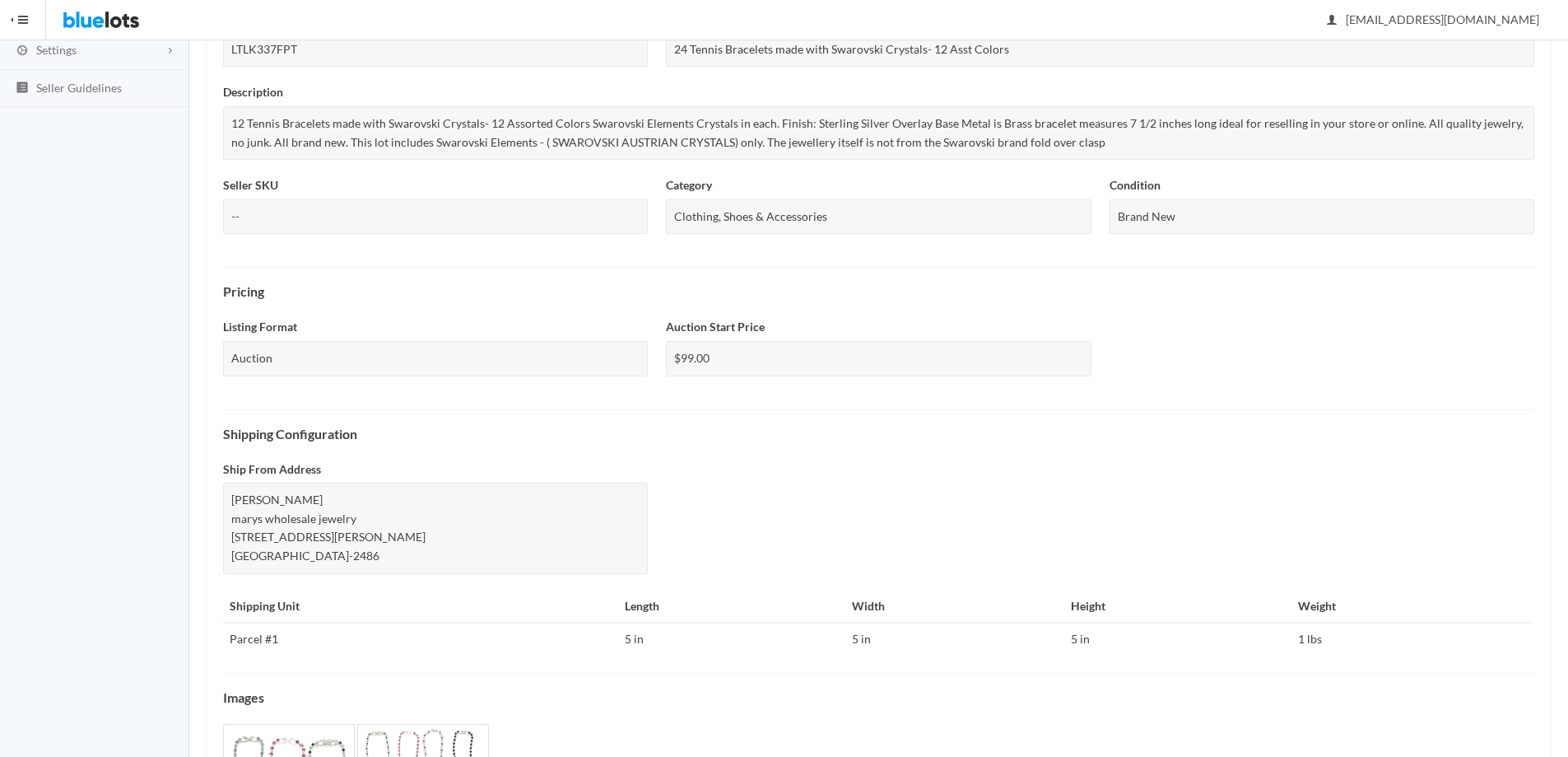
scroll to position [426, 0]
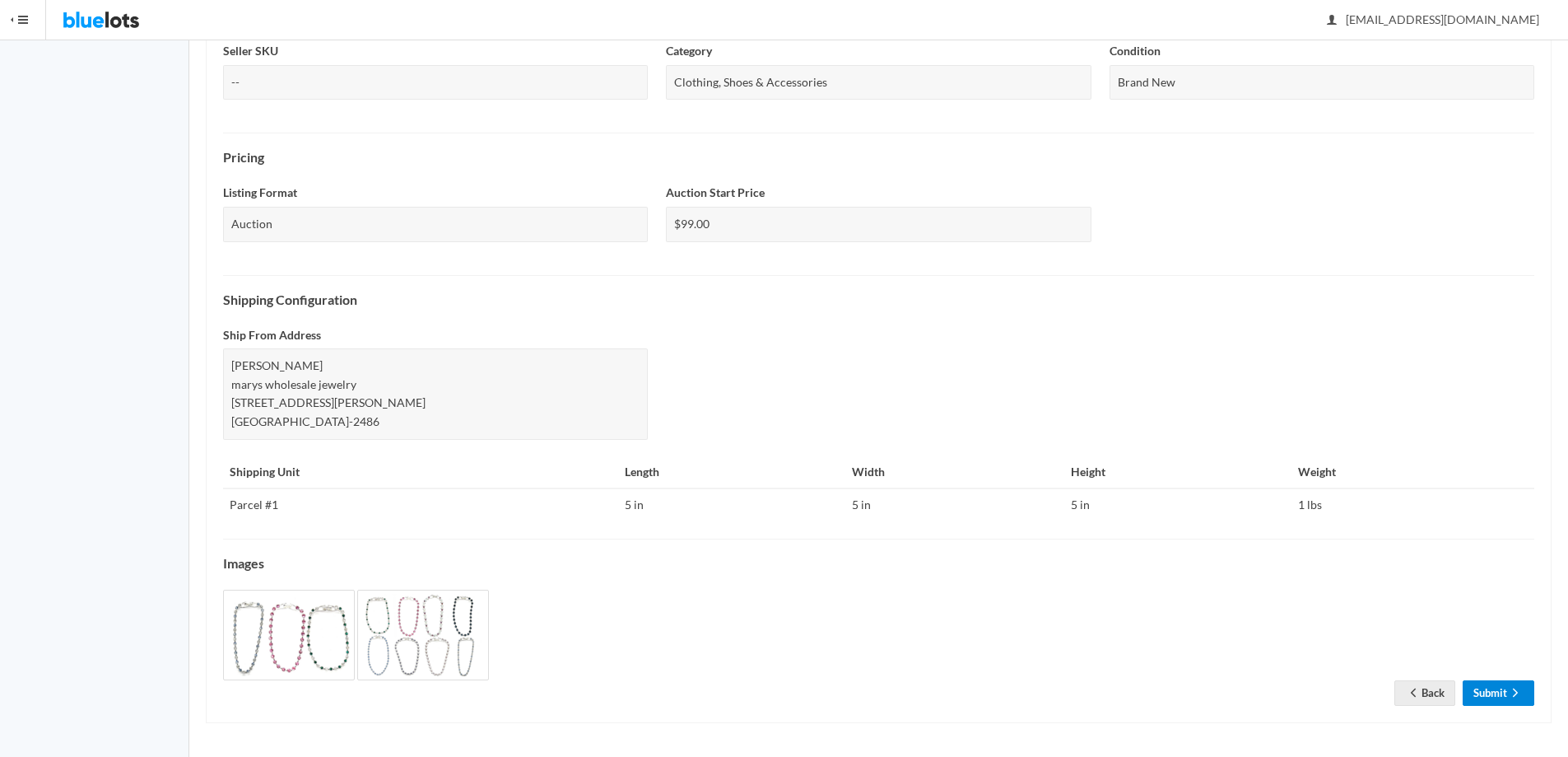
click at [1499, 696] on link "Submit" at bounding box center [1499, 693] width 71 height 25
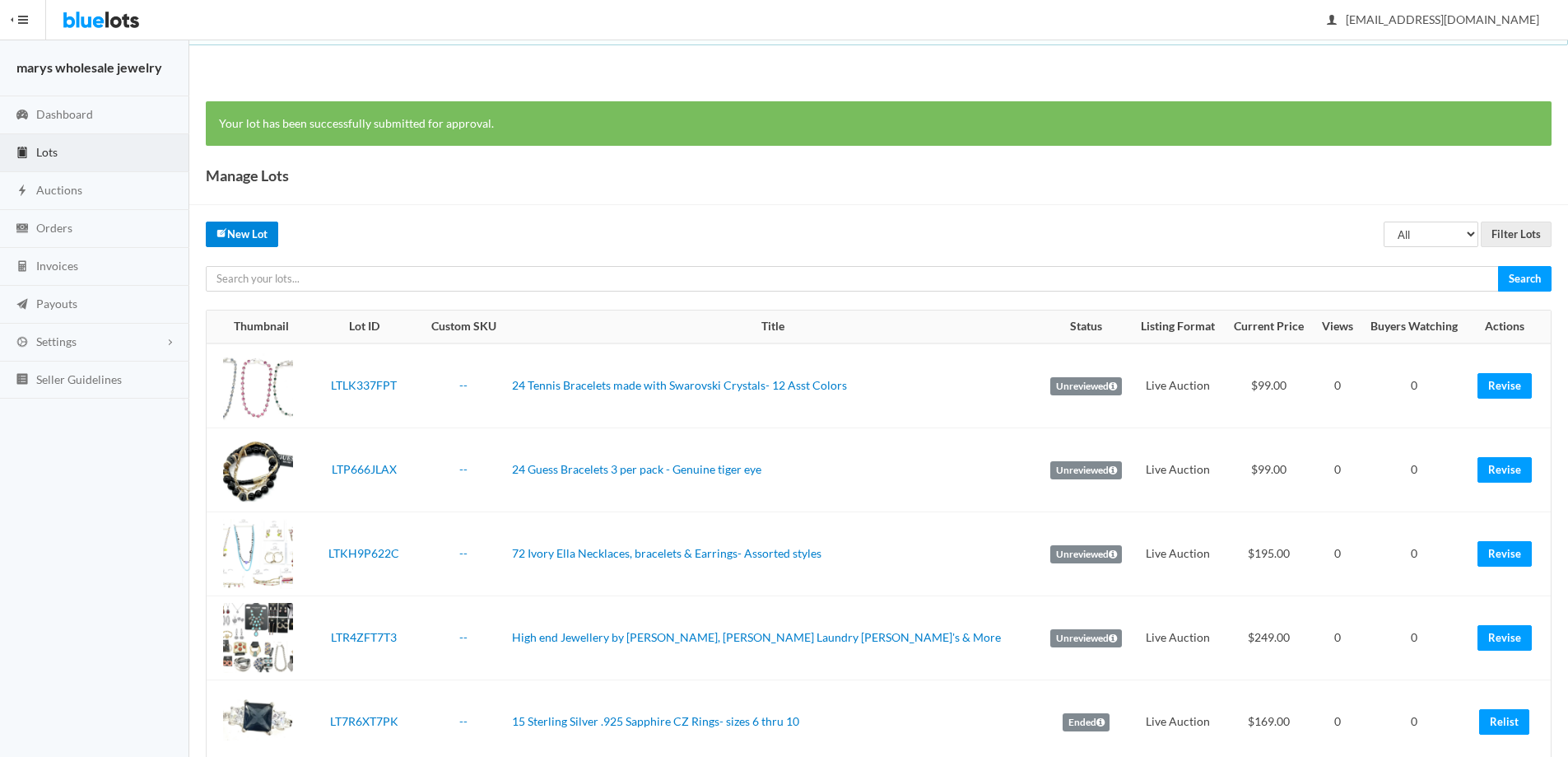
click at [238, 228] on link "New Lot" at bounding box center [242, 234] width 72 height 25
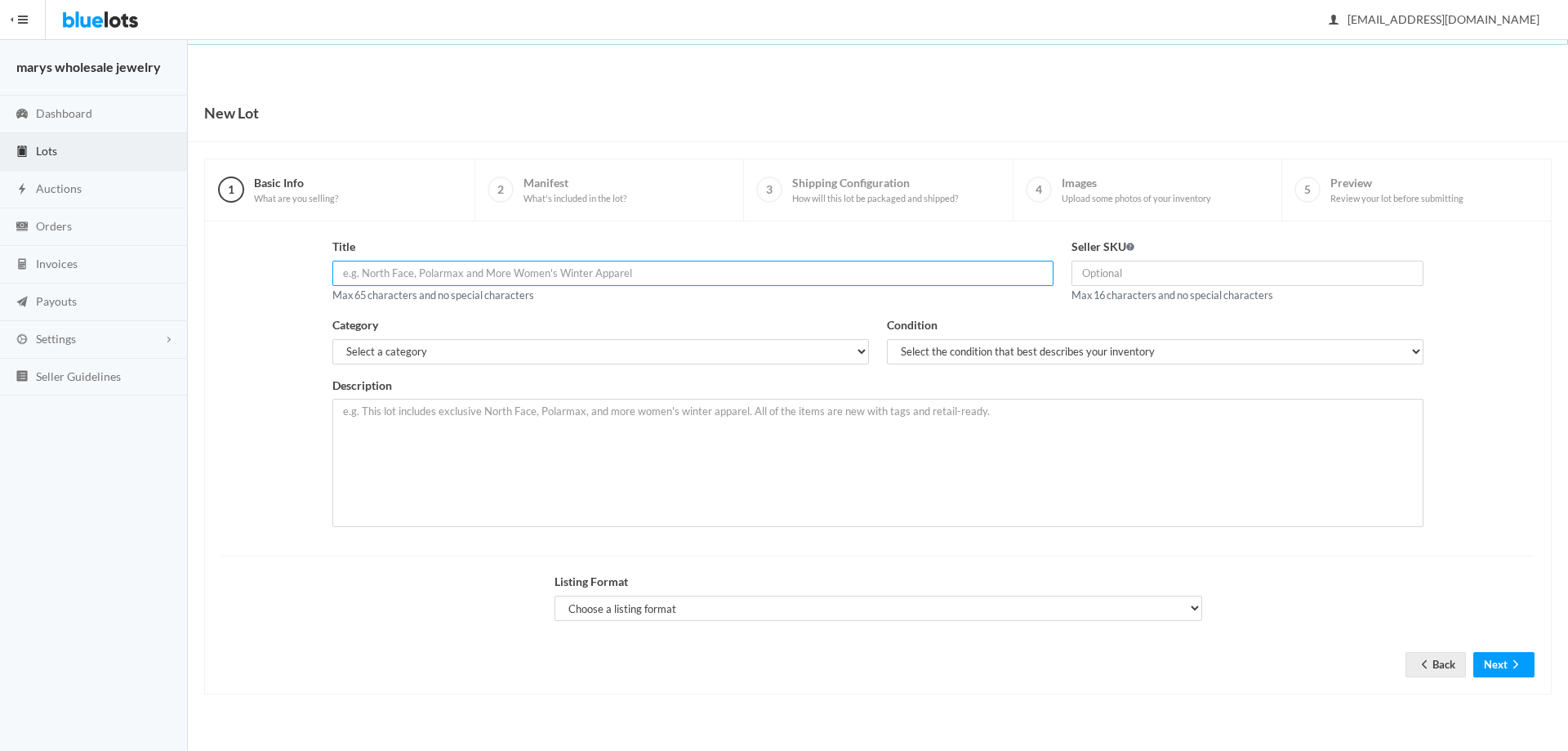
paste input "100 CRYSTAL RINGS Size 6 only -CLOSEOUT PRICE"
click at [348, 268] on input "100 CRYSTAL RINGS Size 6 only -CLOSEOUT PRICE" at bounding box center [693, 273] width 722 height 25
type input "300 CRYSTAL RINGS Size 6 only -CLOSEOUT PRICE"
click at [428, 352] on select "Select a category Electronics Clothing, Shoes & Accessories Appliances Home & G…" at bounding box center [600, 351] width 536 height 25
select select "2"
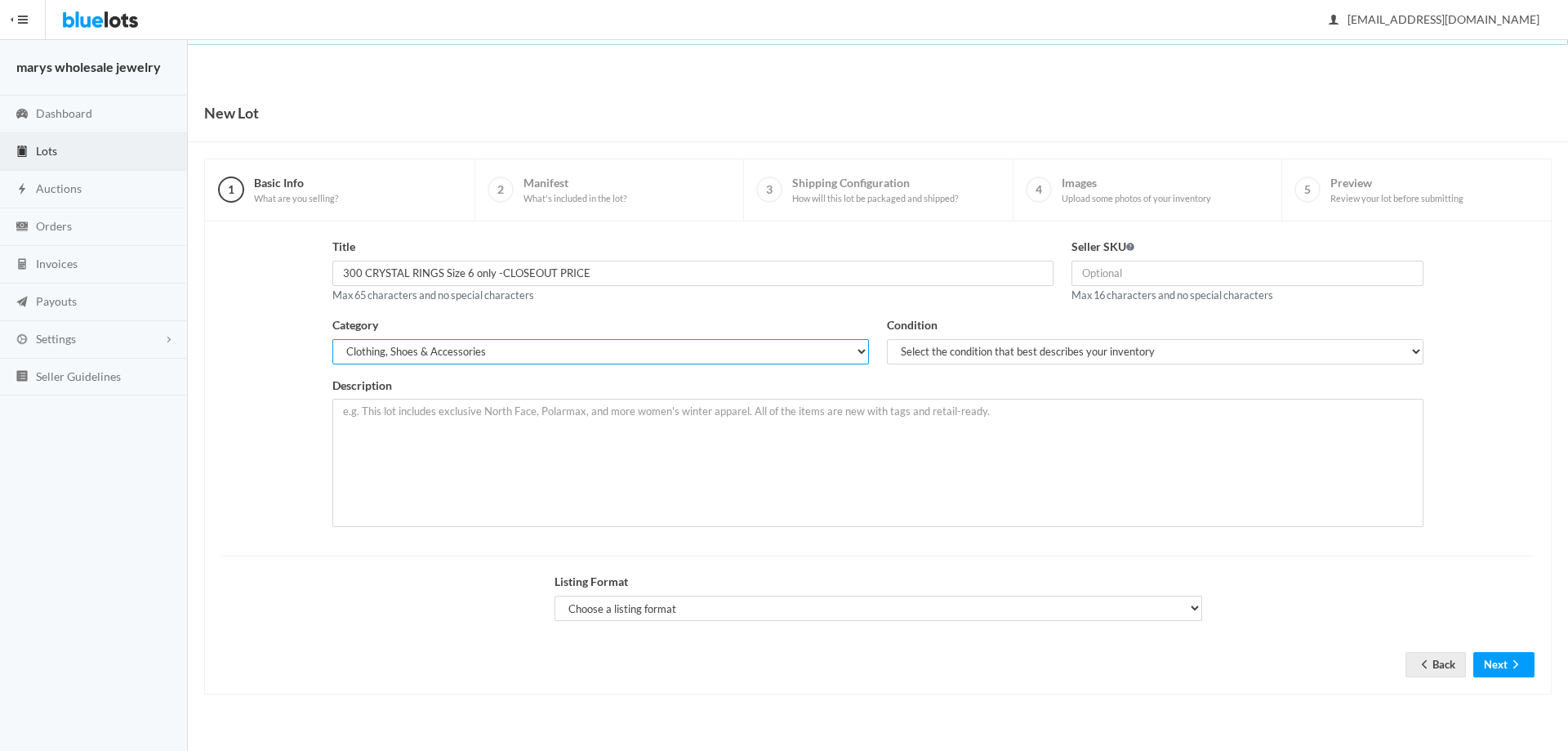
click at [333, 339] on select "Select a category Electronics Clothing, Shoes & Accessories Appliances Home & G…" at bounding box center [600, 351] width 536 height 25
click at [977, 352] on select "Select the condition that best describes your inventory Brand New Shelf Pulls C…" at bounding box center [1155, 351] width 536 height 25
select select "1"
click at [887, 339] on select "Select the condition that best describes your inventory Brand New Shelf Pulls C…" at bounding box center [1155, 351] width 536 height 25
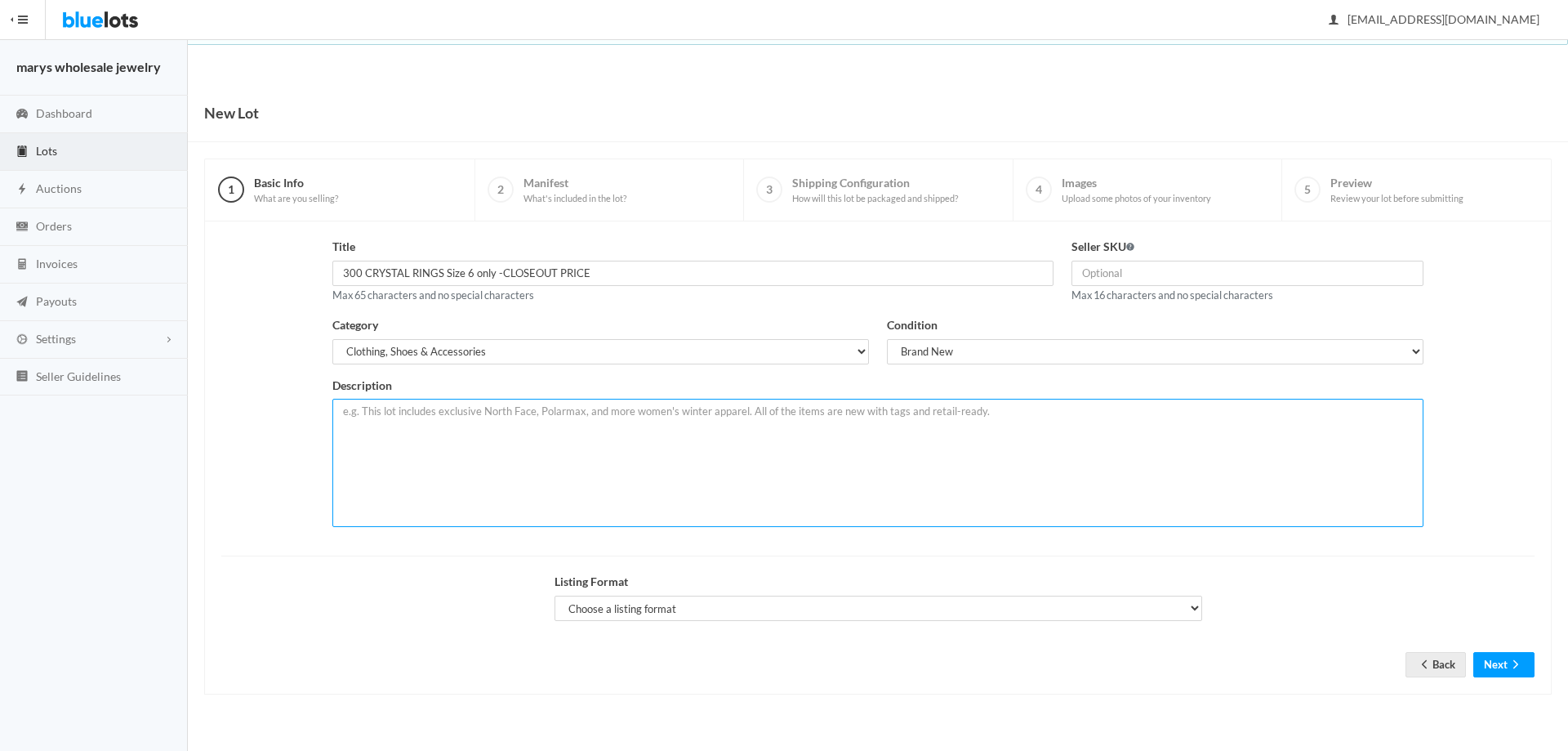
paste textarea "CRYSTAL RINGS Size 6 only -CLOSEOUT PRICE Only .29 Cents Each!! INDIVIDUALLY PA…"
click at [339, 414] on textarea "CRYSTAL RINGS Size 6 only -CLOSEOUT PRICE Only .29 Cents Each!! INDIVIDUALLY PA…" at bounding box center [878, 463] width 1091 height 128
click at [721, 408] on textarea "300 CRYSTAL RINGS Size 6 only -CLOSEOUT PRICE Only .29 Cents Each!! INDIVIDUALL…" at bounding box center [878, 463] width 1091 height 128
type textarea "300 CRYSTAL RINGS Size 6 only -CLOSEOUT PRICE INDIVIDUALLY PACKAGED Gold overlay"
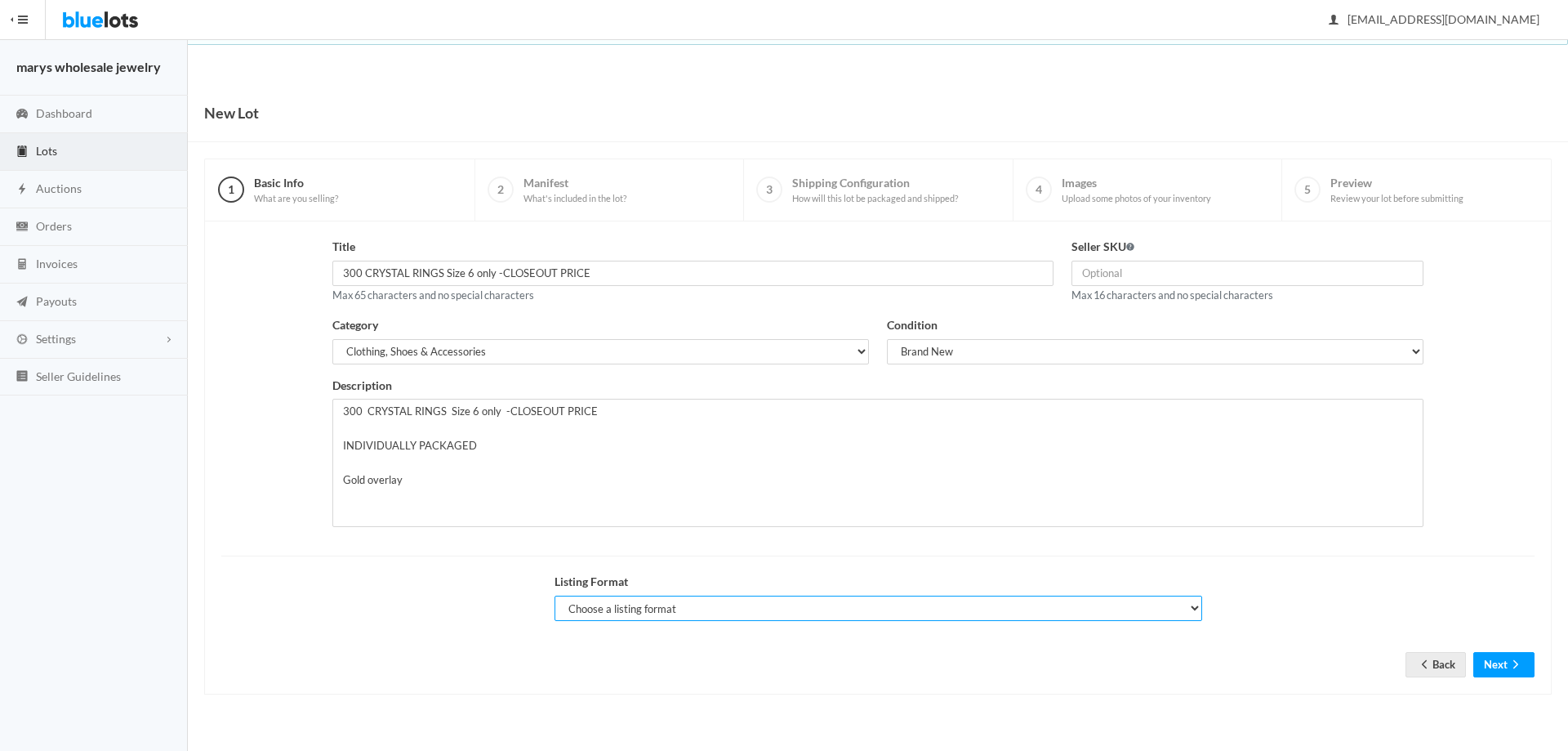
click at [676, 607] on select "Choose a listing format Auction Buy Now" at bounding box center [878, 608] width 647 height 25
select select "true"
click at [555, 596] on select "Choose a listing format Auction Buy Now" at bounding box center [878, 608] width 647 height 25
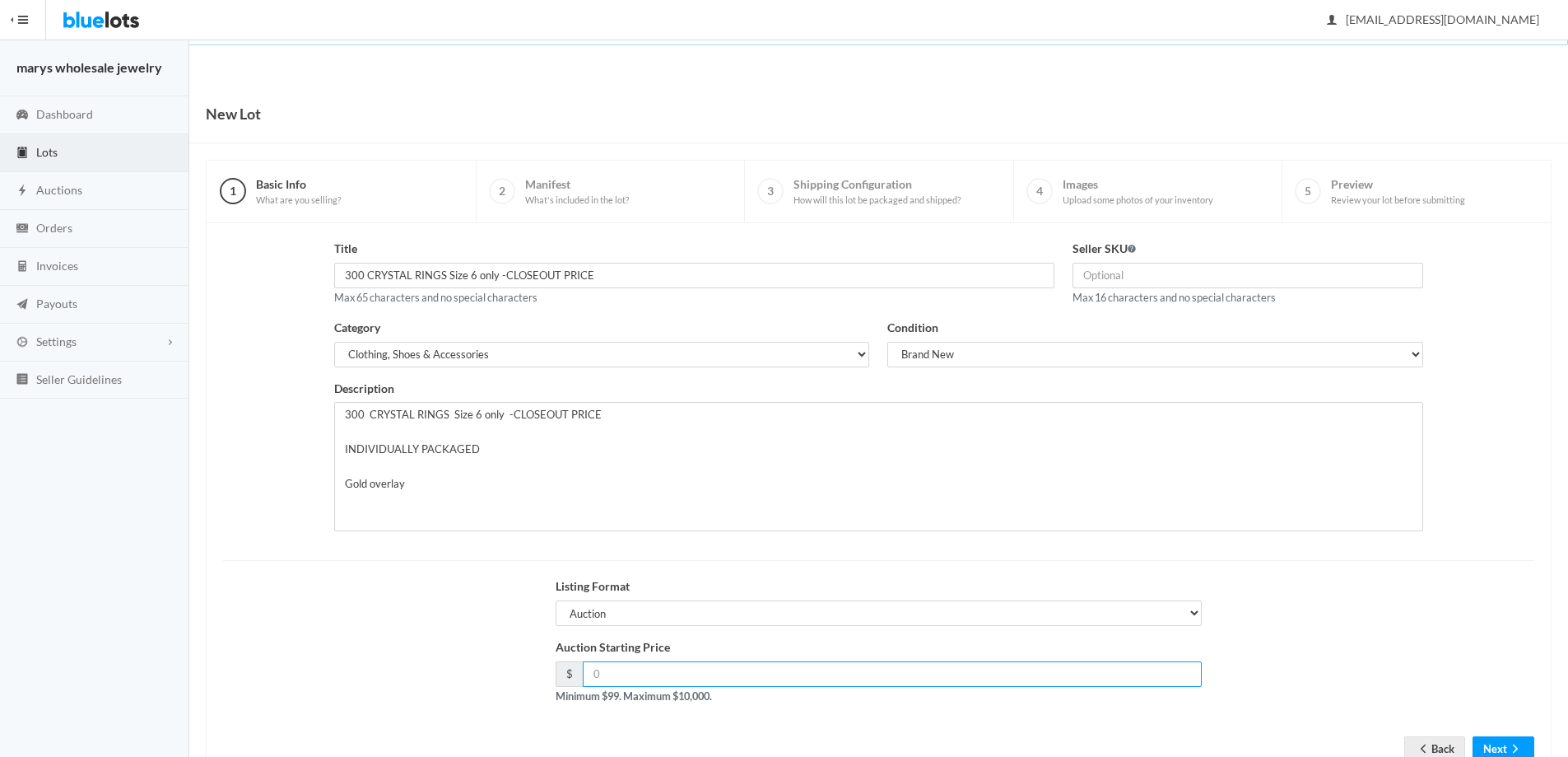
click at [637, 674] on input "number" at bounding box center [892, 674] width 620 height 25
type input "99.00"
click at [1482, 750] on button "Next" at bounding box center [1503, 749] width 62 height 25
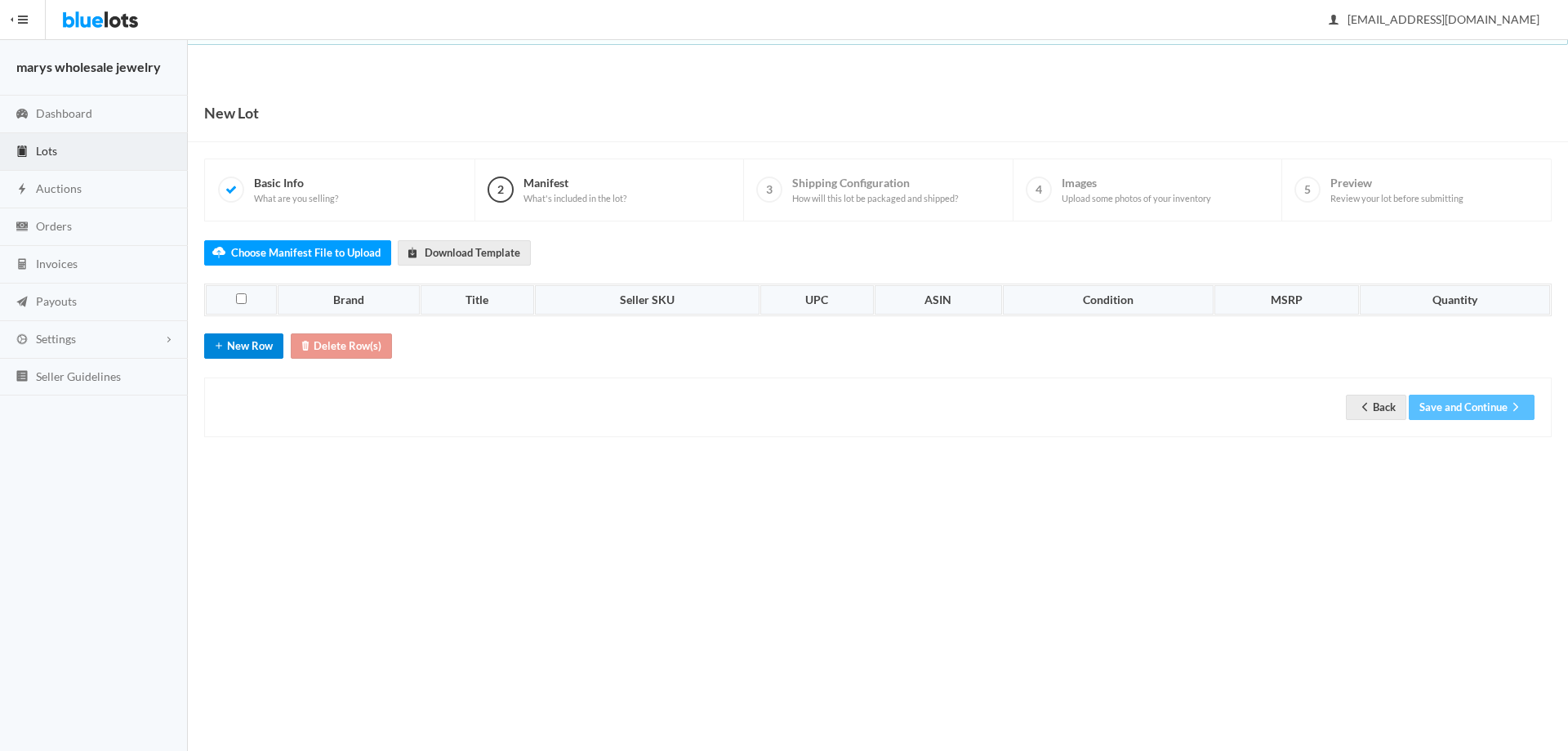
click at [233, 350] on button "New Row" at bounding box center [244, 346] width 79 height 25
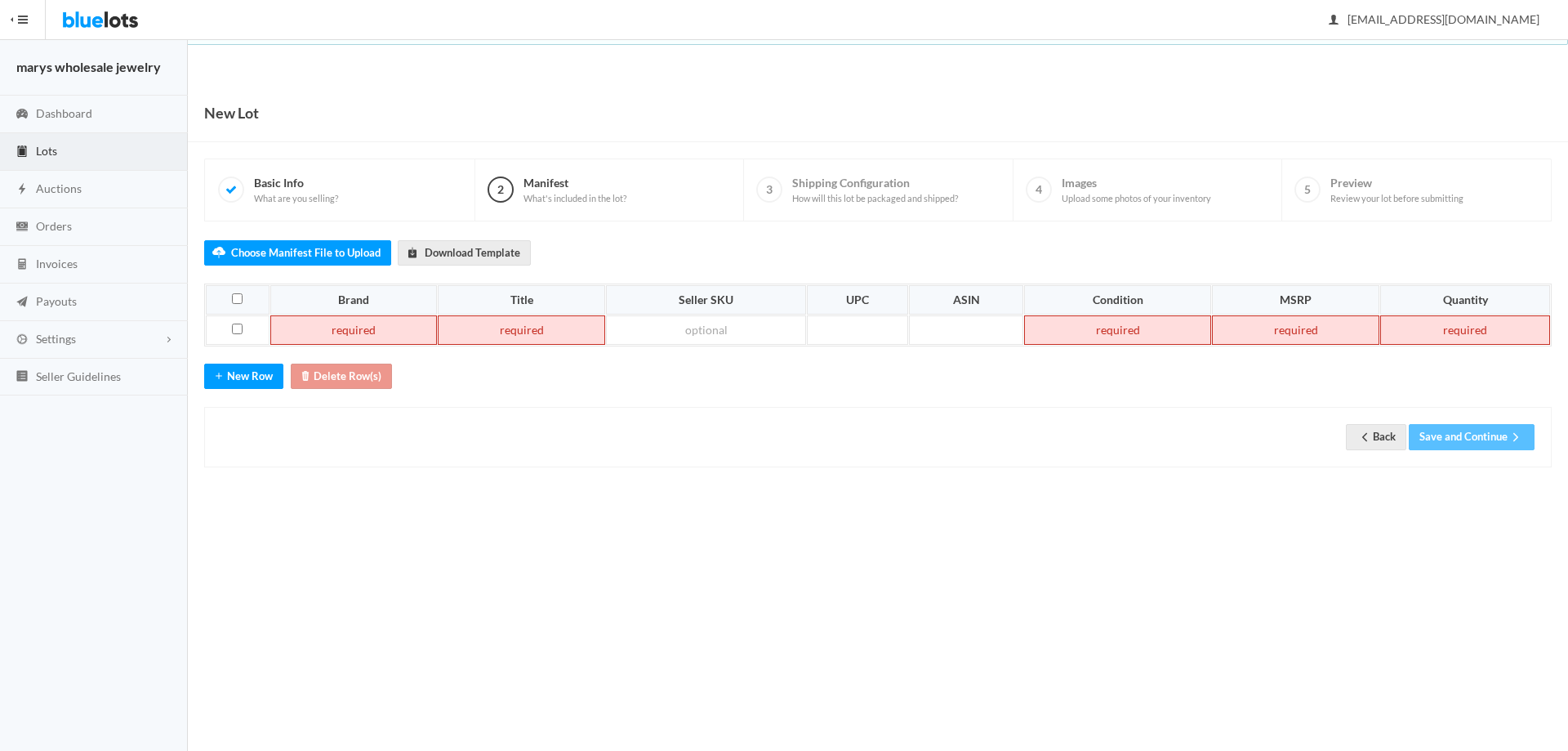
click at [378, 336] on td at bounding box center [354, 330] width 167 height 30
click at [534, 329] on td at bounding box center [546, 330] width 163 height 30
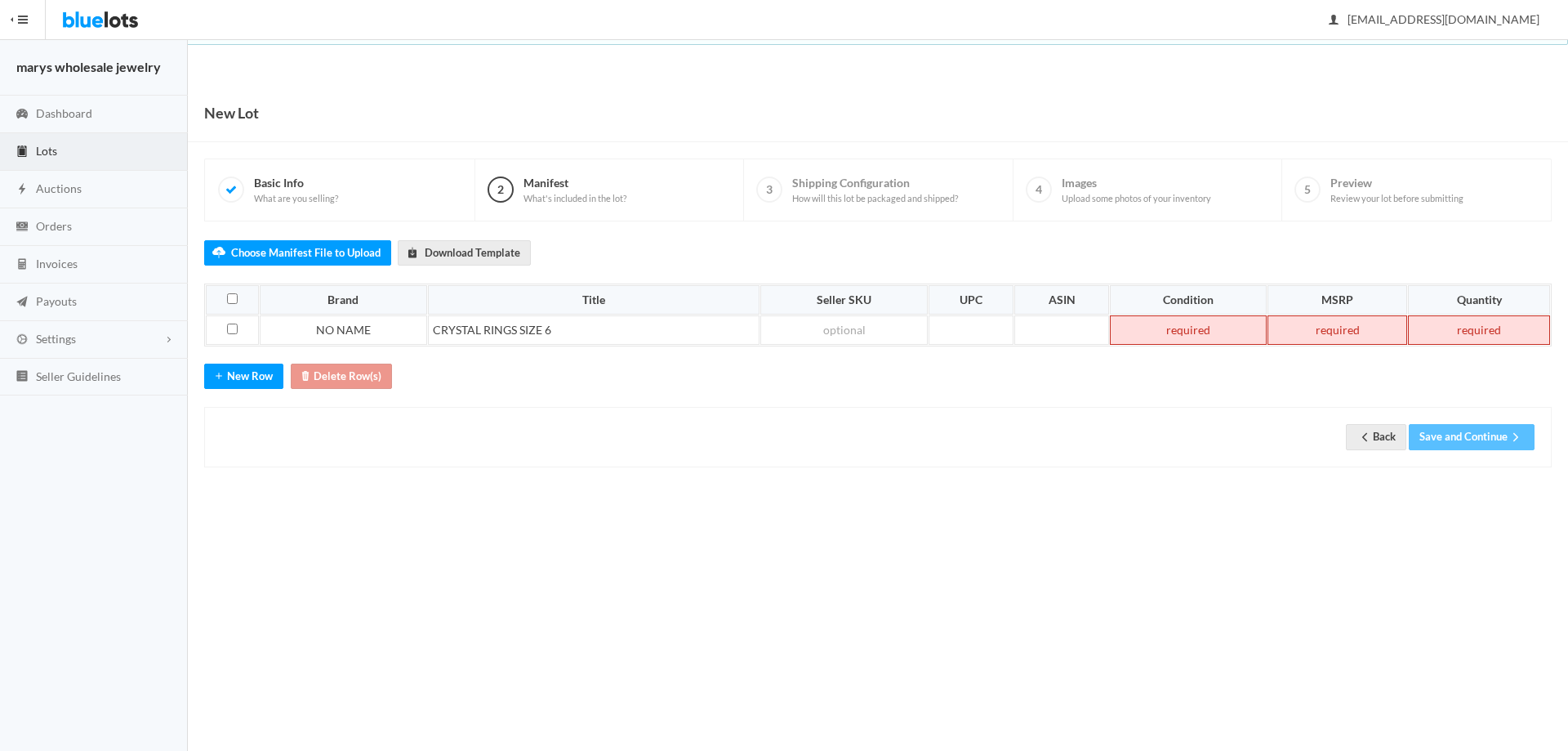
click at [1170, 333] on td at bounding box center [1188, 330] width 157 height 30
click at [1314, 323] on td at bounding box center [1338, 330] width 140 height 30
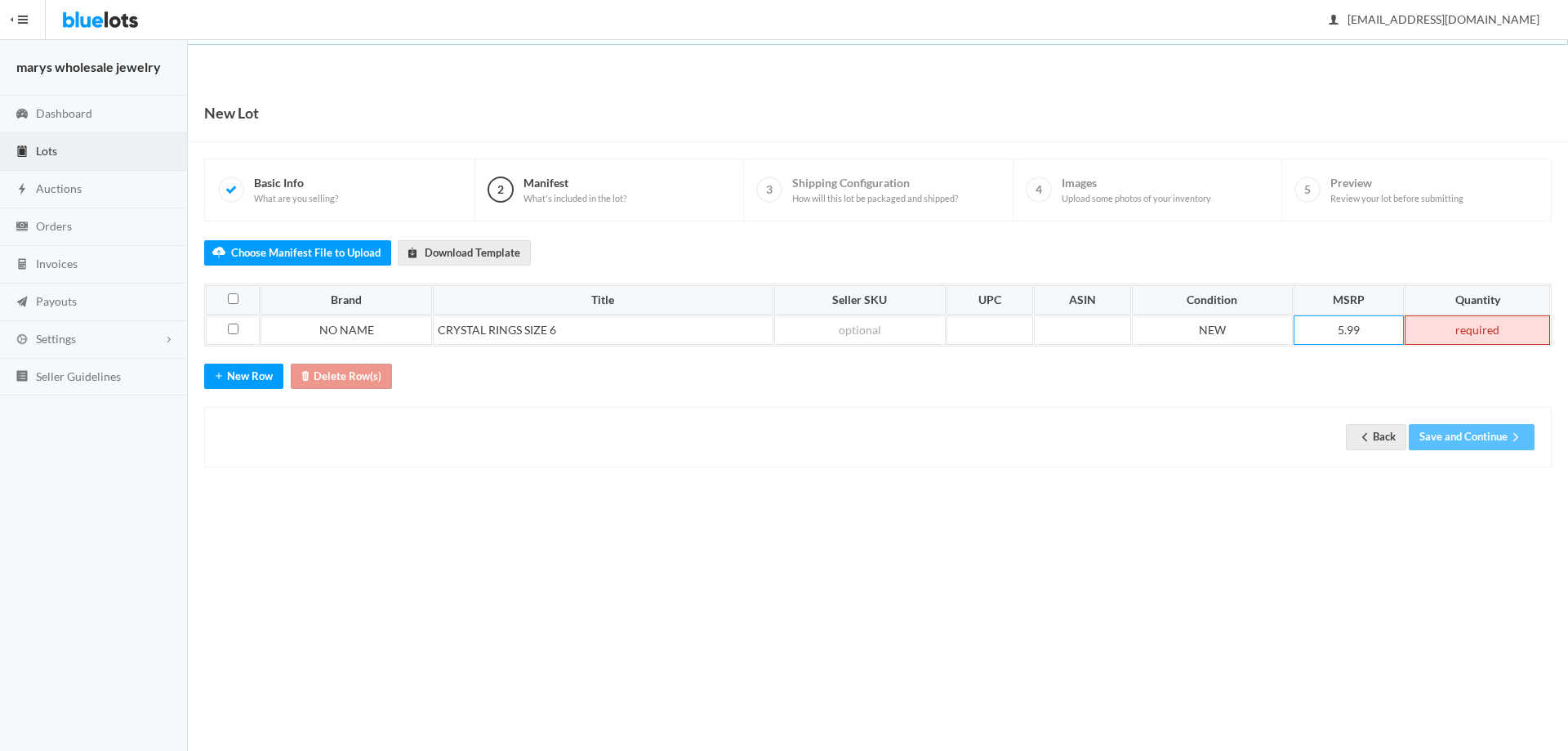
click at [1509, 331] on td at bounding box center [1477, 330] width 145 height 30
click at [1468, 436] on button "Save and Continue" at bounding box center [1471, 436] width 126 height 25
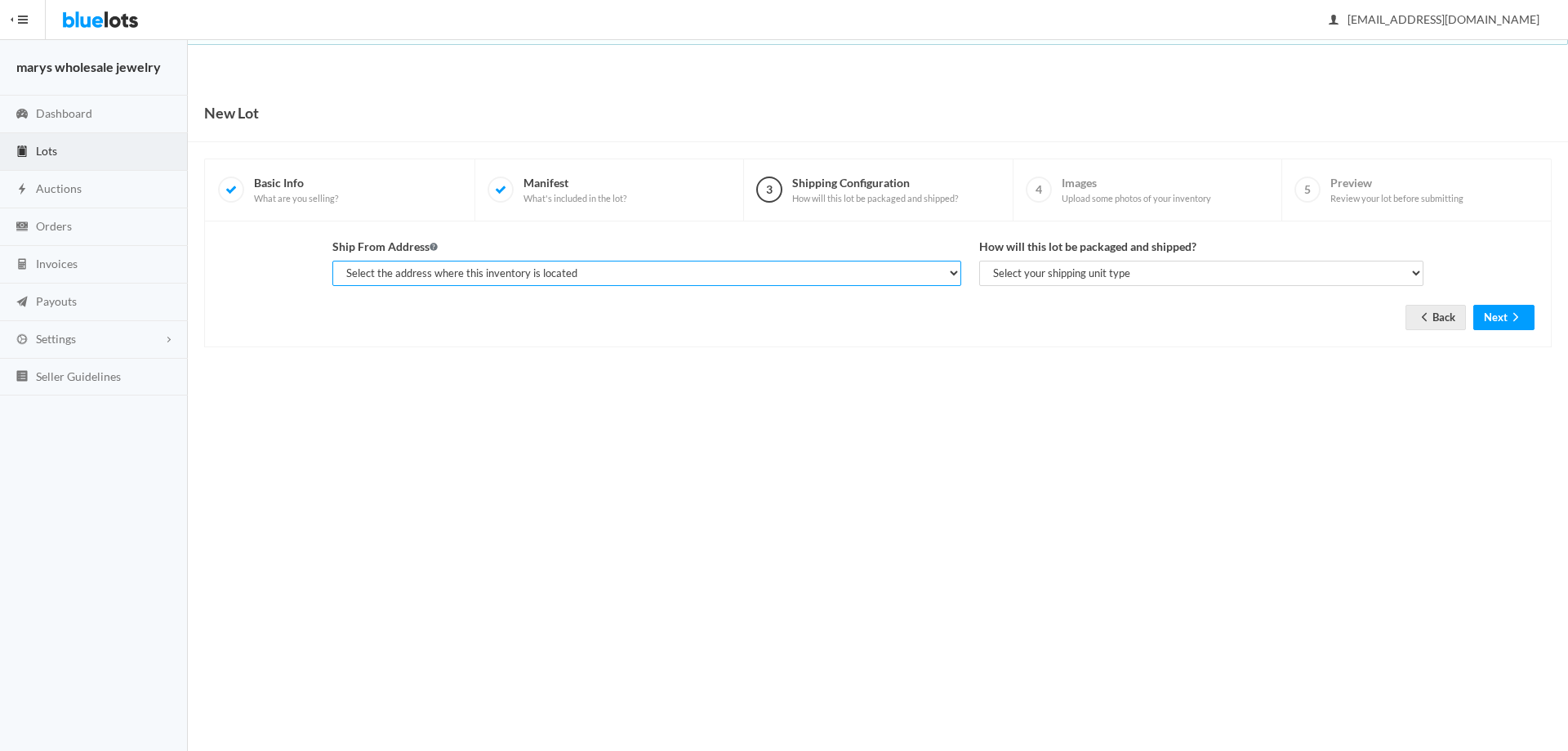
click at [703, 278] on select "Select the address where this inventory is located [PERSON_NAME], marys wholesa…" at bounding box center [647, 273] width 629 height 25
select select "19963"
click at [333, 260] on select "Select the address where this inventory is located [PERSON_NAME], marys wholesa…" at bounding box center [647, 273] width 629 height 25
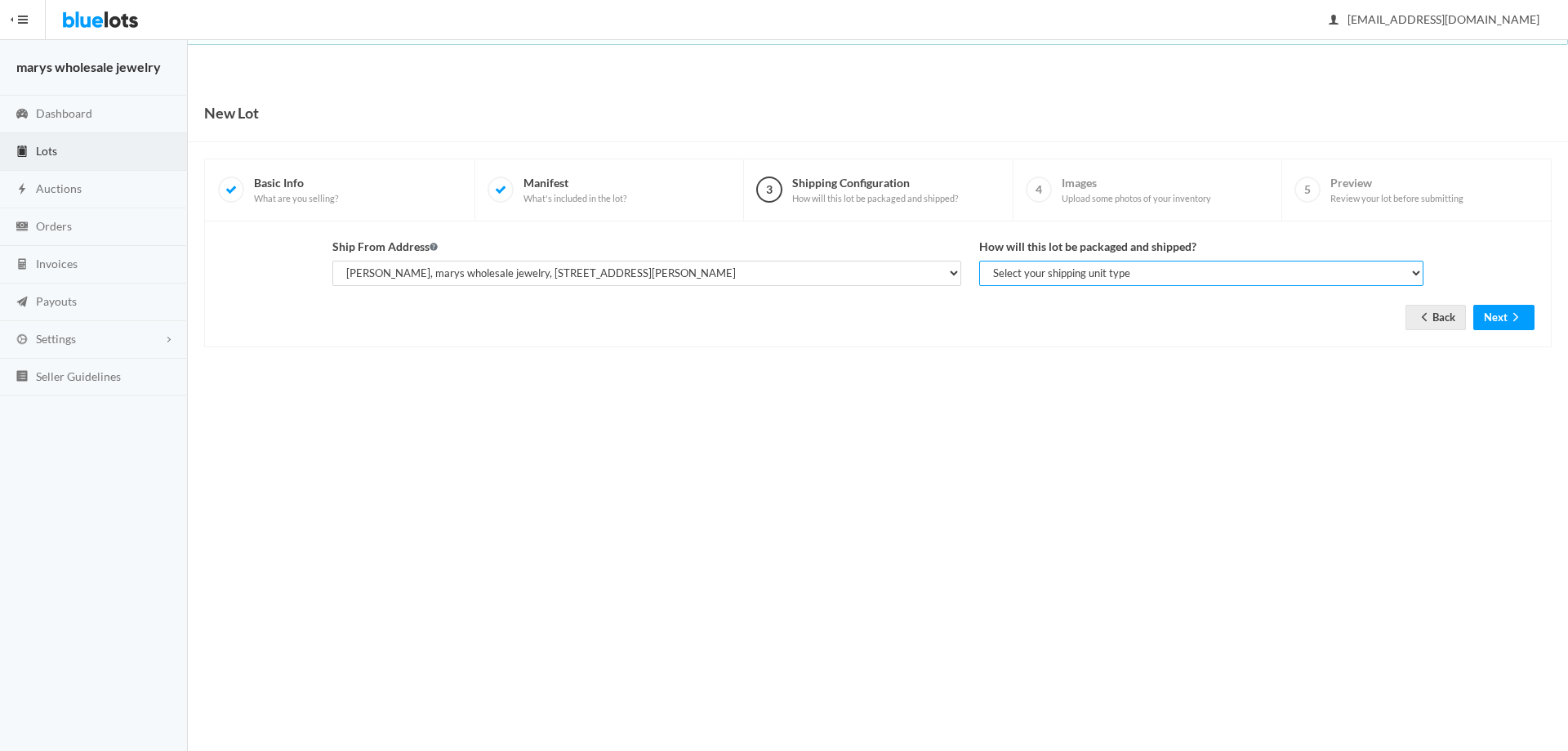
click at [1031, 276] on select "Select your shipping unit type Parcel Pallet Truckload" at bounding box center [1201, 273] width 445 height 25
select select "parcel"
click at [979, 260] on select "Select your shipping unit type Parcel Pallet Truckload" at bounding box center [1201, 273] width 445 height 25
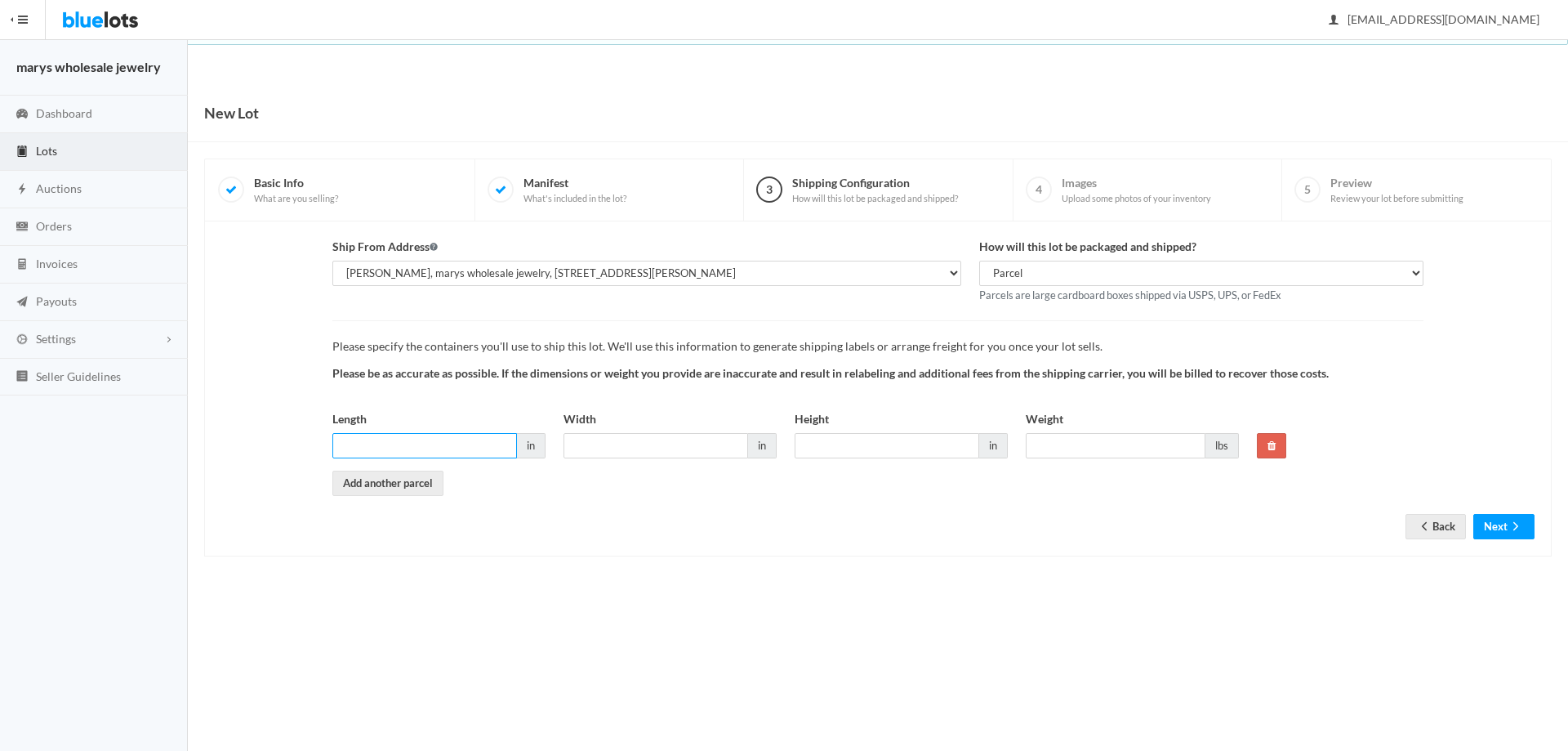
click at [423, 440] on input "Length" at bounding box center [425, 446] width 185 height 25
type input "6"
click at [640, 450] on input "Width" at bounding box center [655, 446] width 185 height 25
type input "6"
click at [819, 449] on input "6" at bounding box center [886, 446] width 185 height 25
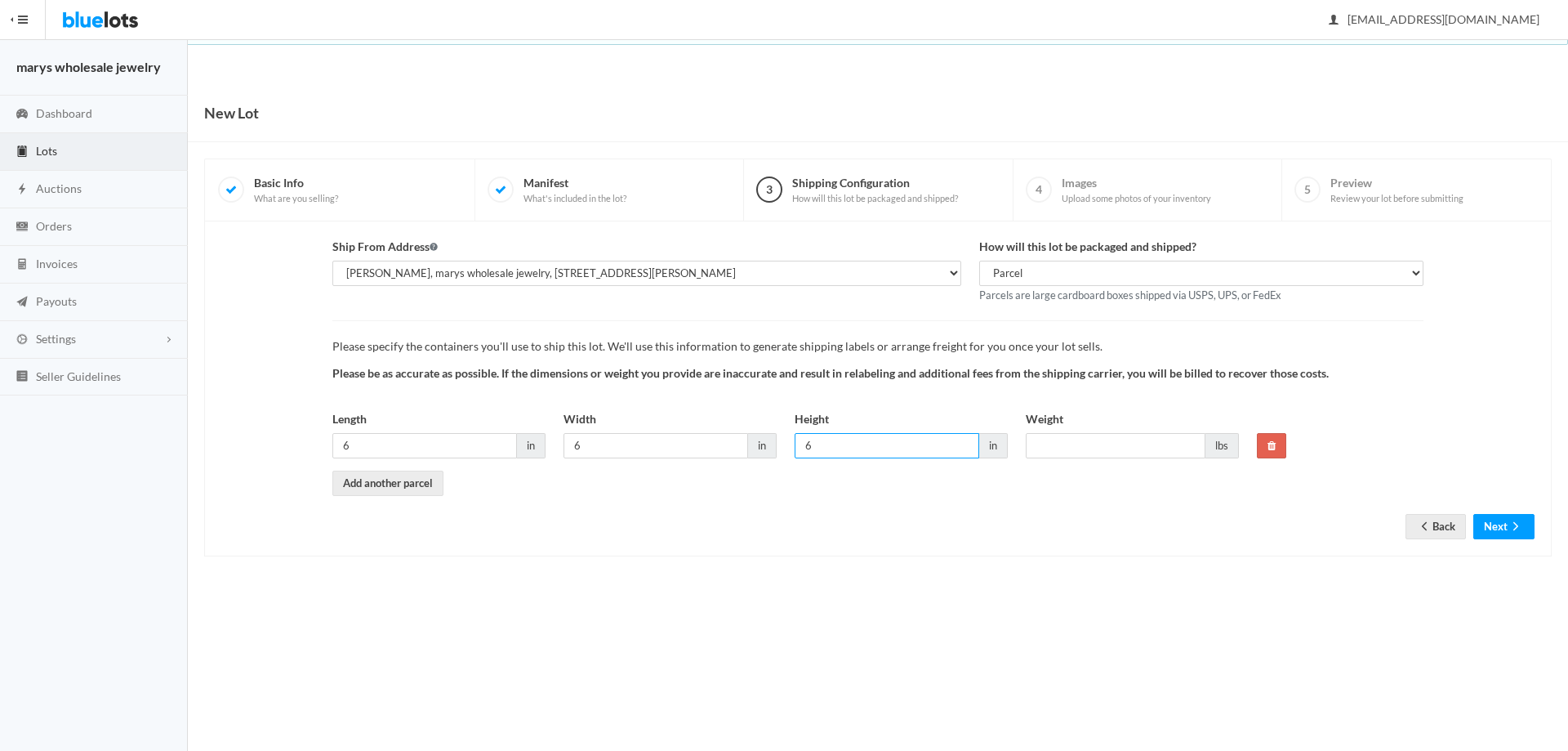
type input "6"
click at [1094, 443] on input "Weight" at bounding box center [1116, 446] width 180 height 25
type input "2"
click at [1503, 530] on button "Next" at bounding box center [1504, 526] width 61 height 25
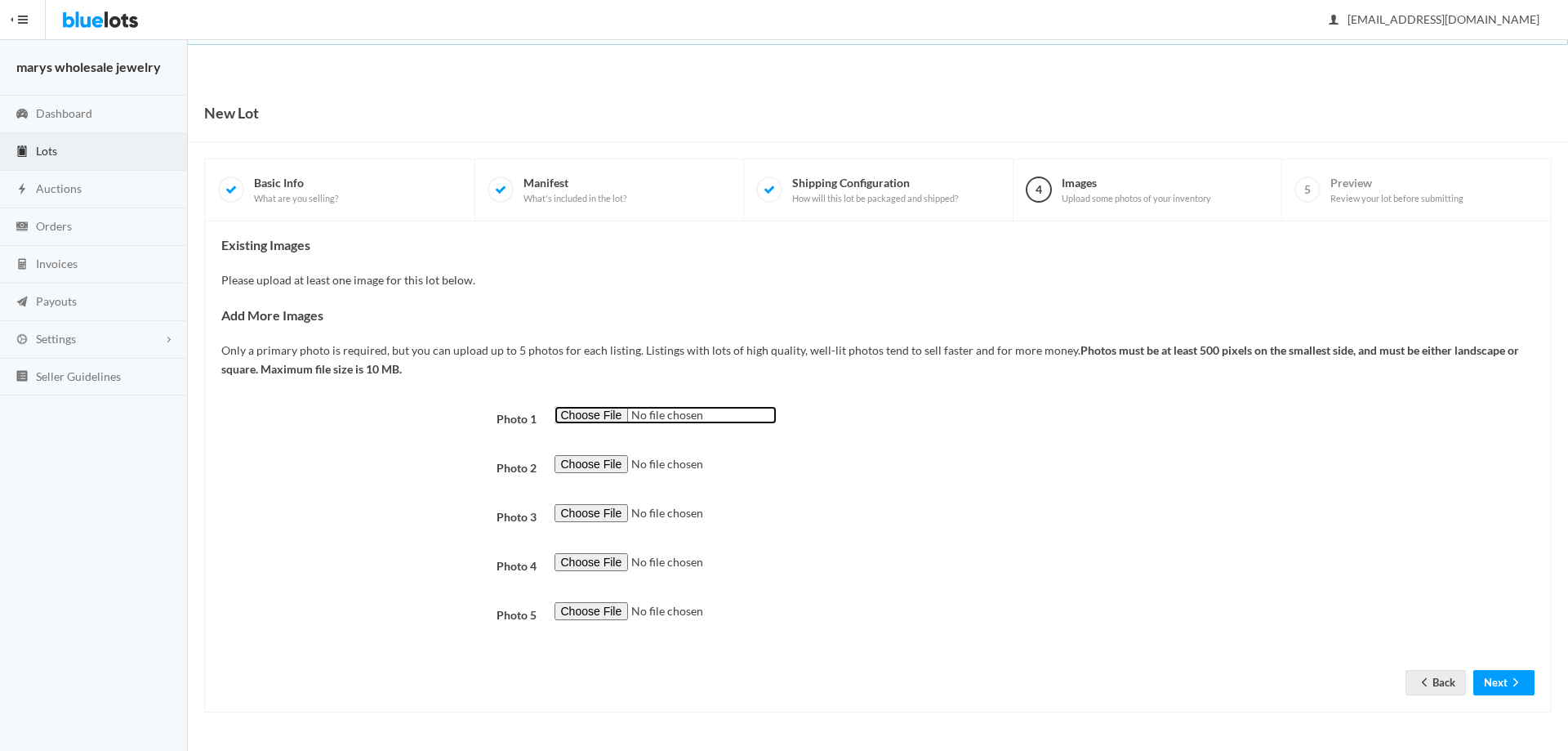
click at [603, 420] on input "file" at bounding box center [665, 416] width 222 height 19
type input "C:\fakepath\RING900.png"
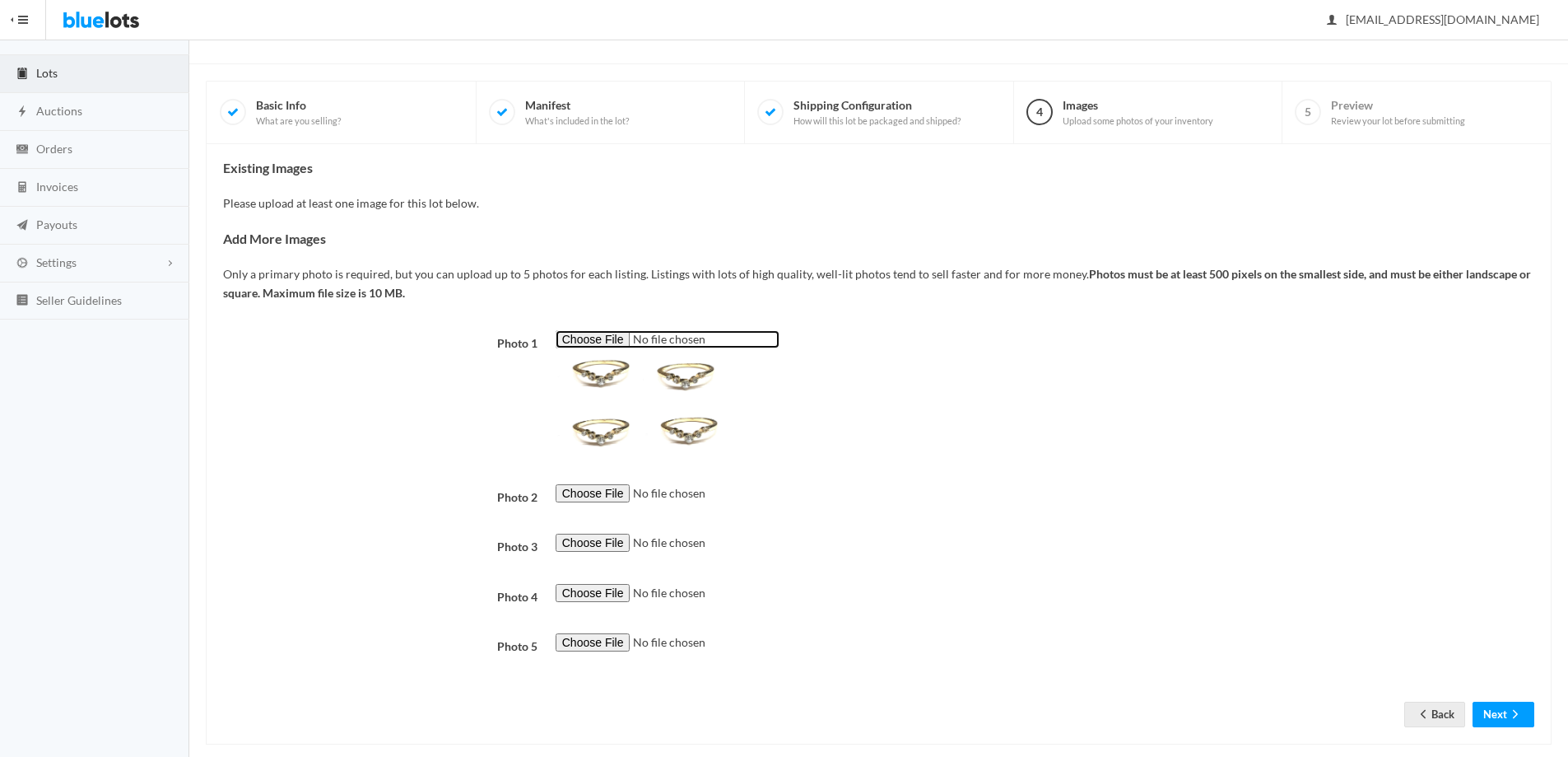
scroll to position [100, 0]
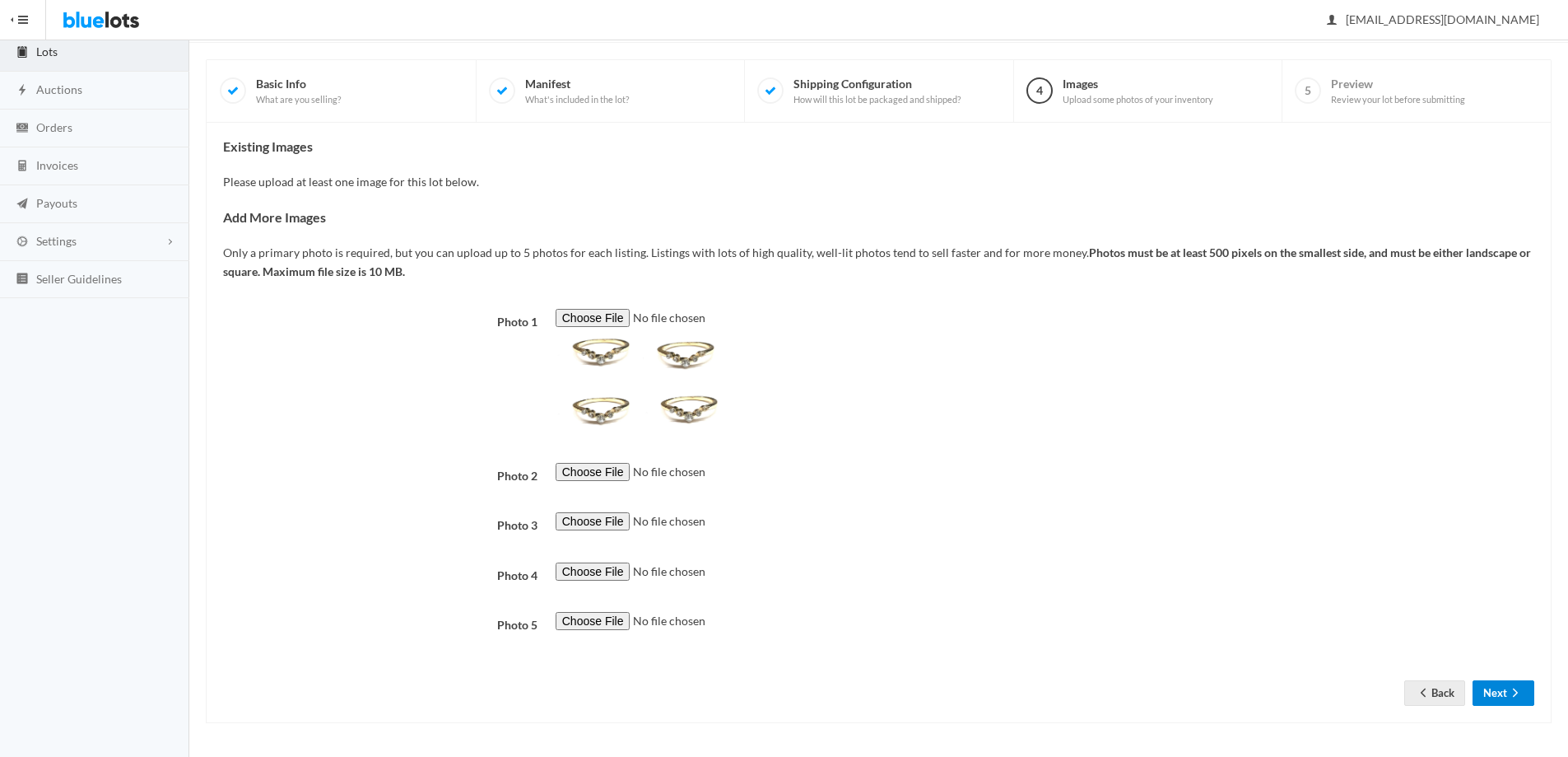
click at [1498, 699] on button "Next" at bounding box center [1503, 693] width 62 height 25
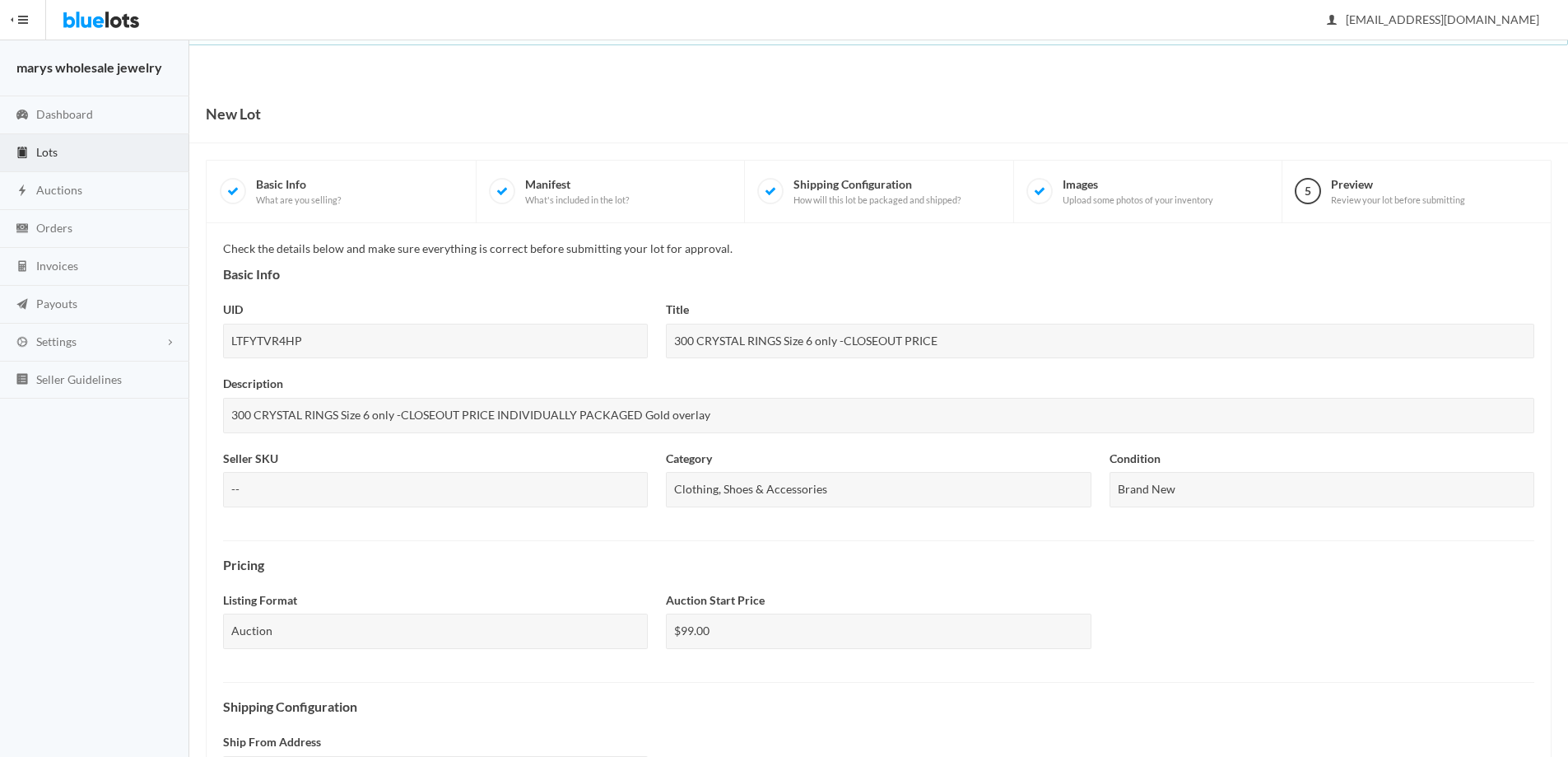
scroll to position [407, 0]
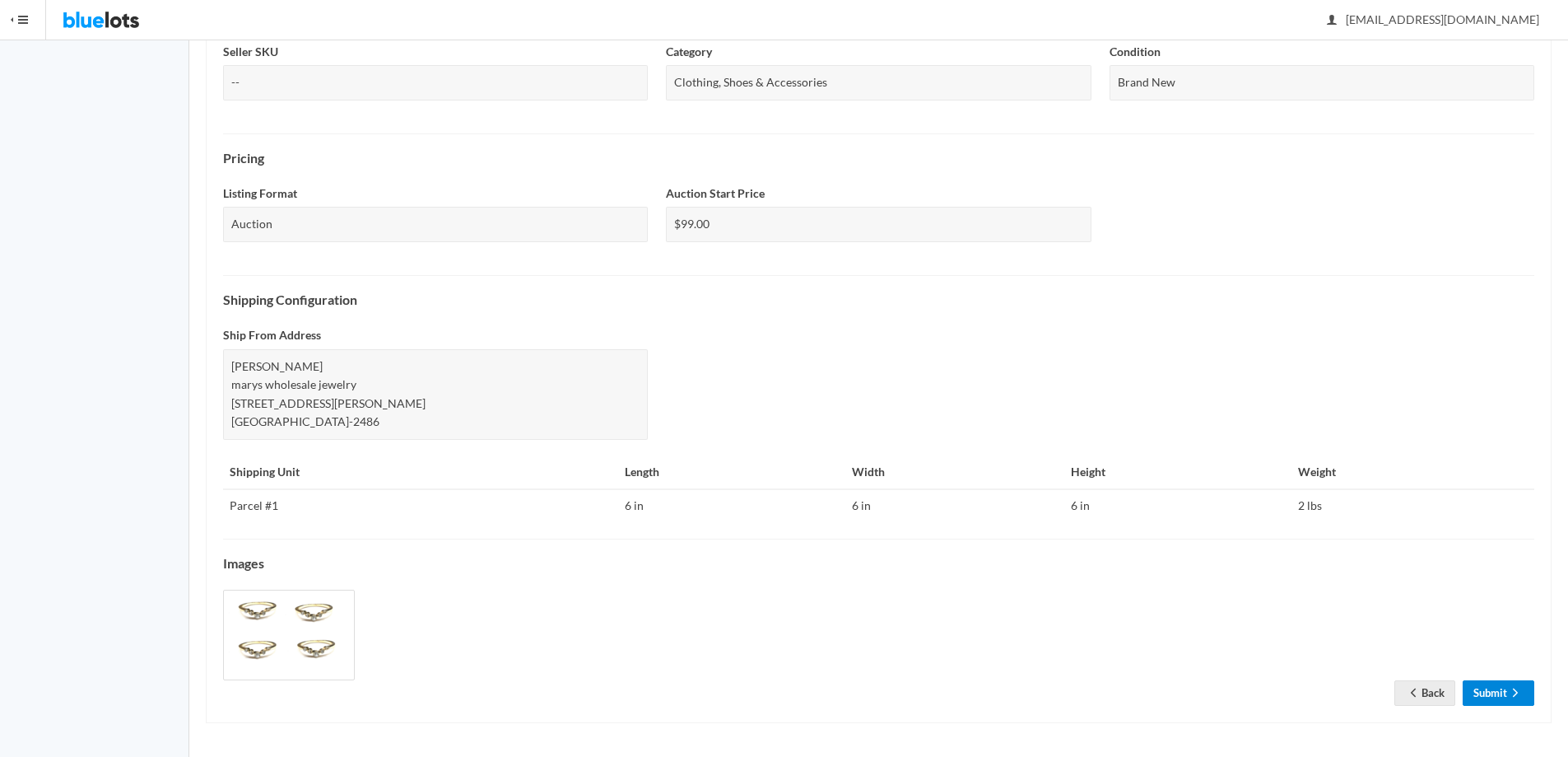
click at [1482, 687] on link "Submit" at bounding box center [1499, 693] width 71 height 25
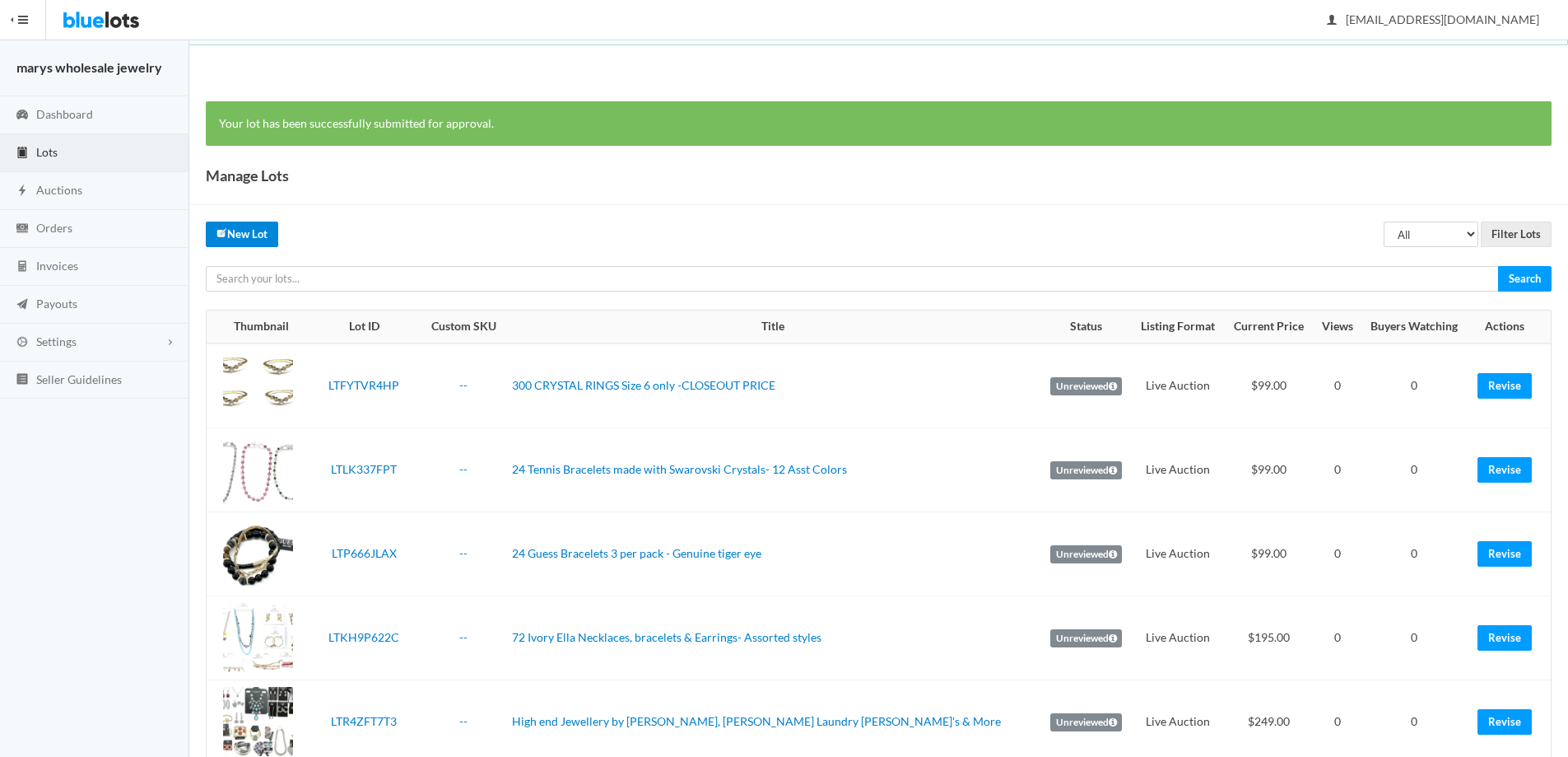
click at [247, 230] on link "New Lot" at bounding box center [242, 234] width 72 height 25
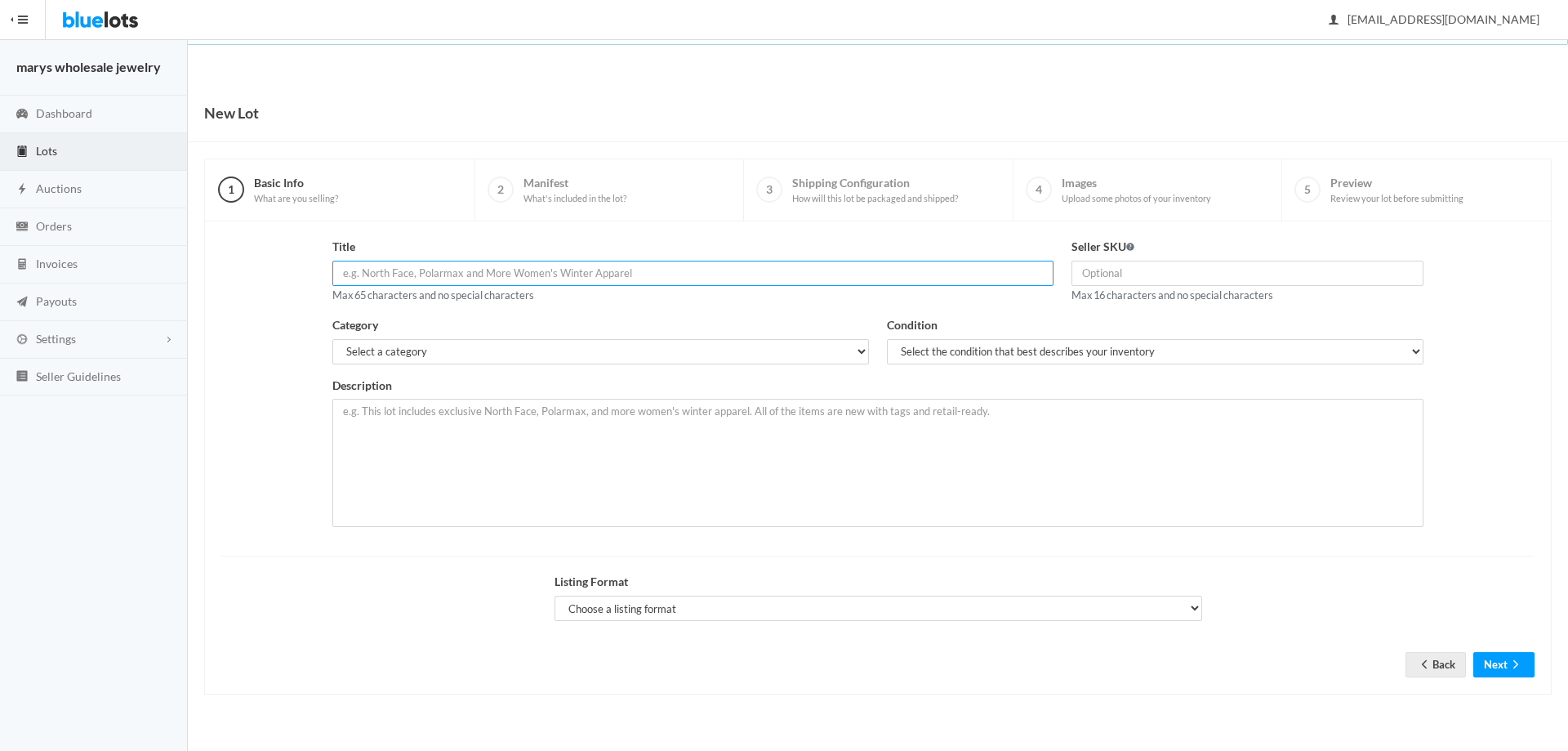
paste input "pair closeout Earrings -24 different Styles - Only .75 Cents A P"
click at [342, 276] on input "pair closeout Earrings -24 different Styles - Only .75 Cents A P" at bounding box center [693, 273] width 722 height 25
click at [649, 260] on input "pair closeout Earrings -24 different Styles - Only .75 Cents A P" at bounding box center [693, 273] width 722 height 25
click at [507, 270] on input "pair closeout Earrings -24 different Styles" at bounding box center [693, 273] width 722 height 25
click at [343, 282] on input "pair closeout Earrings -24 assorted Styles" at bounding box center [693, 273] width 722 height 25
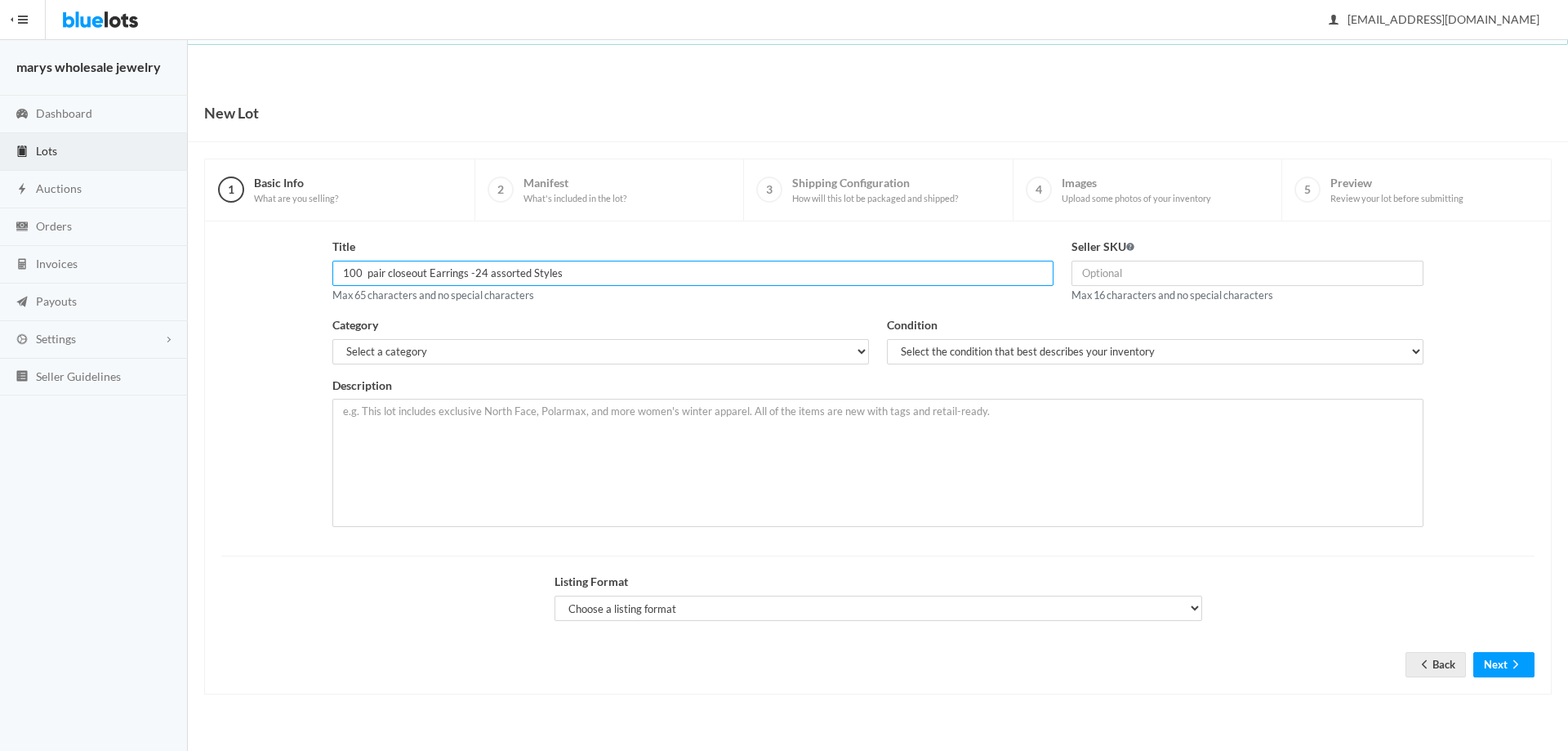
type input "100 pair closeout Earrings -24 assorted Styles"
click at [473, 354] on select "Select a category Electronics Clothing, Shoes & Accessories Appliances Home & G…" at bounding box center [600, 351] width 536 height 25
select select "2"
click at [333, 339] on select "Select a category Electronics Clothing, Shoes & Accessories Appliances Home & G…" at bounding box center [600, 351] width 536 height 25
click at [1114, 346] on select "Select the condition that best describes your inventory Brand New Shelf Pulls C…" at bounding box center [1155, 351] width 536 height 25
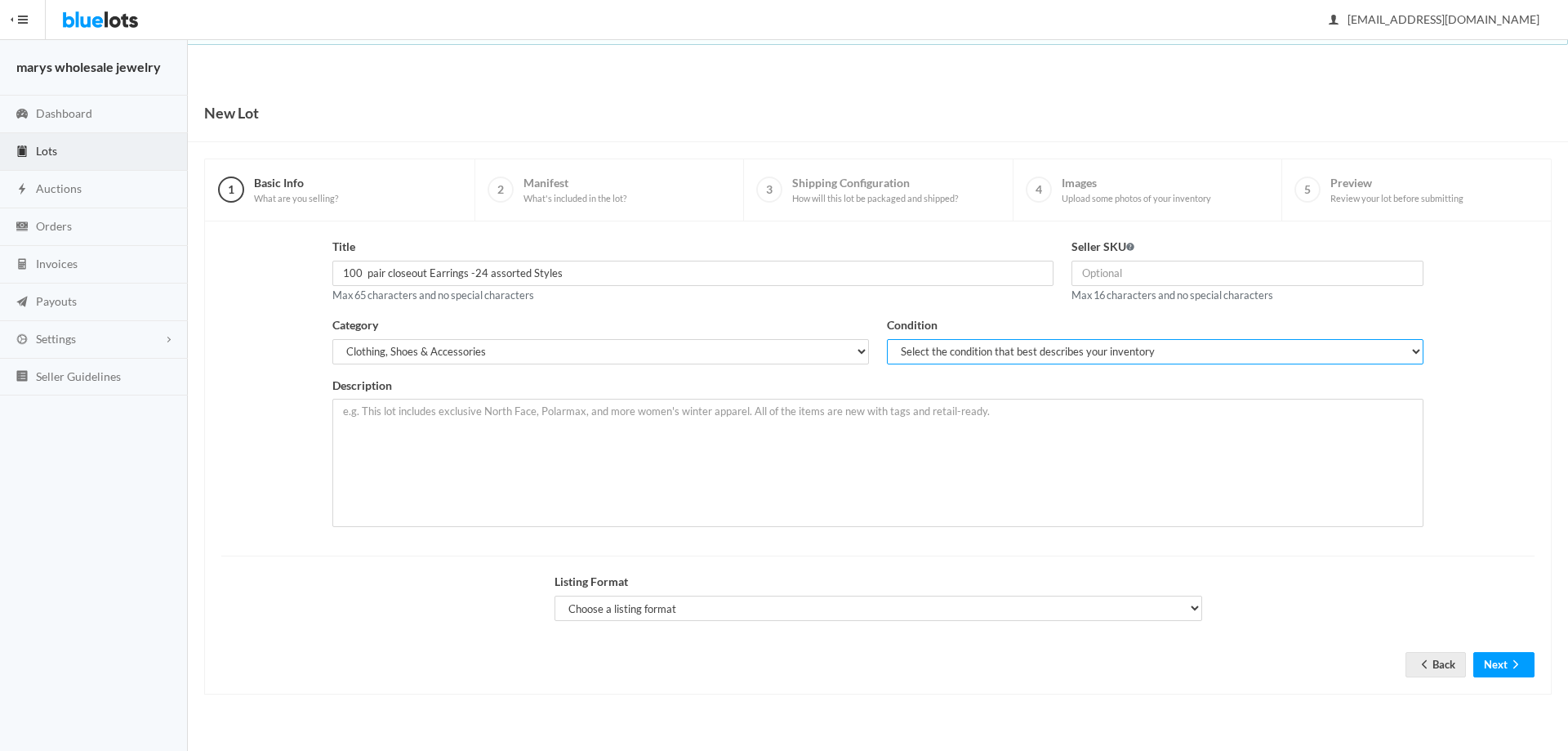
select select "1"
click at [887, 339] on select "Select the condition that best describes your inventory Brand New Shelf Pulls C…" at bounding box center [1155, 351] width 536 height 25
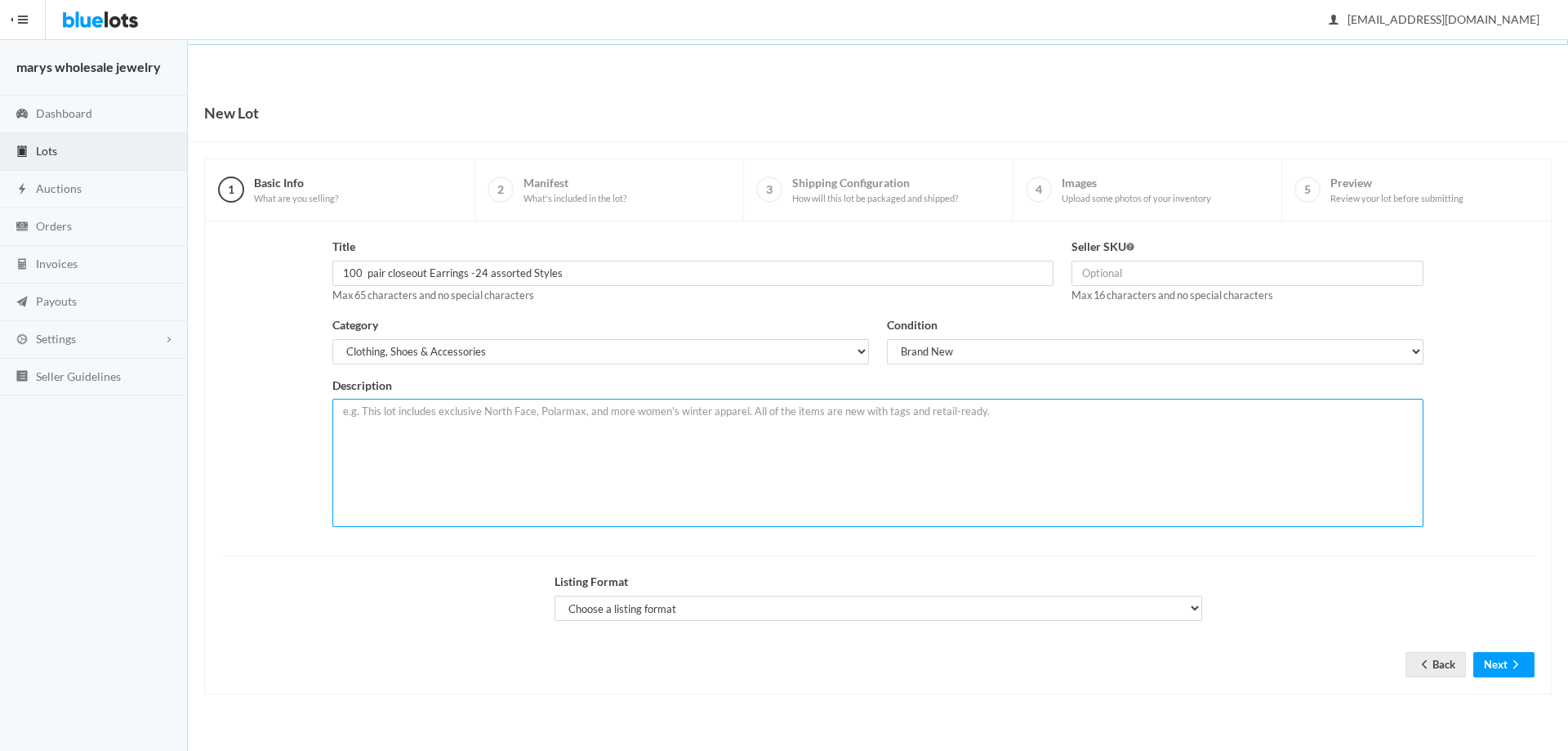
paste textarea "pair closeout Earrings -24 different Styles - Only .75 Cents A Pair"
click at [342, 412] on textarea "pair closeout Earrings -24 different Styles - Only .75 Cents A Pair" at bounding box center [878, 463] width 1091 height 128
click at [528, 414] on textarea "100 pair closeout Earrings -24 different Styles - Only .75 Cents A Pair" at bounding box center [878, 463] width 1091 height 128
click at [684, 408] on textarea "100 pair closeout Earrings -24 different Styles - Only .75 Cents A Pair" at bounding box center [878, 463] width 1091 height 128
click at [422, 440] on textarea "100 pair closeout Earrings -24 different Styles all new indivually packaed" at bounding box center [878, 463] width 1091 height 128
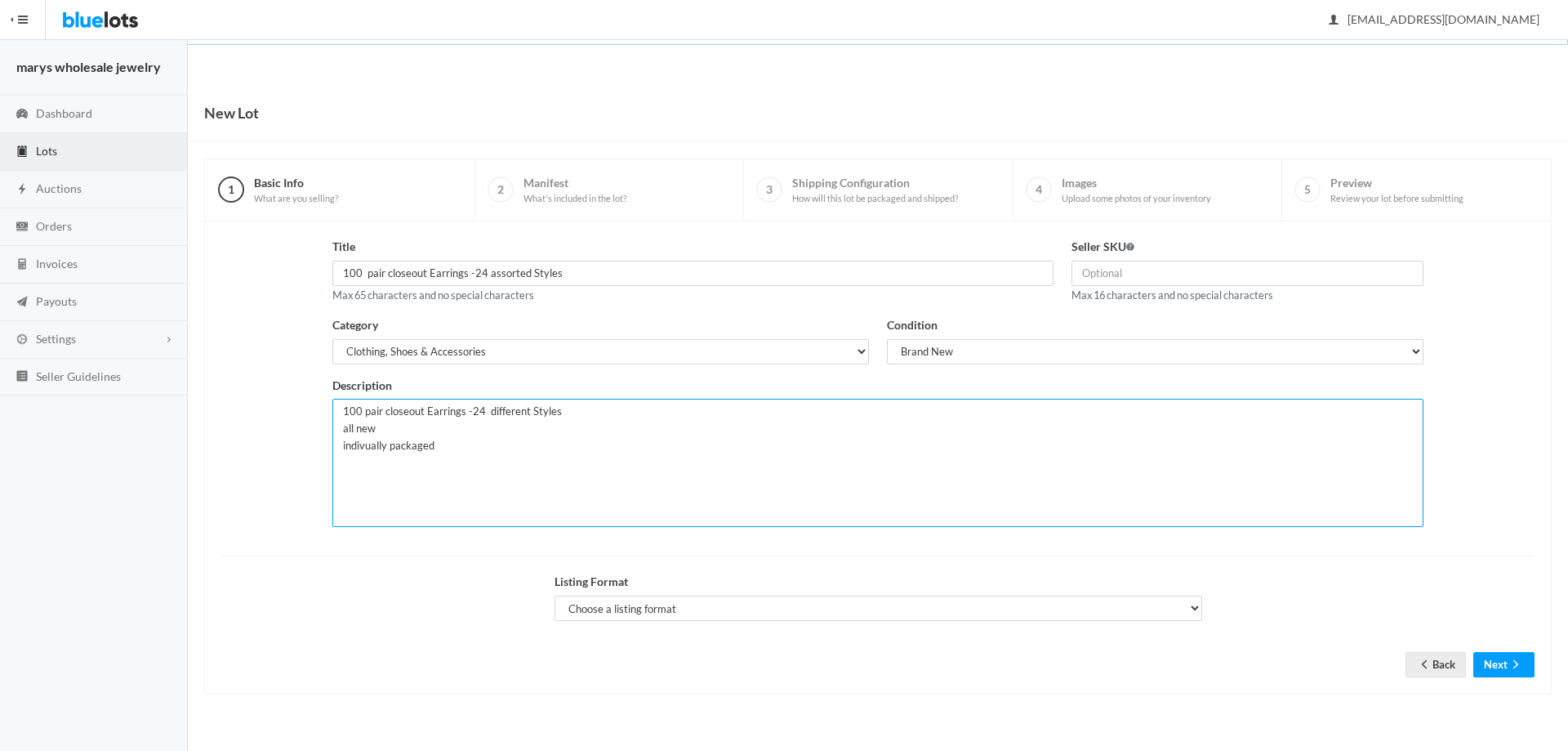
type textarea "100 pair closeout Earrings -24 different Styles all new indivually packaged"
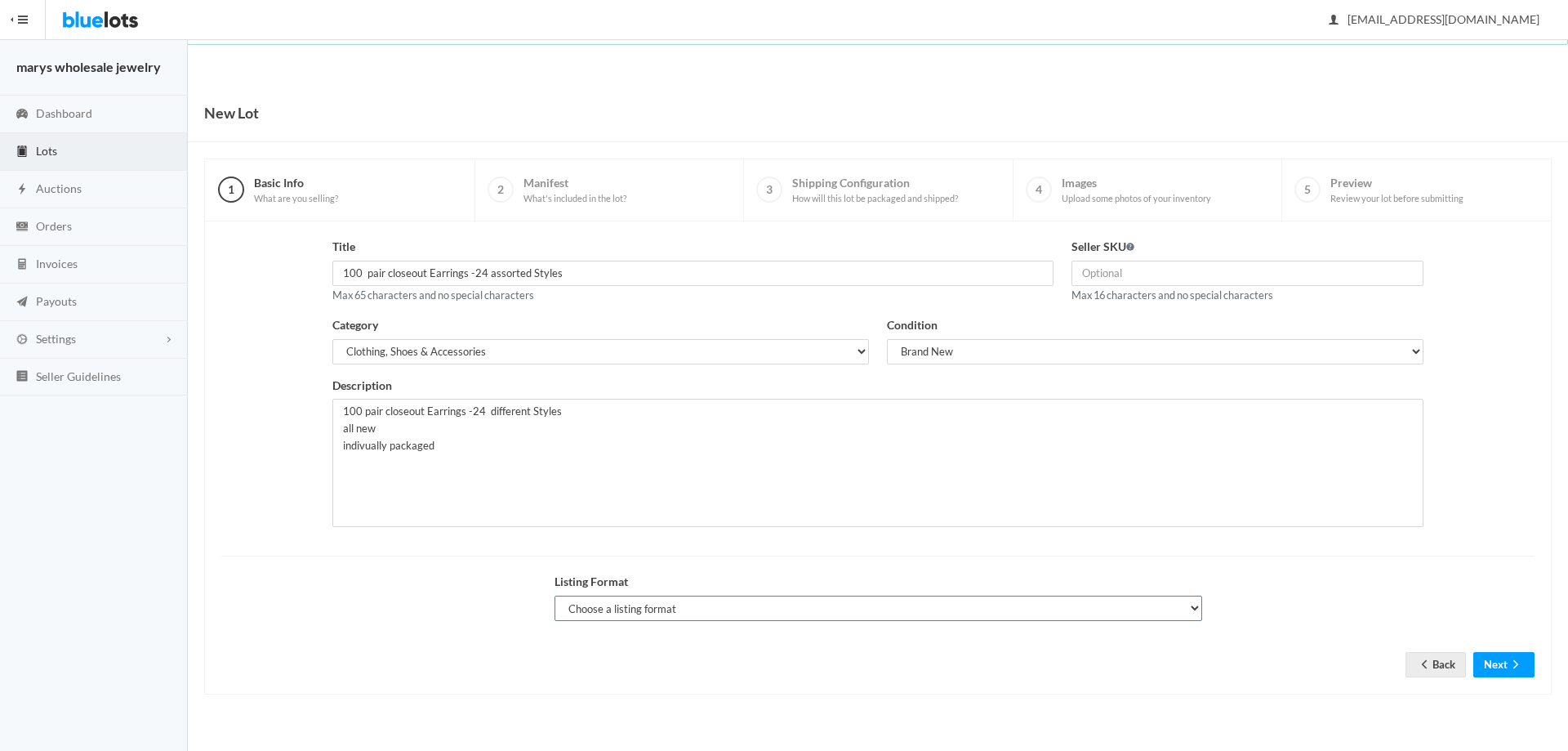
click at [705, 607] on select "Choose a listing format Auction Buy Now" at bounding box center [878, 608] width 647 height 25
select select "true"
click at [555, 596] on select "Choose a listing format Auction Buy Now" at bounding box center [878, 608] width 647 height 25
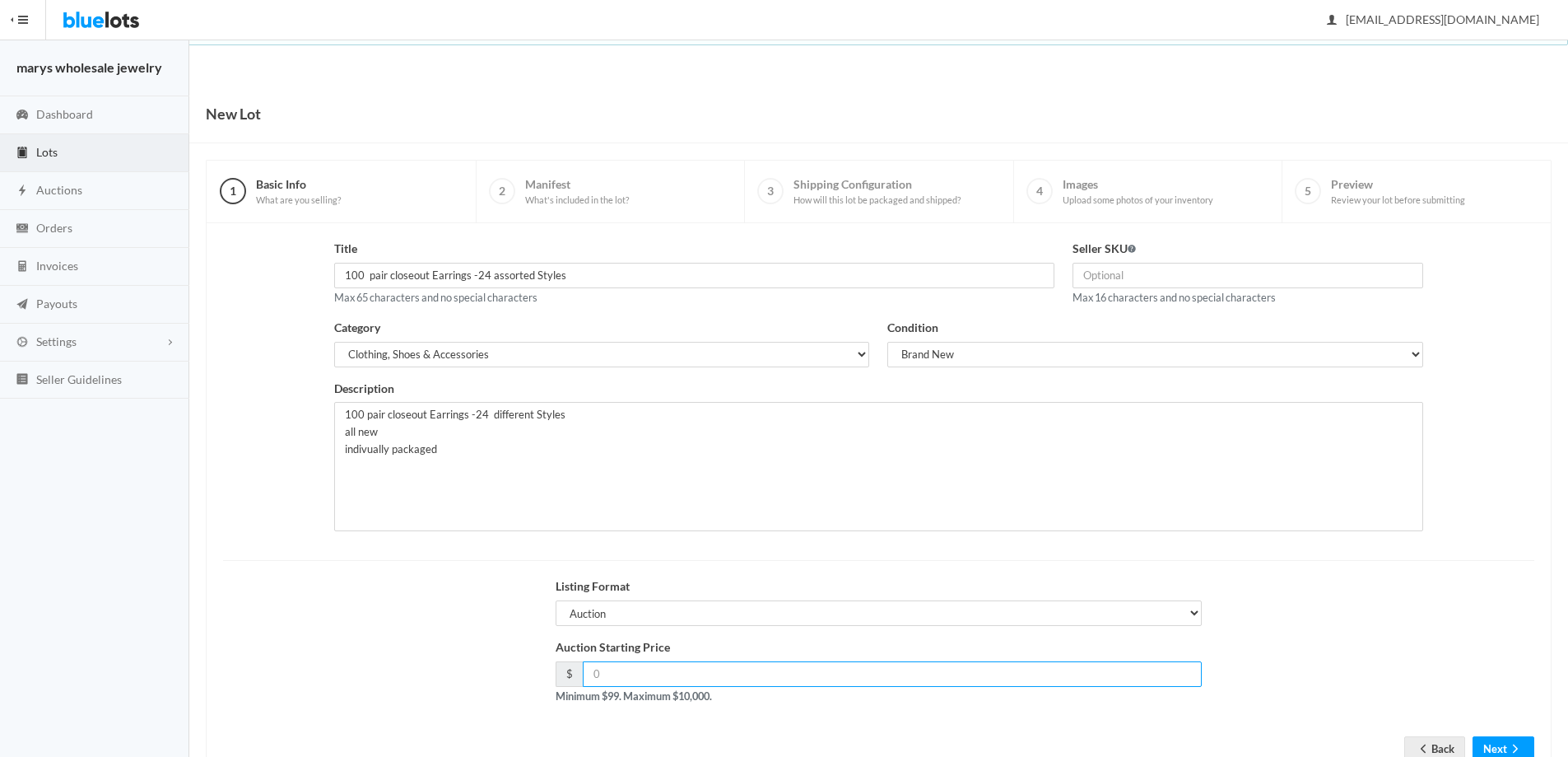
click at [692, 675] on input "number" at bounding box center [892, 674] width 620 height 25
type input "99.00"
click at [1522, 743] on icon "arrow forward" at bounding box center [1515, 749] width 16 height 14
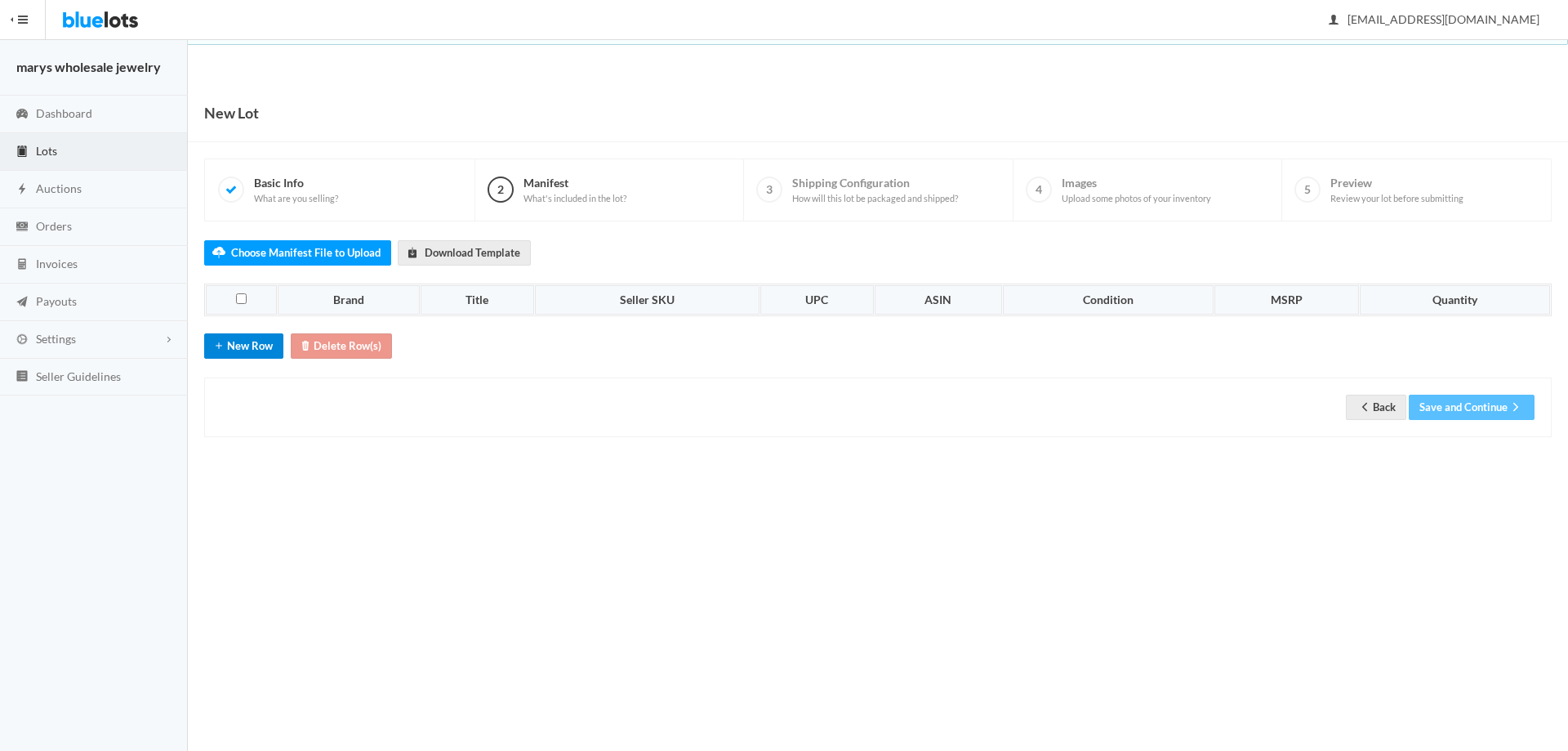
click at [238, 342] on button "New Row" at bounding box center [244, 346] width 79 height 25
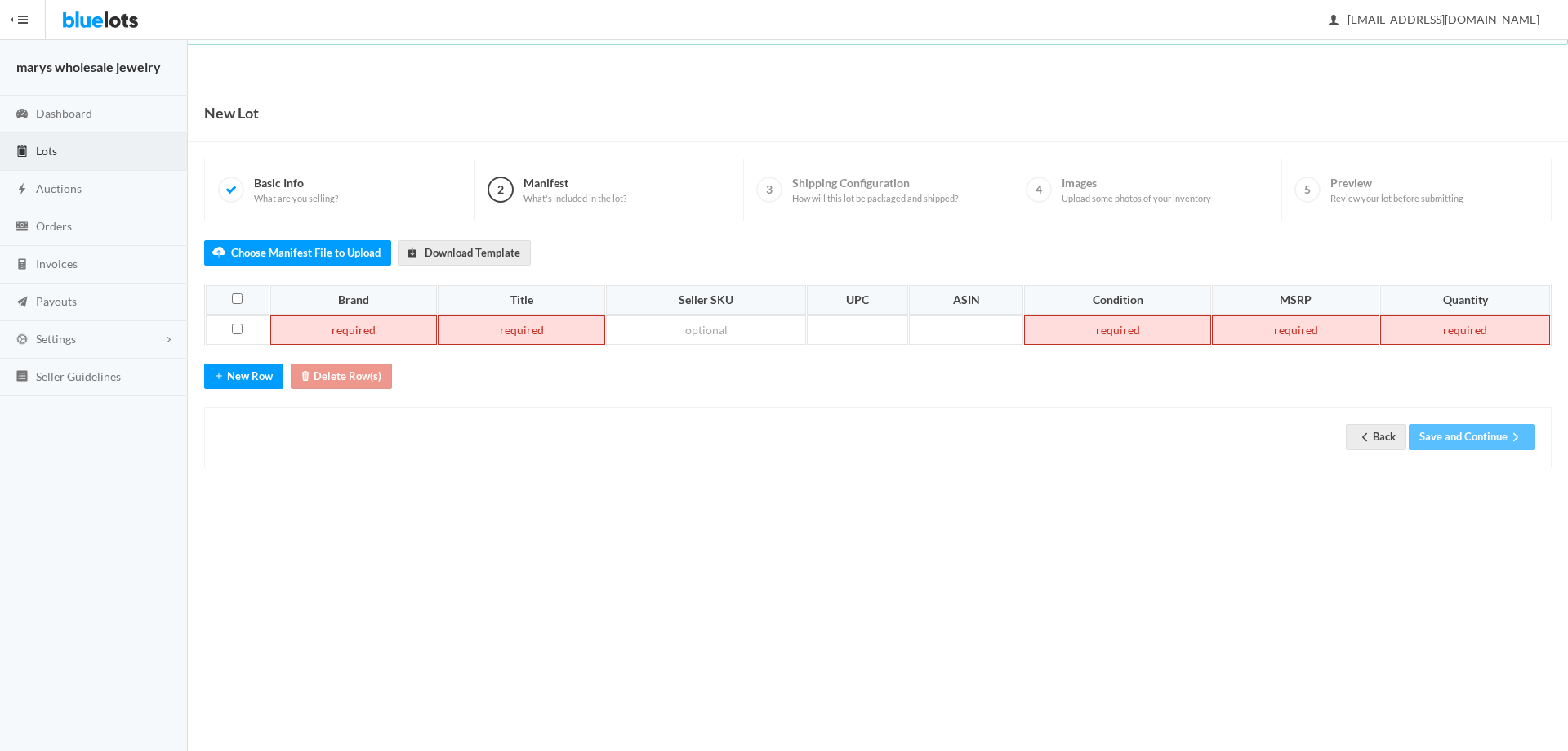
click at [322, 336] on td at bounding box center [354, 330] width 167 height 30
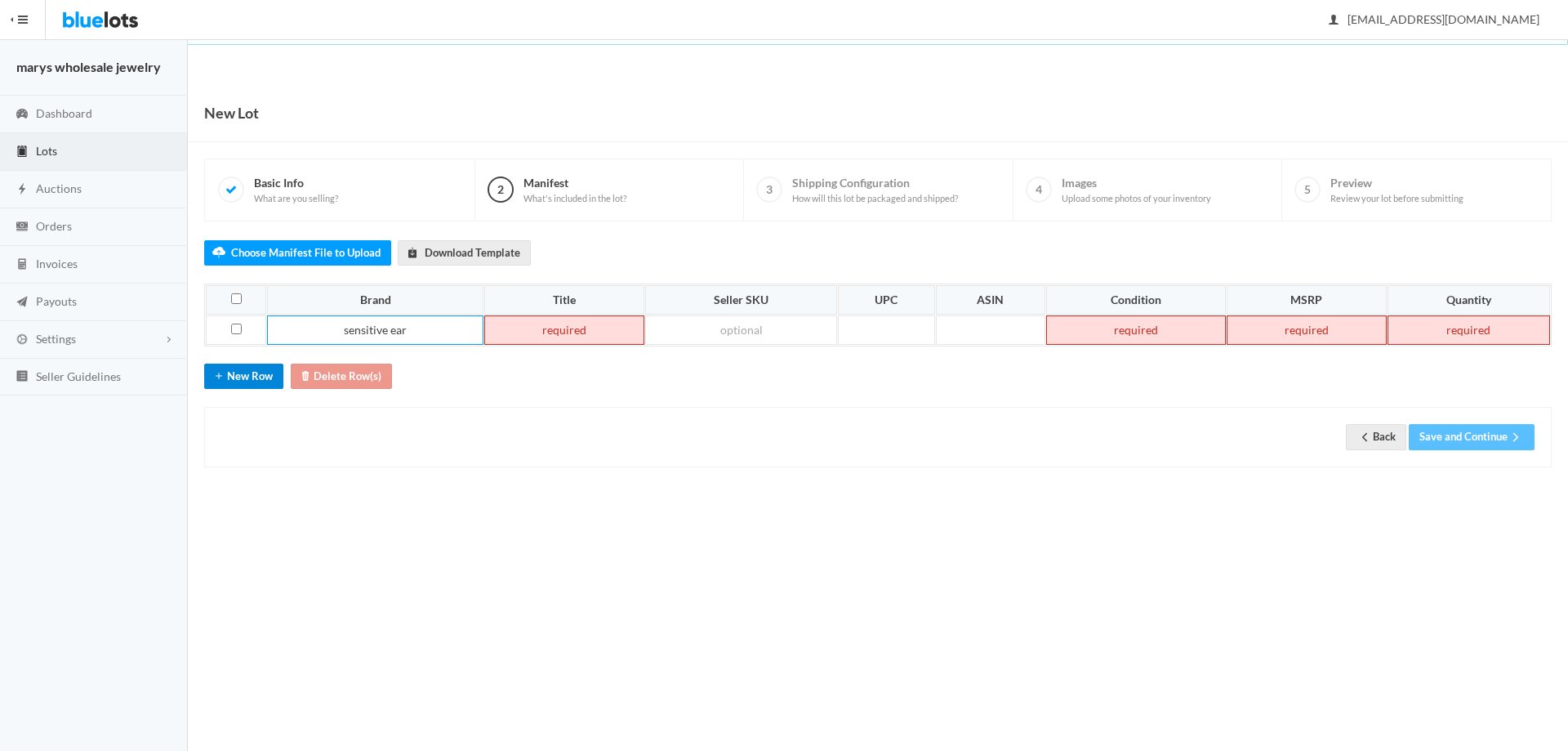
click at [257, 381] on button "New Row" at bounding box center [244, 376] width 79 height 25
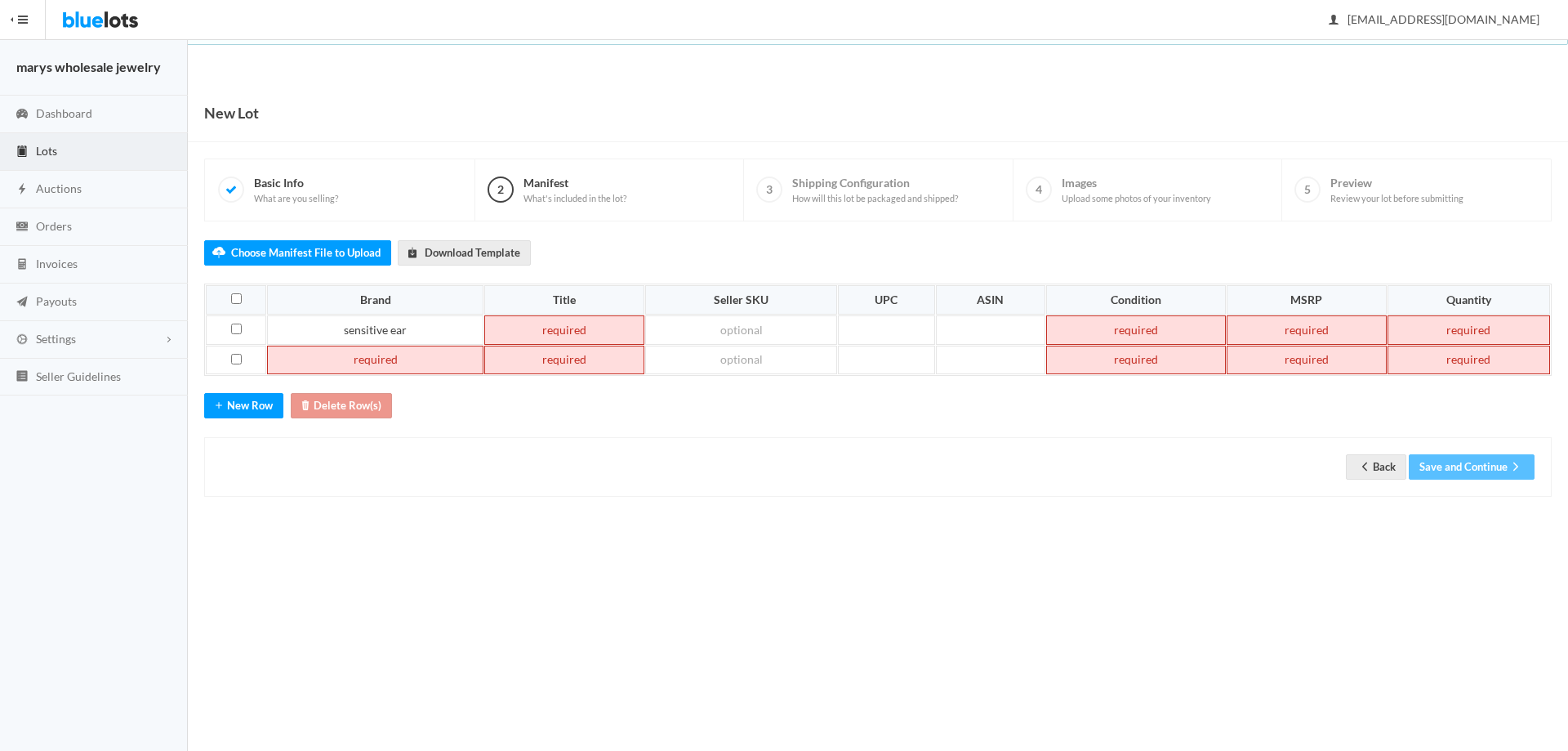
click at [365, 365] on td at bounding box center [375, 360] width 216 height 30
click at [254, 407] on button "New Row" at bounding box center [244, 406] width 79 height 25
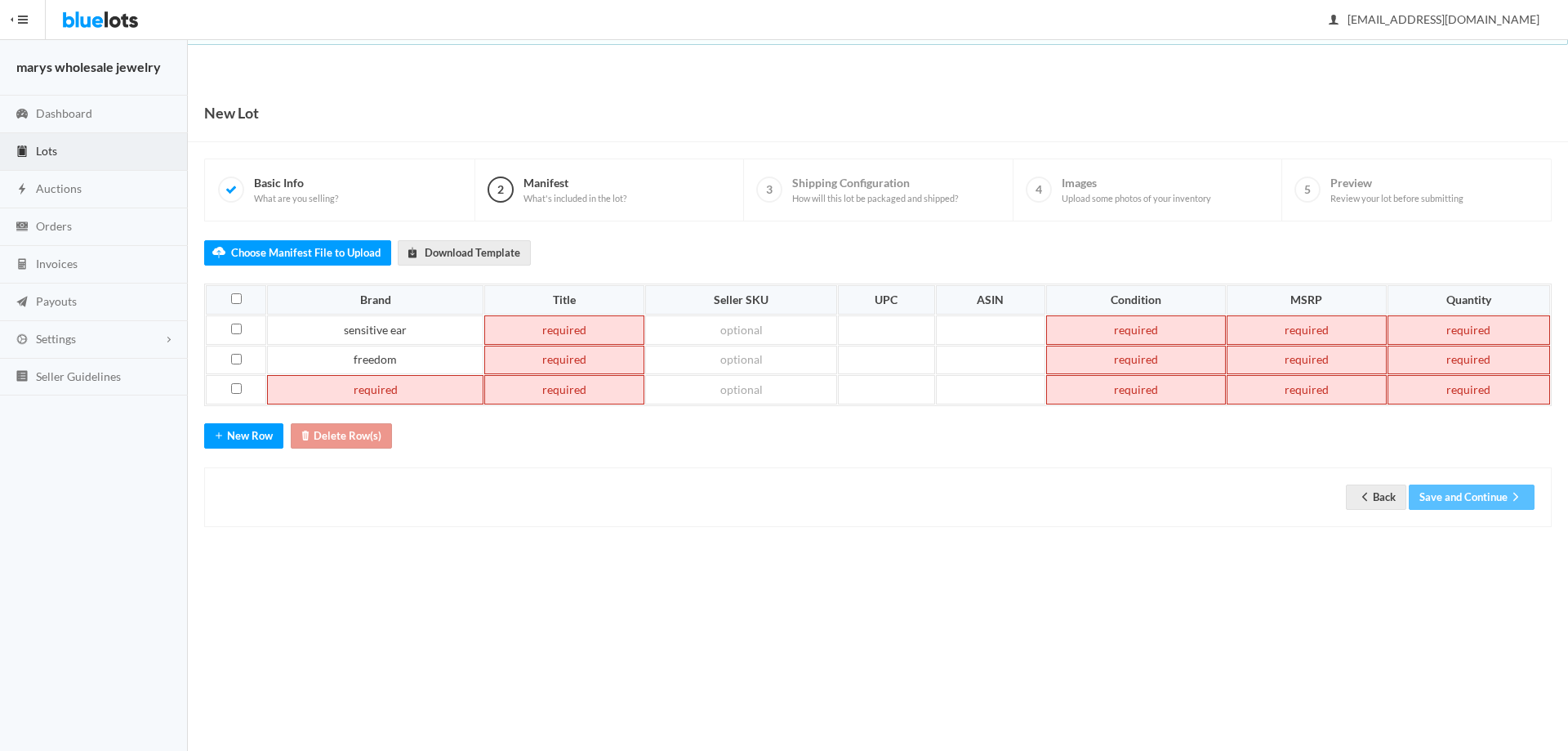
click at [398, 397] on td at bounding box center [375, 389] width 216 height 30
click at [371, 389] on td "loris gifts" at bounding box center [375, 389] width 216 height 30
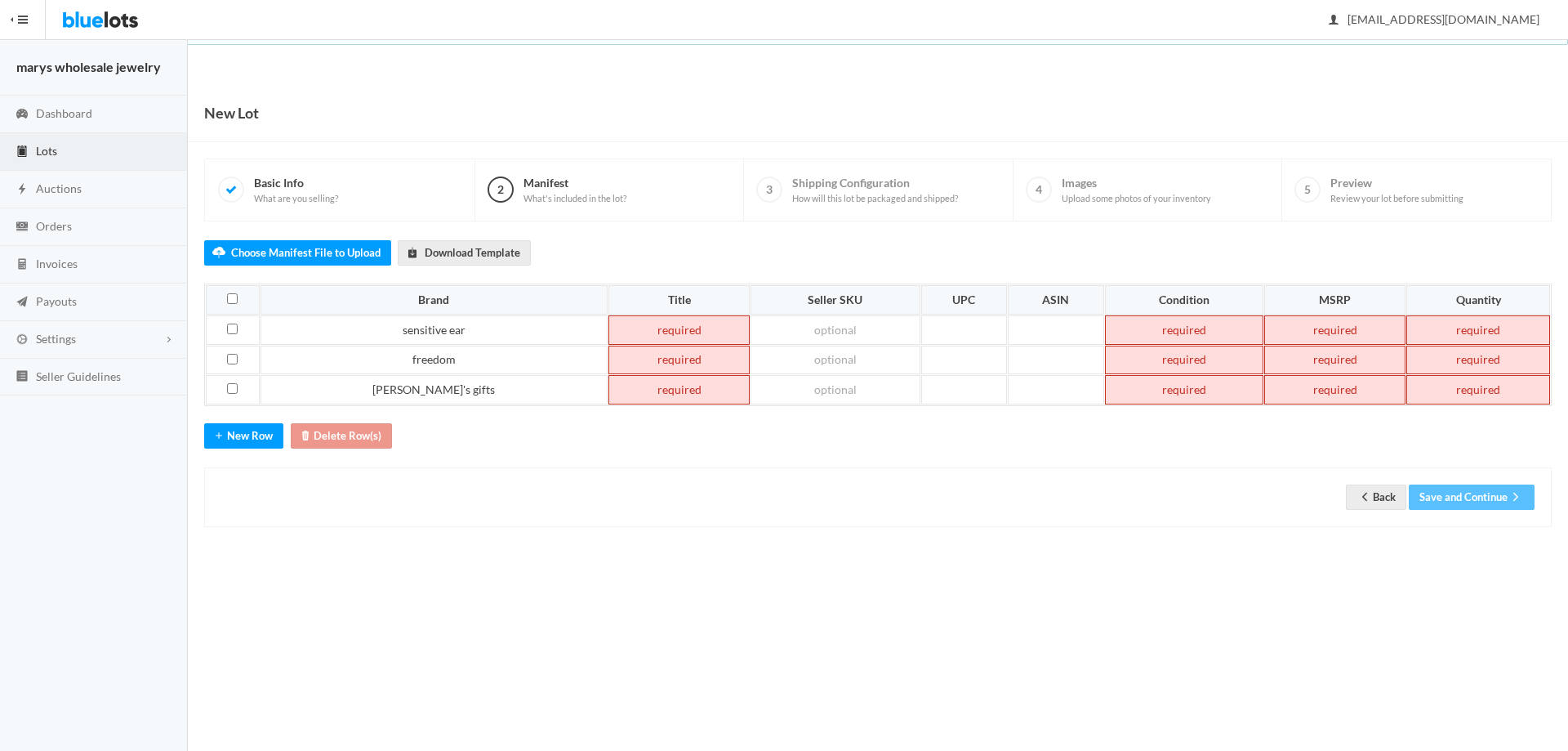
click at [608, 324] on td at bounding box center [679, 330] width 142 height 30
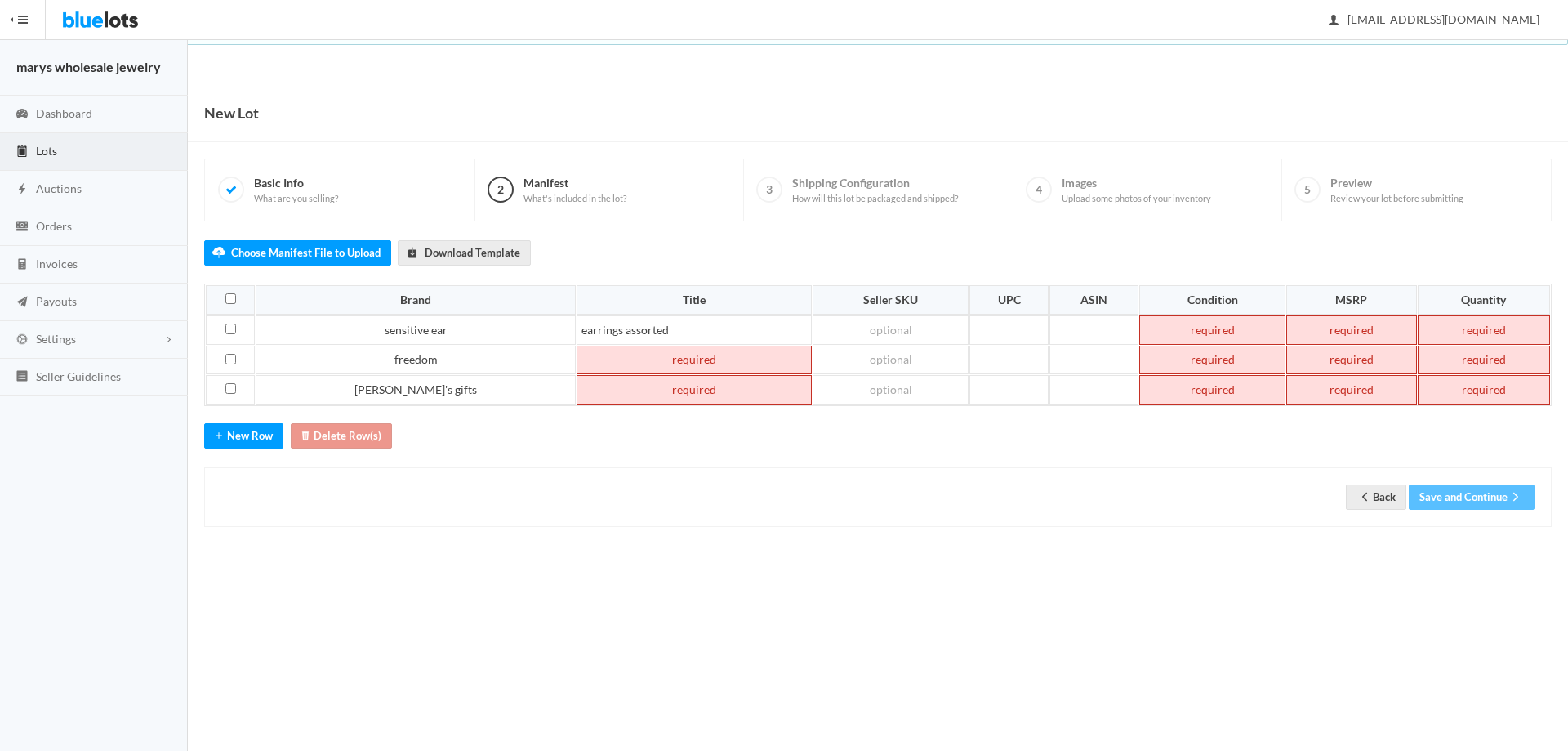
click at [619, 351] on td at bounding box center [694, 360] width 235 height 30
click at [574, 358] on td "earrings eassorted" at bounding box center [697, 360] width 247 height 30
click at [574, 362] on td "earrings eassorted" at bounding box center [697, 360] width 247 height 30
drag, startPoint x: 466, startPoint y: 331, endPoint x: 569, endPoint y: 320, distance: 103.6
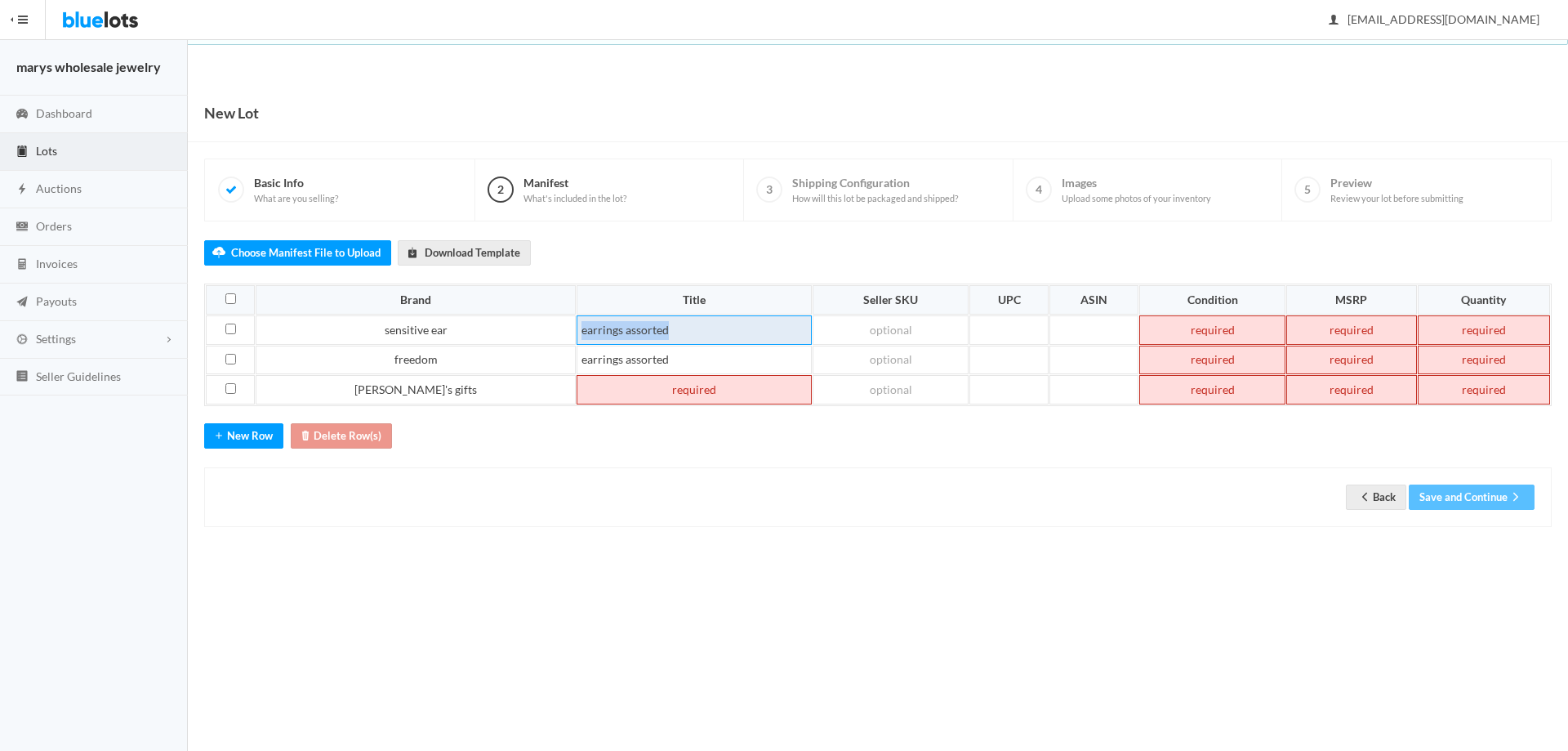
click at [577, 320] on td "earrings assorted" at bounding box center [694, 330] width 235 height 30
copy td "earrings assorted"
paste td
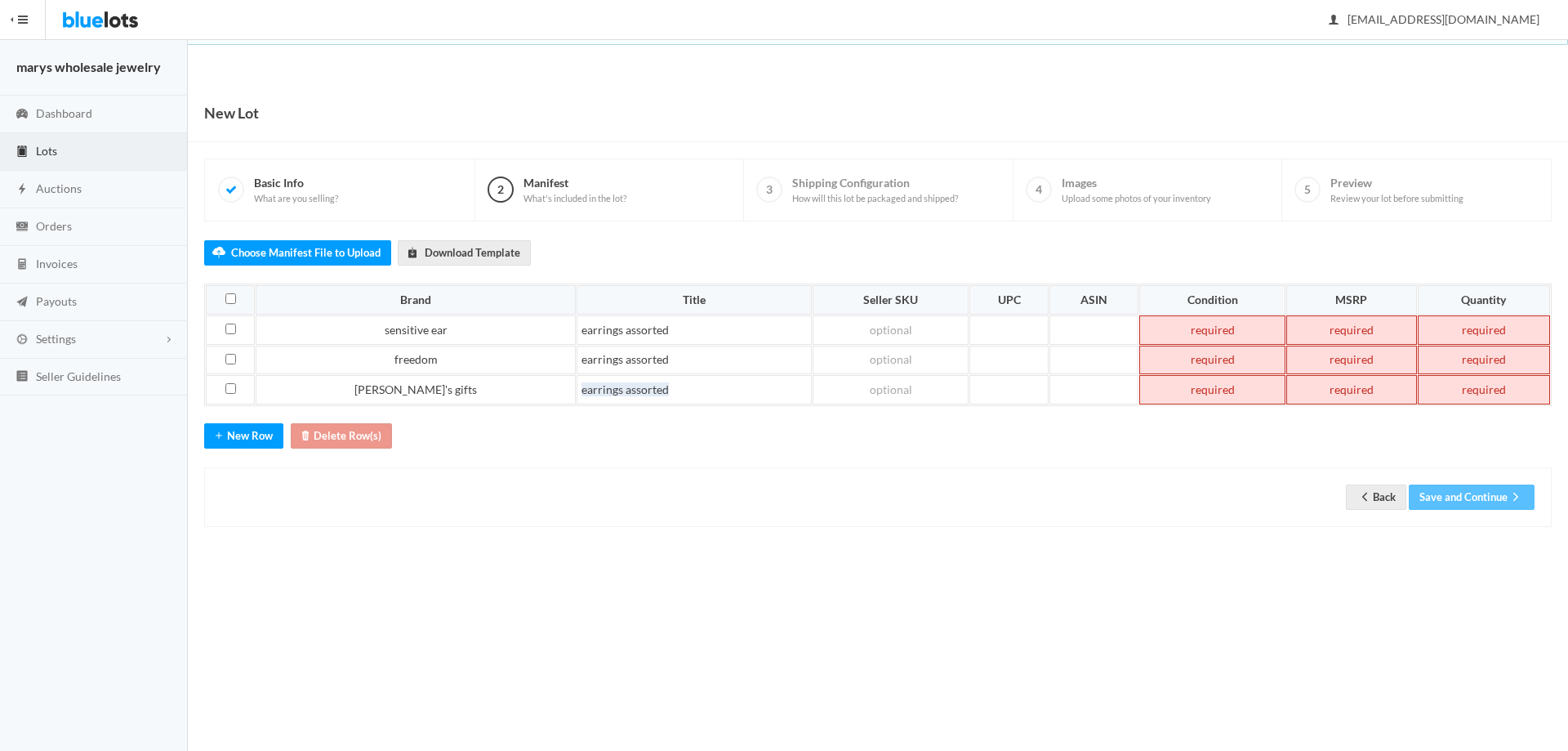
click at [1146, 339] on td at bounding box center [1212, 330] width 146 height 30
click at [1177, 364] on td at bounding box center [1212, 360] width 146 height 30
click at [1185, 388] on td at bounding box center [1212, 389] width 146 height 30
click at [1321, 362] on td at bounding box center [1351, 360] width 131 height 30
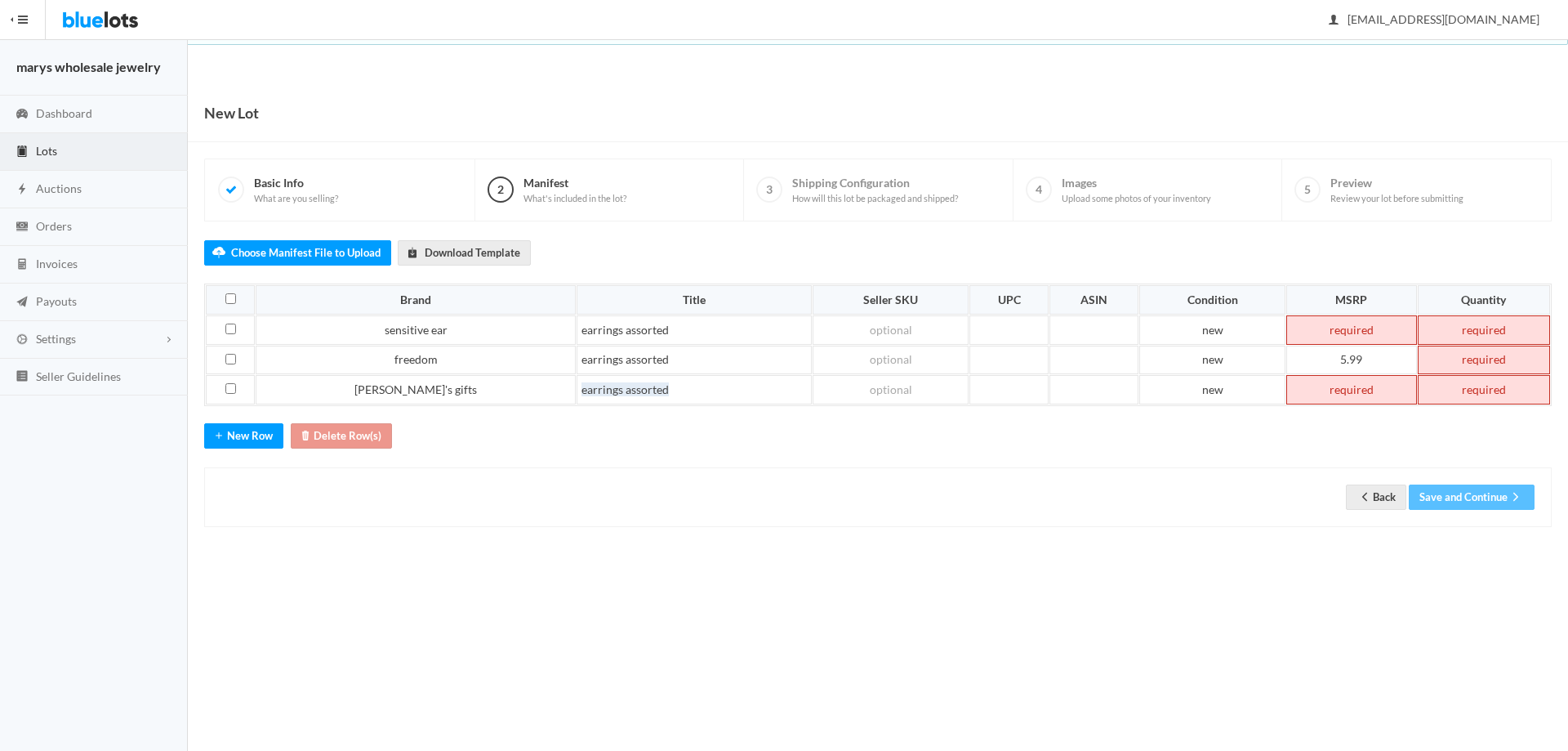
click at [1315, 387] on td at bounding box center [1351, 389] width 131 height 30
click at [1326, 329] on td at bounding box center [1351, 330] width 131 height 30
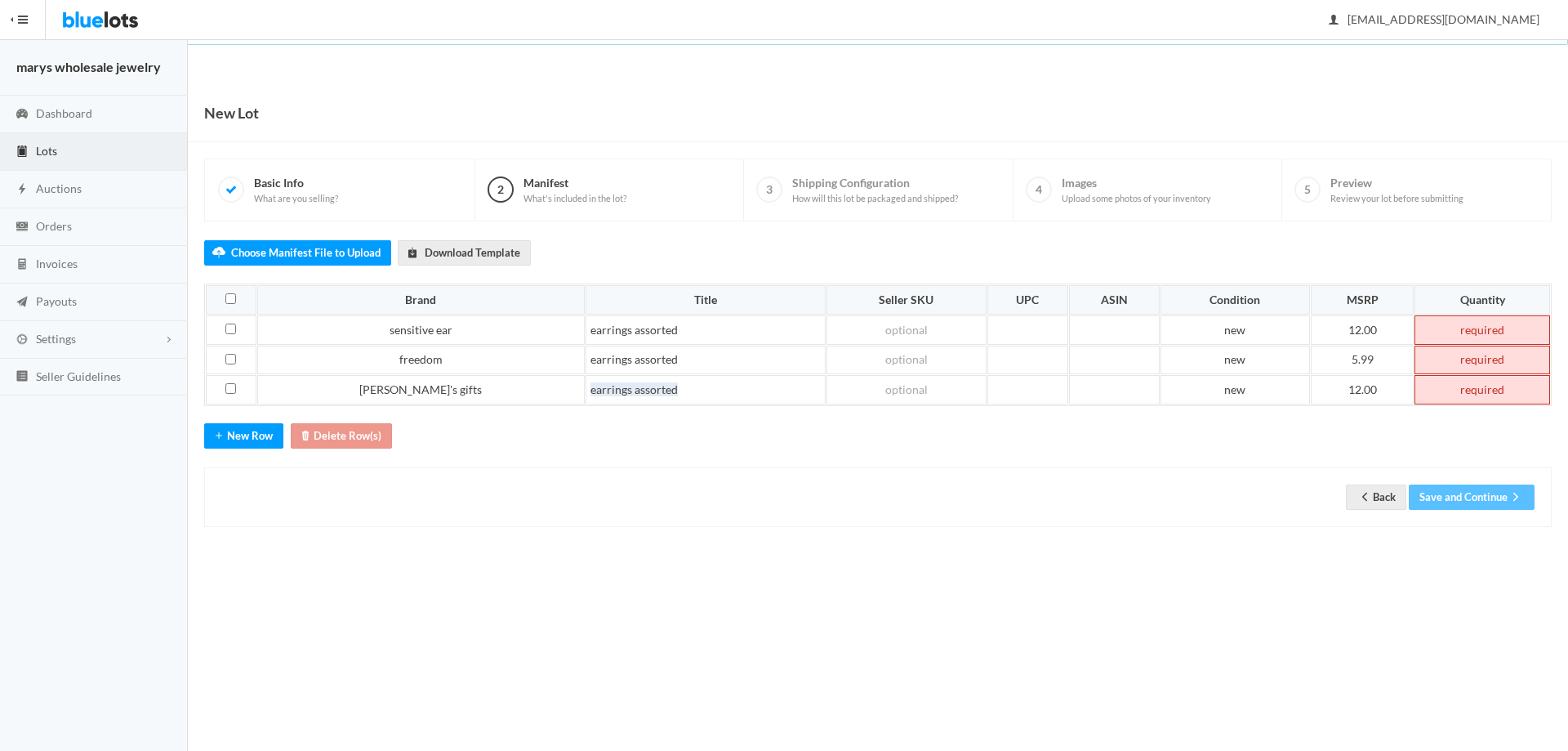
click at [1467, 337] on td at bounding box center [1482, 330] width 136 height 30
click at [1438, 385] on td at bounding box center [1482, 389] width 136 height 30
click at [1449, 371] on td at bounding box center [1482, 360] width 136 height 30
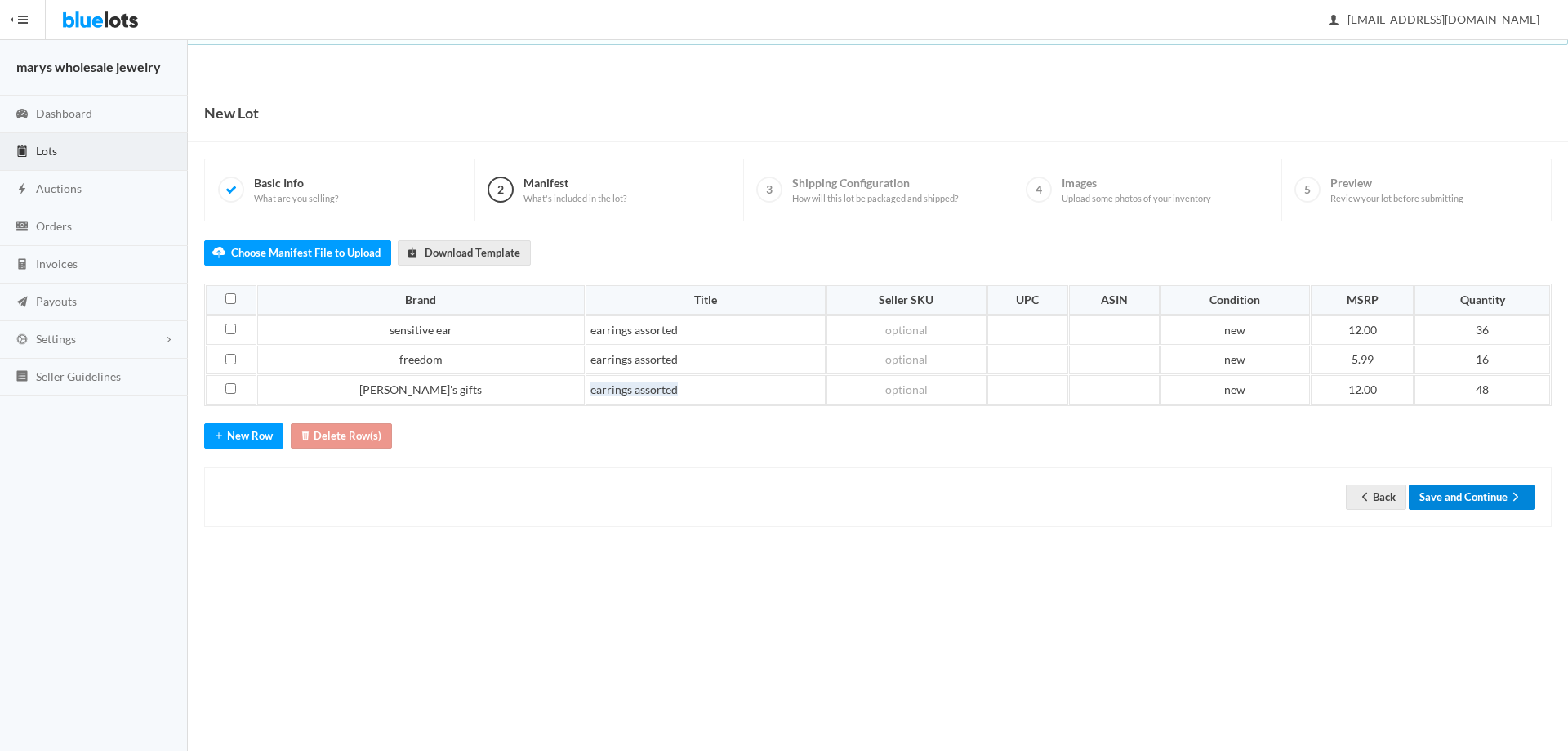
click at [1492, 495] on button "Save and Continue" at bounding box center [1471, 497] width 126 height 25
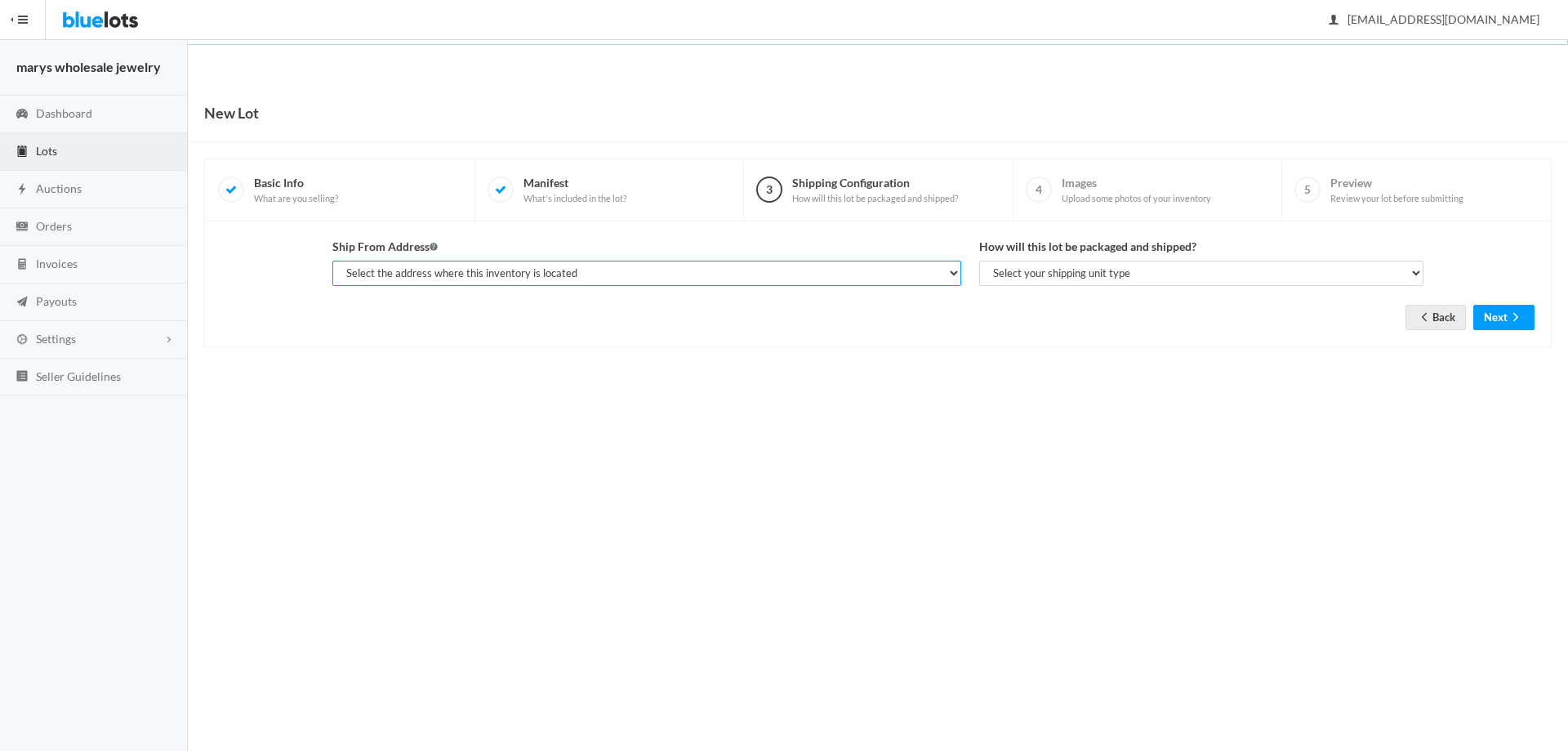
click at [557, 277] on select "Select the address where this inventory is located [PERSON_NAME], marys wholesa…" at bounding box center [647, 273] width 629 height 25
select select "19963"
click at [333, 260] on select "Select the address where this inventory is located [PERSON_NAME], marys wholesa…" at bounding box center [647, 273] width 629 height 25
click at [1078, 259] on div "How will this lot be packaged and shipped? Select your shipping unit type Parce…" at bounding box center [1201, 262] width 445 height 48
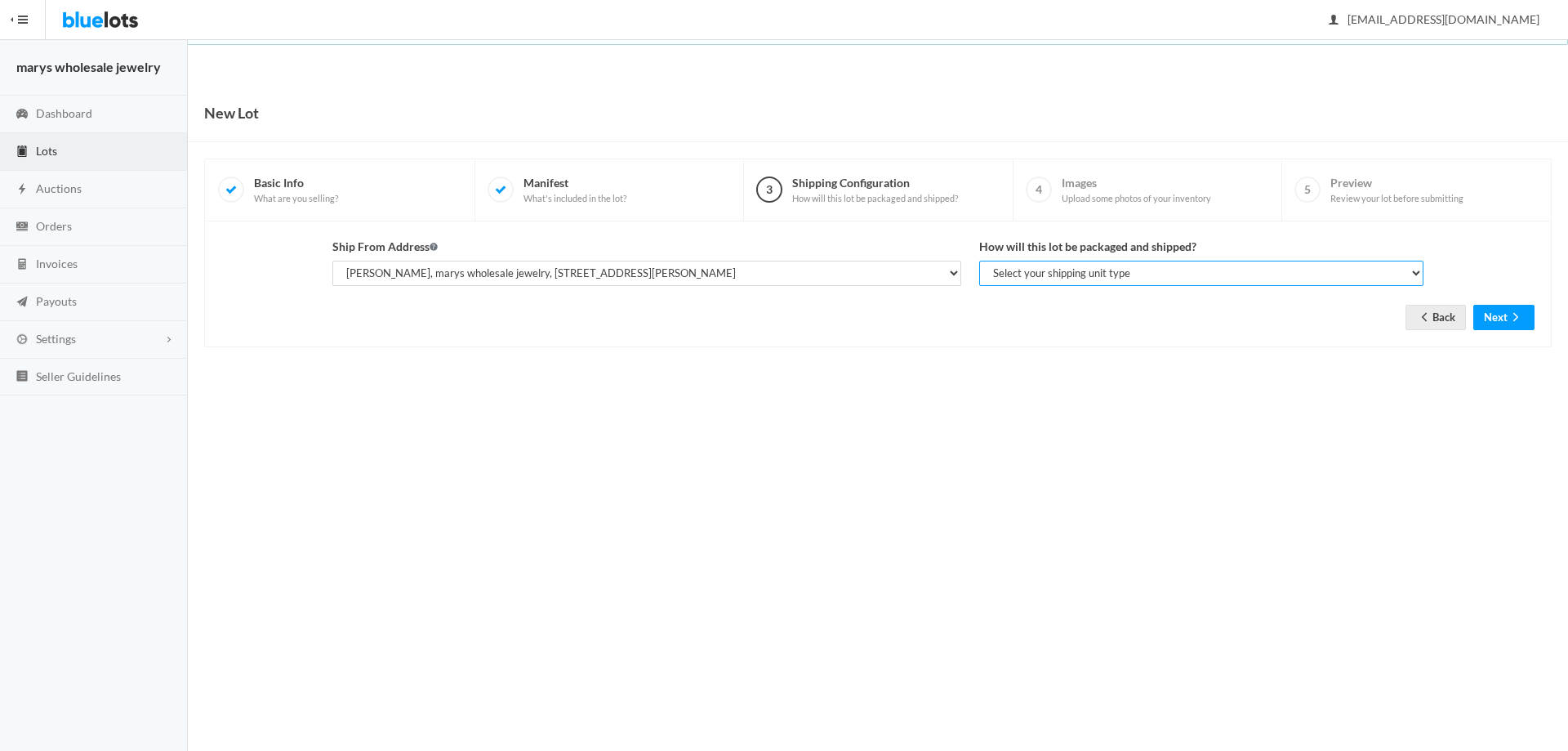
click at [1070, 266] on select "Select your shipping unit type Parcel Pallet Truckload" at bounding box center [1201, 273] width 445 height 25
select select "parcel"
click at [979, 260] on select "Select your shipping unit type Parcel Pallet Truckload" at bounding box center [1201, 273] width 445 height 25
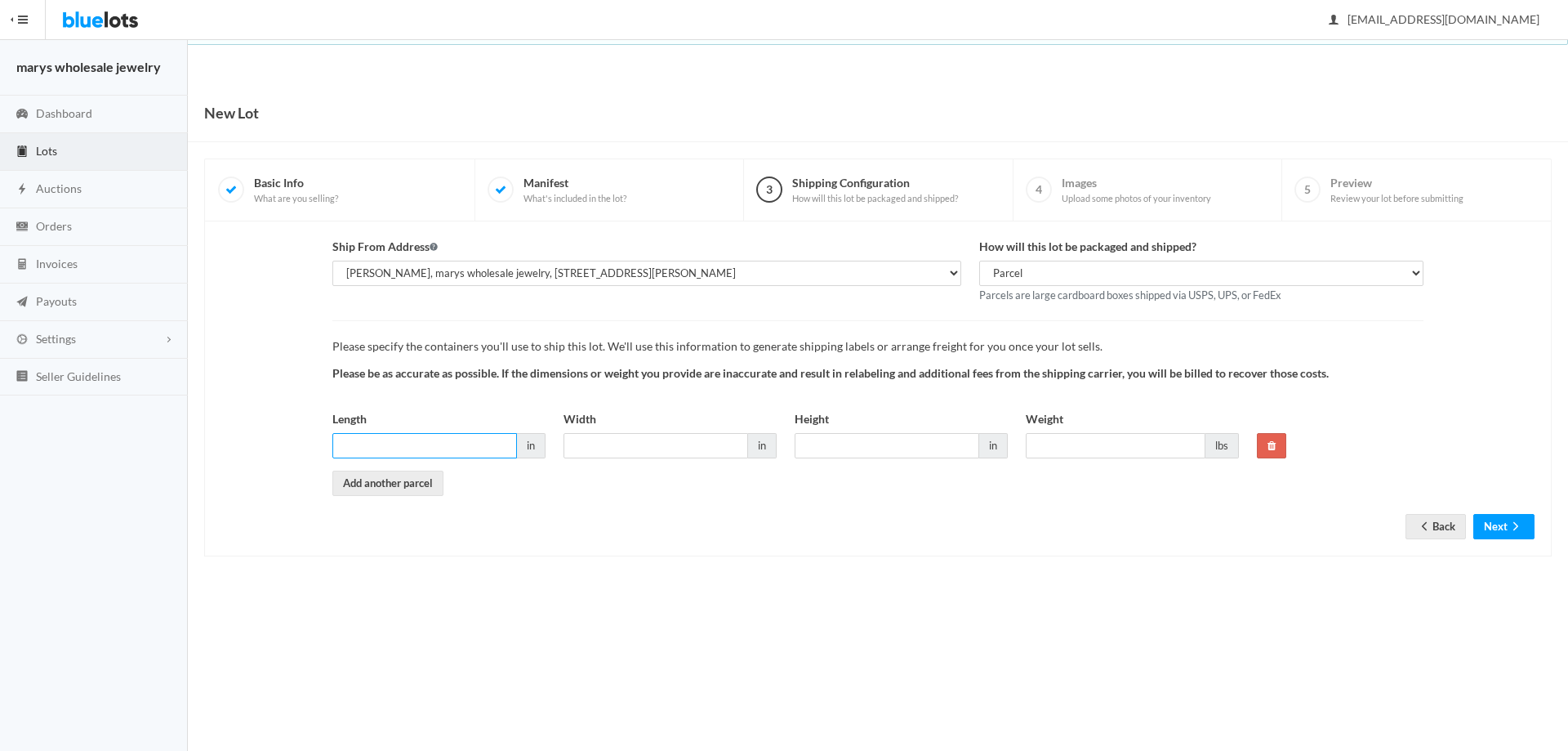
click at [384, 436] on input "Length" at bounding box center [425, 446] width 185 height 25
type input "6"
click at [599, 443] on input "6" at bounding box center [655, 446] width 185 height 25
type input "6"
click at [839, 445] on input "Height" at bounding box center [886, 446] width 185 height 25
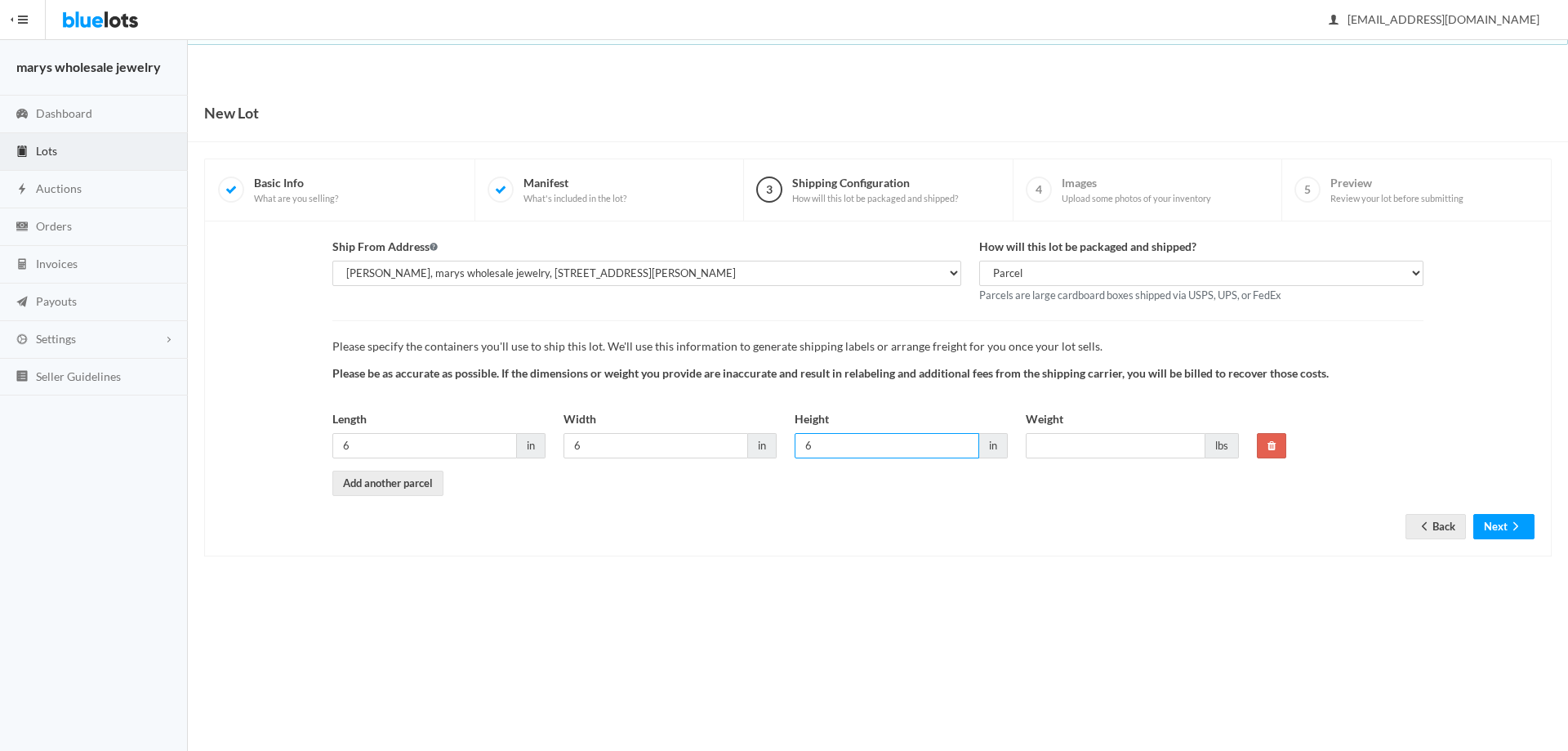
type input "6"
click at [1142, 452] on input "Weight" at bounding box center [1116, 446] width 180 height 25
type input "3"
click at [1510, 523] on icon "arrow forward" at bounding box center [1515, 526] width 16 height 13
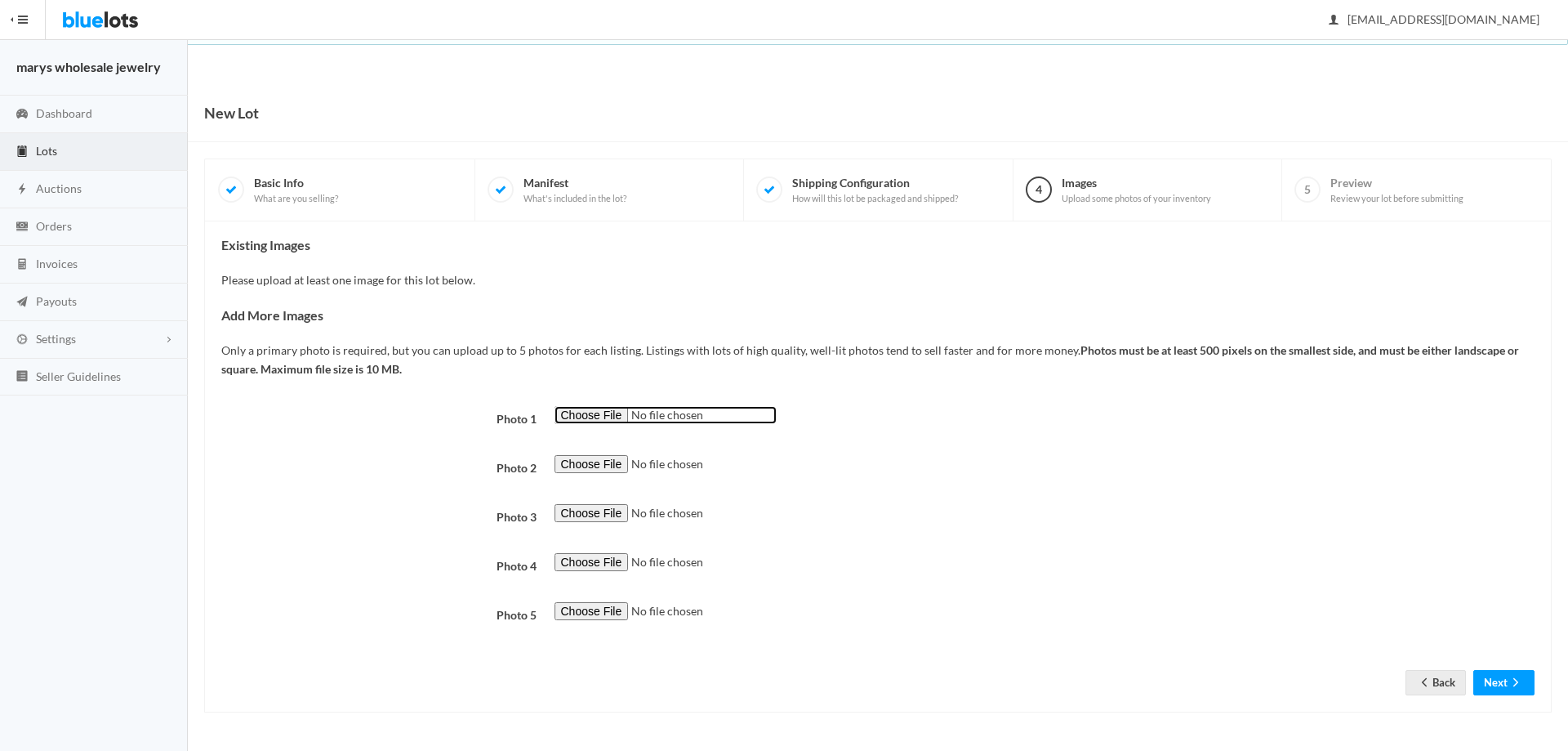
click at [557, 420] on input "file" at bounding box center [665, 416] width 222 height 19
type input "C:\fakepath\lori101.png"
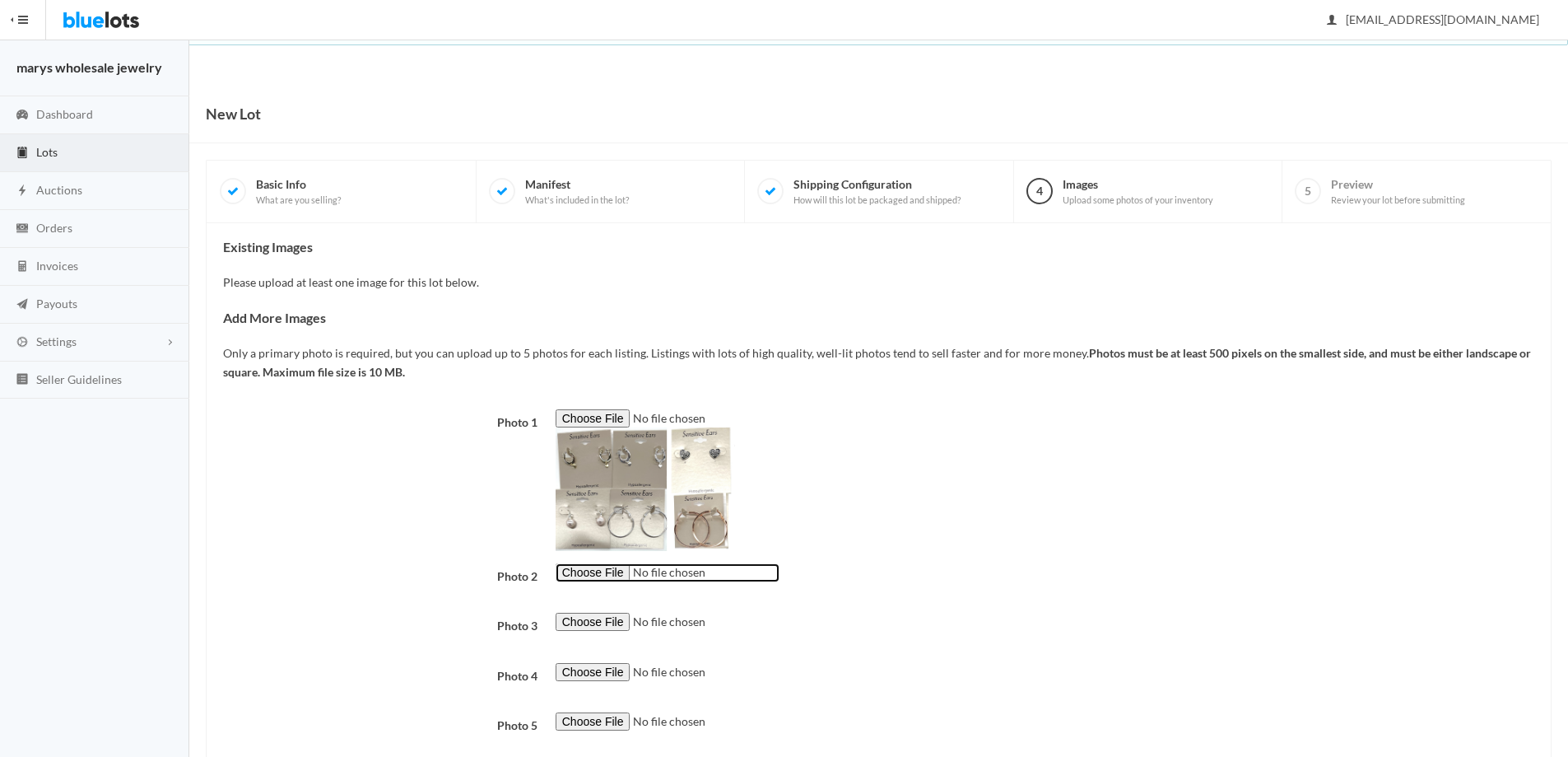
click at [609, 573] on input "file" at bounding box center [668, 573] width 224 height 19
type input "C:\fakepath\lori100.png"
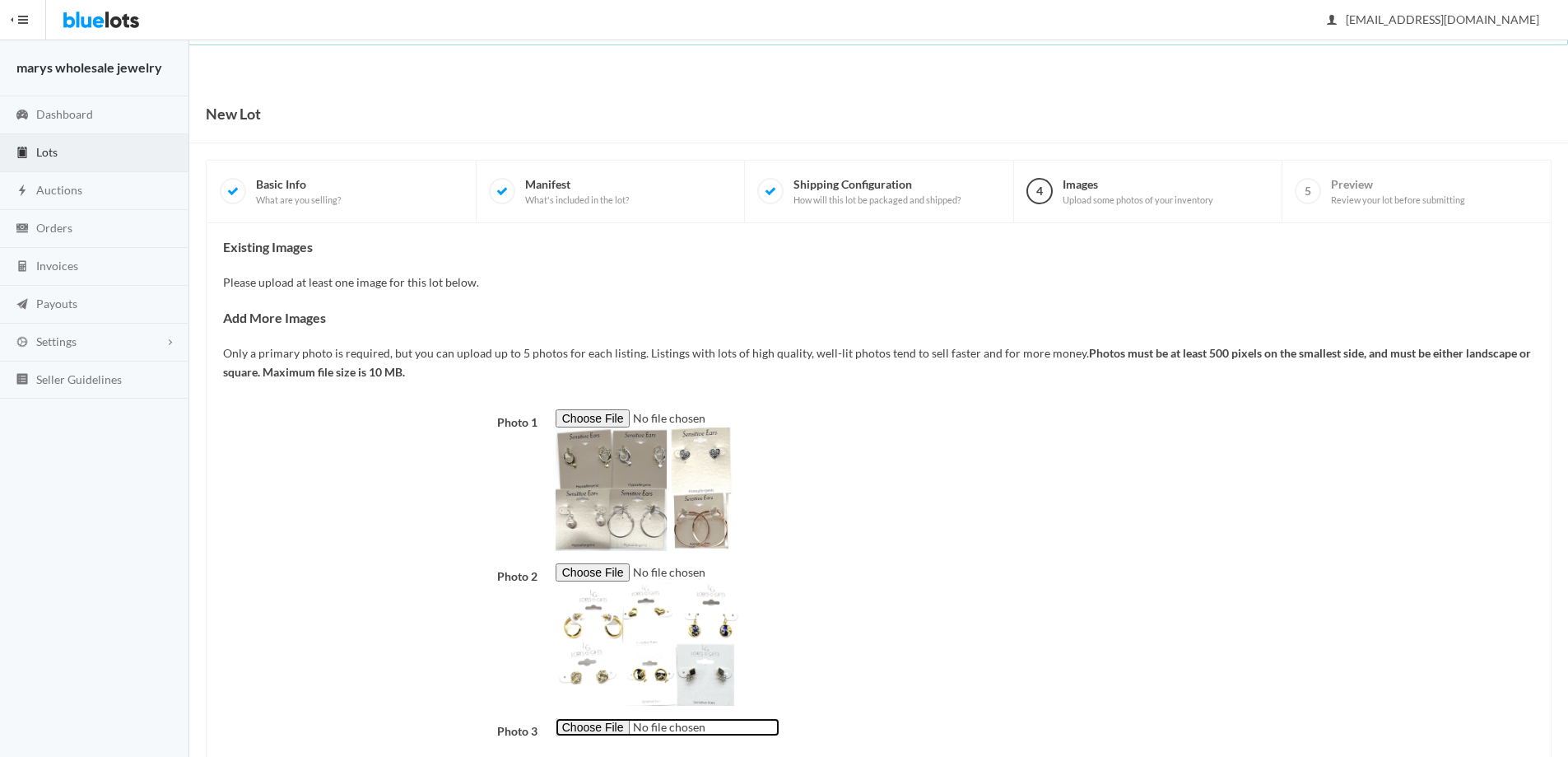
click at [573, 735] on input "file" at bounding box center [668, 728] width 224 height 19
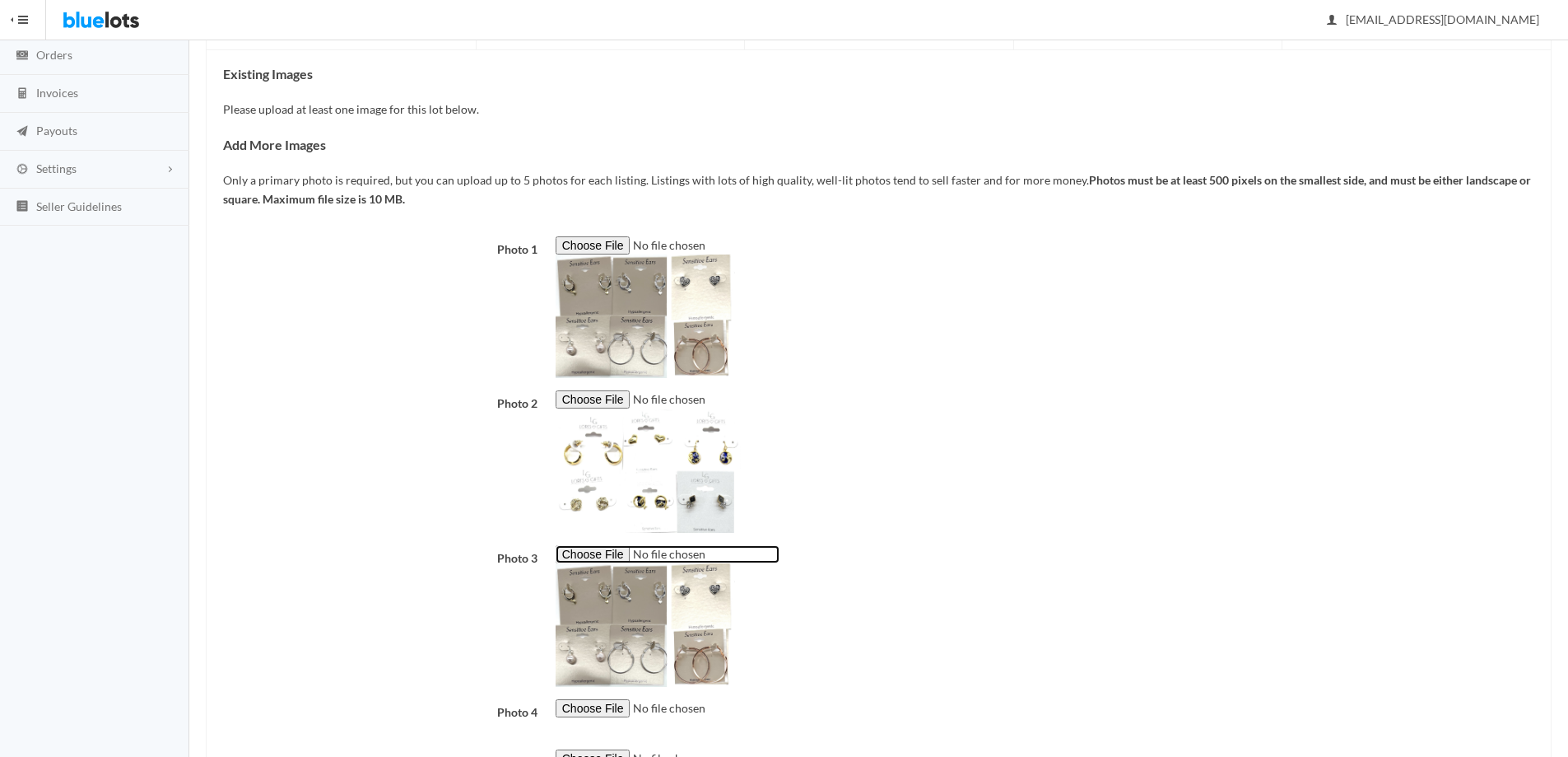
scroll to position [192, 0]
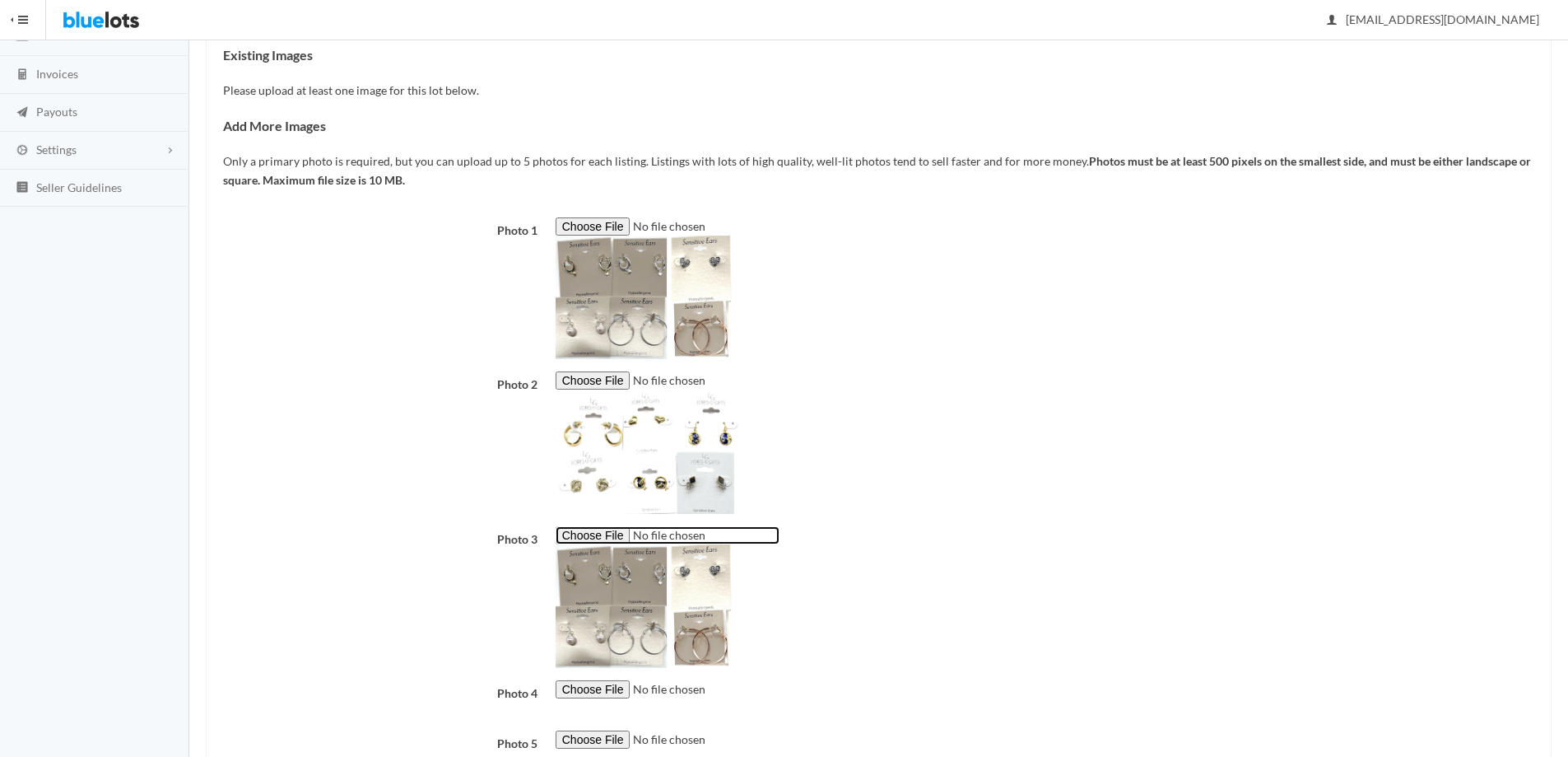
click at [614, 533] on input "file" at bounding box center [668, 536] width 224 height 19
type input "C:\fakepath\lori102.png"
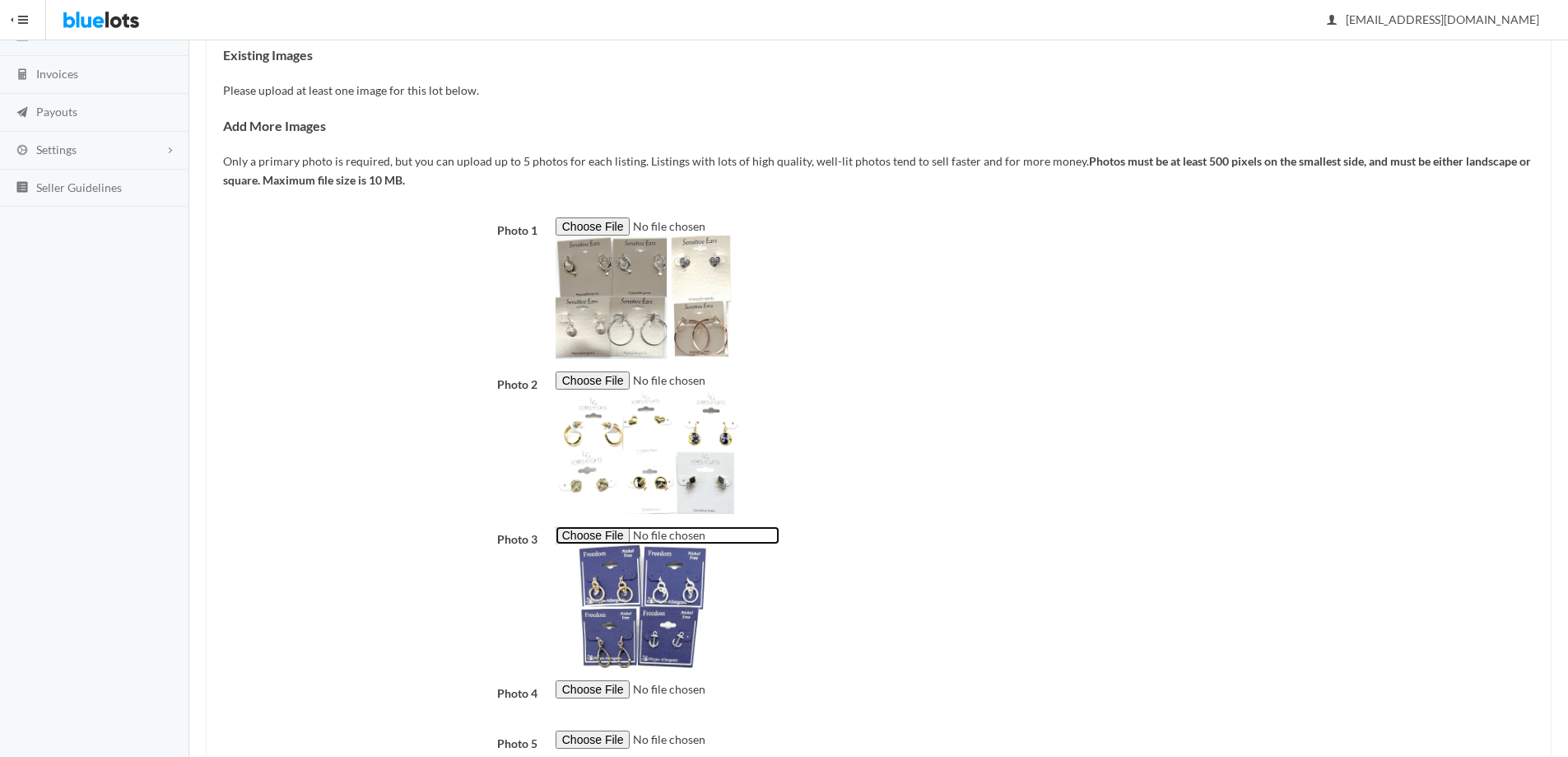
scroll to position [311, 0]
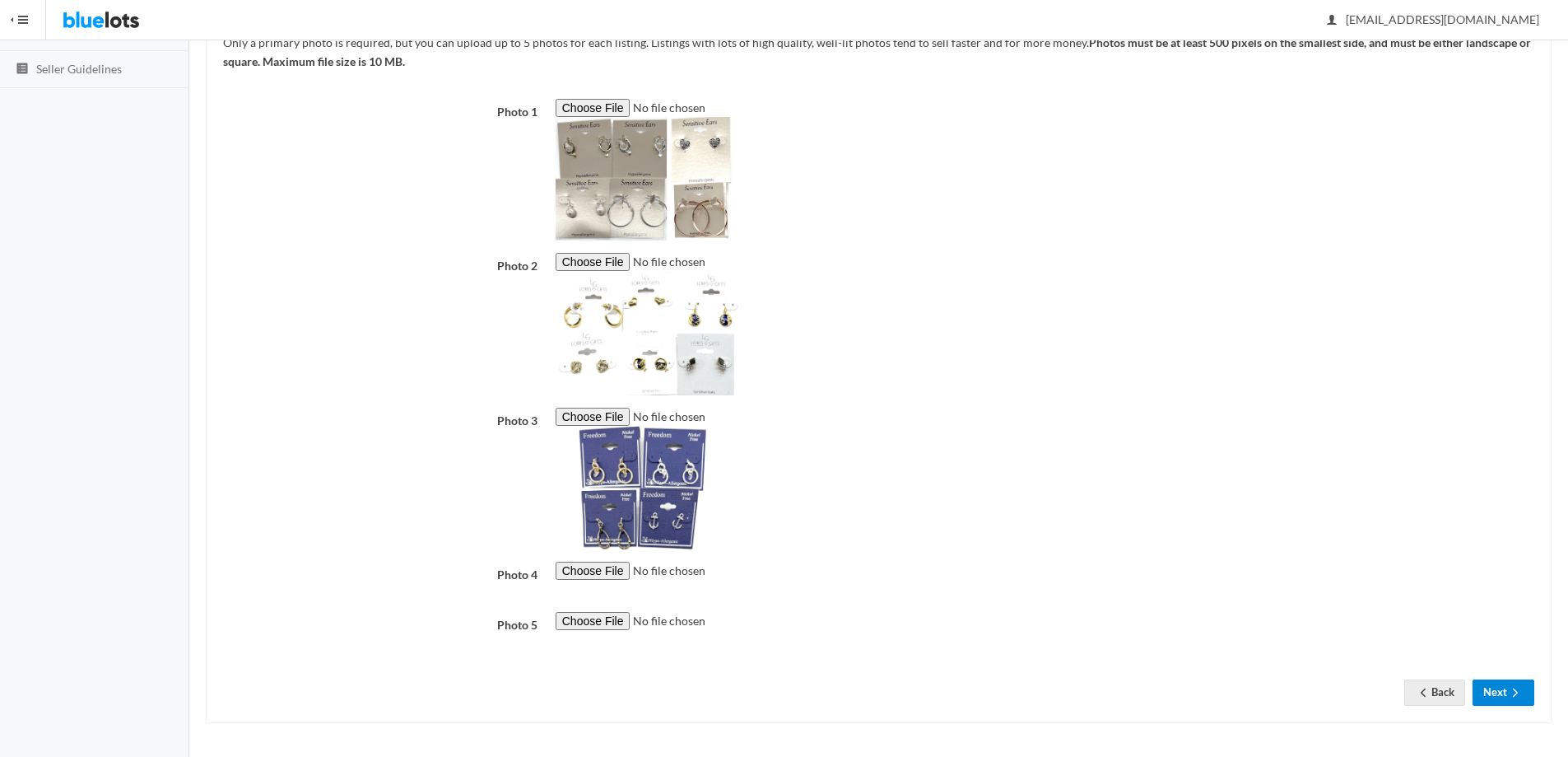
click at [1485, 689] on button "Next" at bounding box center [1503, 692] width 62 height 25
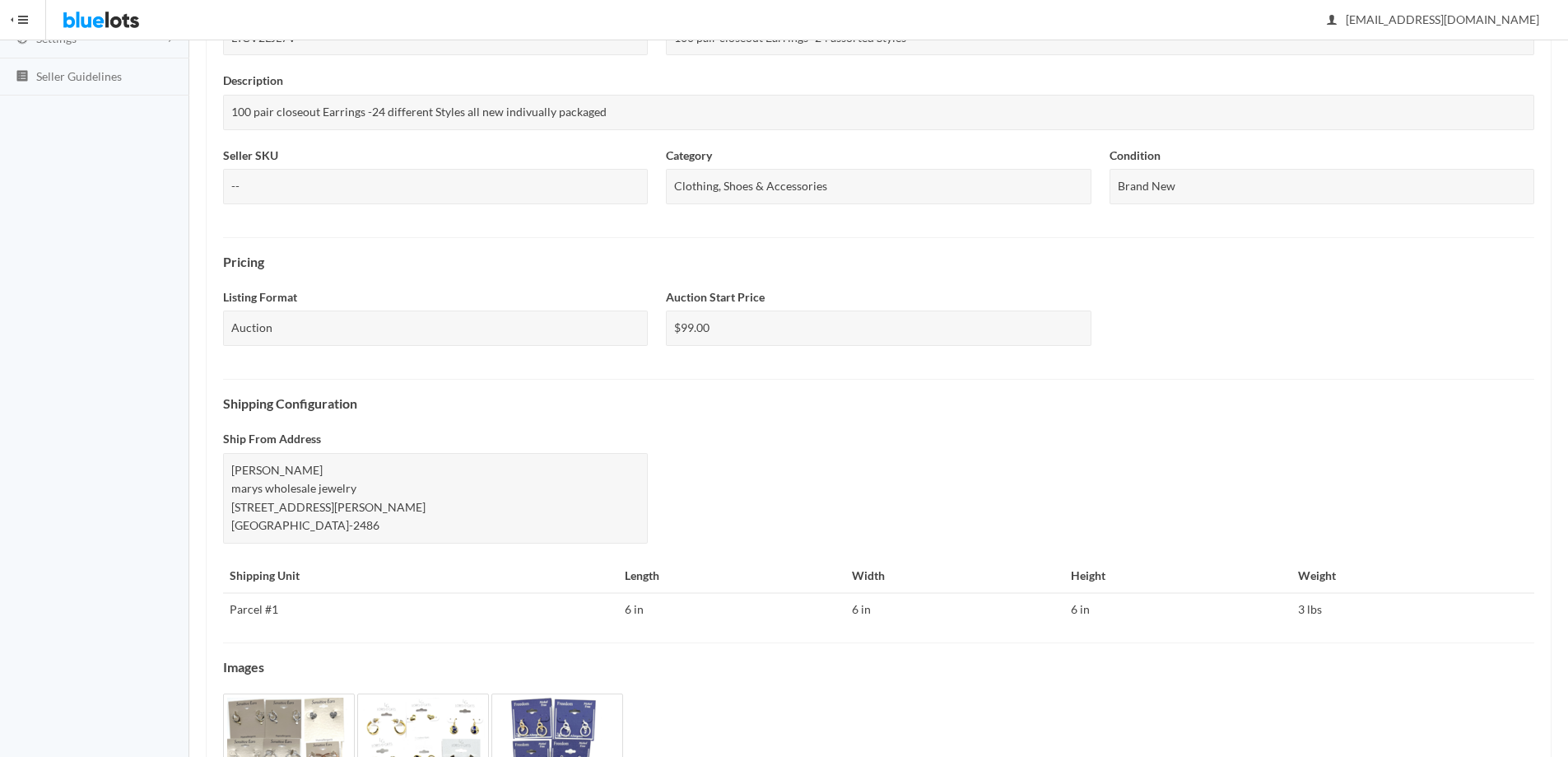
scroll to position [407, 0]
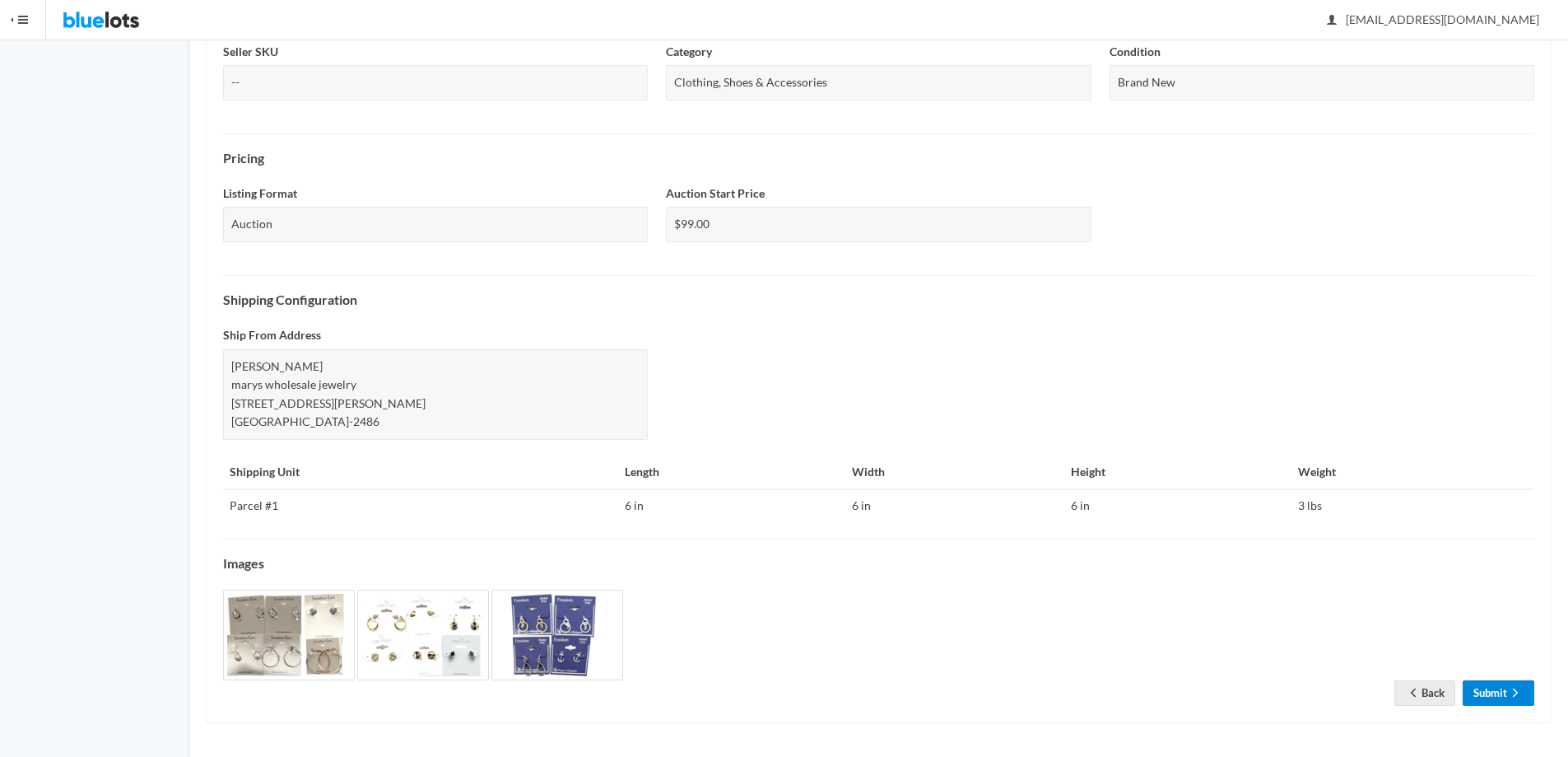
click at [1505, 699] on link "Submit" at bounding box center [1499, 693] width 71 height 25
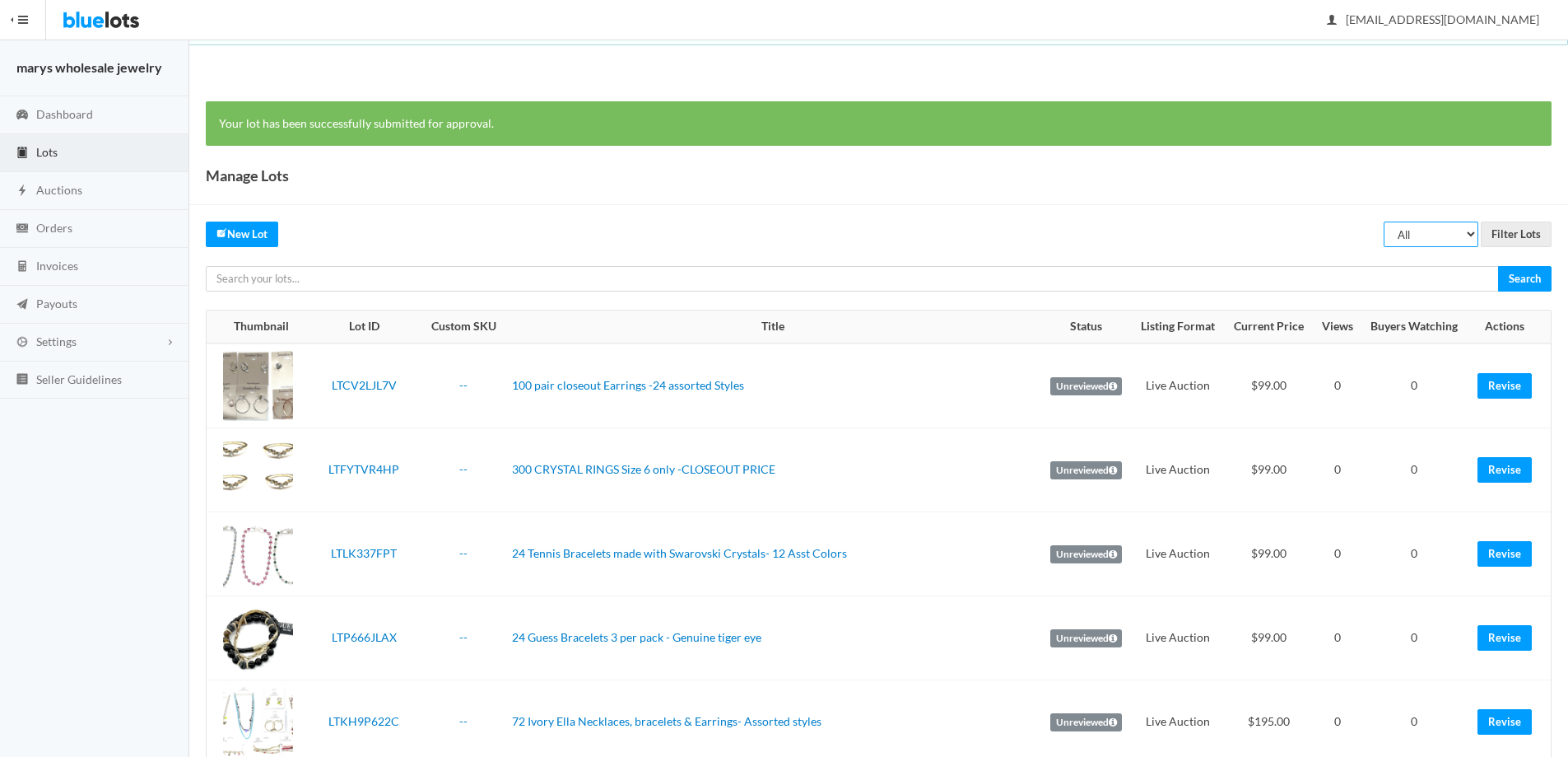
click at [1453, 232] on select "All Draft Unreviewed Rejected Scheduled Listed Sold Ended" at bounding box center [1431, 234] width 94 height 25
select select "unreviewed"
click at [1384, 222] on select "All Draft Unreviewed Rejected Scheduled Listed Sold Ended" at bounding box center [1431, 234] width 94 height 25
click at [1494, 231] on input "Filter Lots" at bounding box center [1516, 234] width 70 height 25
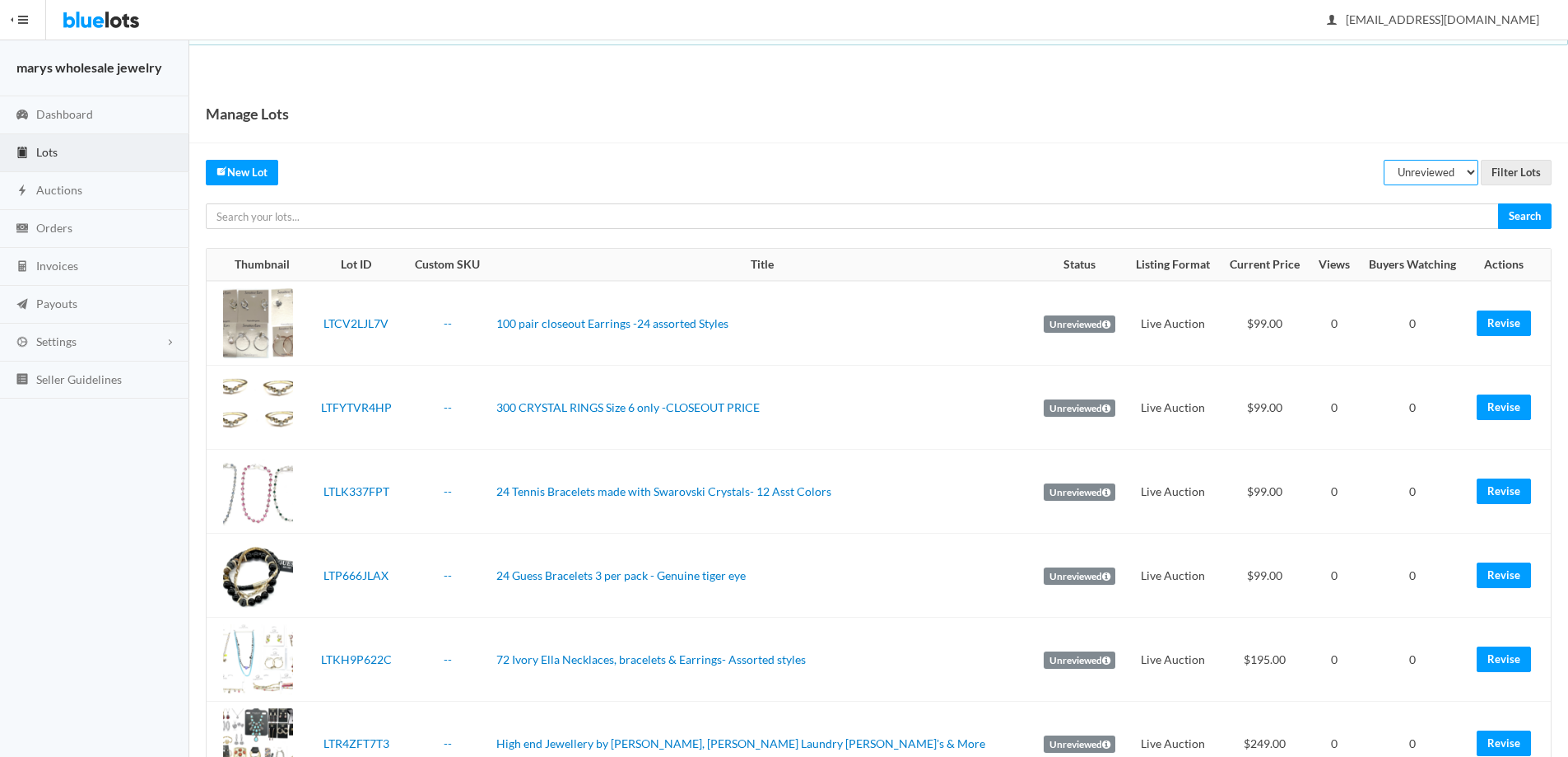
click at [1433, 179] on select "All Draft Unreviewed Rejected Scheduled Listed Sold Ended" at bounding box center [1431, 173] width 94 height 25
select select "scheduled"
click at [1384, 160] on select "All Draft Unreviewed Rejected Scheduled Listed Sold Ended" at bounding box center [1431, 173] width 94 height 25
click at [1508, 168] on input "Filter Lots" at bounding box center [1516, 173] width 70 height 25
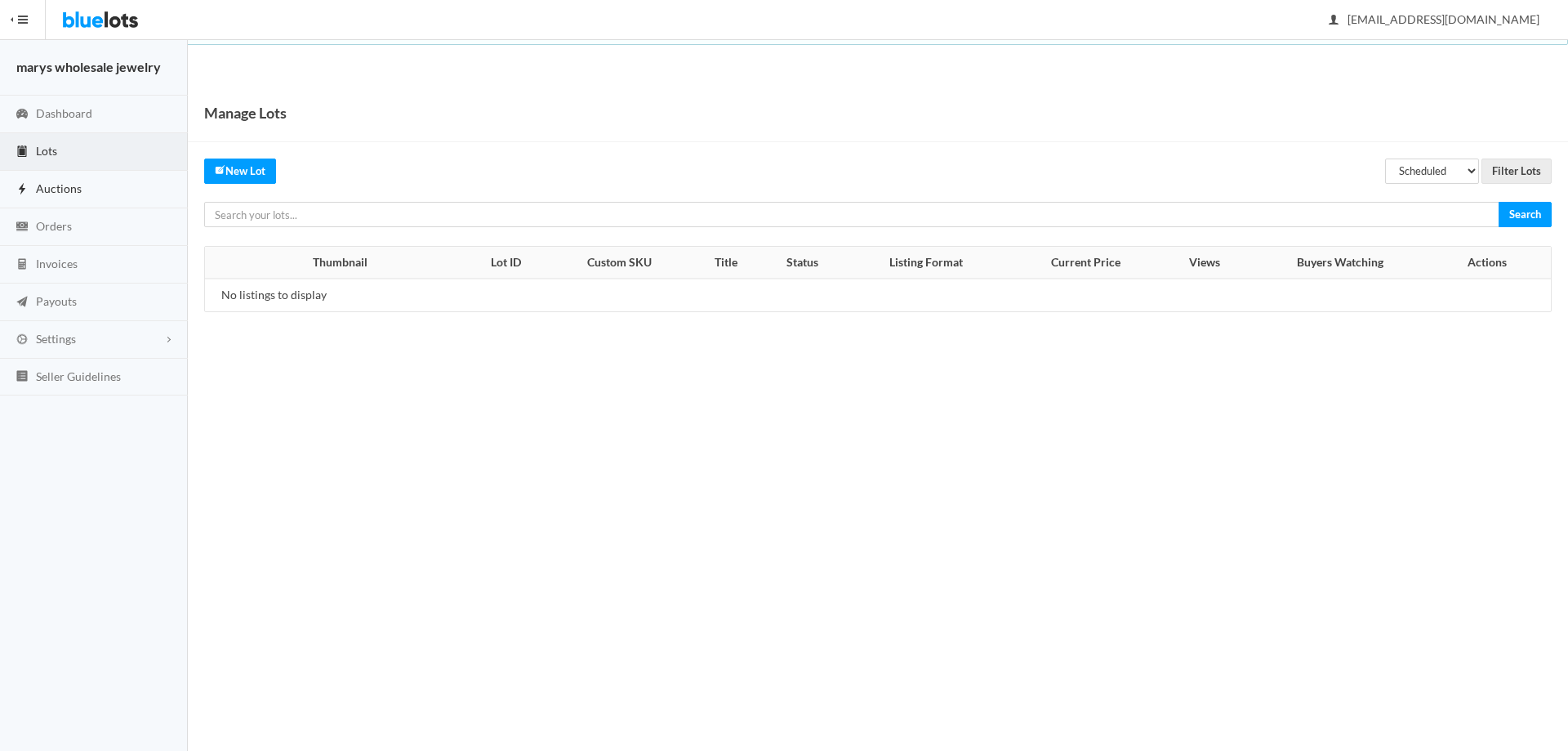
click at [115, 177] on link "Auctions" at bounding box center [94, 189] width 187 height 37
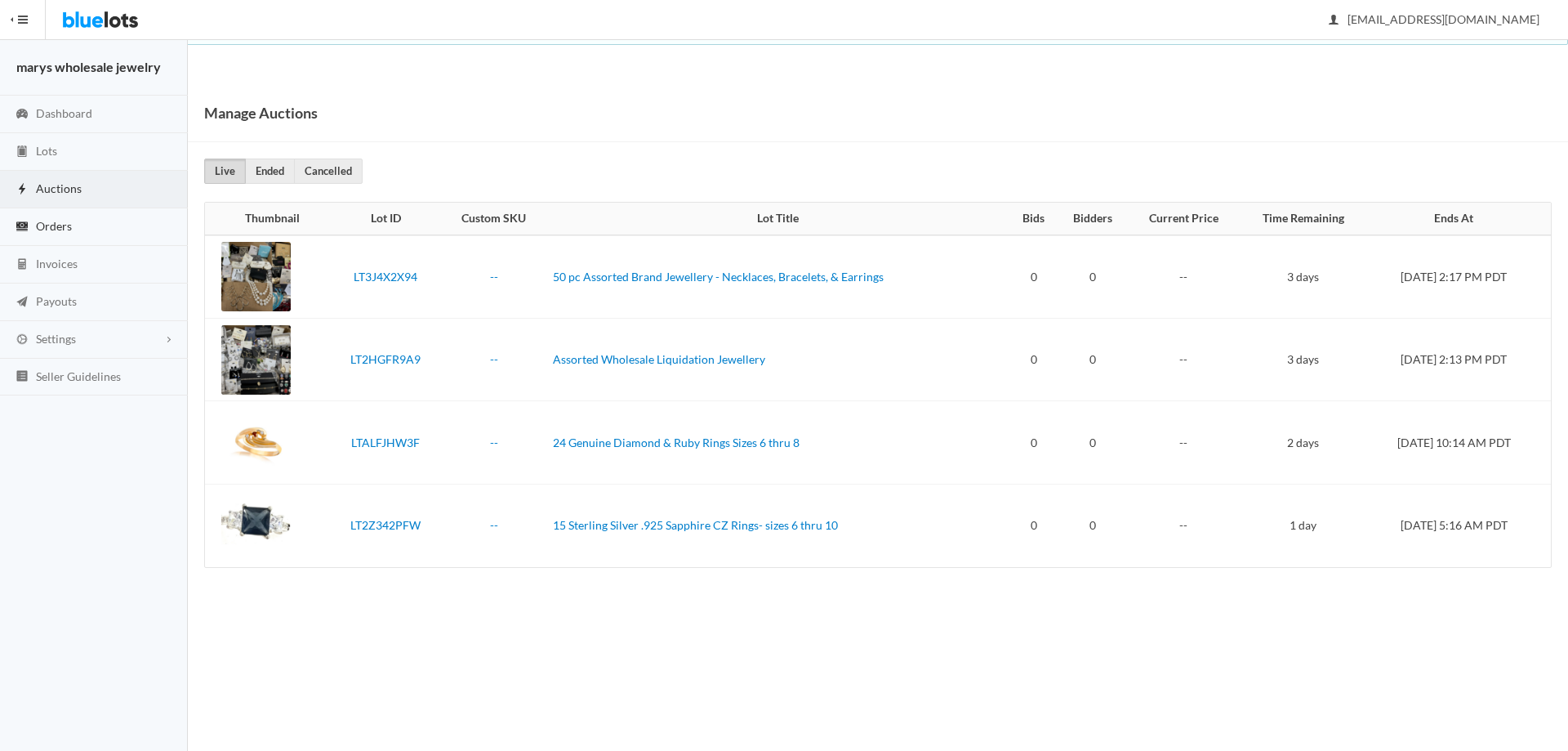
click at [58, 226] on span "Orders" at bounding box center [54, 226] width 36 height 14
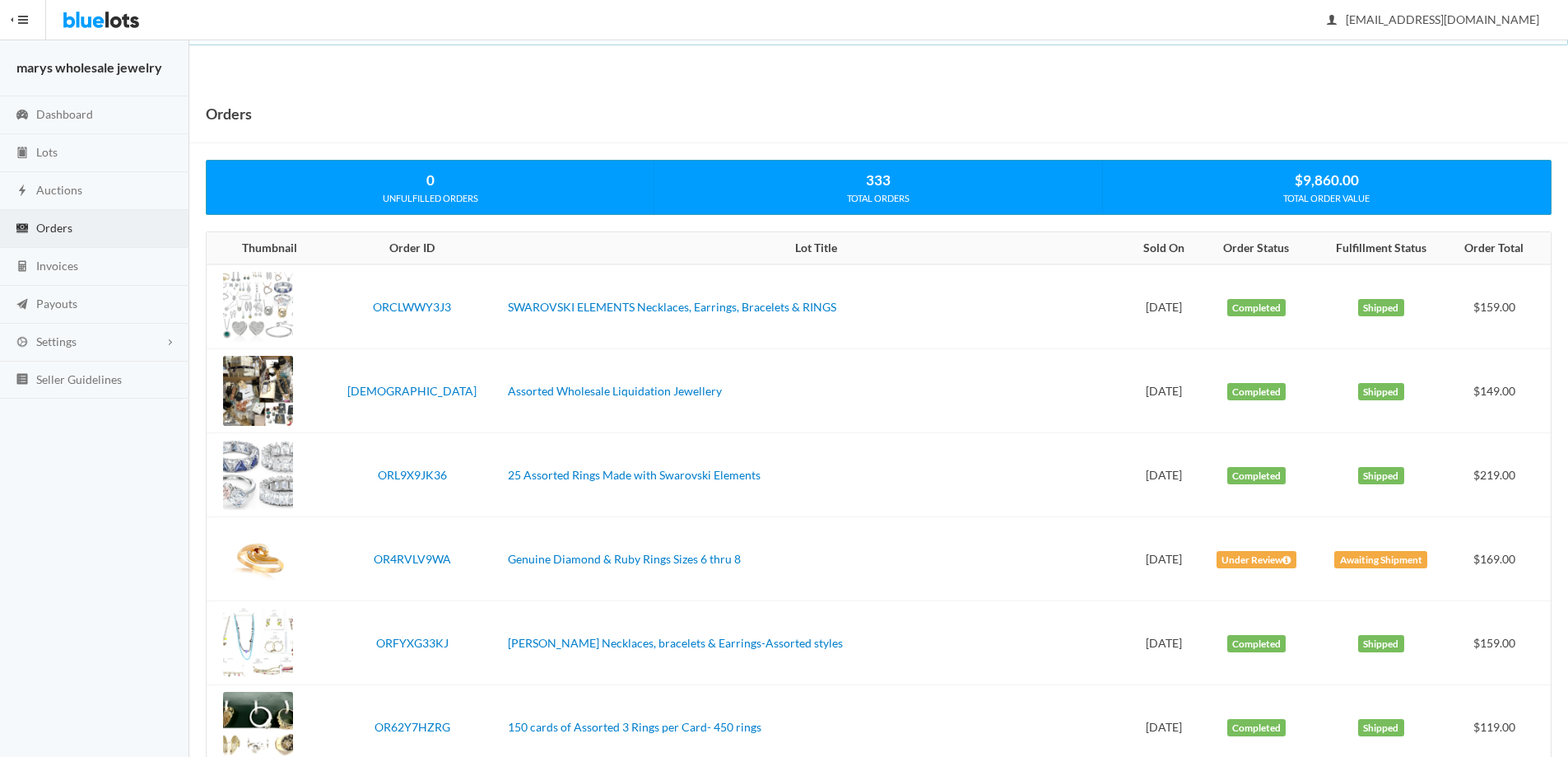
scroll to position [11, 0]
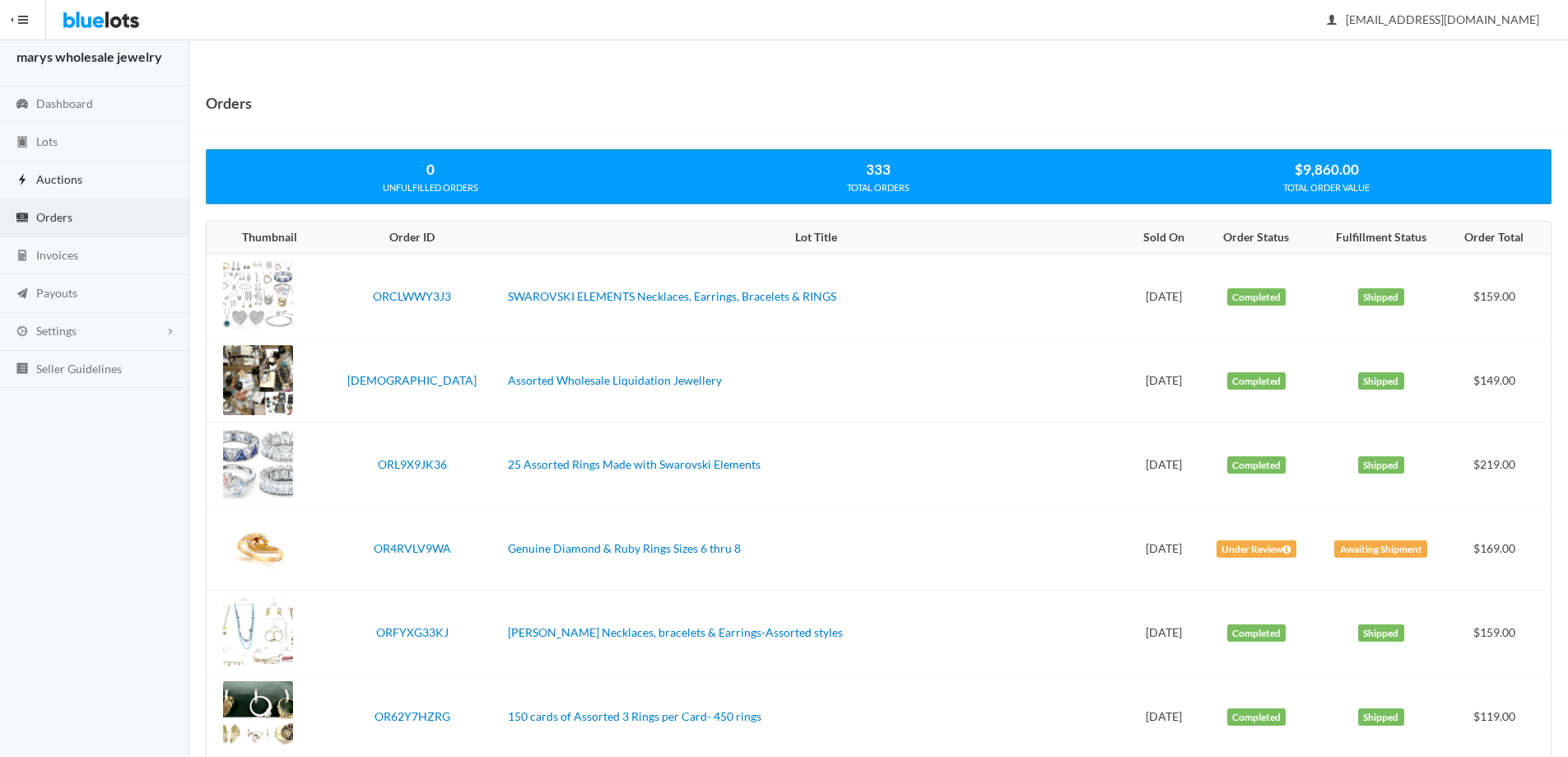
click at [38, 176] on span "Auctions" at bounding box center [60, 179] width 46 height 14
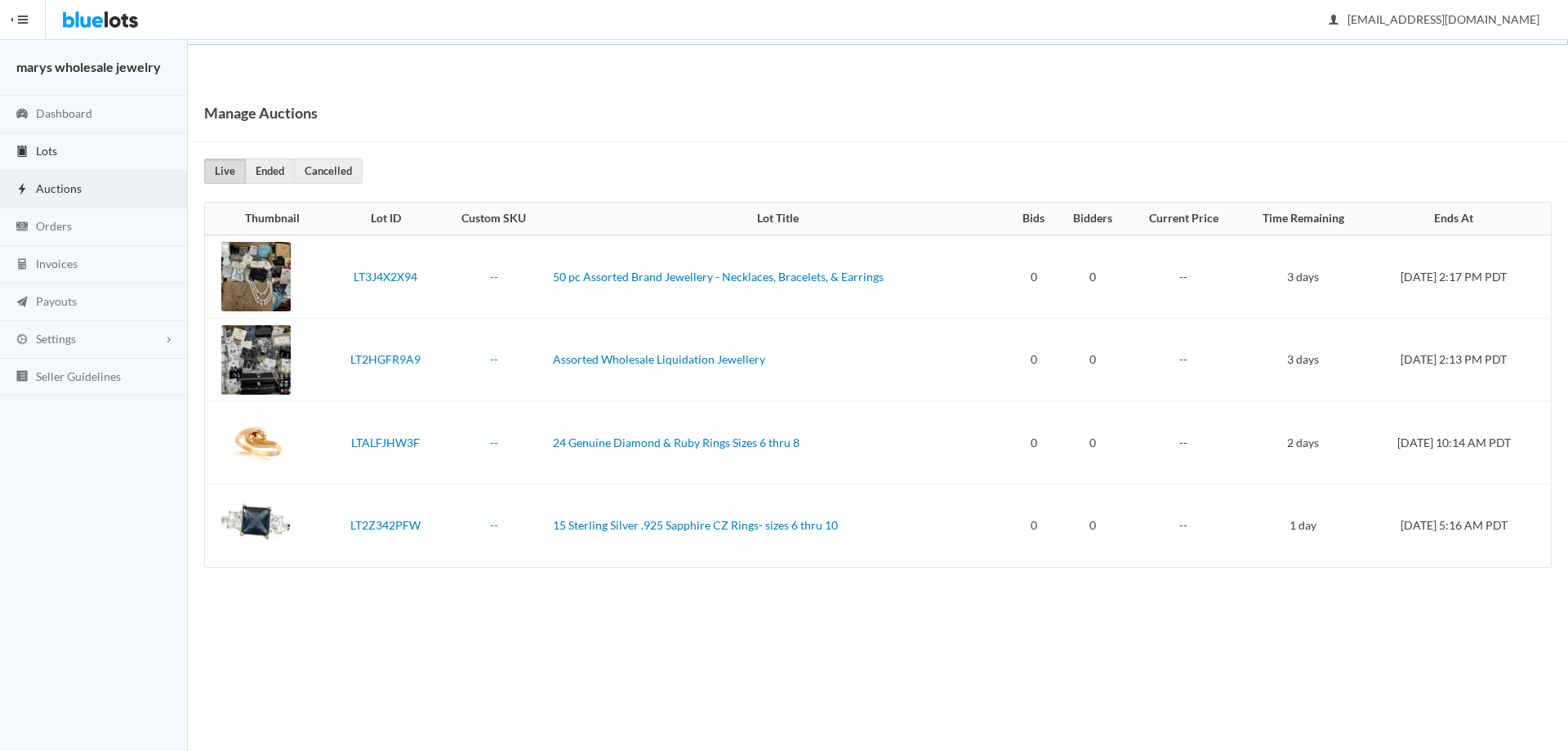
click at [56, 145] on span "Lots" at bounding box center [47, 150] width 21 height 14
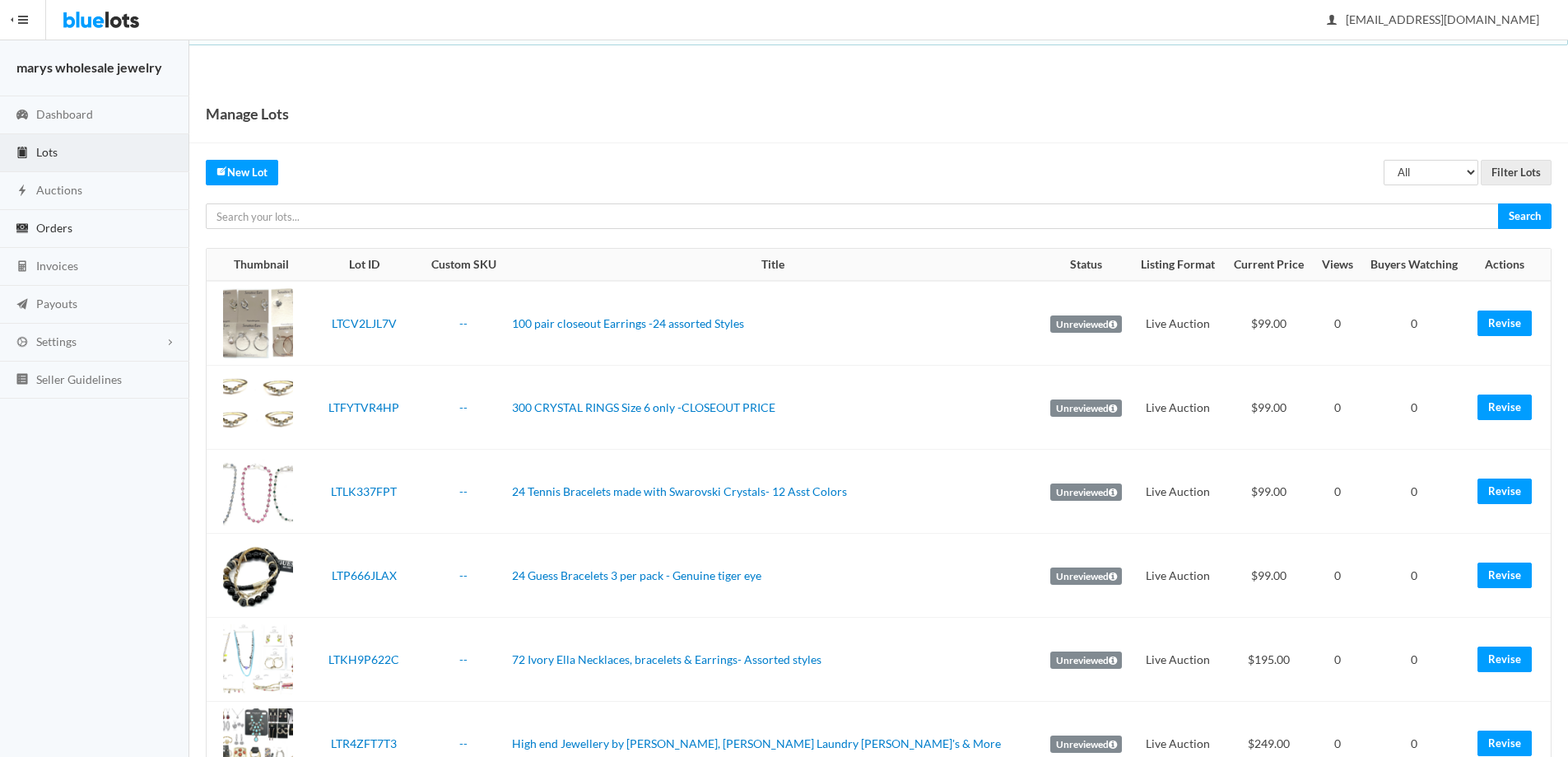
click at [79, 232] on link "Orders" at bounding box center [94, 229] width 189 height 38
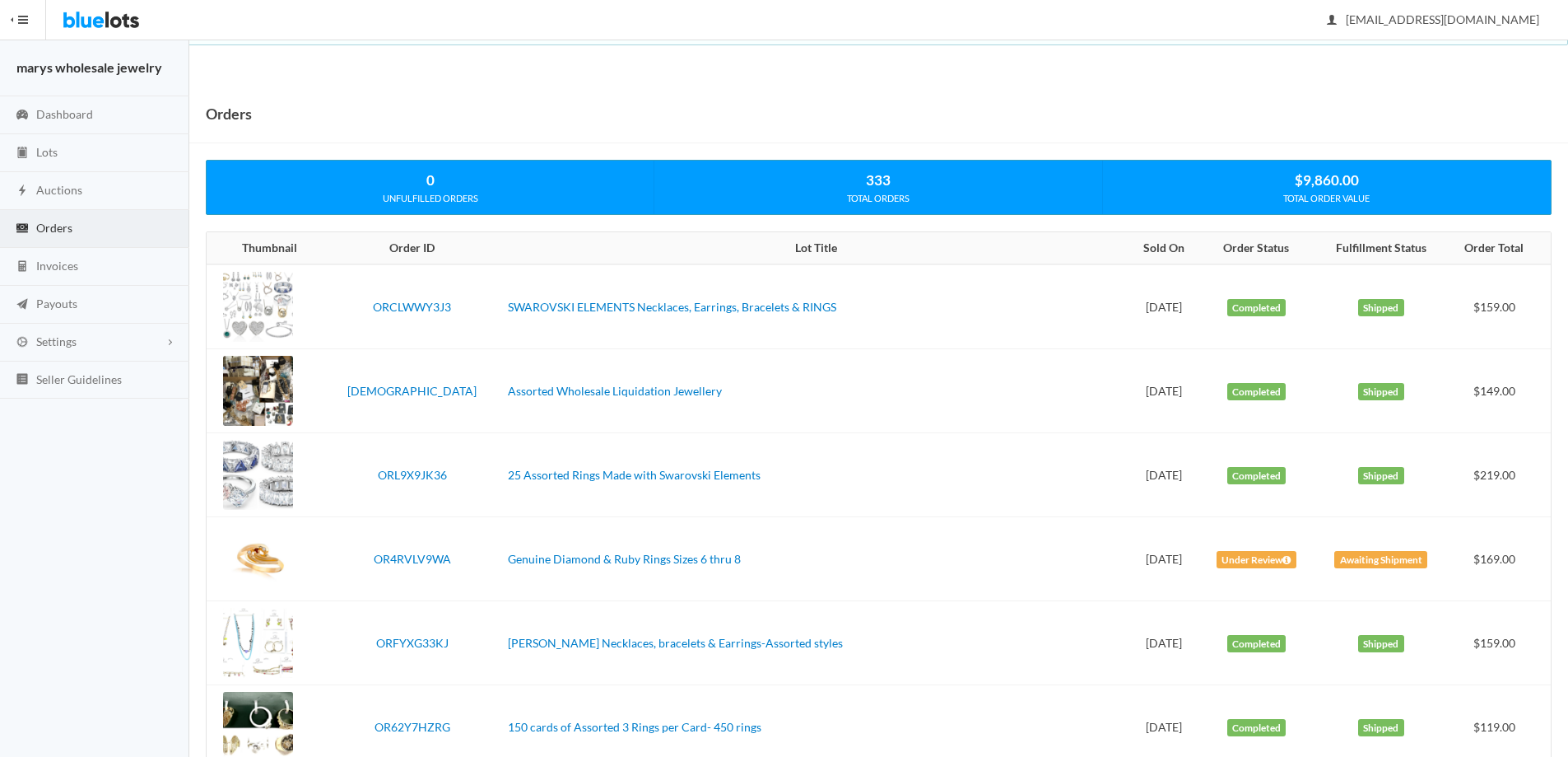
click at [56, 229] on span "Orders" at bounding box center [55, 228] width 37 height 14
click at [60, 144] on link "Lots" at bounding box center [94, 152] width 189 height 38
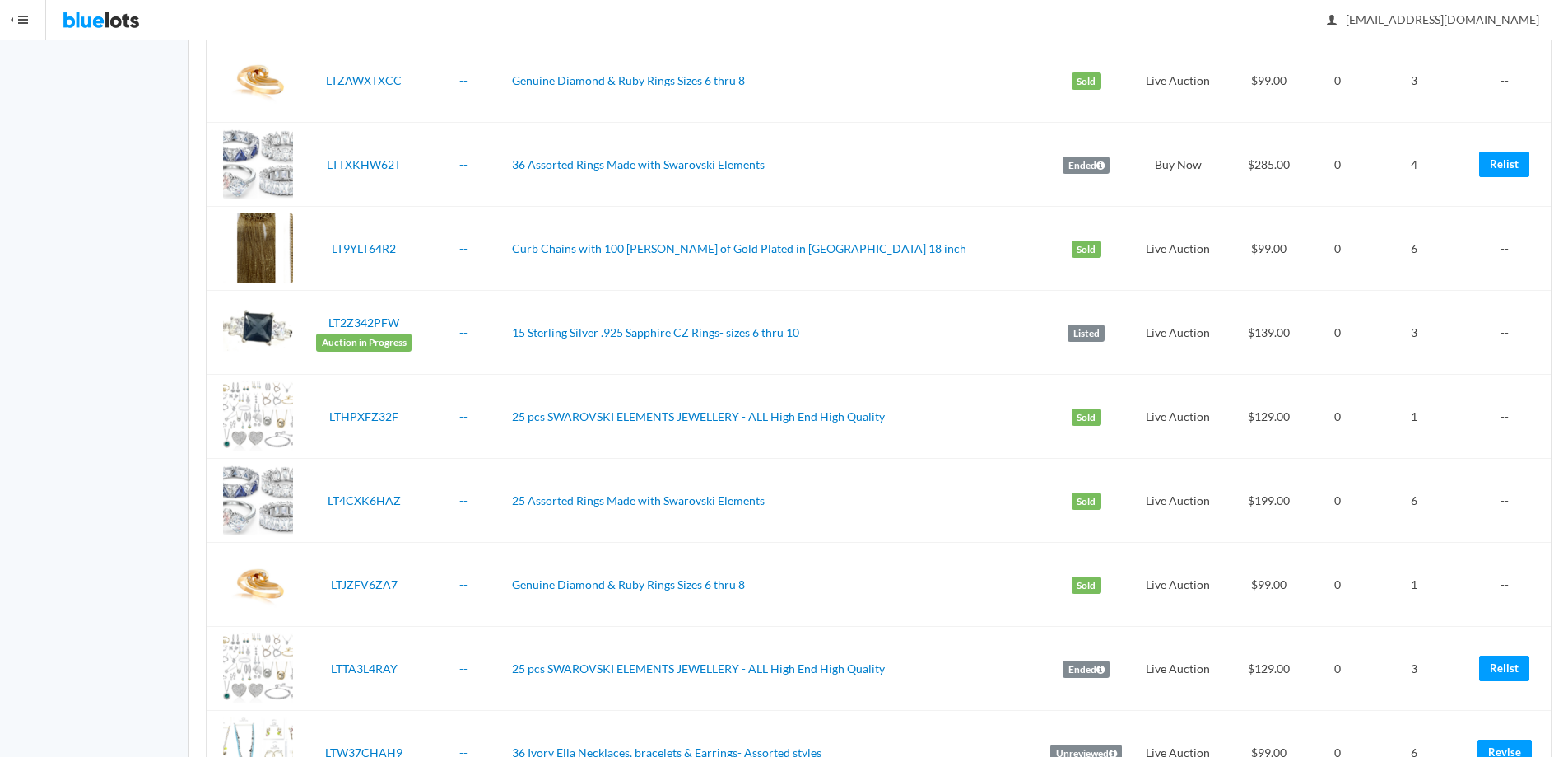
scroll to position [1949, 0]
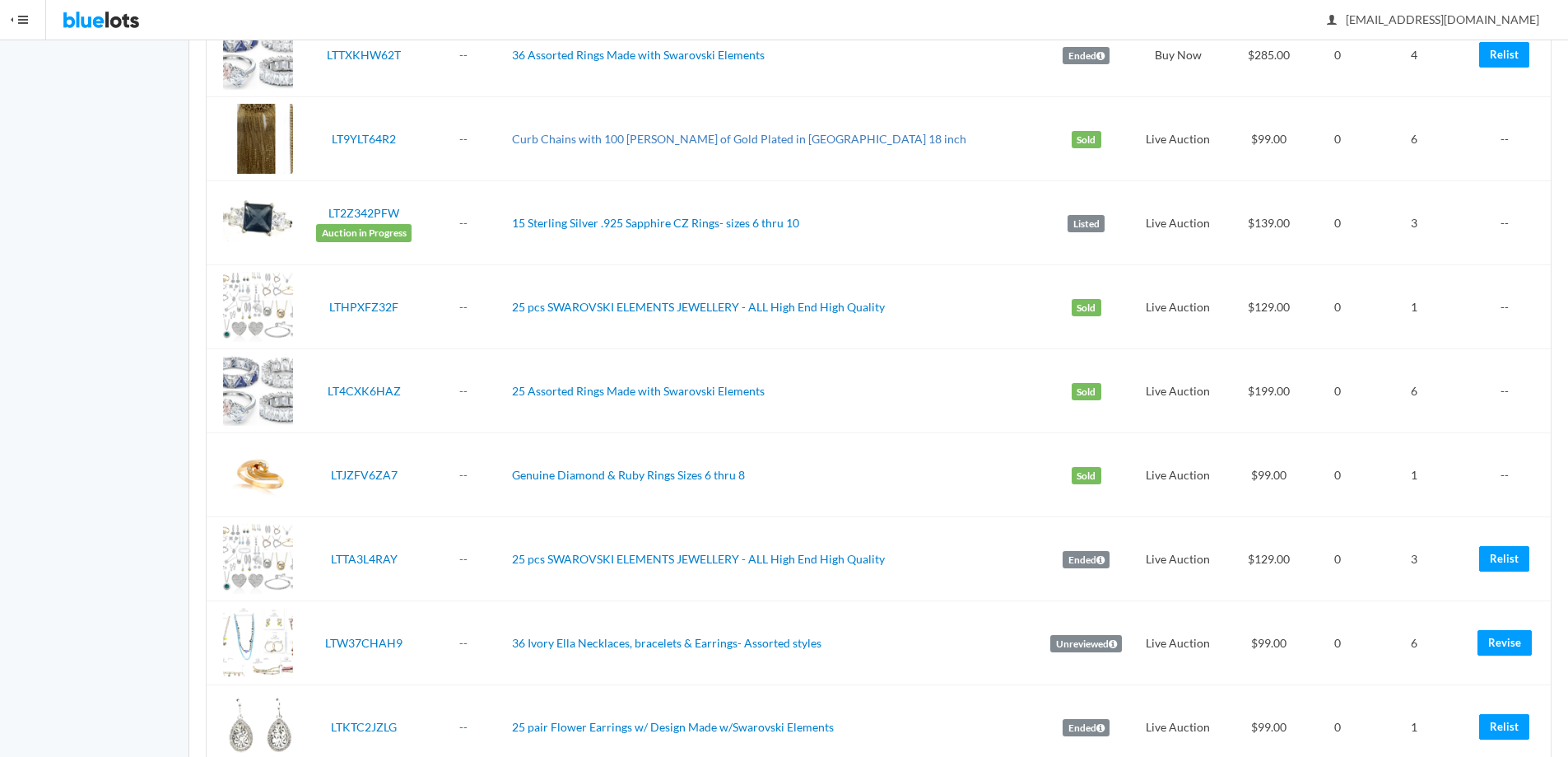
click at [714, 140] on link "Curb Chains with 100 [PERSON_NAME] of Gold Plated in [GEOGRAPHIC_DATA] 18 inch" at bounding box center [739, 139] width 455 height 14
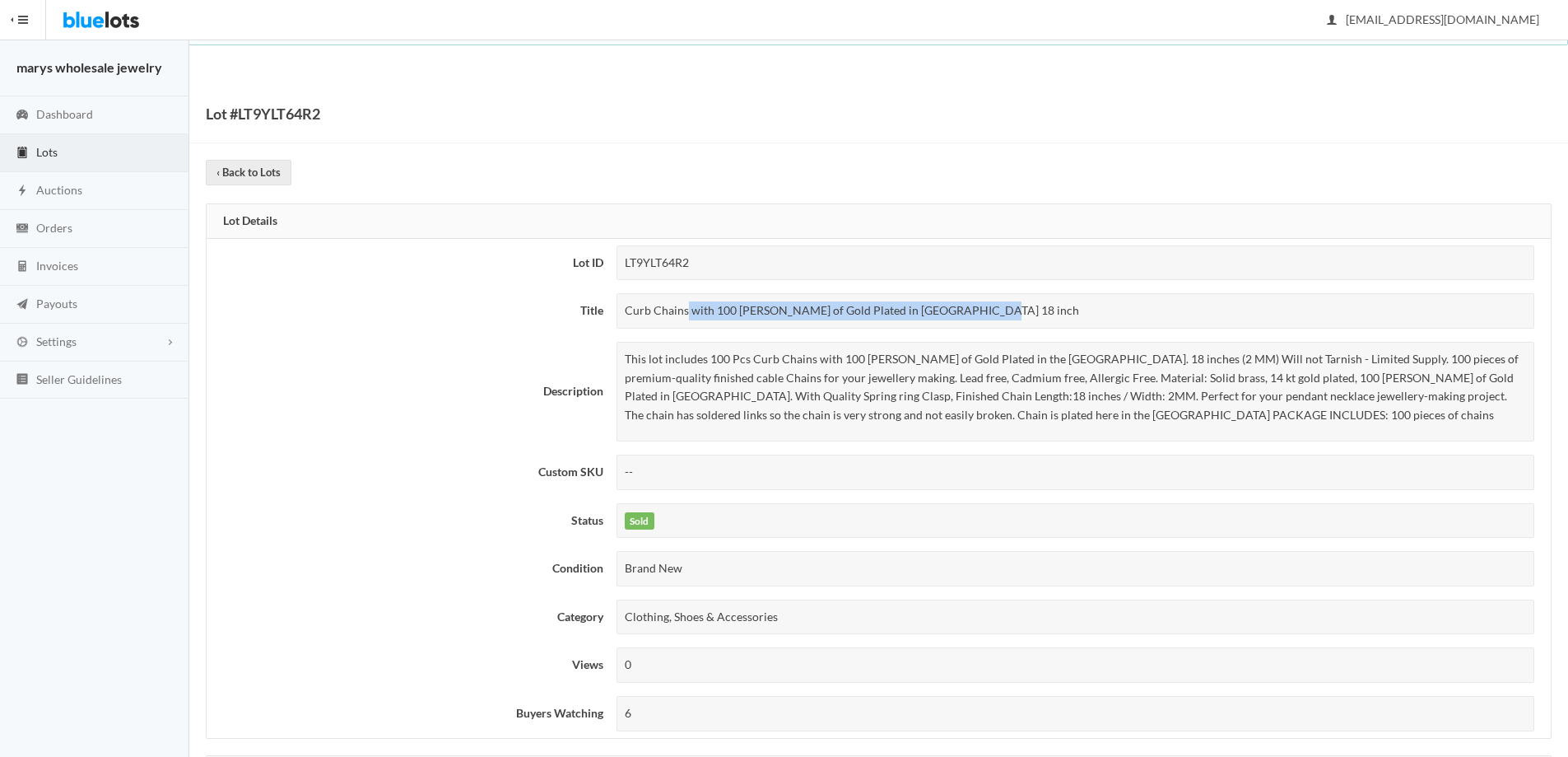
drag, startPoint x: 625, startPoint y: 313, endPoint x: 925, endPoint y: 303, distance: 300.2
click at [930, 299] on div "Curb Chains with 100 Mills of Gold Plated in USA 18 inch" at bounding box center [1076, 311] width 917 height 36
copy div "Curb Chains with 100 Mills of Gold Plated in USA 18 inch"
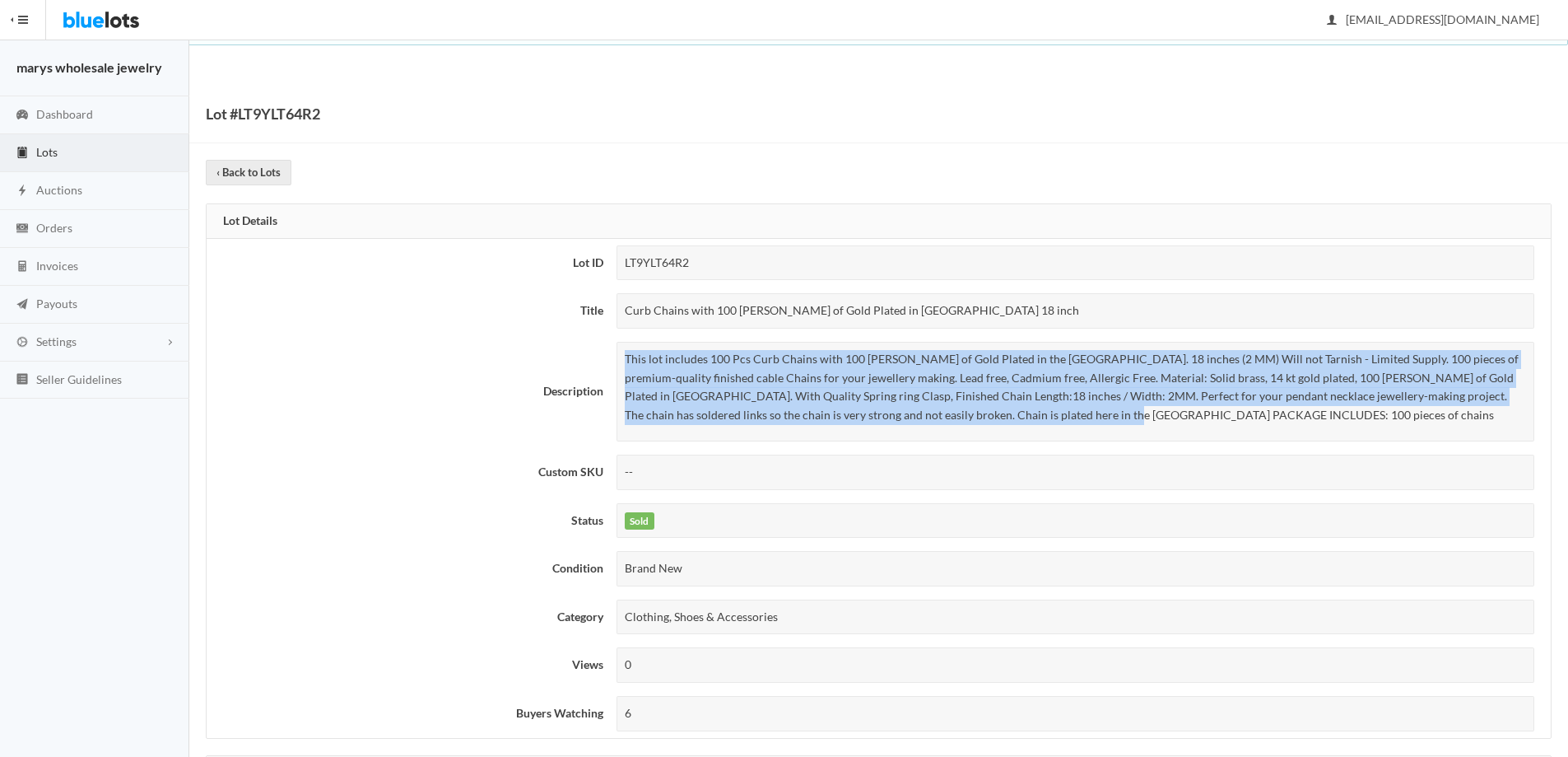
drag, startPoint x: 623, startPoint y: 359, endPoint x: 980, endPoint y: 405, distance: 360.0
click at [1071, 412] on div "This lot includes 100 Pcs Curb Chains with 100 Mills of Gold Plated in the USA.…" at bounding box center [1076, 391] width 917 height 99
copy p "This lot includes 100 Pcs Curb Chains with 100 Mills of Gold Plated in the USA.…"
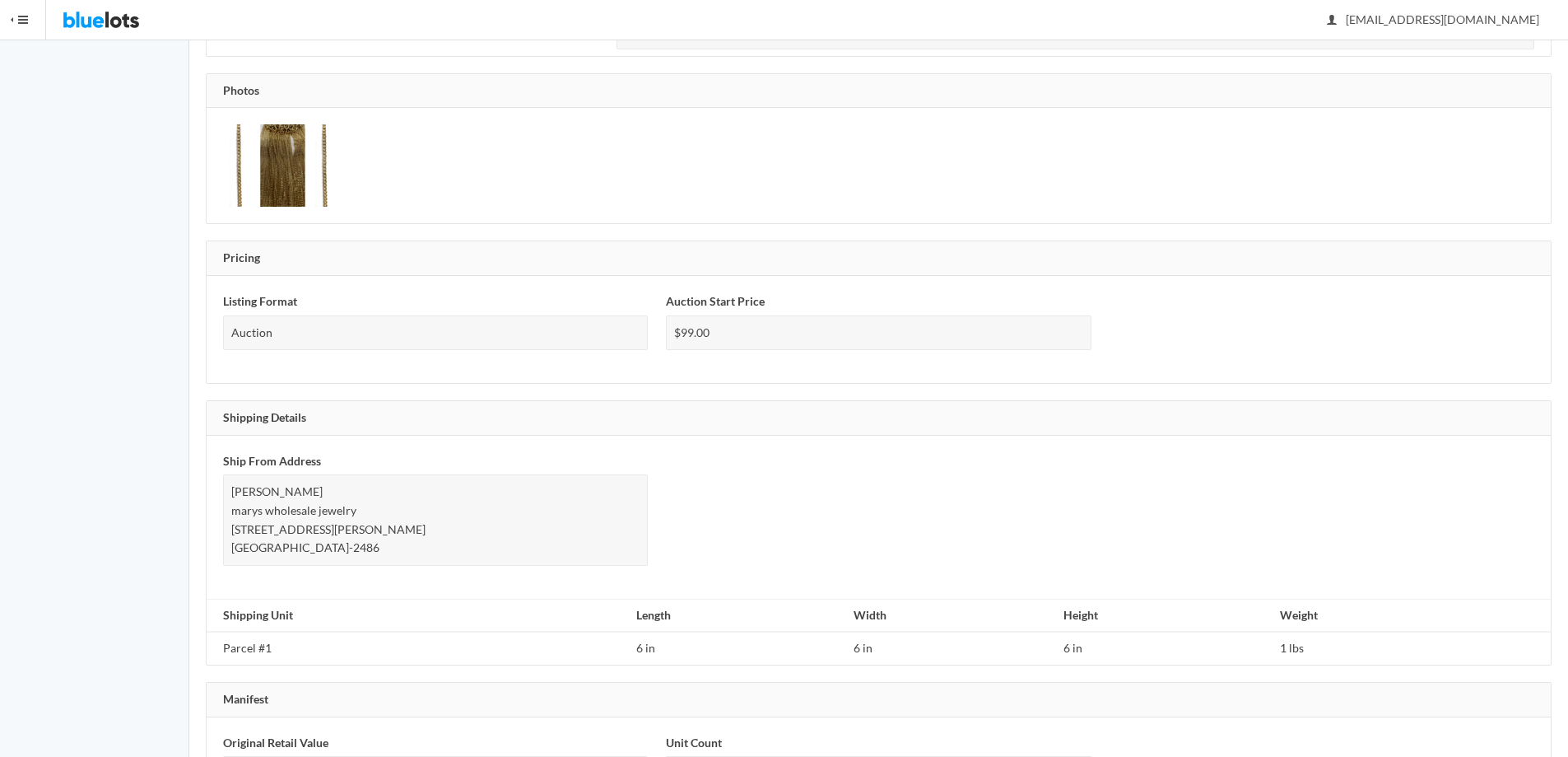
scroll to position [850, 0]
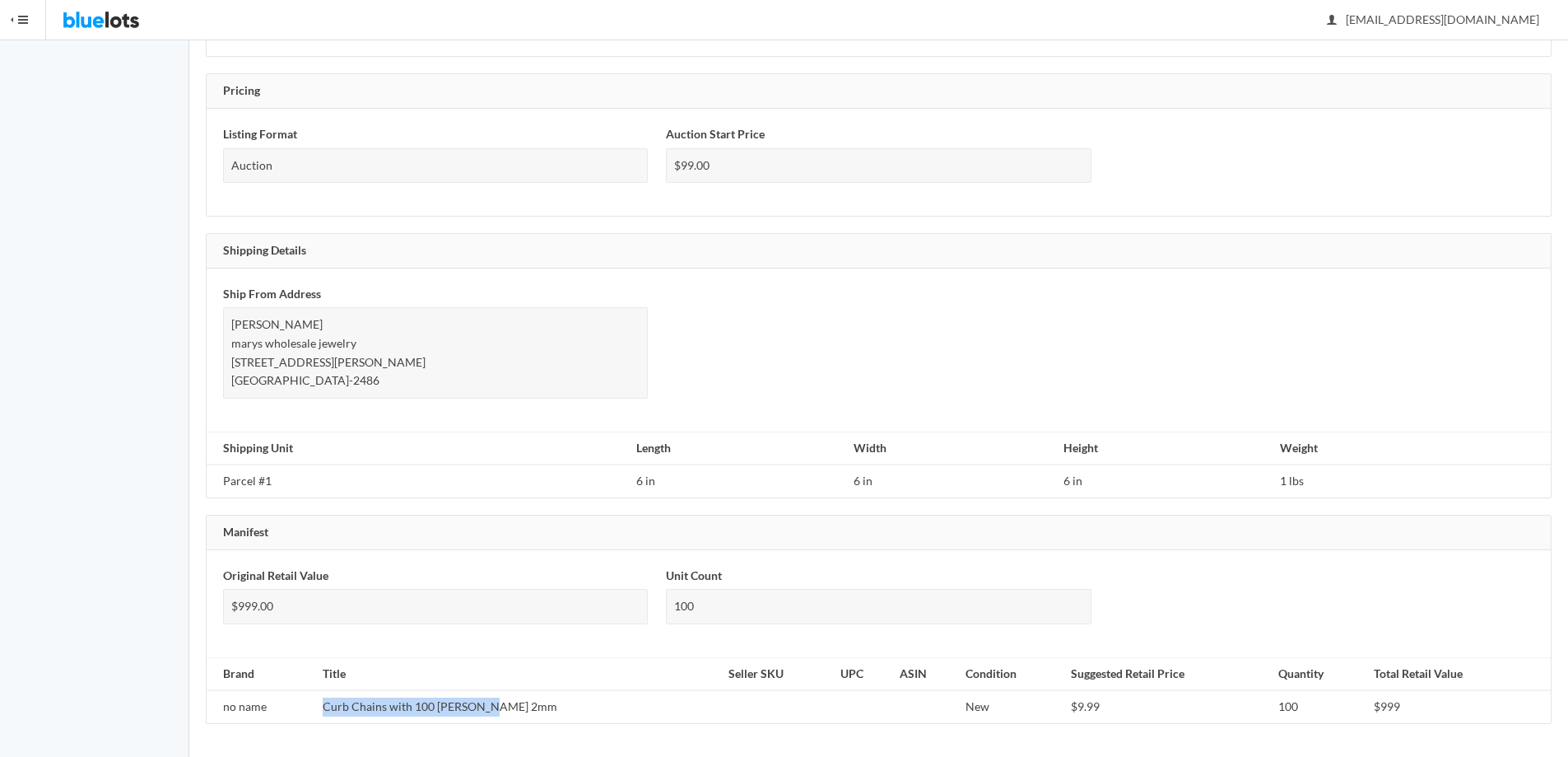
drag, startPoint x: 329, startPoint y: 709, endPoint x: 528, endPoint y: 722, distance: 199.4
click at [613, 713] on td "Curb Chains with 100 Mills 2mm" at bounding box center [518, 707] width 406 height 33
copy td "Curb Chains with 100 Mills 2mm"
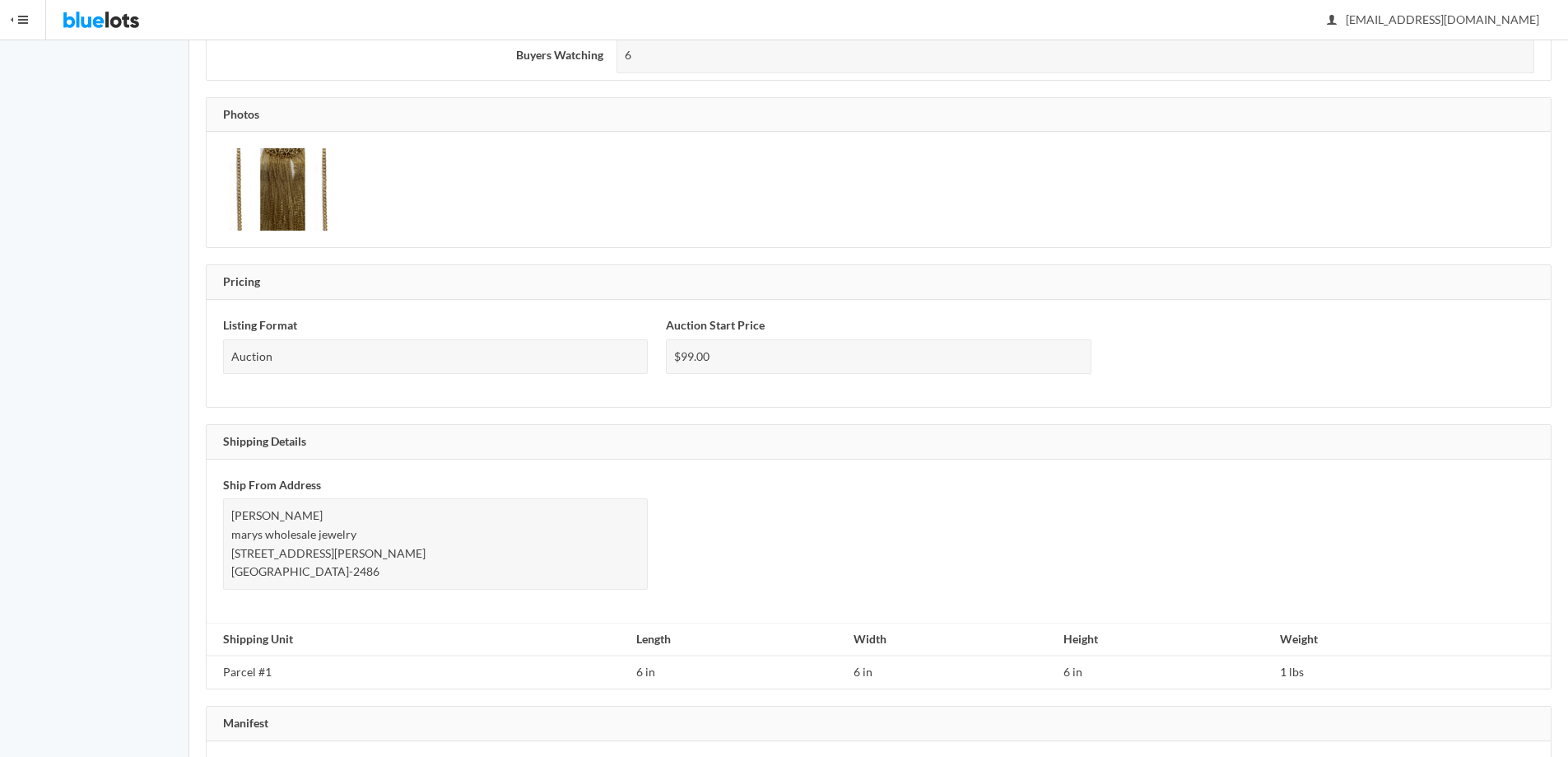
scroll to position [536, 0]
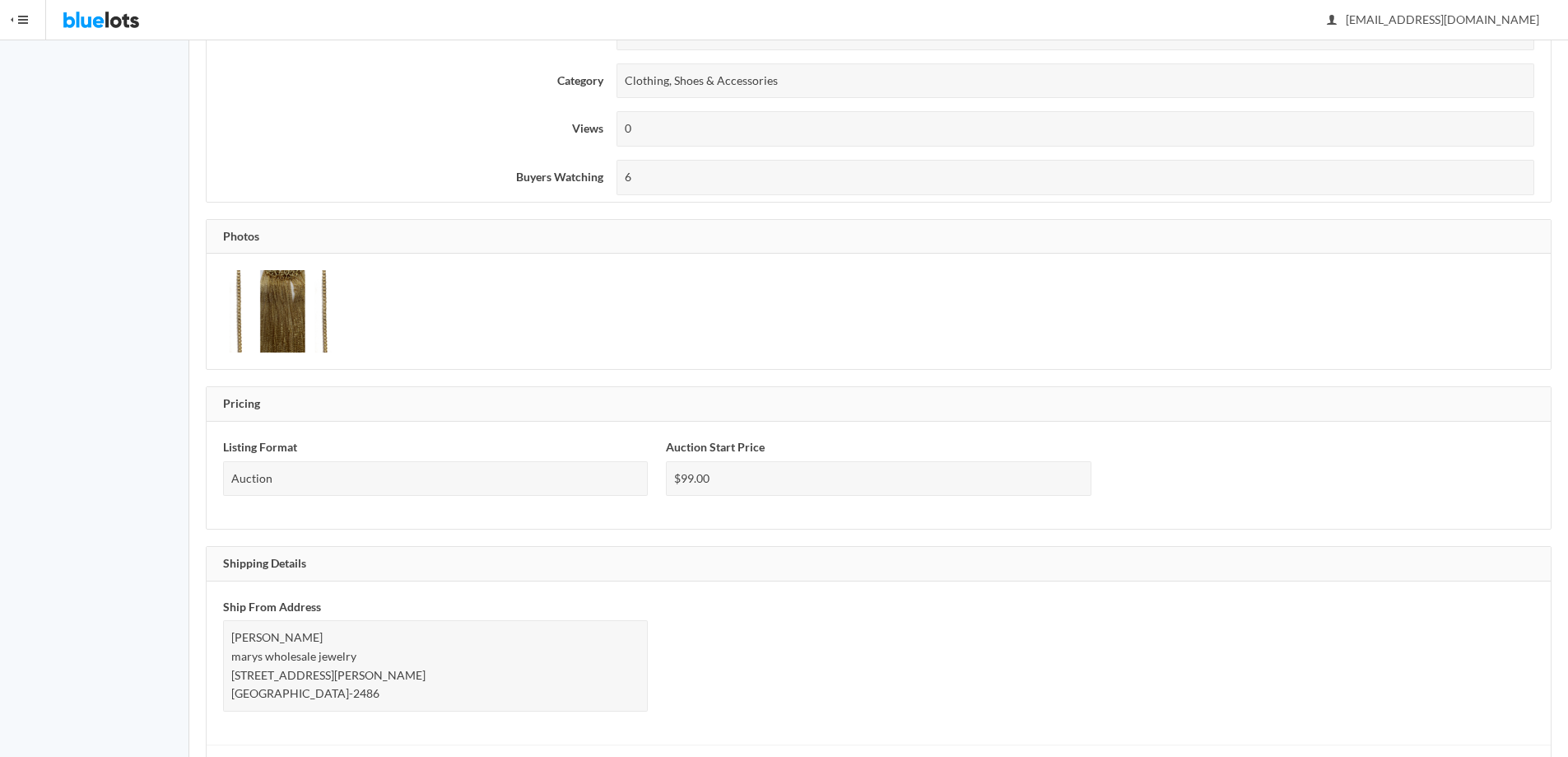
click at [226, 313] on img at bounding box center [284, 311] width 123 height 82
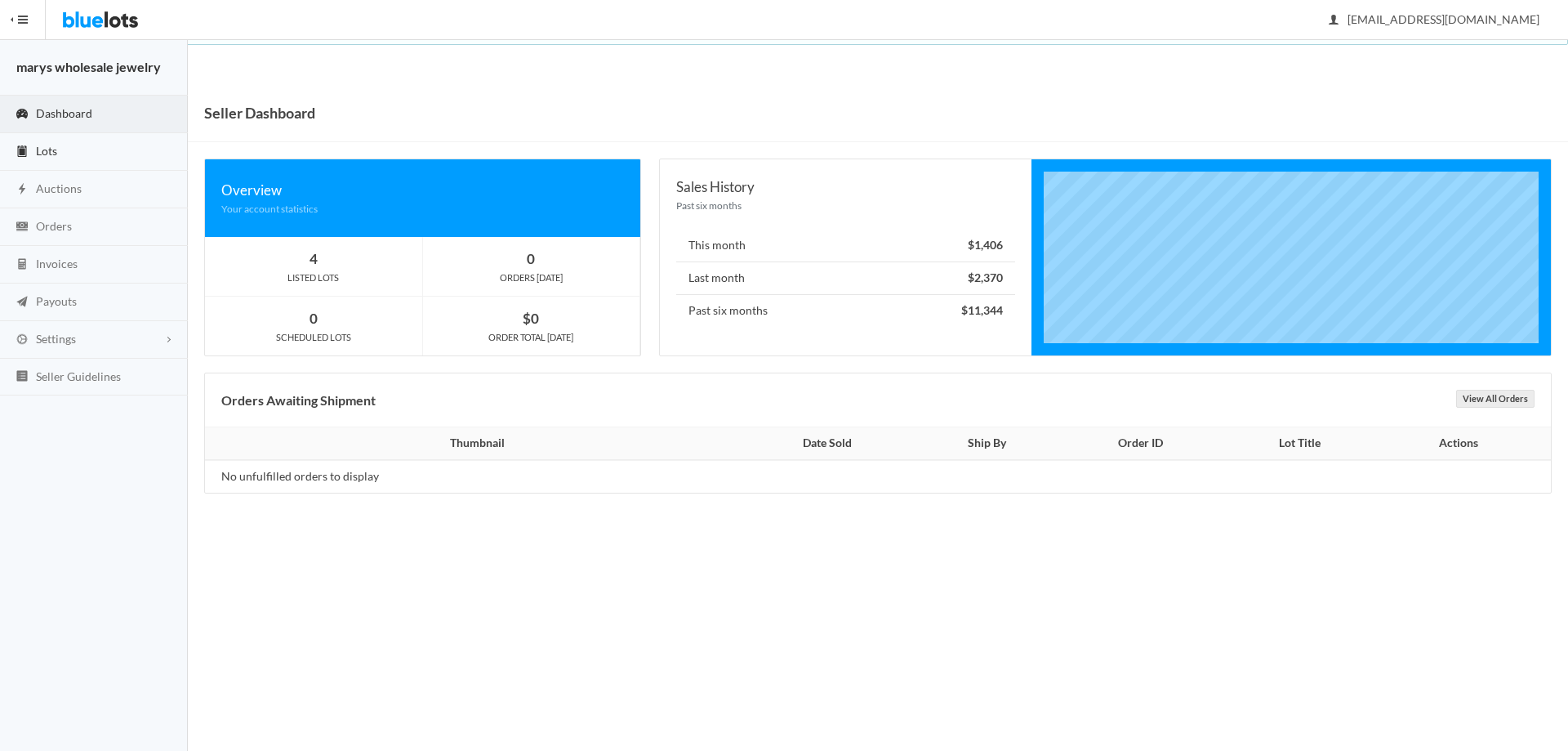
click at [91, 141] on link "Lots" at bounding box center [94, 151] width 187 height 37
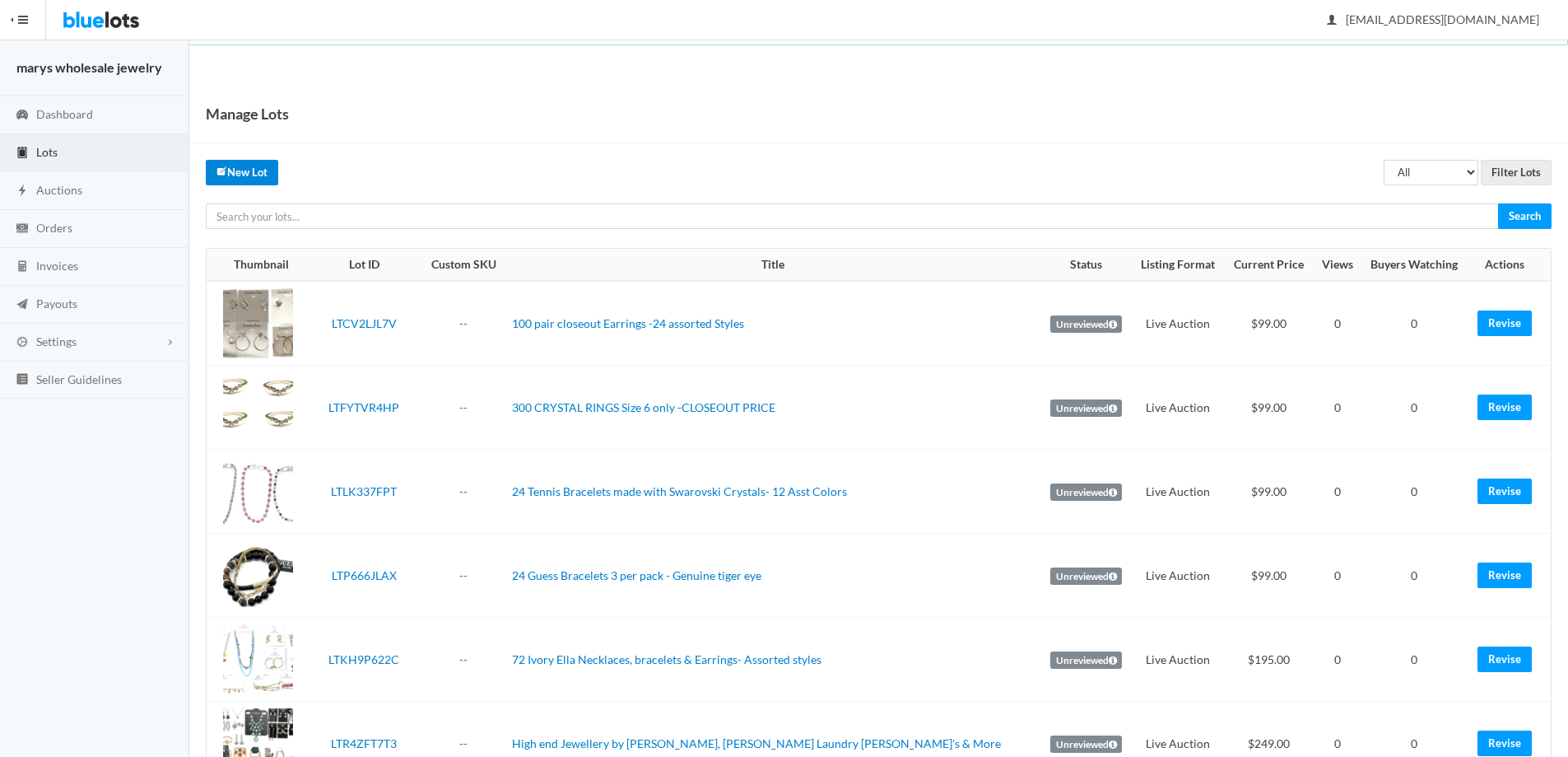
click at [255, 176] on link "New Lot" at bounding box center [242, 173] width 72 height 25
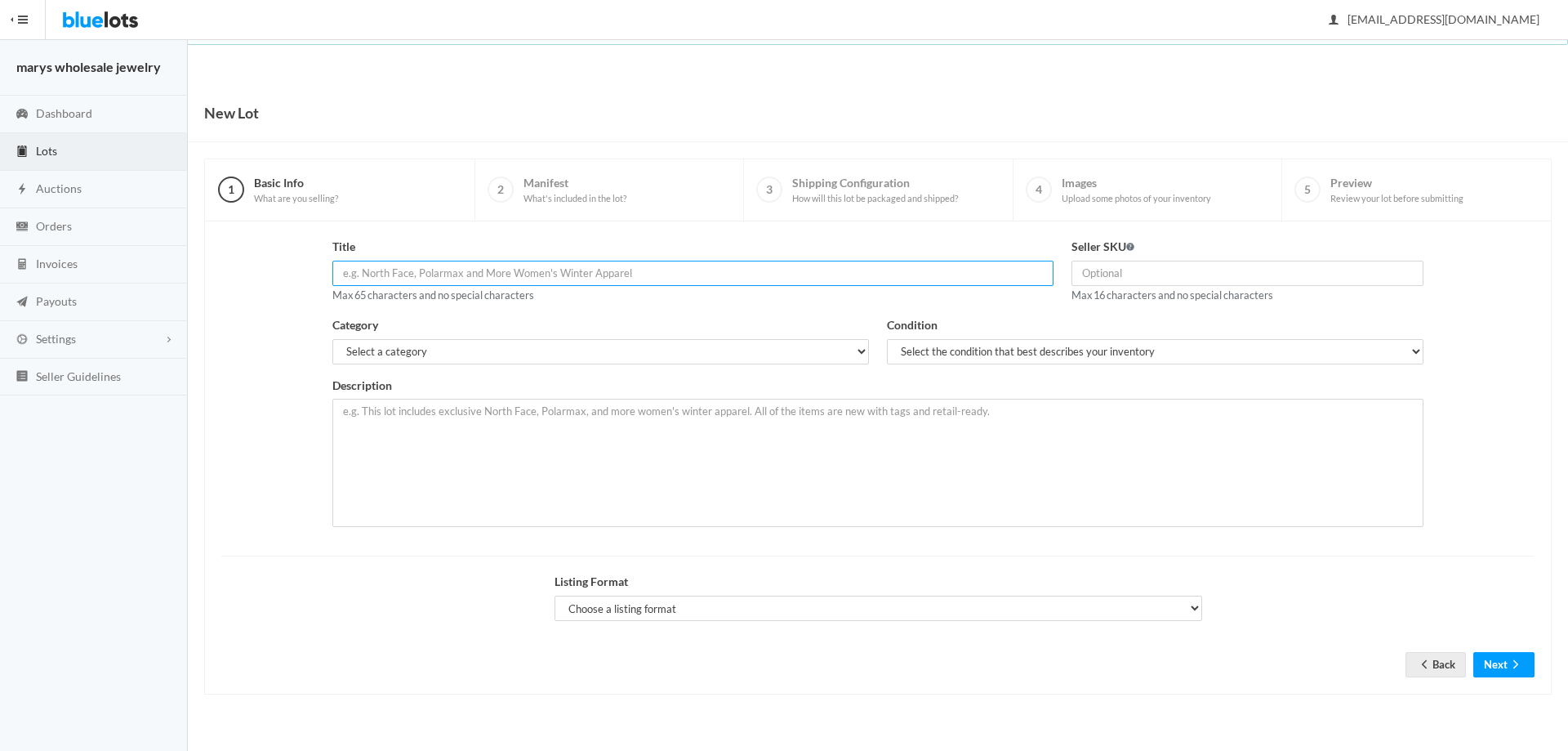
paste input "Curb Chains with 100 [PERSON_NAME] of Gold Plated in [GEOGRAPHIC_DATA] 18 inch"
type input "Curb Chains with 100 [PERSON_NAME] of Gold Plated in [GEOGRAPHIC_DATA] 18 inch"
click at [491, 341] on select "Select a category Electronics Clothing, Shoes & Accessories Appliances Home & G…" at bounding box center [600, 351] width 536 height 25
select select "2"
click at [333, 339] on select "Select a category Electronics Clothing, Shoes & Accessories Appliances Home & G…" at bounding box center [600, 351] width 536 height 25
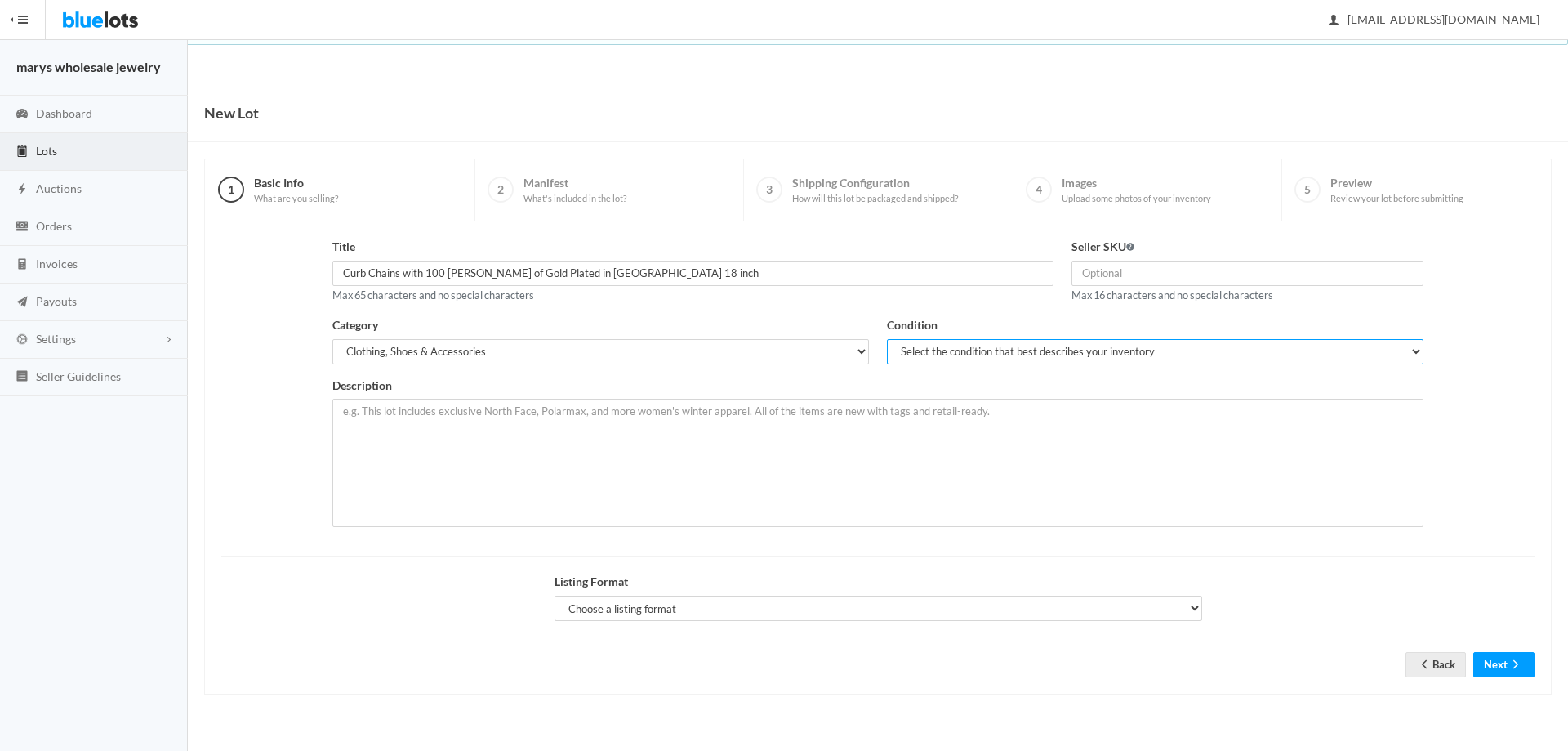
click at [940, 353] on select "Select the condition that best describes your inventory Brand New Shelf Pulls C…" at bounding box center [1155, 351] width 536 height 25
select select "1"
click at [887, 339] on select "Select the condition that best describes your inventory Brand New Shelf Pulls C…" at bounding box center [1155, 351] width 536 height 25
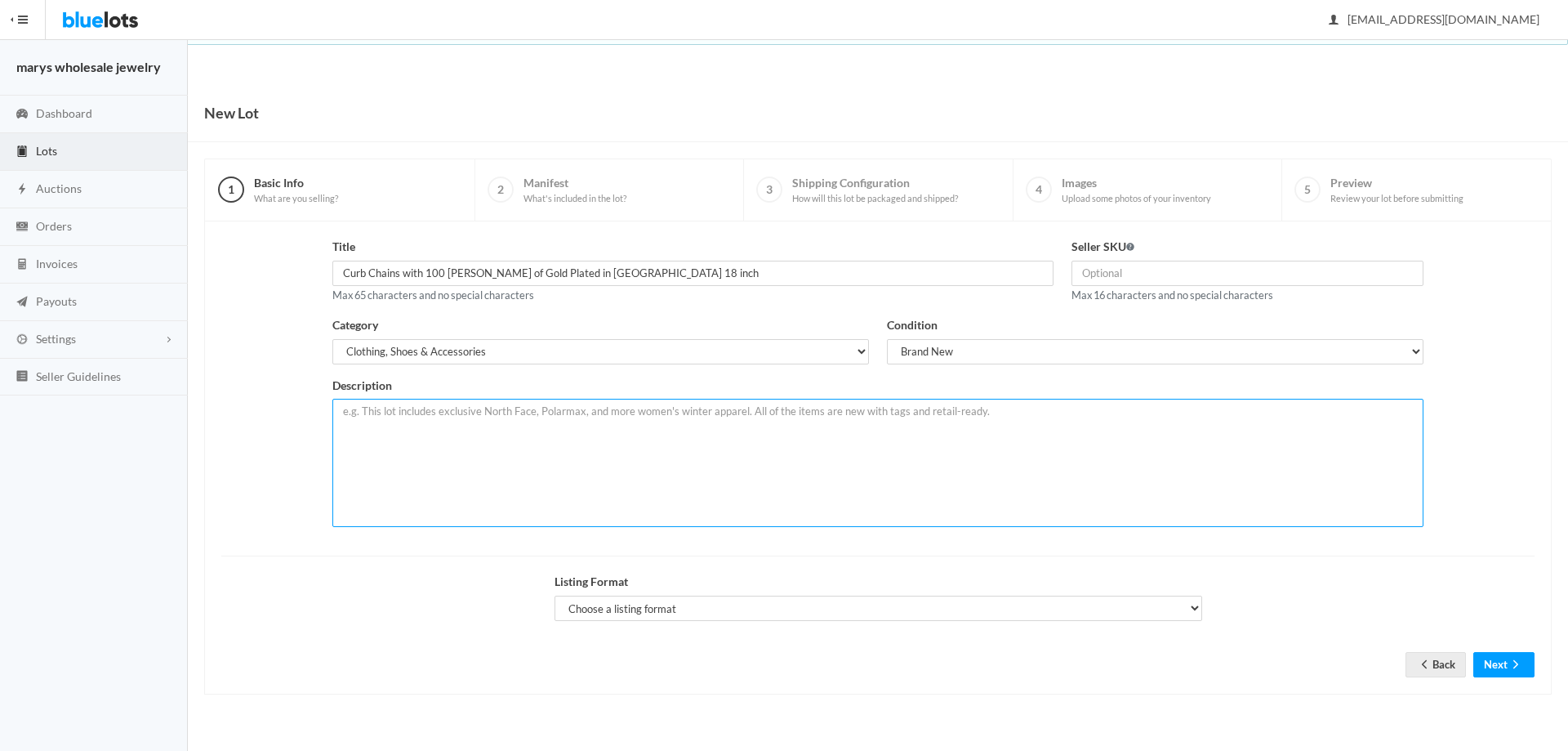
paste textarea "This lot includes 100 Pcs Curb Chains with 100 Mills of Gold Plated in the USA.…"
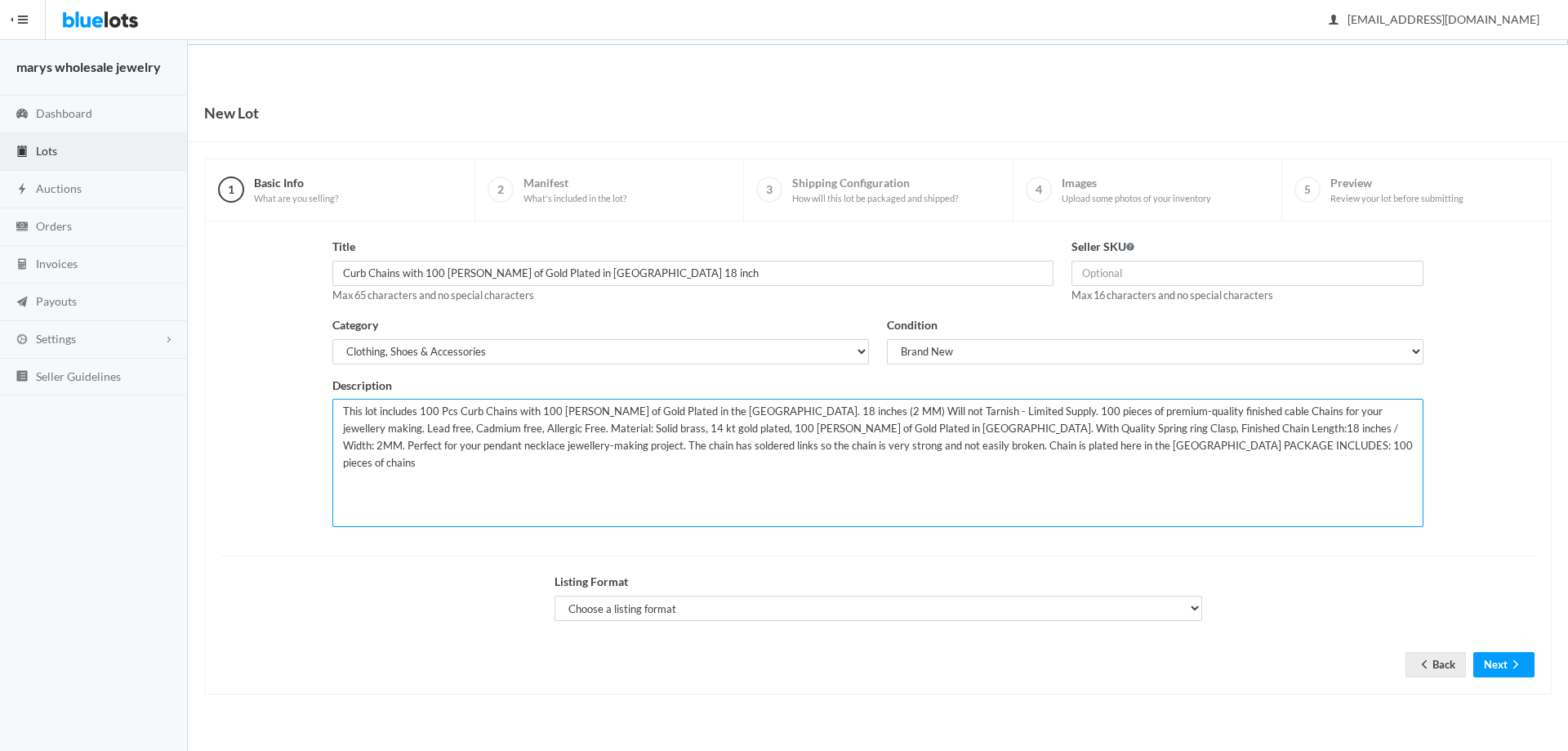
type textarea "This lot includes 100 Pcs Curb Chains with 100 Mills of Gold Plated in the USA.…"
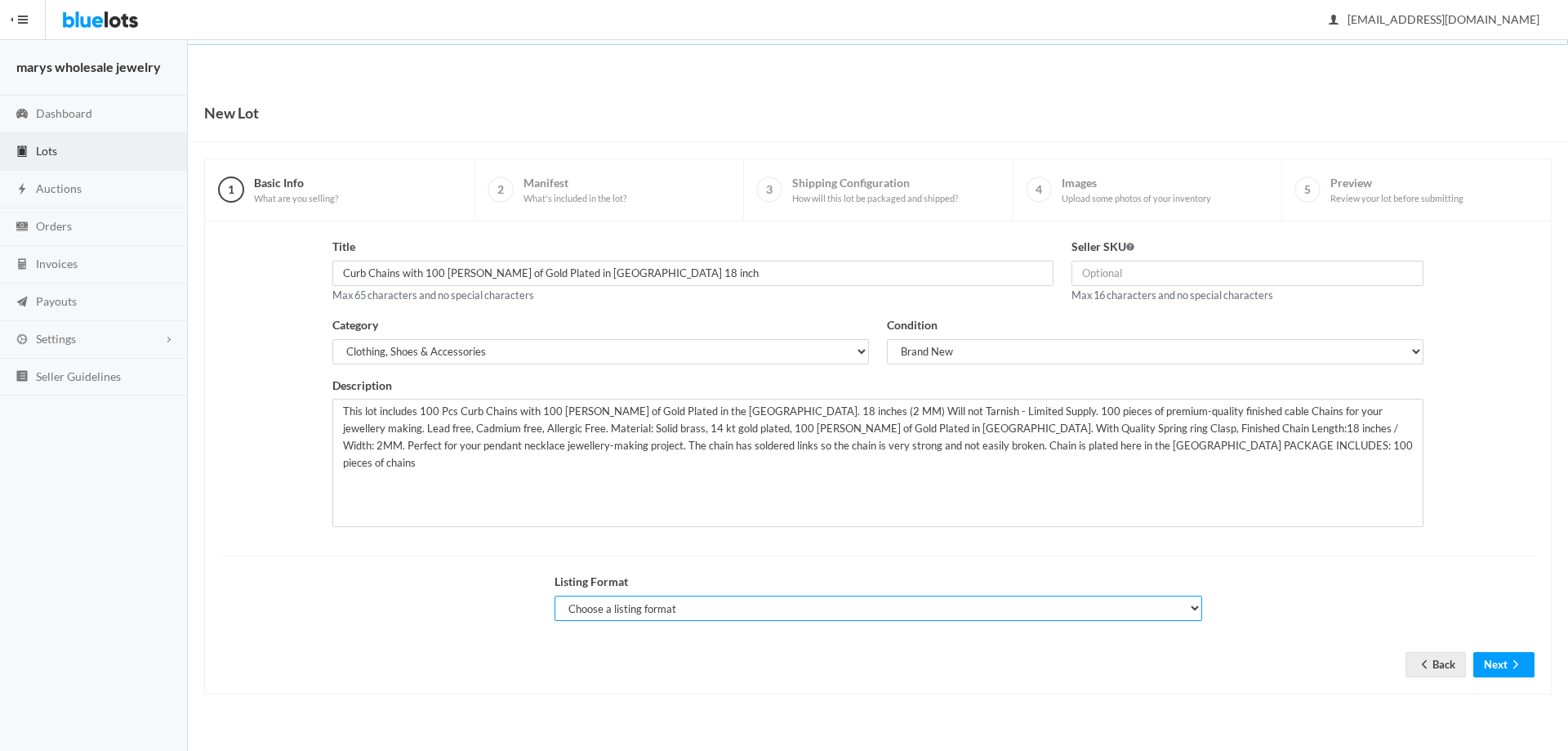
click at [693, 607] on select "Choose a listing format Auction Buy Now" at bounding box center [878, 608] width 647 height 25
select select "true"
click at [555, 596] on select "Choose a listing format Auction Buy Now" at bounding box center [878, 608] width 647 height 25
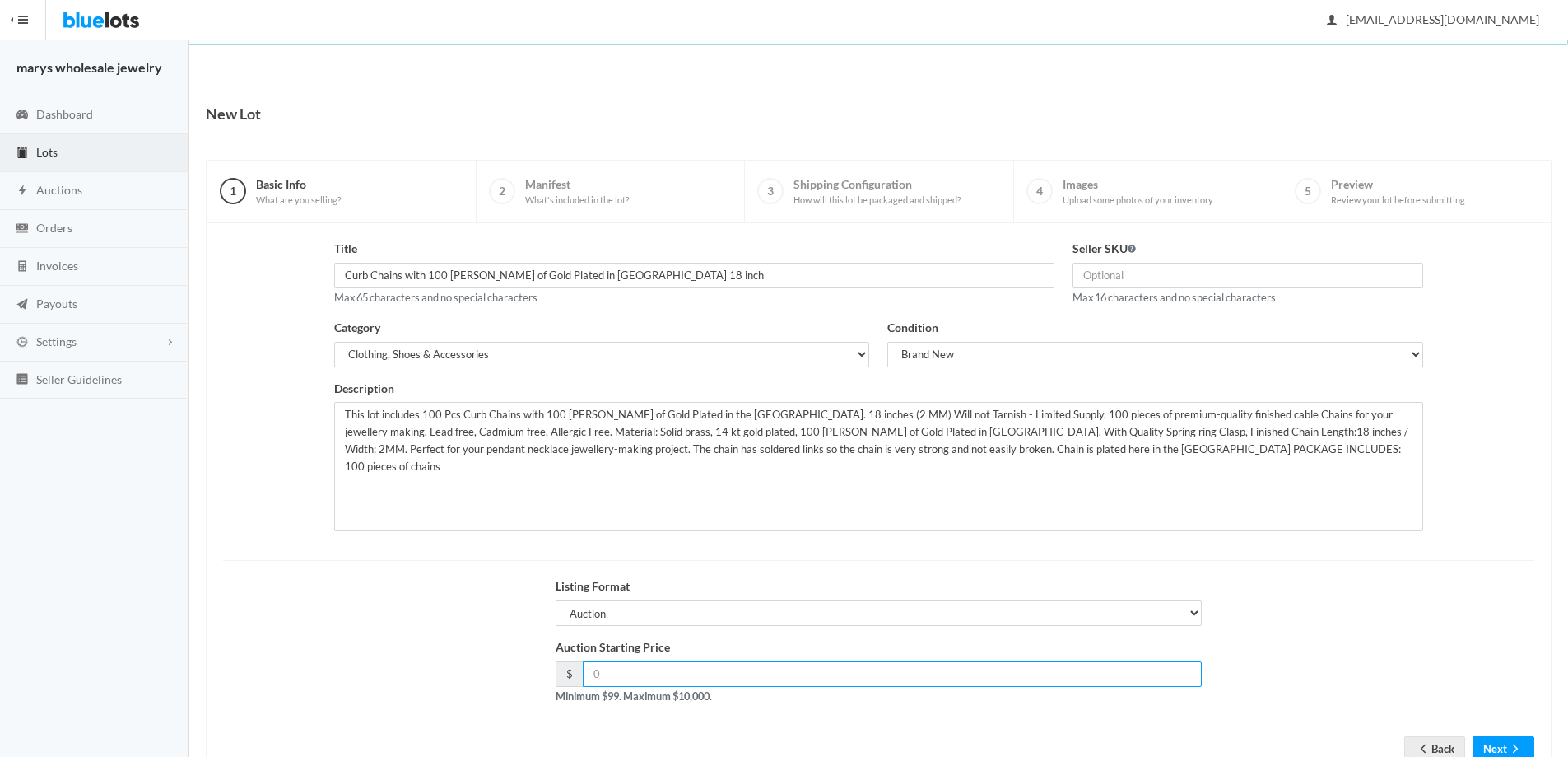
click at [686, 687] on input "number" at bounding box center [892, 674] width 620 height 25
type input "99.00"
click at [1482, 747] on button "Next" at bounding box center [1503, 749] width 62 height 25
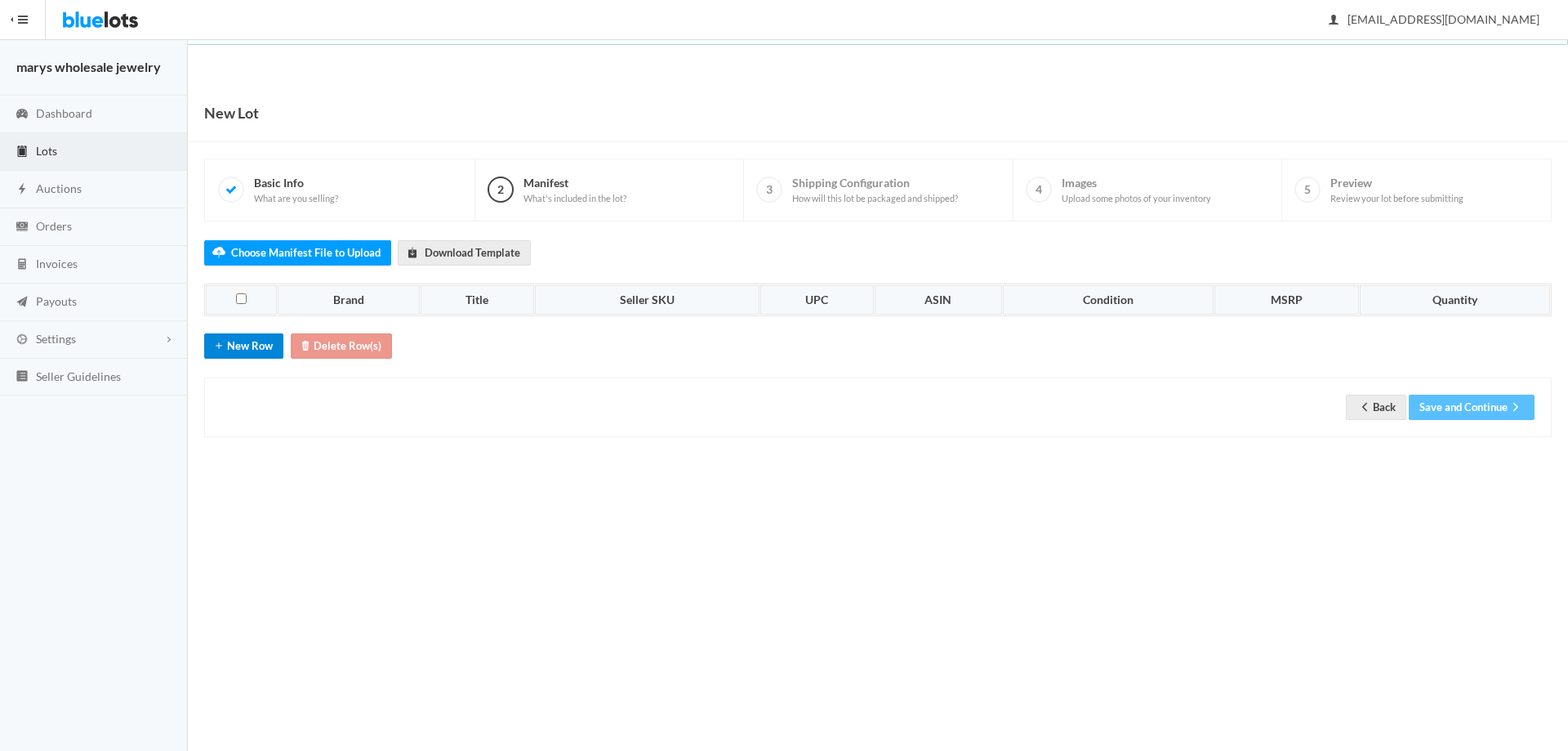
click at [253, 344] on button "New Row" at bounding box center [244, 346] width 79 height 25
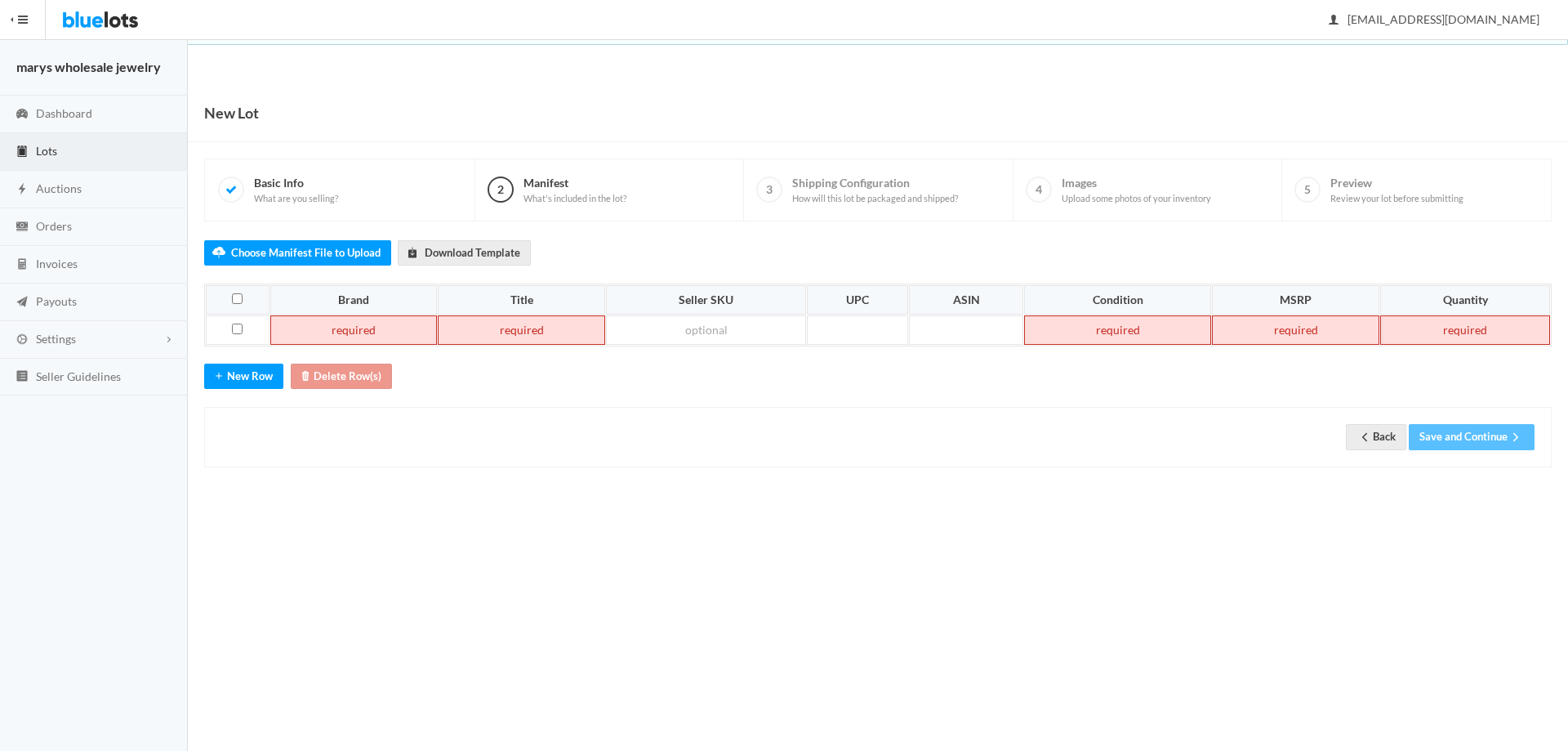
click at [395, 333] on td at bounding box center [354, 330] width 167 height 30
paste td
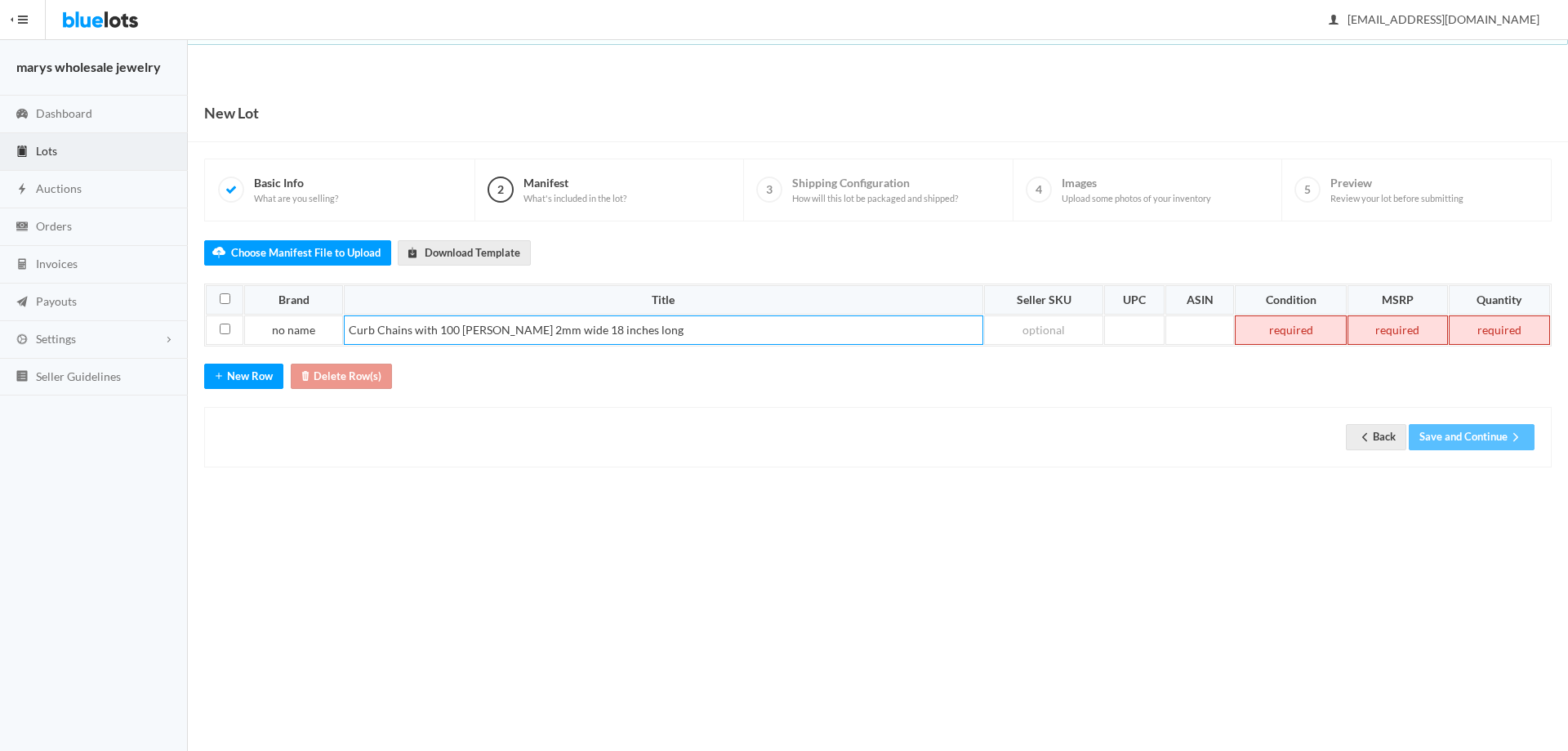
click at [1261, 334] on td at bounding box center [1291, 330] width 112 height 30
click at [1392, 328] on td at bounding box center [1397, 330] width 99 height 30
click at [1487, 328] on td at bounding box center [1499, 330] width 103 height 30
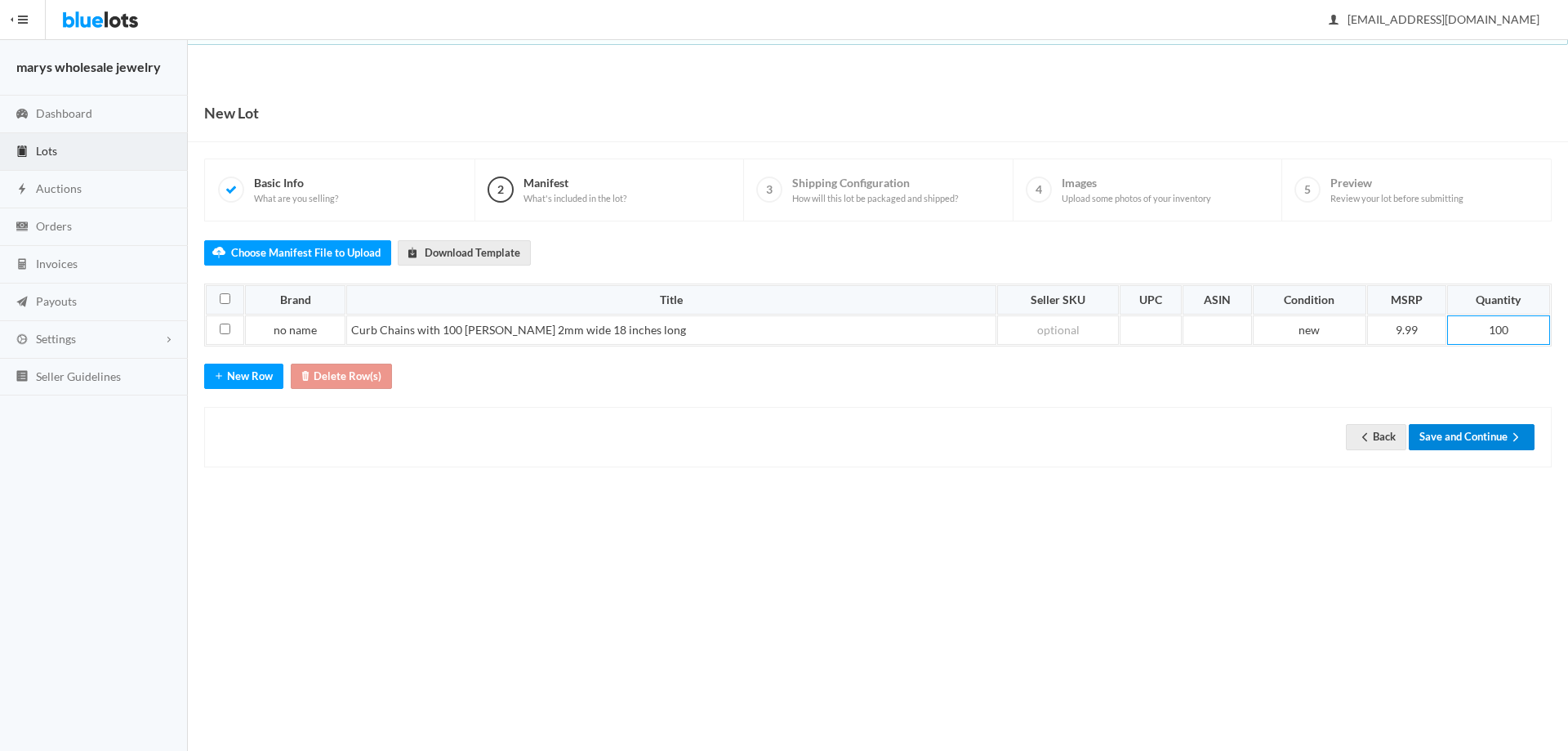
click at [1499, 432] on button "Save and Continue" at bounding box center [1471, 436] width 126 height 25
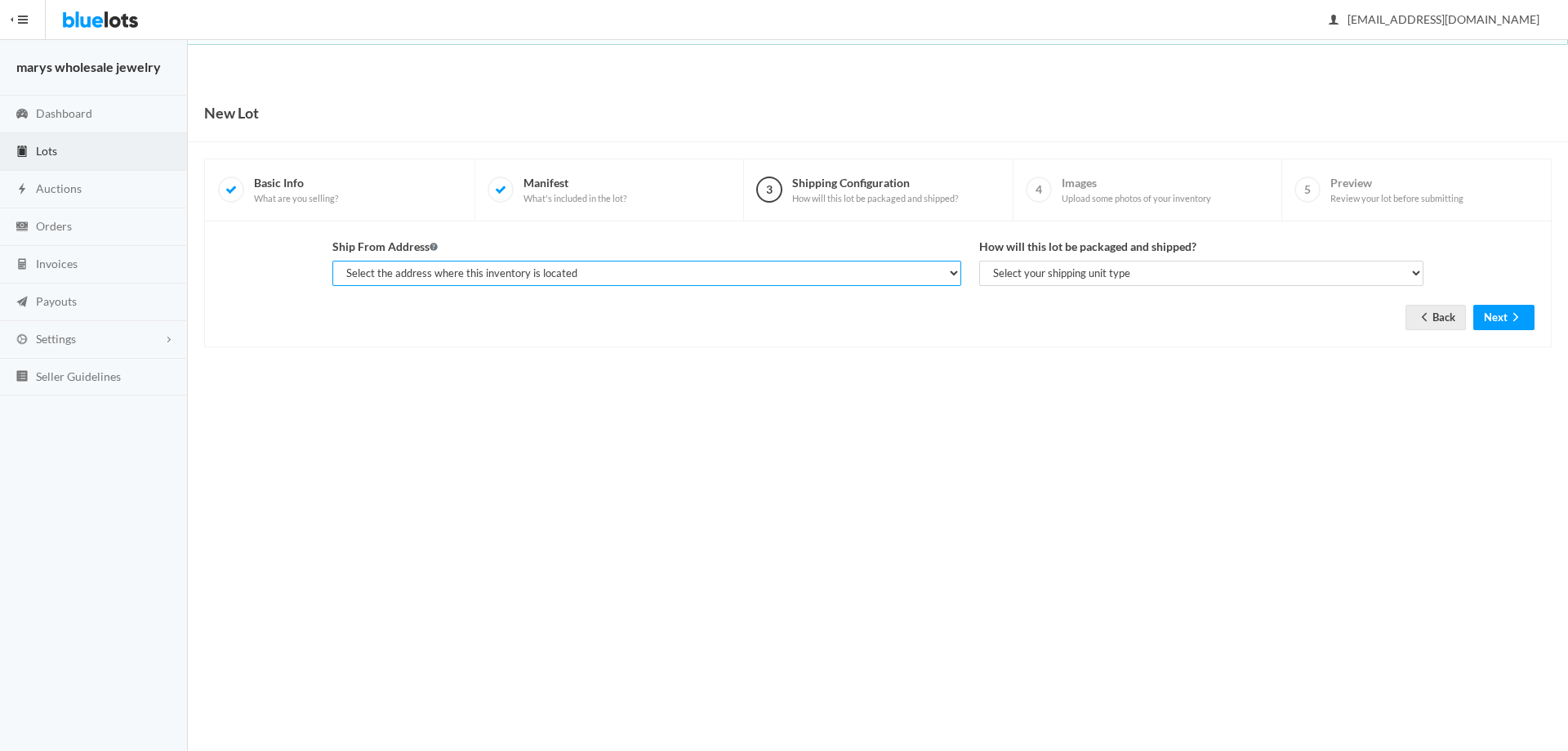
click at [658, 274] on select "Select the address where this inventory is located [PERSON_NAME], marys wholesa…" at bounding box center [647, 273] width 629 height 25
select select "19963"
click at [333, 260] on select "Select the address where this inventory is located [PERSON_NAME], marys wholesa…" at bounding box center [647, 273] width 629 height 25
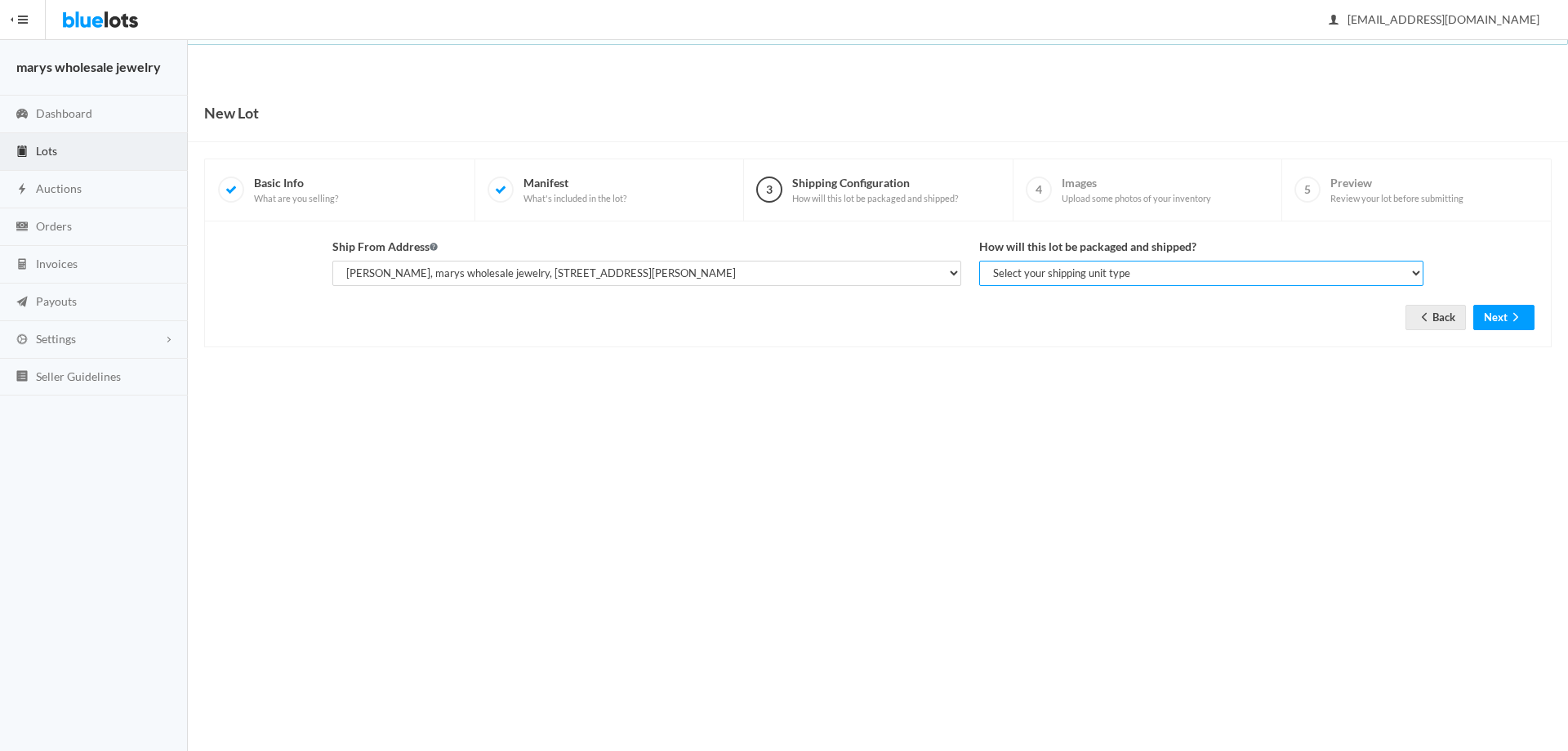
click at [993, 271] on select "Select your shipping unit type Parcel Pallet Truckload" at bounding box center [1201, 273] width 445 height 25
select select "parcel"
click at [979, 260] on select "Select your shipping unit type Parcel Pallet Truckload" at bounding box center [1201, 273] width 445 height 25
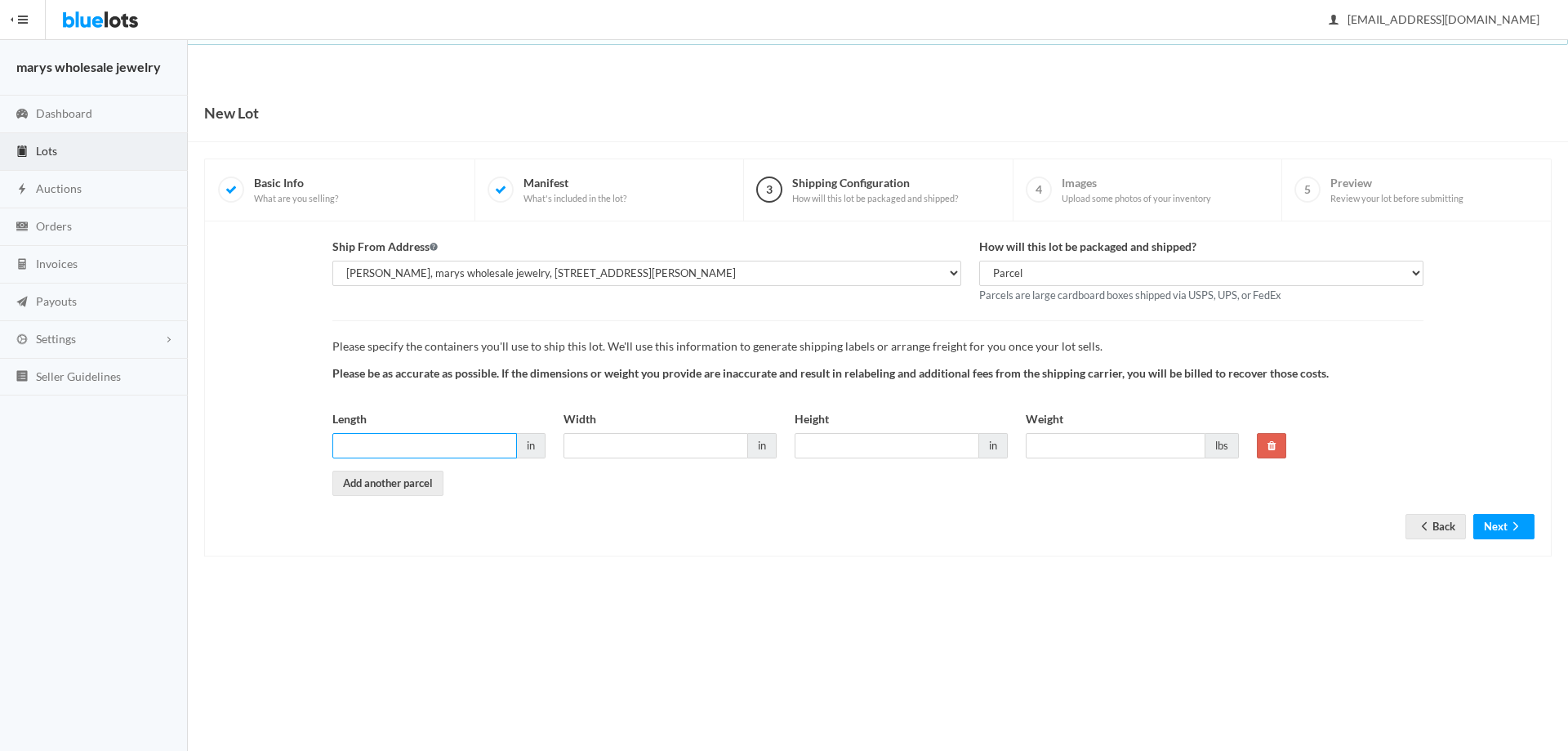
click at [413, 446] on input "Length" at bounding box center [425, 446] width 185 height 25
type input "5"
click at [591, 434] on input "Width" at bounding box center [655, 446] width 185 height 25
type input "5"
click at [807, 451] on input "5" at bounding box center [886, 446] width 185 height 25
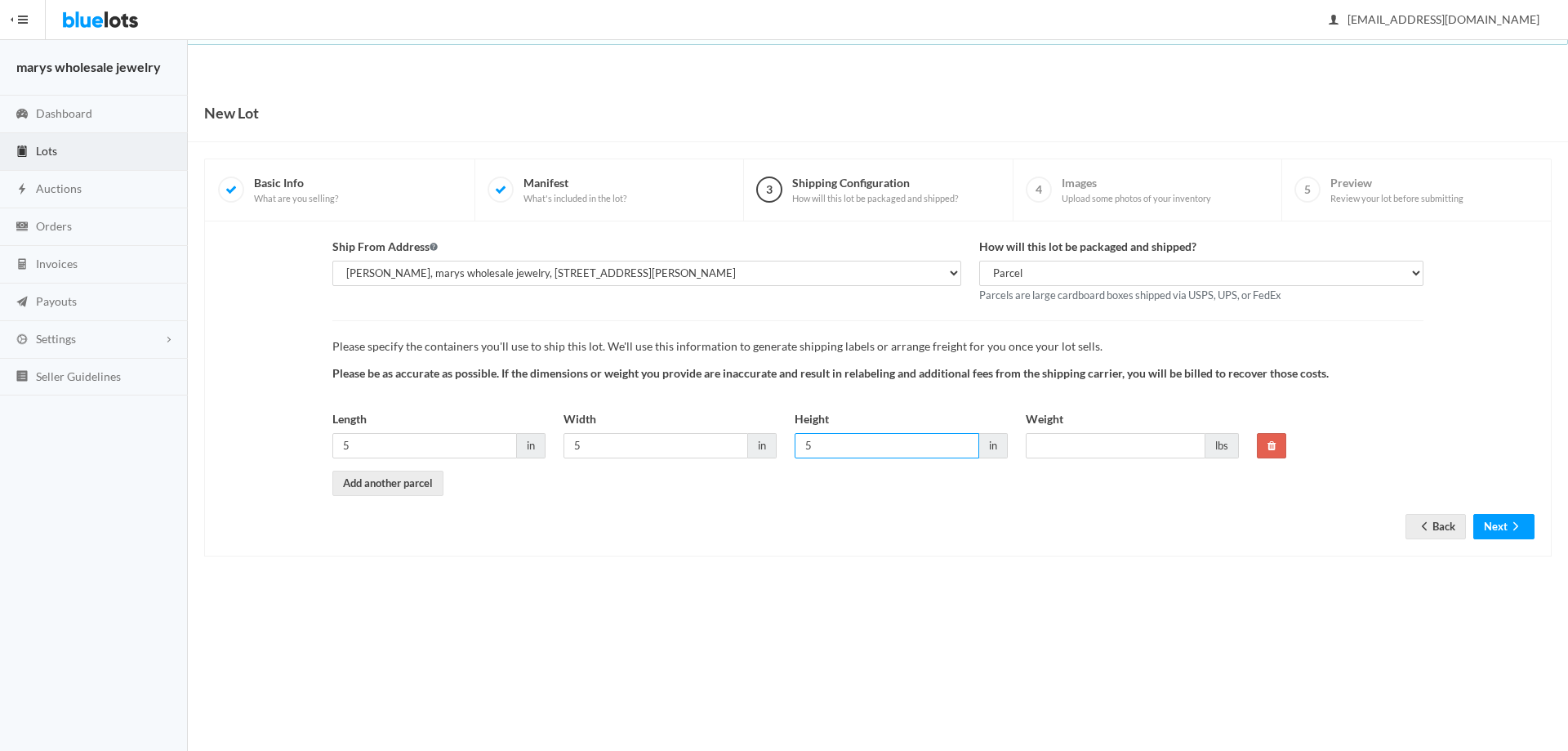
type input "5"
click at [1082, 444] on input "Weight" at bounding box center [1116, 446] width 180 height 25
type input "1"
click at [1482, 530] on button "Next" at bounding box center [1504, 526] width 61 height 25
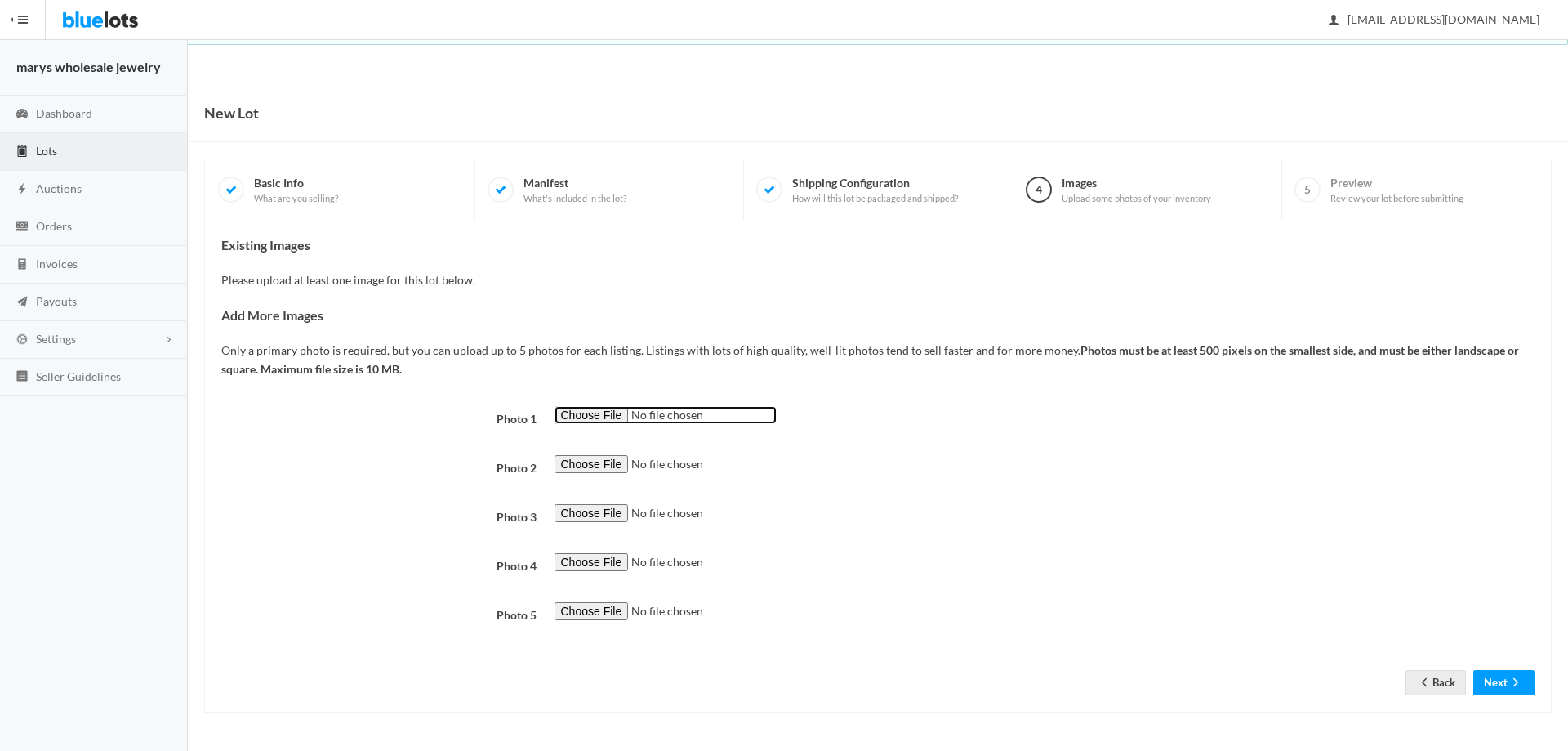
click at [580, 411] on input "file" at bounding box center [665, 416] width 222 height 19
type input "C:\fakepath\ty999.png"
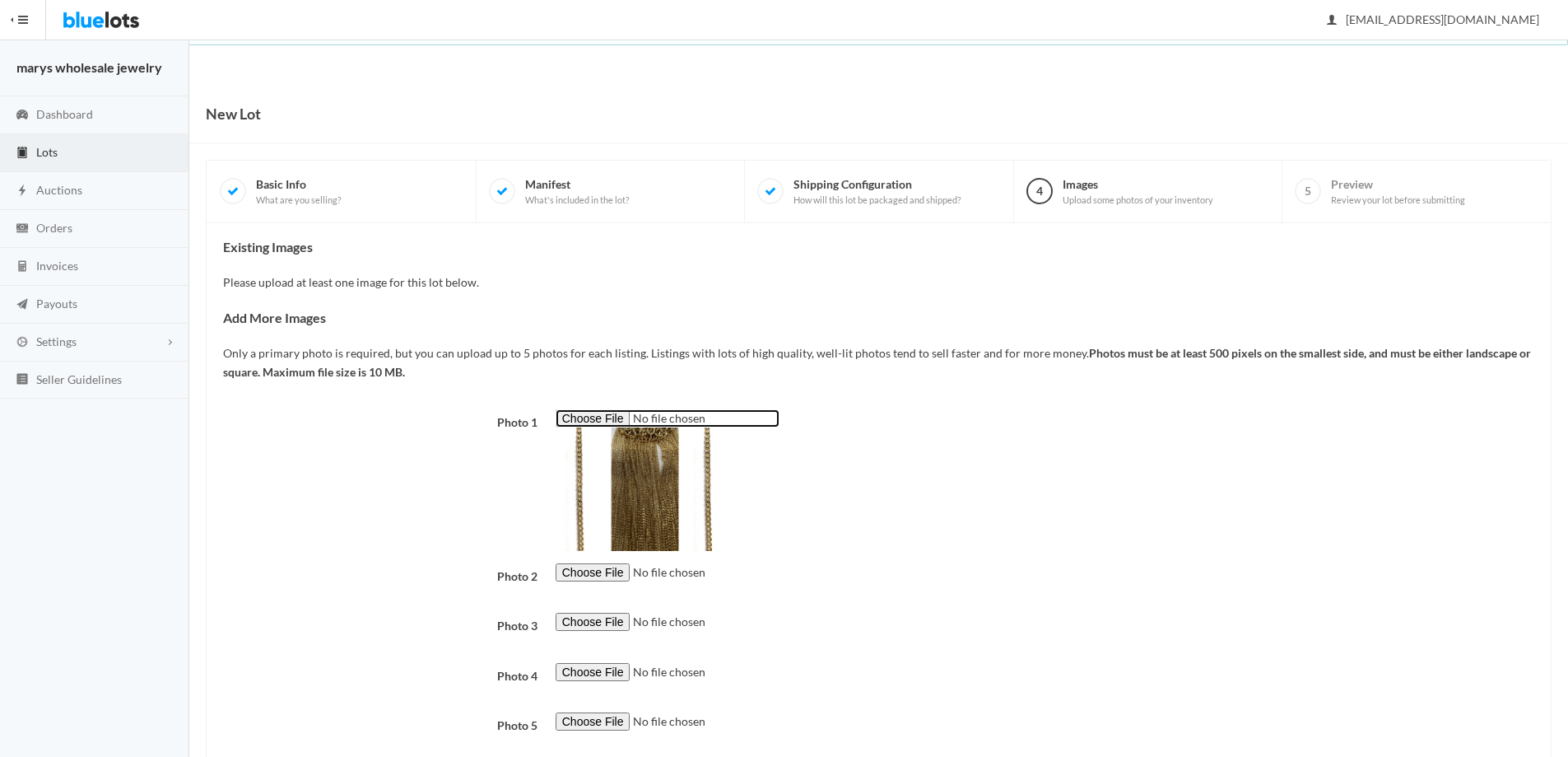
scroll to position [100, 0]
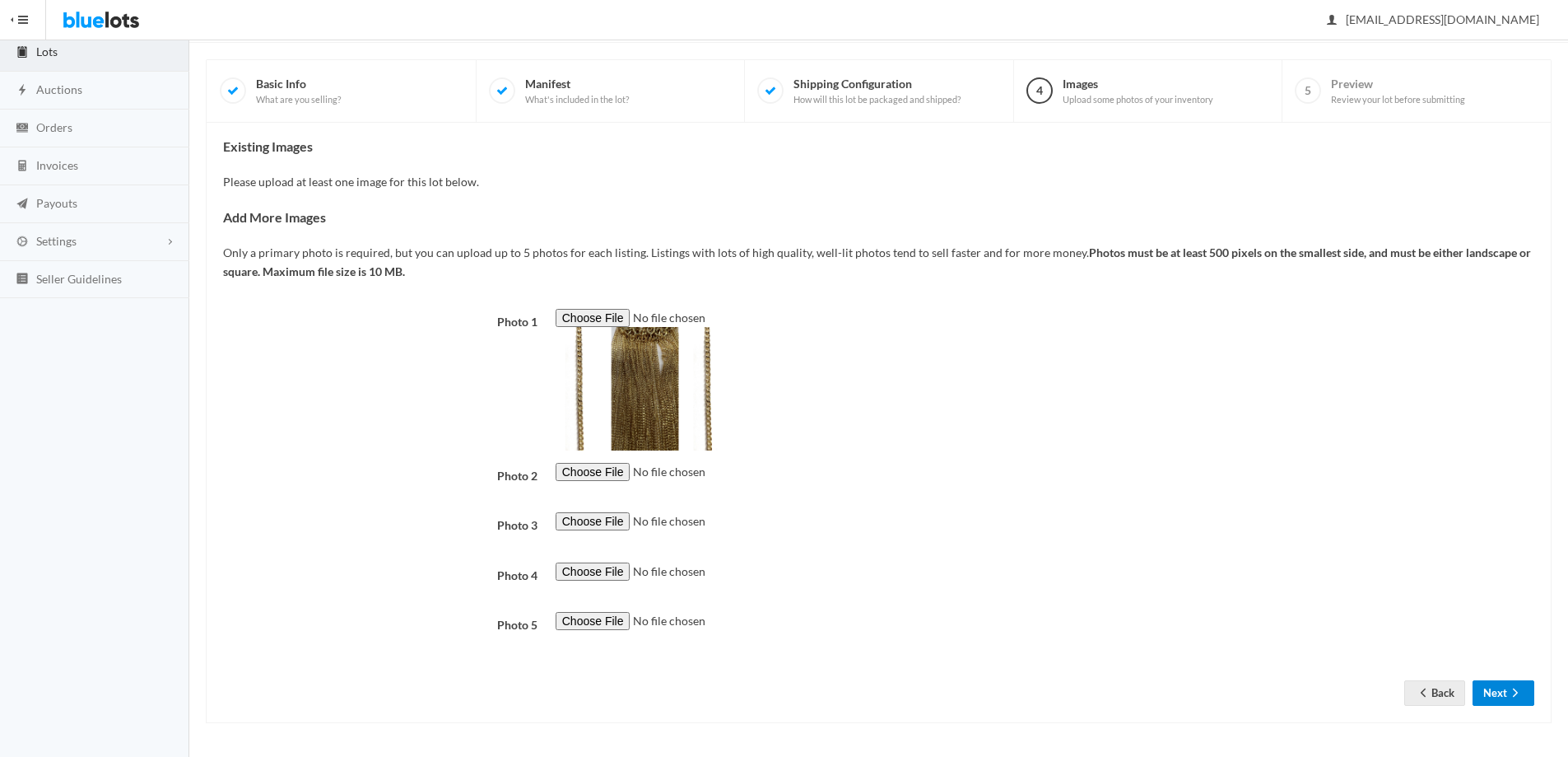
click at [1482, 693] on button "Next" at bounding box center [1503, 693] width 62 height 25
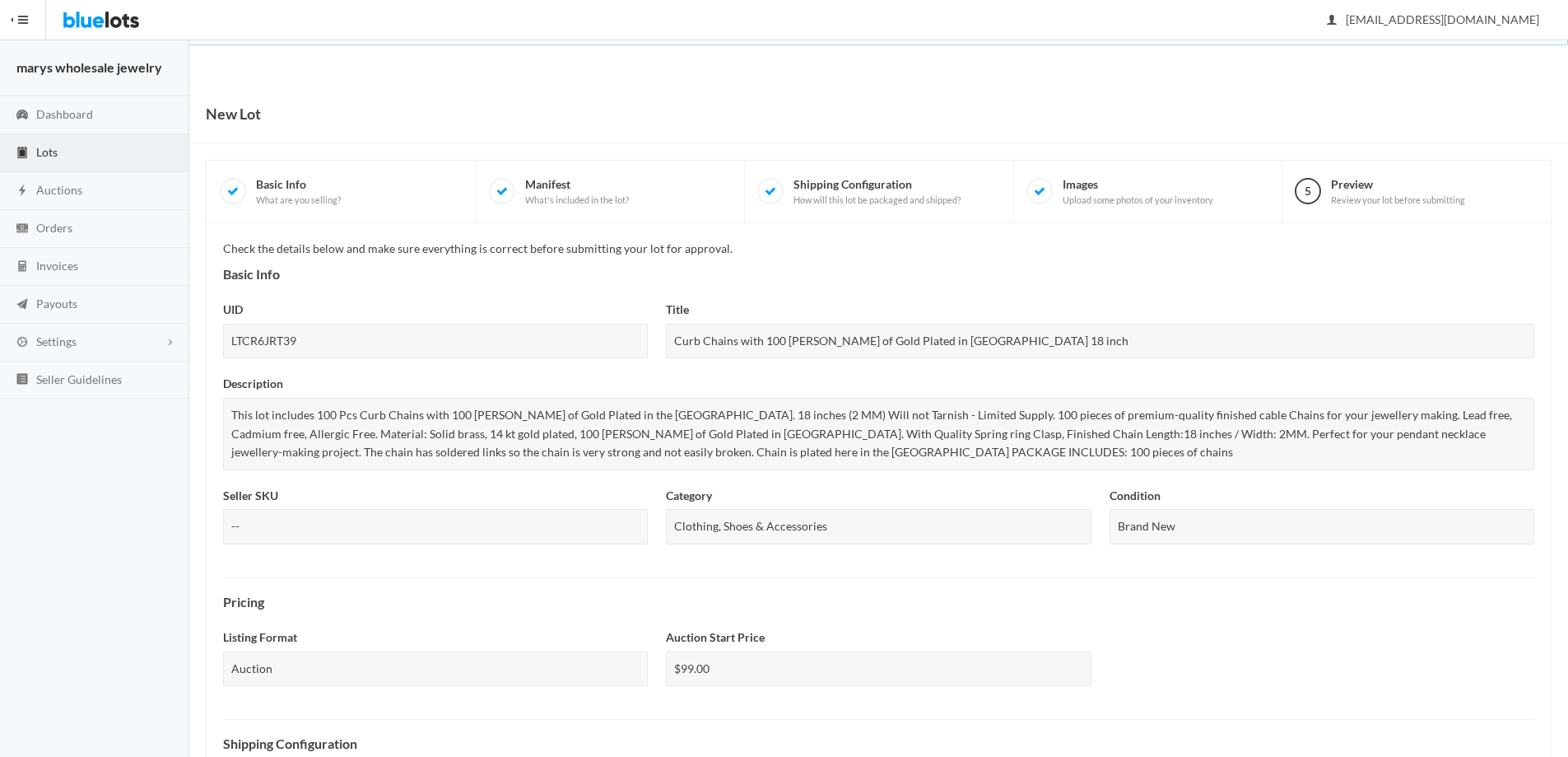
scroll to position [445, 0]
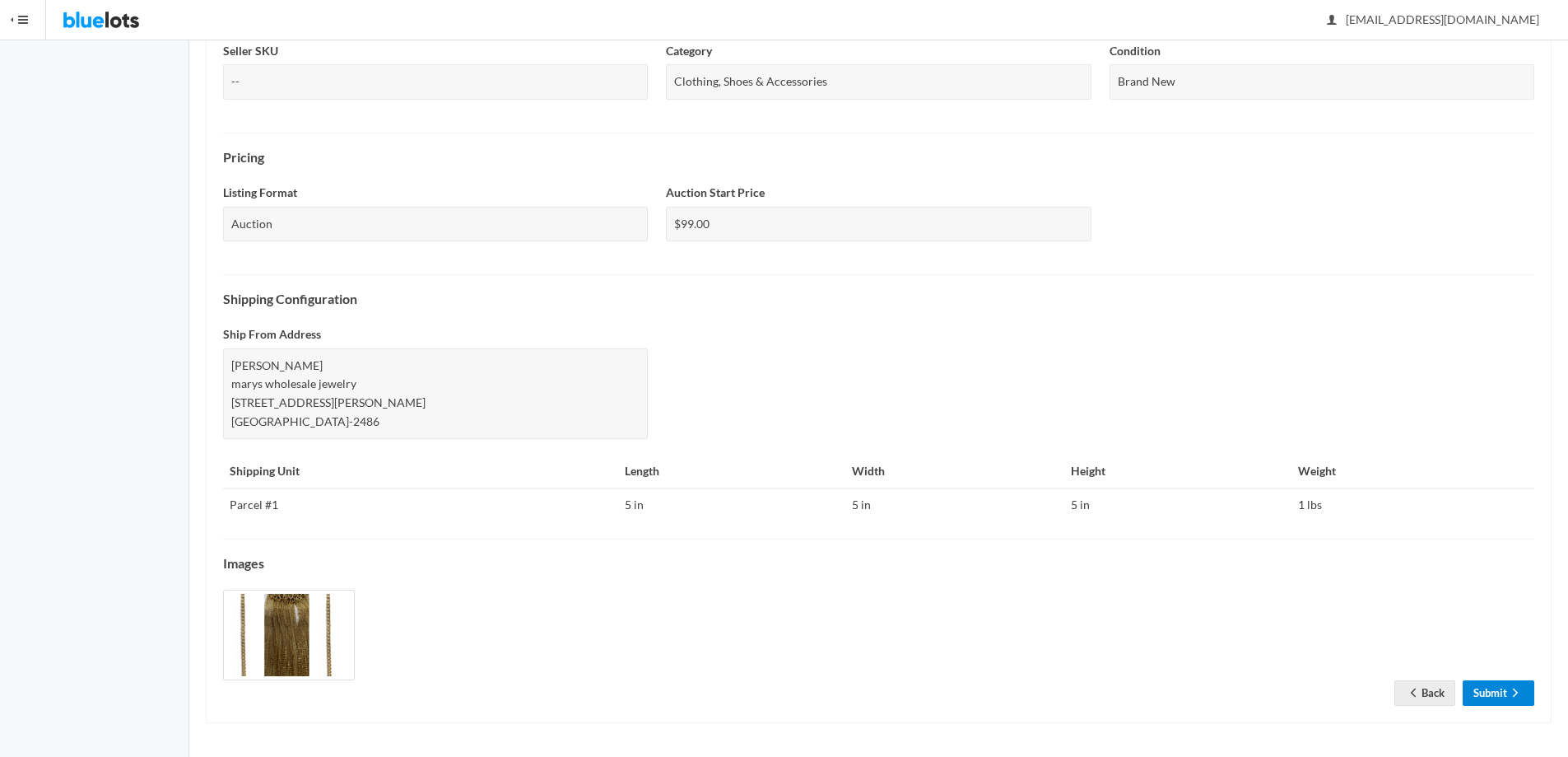
click at [1499, 689] on link "Submit" at bounding box center [1499, 693] width 71 height 25
